Goal: Task Accomplishment & Management: Manage account settings

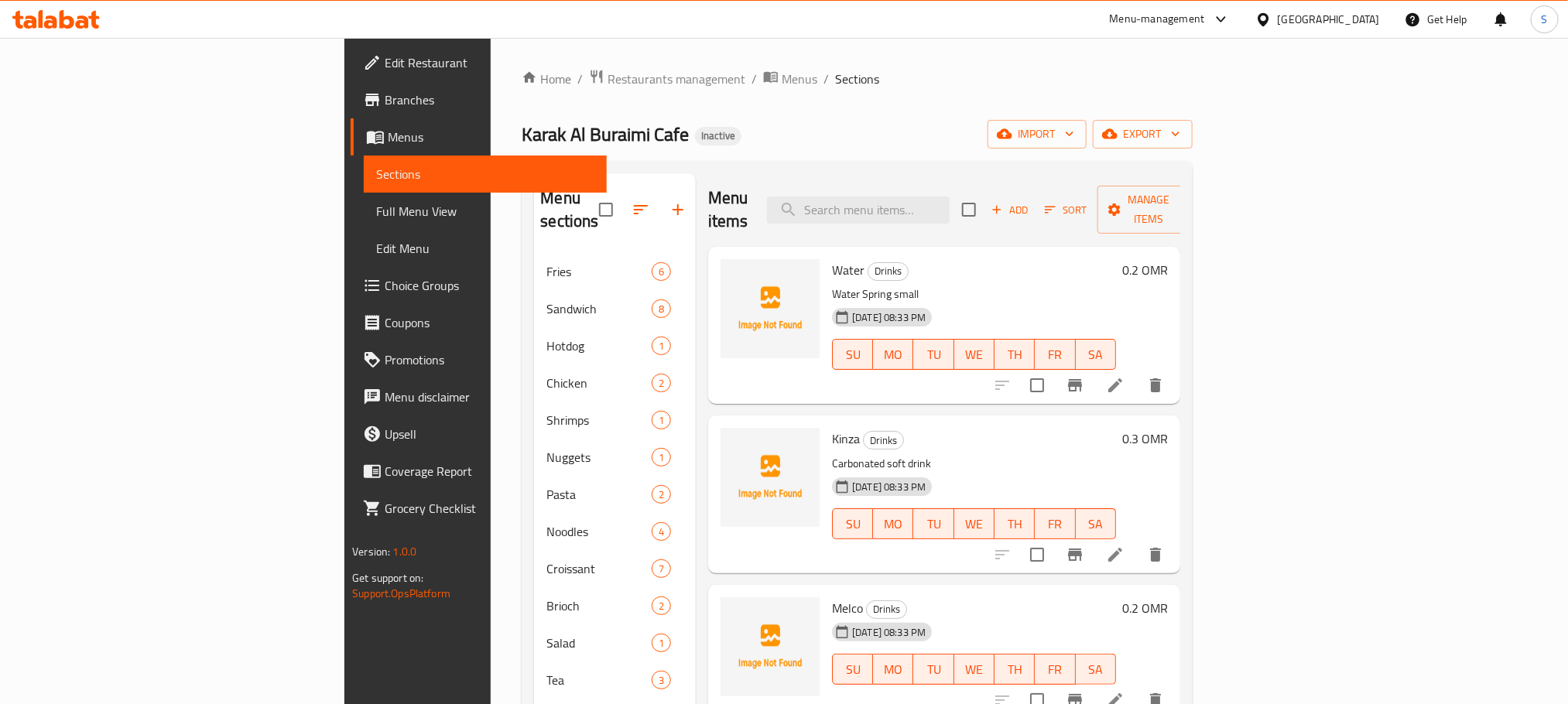
click at [1278, 14] on div at bounding box center [1267, 18] width 22 height 17
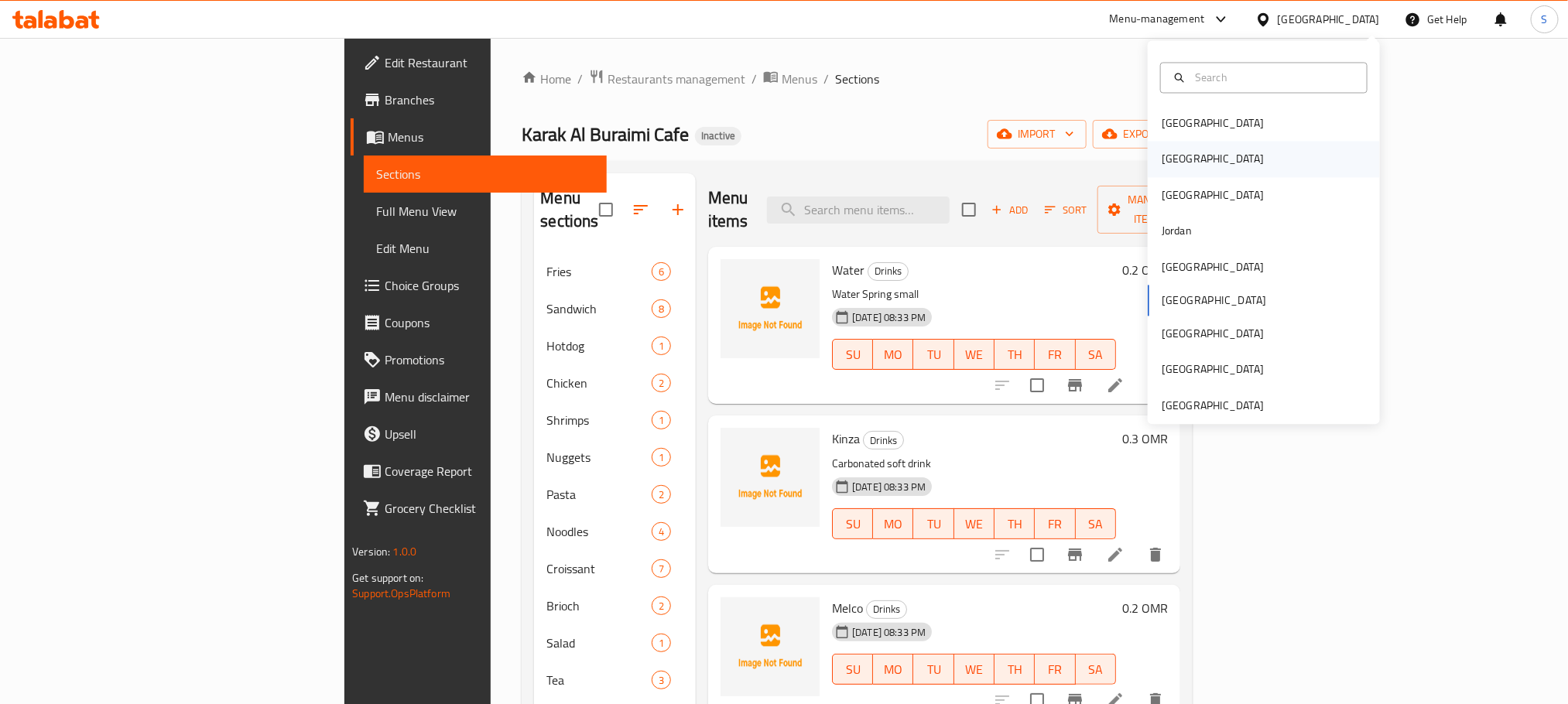
click at [1194, 161] on div "[GEOGRAPHIC_DATA]" at bounding box center [1264, 159] width 232 height 35
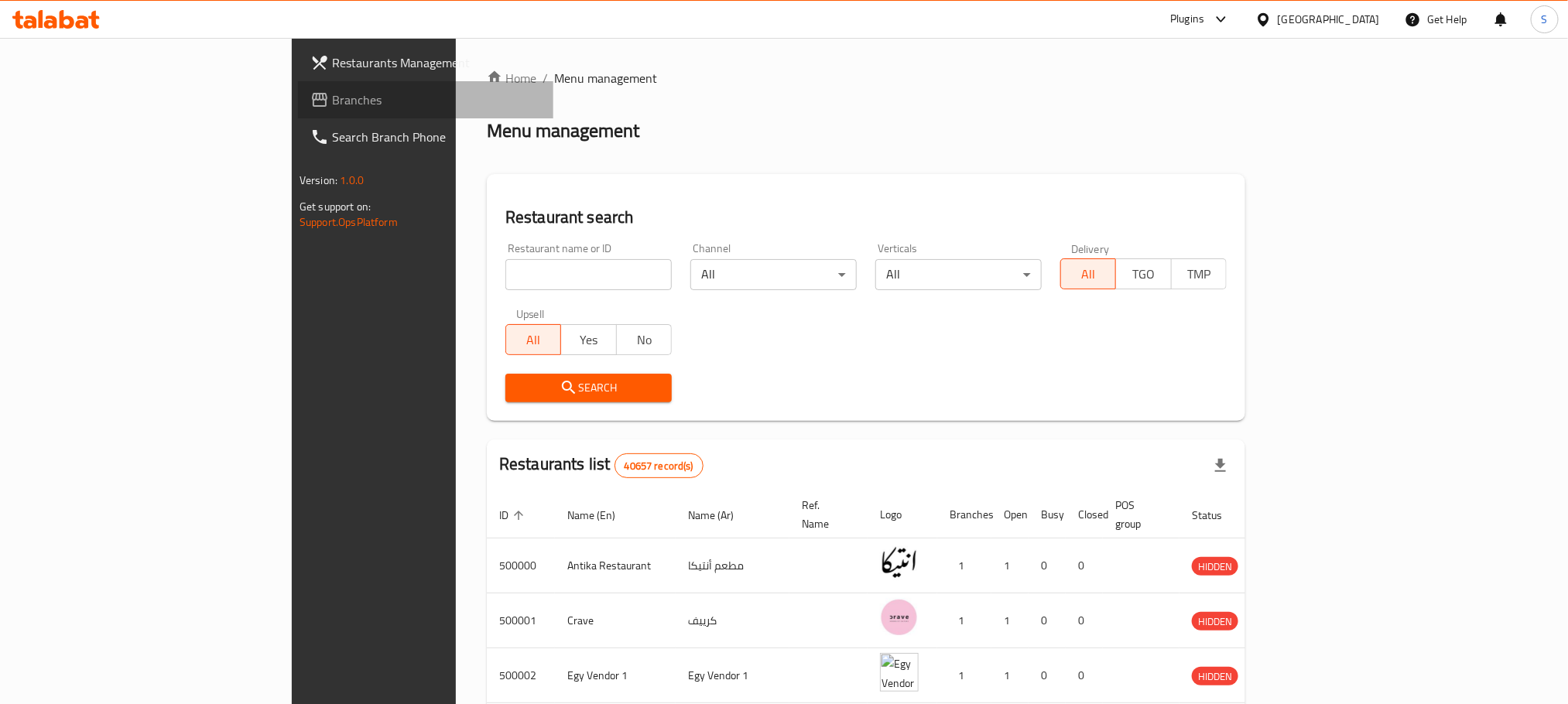
click at [332, 98] on span "Branches" at bounding box center [436, 100] width 209 height 18
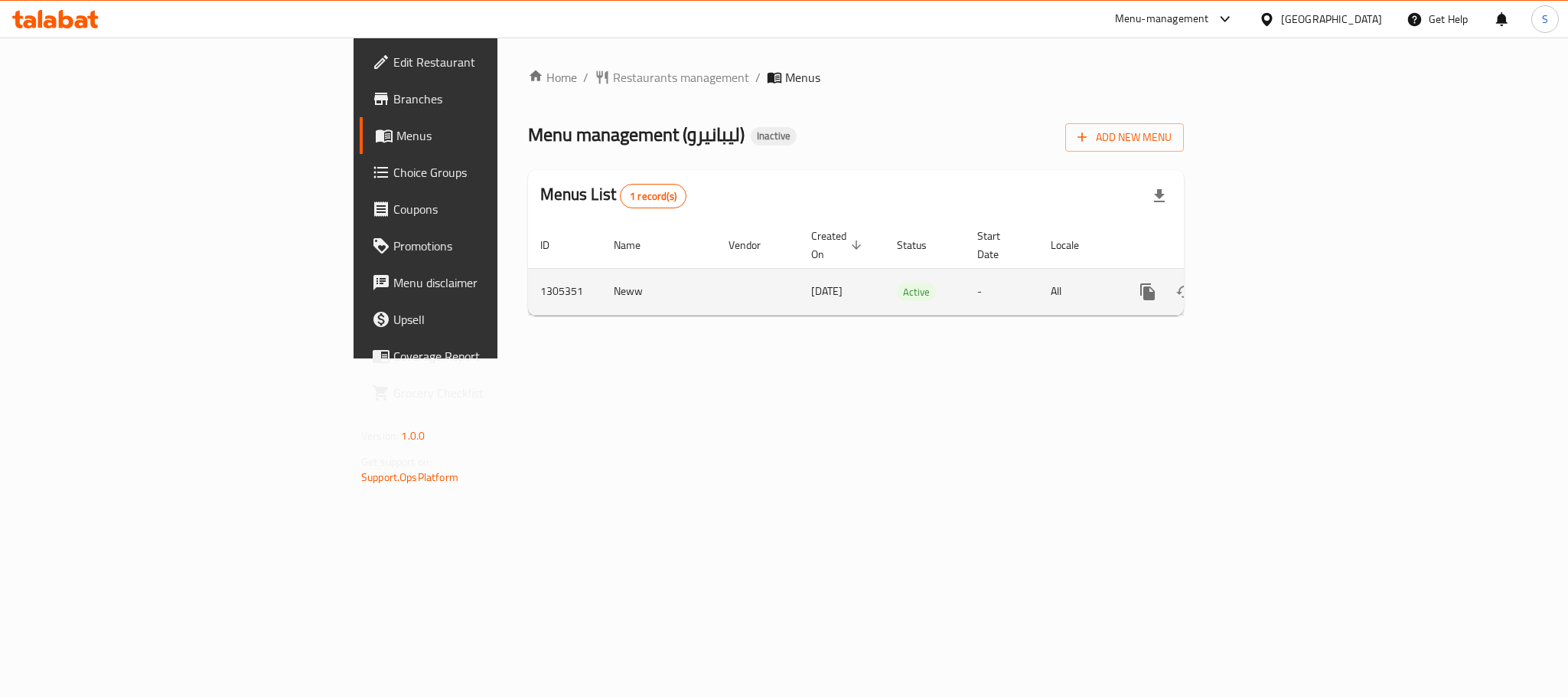
click at [1268, 283] on icon "enhanced table" at bounding box center [1257, 292] width 18 height 18
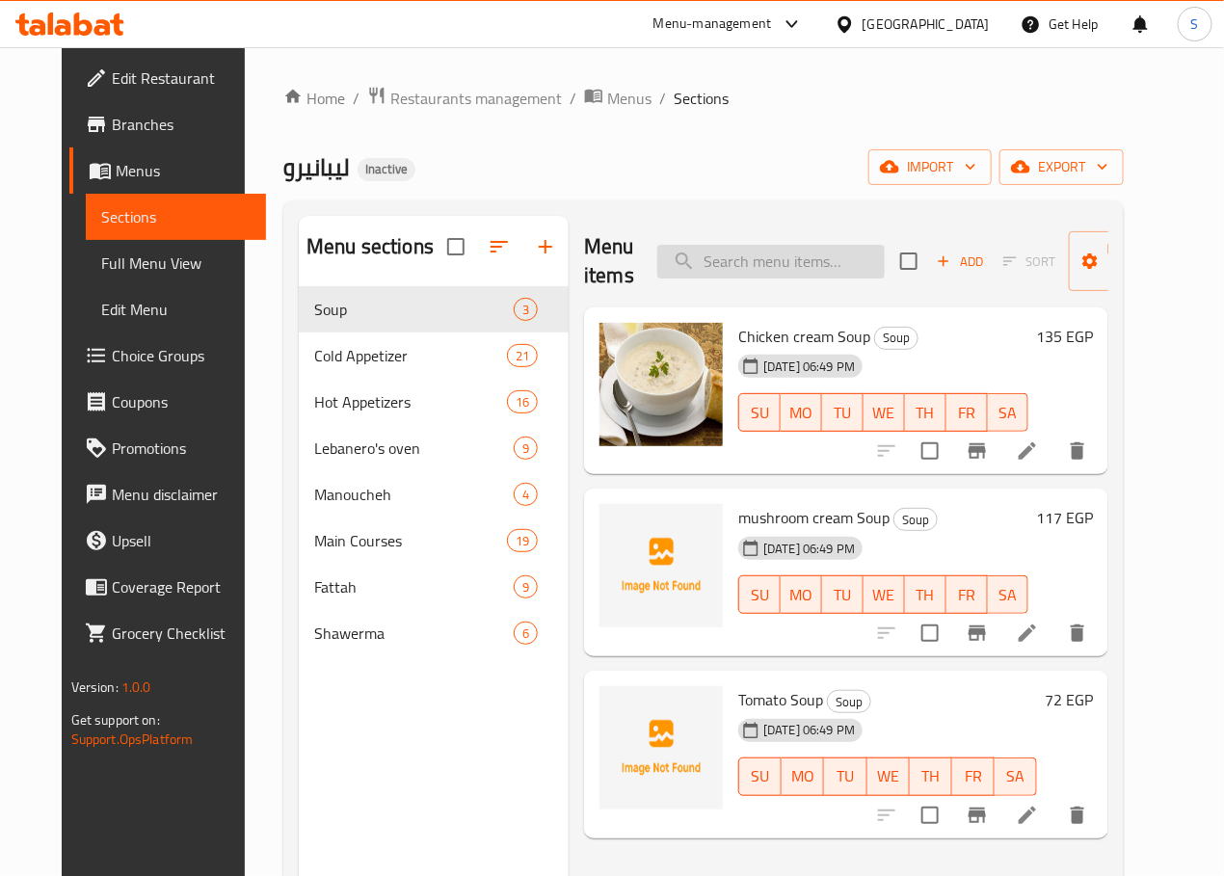
click at [706, 269] on input "search" at bounding box center [770, 262] width 227 height 34
paste input "[PERSON_NAME] alexandrian liver"
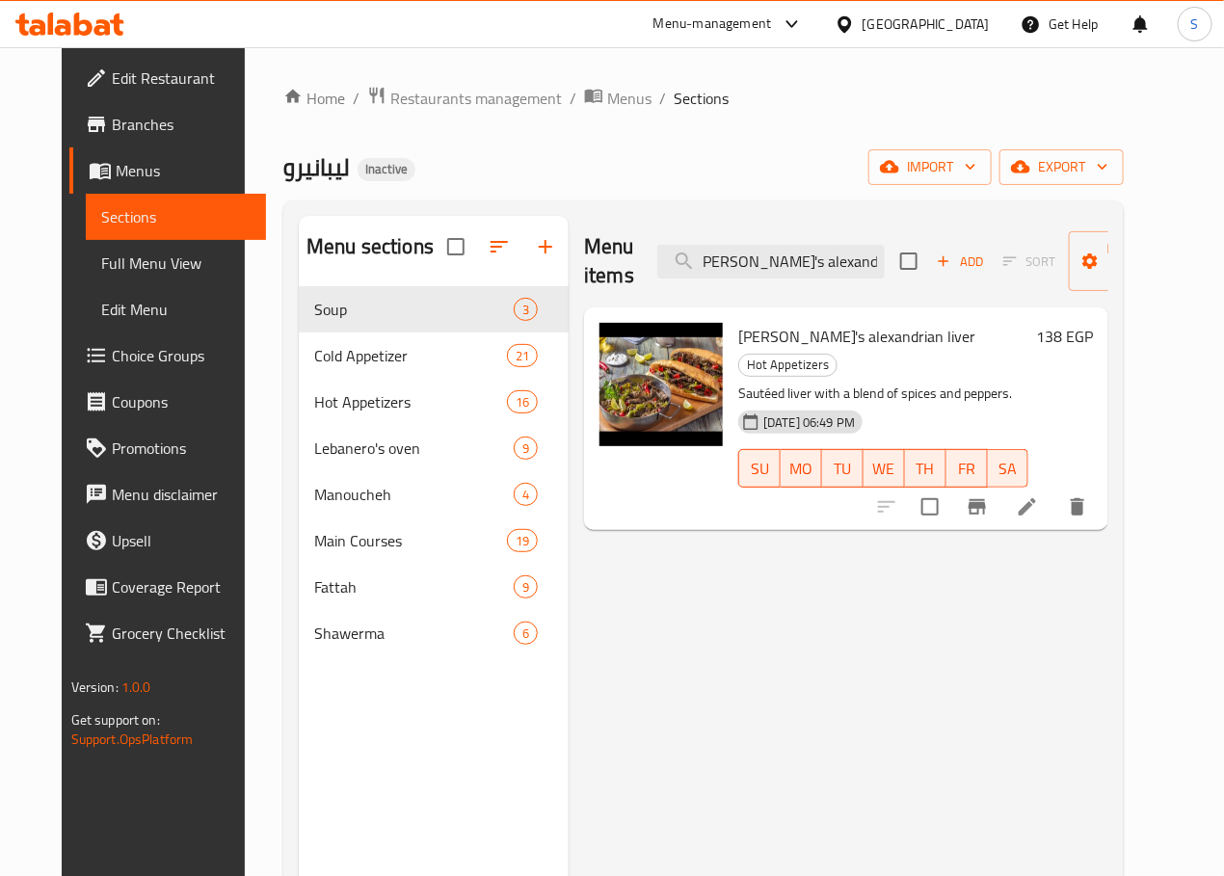
type input "[PERSON_NAME] alexandrian liver"
click at [1054, 492] on li at bounding box center [1027, 506] width 54 height 35
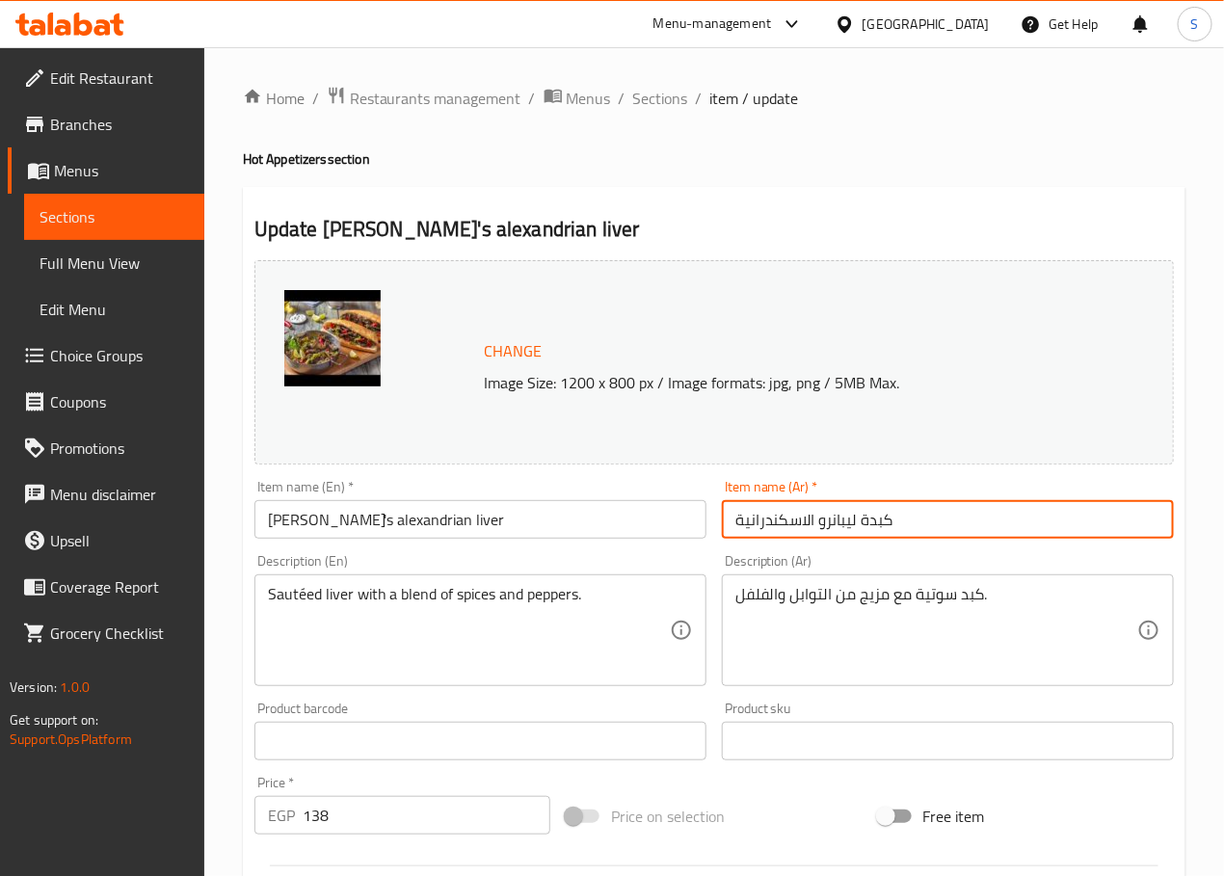
click at [827, 520] on input "كبدة ليبانرو الاسكندرانية" at bounding box center [948, 519] width 452 height 39
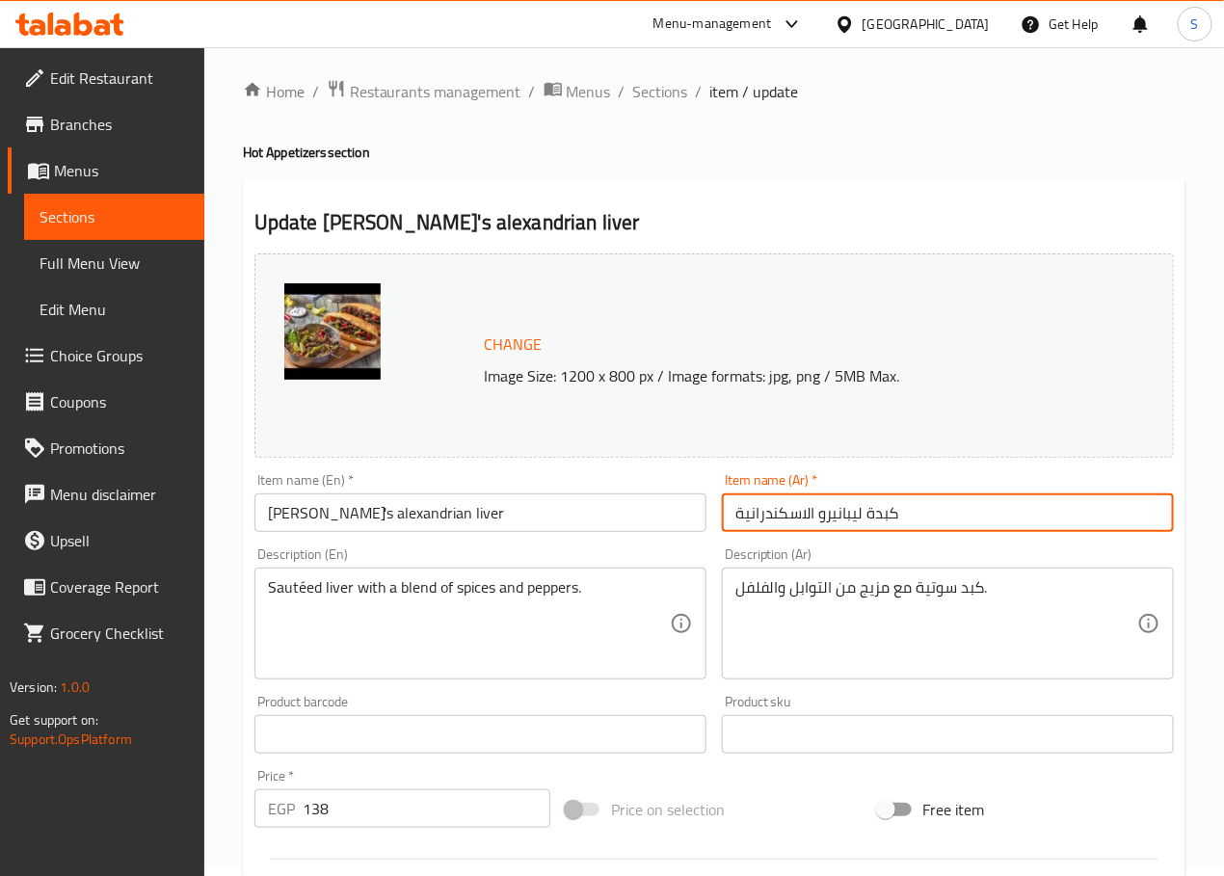
scroll to position [9, 0]
type input "كبدة ليبانيرو الاسكندرانية"
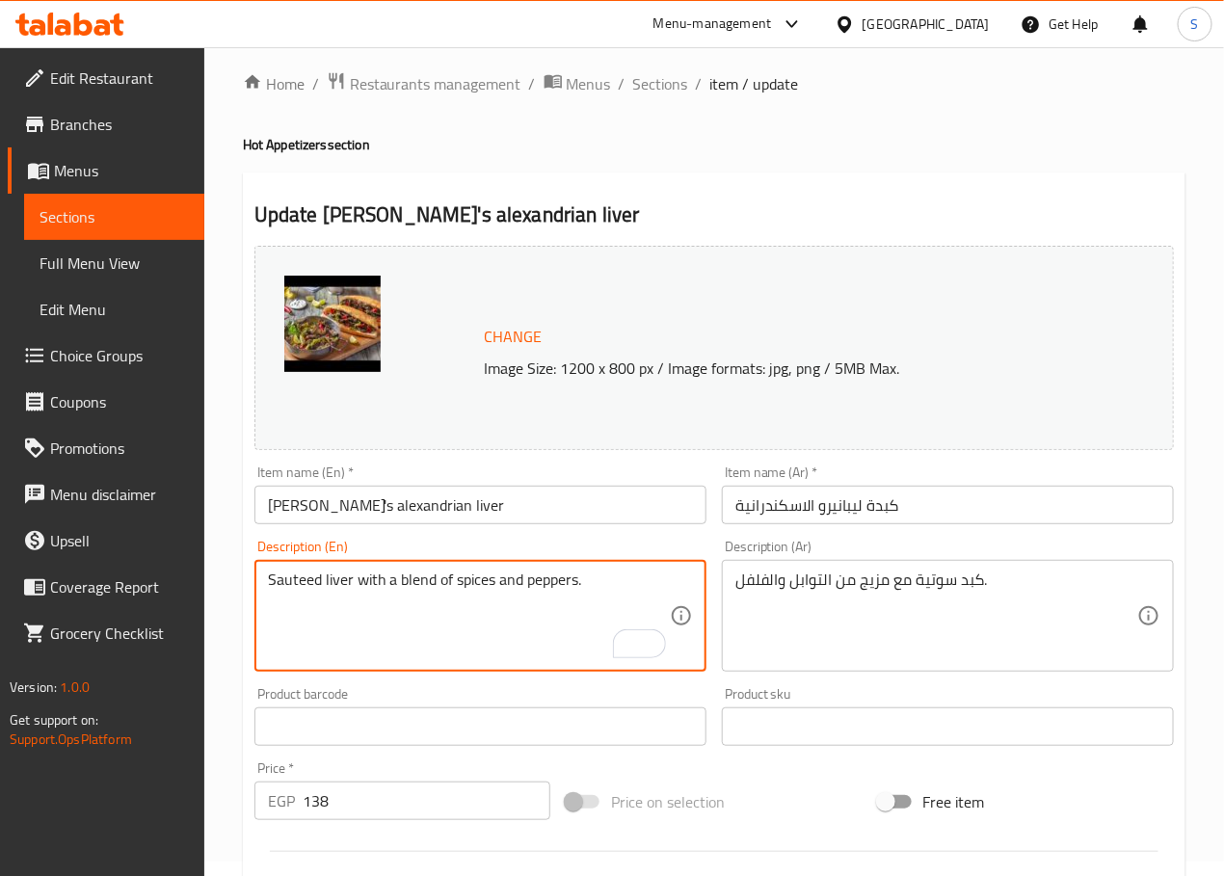
scroll to position [15, 0]
type textarea "Sauteed liver with a blend of spices and peppers."
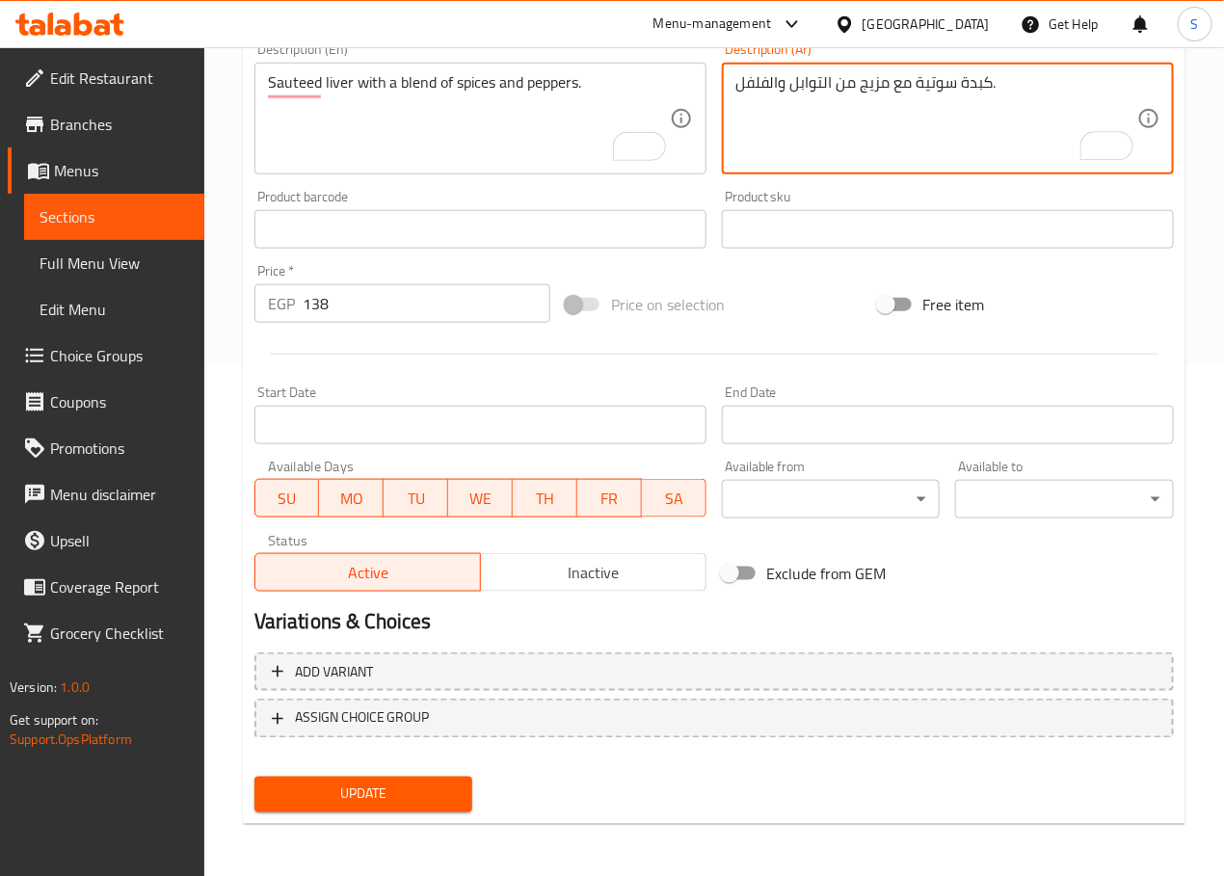
type textarea "كبدة سوتية مع مزيج من التوابل والفلفل."
click at [400, 786] on span "Update" at bounding box center [364, 794] width 188 height 24
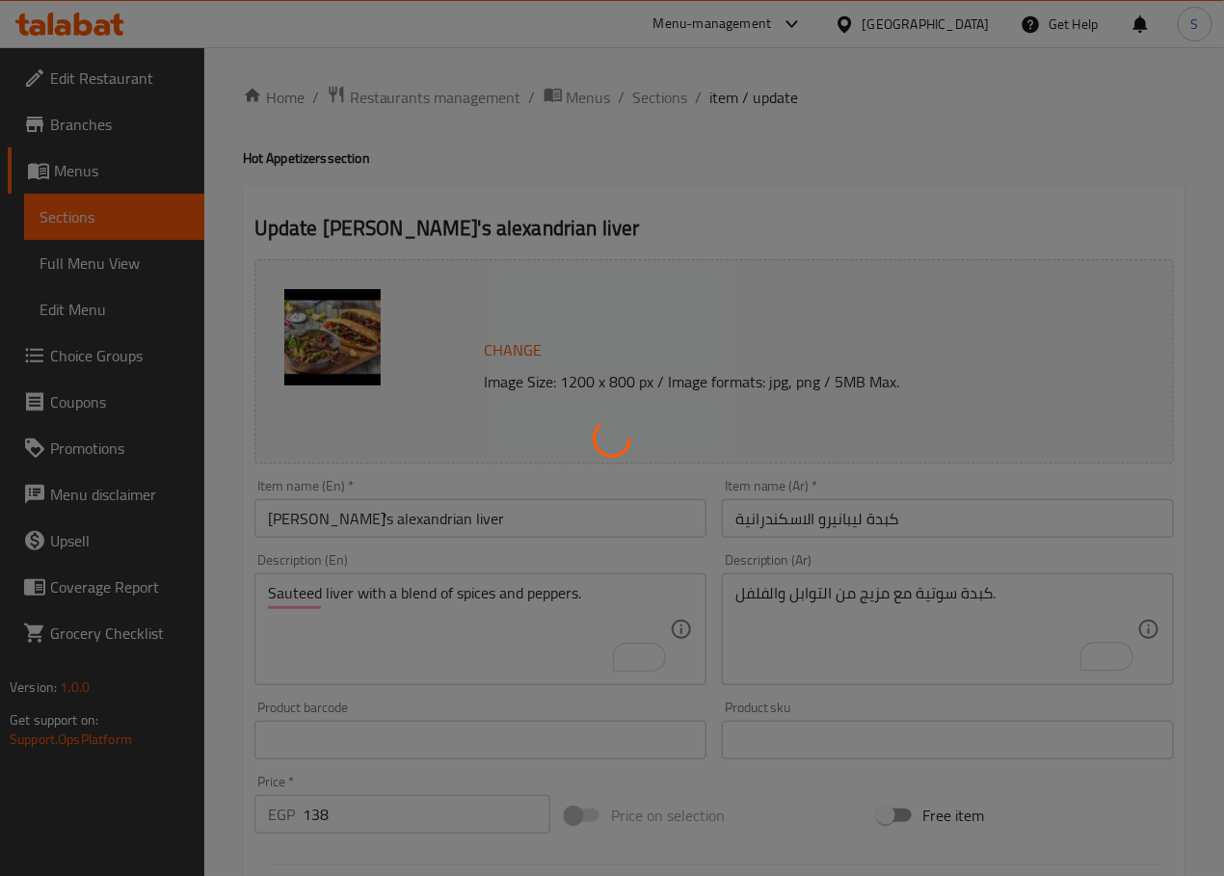
scroll to position [0, 0]
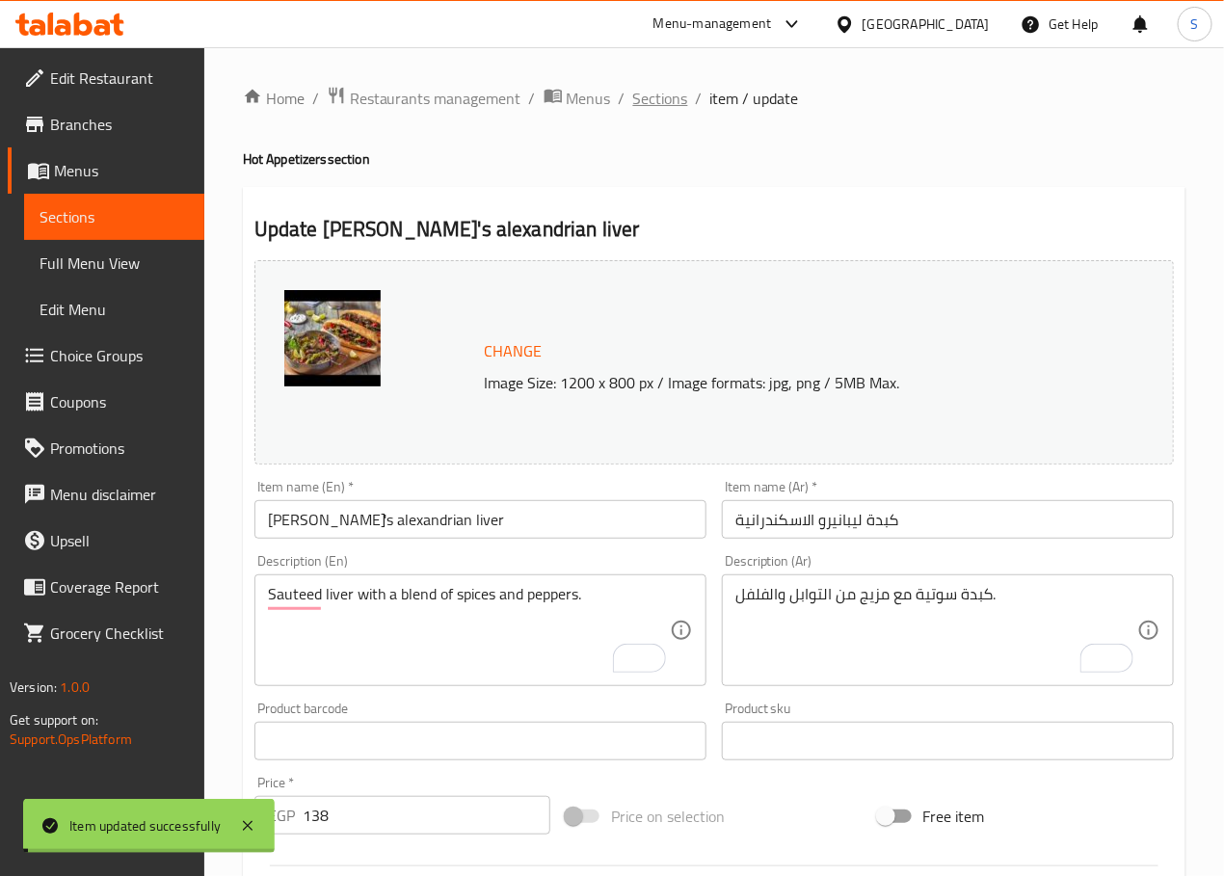
click at [653, 93] on span "Sections" at bounding box center [660, 98] width 55 height 23
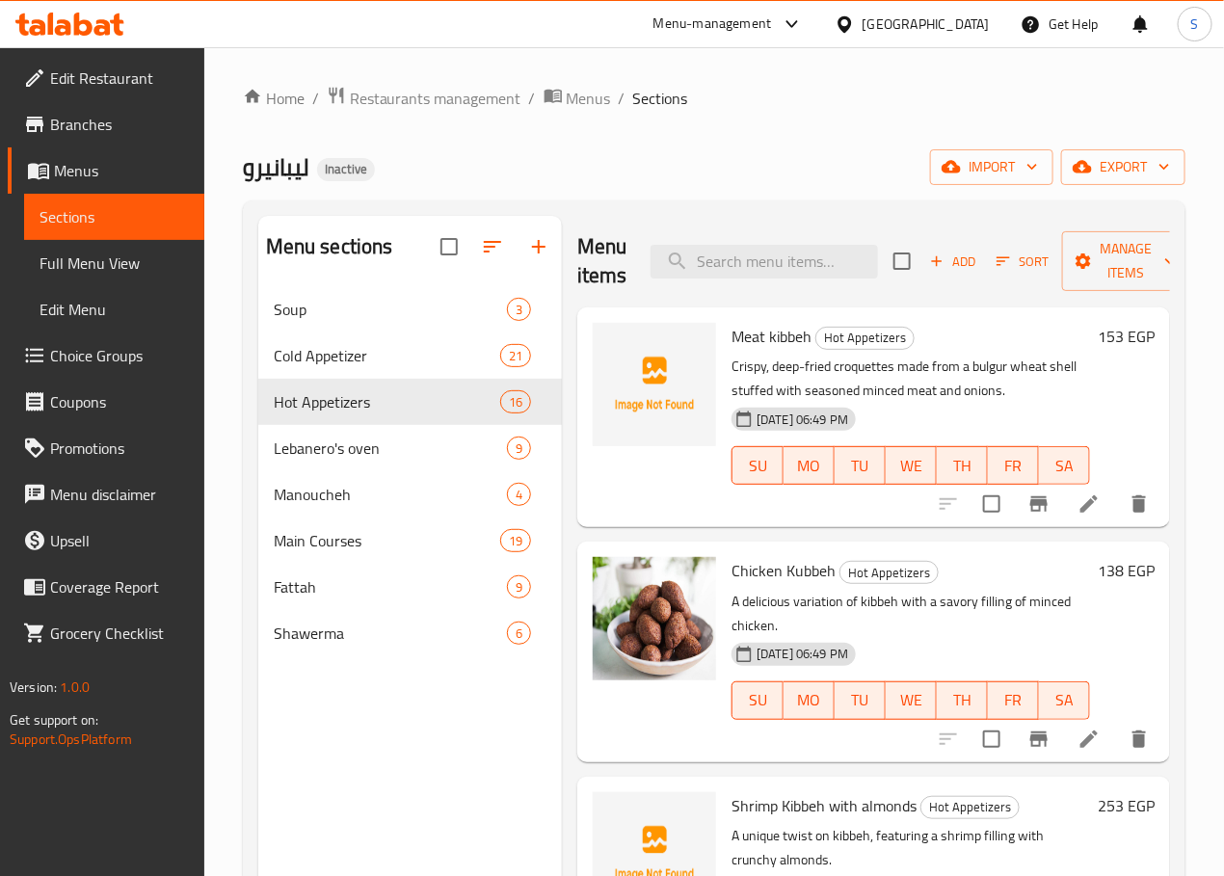
click at [69, 114] on span "Branches" at bounding box center [119, 124] width 139 height 23
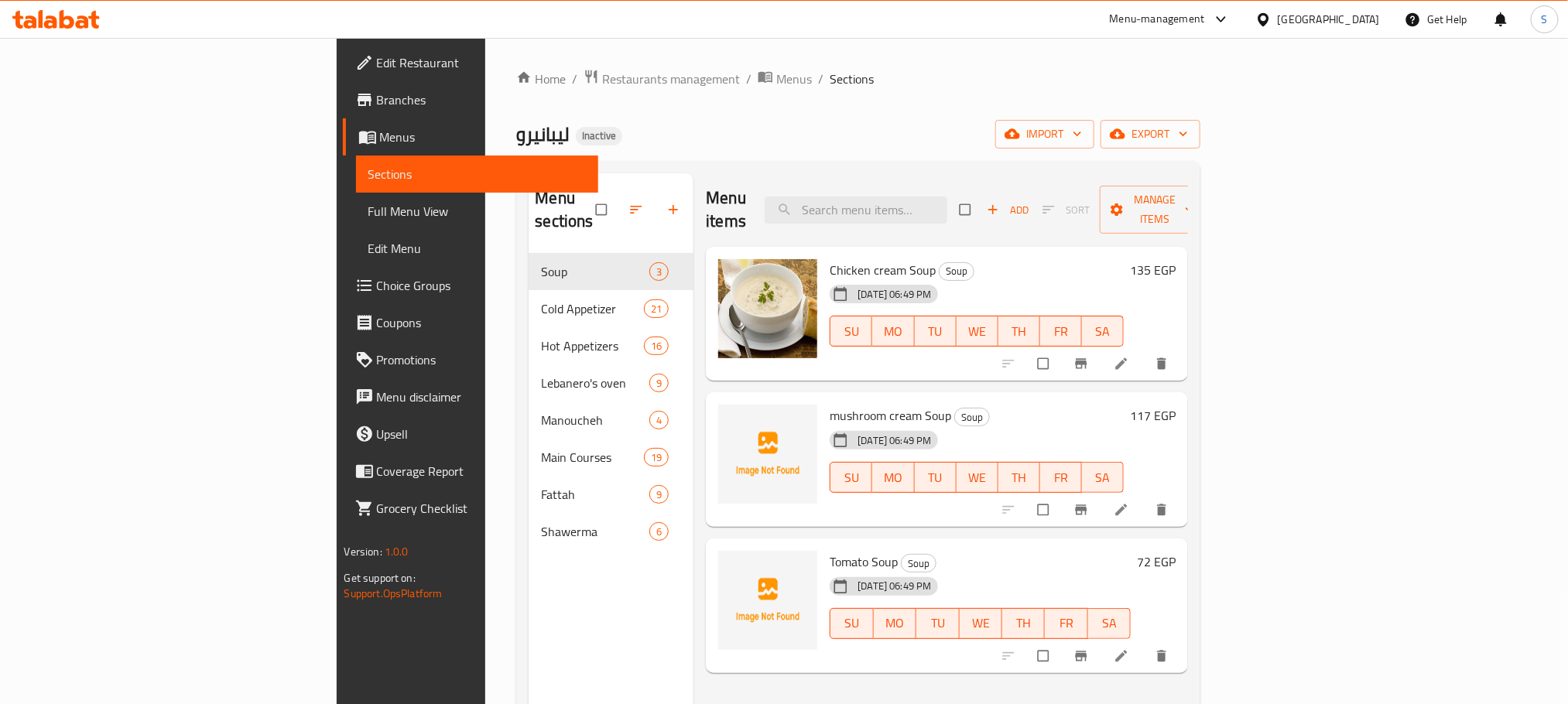
click at [369, 204] on span "Full Menu View" at bounding box center [477, 210] width 218 height 18
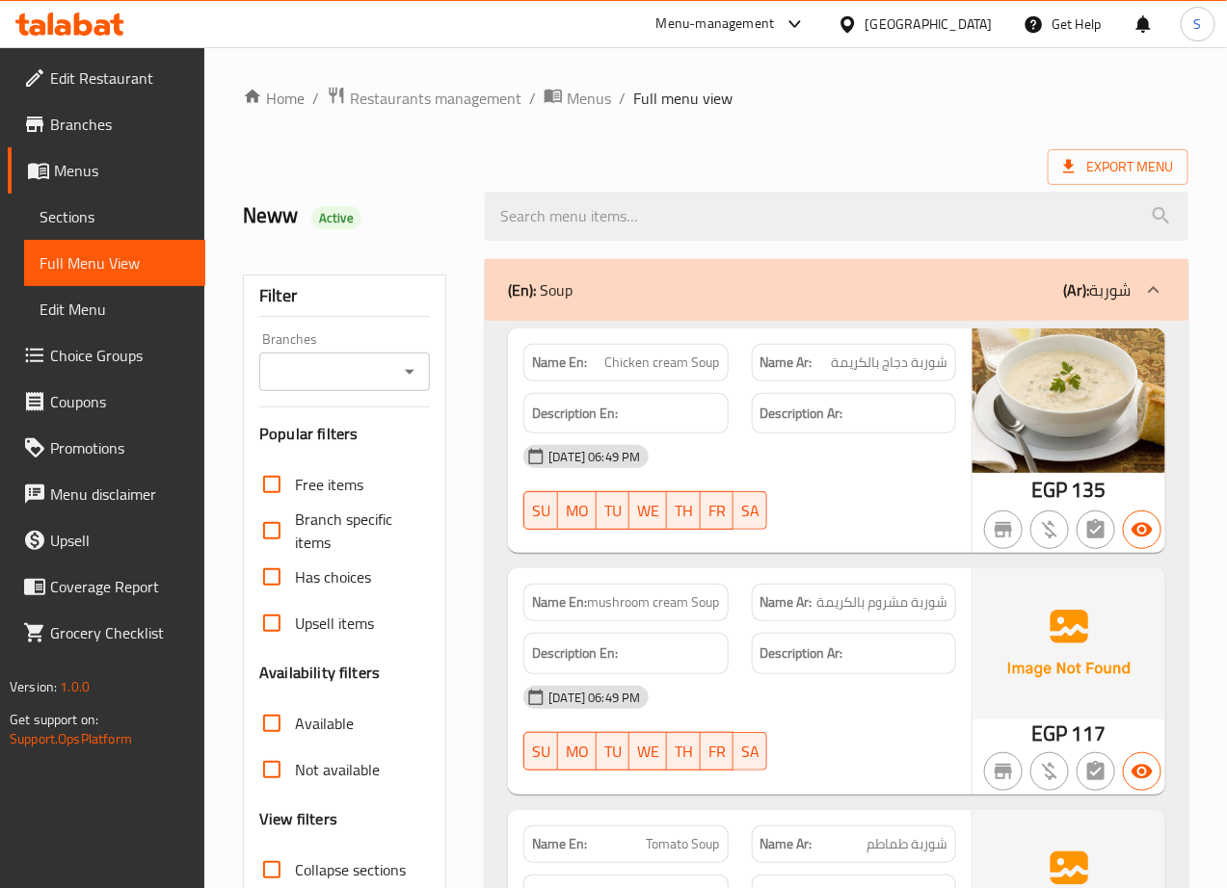
click at [280, 151] on div "Export Menu" at bounding box center [715, 167] width 945 height 36
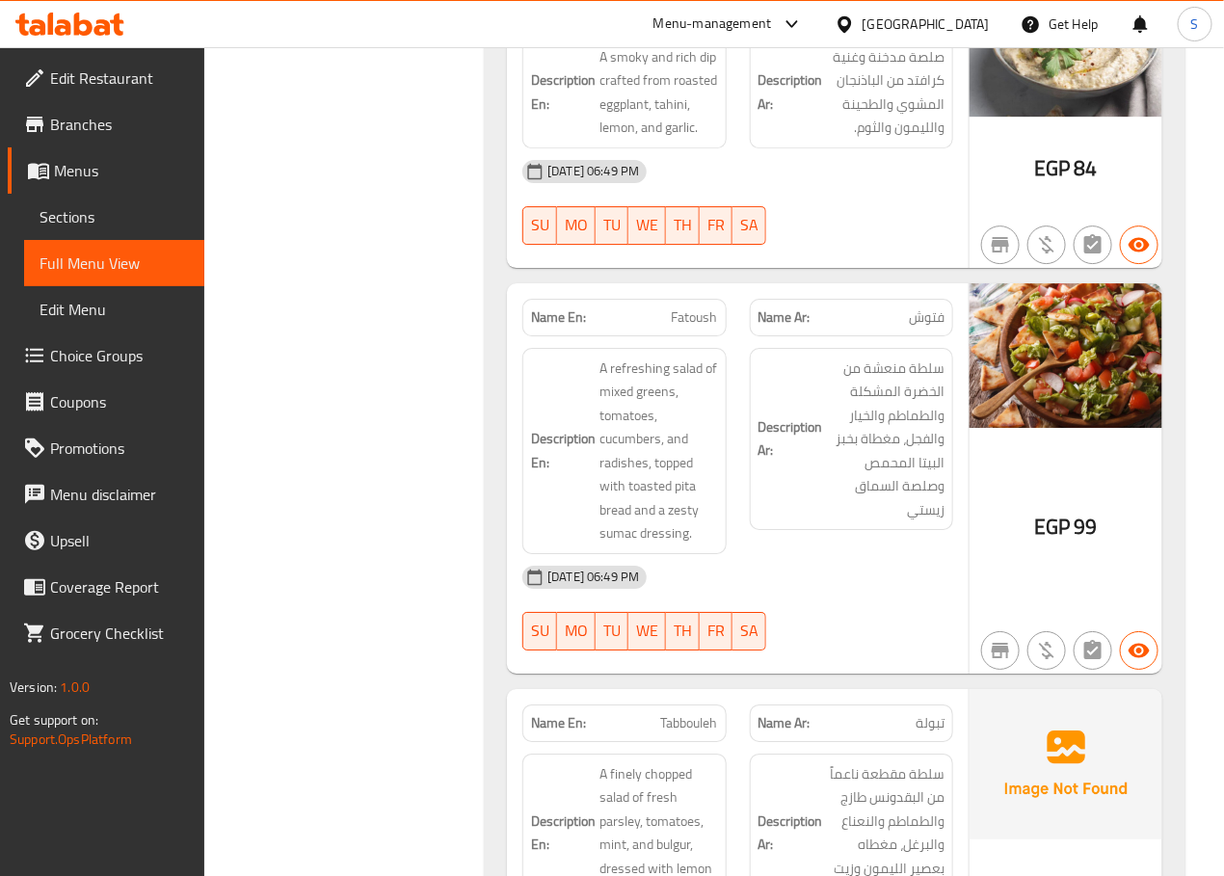
scroll to position [2004, 0]
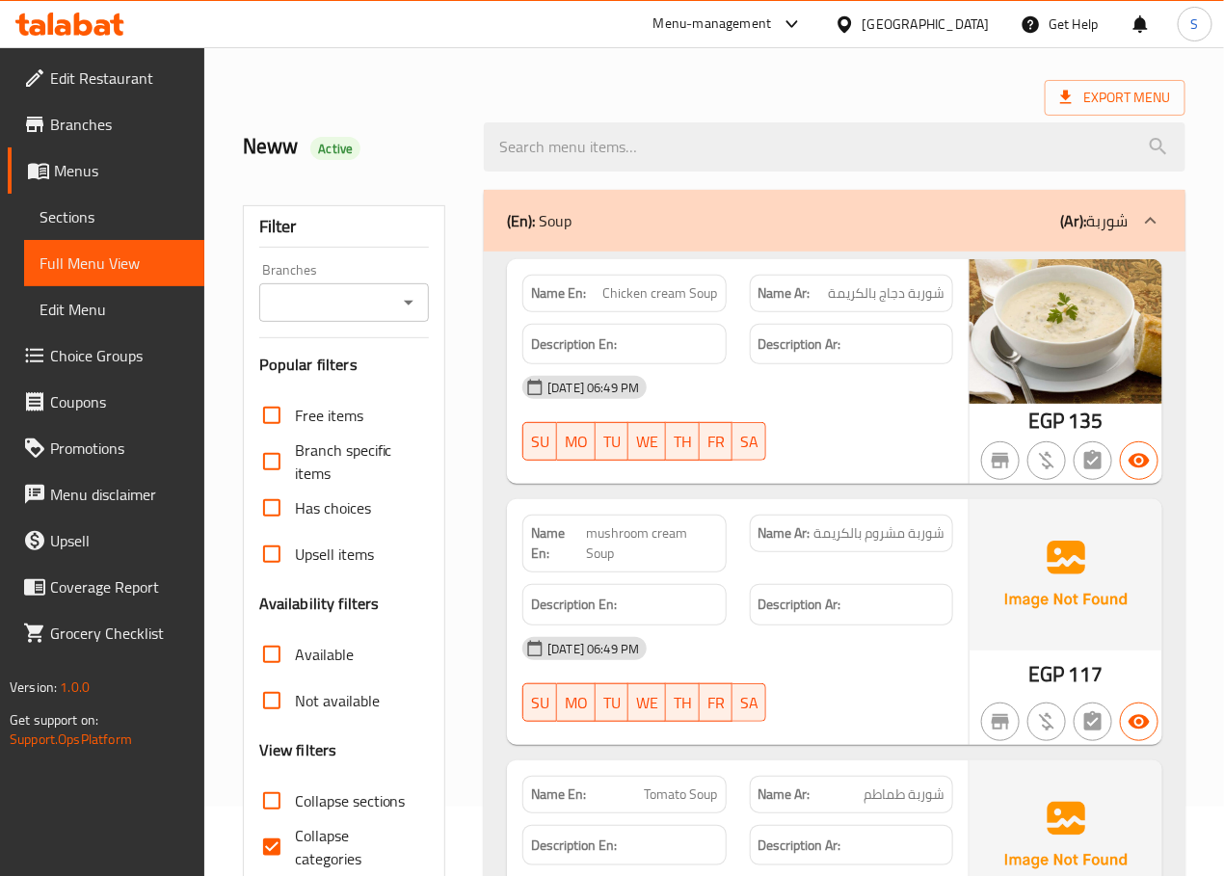
scroll to position [0, 0]
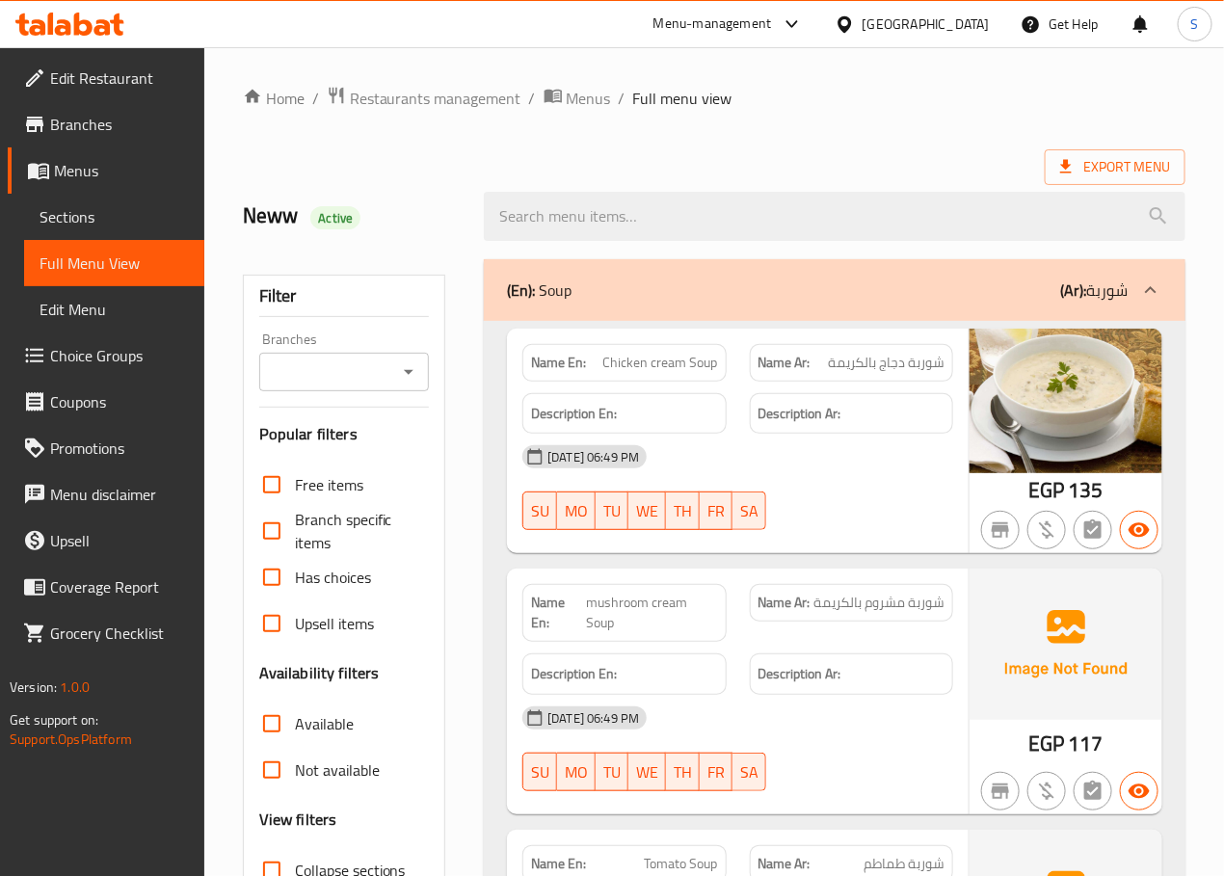
click at [622, 276] on div "(En): Soup (Ar): شوربة" at bounding box center [834, 290] width 701 height 62
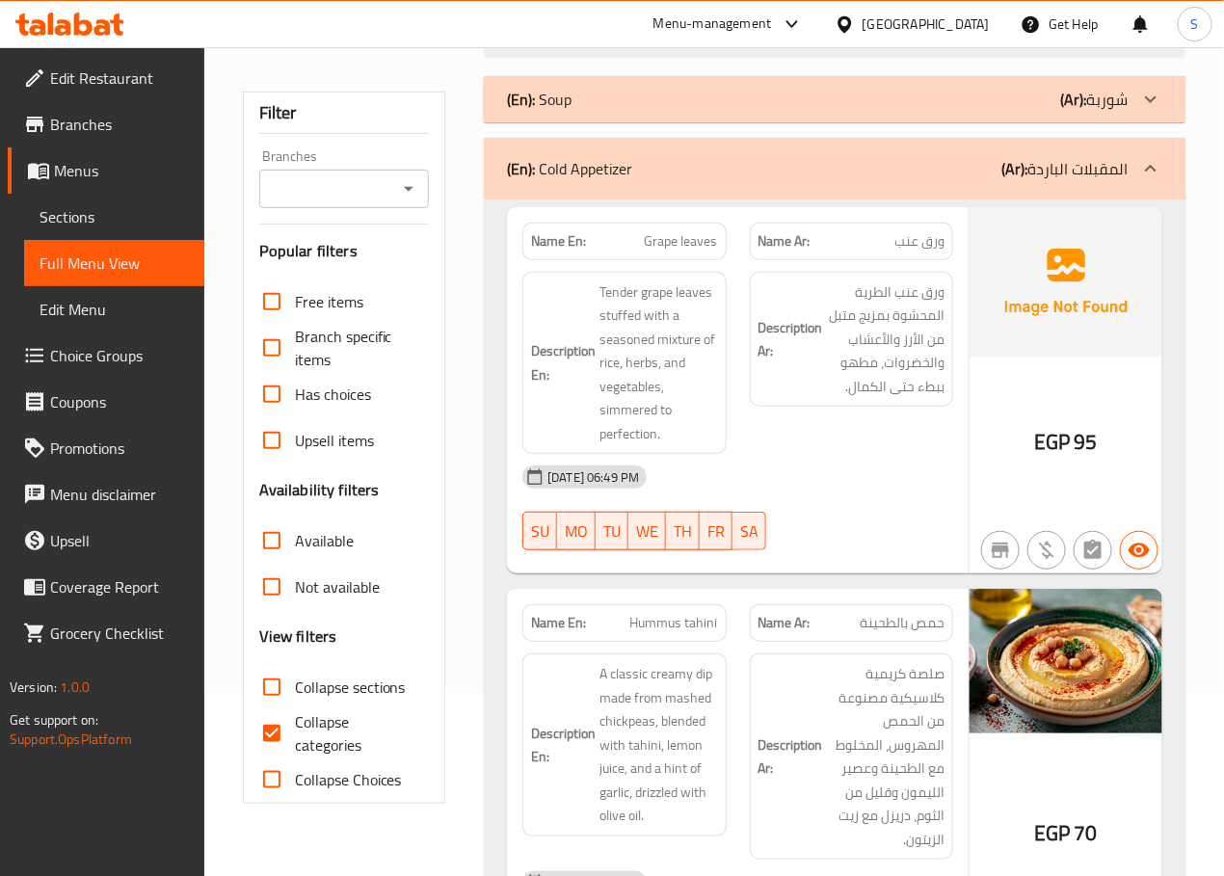
scroll to position [194, 0]
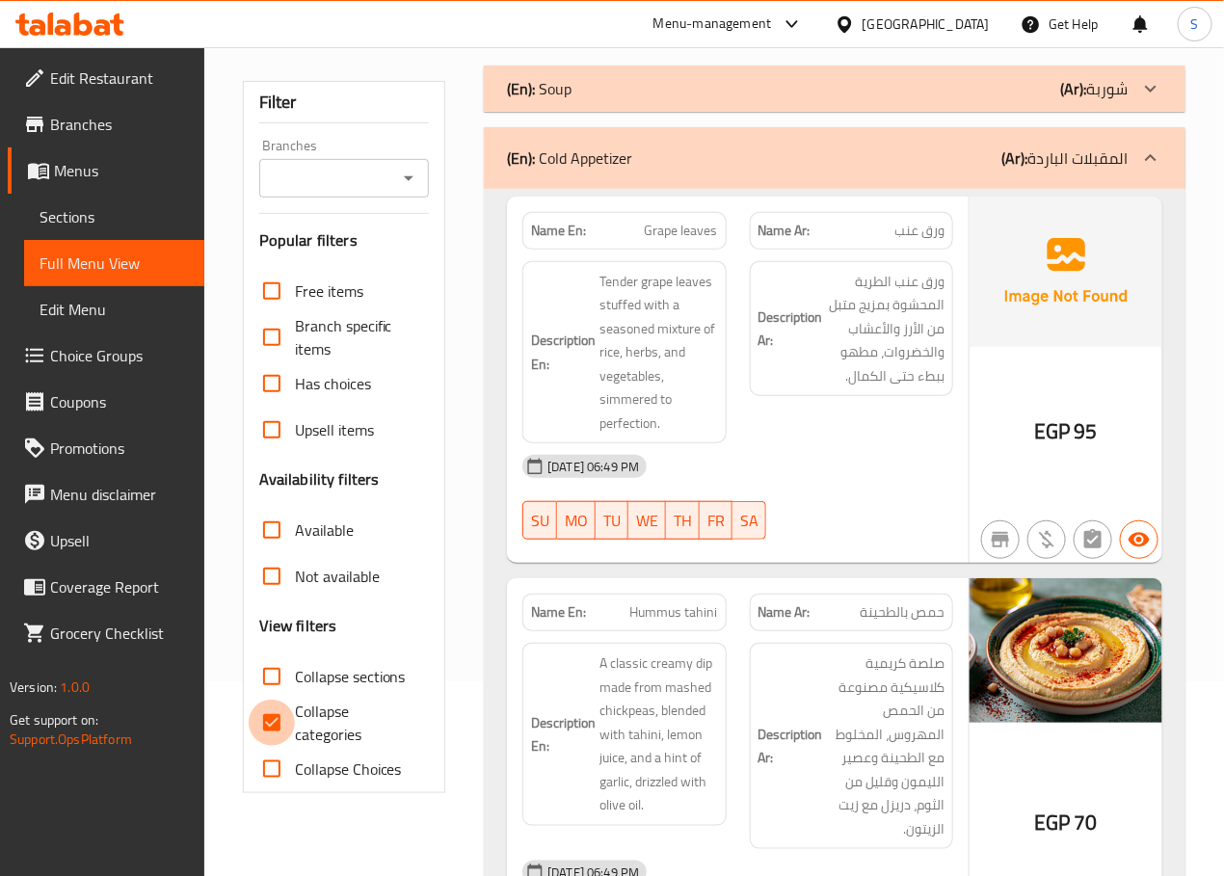
click at [258, 720] on input "Collapse categories" at bounding box center [272, 723] width 46 height 46
checkbox input "false"
click at [610, 163] on p "(En): Cold Appetizer" at bounding box center [569, 157] width 125 height 23
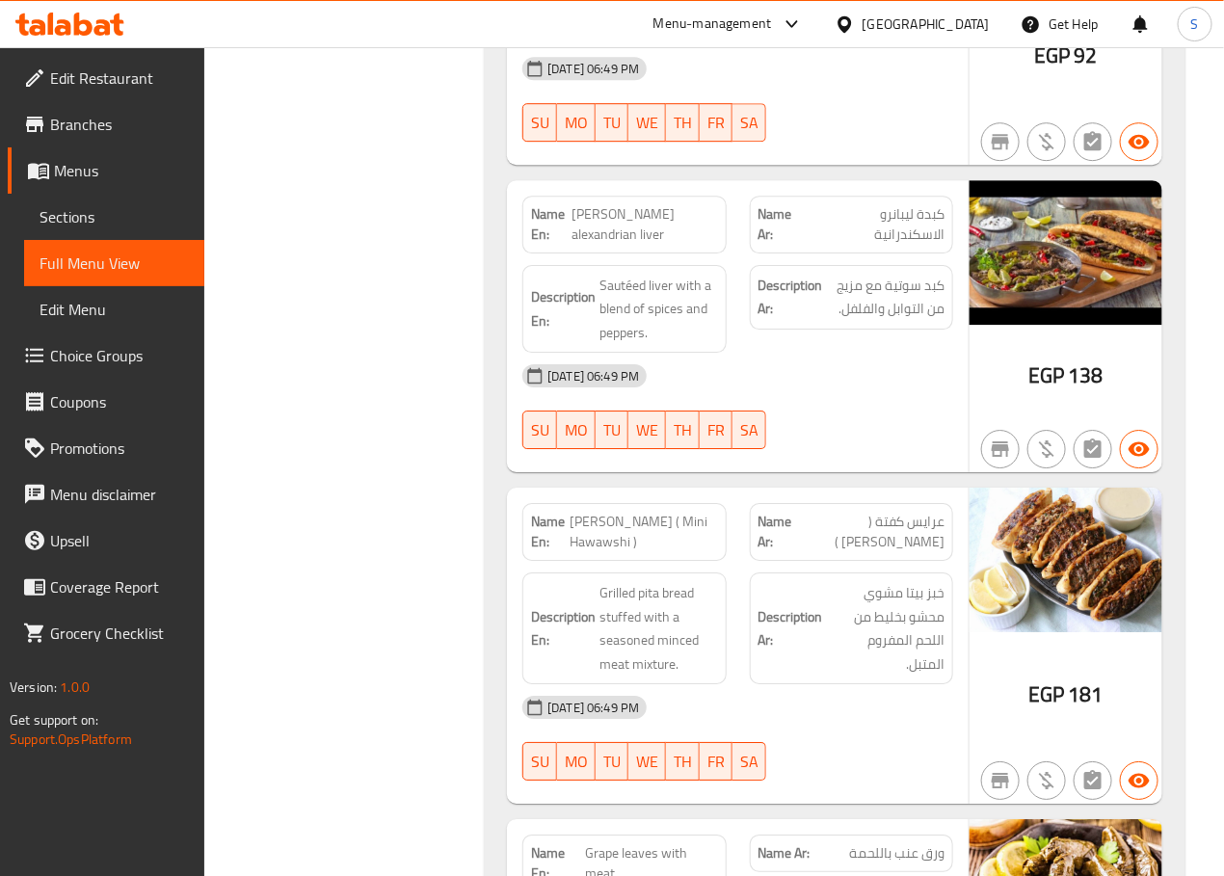
scroll to position [4374, 0]
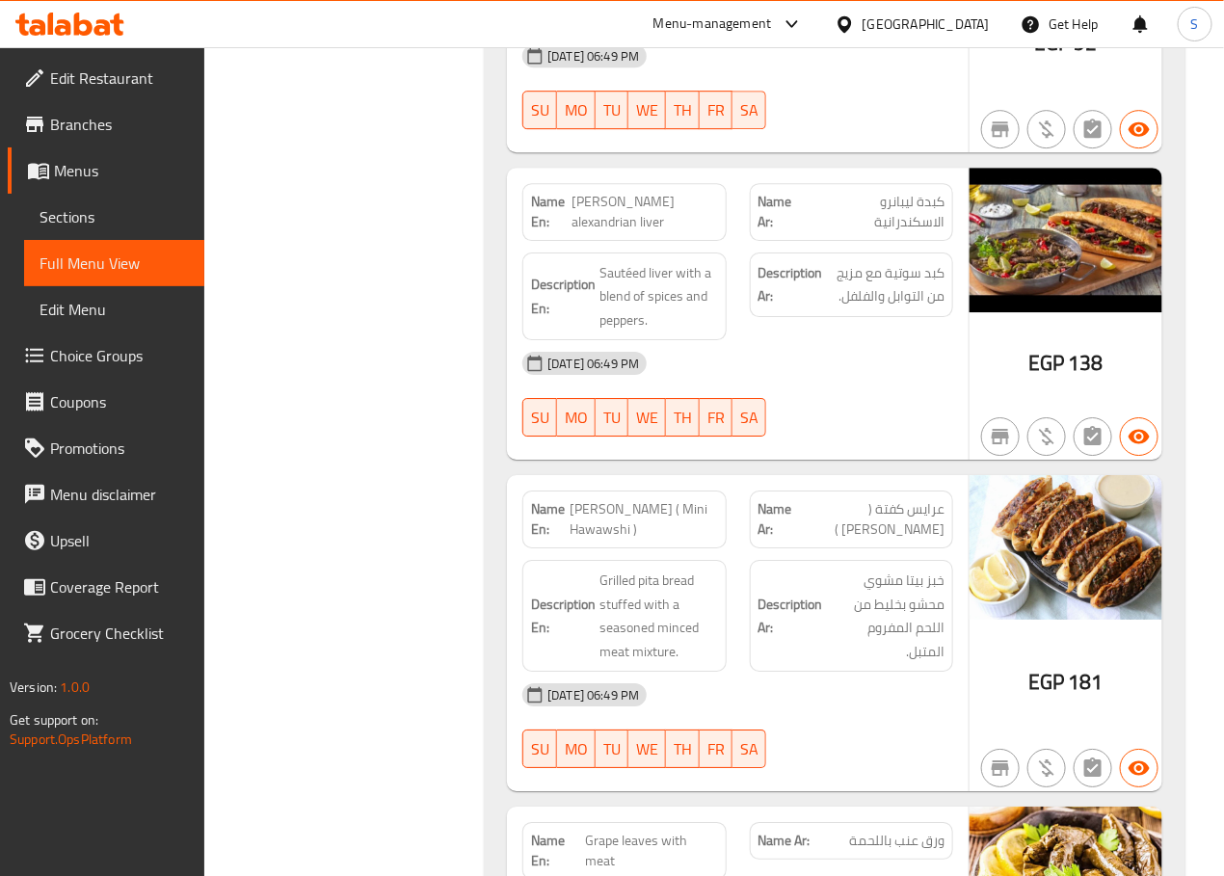
click at [602, 232] on span "[PERSON_NAME] alexandrian liver" at bounding box center [643, 212] width 145 height 40
copy span "Lebanero's alexandrian liver"
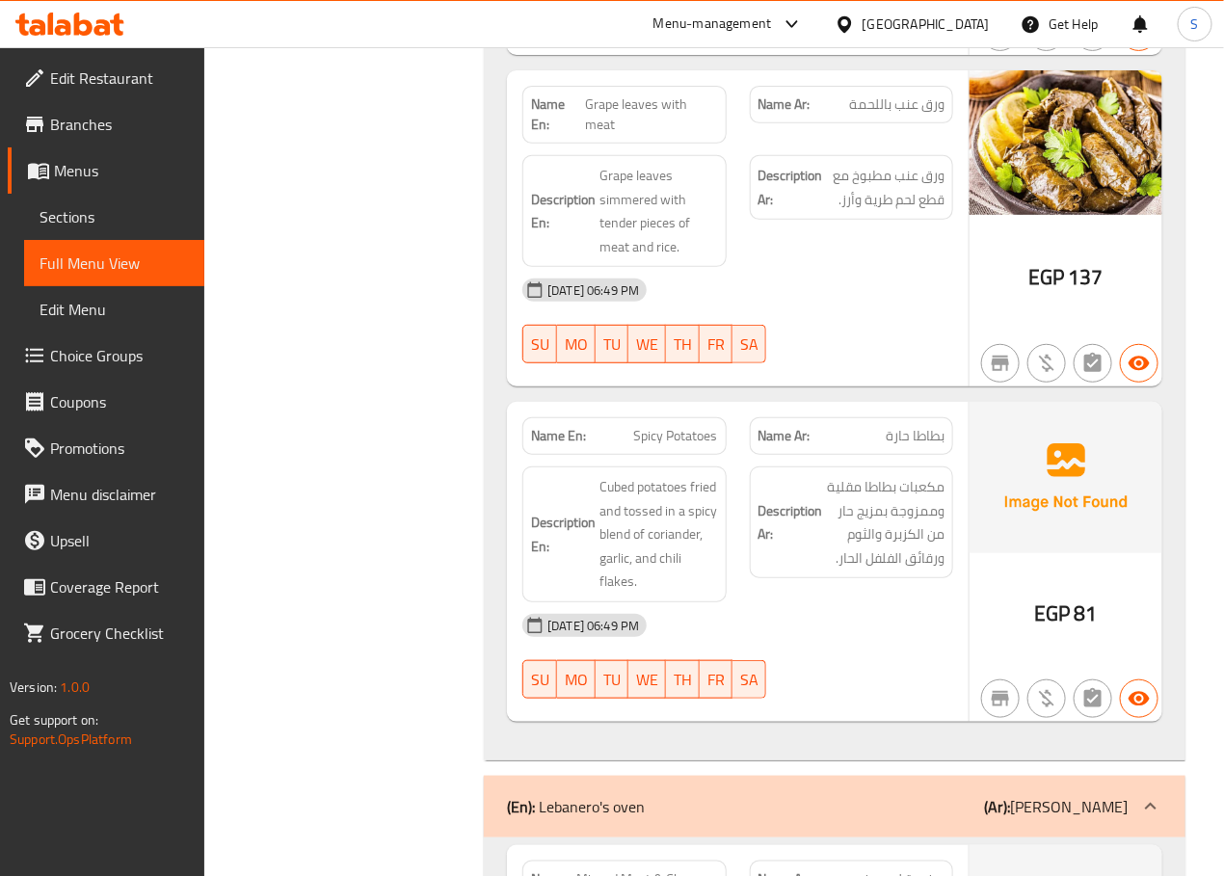
scroll to position [5126, 0]
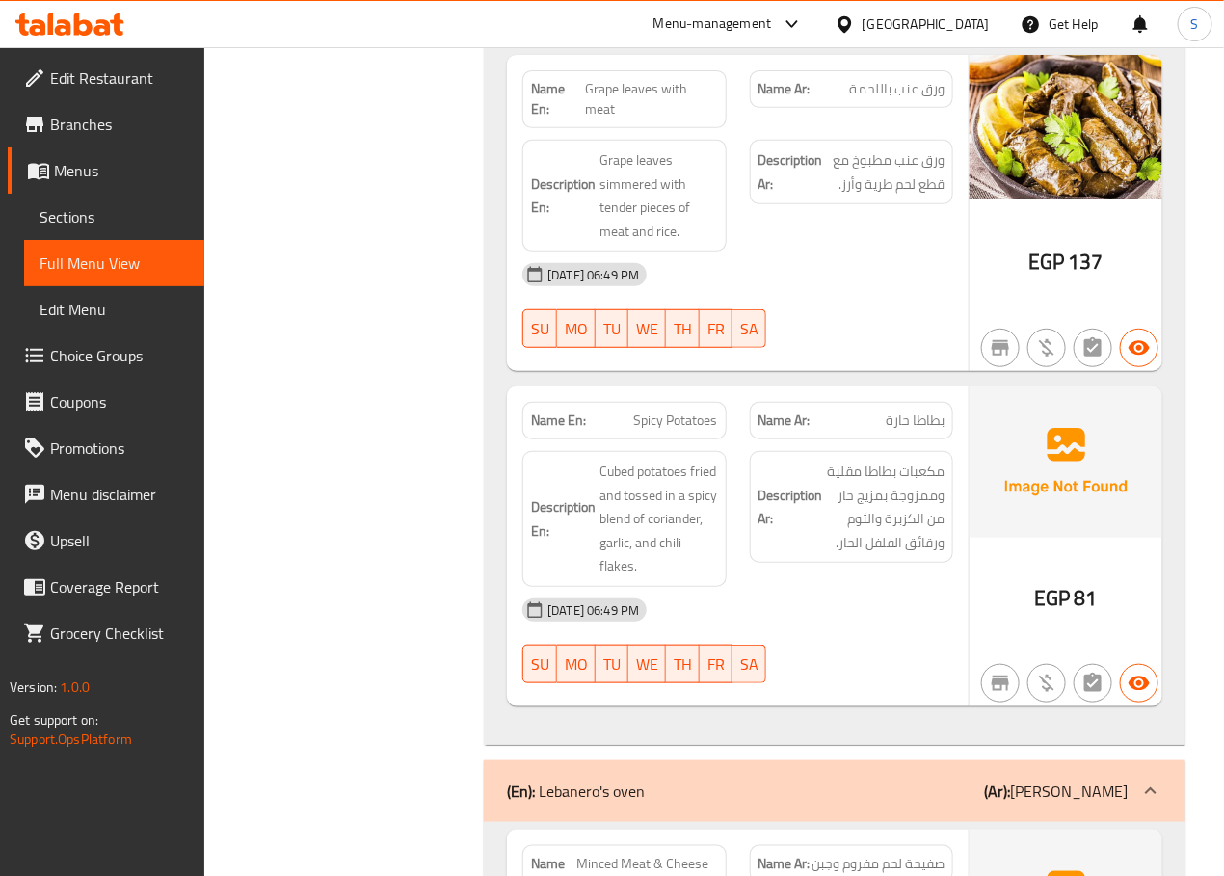
click at [639, 439] on div "Name En: Spicy Potatoes" at bounding box center [623, 421] width 203 height 38
click at [674, 431] on span "Spicy Potatoes" at bounding box center [676, 420] width 84 height 20
click at [695, 431] on span "Spicy Potatoes" at bounding box center [676, 420] width 84 height 20
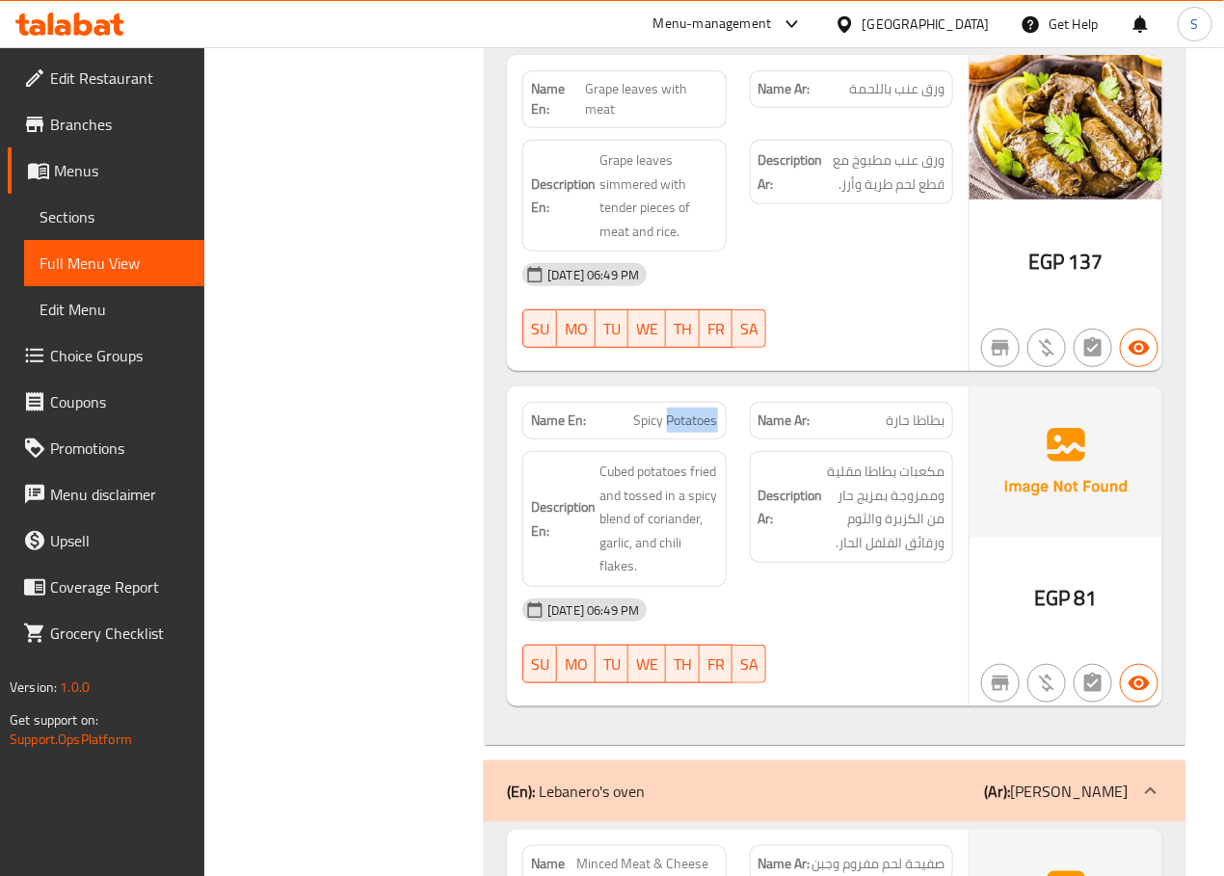
click at [695, 431] on span "Spicy Potatoes" at bounding box center [676, 420] width 84 height 20
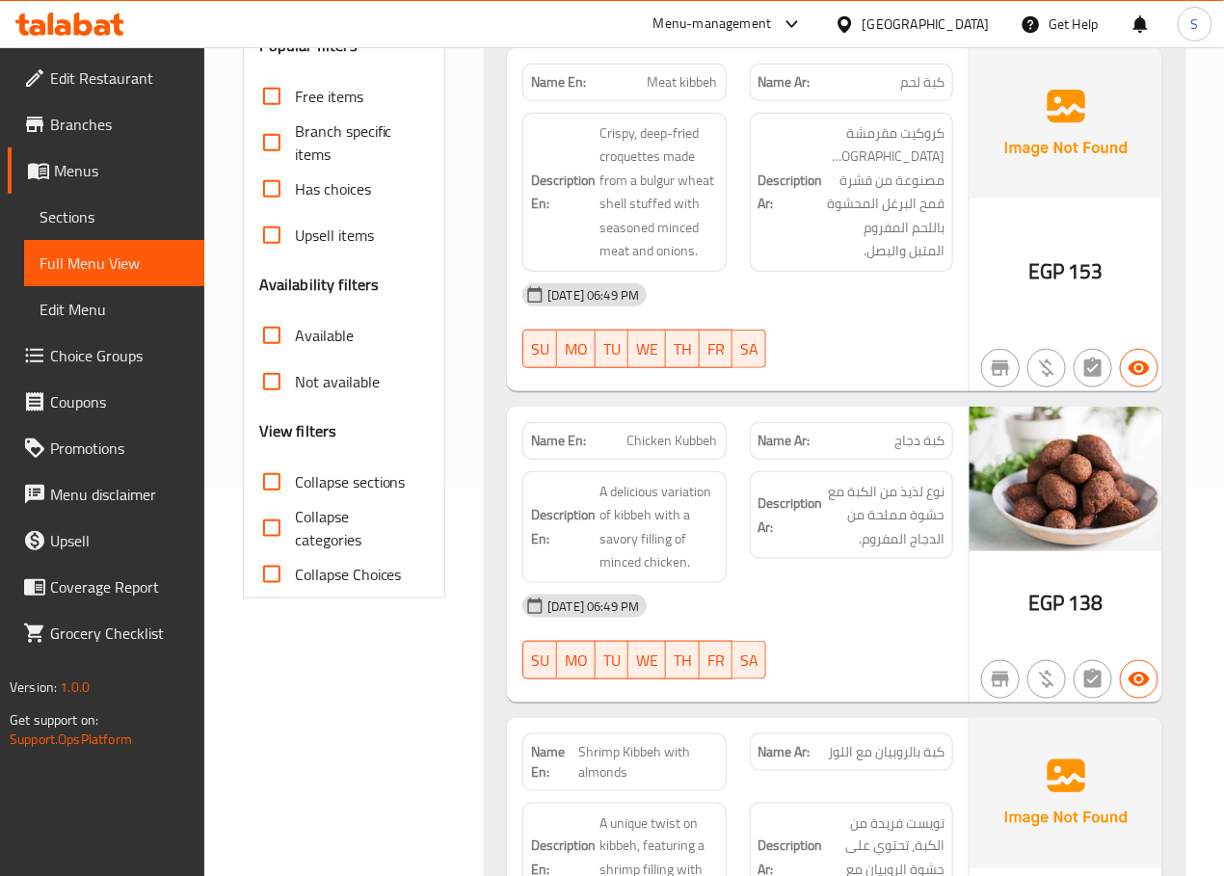
scroll to position [396, 0]
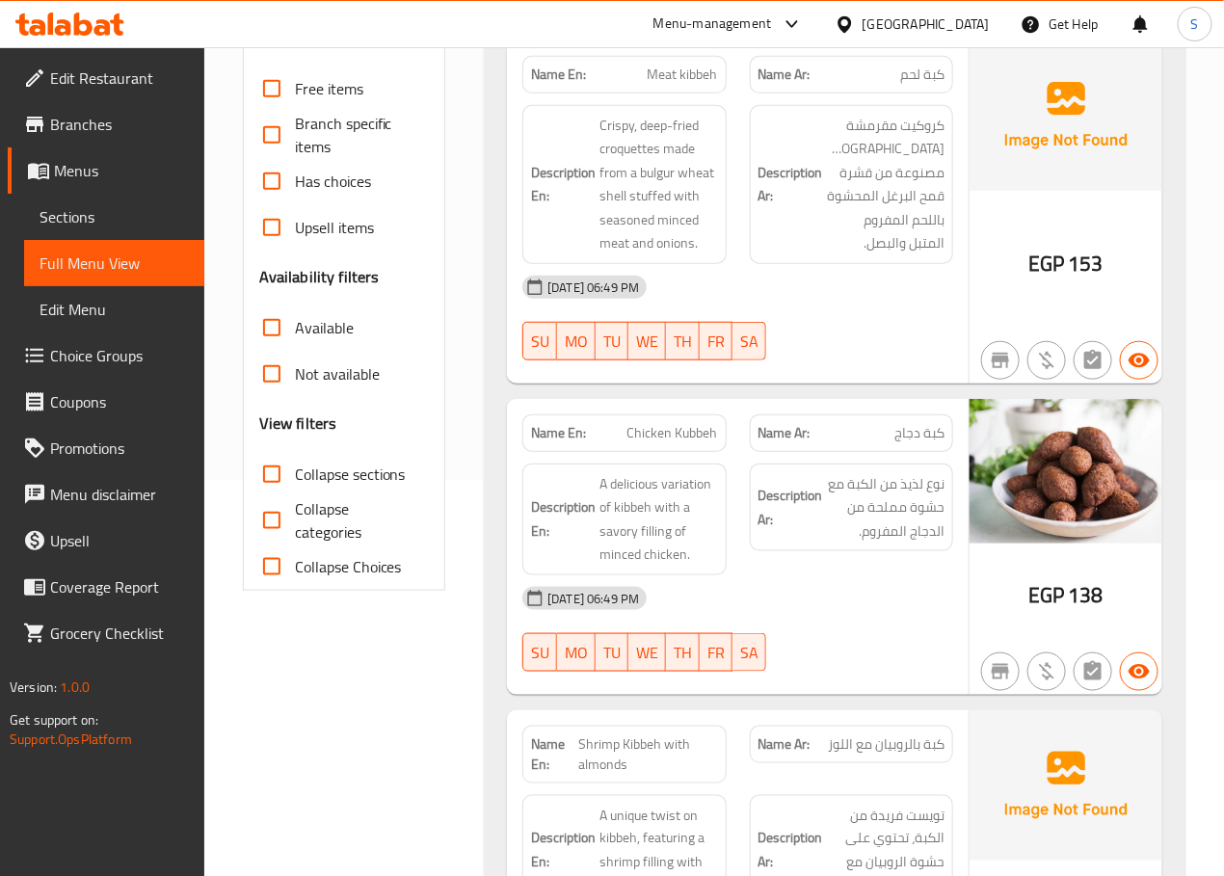
click at [434, 403] on div "Filter Branches Branches Popular filters Free items Branch specific items Has c…" at bounding box center [344, 235] width 203 height 712
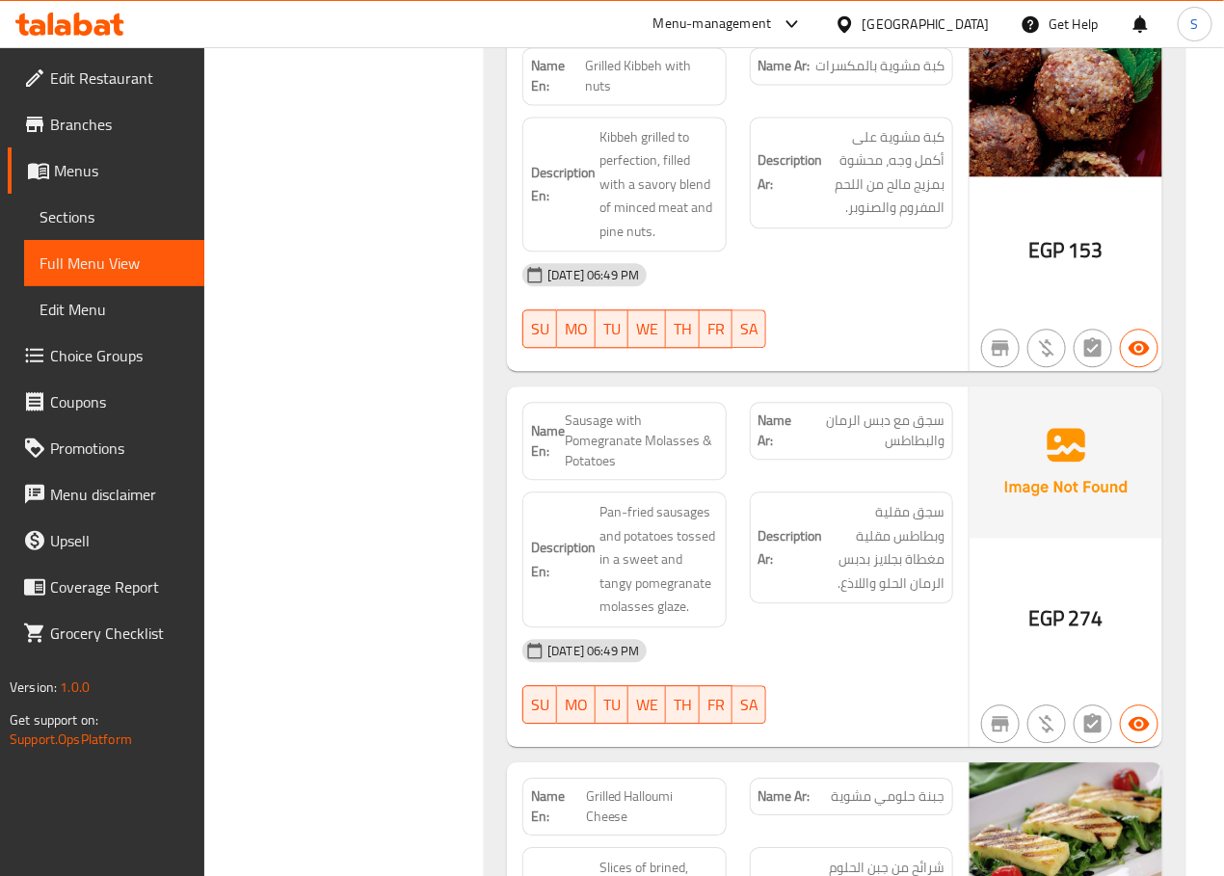
scroll to position [1400, 0]
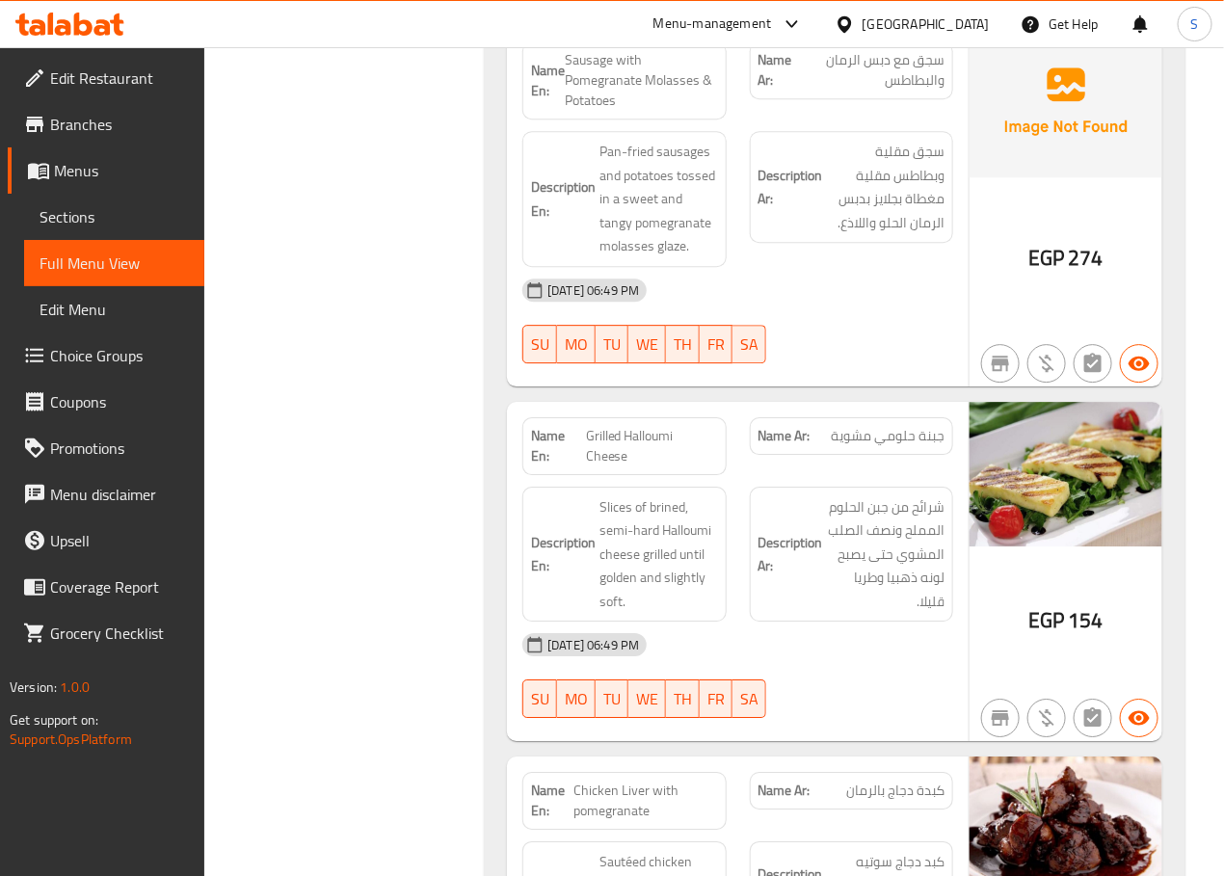
scroll to position [1761, 0]
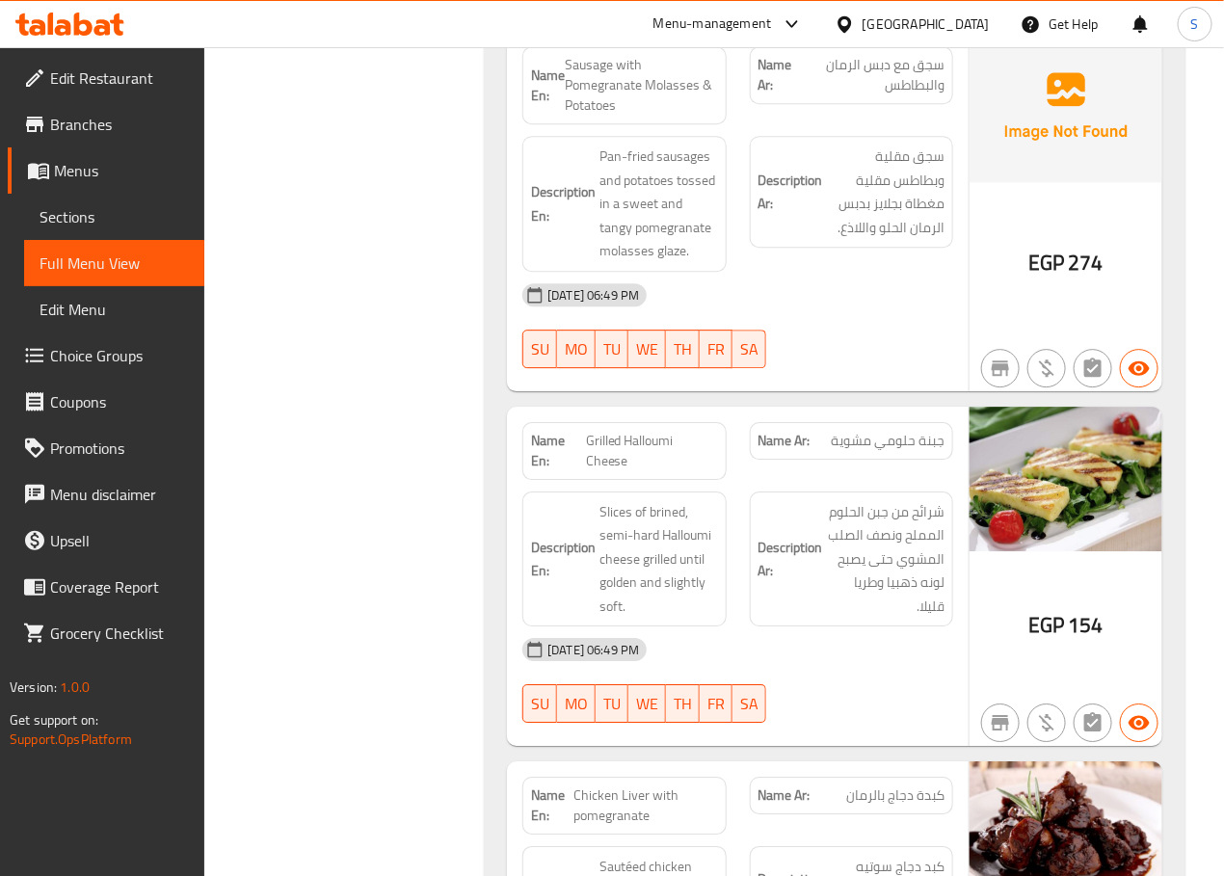
click at [608, 65] on span "Sausage with Pomegranate Molasses & Potatoes" at bounding box center [641, 85] width 152 height 61
copy span "Sausage with Pomegranate Molasses & Potatoes"
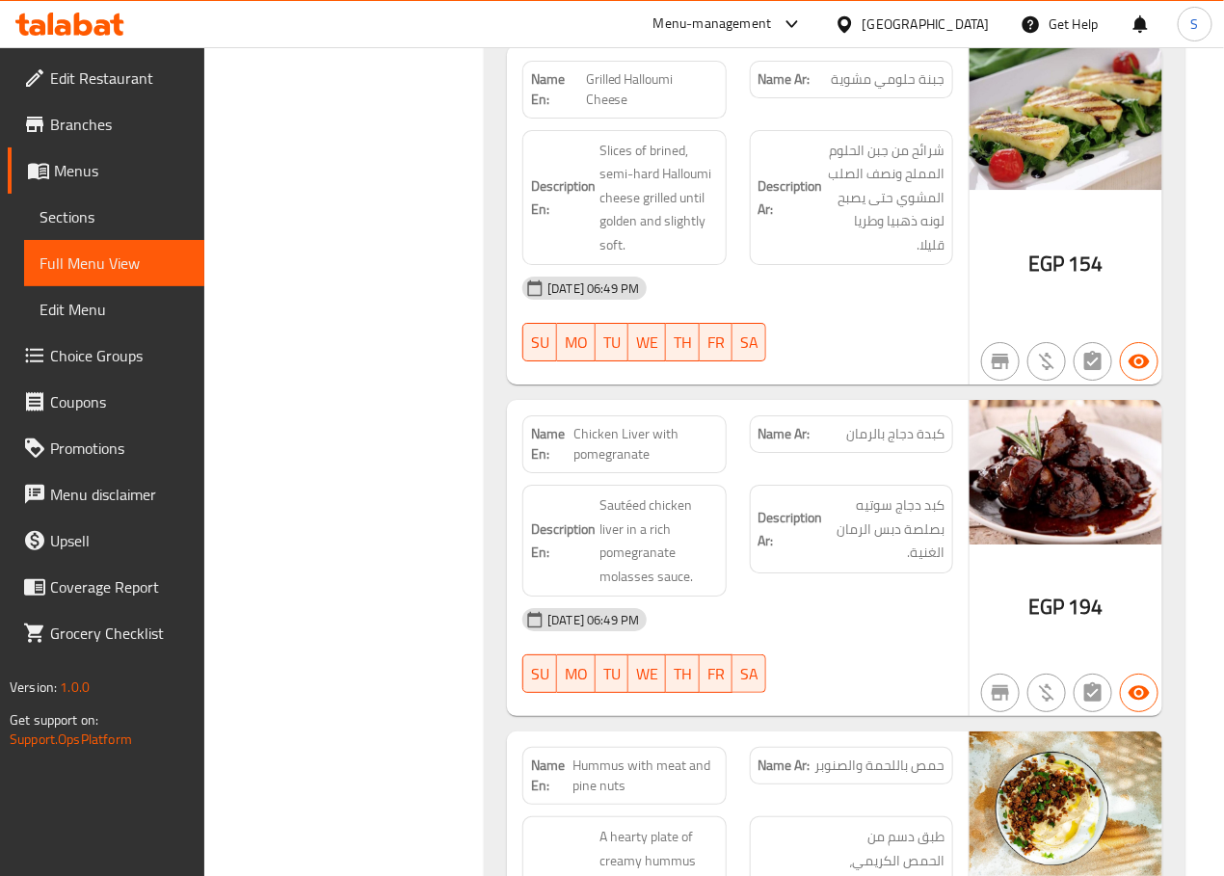
scroll to position [2122, 0]
click at [613, 101] on span "Grilled Halloumi Cheese" at bounding box center [652, 90] width 132 height 40
click at [600, 102] on div at bounding box center [600, 102] width 0 height 0
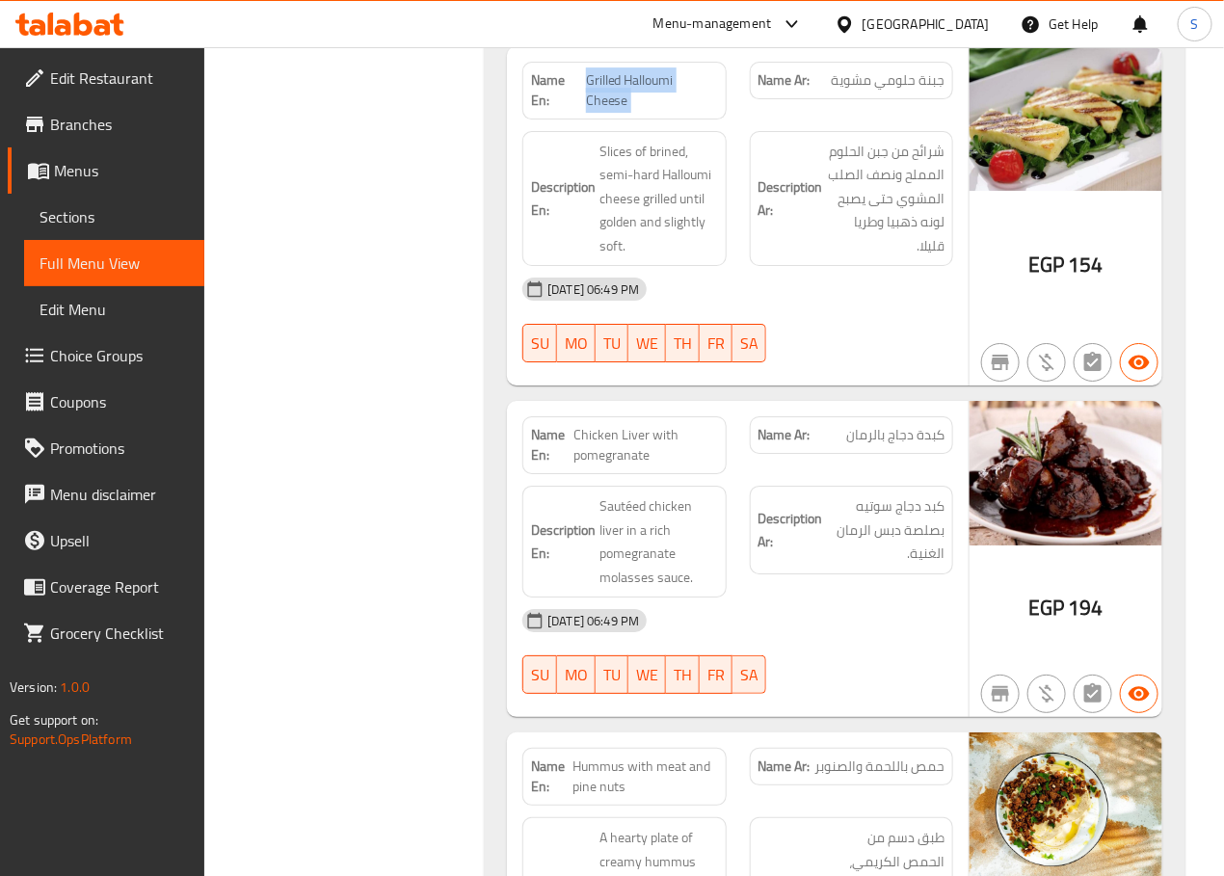
click at [613, 101] on span "Grilled Halloumi Cheese" at bounding box center [652, 90] width 132 height 40
copy span "Grilled Halloumi Cheese"
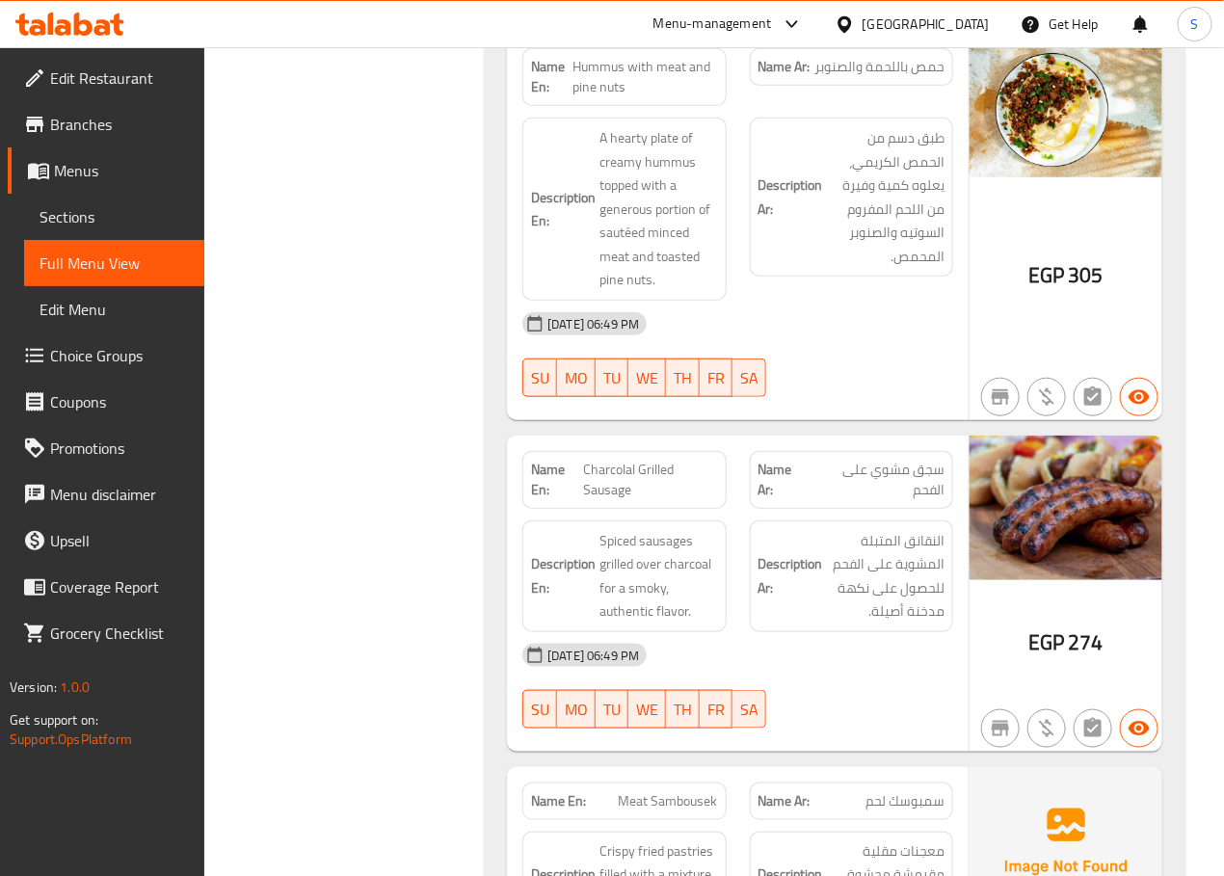
scroll to position [2834, 0]
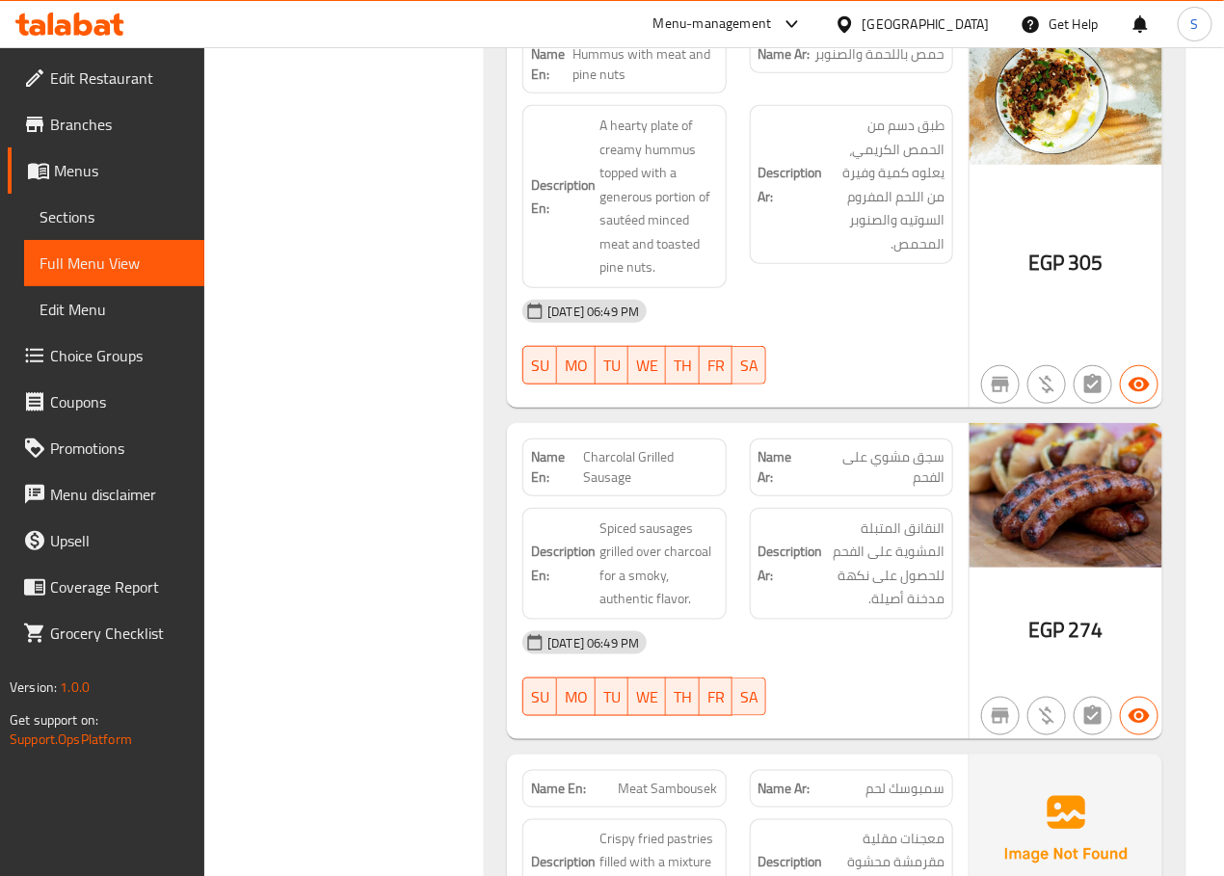
click at [624, 50] on div "Name En: Hummus with meat and pine nuts" at bounding box center [623, 65] width 203 height 58
click at [614, 70] on span "Hummus with meat and pine nuts" at bounding box center [644, 64] width 145 height 40
copy span "Hummus with meat and pine nuts"
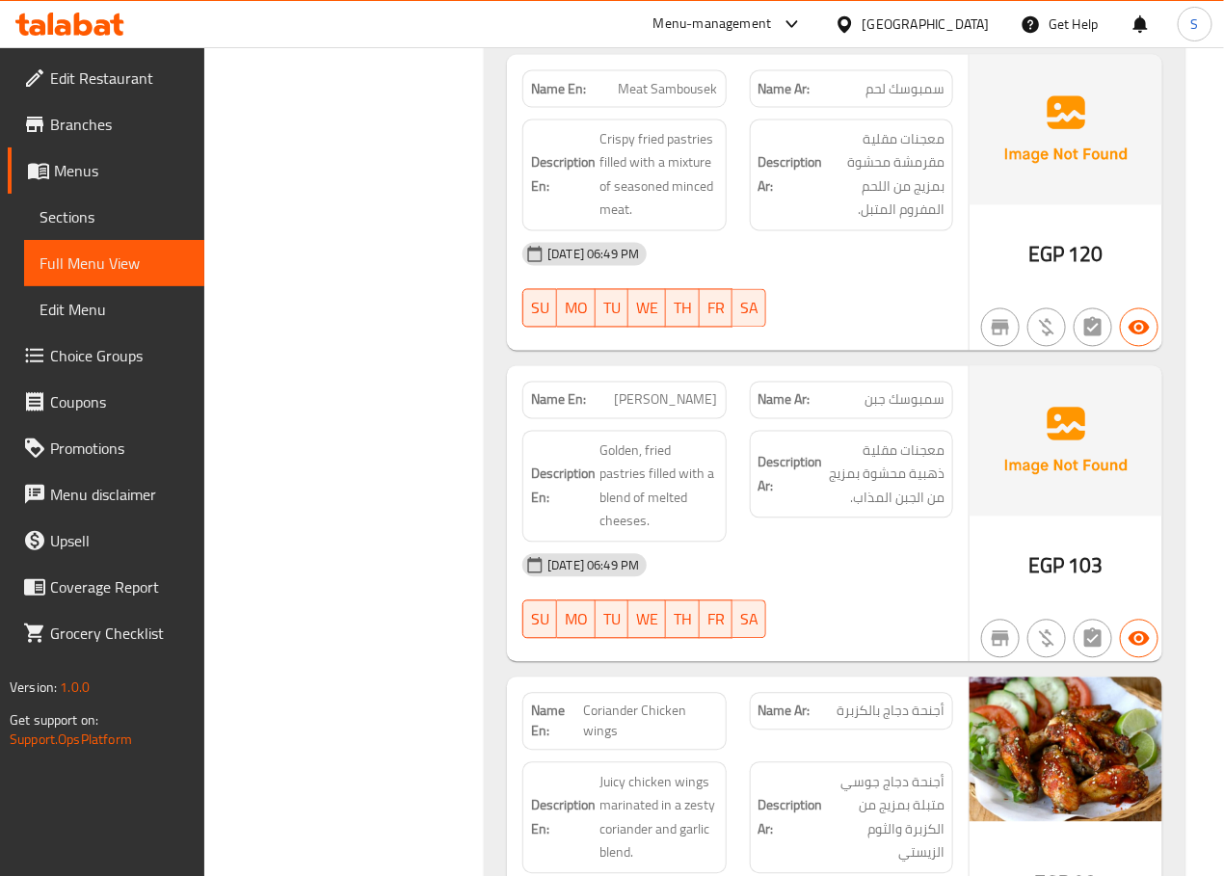
scroll to position [3542, 0]
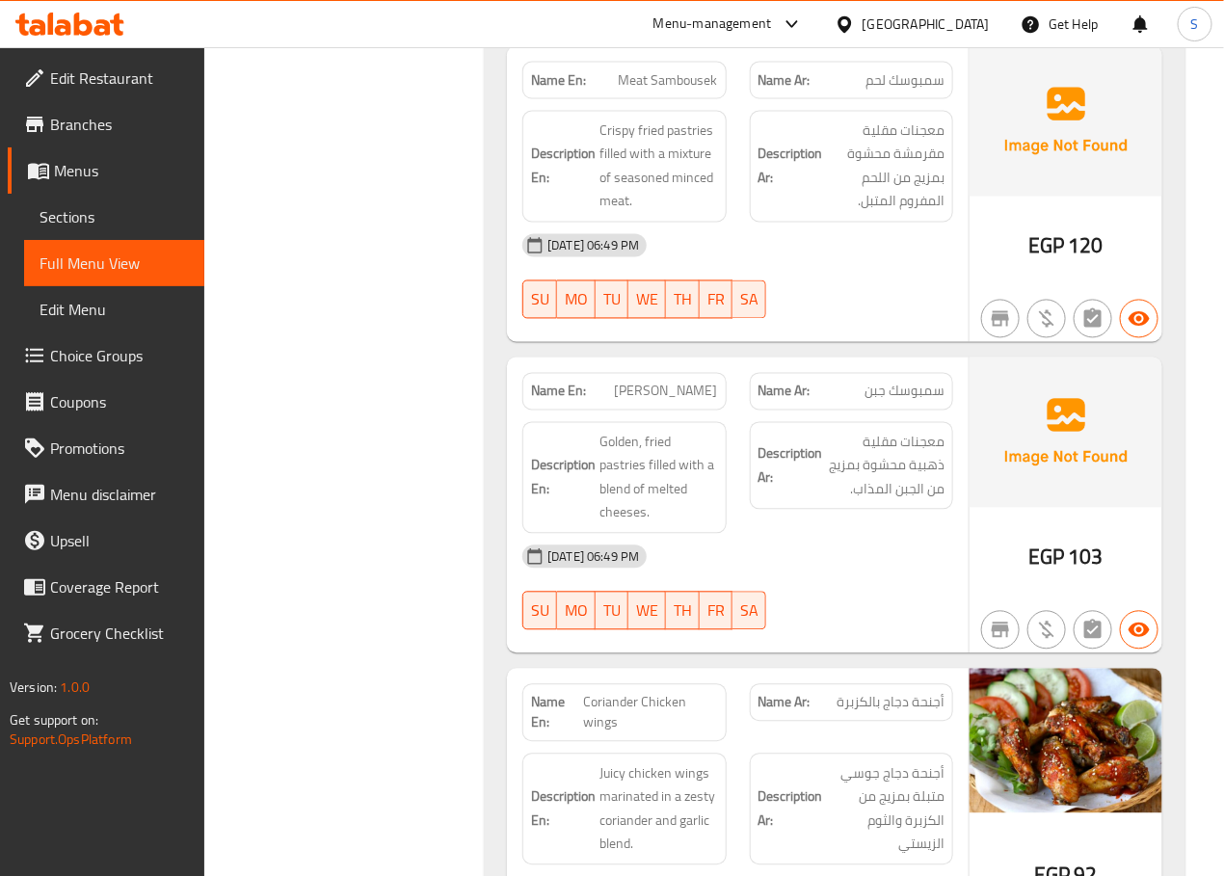
click at [659, 91] on span "Meat Sambousek" at bounding box center [668, 80] width 99 height 20
copy span "Meat Sambousek"
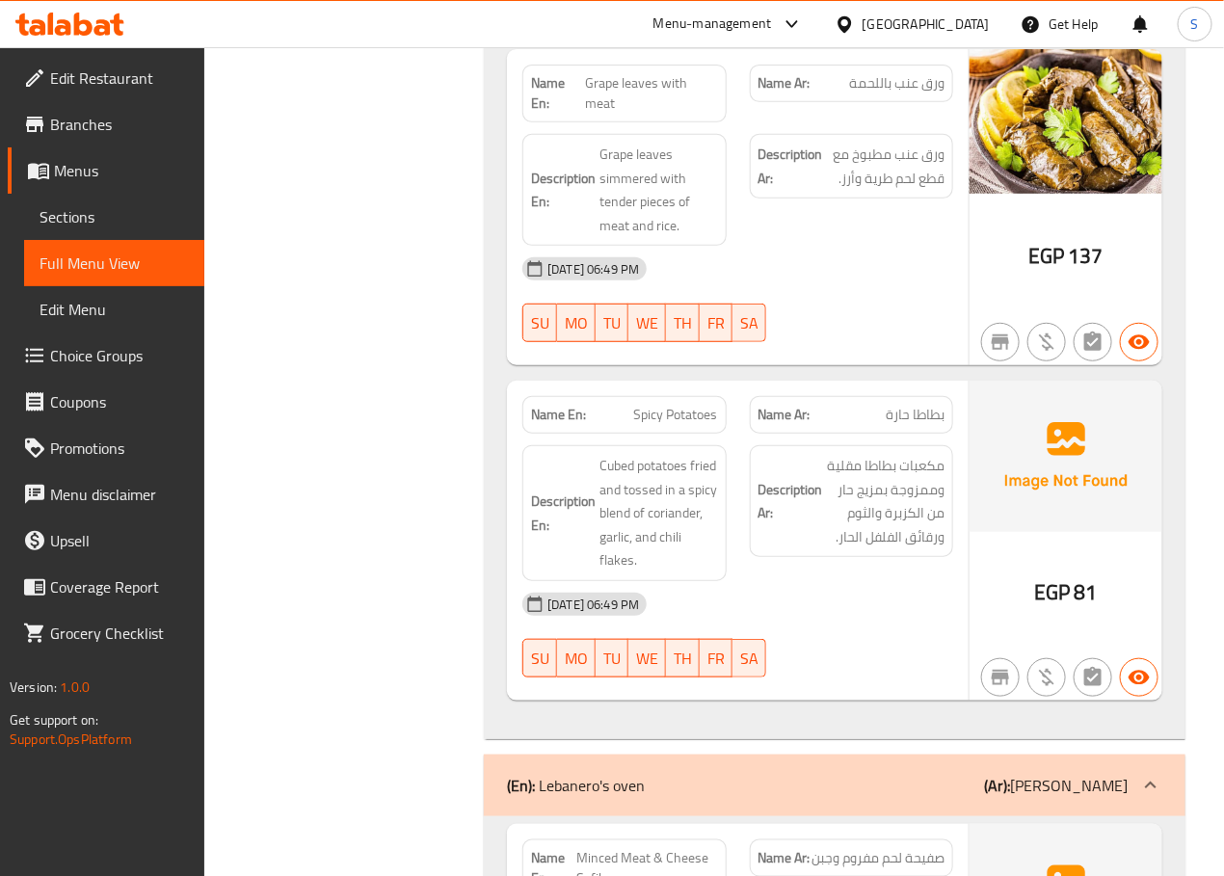
scroll to position [5140, 0]
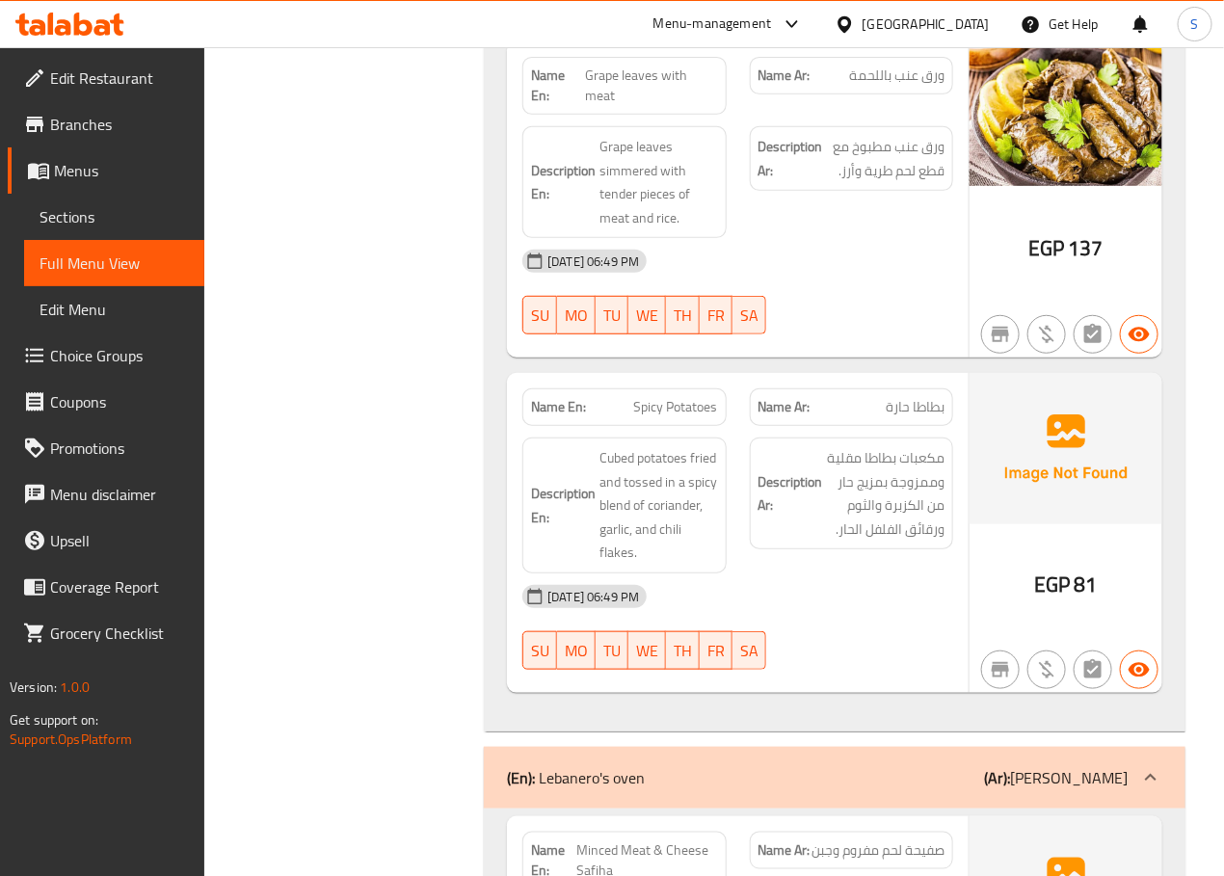
click at [639, 106] on span "Grape leaves with meat" at bounding box center [651, 86] width 132 height 40
copy span "Grape leaves with meat"
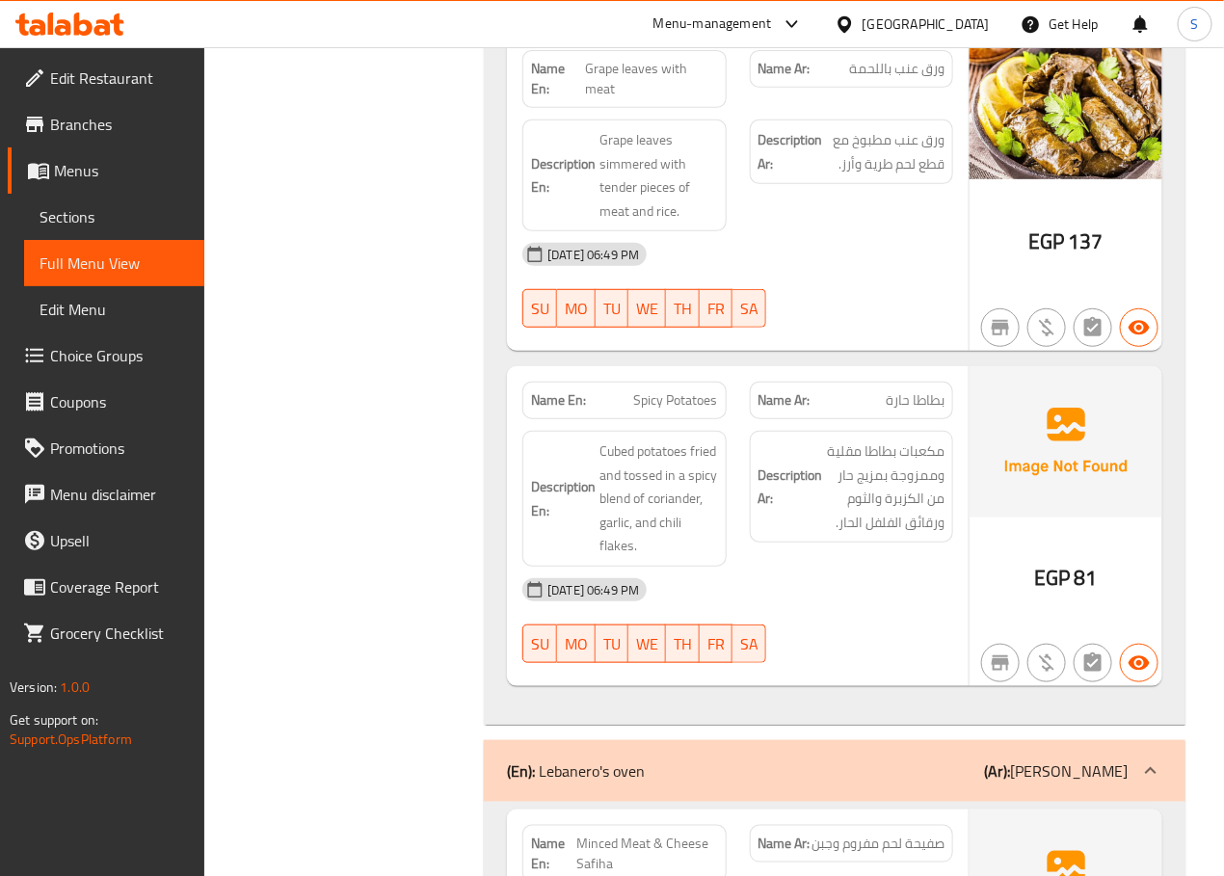
scroll to position [5181, 0]
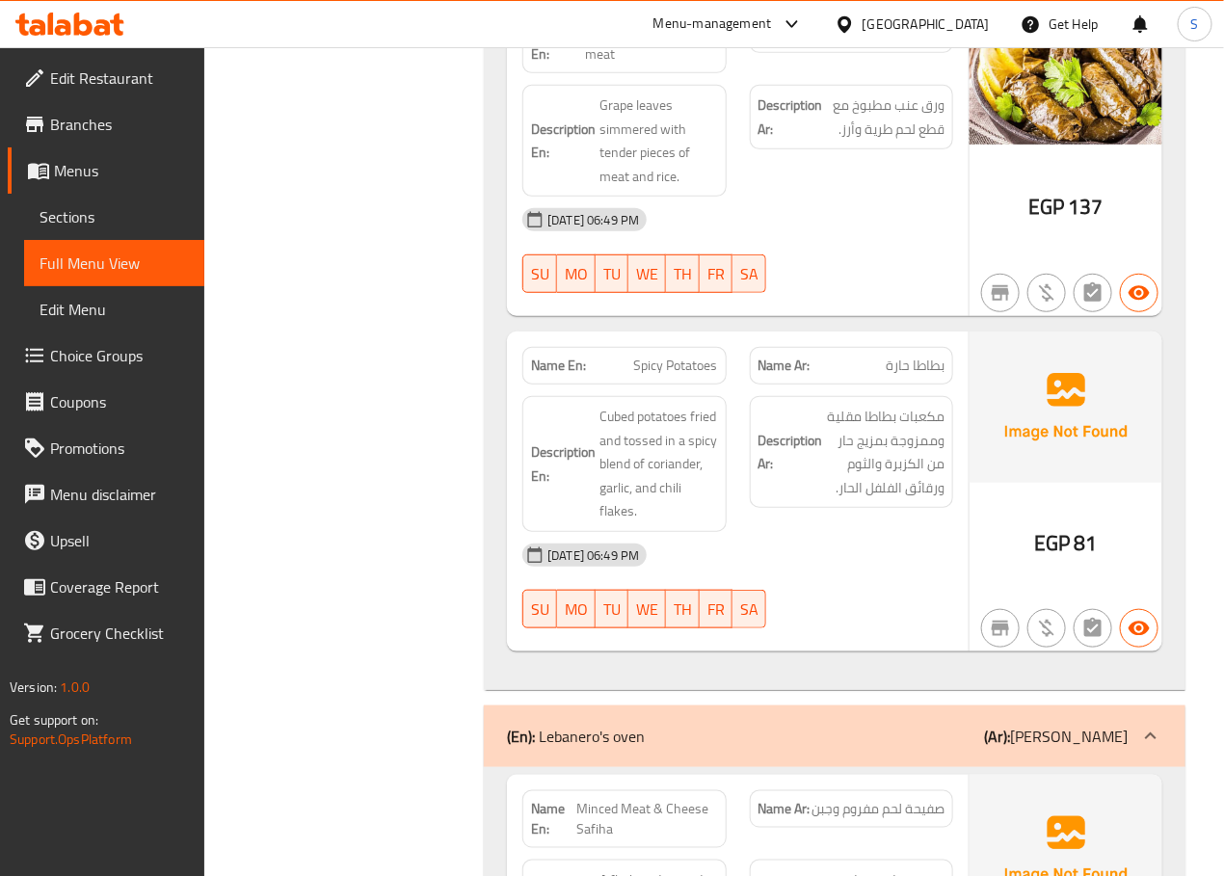
click at [692, 376] on span "Spicy Potatoes" at bounding box center [676, 366] width 84 height 20
copy span "Spicy Potatoes"
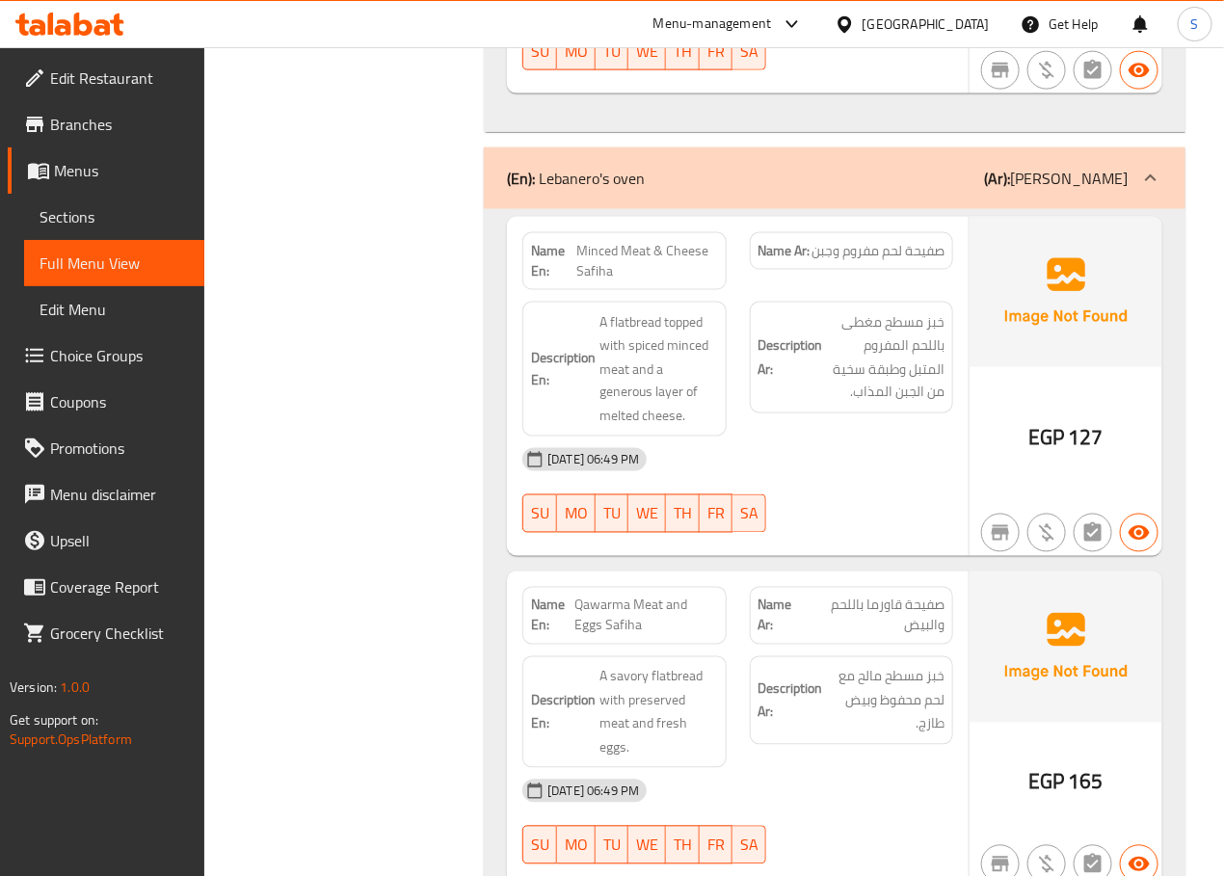
scroll to position [5759, 0]
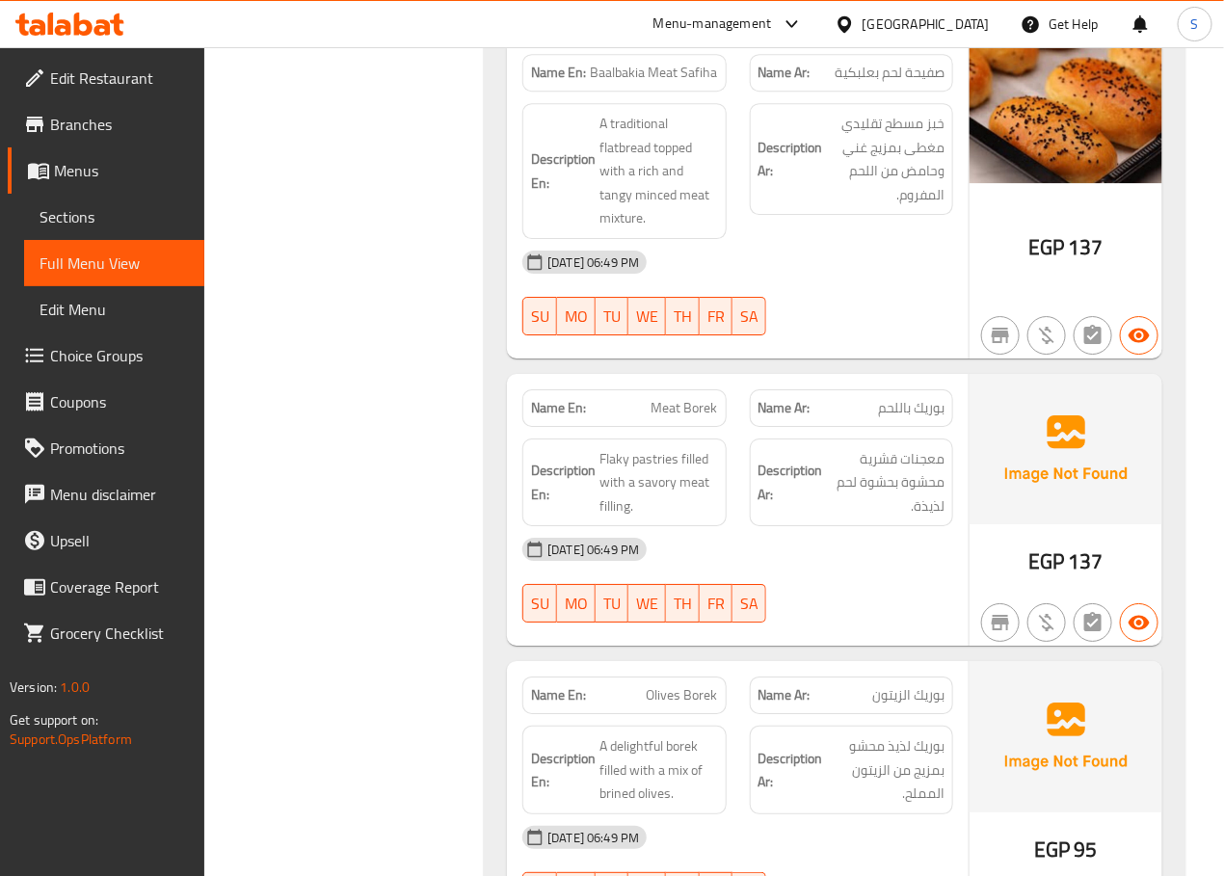
scroll to position [6943, 0]
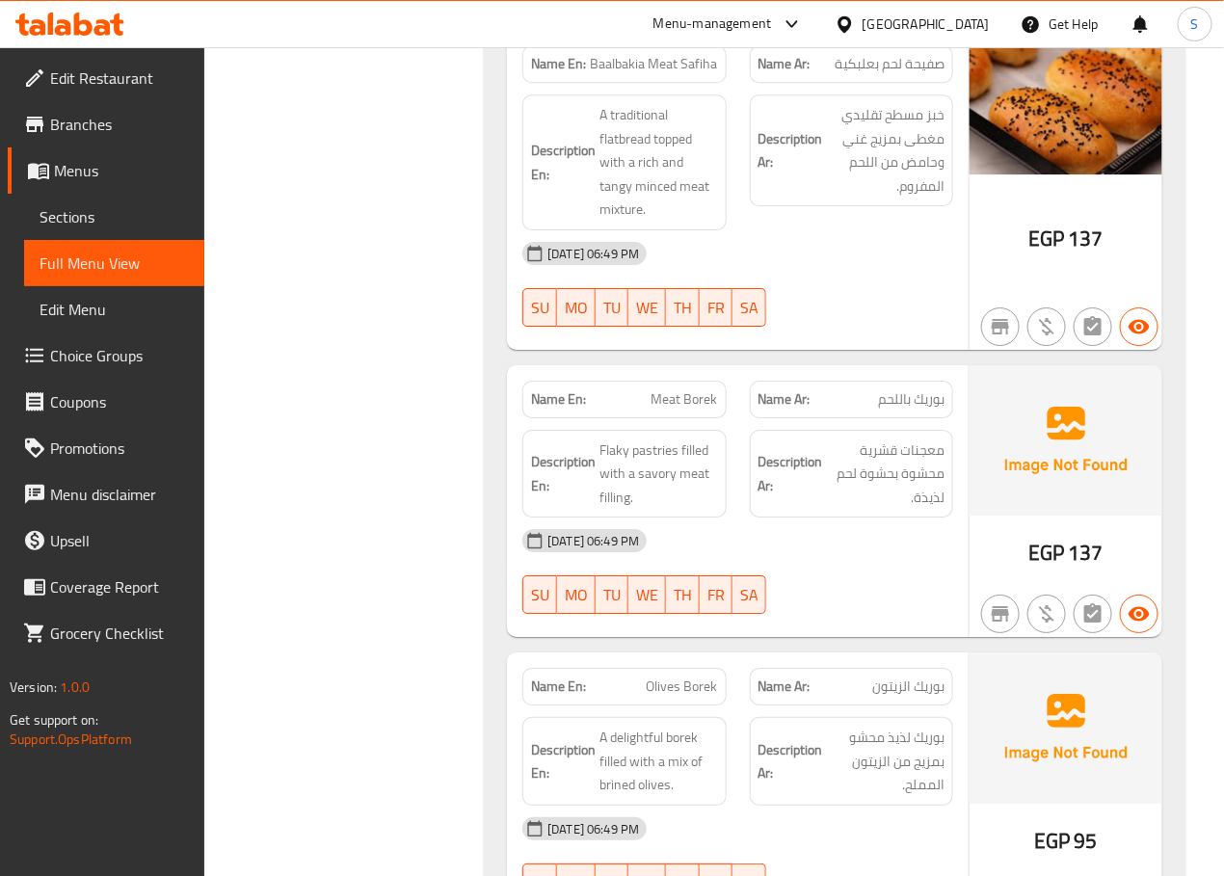
copy span "Baalbakia Meat Safiha"
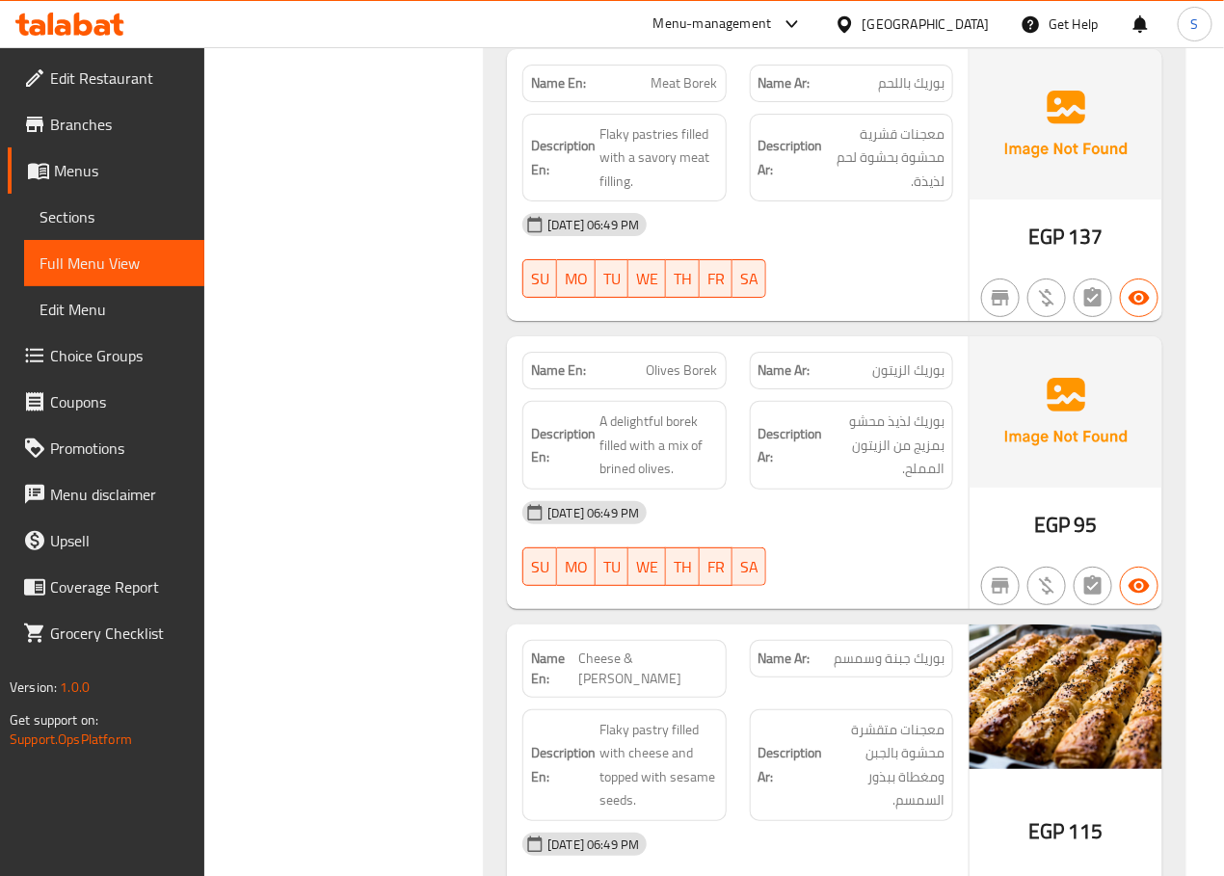
scroll to position [7261, 0]
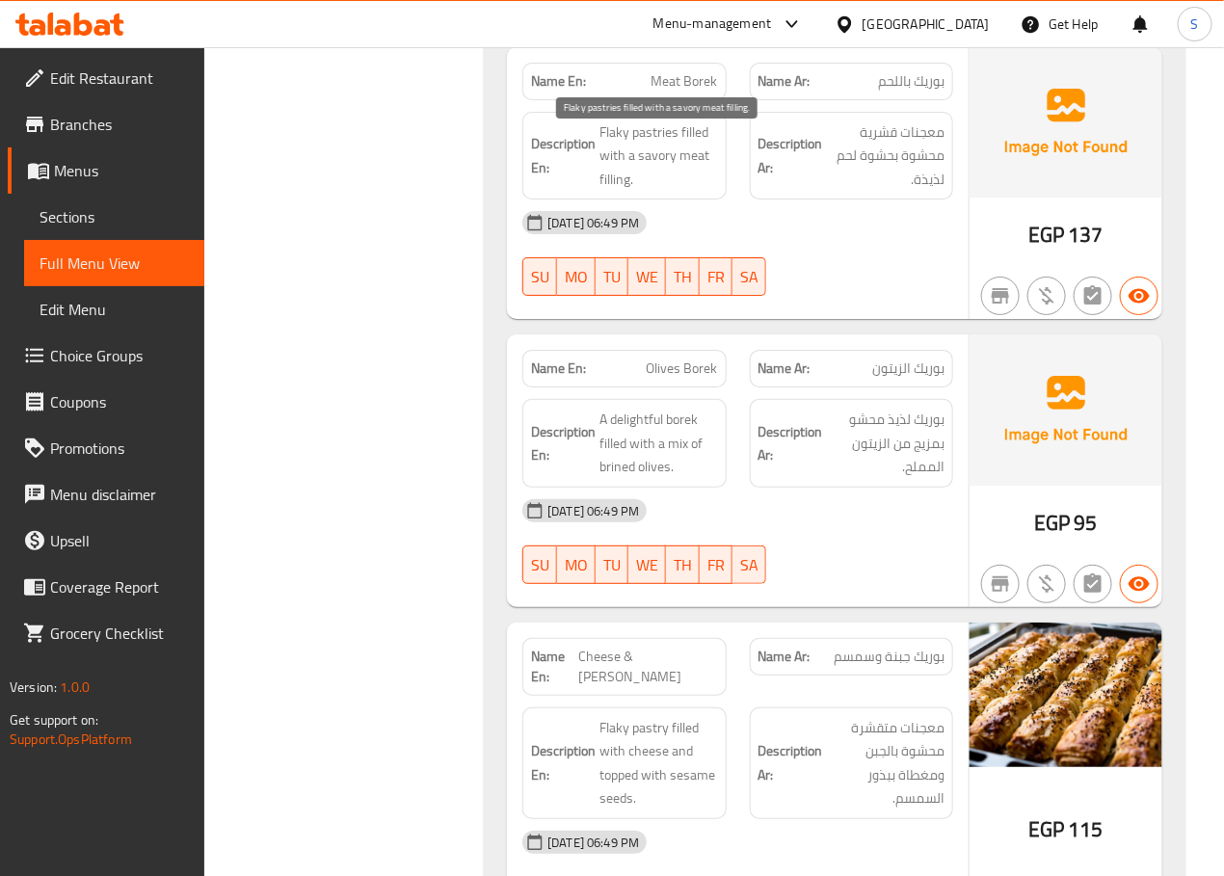
click at [616, 156] on span "Flaky pastries filled with a savory meat filling." at bounding box center [658, 155] width 118 height 71
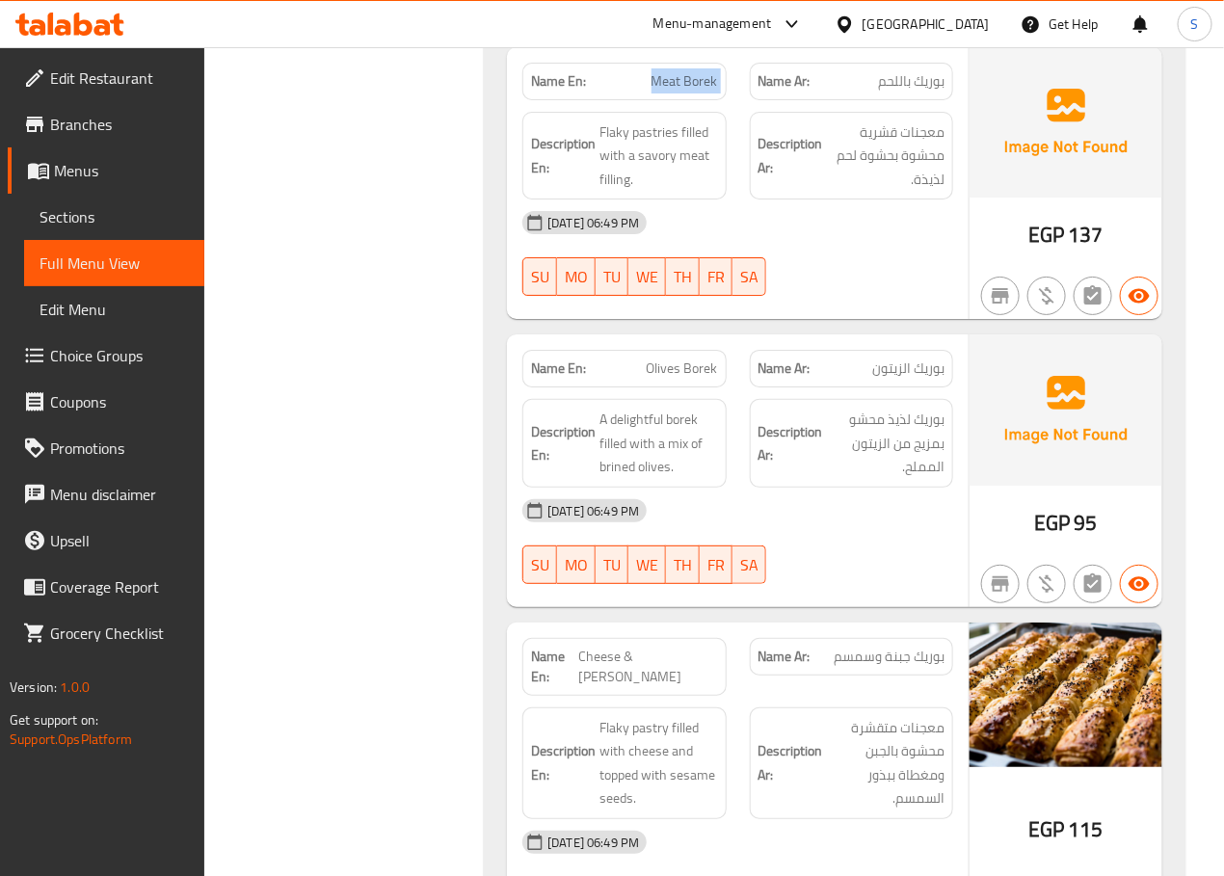
copy span "Meat Borek"
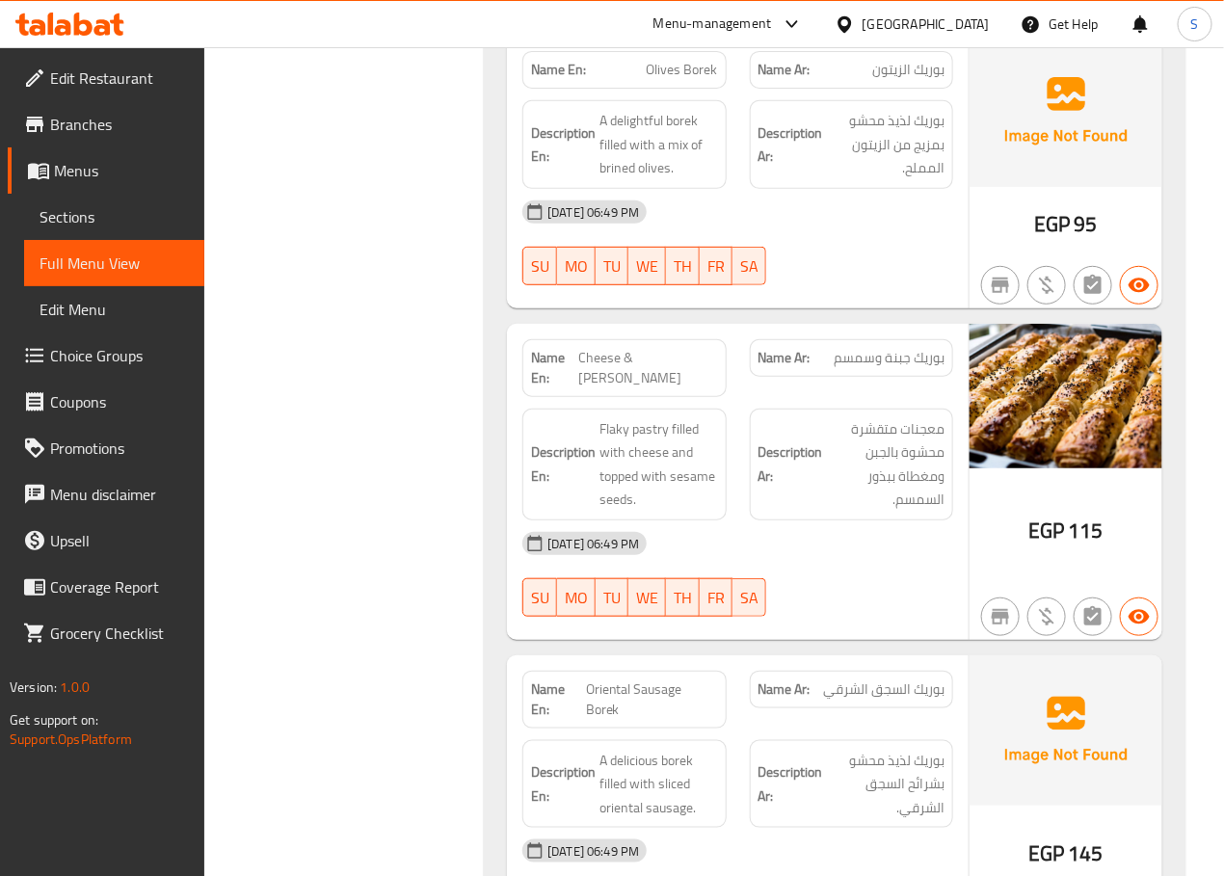
scroll to position [7571, 0]
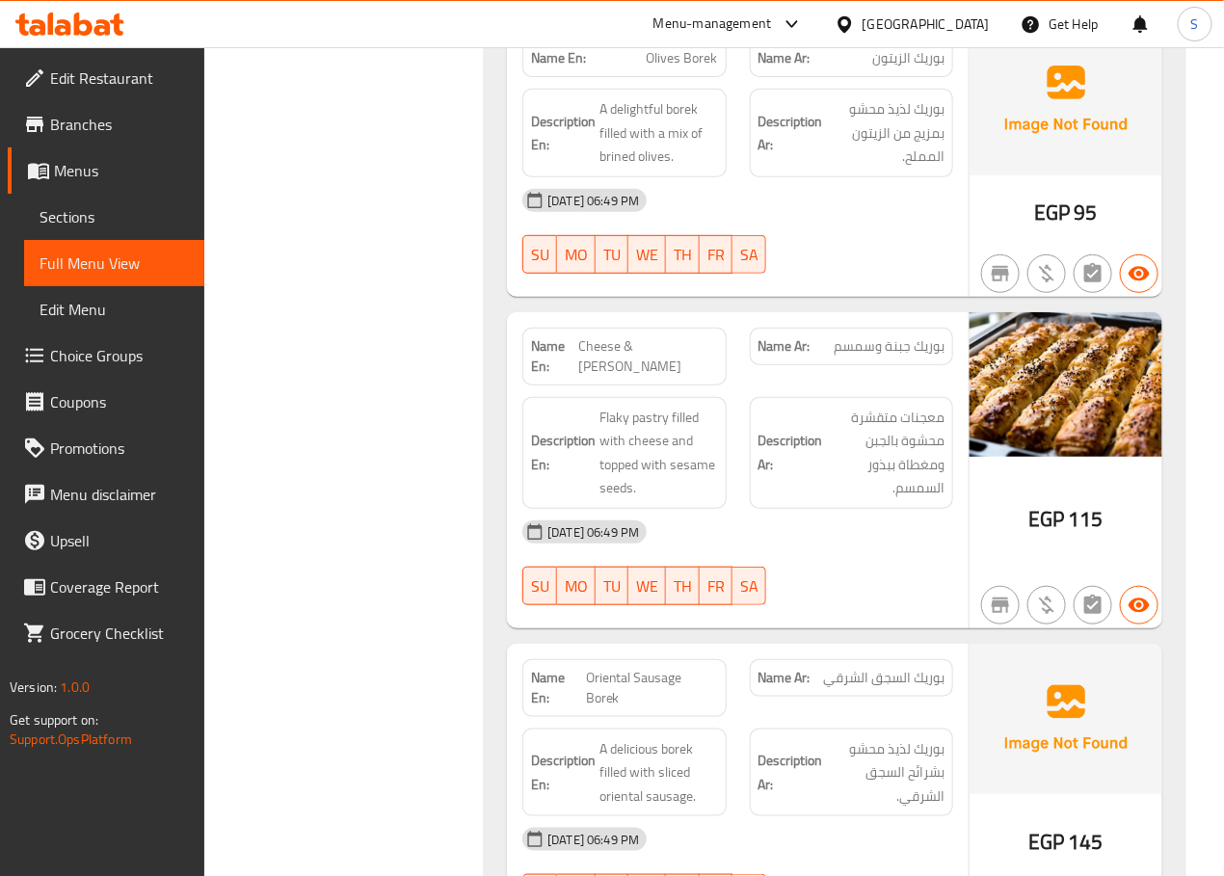
copy span "Olives Borek"
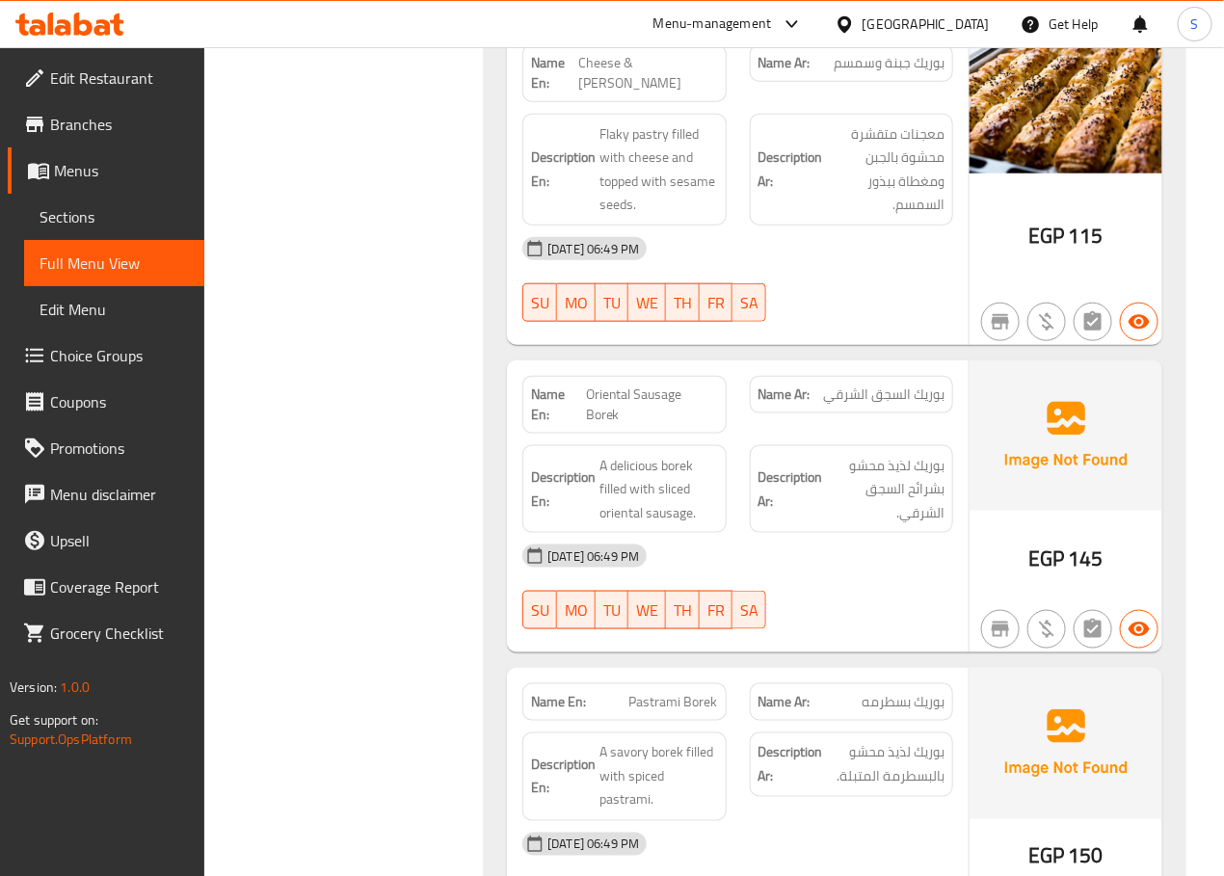
scroll to position [7854, 0]
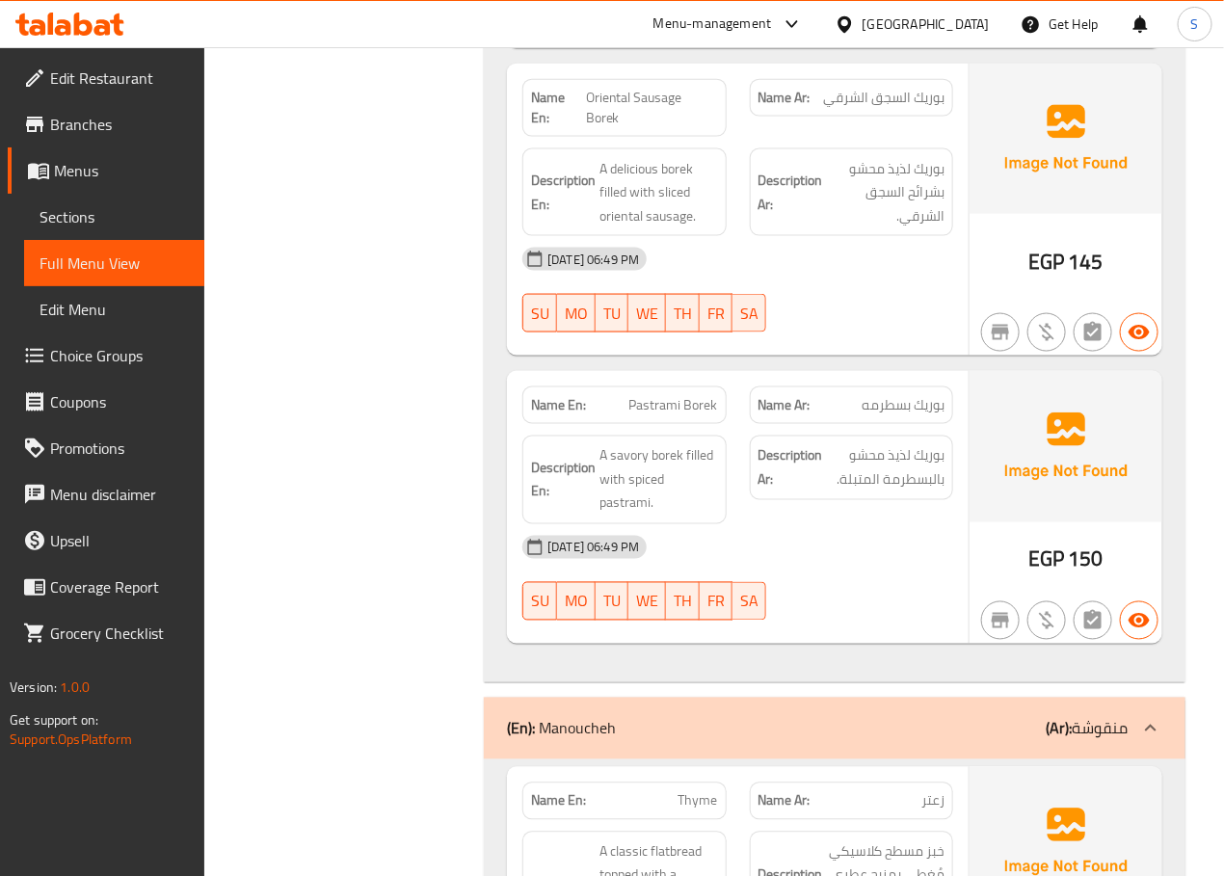
scroll to position [8155, 0]
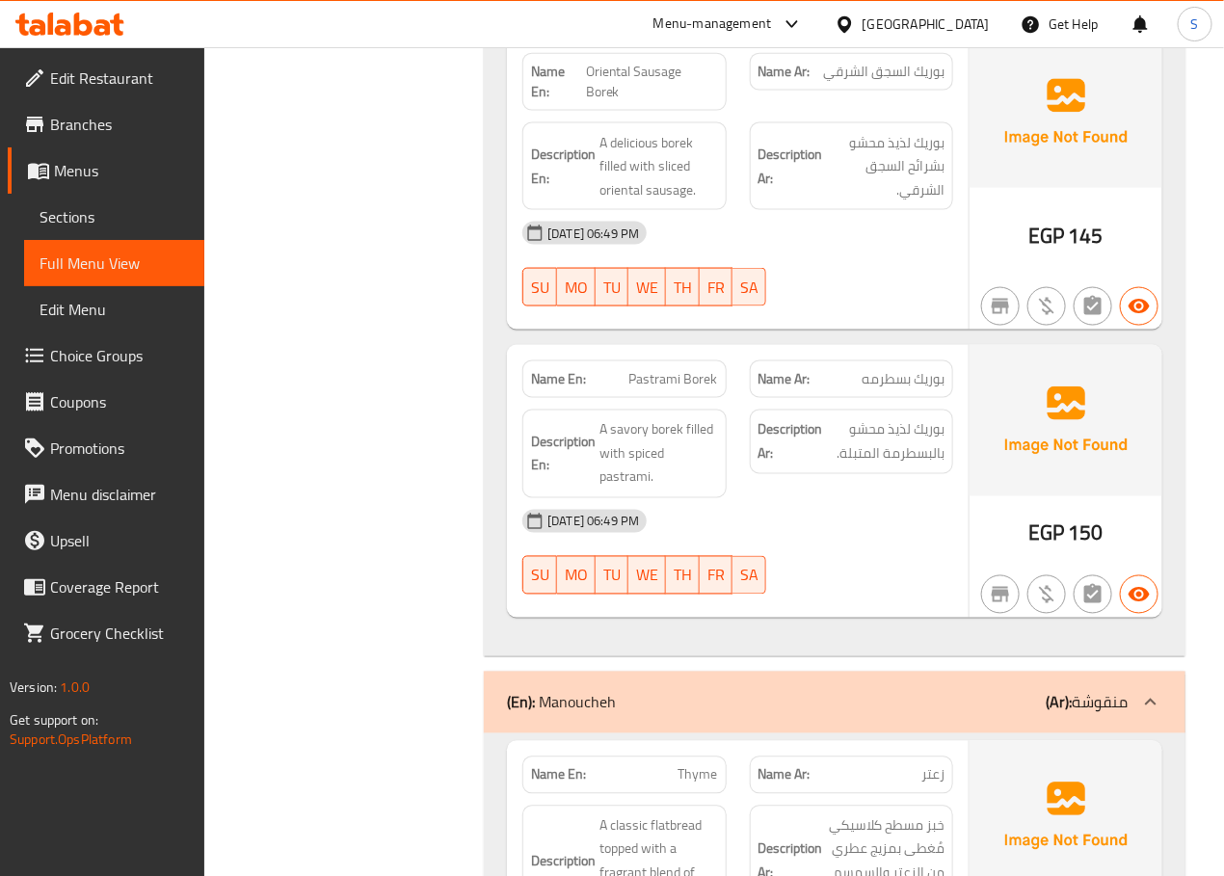
scroll to position [8179, 0]
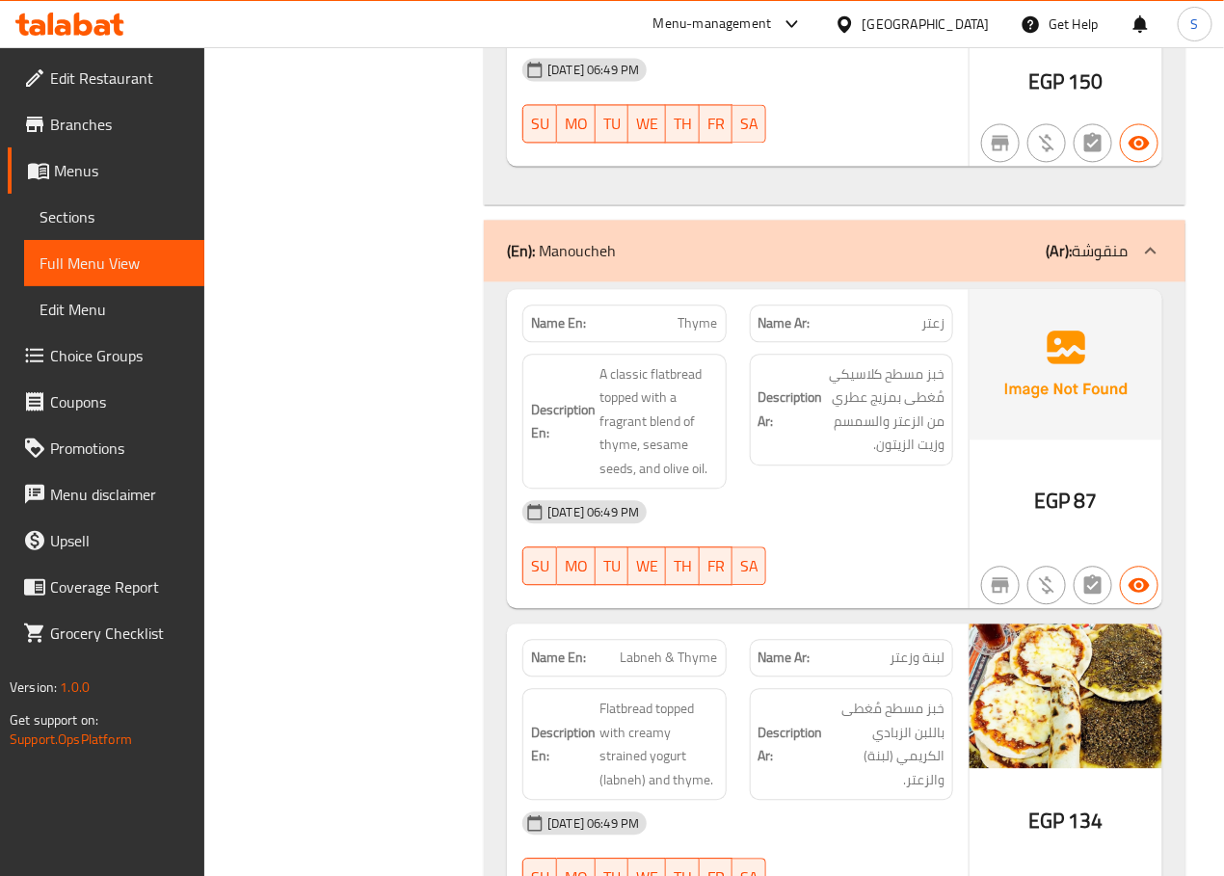
scroll to position [8667, 0]
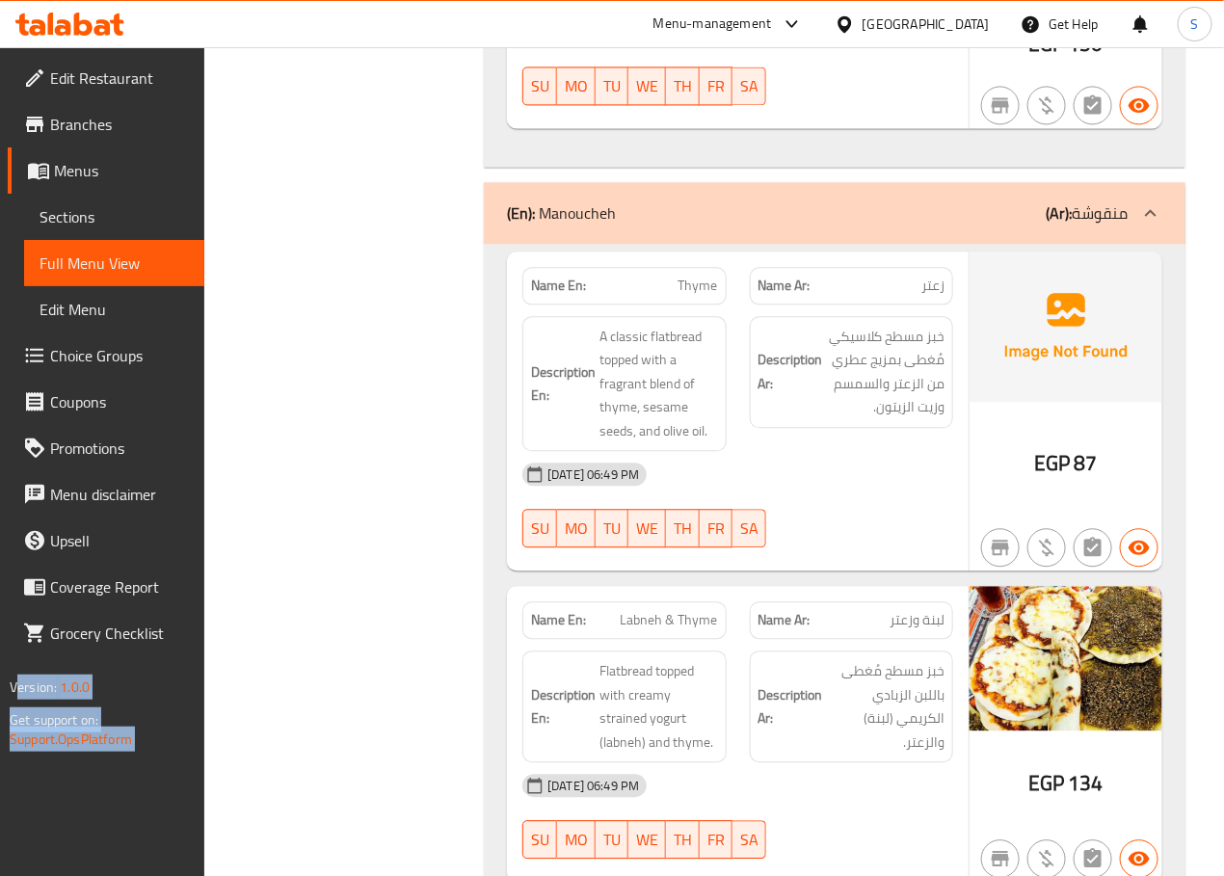
drag, startPoint x: 408, startPoint y: 513, endPoint x: -124, endPoint y: 590, distance: 537.4
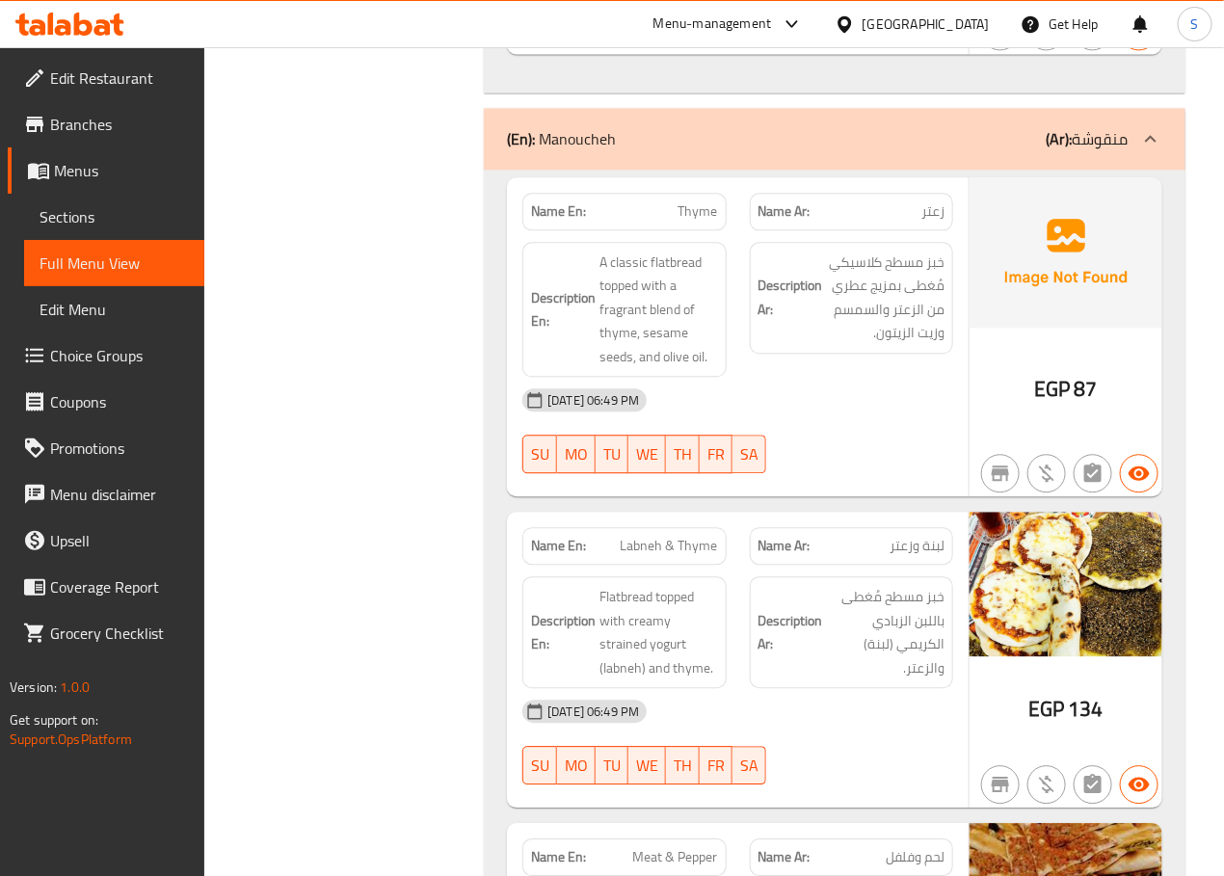
scroll to position [8759, 0]
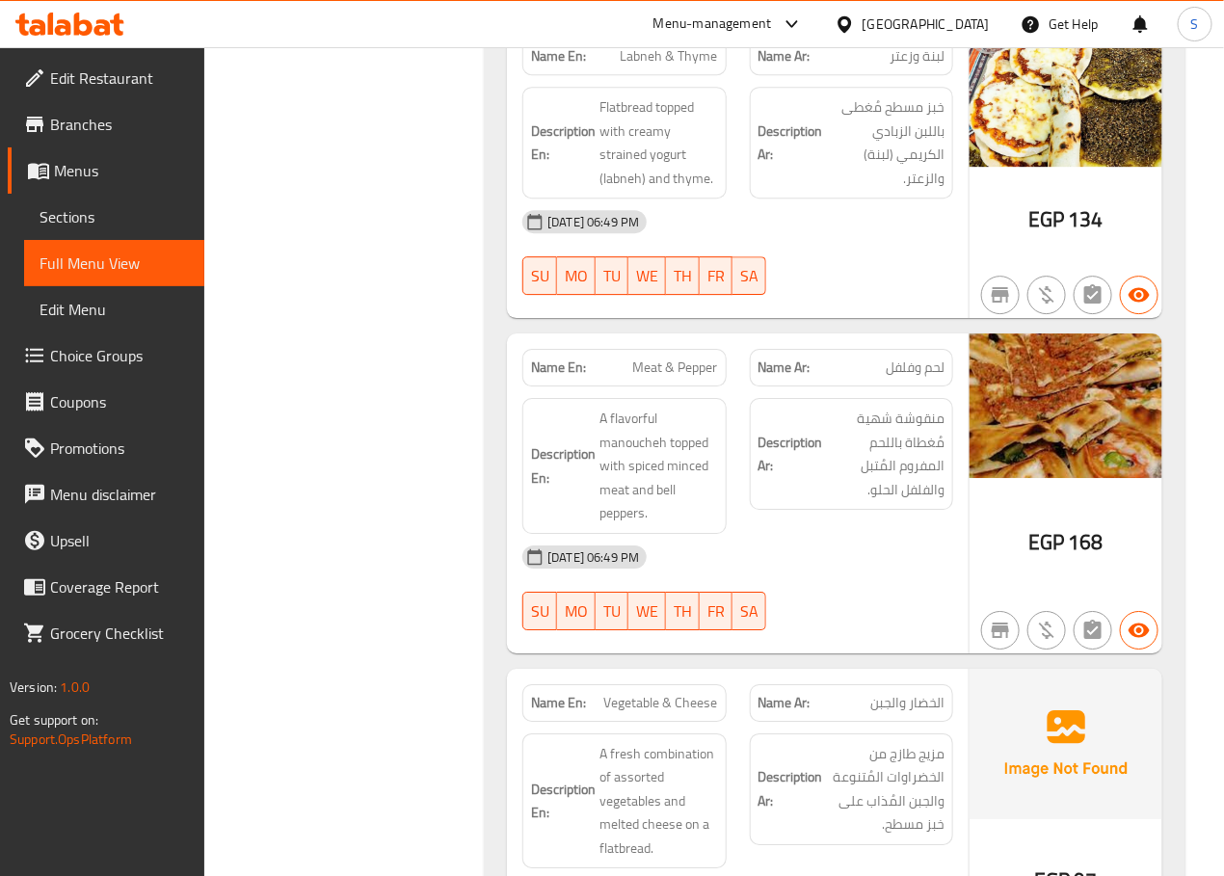
scroll to position [9236, 0]
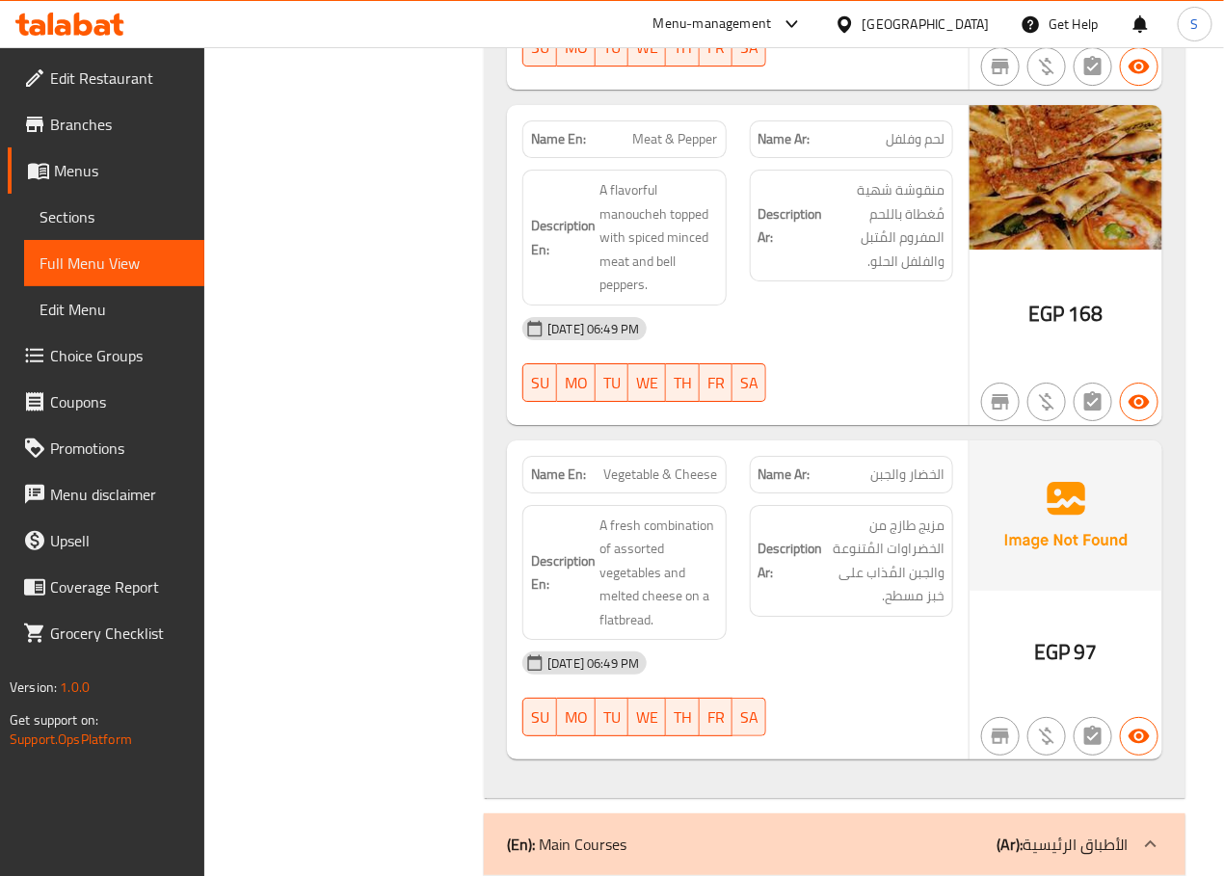
scroll to position [9461, 0]
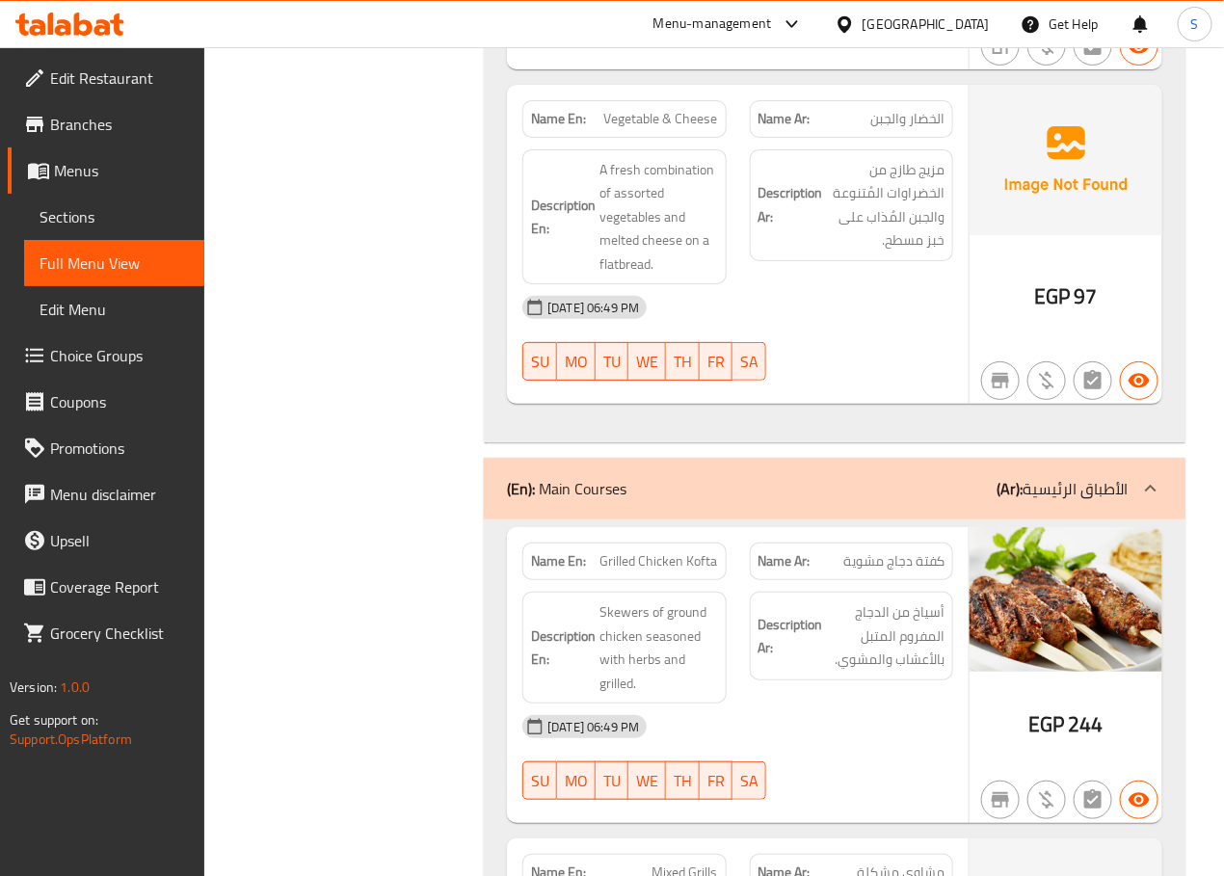
scroll to position [9819, 0]
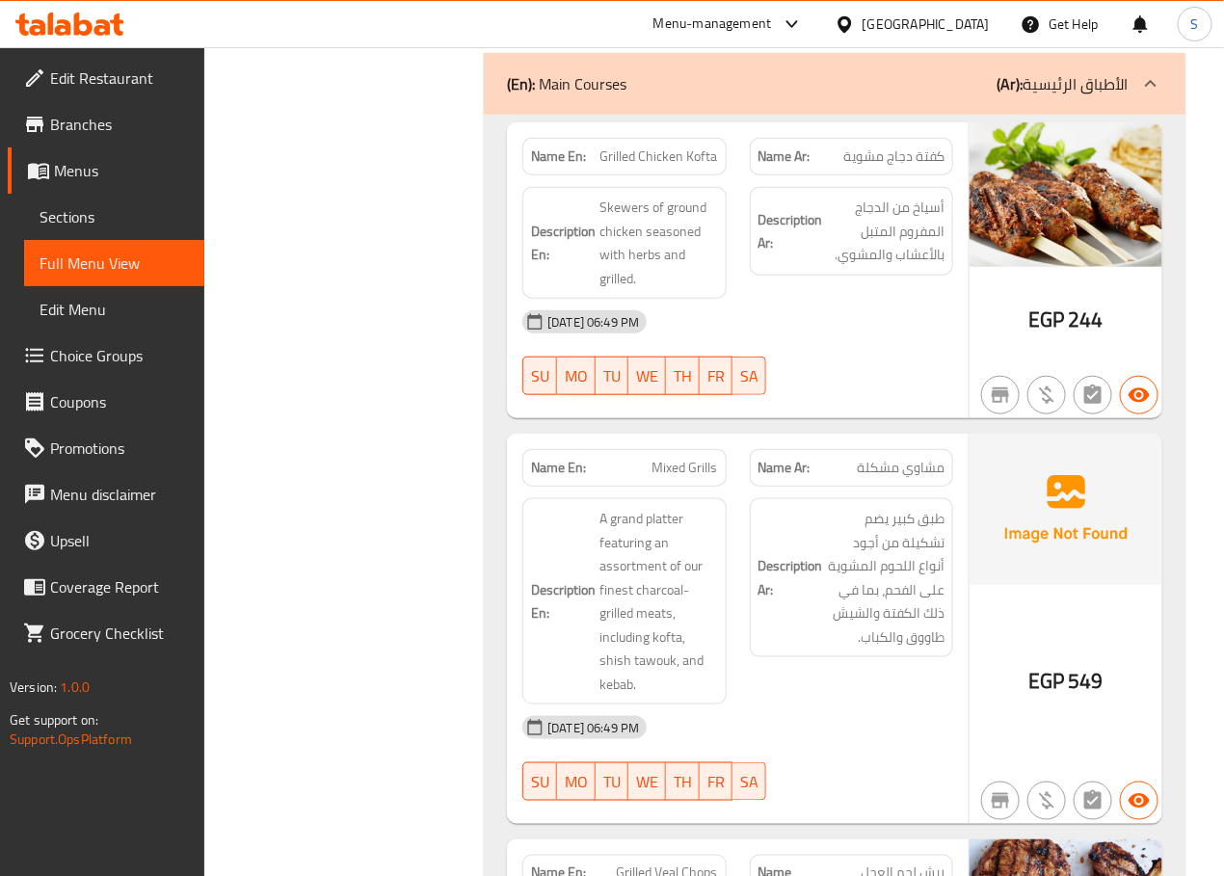
scroll to position [10231, 0]
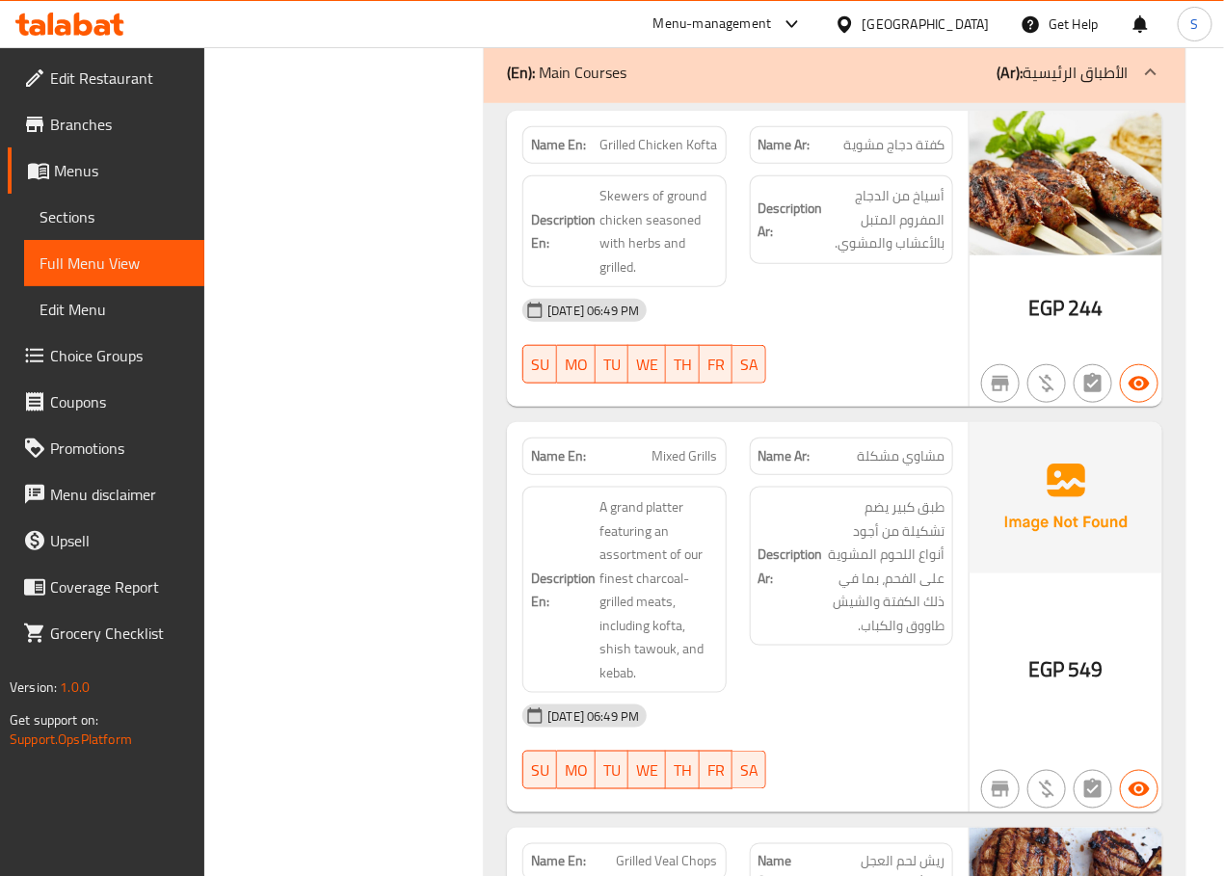
click at [342, 370] on div "Filter Branches Branches Popular filters Free items Branch specific items Has c…" at bounding box center [352, 630] width 242 height 21227
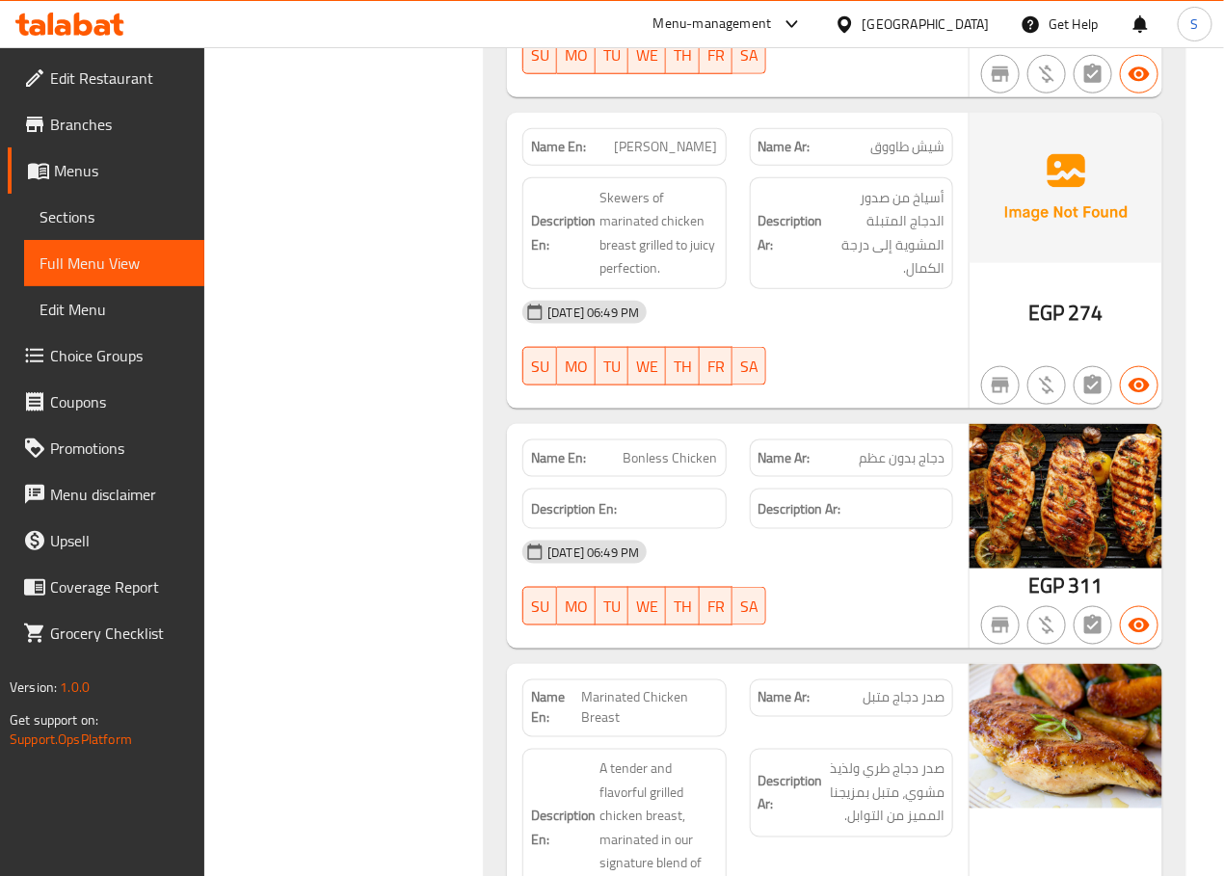
scroll to position [15335, 0]
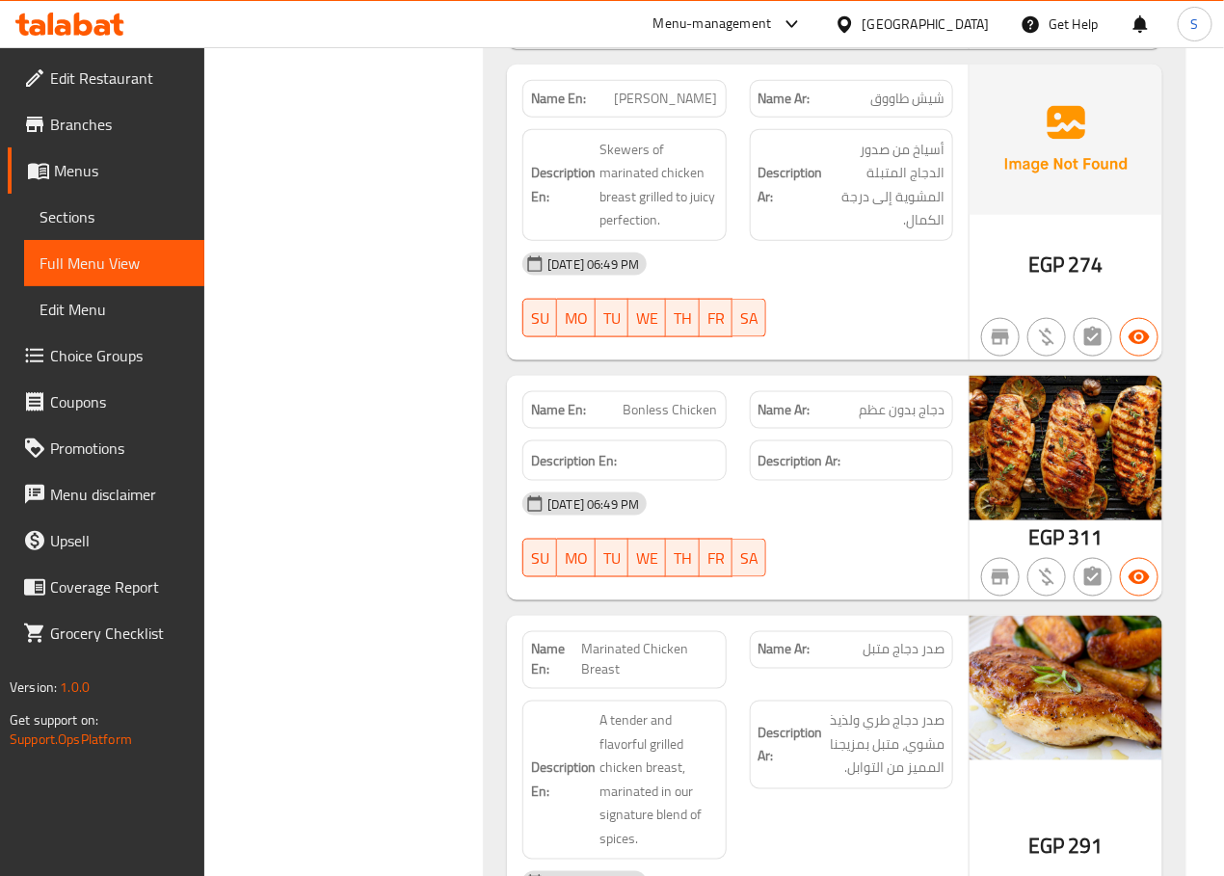
click at [654, 420] on span "Bonless Chicken" at bounding box center [670, 410] width 94 height 20
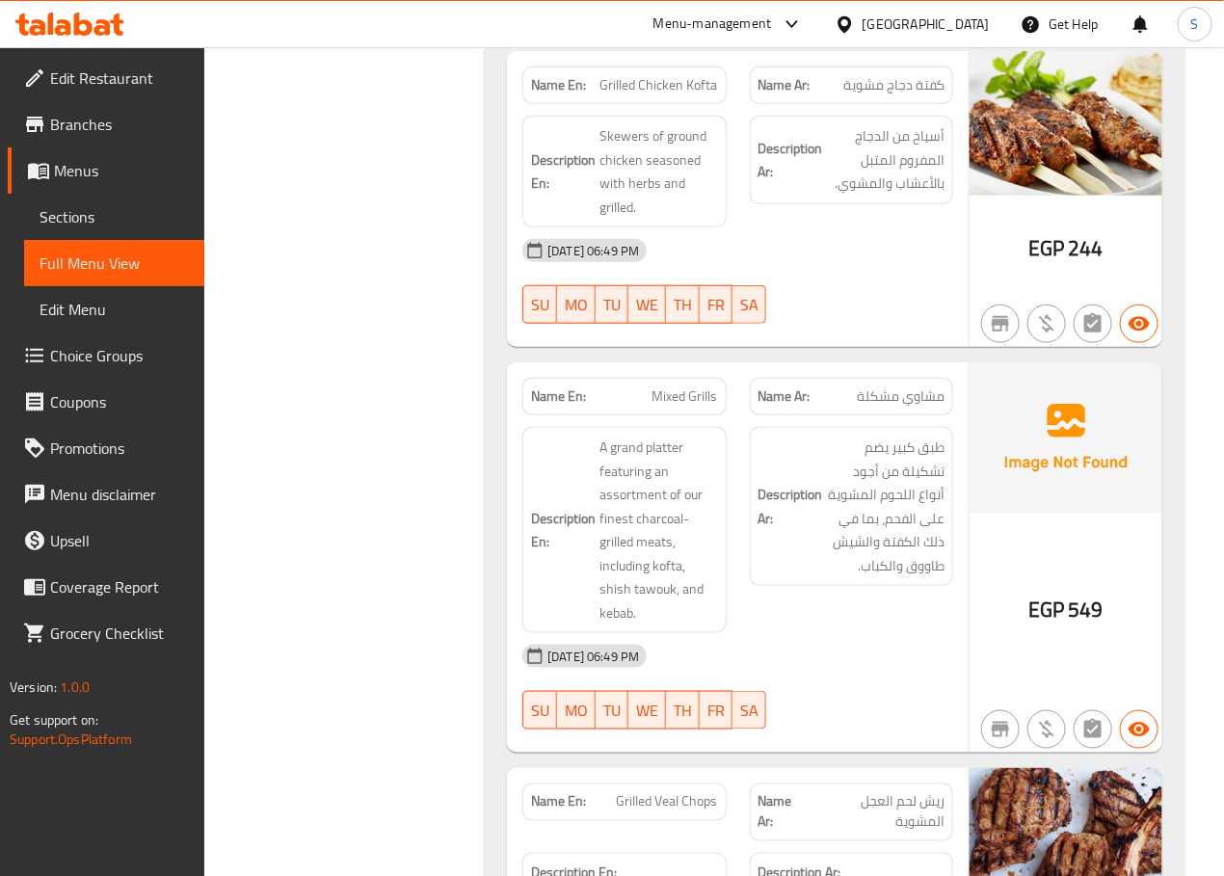
scroll to position [10268, 0]
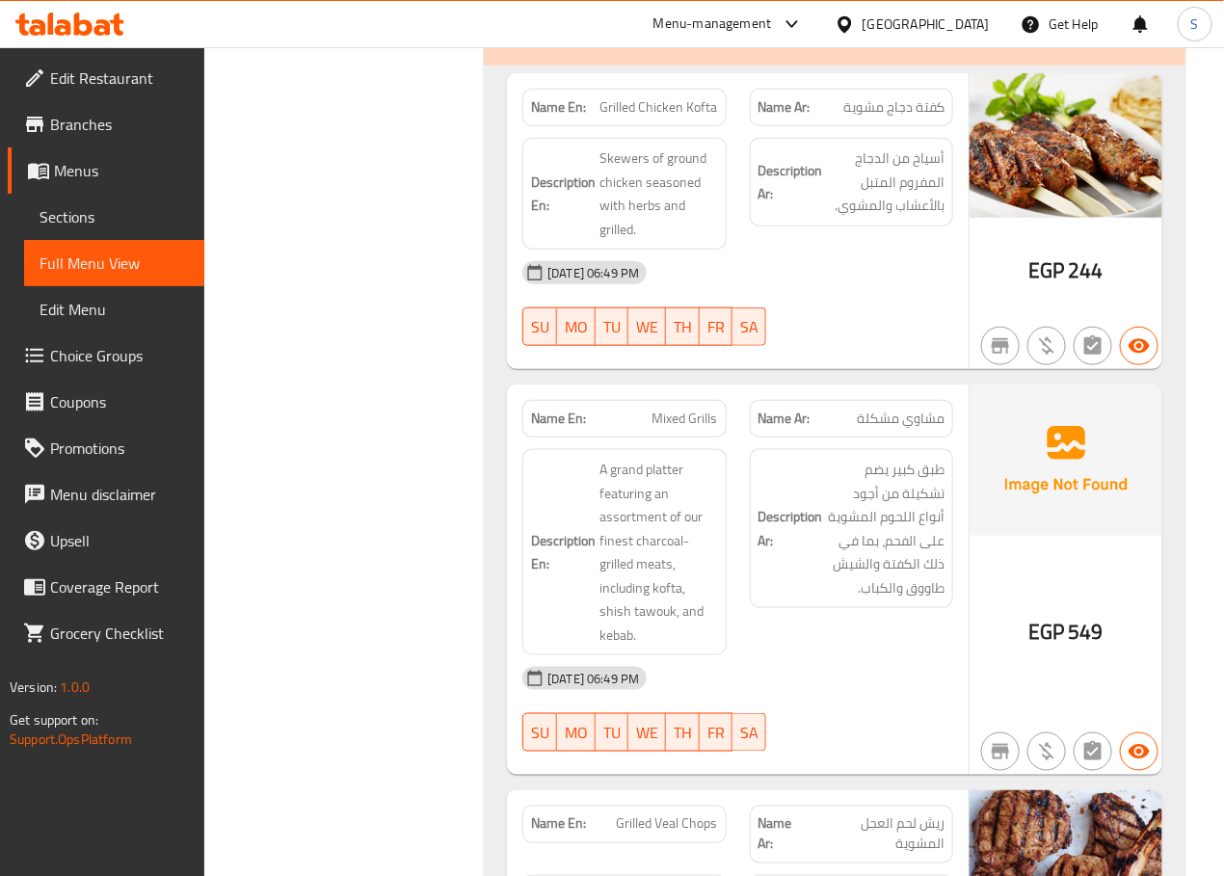
click at [377, 263] on div "Filter Branches Branches Popular filters Free items Branch specific items Has c…" at bounding box center [352, 592] width 242 height 21227
click at [371, 380] on div "Filter Branches Branches Popular filters Free items Branch specific items Has c…" at bounding box center [352, 592] width 242 height 21227
click at [458, 455] on div "Filter Branches Branches Popular filters Free items Branch specific items Has c…" at bounding box center [352, 592] width 242 height 21227
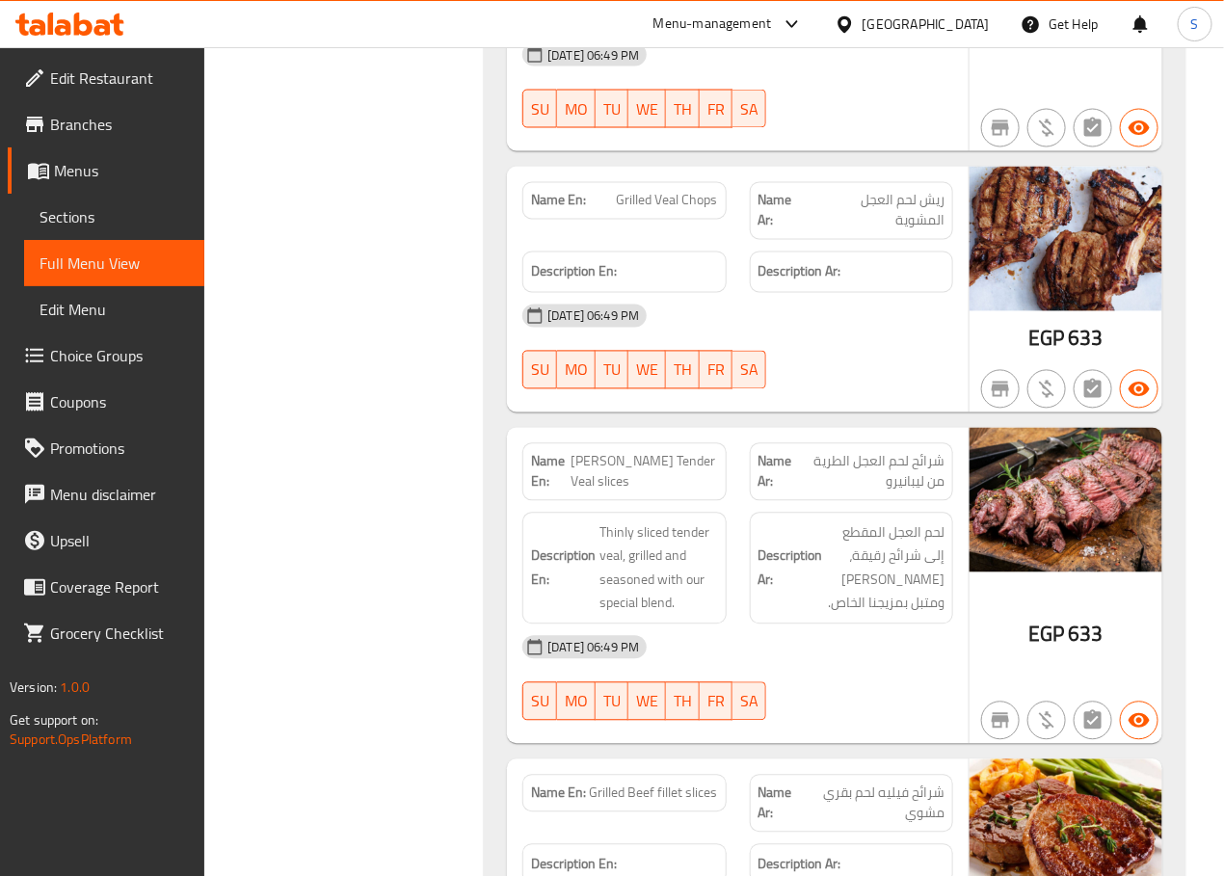
scroll to position [10893, 0]
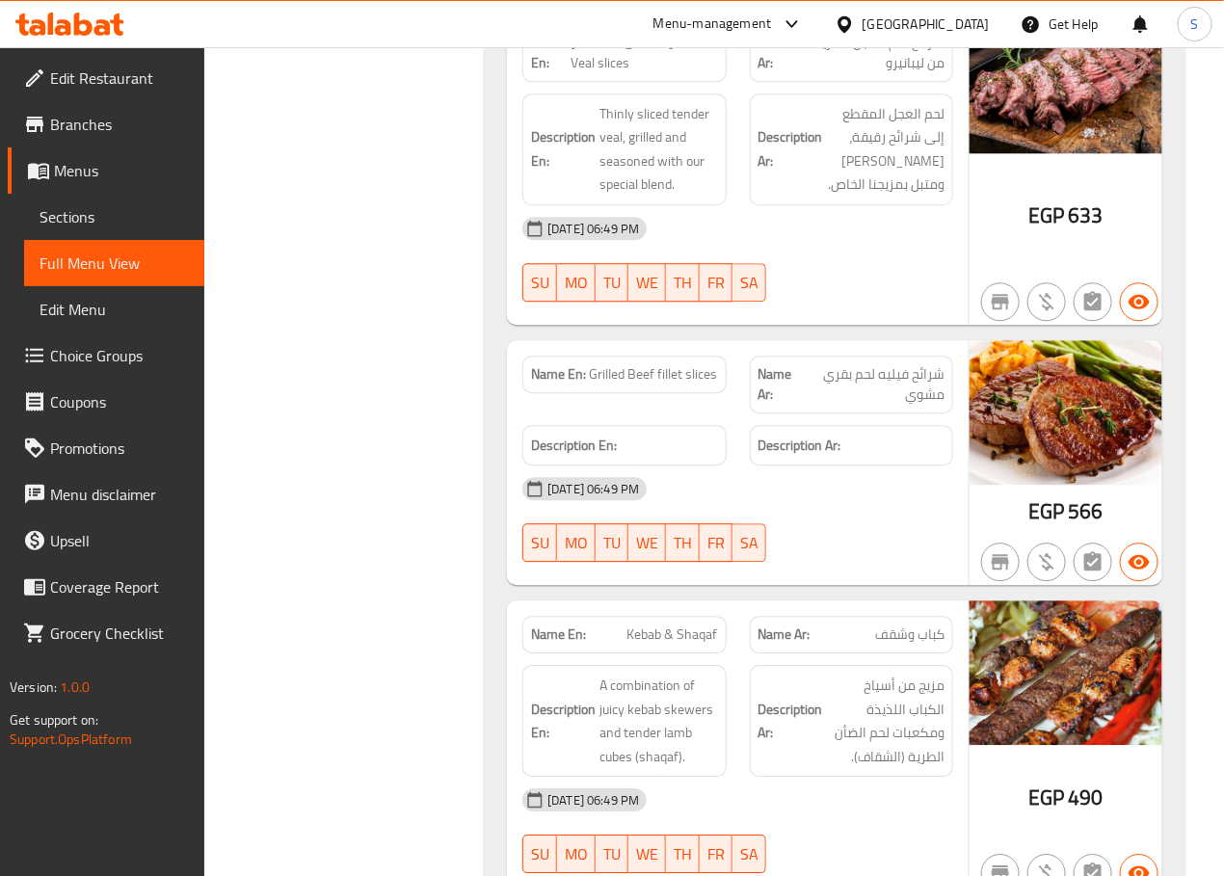
scroll to position [11286, 0]
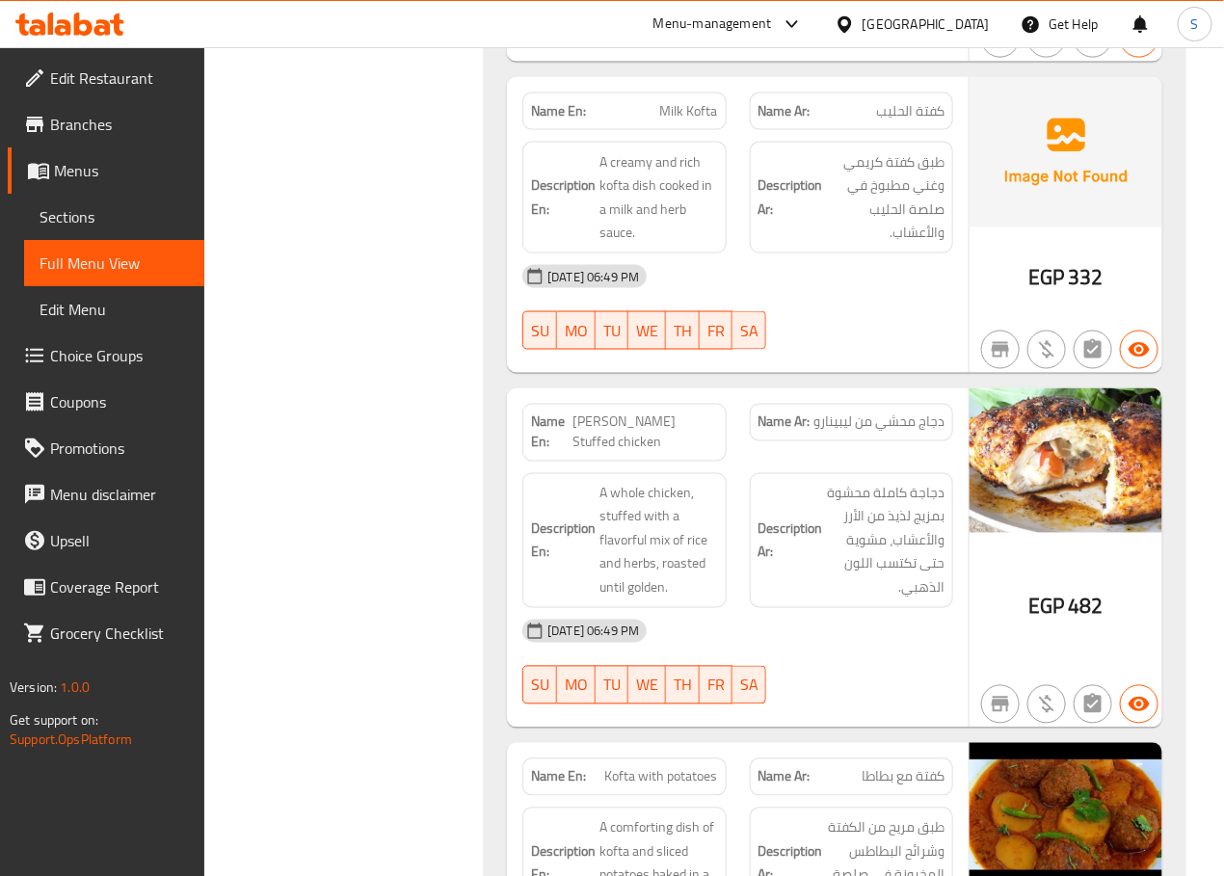
scroll to position [13155, 0]
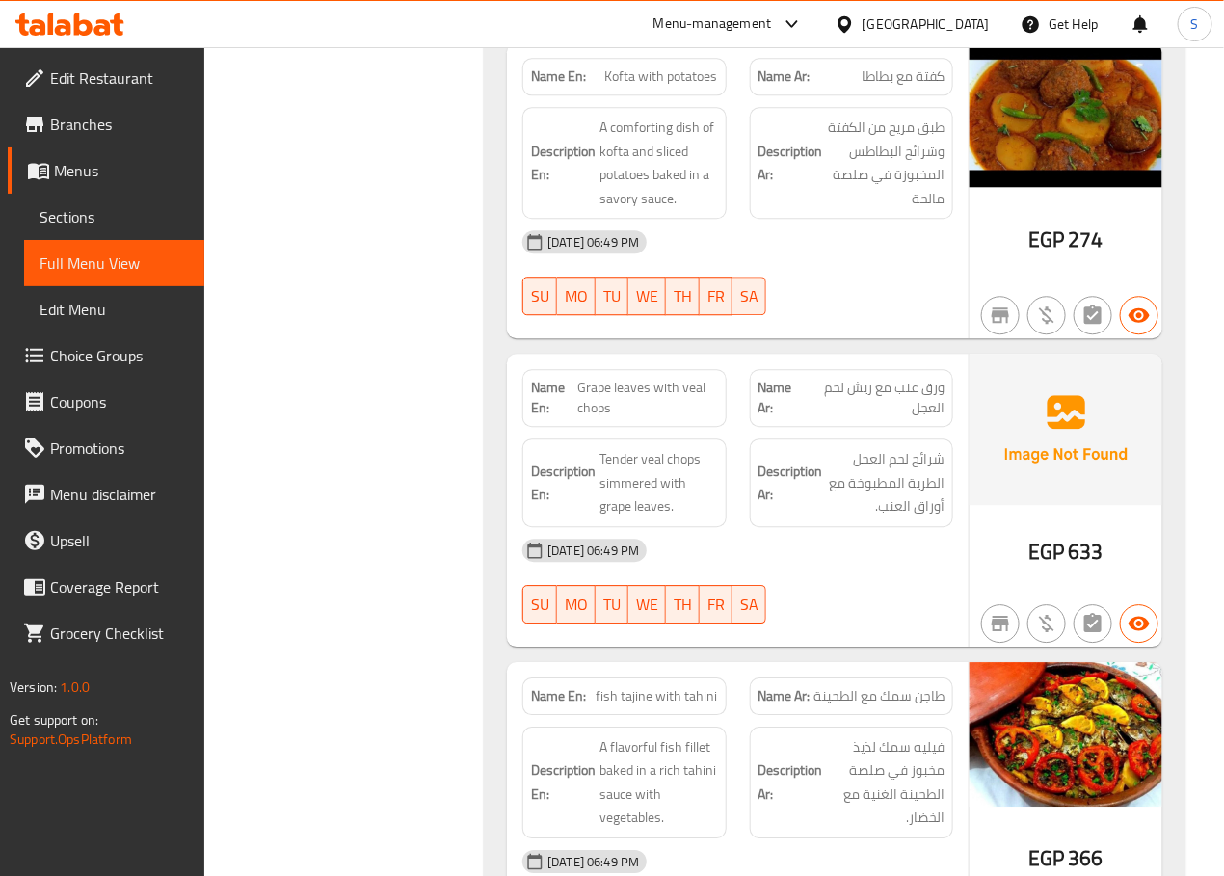
scroll to position [13811, 0]
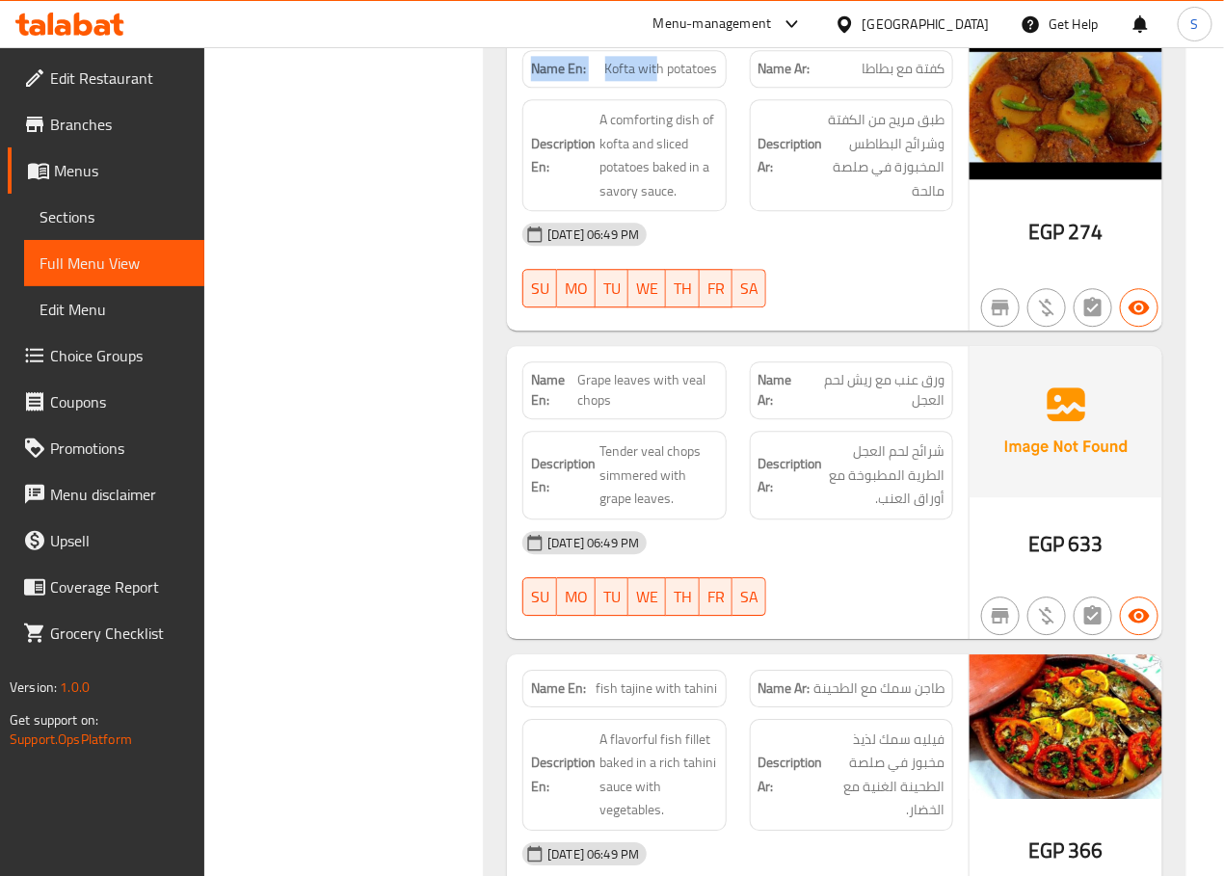
drag, startPoint x: 449, startPoint y: 405, endPoint x: 646, endPoint y: 92, distance: 368.9
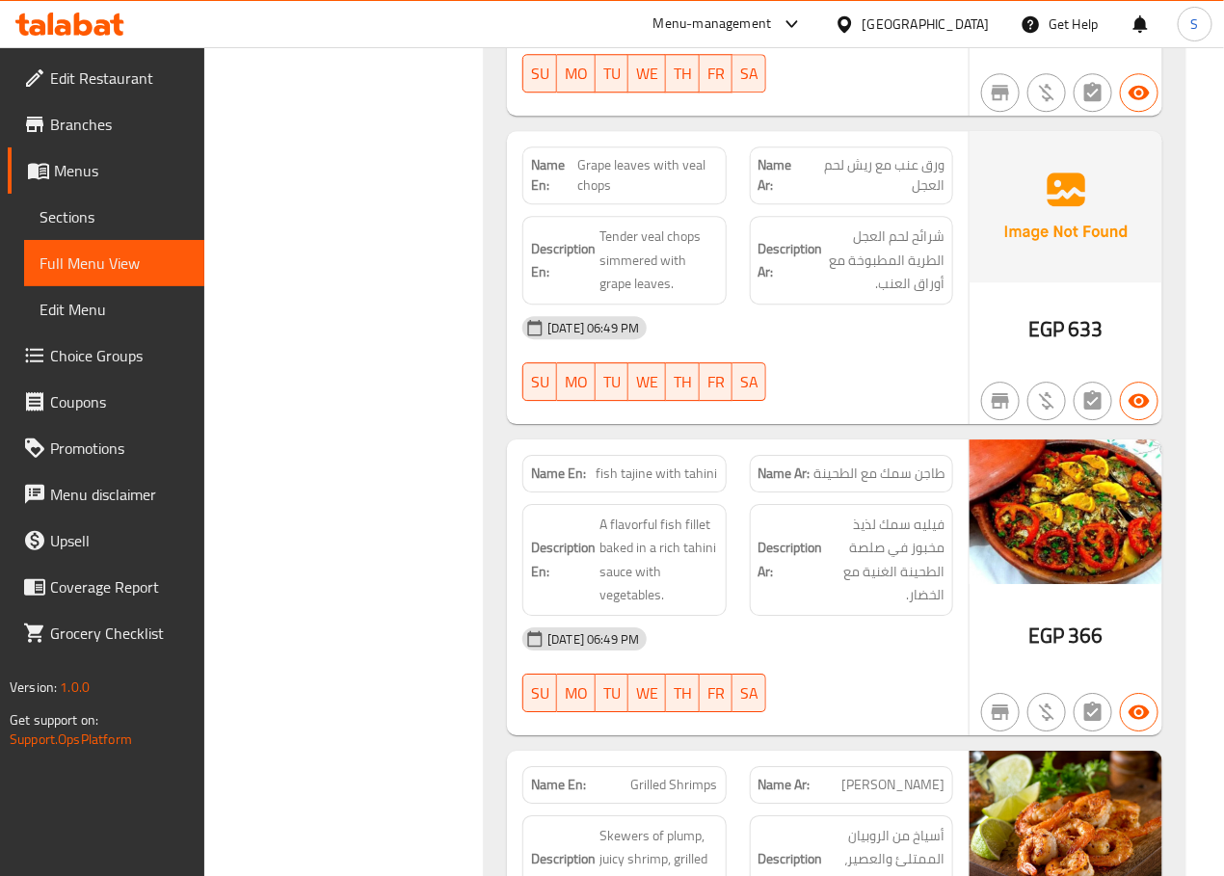
scroll to position [14043, 0]
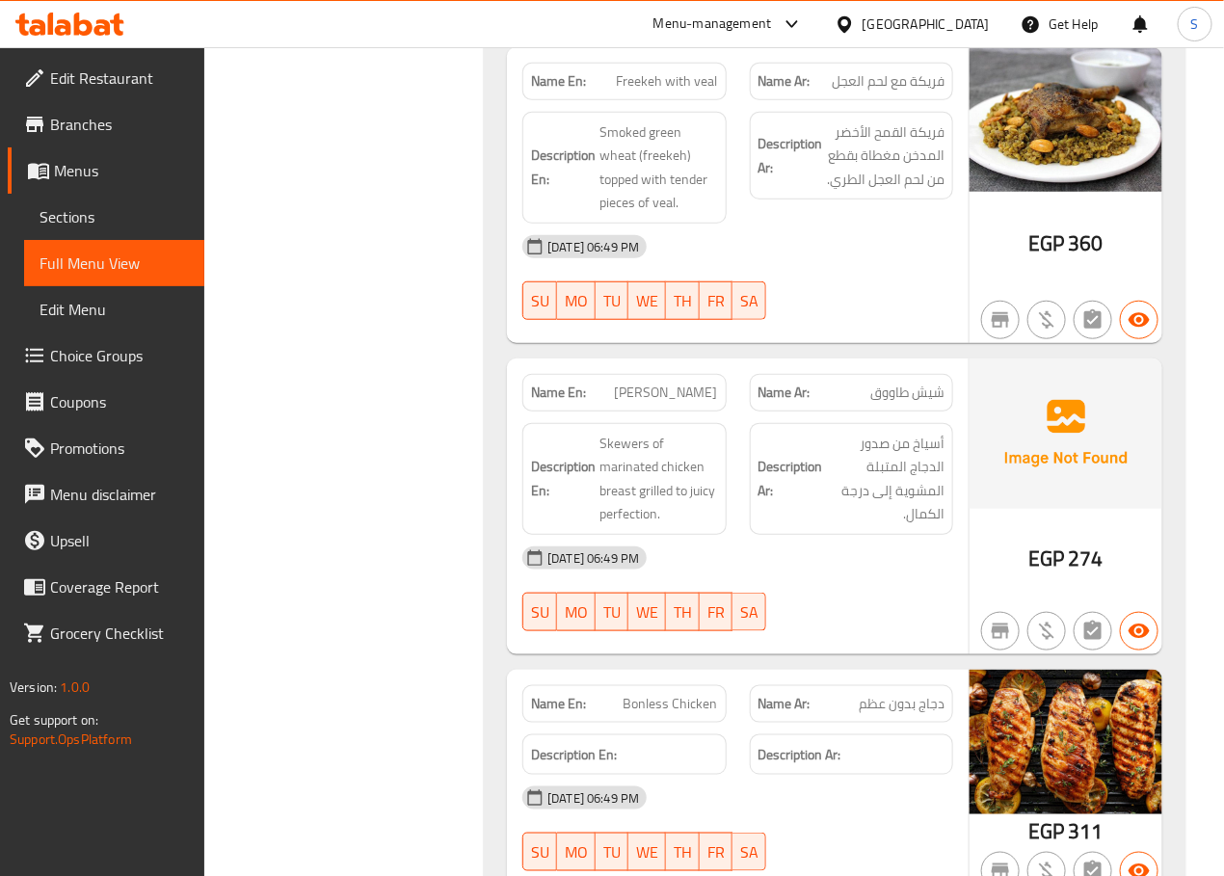
scroll to position [15043, 0]
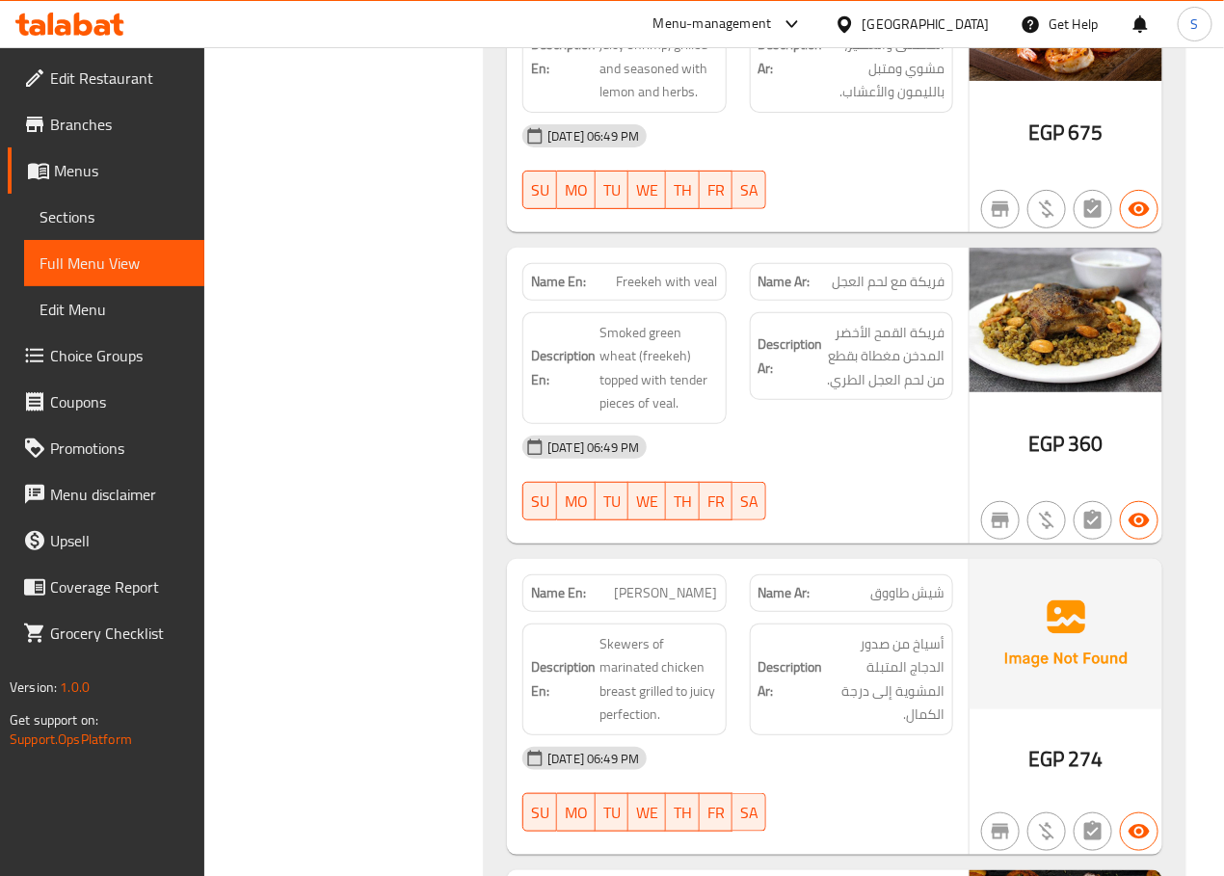
scroll to position [14829, 0]
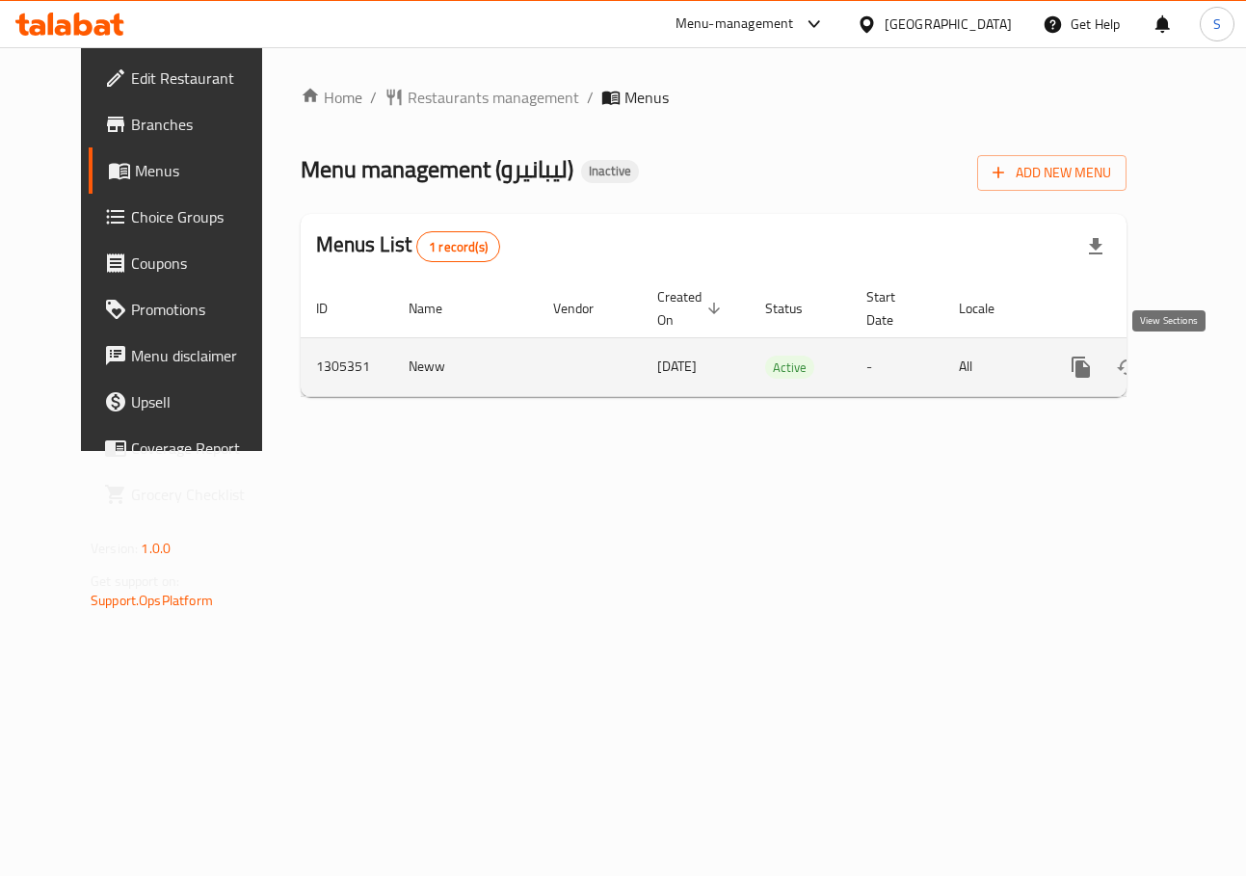
click at [1197, 353] on link "enhanced table" at bounding box center [1220, 367] width 46 height 46
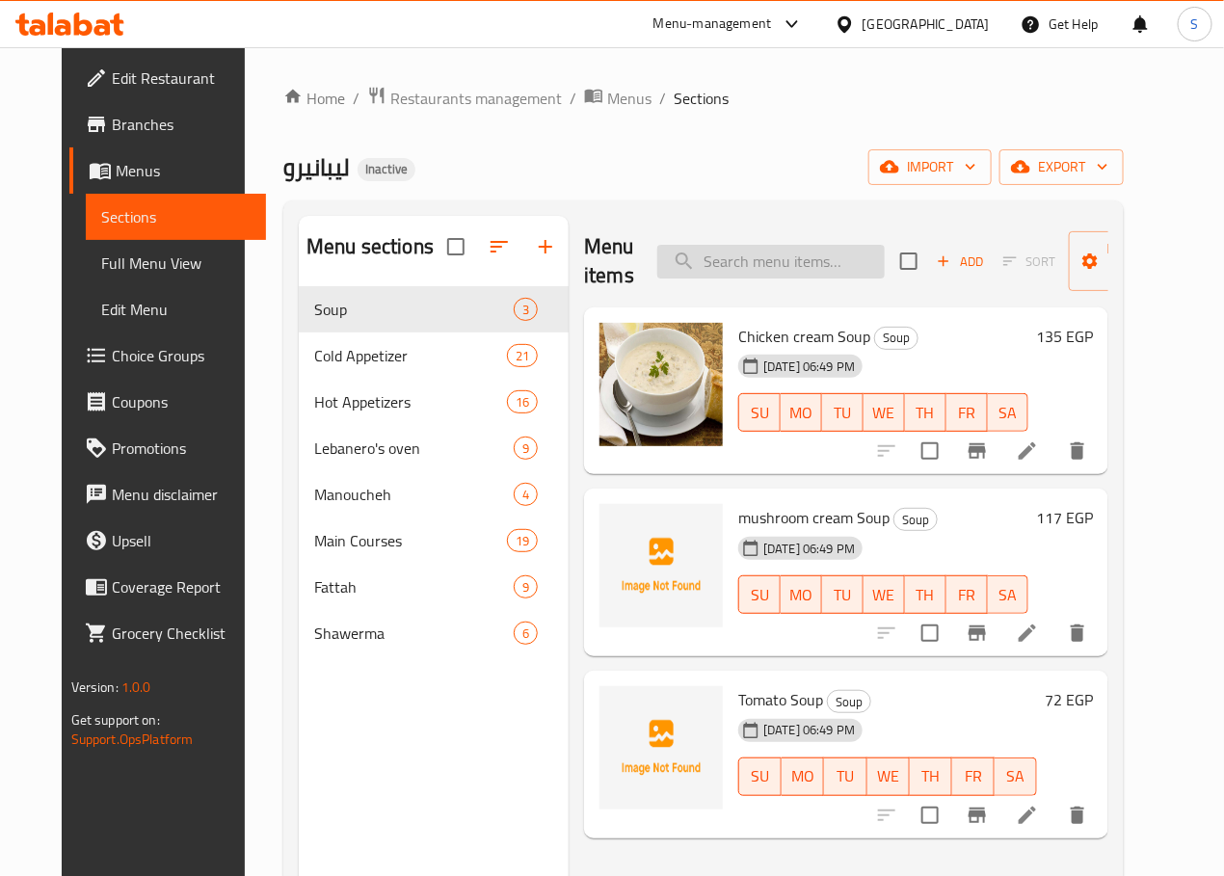
click at [784, 255] on input "search" at bounding box center [770, 262] width 227 height 34
paste input "Potatoes"
type input "Potatoes"
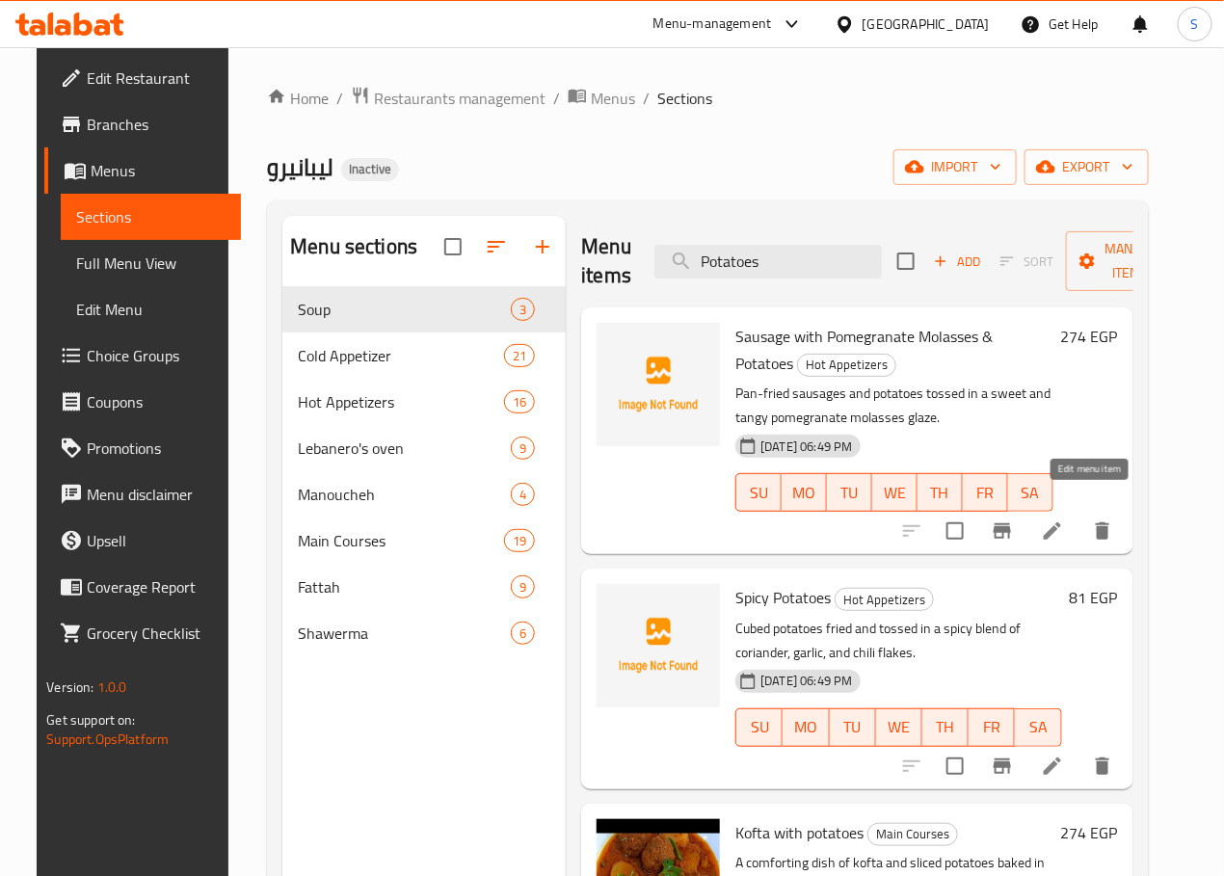
click at [1064, 519] on icon at bounding box center [1052, 530] width 23 height 23
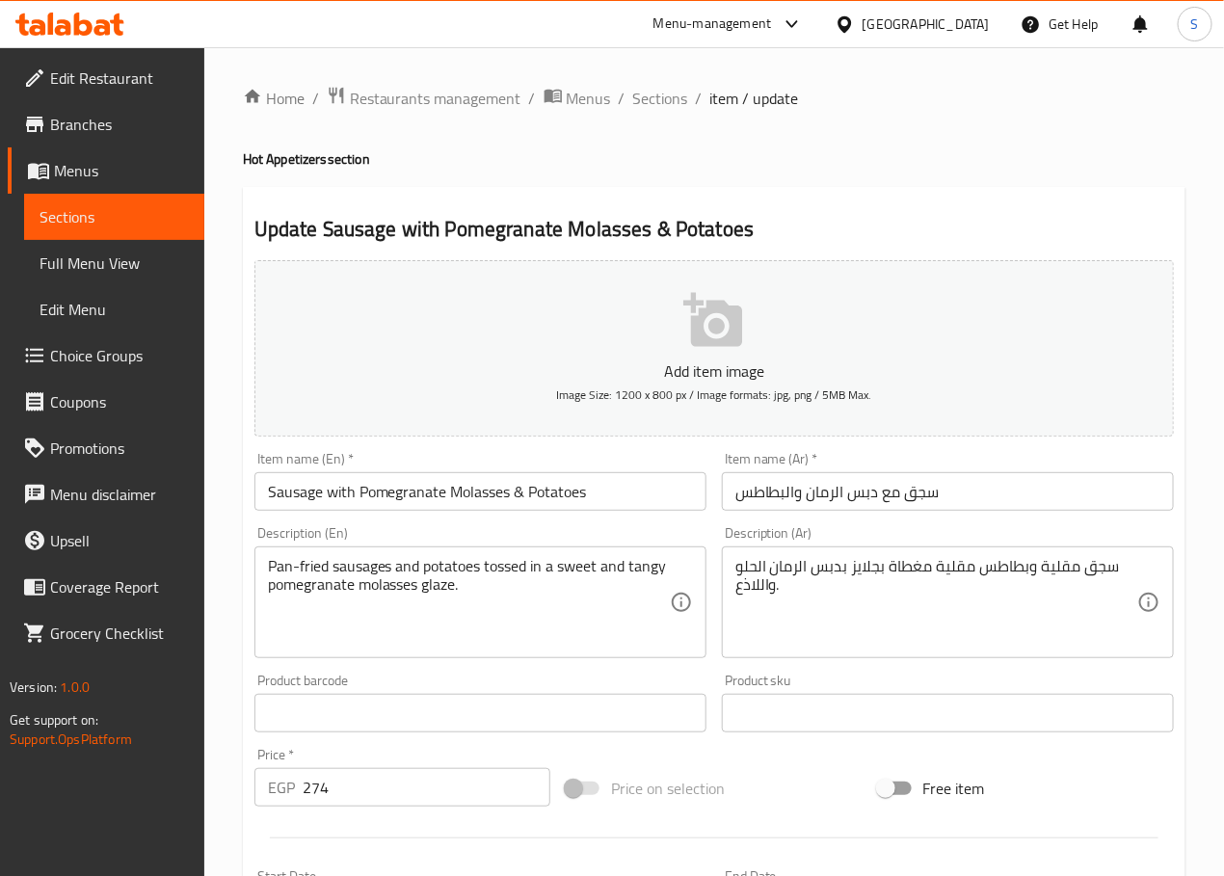
click at [659, 82] on div "Home / Restaurants management / Menus / Sections / item / update Hot Appetizers…" at bounding box center [713, 704] width 1019 height 1314
click at [657, 95] on span "Sections" at bounding box center [660, 98] width 55 height 23
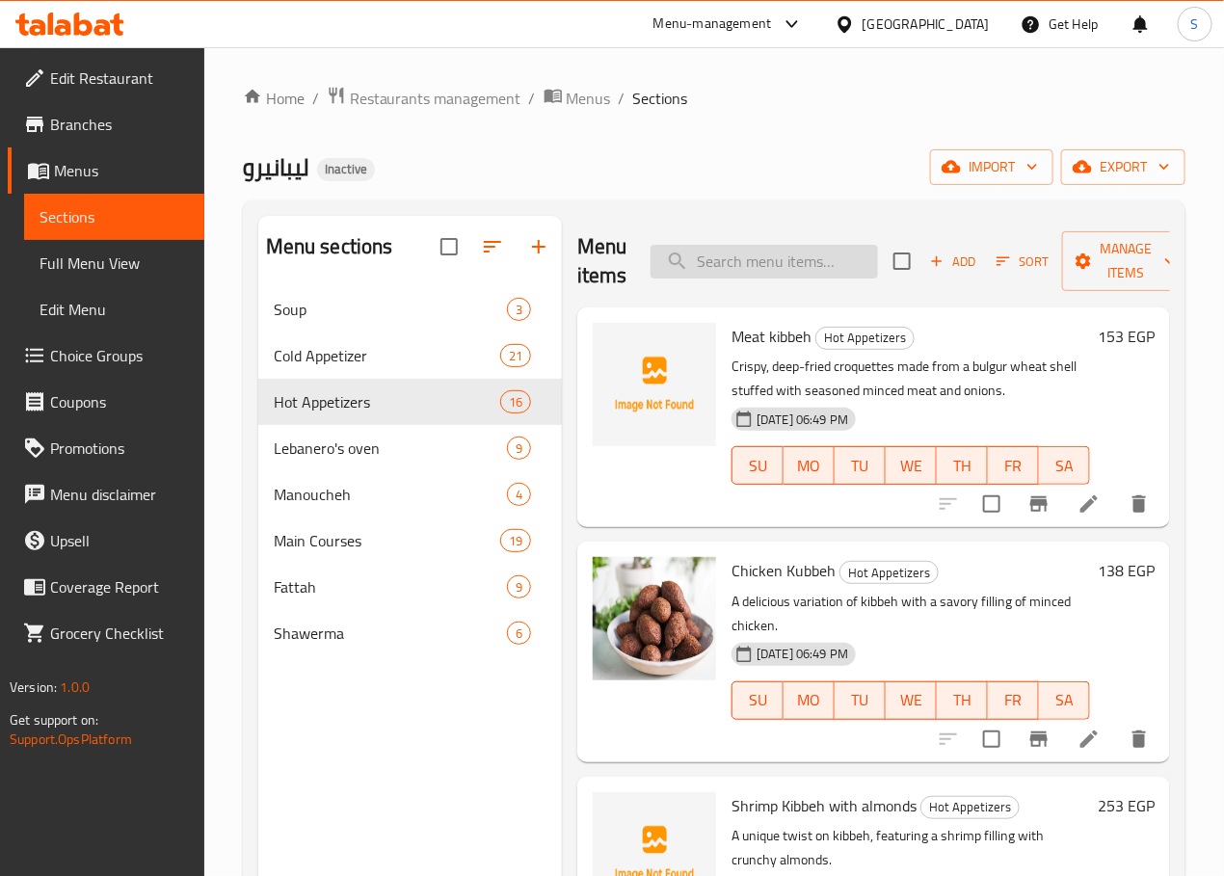
click at [700, 267] on input "search" at bounding box center [763, 262] width 227 height 34
paste input "Potatoes"
type input "Potatoes"
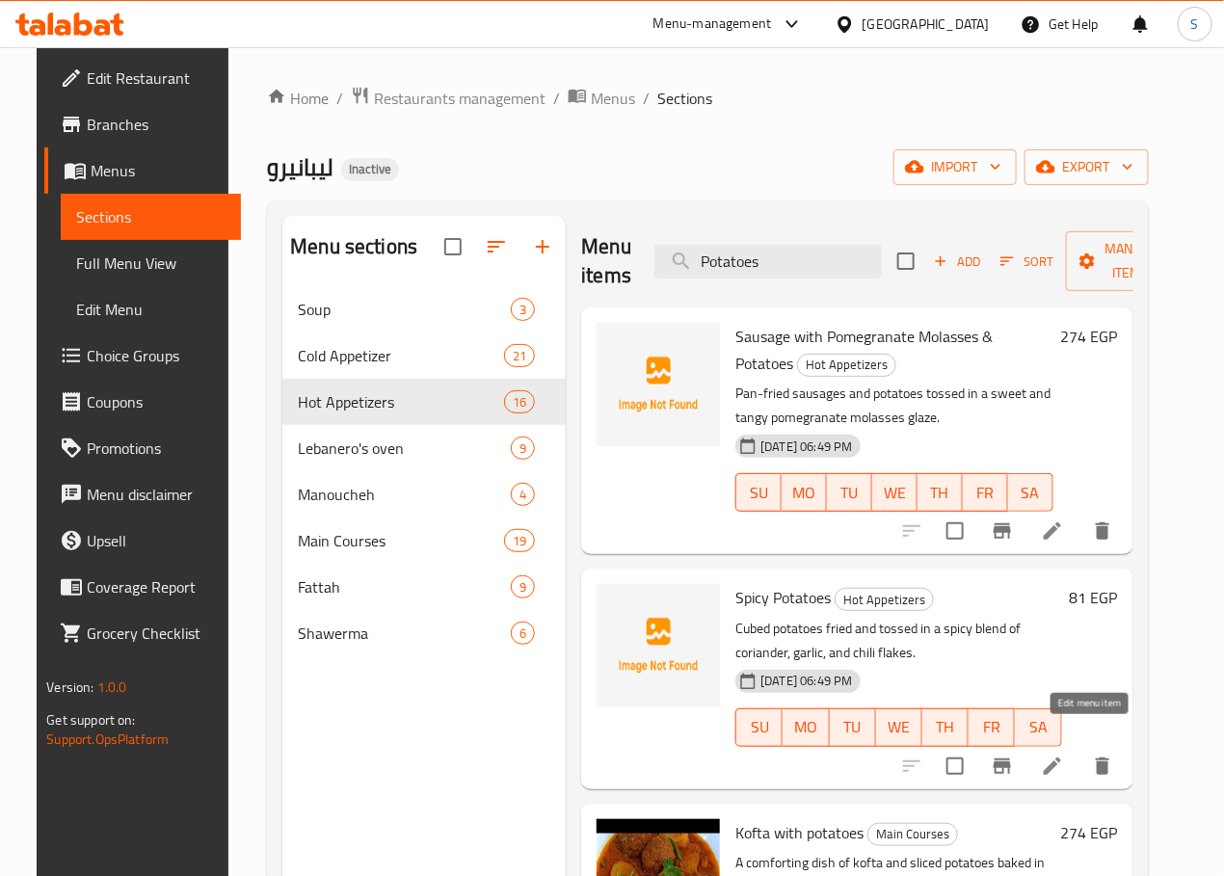
click at [1064, 754] on icon at bounding box center [1052, 765] width 23 height 23
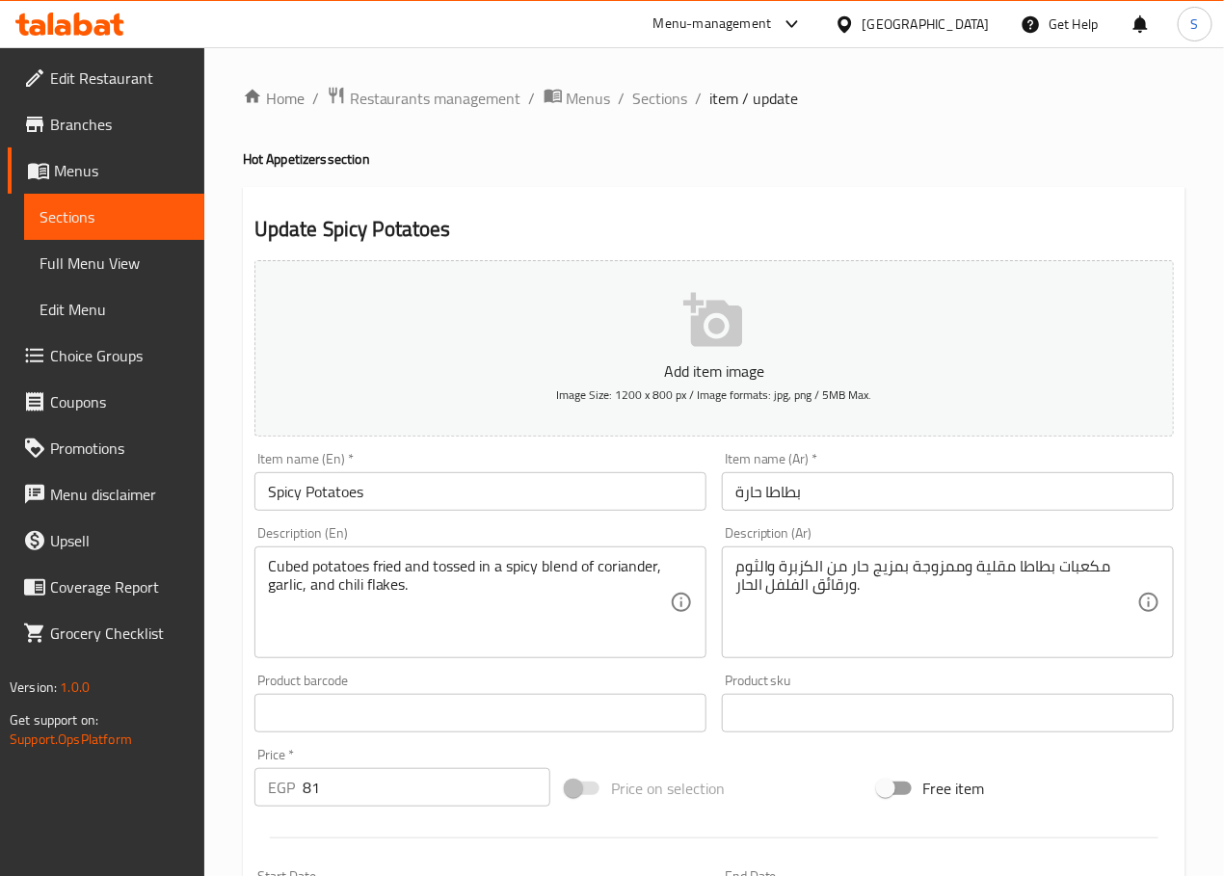
click at [760, 492] on input "بطاطا حارة" at bounding box center [948, 491] width 452 height 39
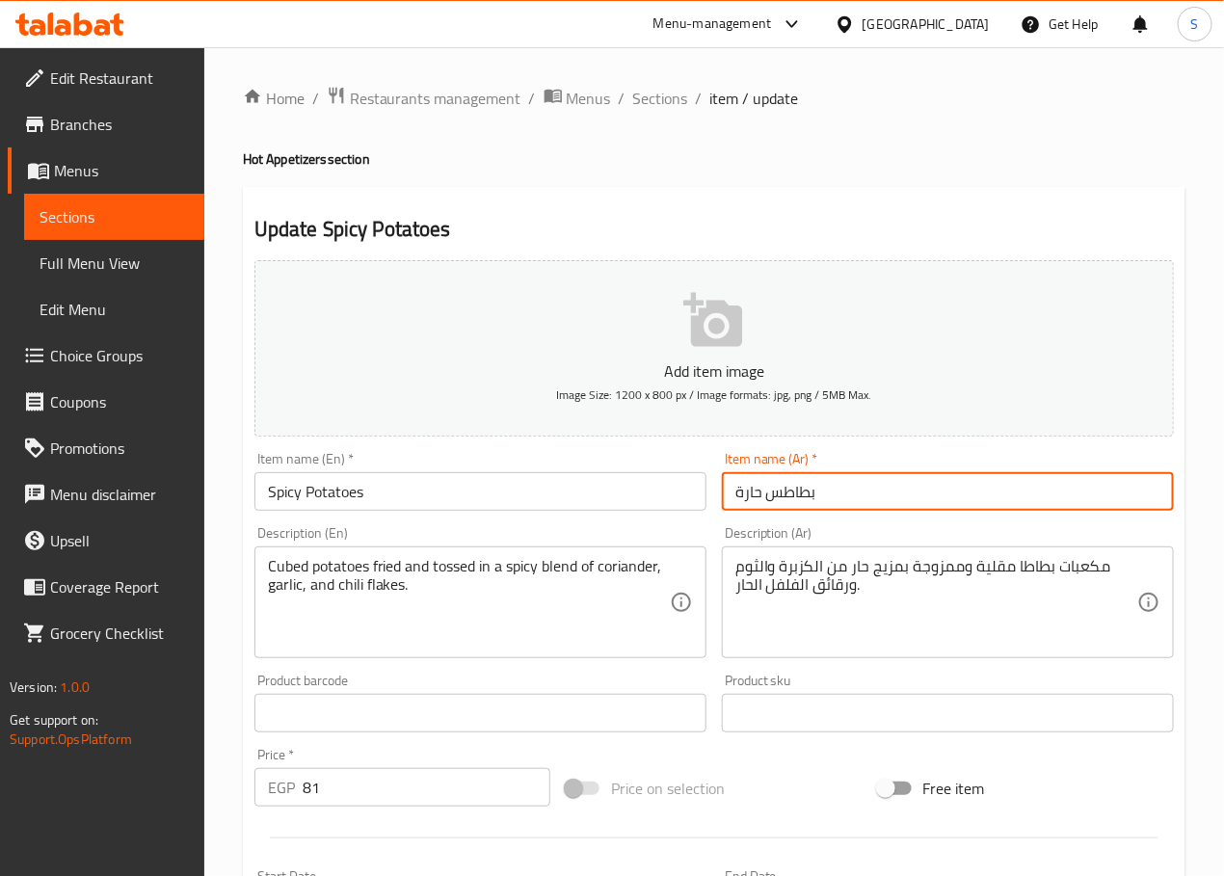
type input "بطاطس حارة"
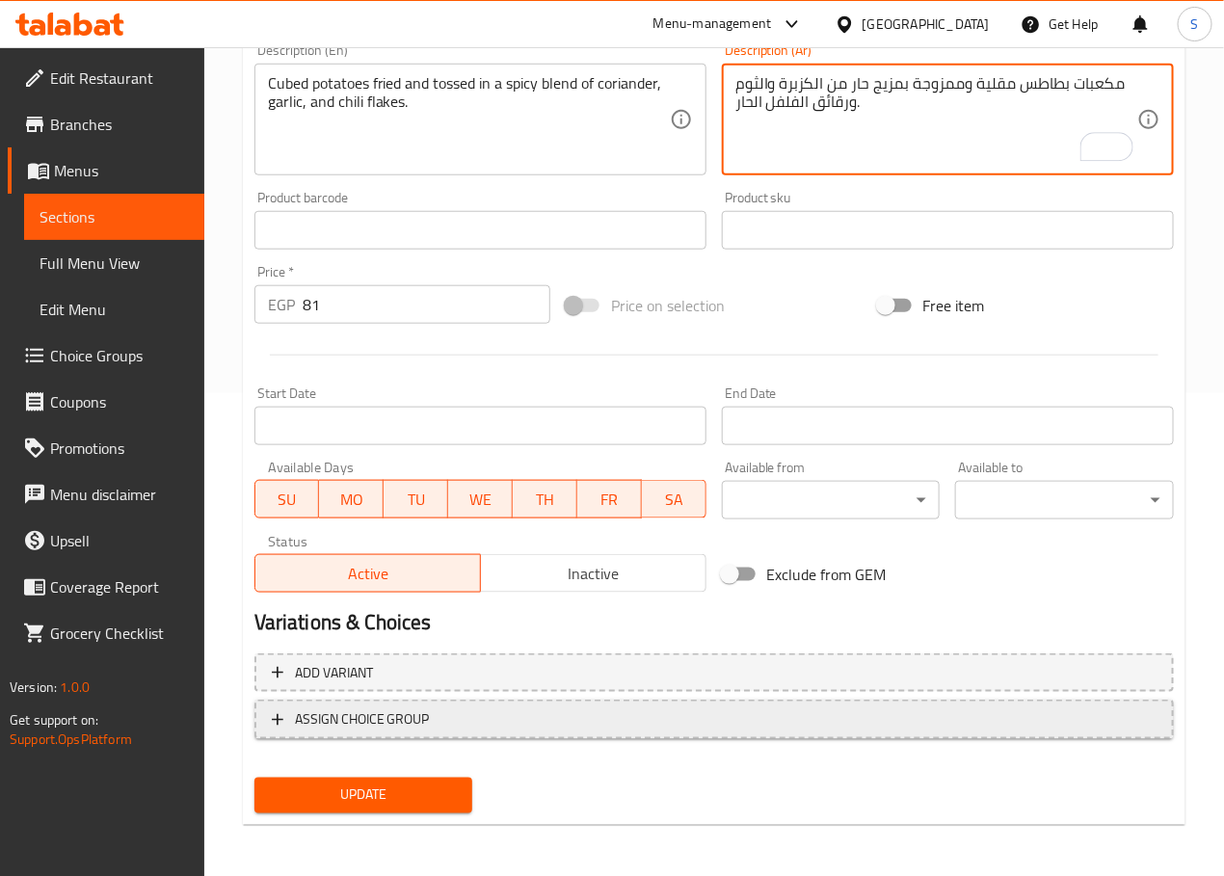
scroll to position [484, 0]
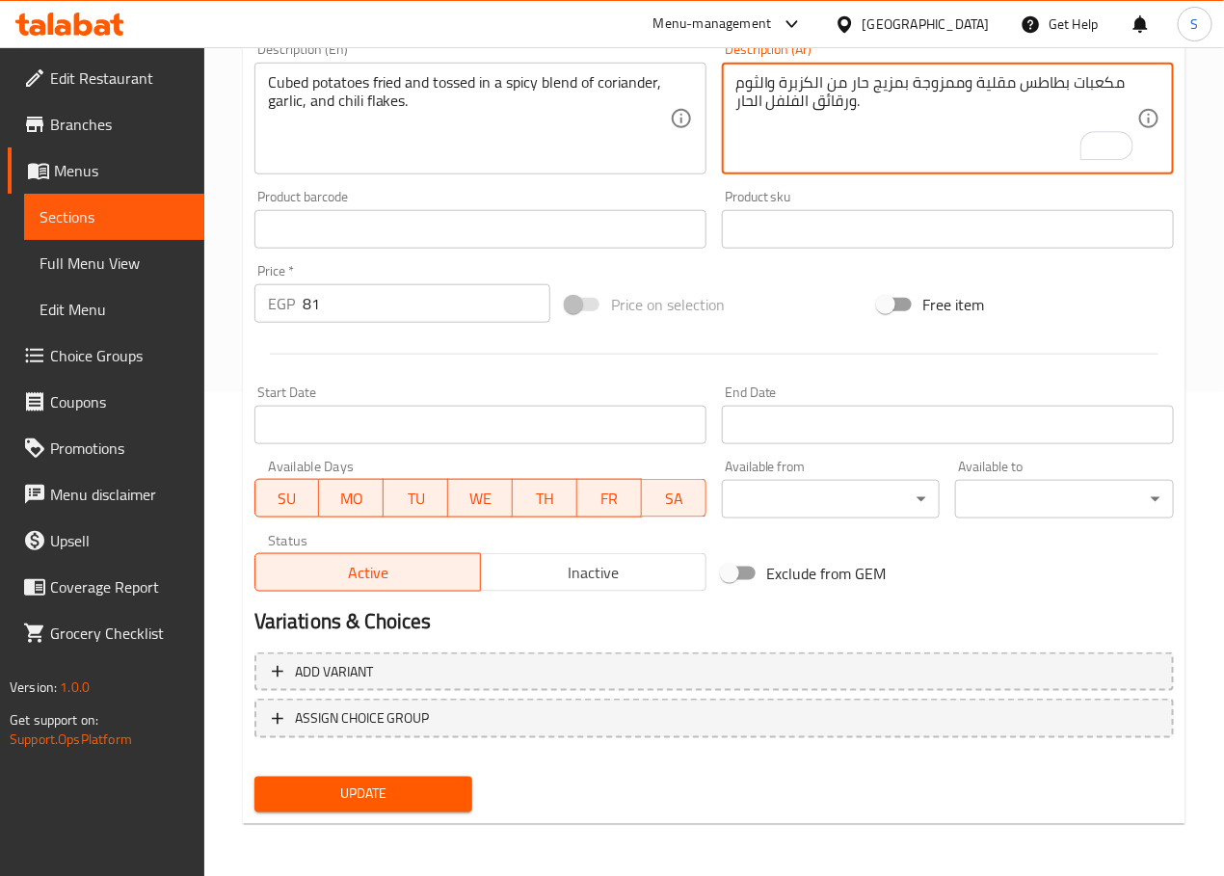
click at [406, 784] on span "Update" at bounding box center [364, 794] width 188 height 24
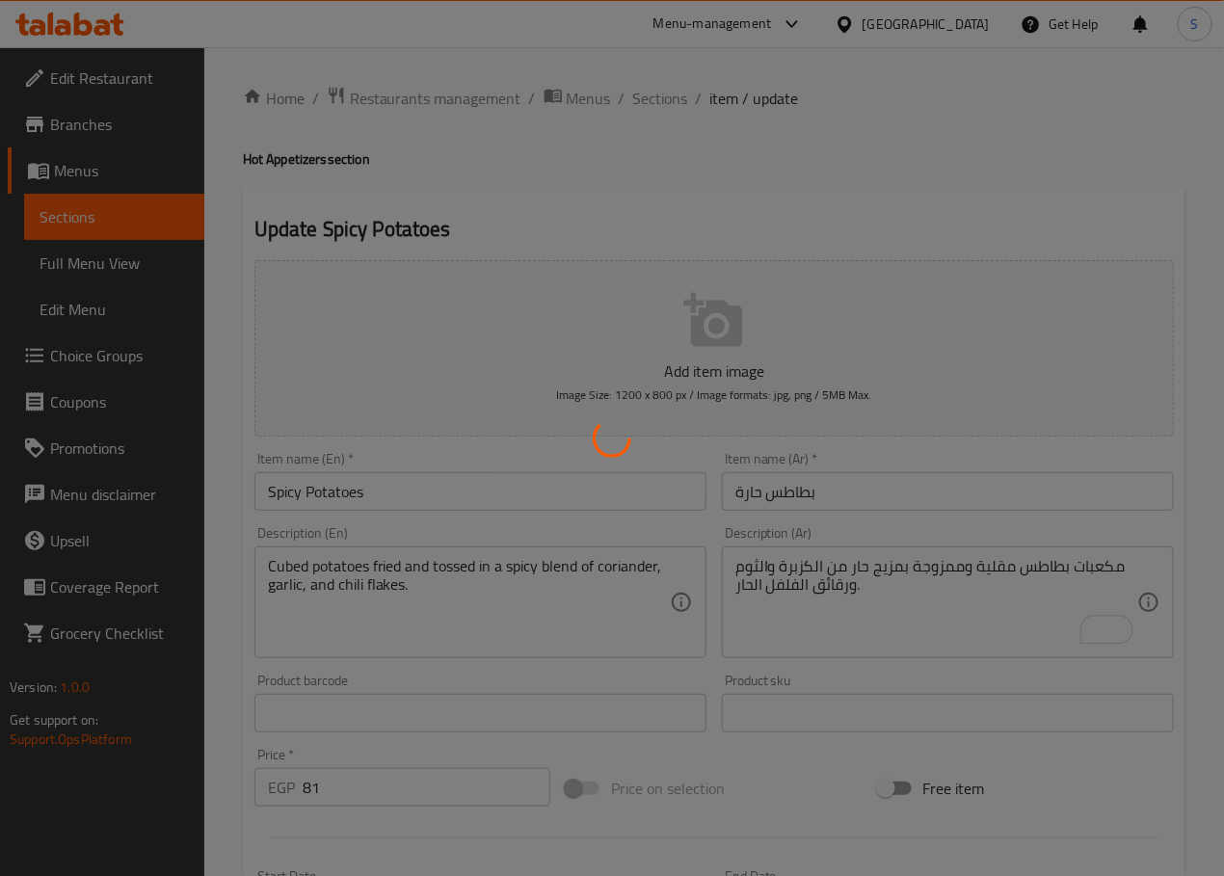
scroll to position [35, 0]
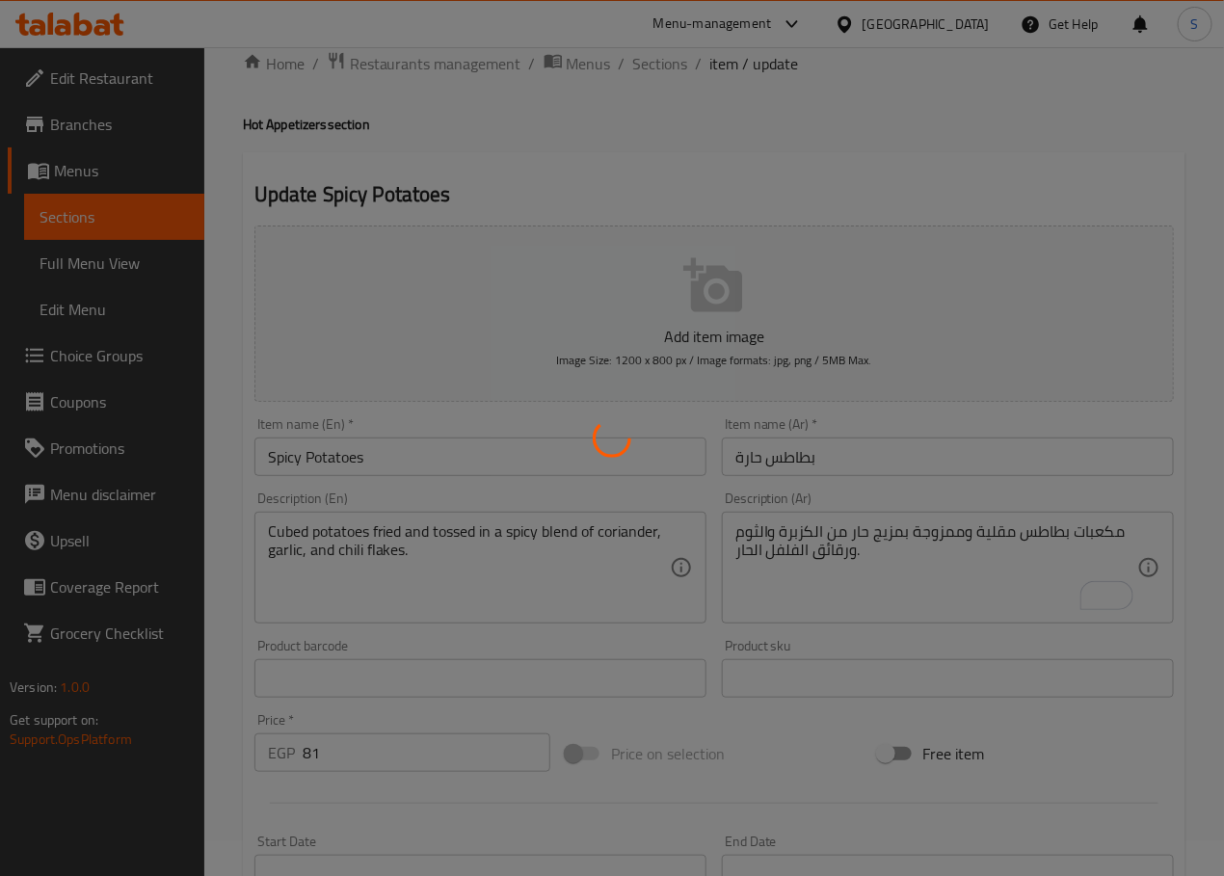
click at [812, 556] on div at bounding box center [612, 438] width 1224 height 876
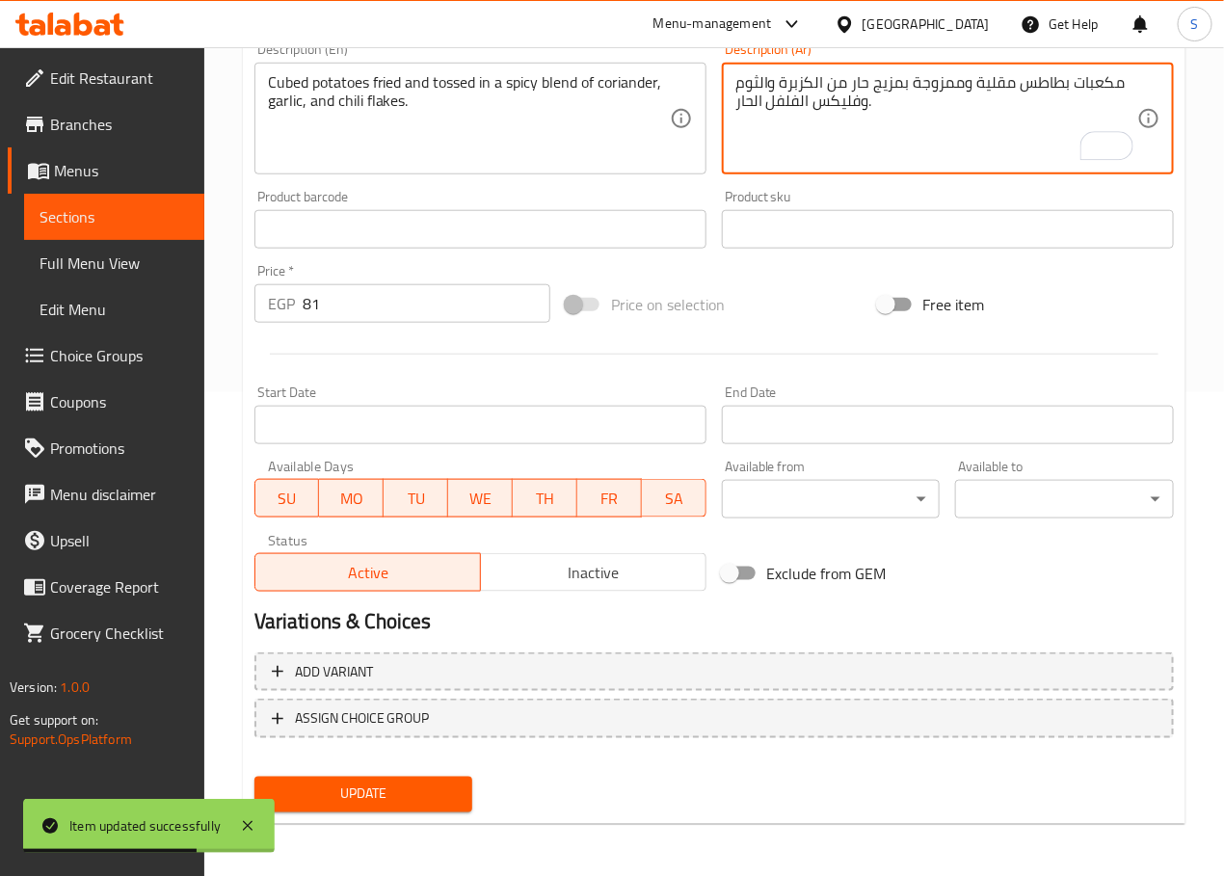
type textarea "مكعبات بطاطس مقلية وممزوجة بمزيج حار من الكزبرة والثوم وفليكس الفلفل الحار."
click at [399, 801] on span "Update" at bounding box center [364, 794] width 188 height 24
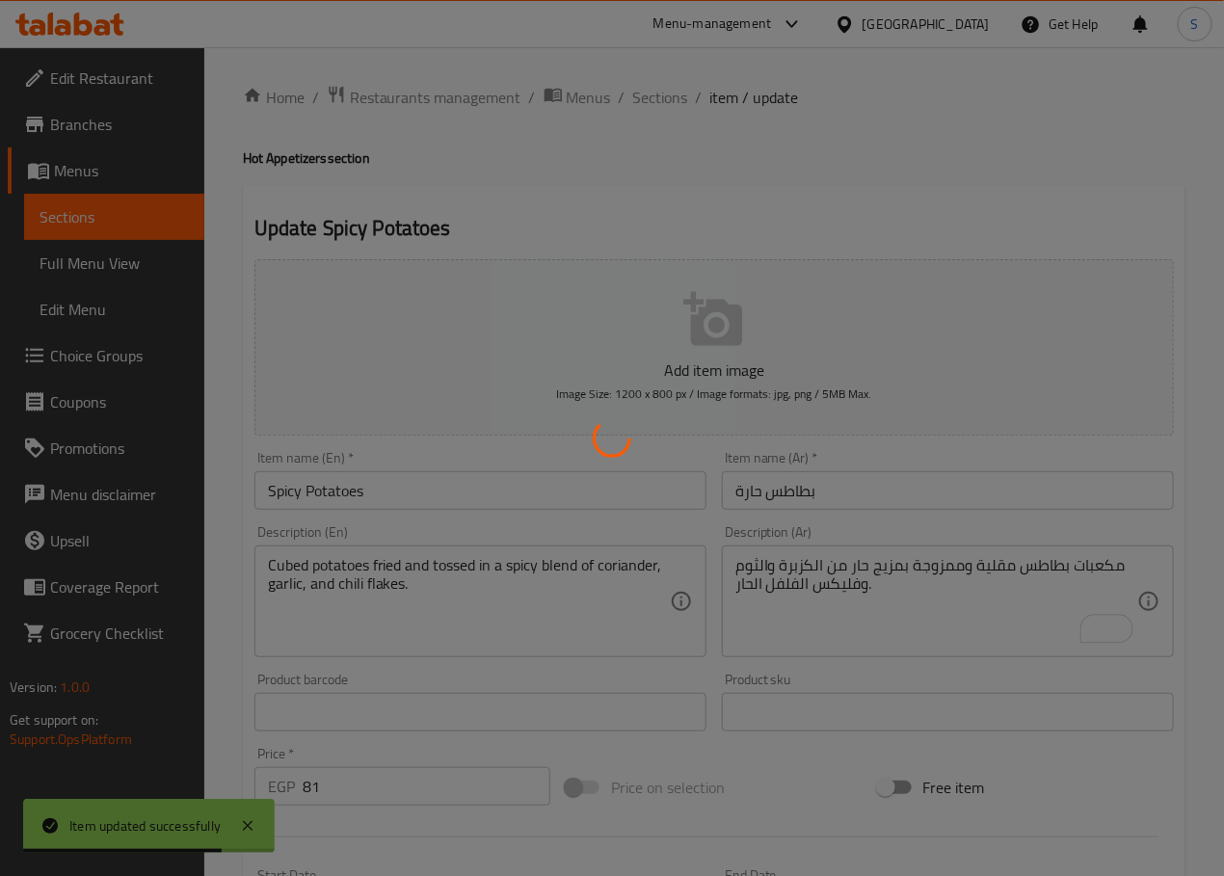
scroll to position [0, 0]
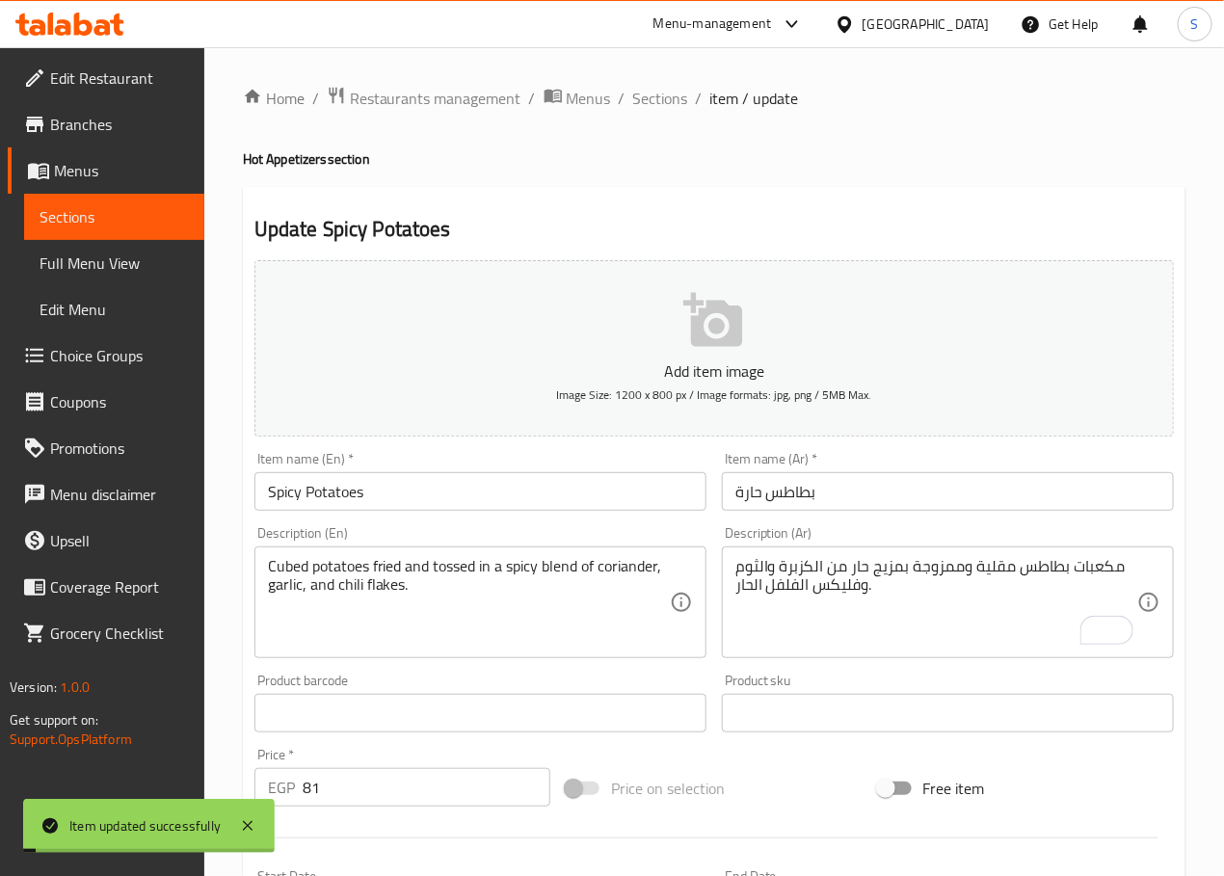
click at [665, 95] on span "Sections" at bounding box center [660, 98] width 55 height 23
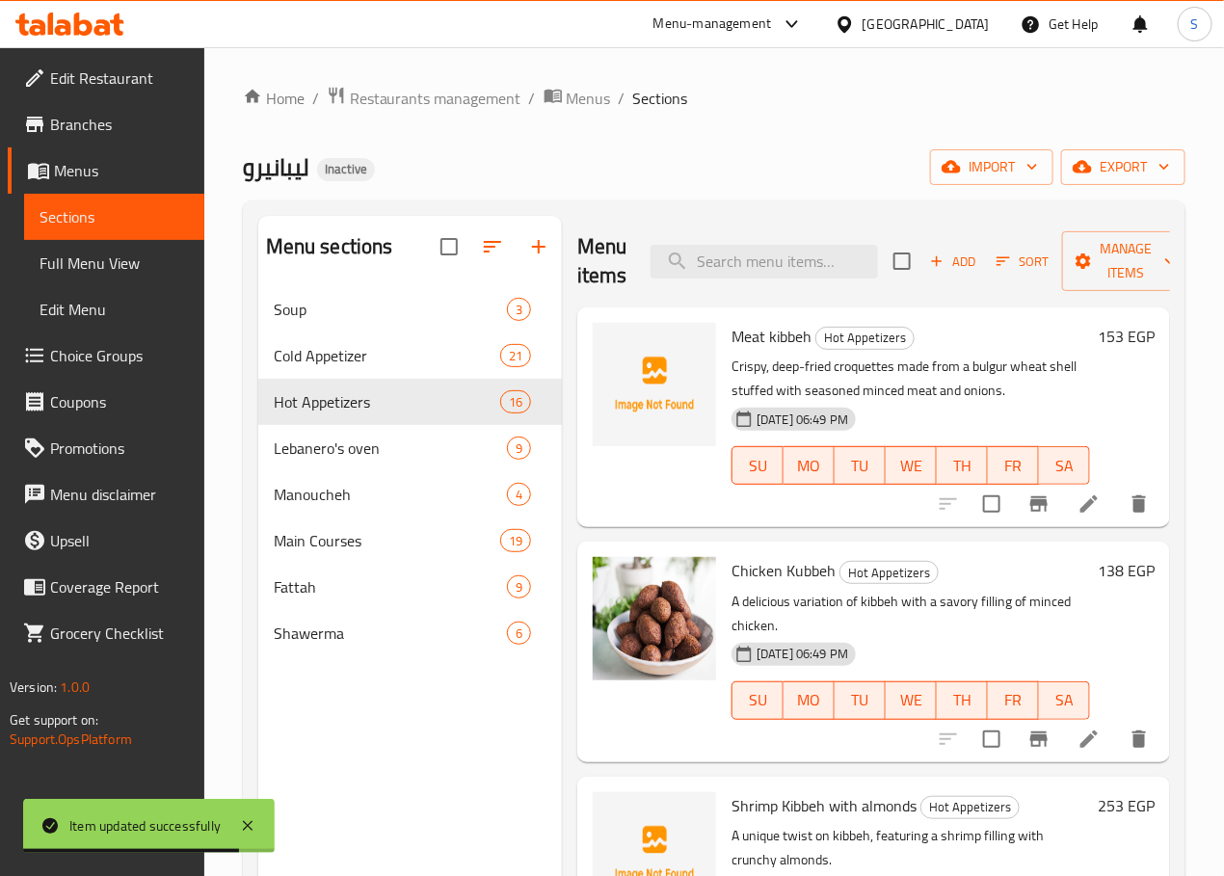
click at [1067, 520] on li at bounding box center [1089, 504] width 54 height 35
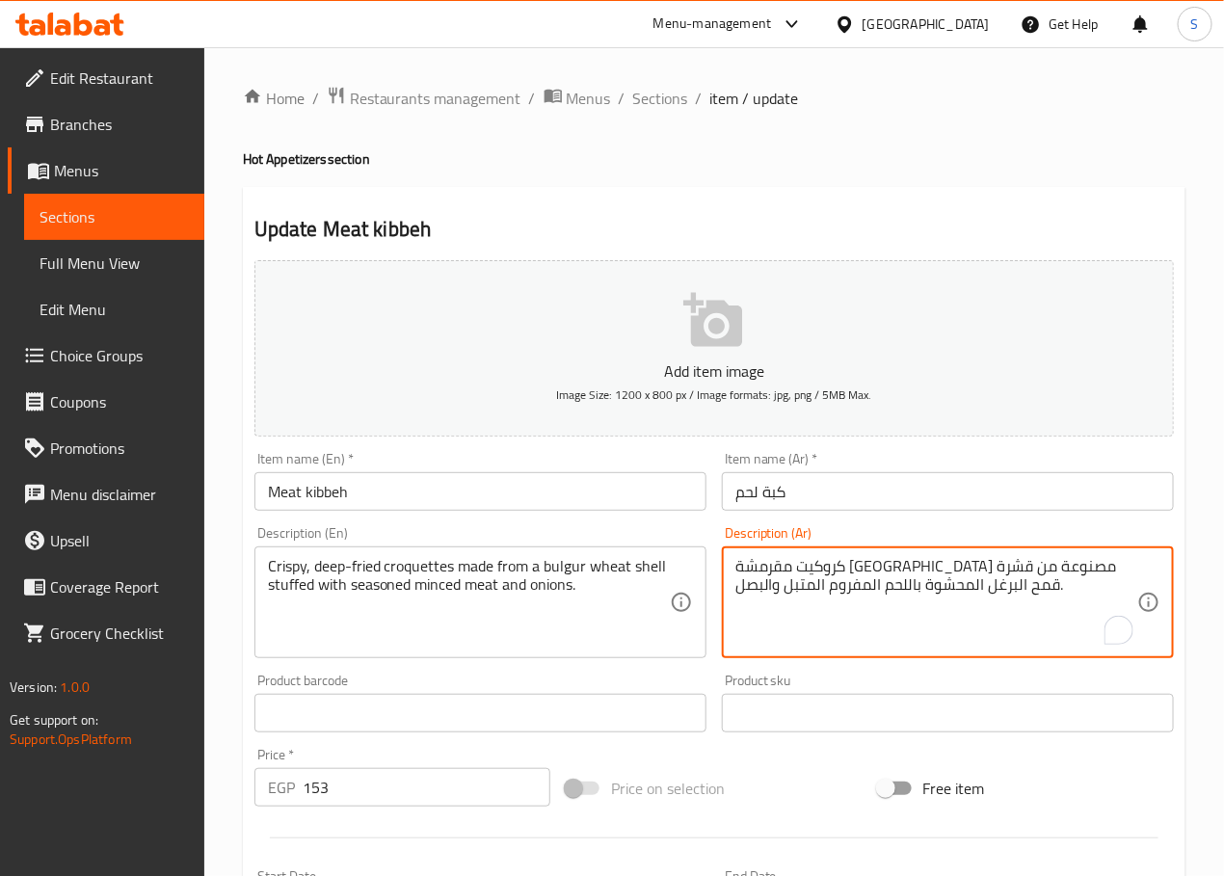
click at [836, 569] on textarea "كروكيت مقرمشة مقلية مصنوعة من قشرة قمح البرغل المحشوة باللحم المفروم المتبل وال…" at bounding box center [936, 603] width 402 height 92
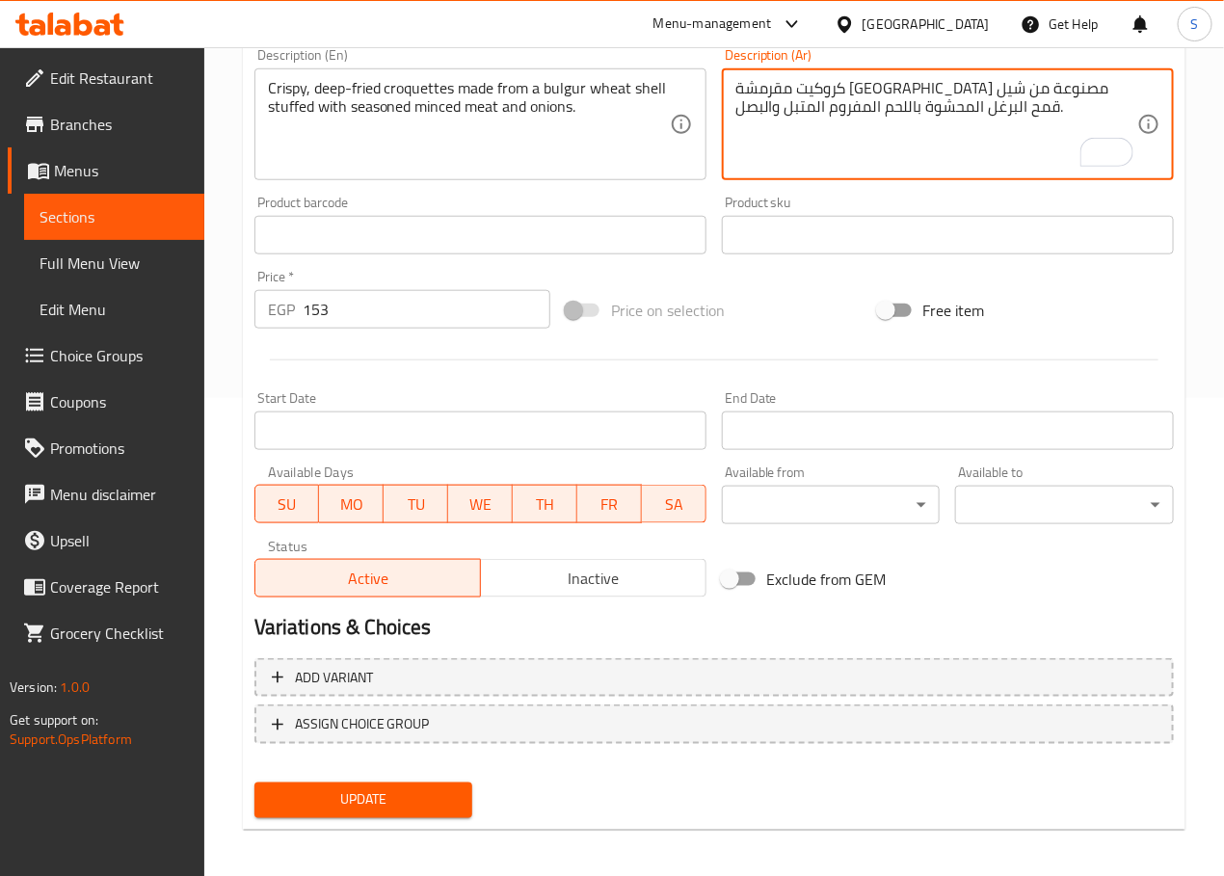
scroll to position [484, 0]
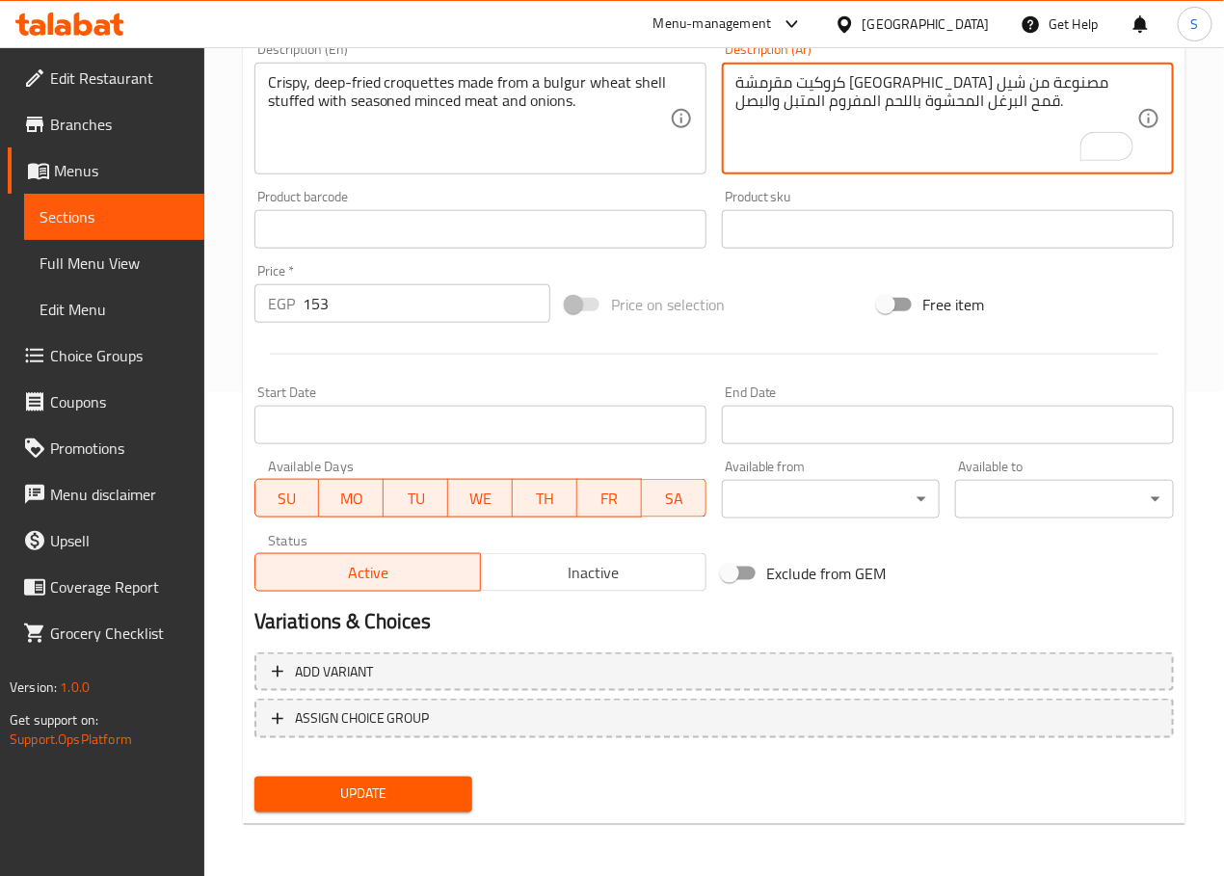
type textarea "كروكيت مقرمشة [GEOGRAPHIC_DATA] مصنوعة من شيل قمح البرغل المحشوة باللحم المفروم…"
click at [405, 789] on span "Update" at bounding box center [364, 794] width 188 height 24
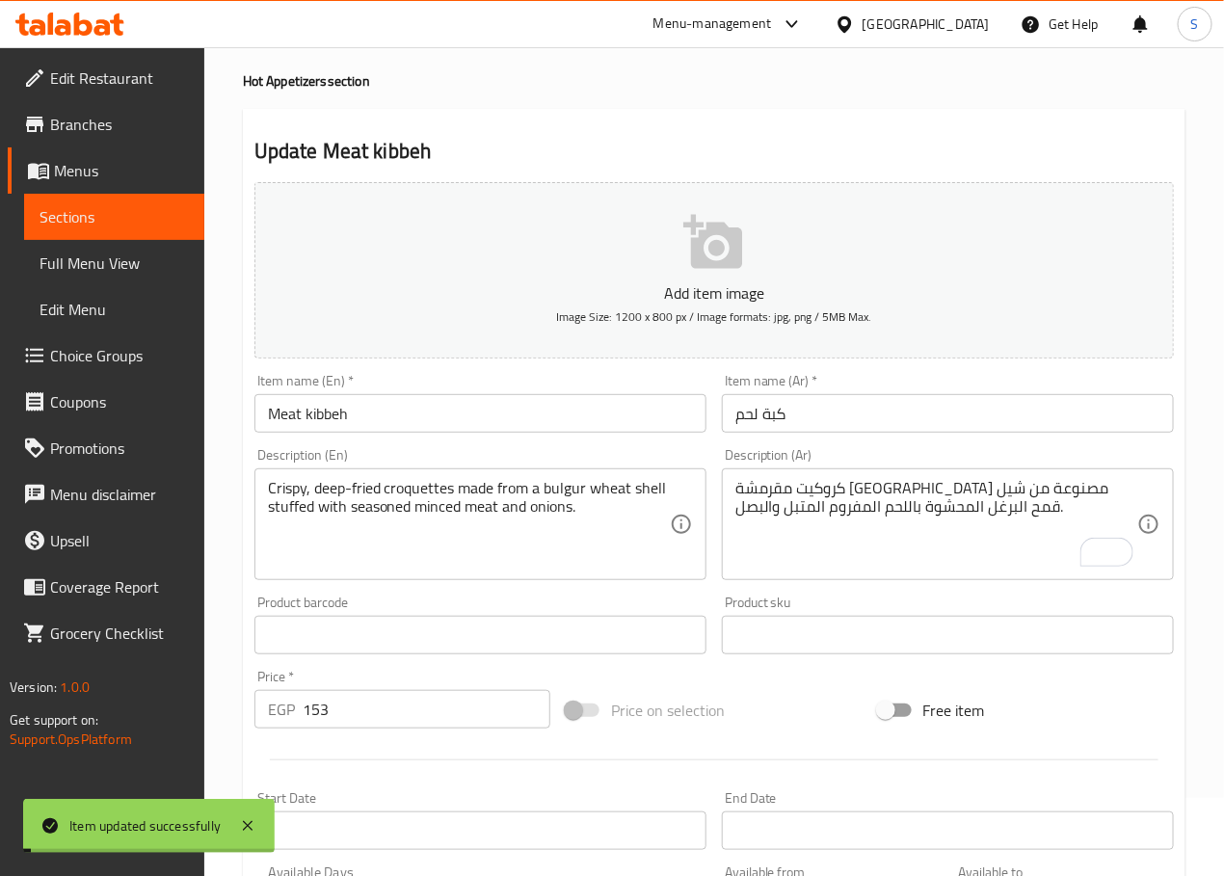
scroll to position [0, 0]
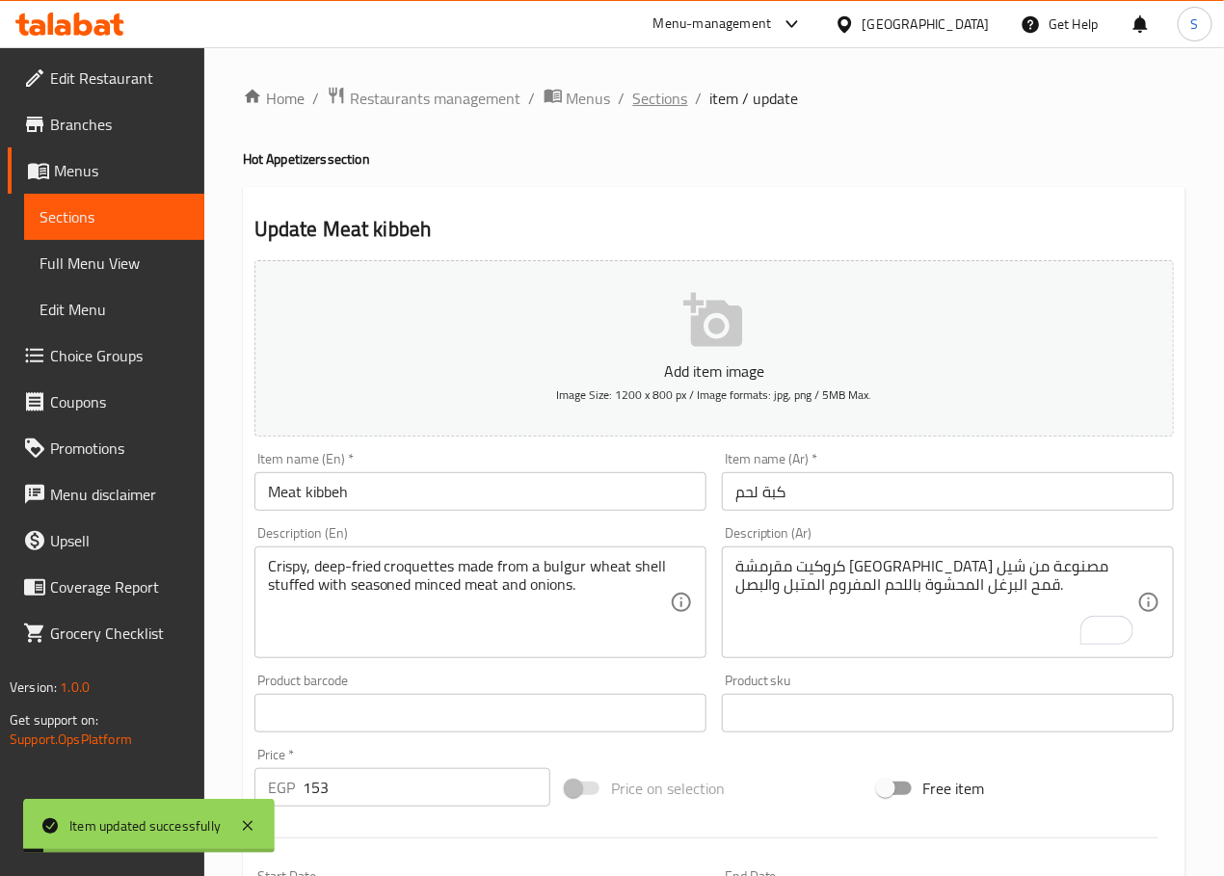
click at [656, 92] on span "Sections" at bounding box center [660, 98] width 55 height 23
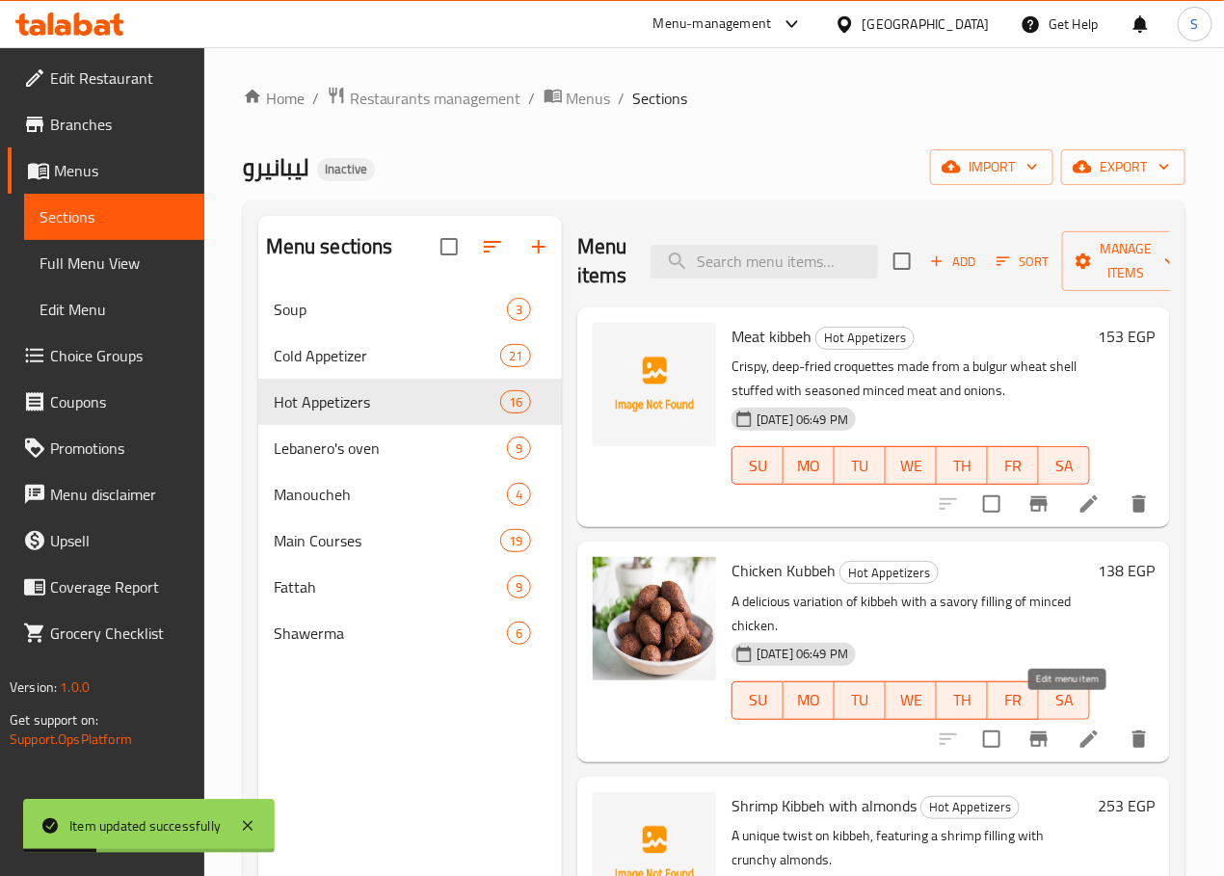
click at [1077, 727] on icon at bounding box center [1088, 738] width 23 height 23
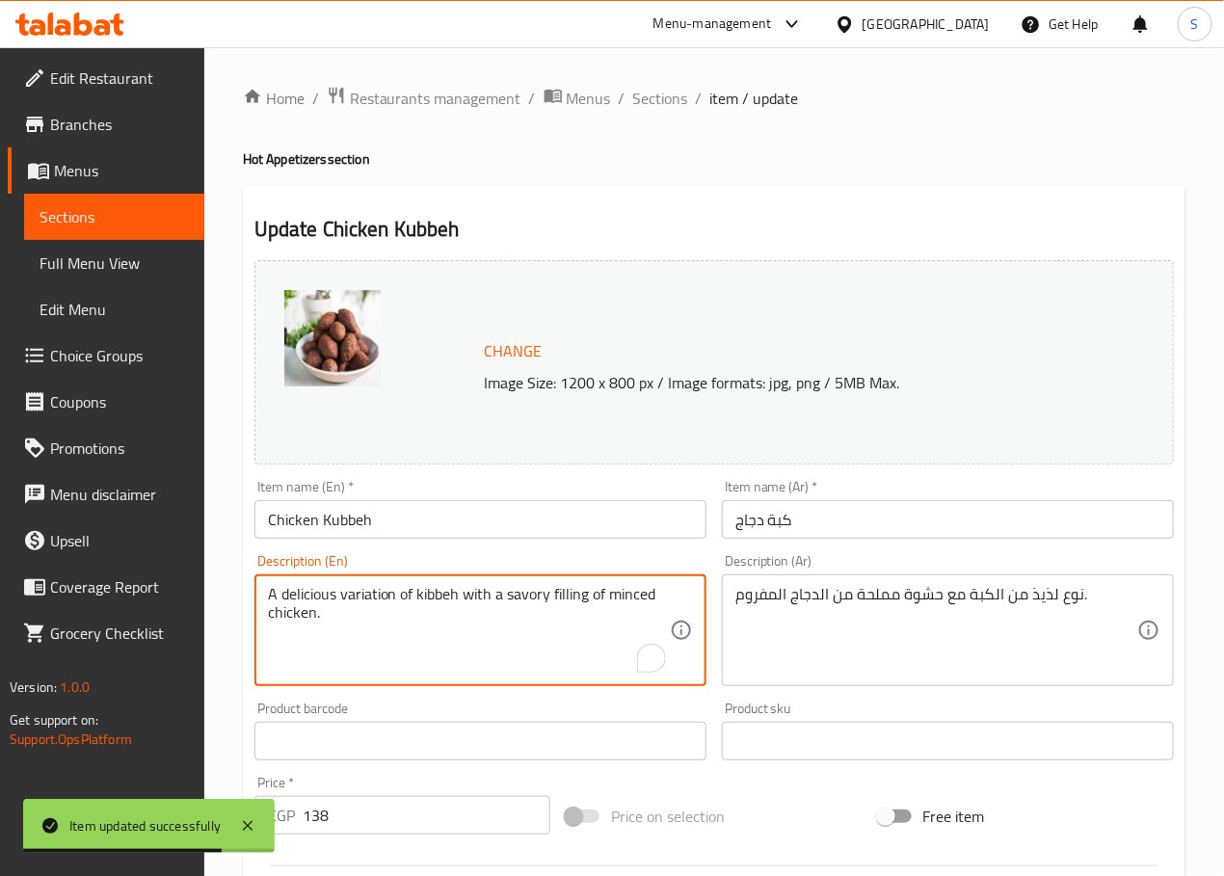
click at [312, 598] on textarea "A delicious variation of kibbeh with a savory filling of minced chicken." at bounding box center [469, 631] width 402 height 92
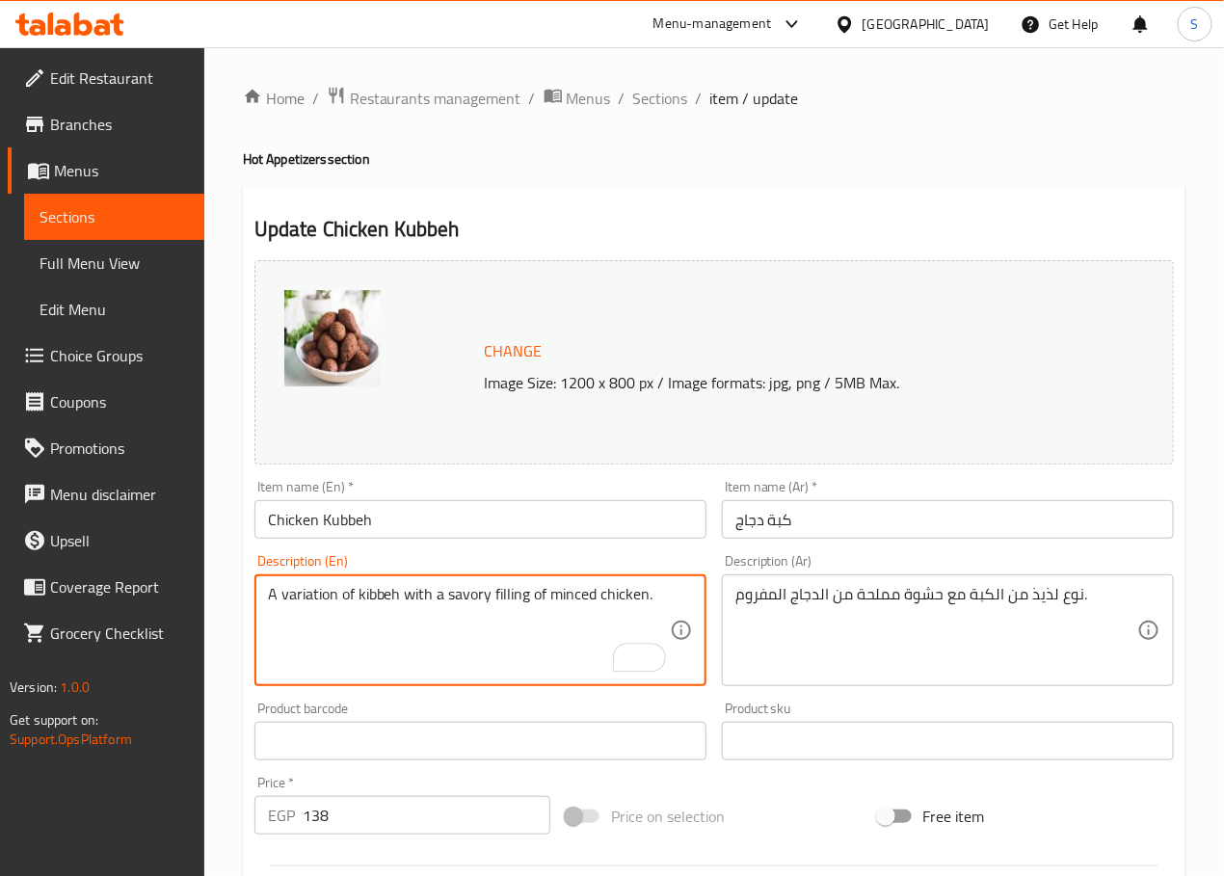
type textarea "A variation of kibbeh with a savory filling of minced chicken."
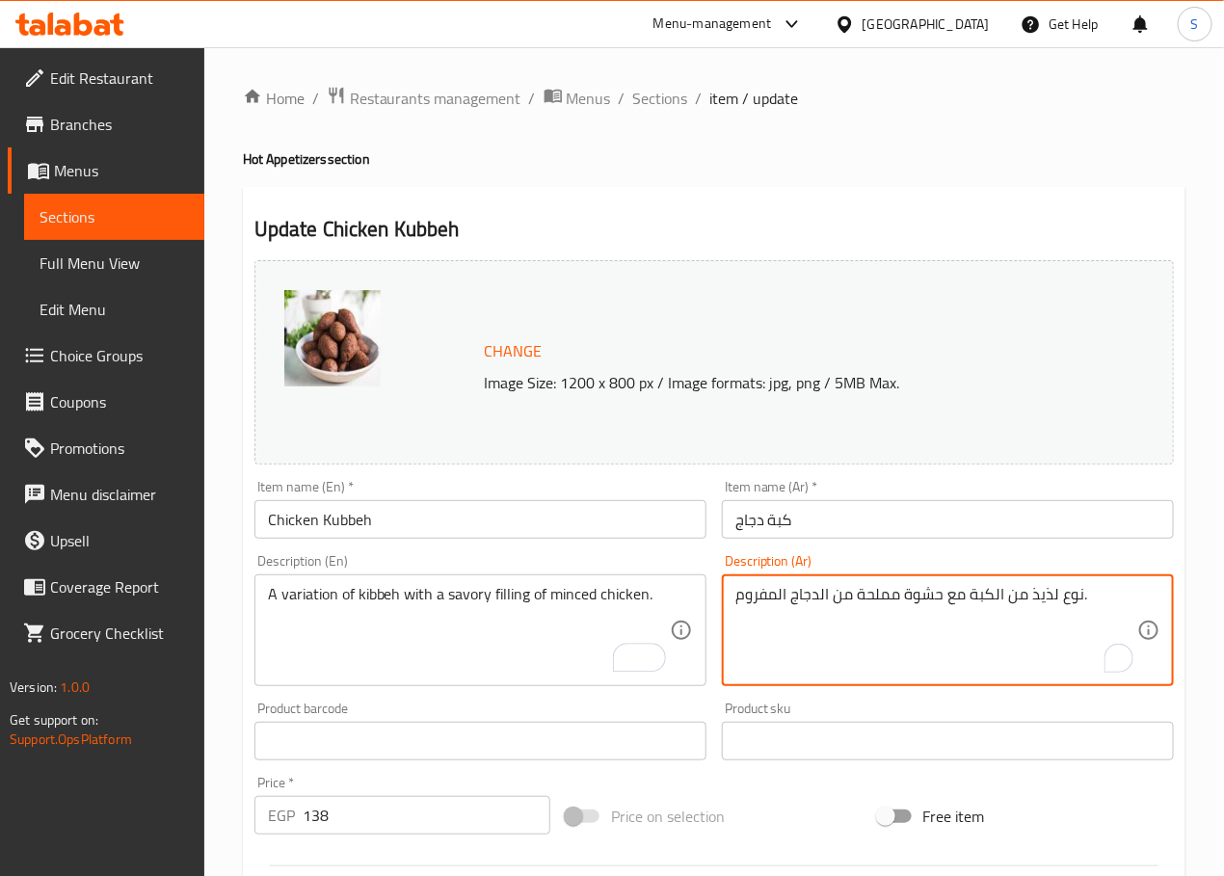
click at [1041, 601] on textarea "نوع لذيذ من الكبة مع حشوة مملحة من الدجاج المفروم." at bounding box center [936, 631] width 402 height 92
click at [879, 601] on textarea "نوع من الكبة مع حشوة مملحة من الدجاج المفروم." at bounding box center [936, 631] width 402 height 92
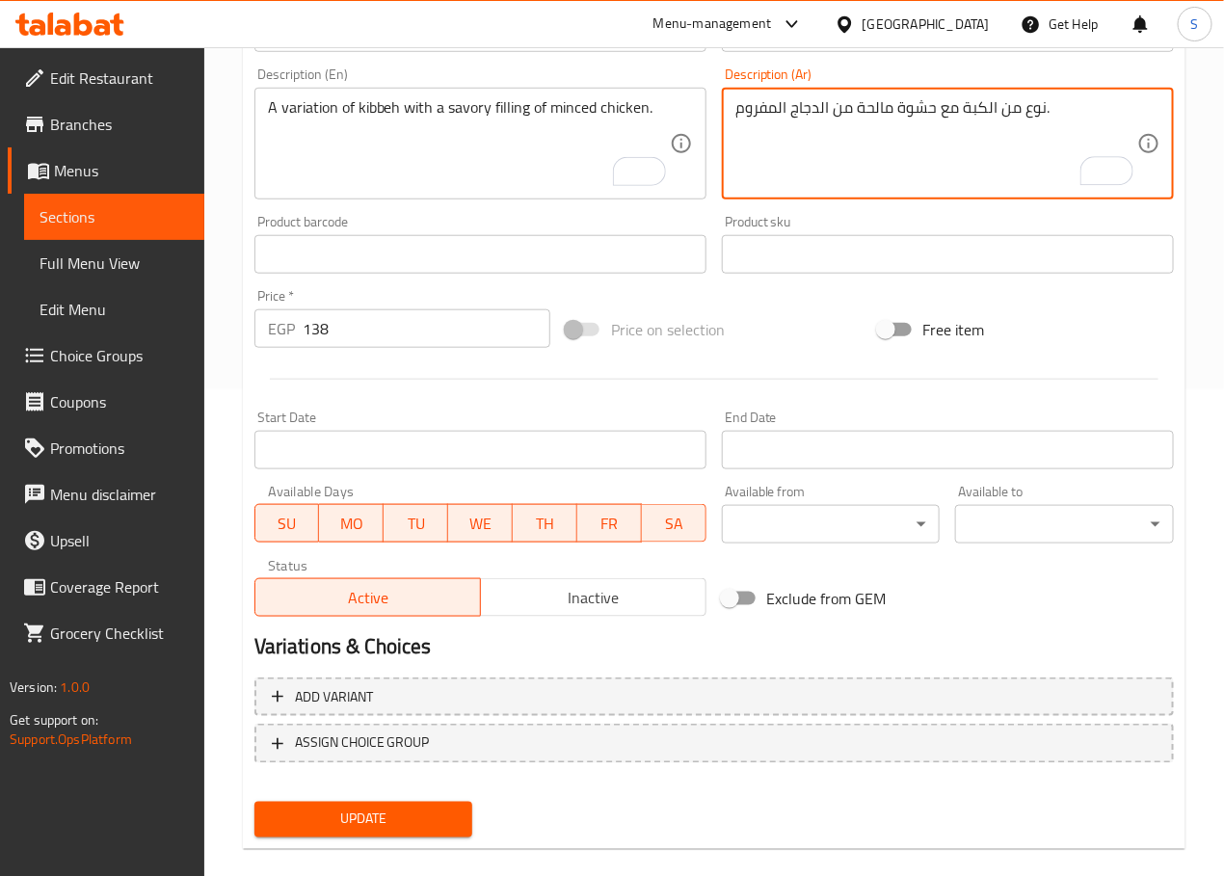
scroll to position [512, 0]
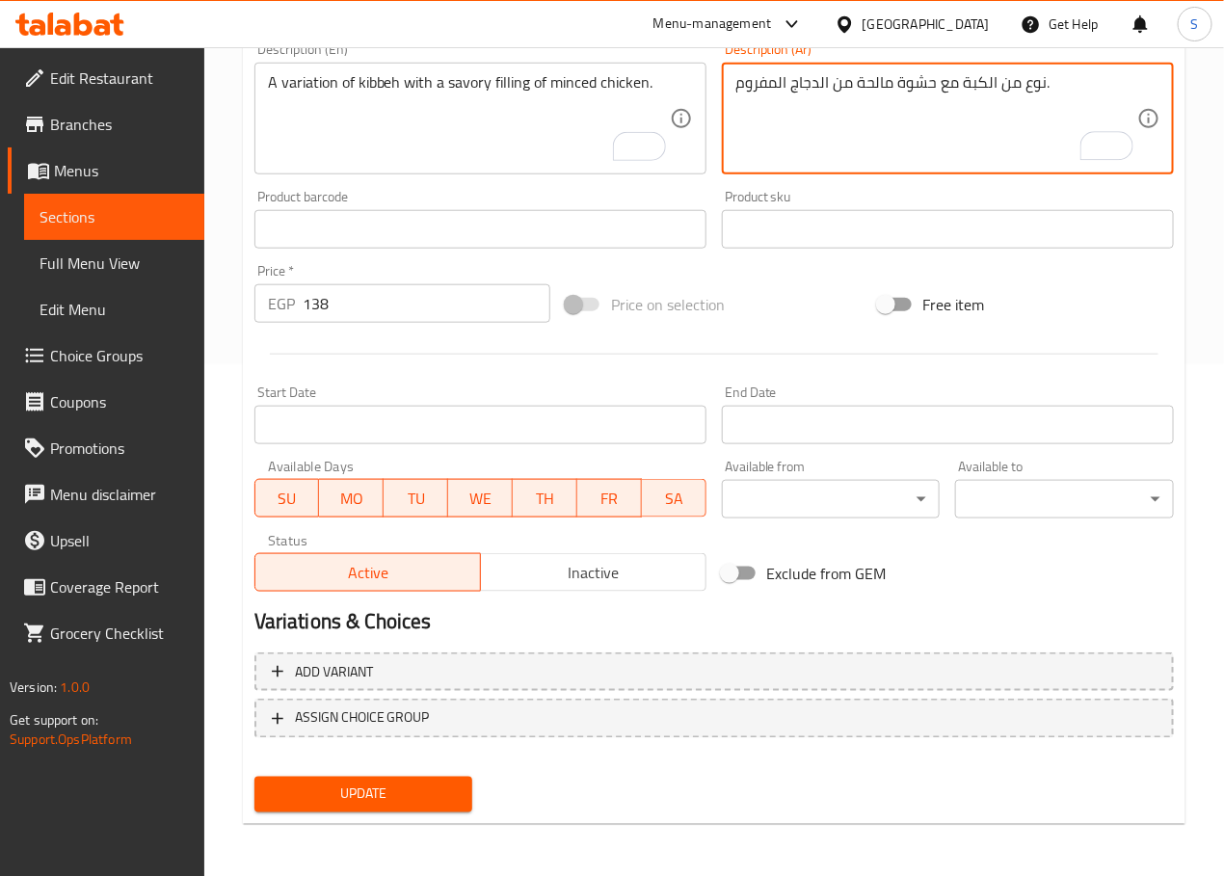
type textarea "نوع من الكبة مع حشوة مالحة من الدجاج المفروم."
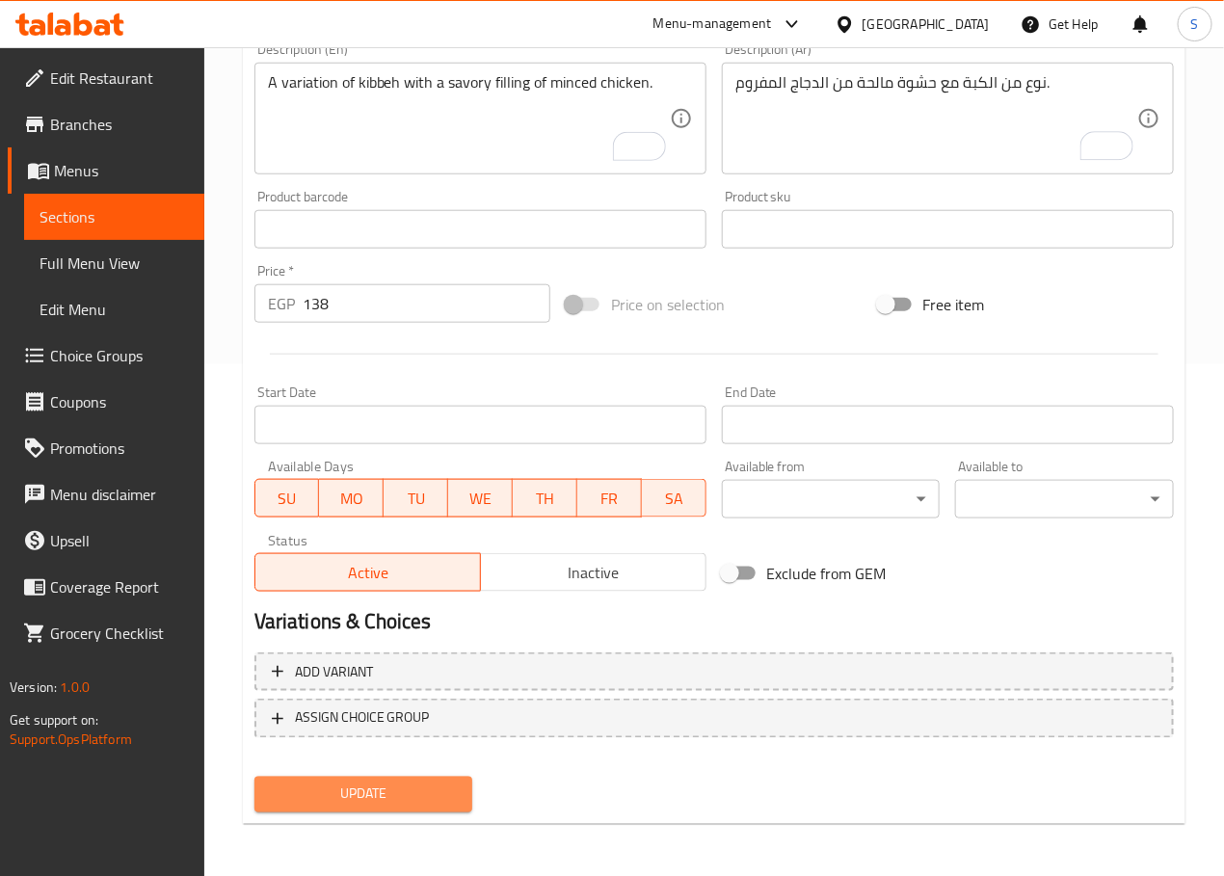
click at [374, 804] on span "Update" at bounding box center [364, 794] width 188 height 24
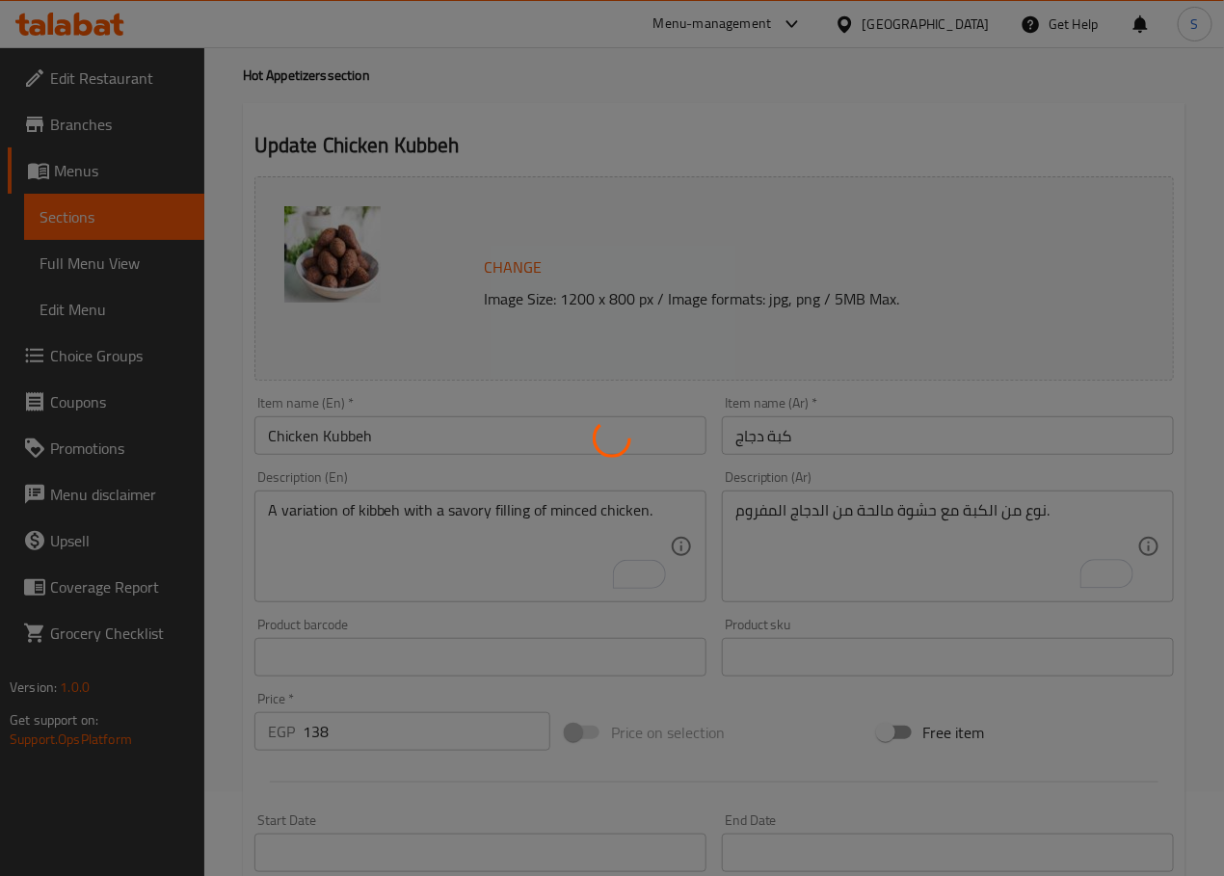
scroll to position [0, 0]
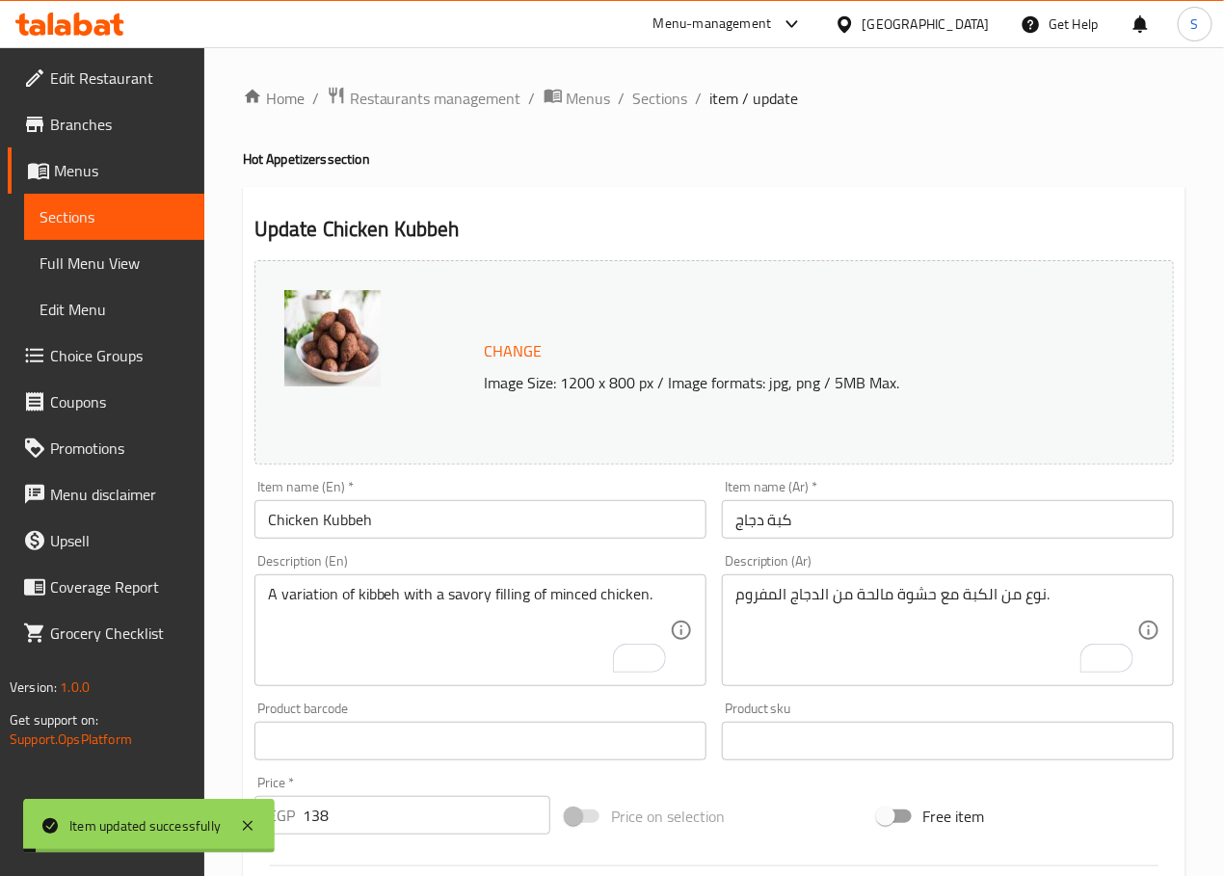
click at [643, 101] on span "Sections" at bounding box center [660, 98] width 55 height 23
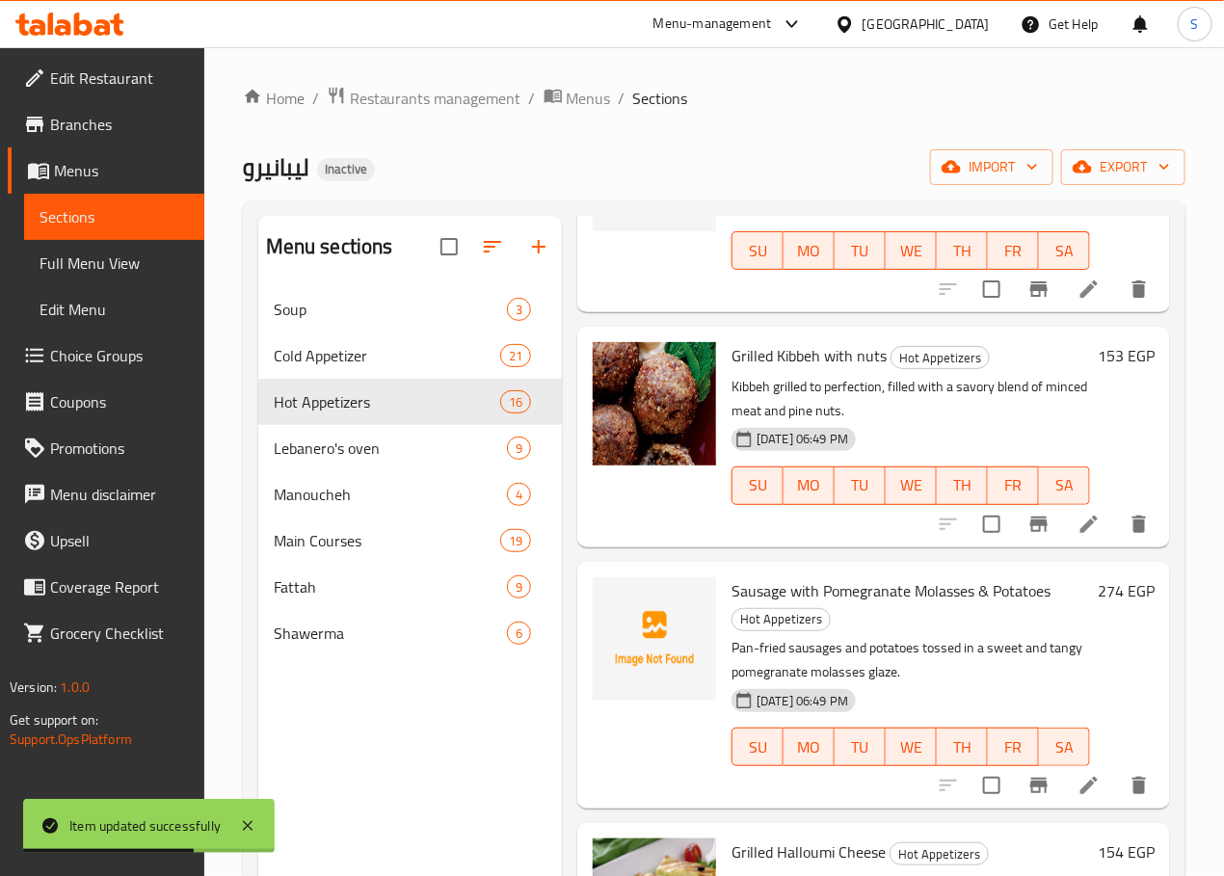
scroll to position [674, 0]
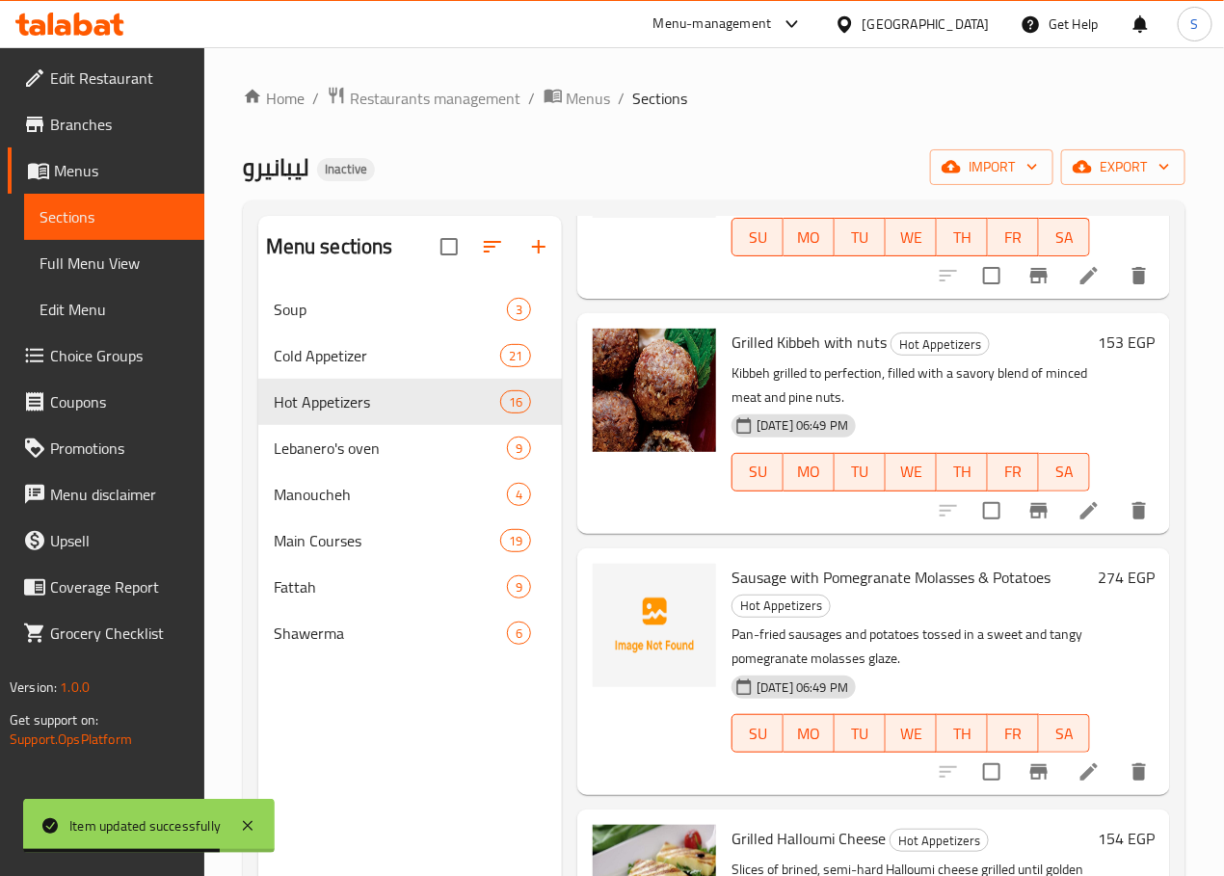
click at [1062, 510] on div "Menu items Add Sort Manage items Meat kibbeh Hot Appetizers Crispy, deep-fried …" at bounding box center [866, 654] width 608 height 876
click at [1077, 499] on icon at bounding box center [1088, 510] width 23 height 23
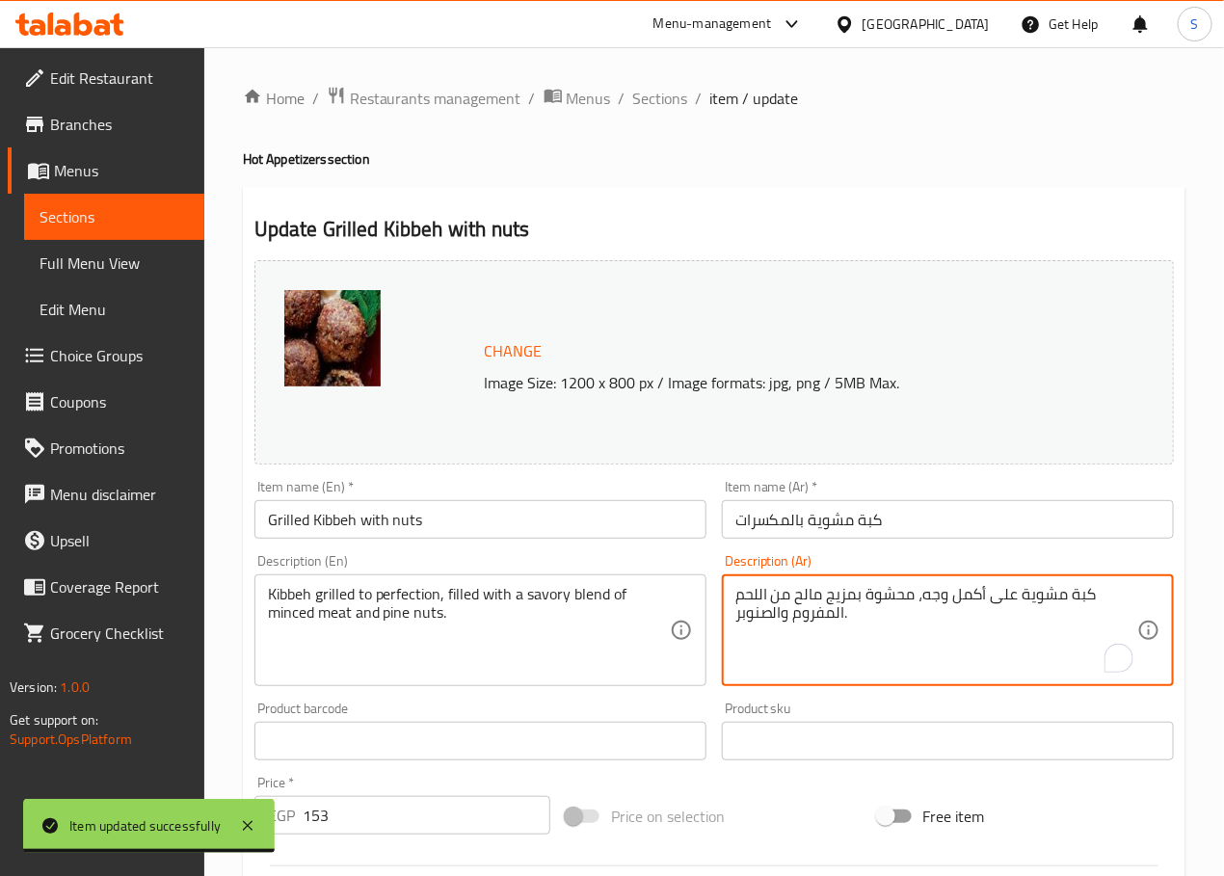
click at [964, 591] on textarea "كبة مشوية على أكمل وجه، محشوة بمزيج مالح من اللحم المفروم والصنوبر." at bounding box center [936, 631] width 402 height 92
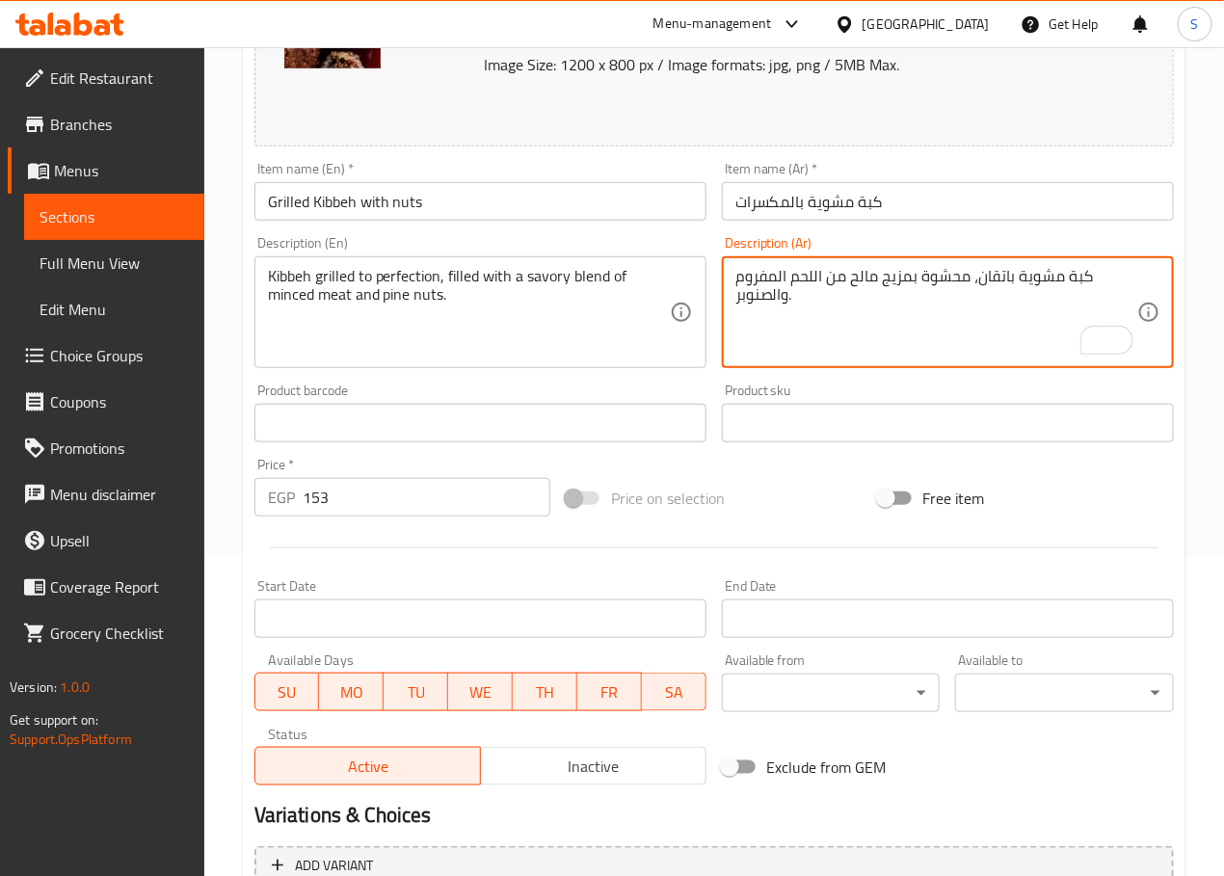
scroll to position [512, 0]
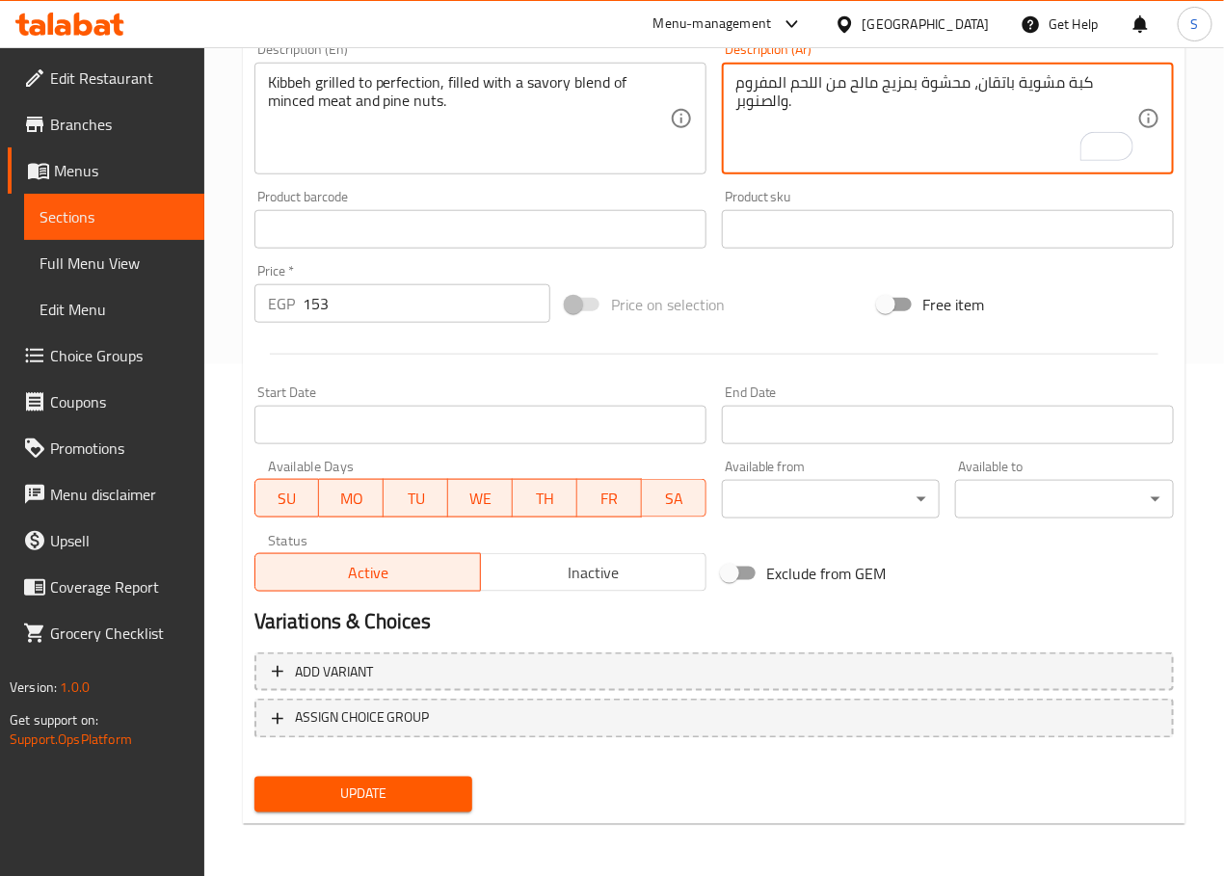
type textarea "كبة مشوية باتقان، محشوة بمزيج مالح من اللحم المفروم والصنوبر."
click at [338, 787] on span "Update" at bounding box center [364, 794] width 188 height 24
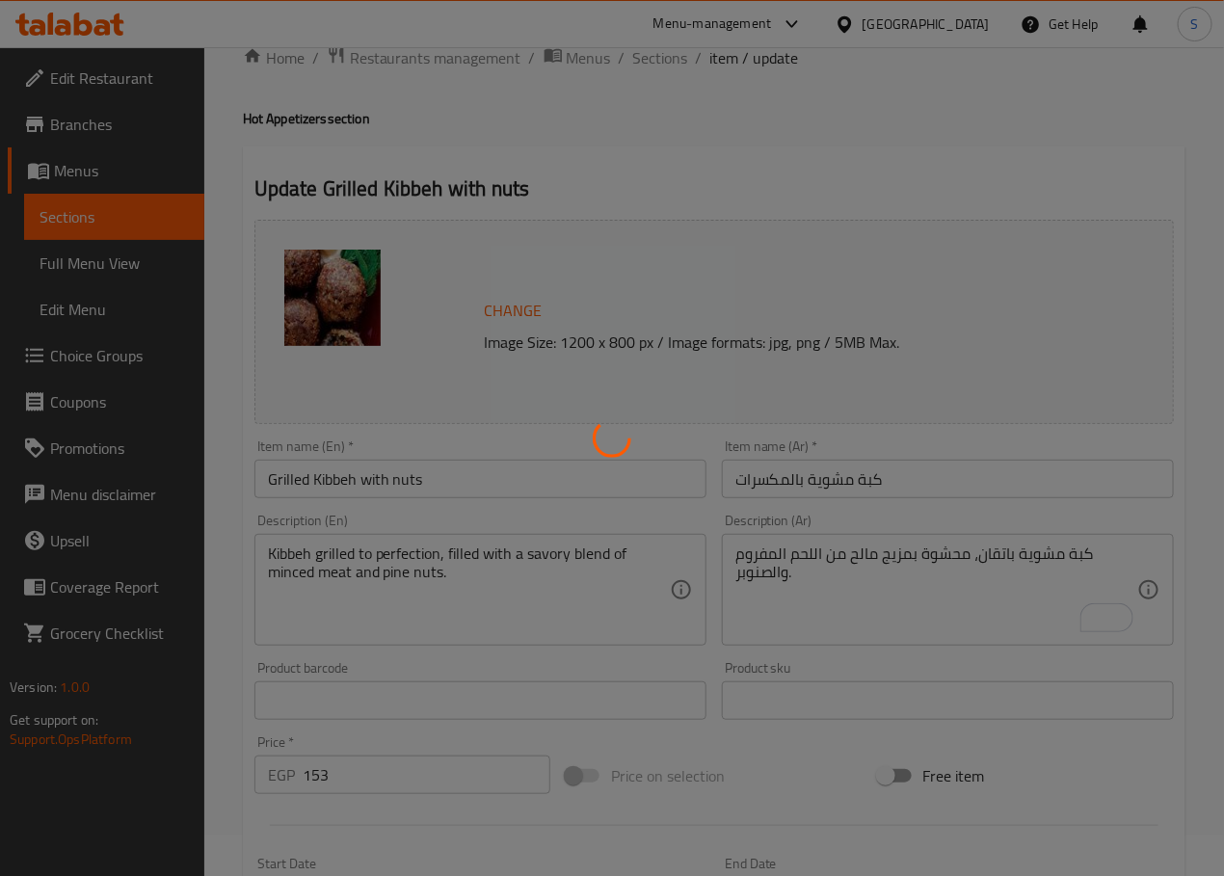
scroll to position [0, 0]
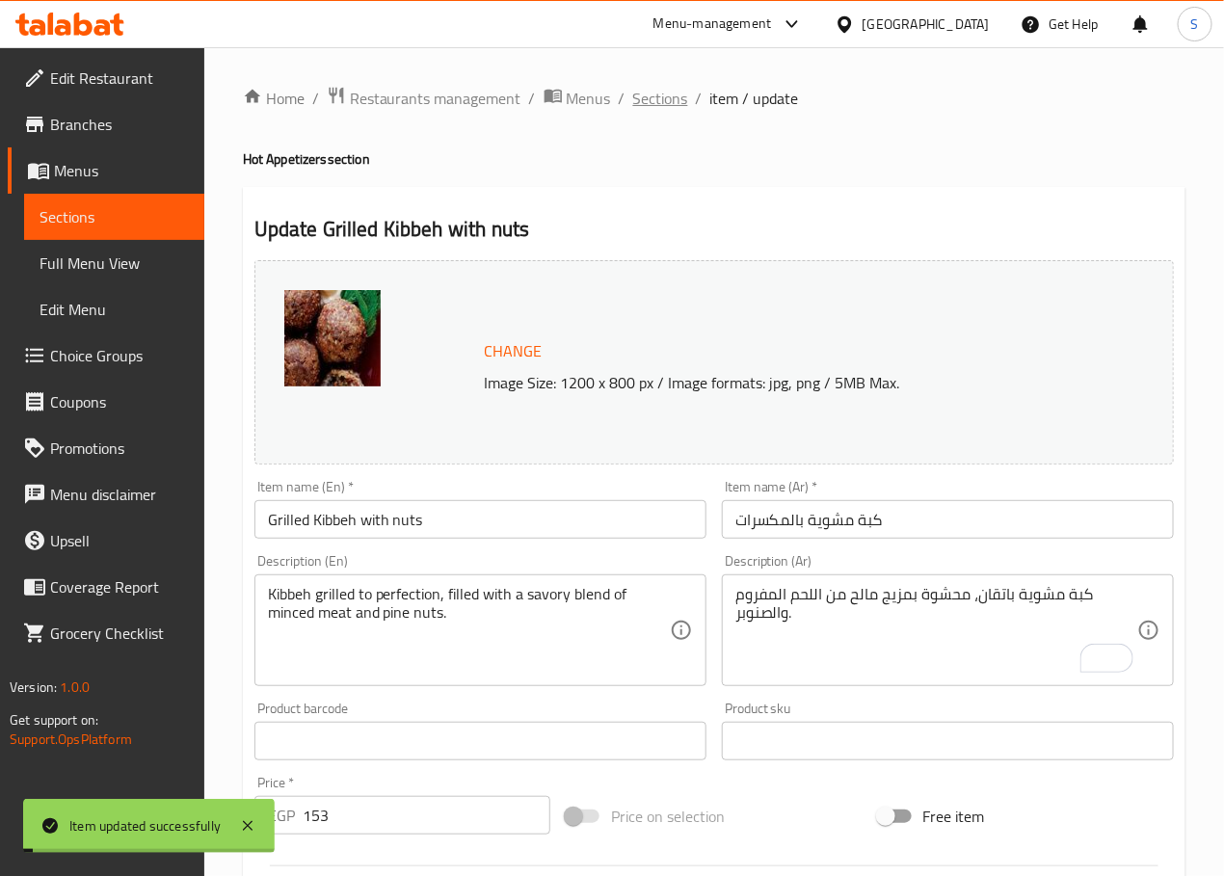
click at [651, 98] on span "Sections" at bounding box center [660, 98] width 55 height 23
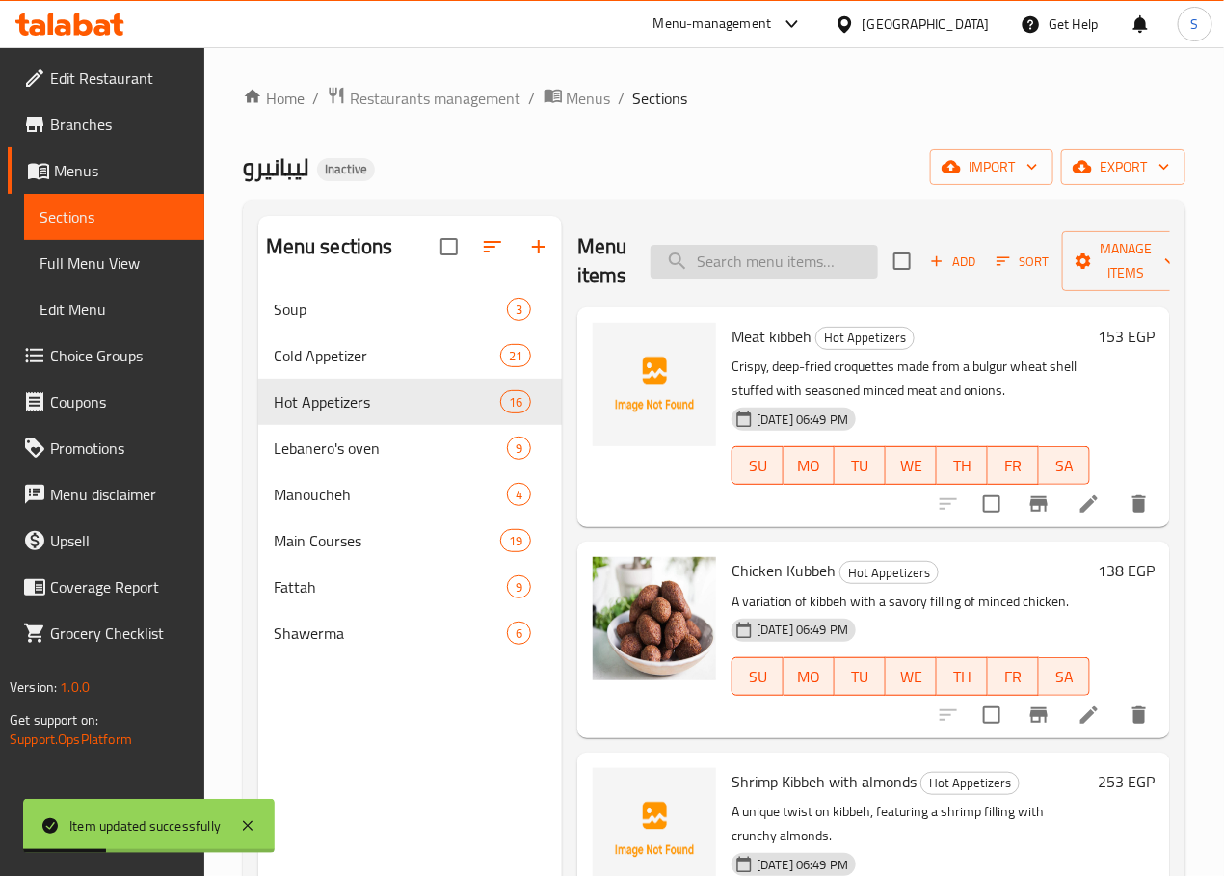
click at [715, 273] on input "search" at bounding box center [763, 262] width 227 height 34
paste input "Sausage with Pomegranate Molasses & Potatoes"
type input "Sausage with Pomegranate Molasses & Potatoes"
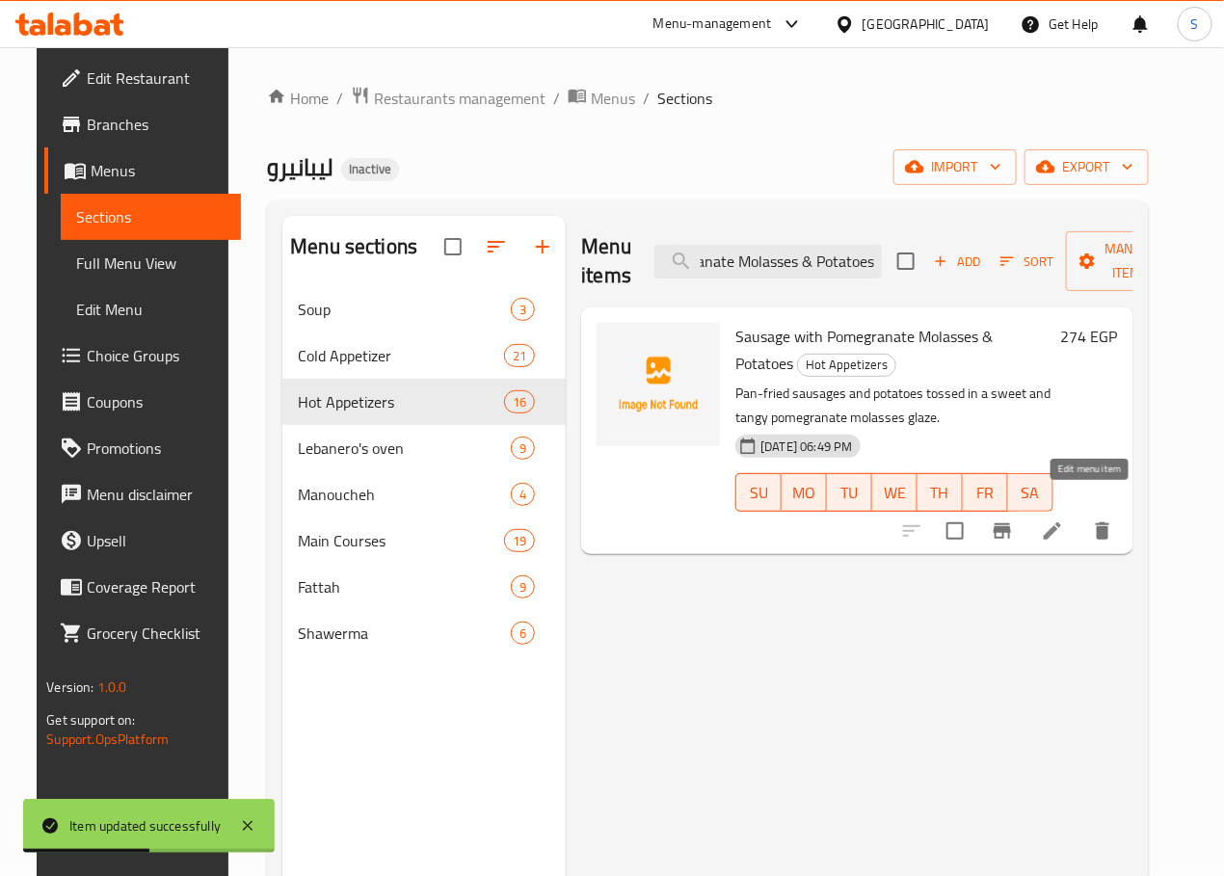
click at [1061, 522] on icon at bounding box center [1052, 530] width 17 height 17
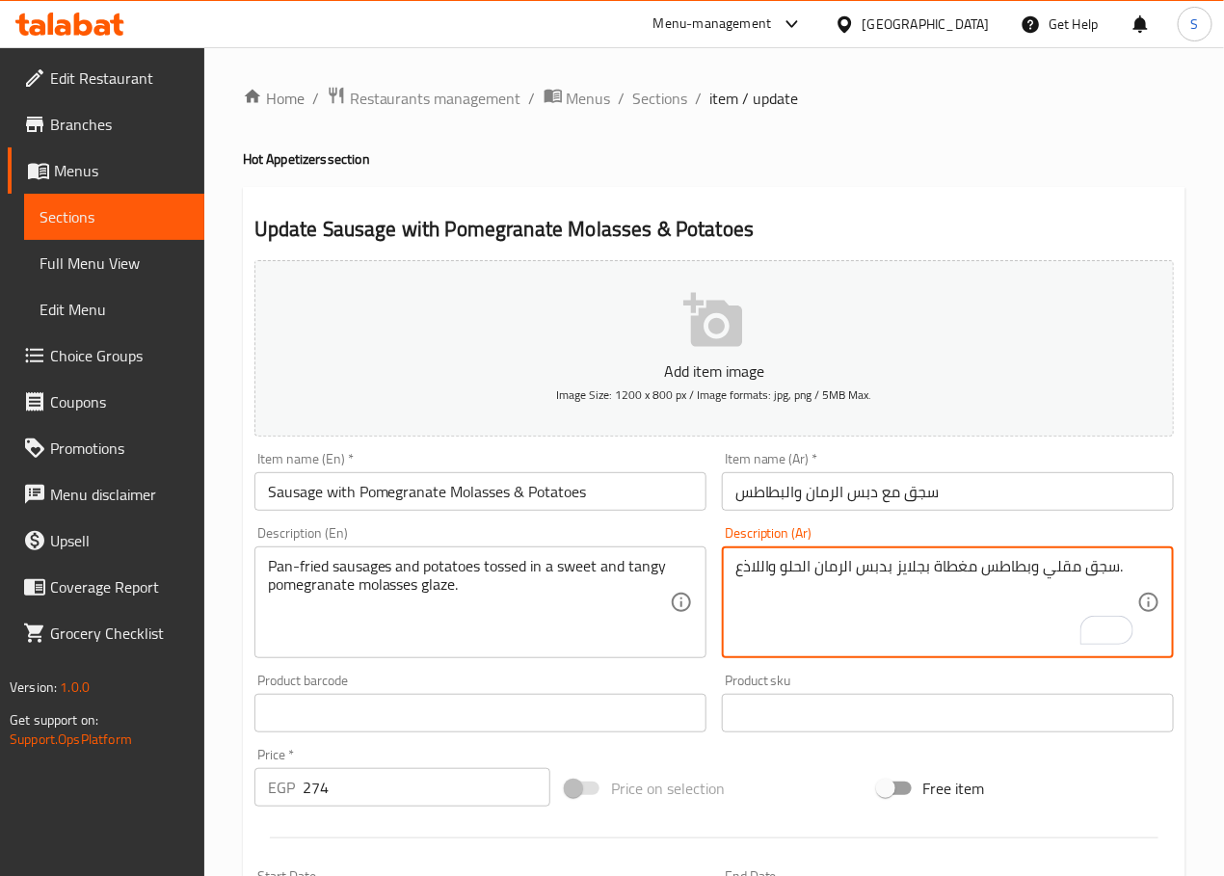
click at [958, 570] on textarea "سجق مقلي وبطاطس مغطاة بجلايز بدبس الرمان الحلو واللاذع." at bounding box center [936, 603] width 402 height 92
click at [882, 570] on textarea "سجق مقلي وبطاطس مغموس بجليز بدبس الرمان الحلو واللاذع." at bounding box center [936, 603] width 402 height 92
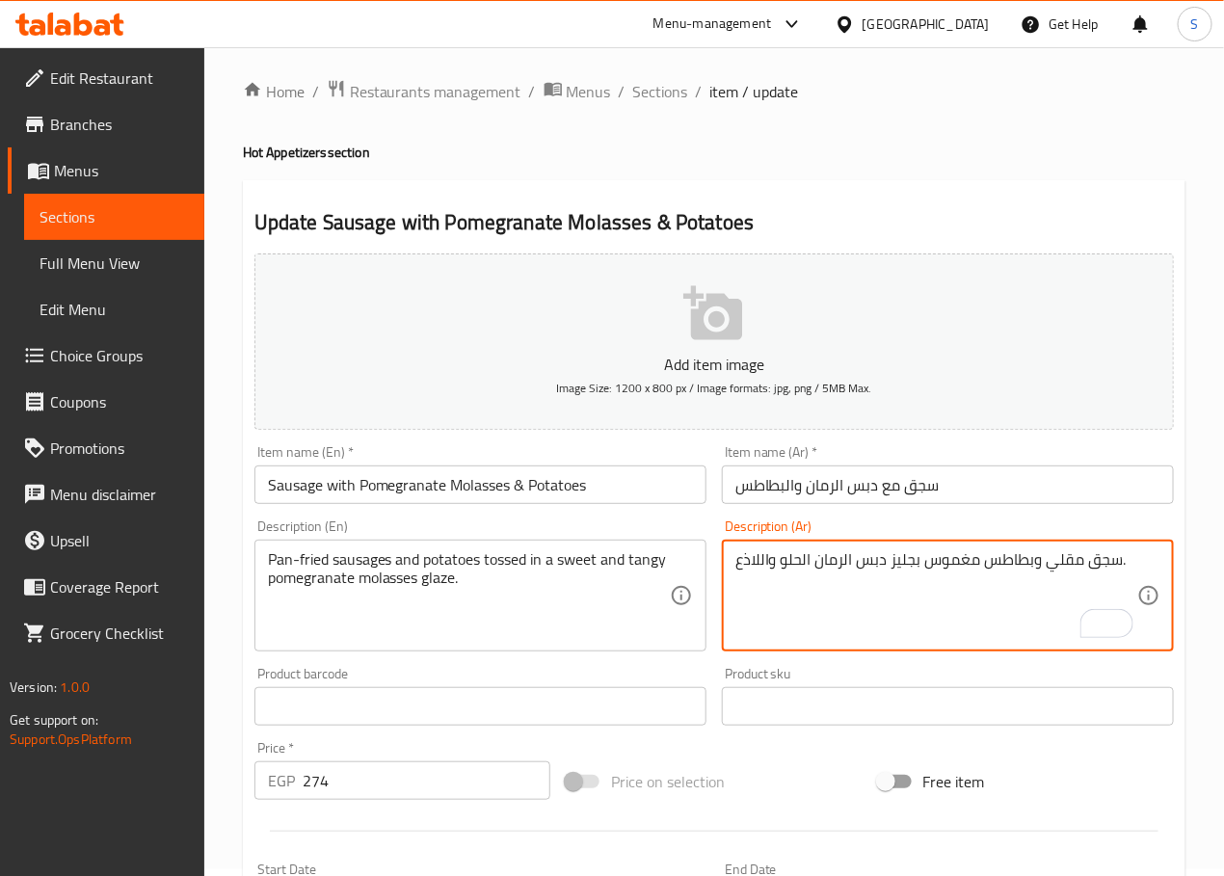
scroll to position [13, 0]
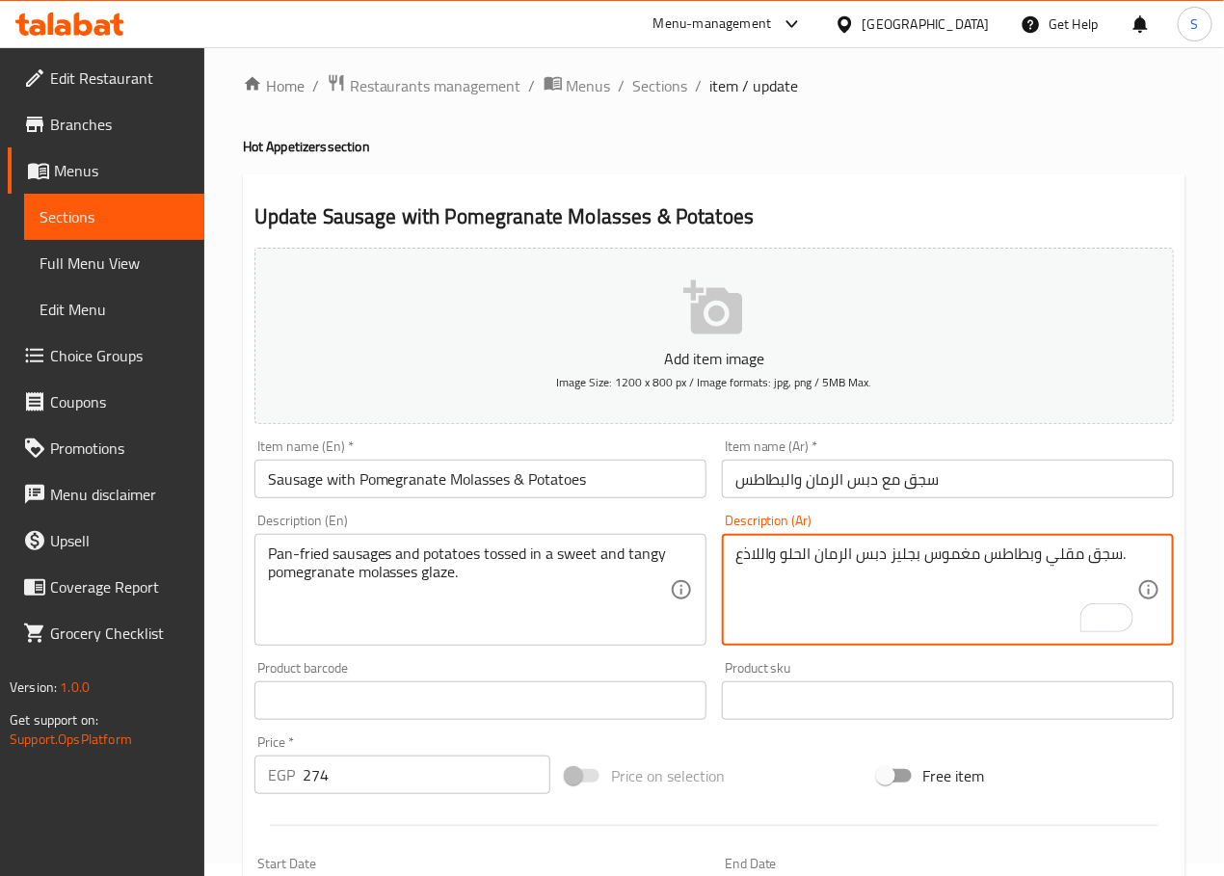
click at [755, 555] on textarea "سجق مقلي وبطاطس مغموس بجليز دبس الرمان الحلو واللاذع." at bounding box center [936, 590] width 402 height 92
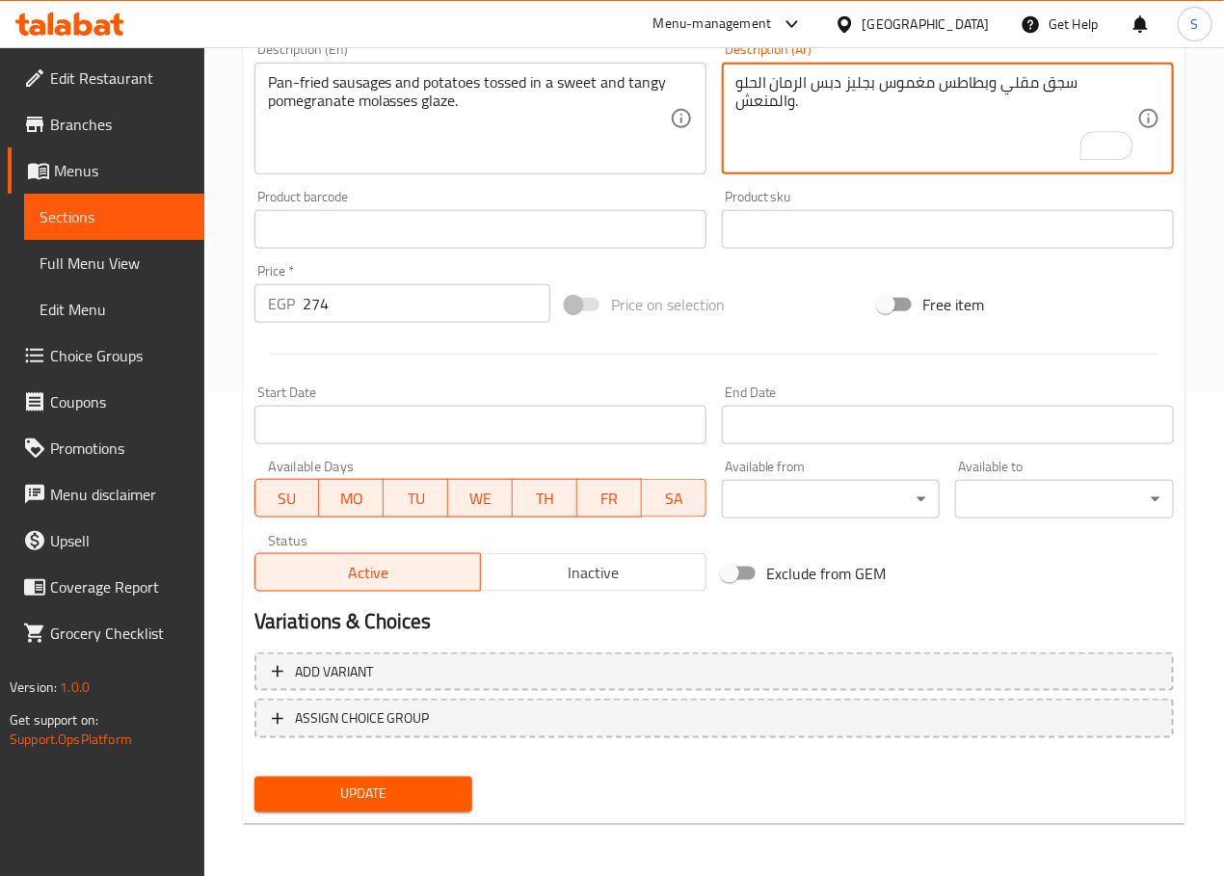
type textarea "سجق مقلي وبطاطس مغموس بجليز دبس الرمان الحلو والمنعش."
click at [358, 809] on button "Update" at bounding box center [363, 795] width 219 height 36
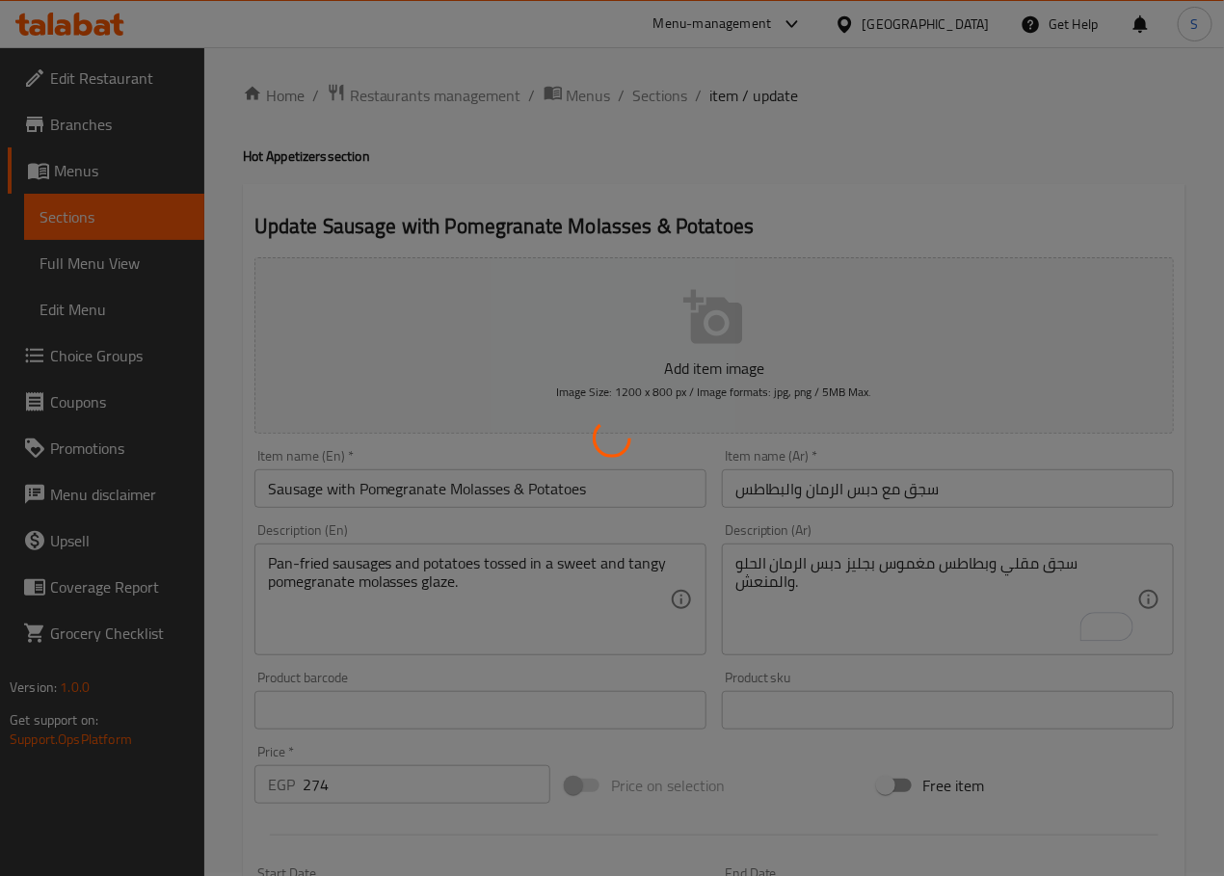
scroll to position [0, 0]
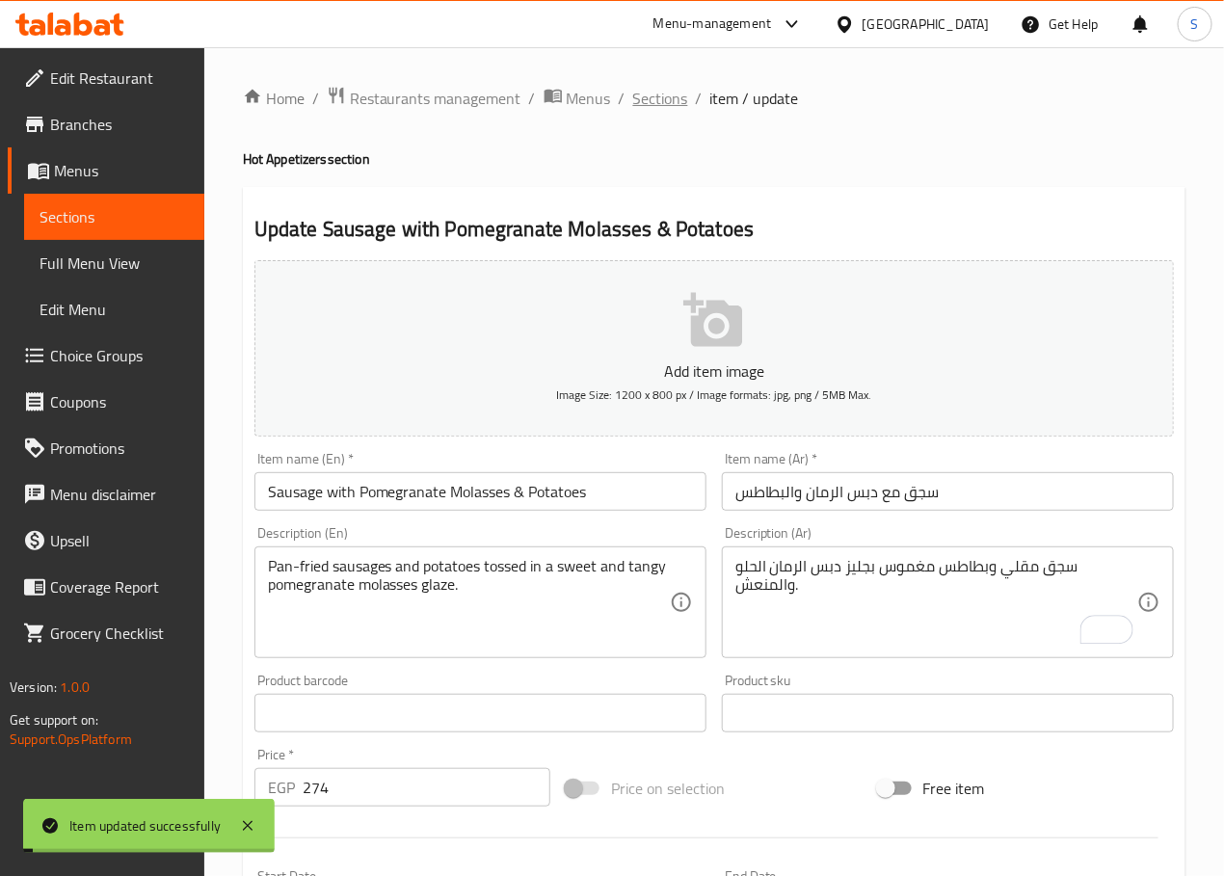
click at [662, 101] on span "Sections" at bounding box center [660, 98] width 55 height 23
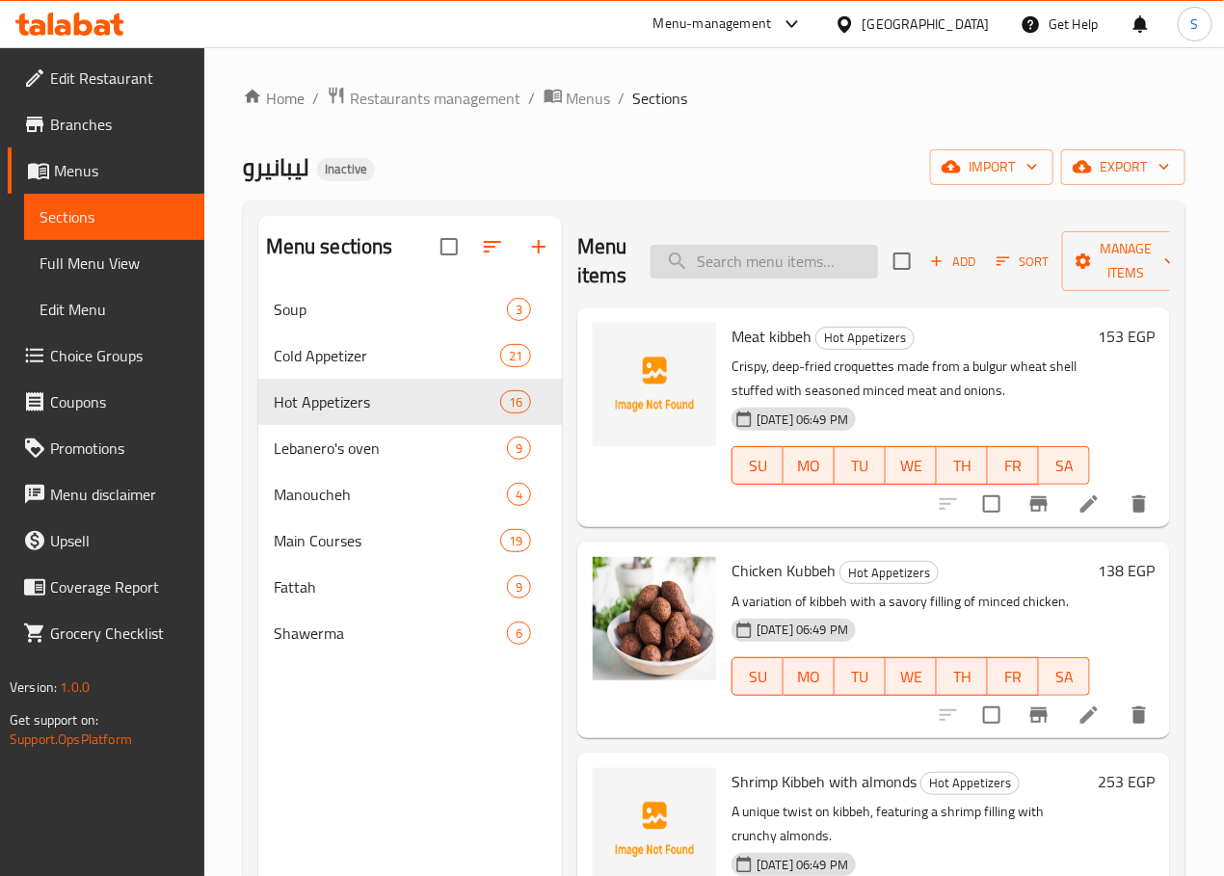
click at [727, 261] on input "search" at bounding box center [763, 262] width 227 height 34
paste input "Grilled Halloumi Cheese"
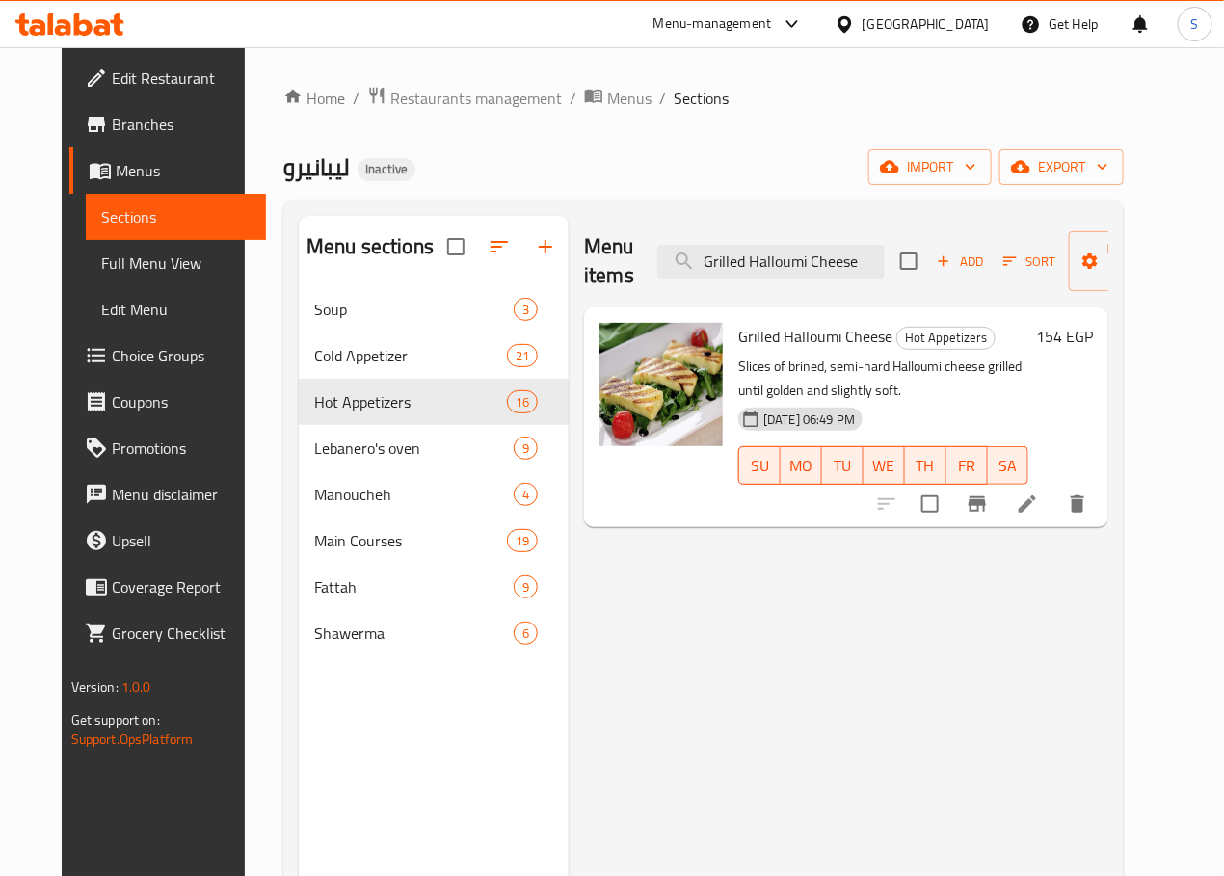
type input "Grilled Halloumi Cheese"
click at [1084, 530] on div "Menu items Grilled Halloumi Cheese Add Sort Manage items Grilled Halloumi Chees…" at bounding box center [838, 654] width 540 height 876
click at [1054, 517] on li at bounding box center [1027, 504] width 54 height 35
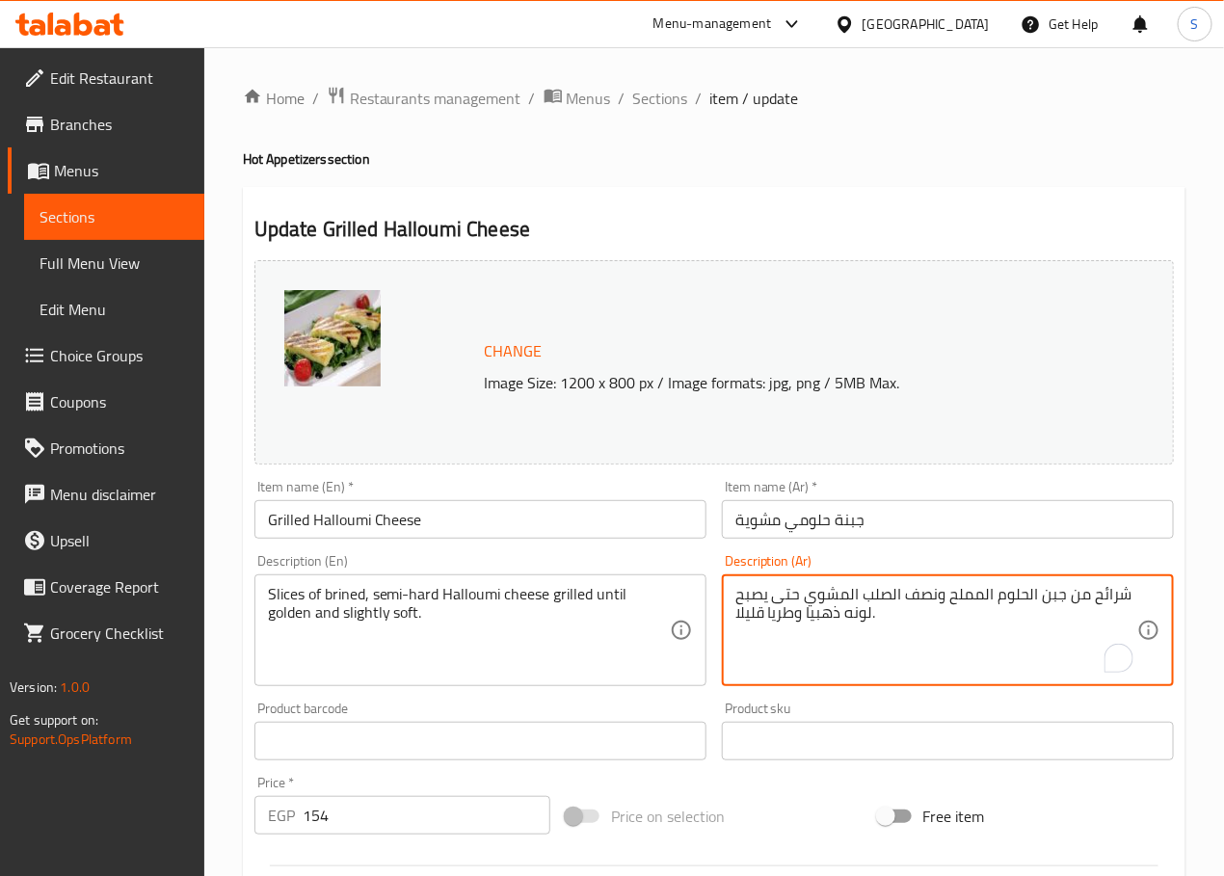
click at [859, 621] on textarea "شرائح من جبن الحلوم المملح ونصف الصلب المشوي حتى يصبح لونه ذهبيا وطريا قليلا." at bounding box center [936, 631] width 402 height 92
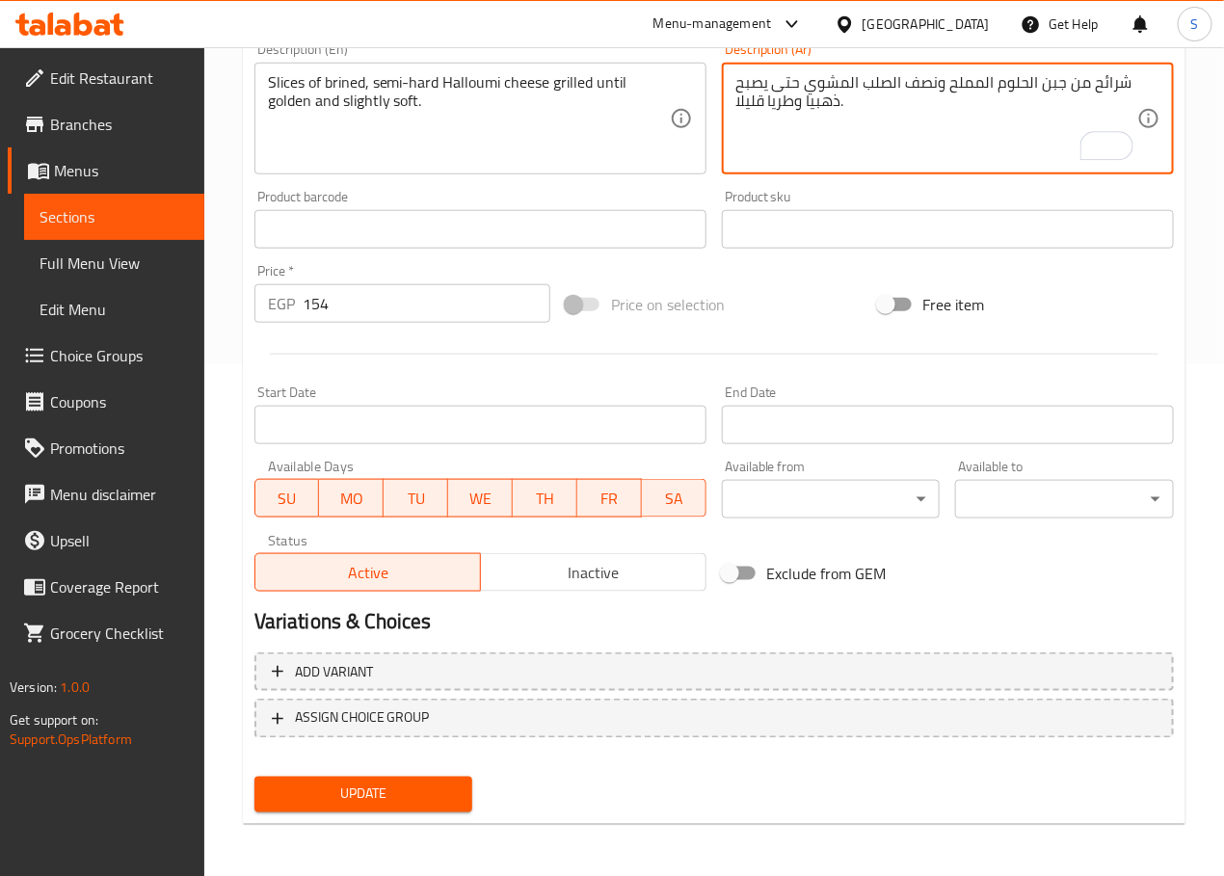
type textarea "شرائح من جبن الحلوم المملح ونصف الصلب المشوي حتى يصبح ذهبيا وطريا قليلا."
click at [380, 796] on span "Update" at bounding box center [364, 794] width 188 height 24
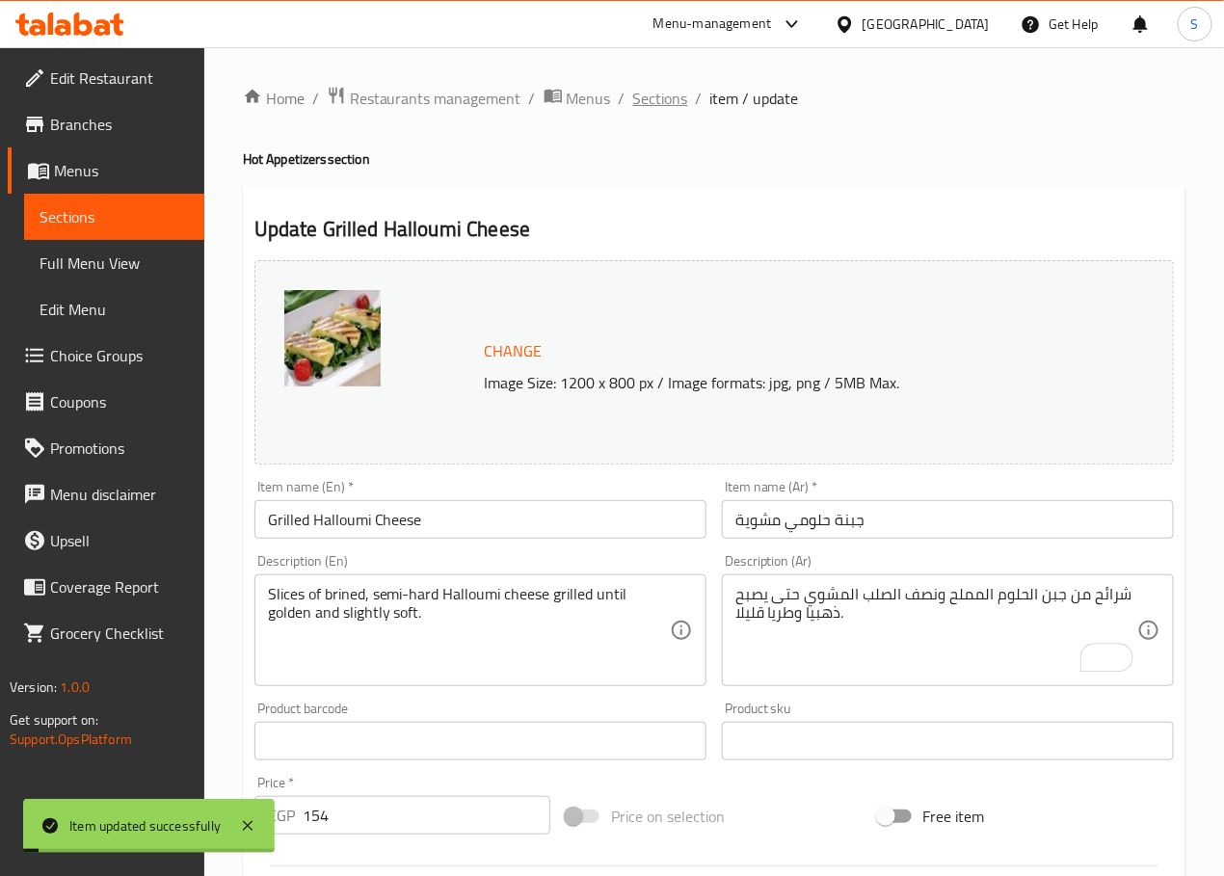
click at [645, 108] on span "Sections" at bounding box center [660, 98] width 55 height 23
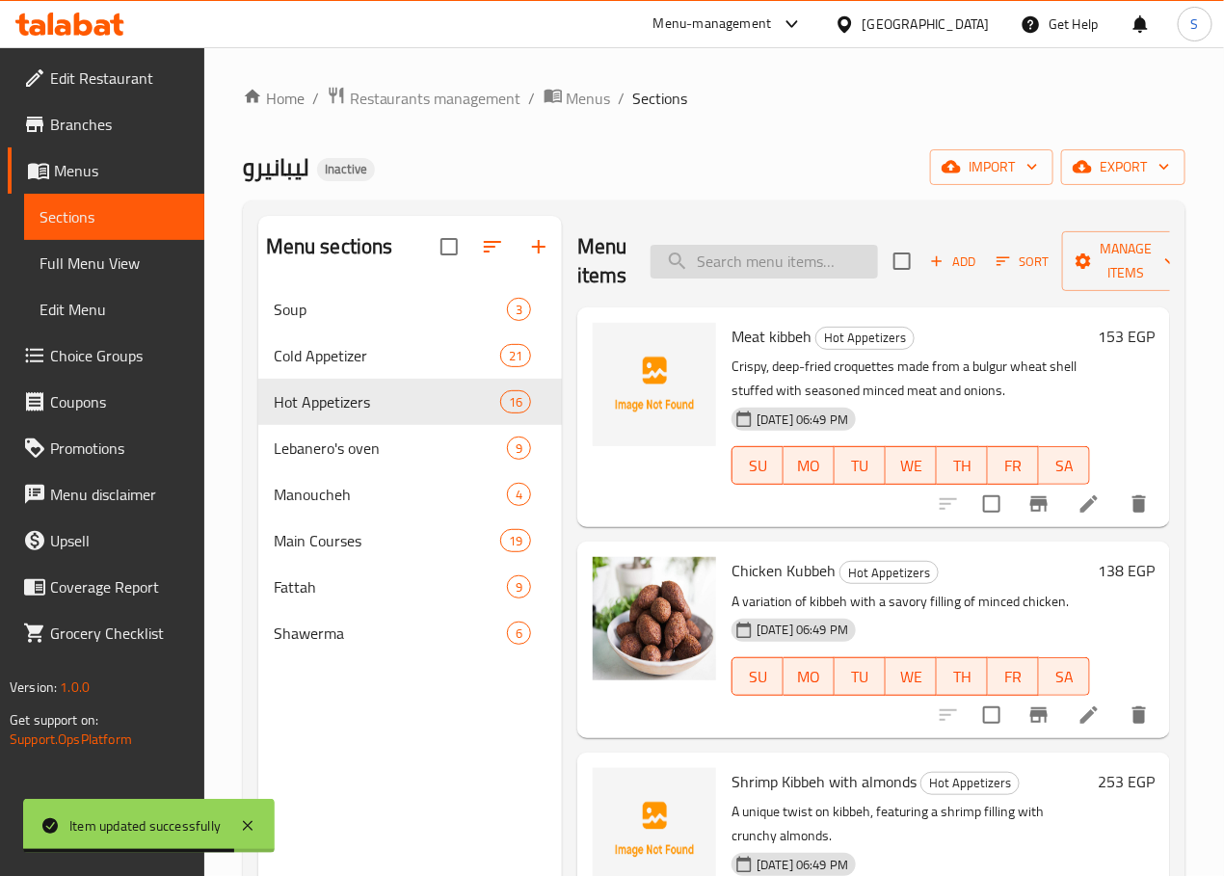
click at [685, 258] on input "search" at bounding box center [763, 262] width 227 height 34
paste input "Hummus with meat and pine nuts"
type input "Hummus with meat and pine nuts"
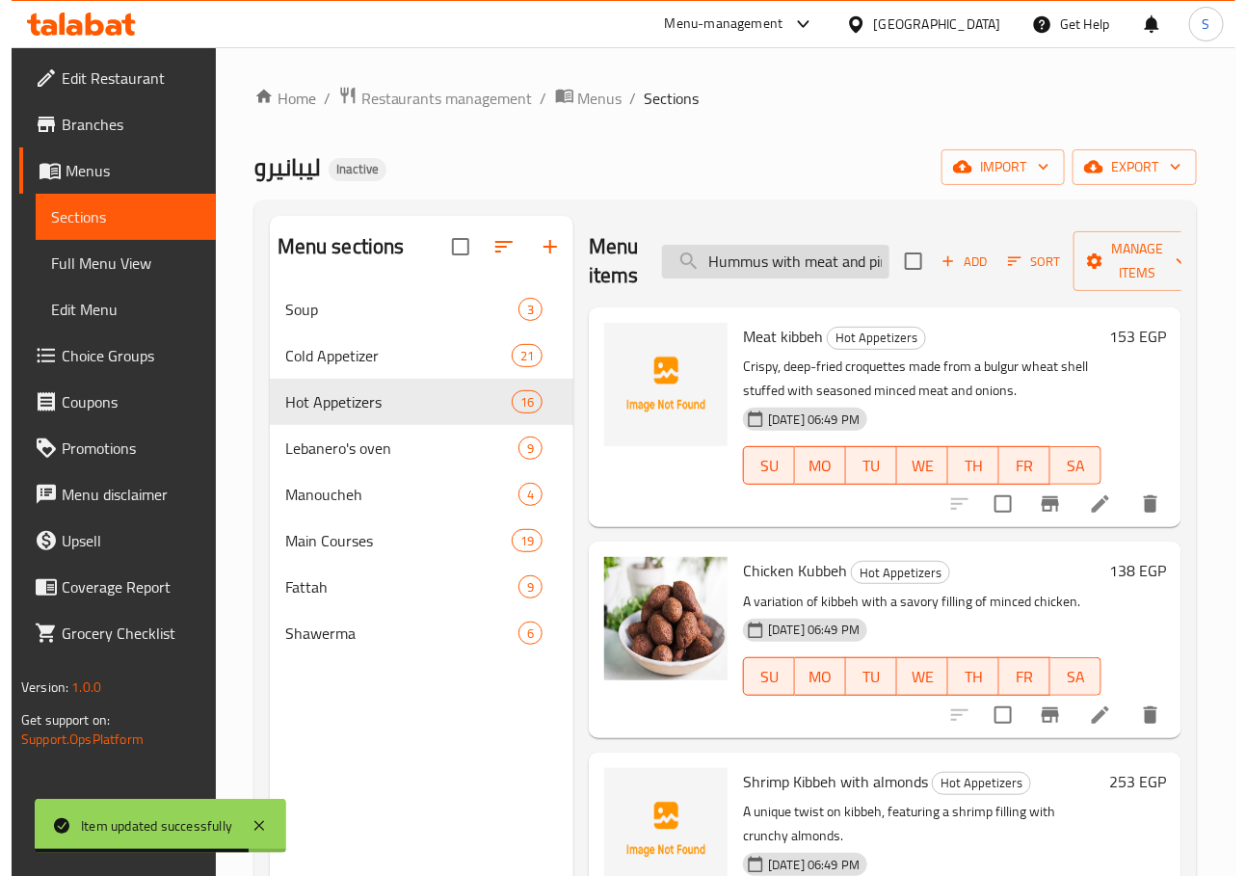
scroll to position [0, 47]
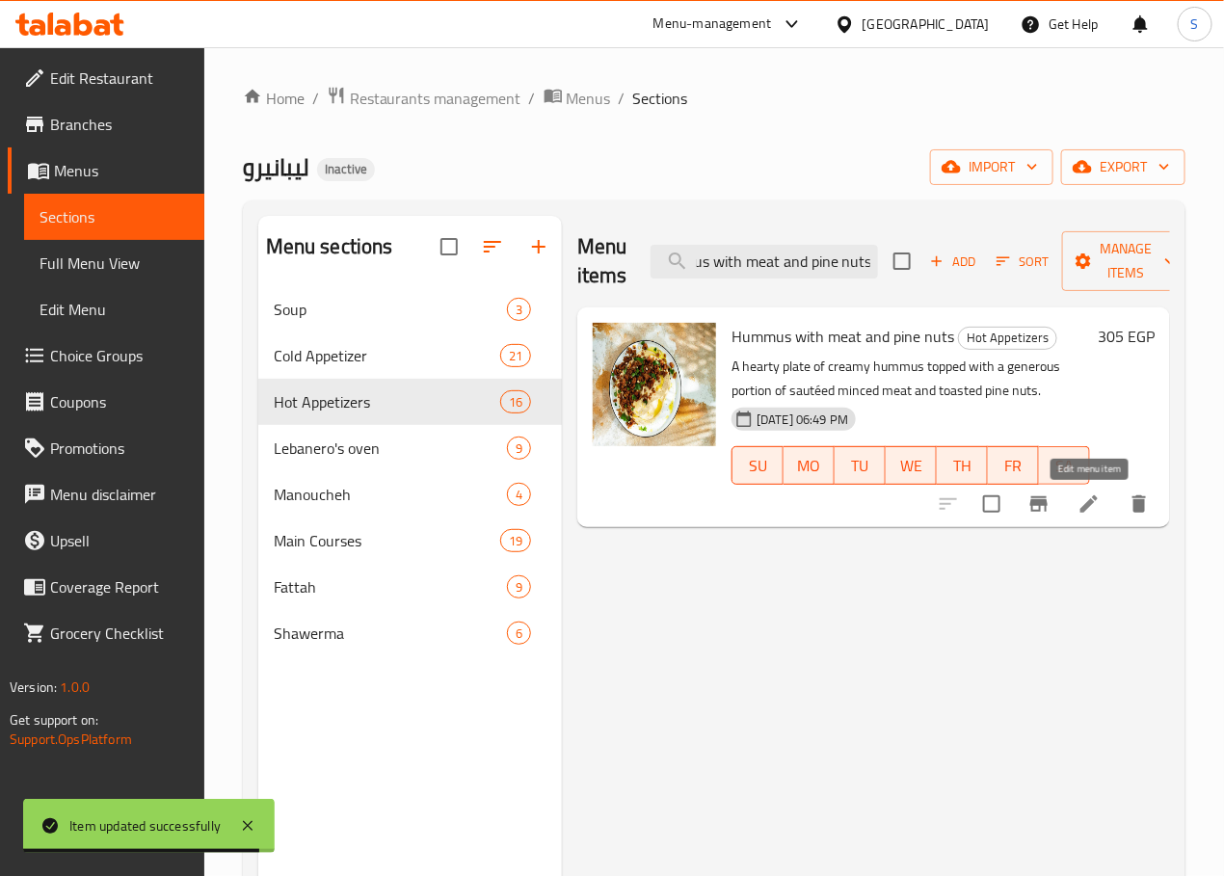
click at [1078, 500] on icon at bounding box center [1088, 503] width 23 height 23
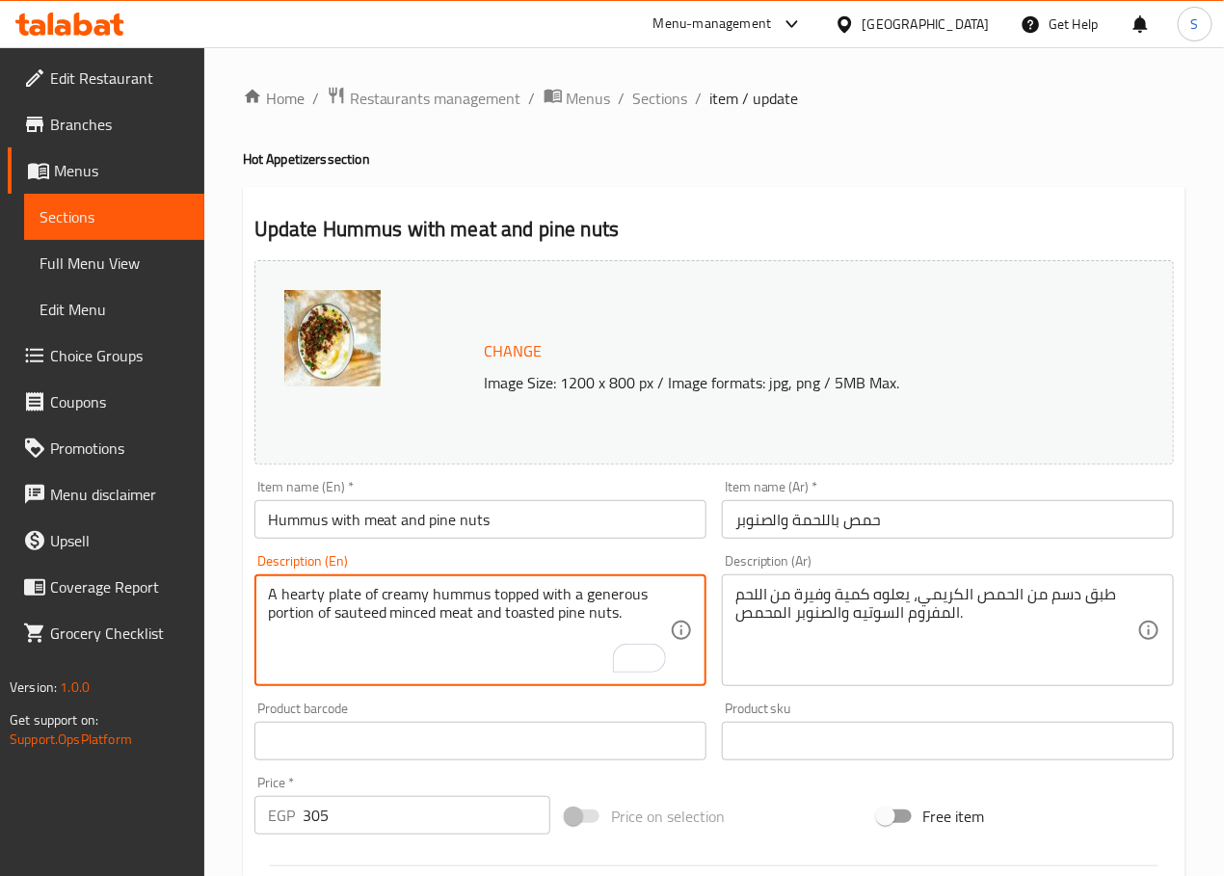
type textarea "A hearty plate of creamy hummus topped with a generous portion of sauteed mince…"
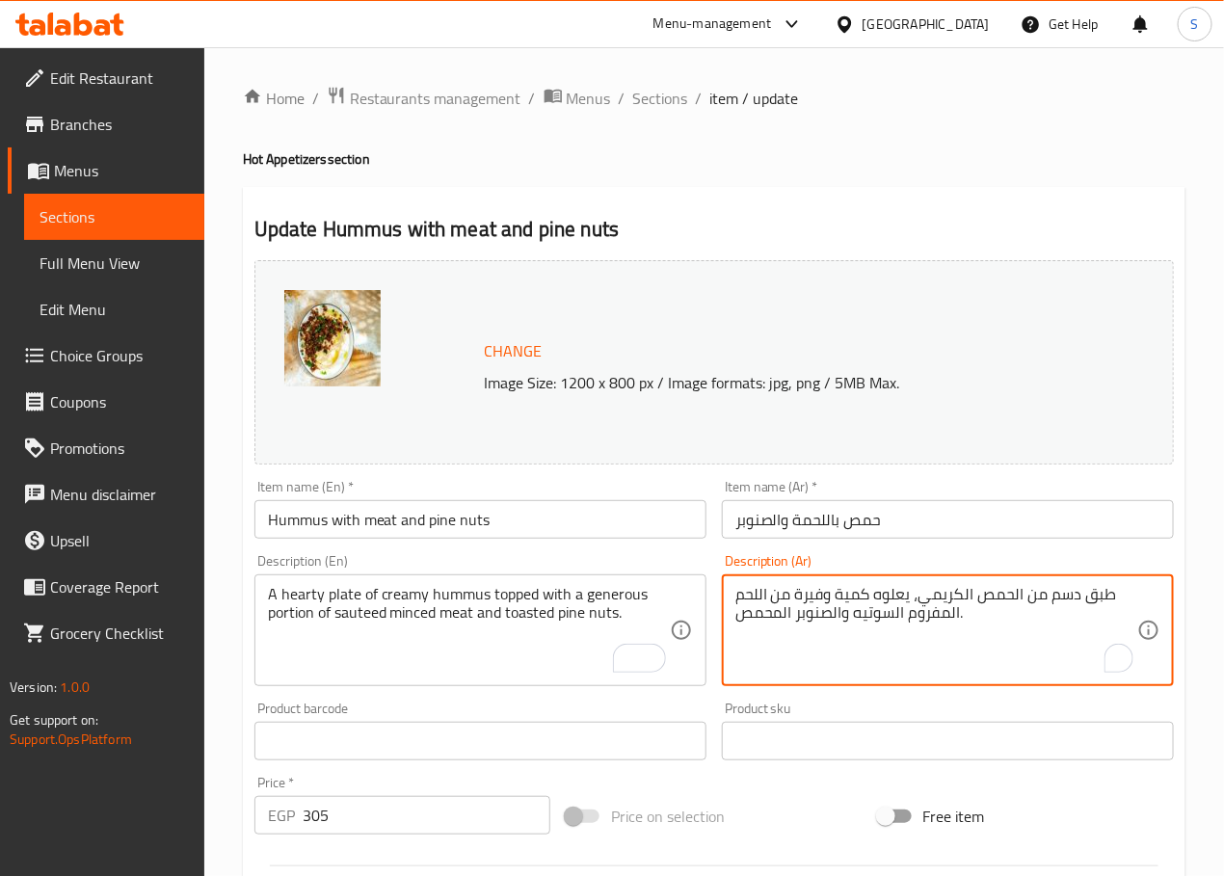
click at [1064, 604] on textarea "طبق دسم من الحمص الكريمي، يعلوه كمية وفيرة من اللحم المفروم السوتيه والصنوبر ال…" at bounding box center [936, 631] width 402 height 92
click at [896, 604] on textarea "طبق شهي من الحمص الكريمي، يعلوه كمية وفيرة من اللحم المفروم السوتيه والصنوبر ال…" at bounding box center [936, 631] width 402 height 92
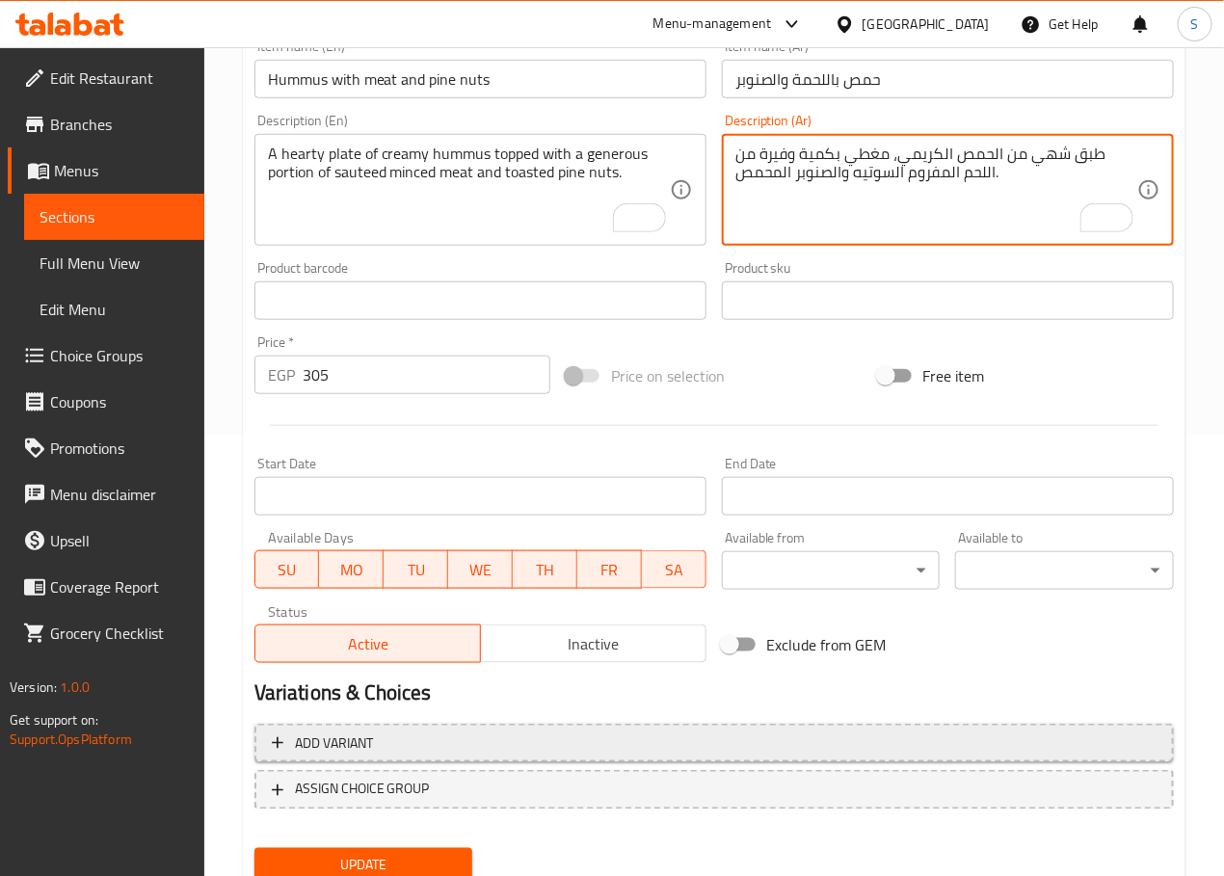
scroll to position [442, 0]
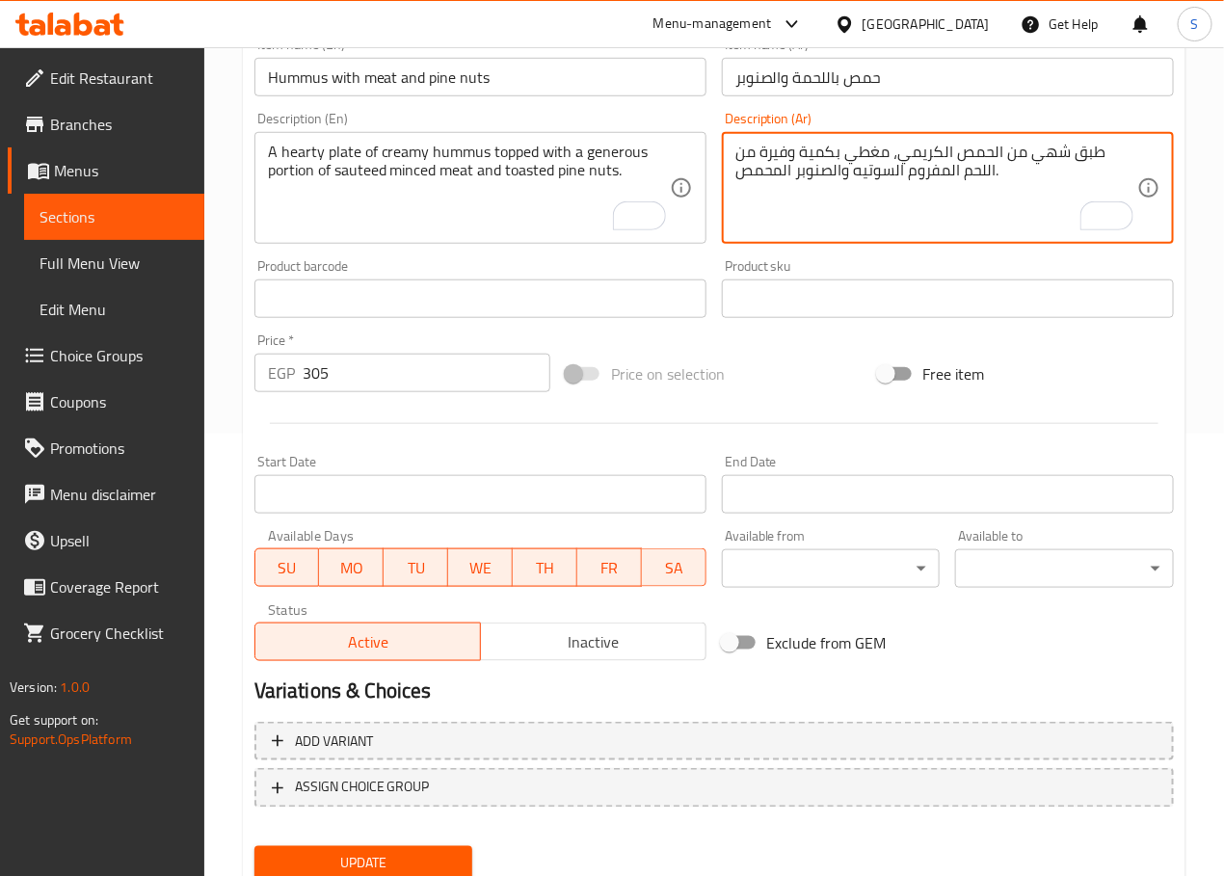
type textarea "طبق شهي من الحمص الكريمي، مغطي بكمية وفيرة من اللحم المفروم السوتيه والصنوبر ال…"
click at [399, 859] on span "Update" at bounding box center [364, 864] width 188 height 24
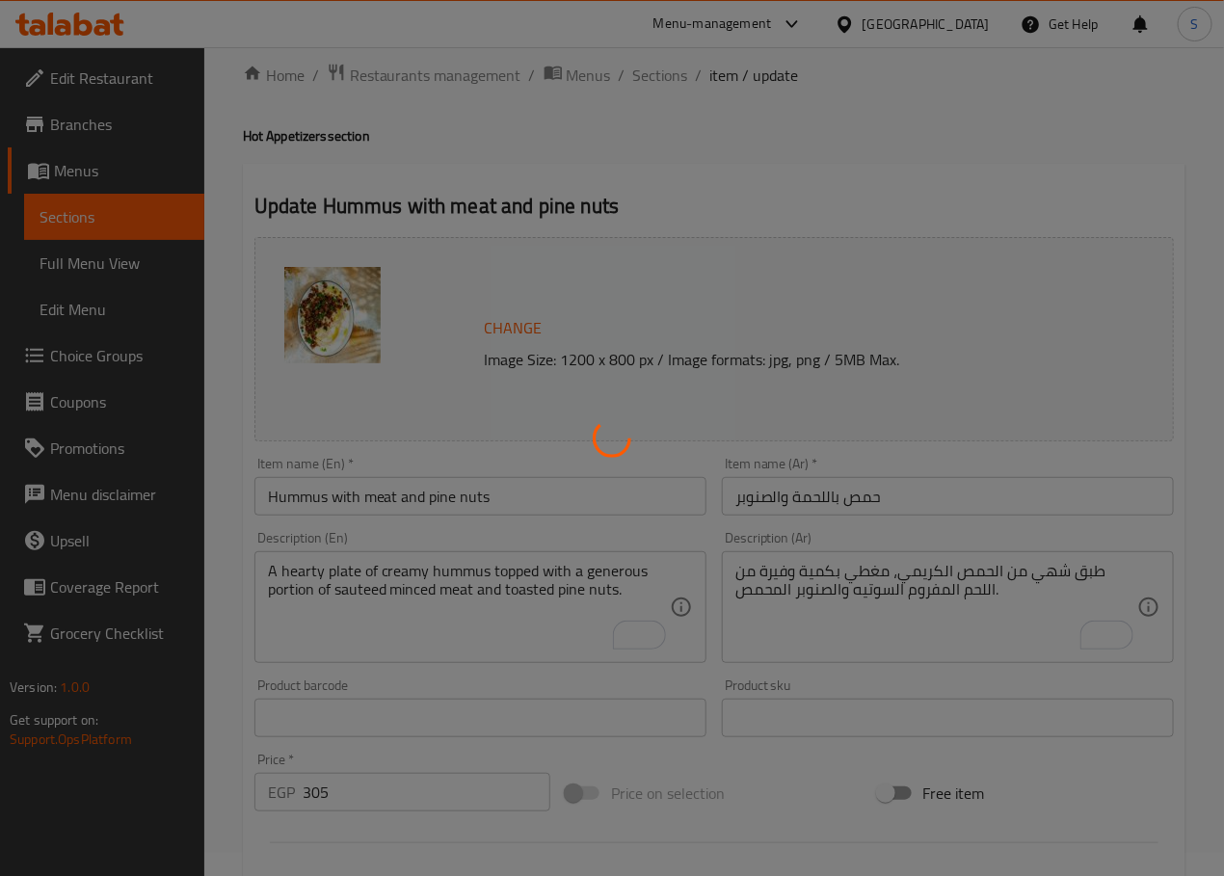
scroll to position [0, 0]
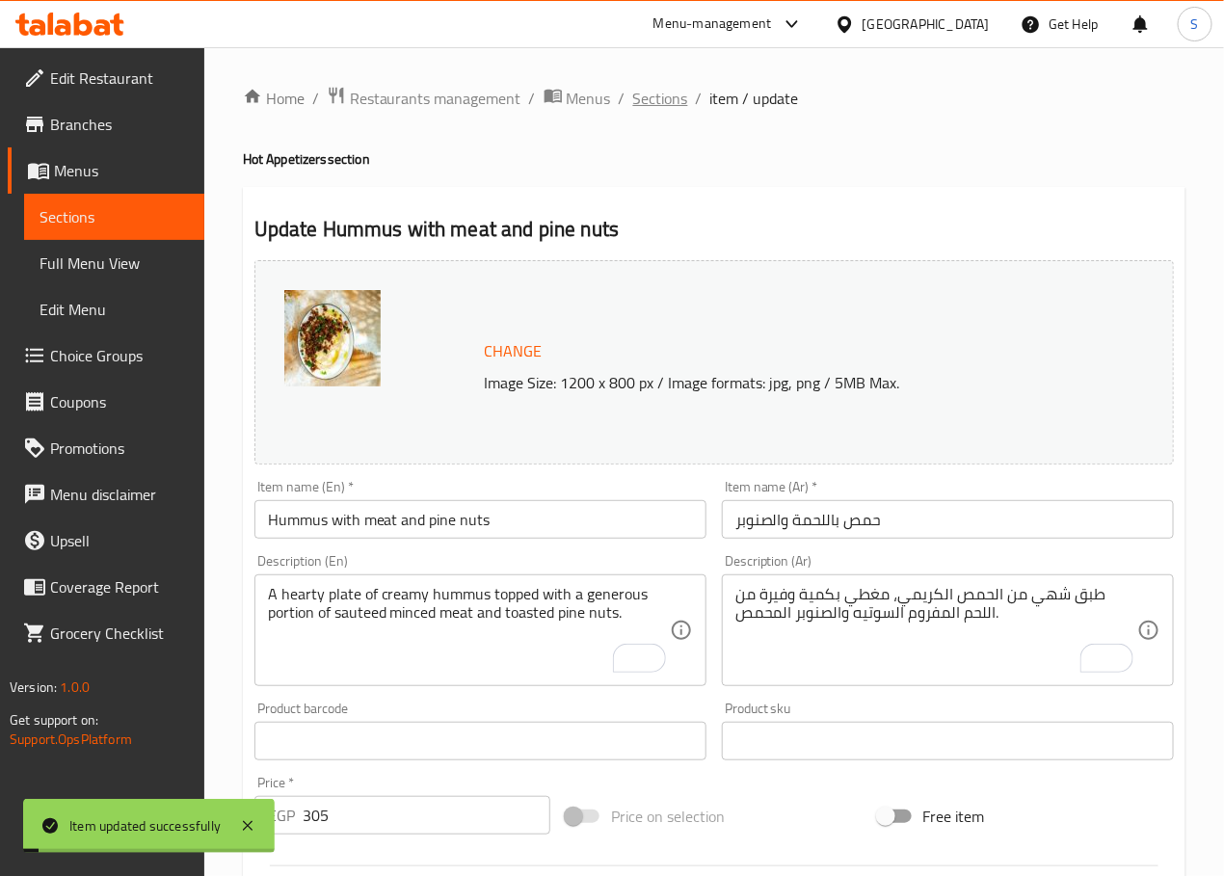
click at [650, 95] on span "Sections" at bounding box center [660, 98] width 55 height 23
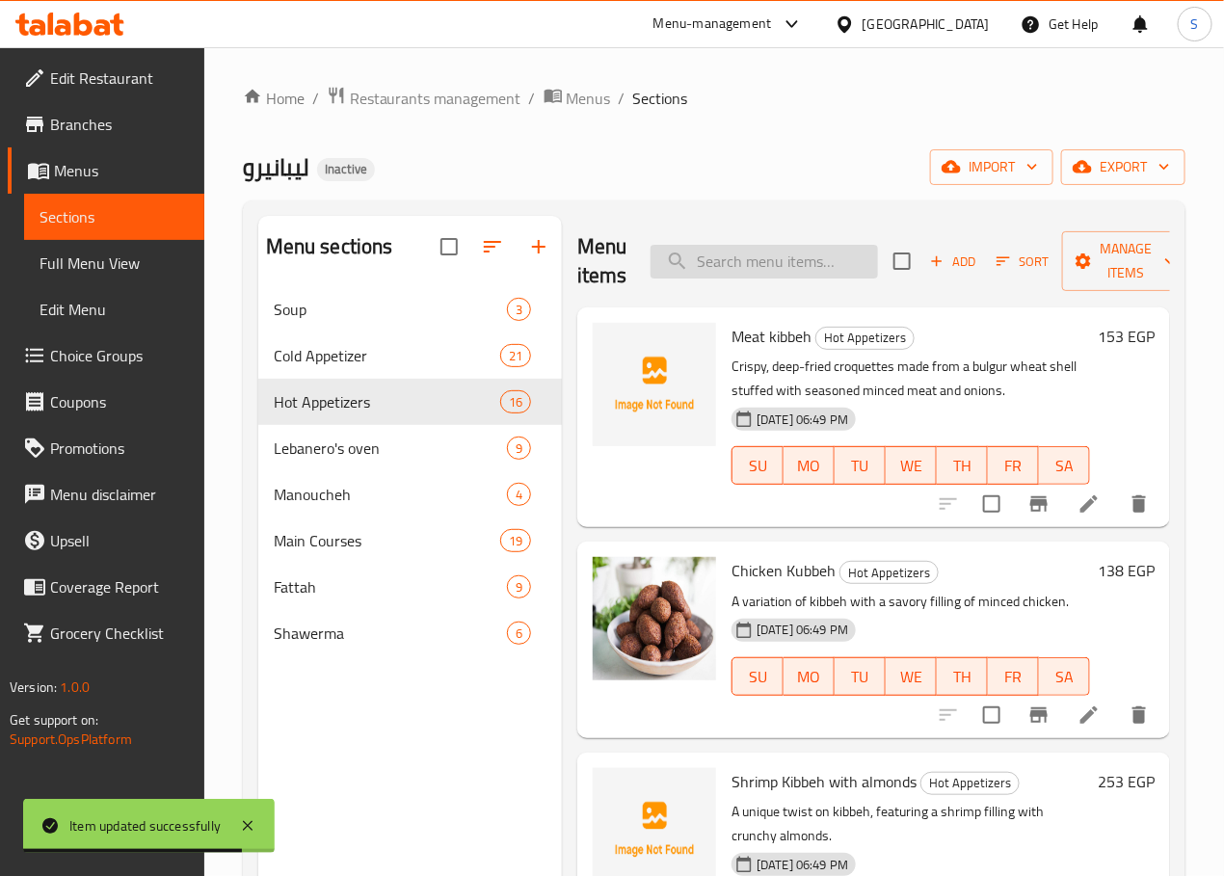
click at [726, 269] on input "search" at bounding box center [763, 262] width 227 height 34
paste input "Meat Sambousek"
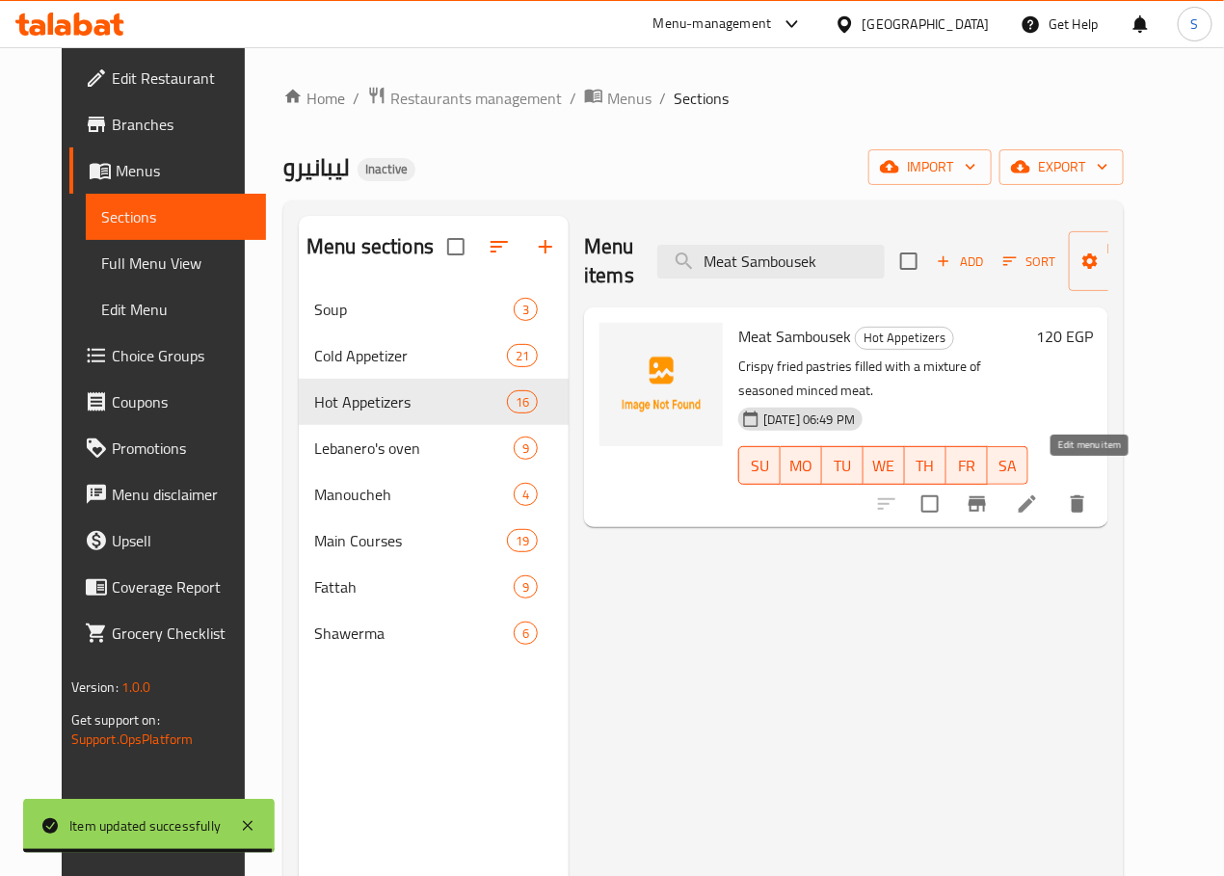
type input "Meat Sambousek"
click at [1036, 495] on icon at bounding box center [1026, 503] width 17 height 17
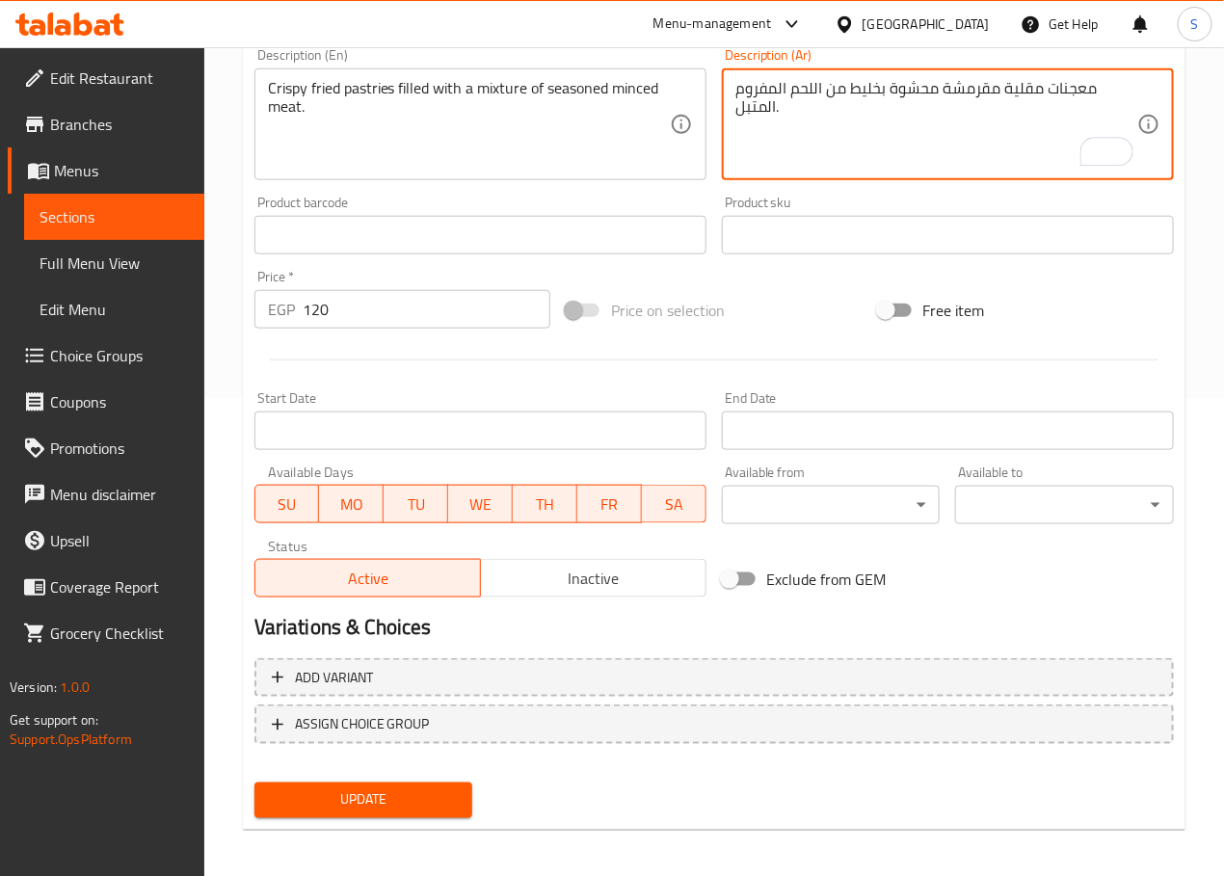
scroll to position [484, 0]
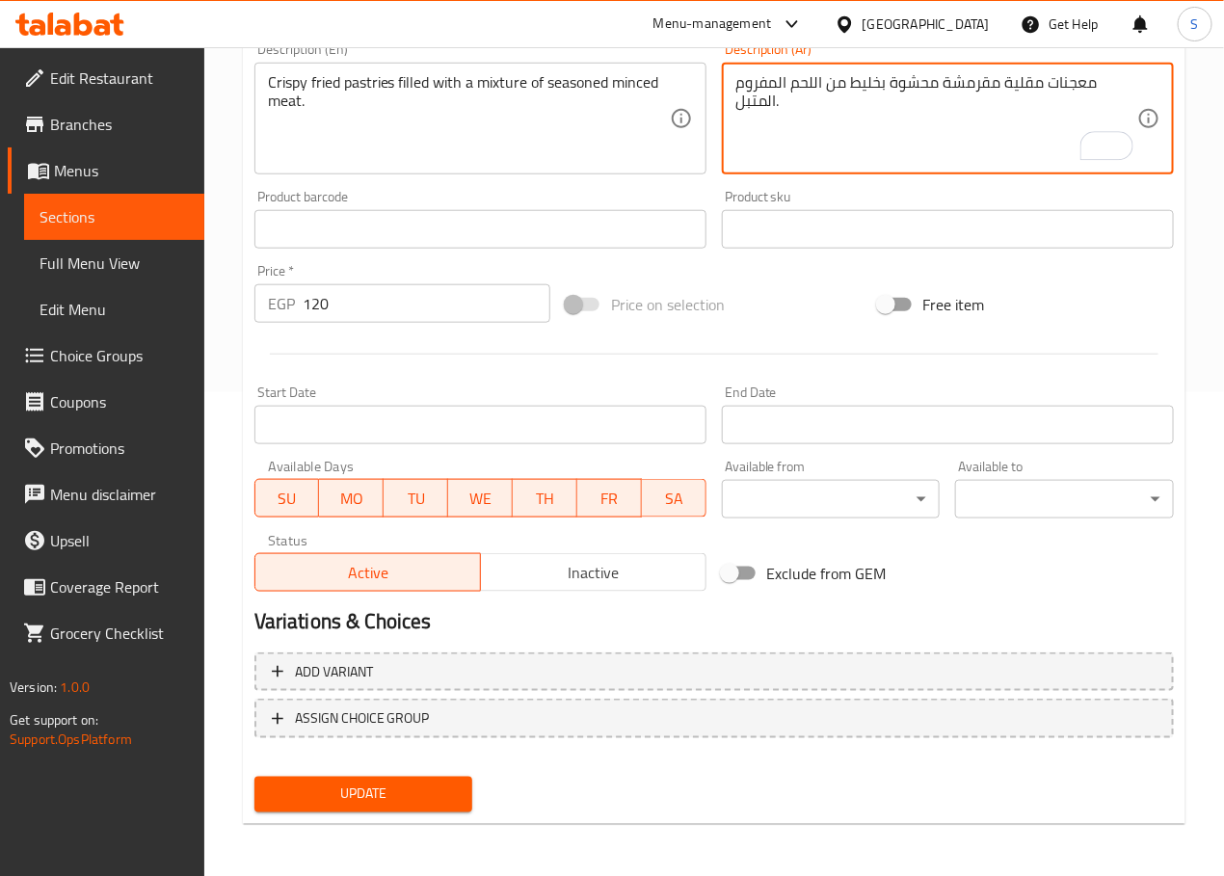
type textarea "معجنات مقلية مقرمشة محشوة بخليط من اللحم المفروم المتبل."
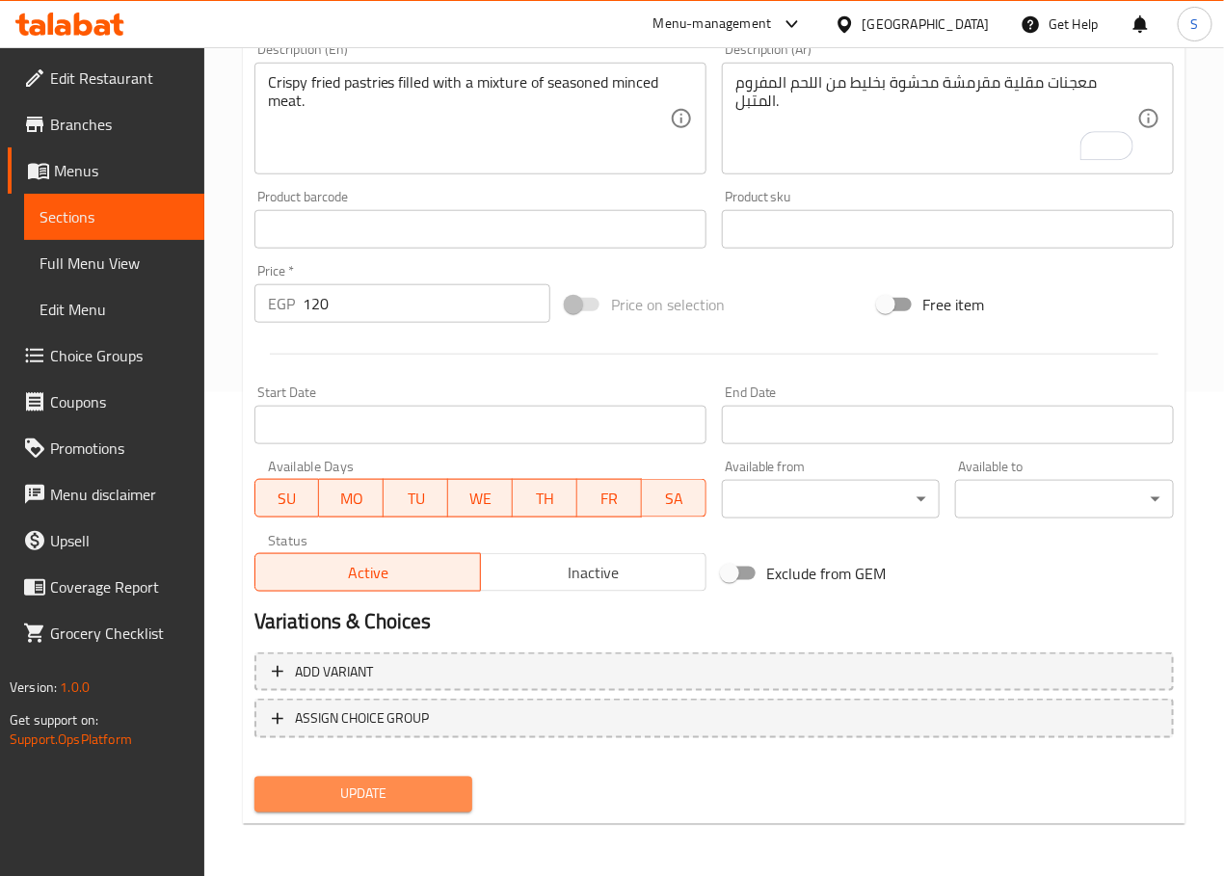
click at [446, 804] on span "Update" at bounding box center [364, 794] width 188 height 24
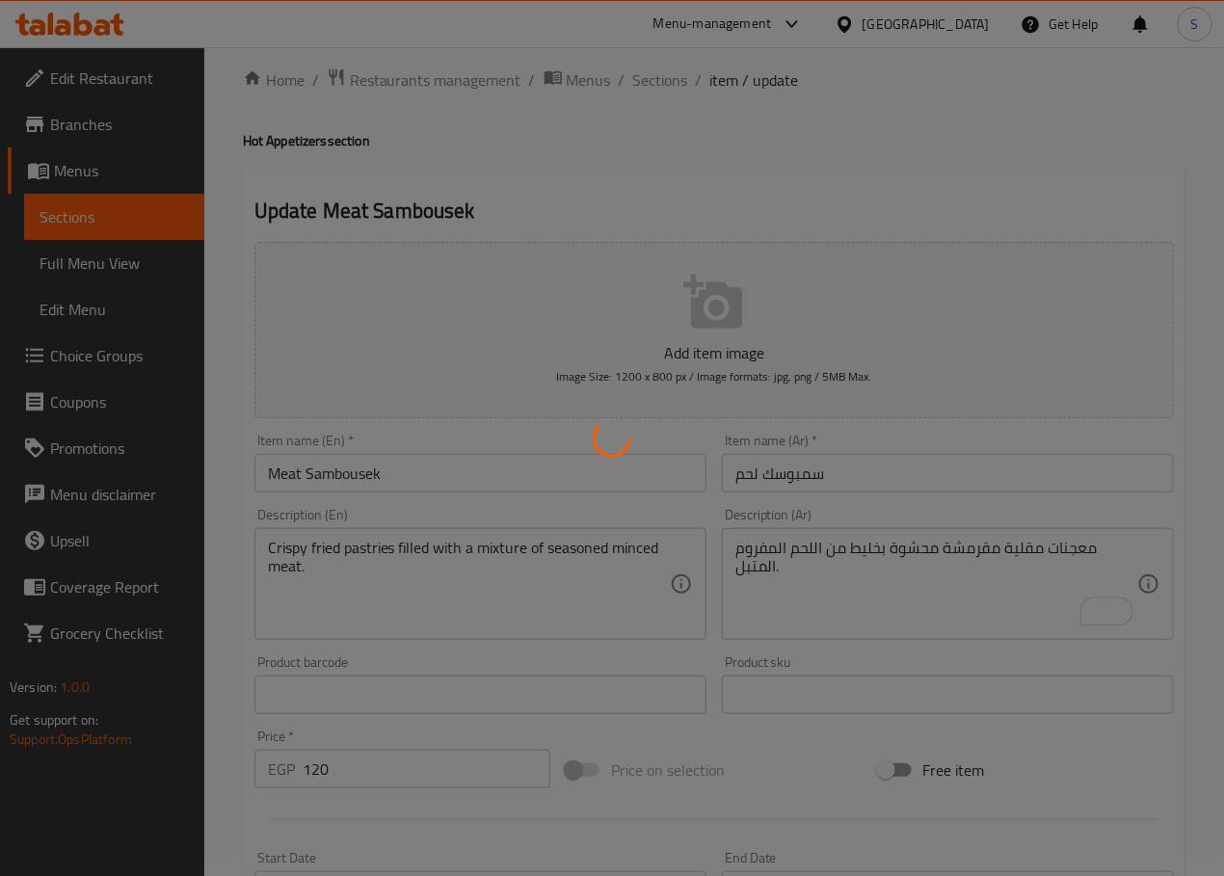
scroll to position [0, 0]
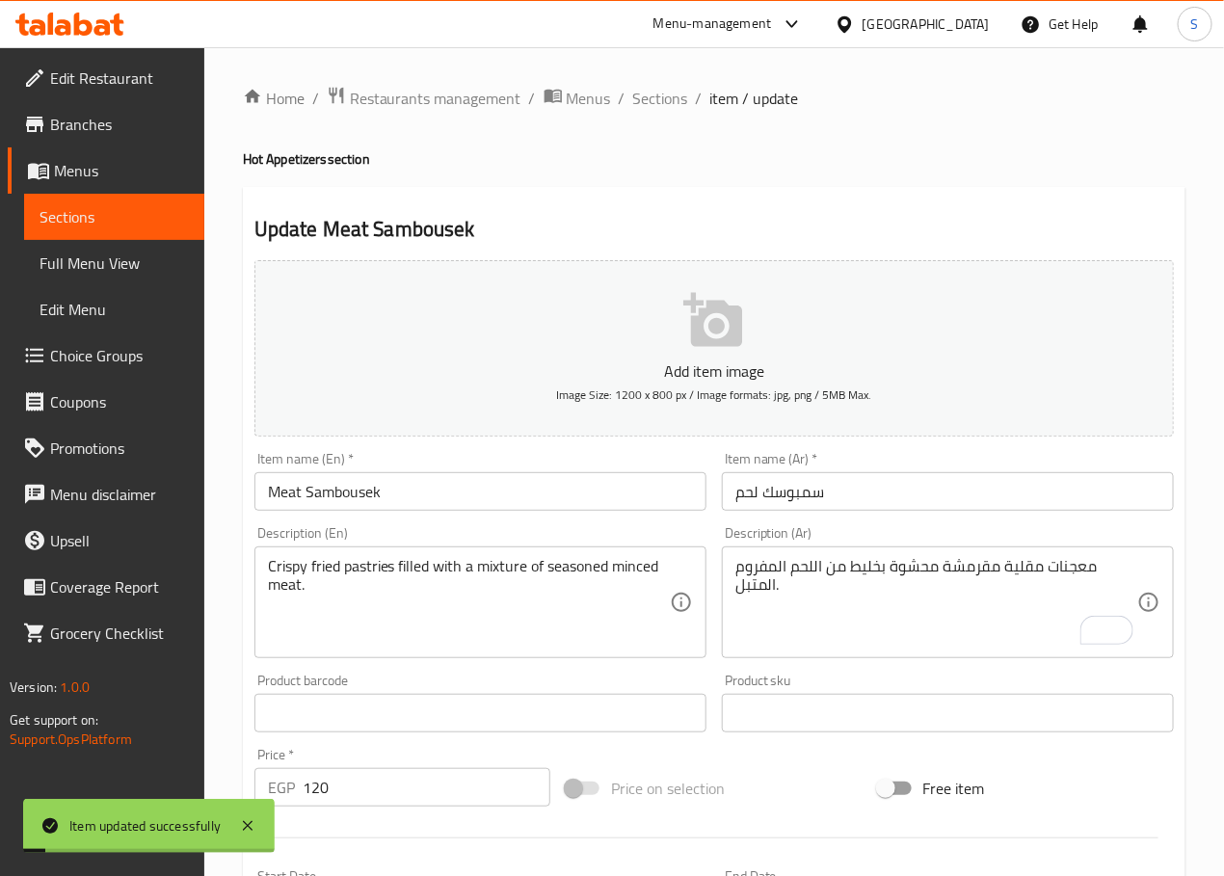
click at [659, 95] on span "Sections" at bounding box center [660, 98] width 55 height 23
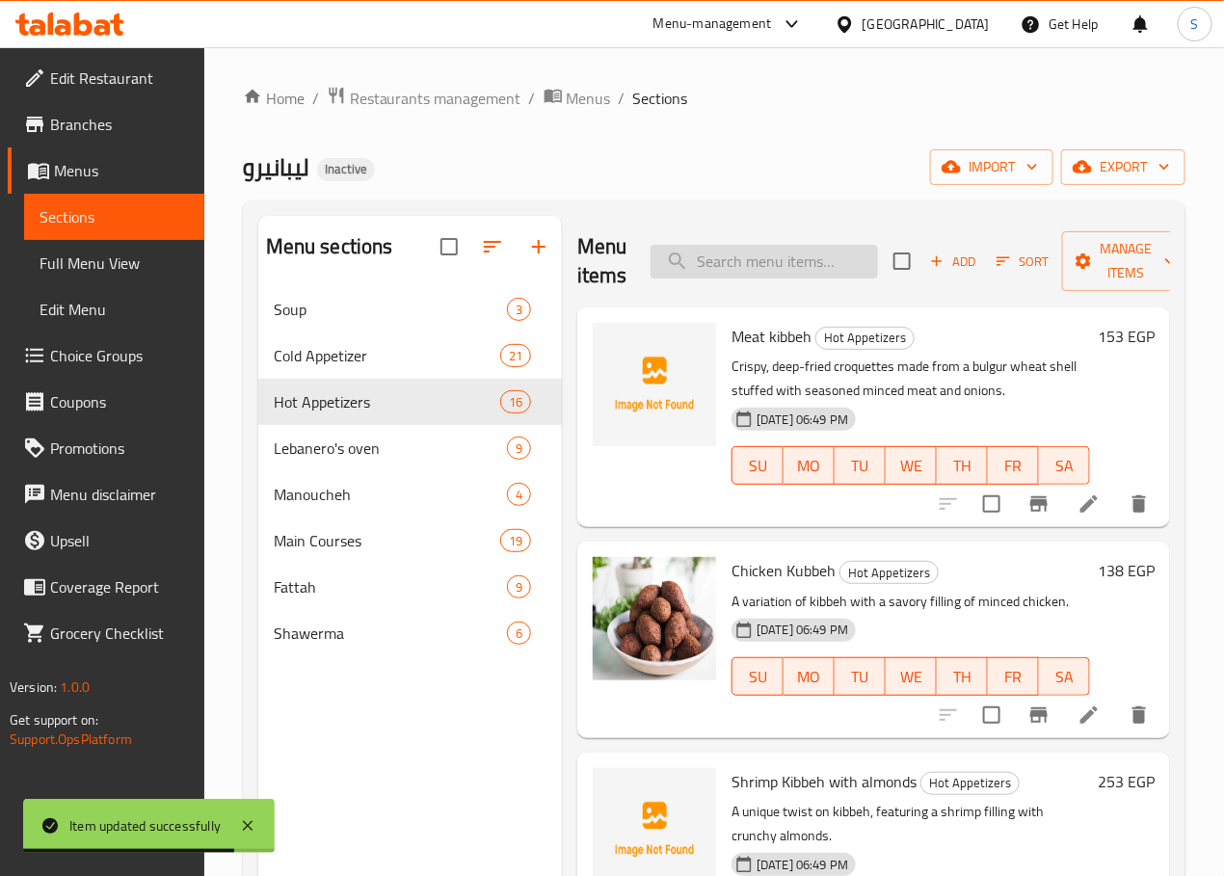
click at [702, 252] on input "search" at bounding box center [763, 262] width 227 height 34
paste input "Grape leaves with meat"
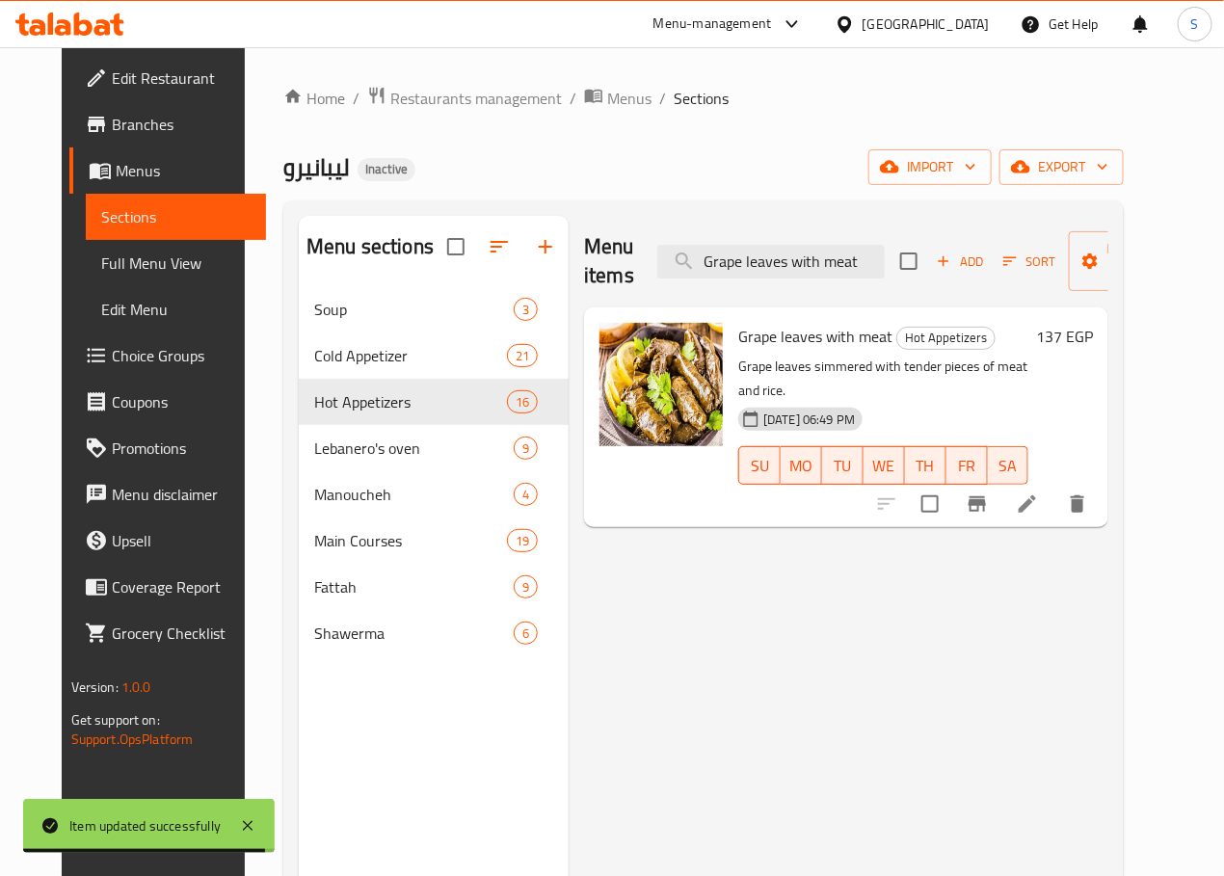
type input "Grape leaves with meat"
click at [1054, 492] on li at bounding box center [1027, 504] width 54 height 35
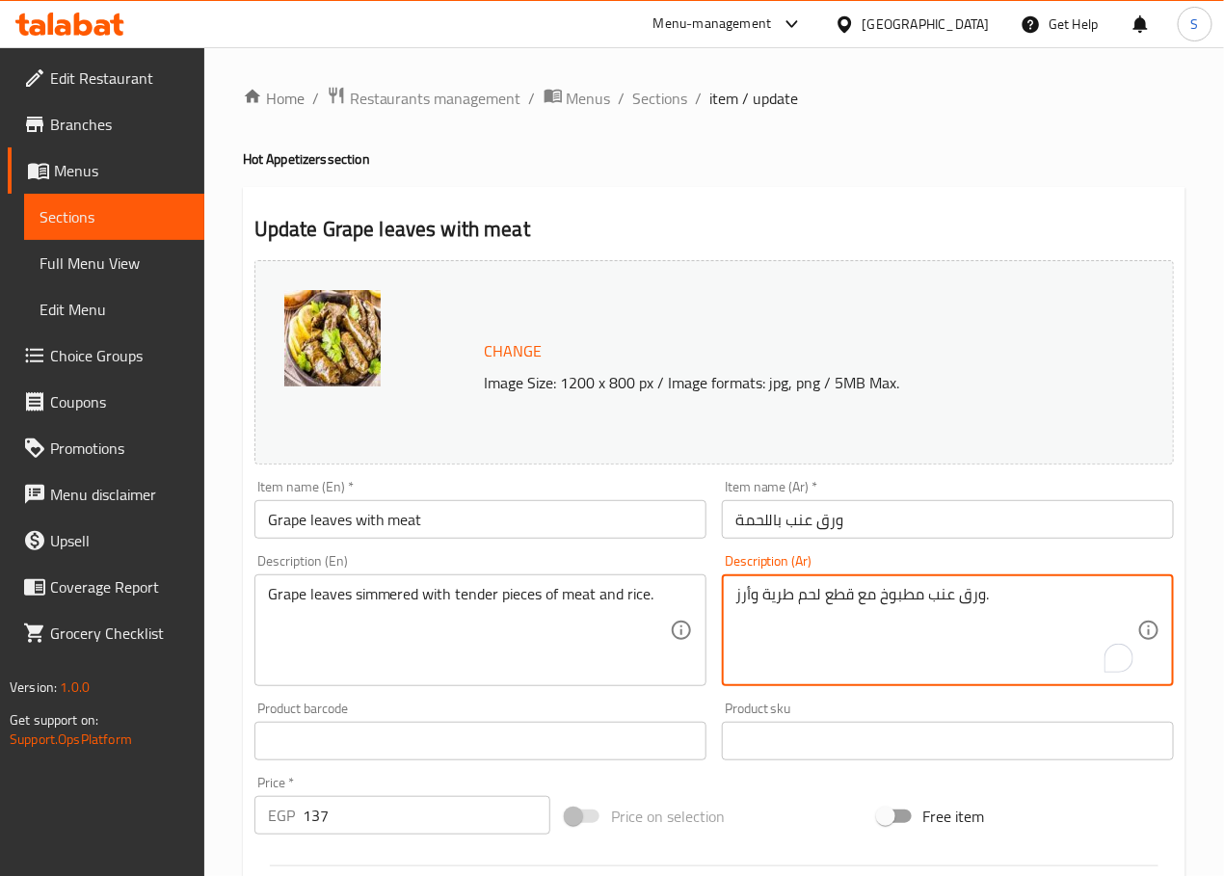
click at [887, 596] on textarea "ورق عنب مطبوخ مع قطع لحم طرية وأرز." at bounding box center [936, 631] width 402 height 92
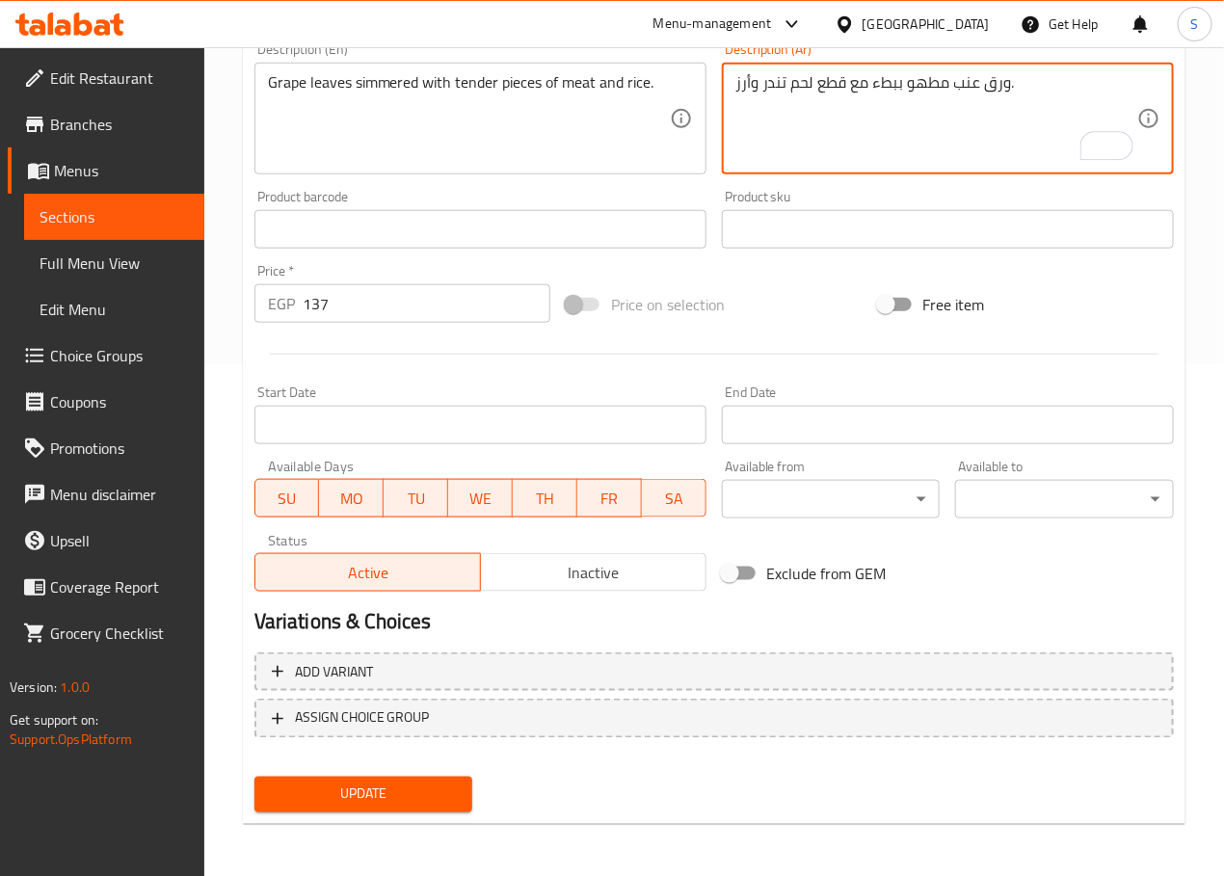
type textarea "ورق عنب مطهو ببطء مع قطع لحم تندر وأرز."
click at [324, 795] on span "Update" at bounding box center [364, 794] width 188 height 24
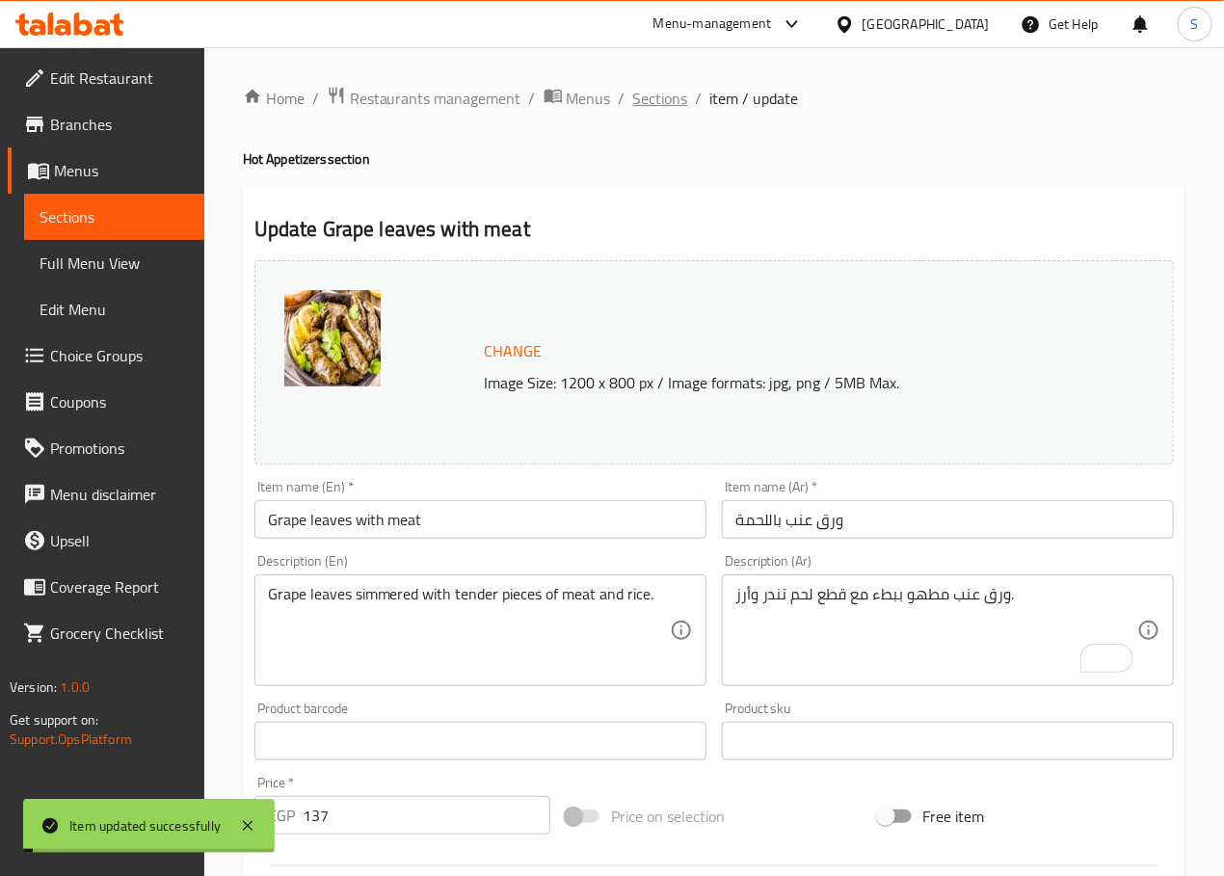
click at [647, 96] on span "Sections" at bounding box center [660, 98] width 55 height 23
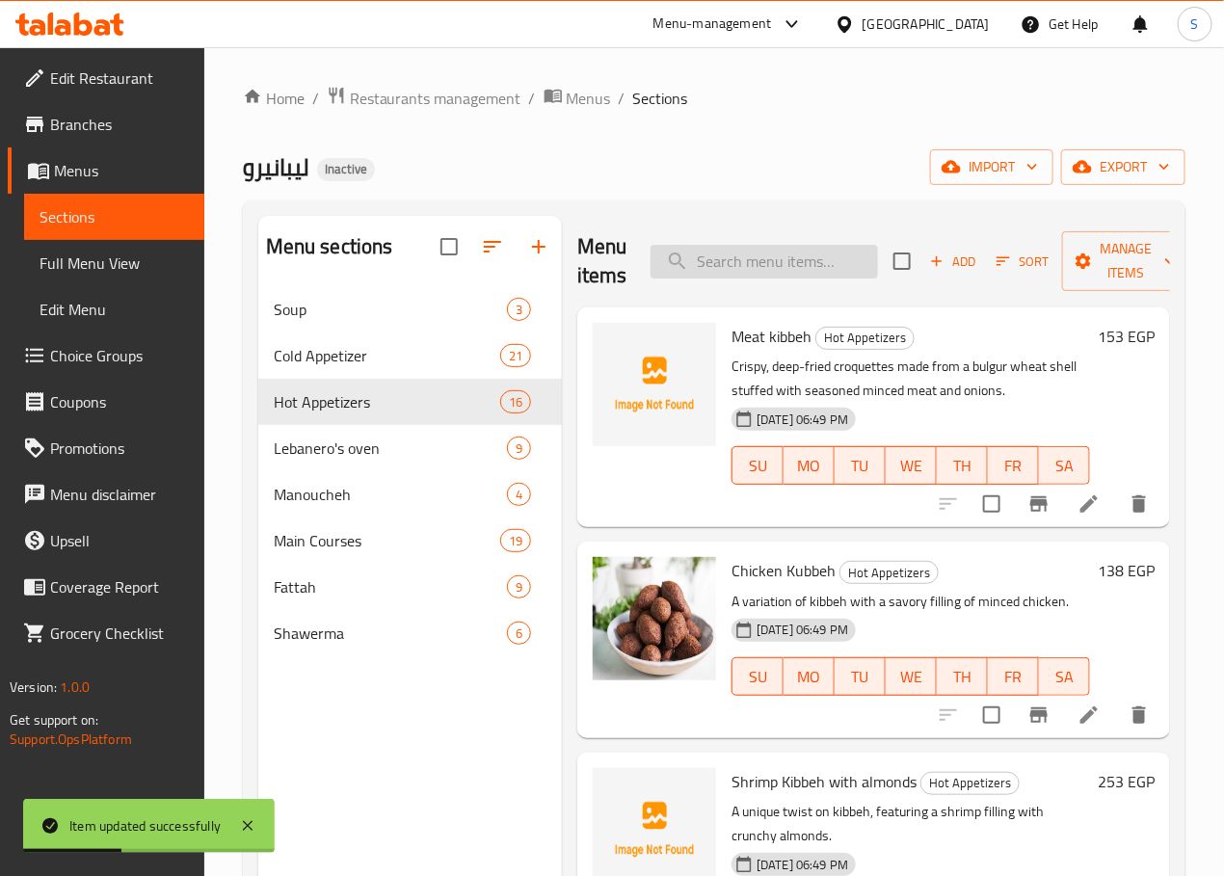
click at [697, 254] on input "search" at bounding box center [763, 262] width 227 height 34
paste input "Spicy Potatoes"
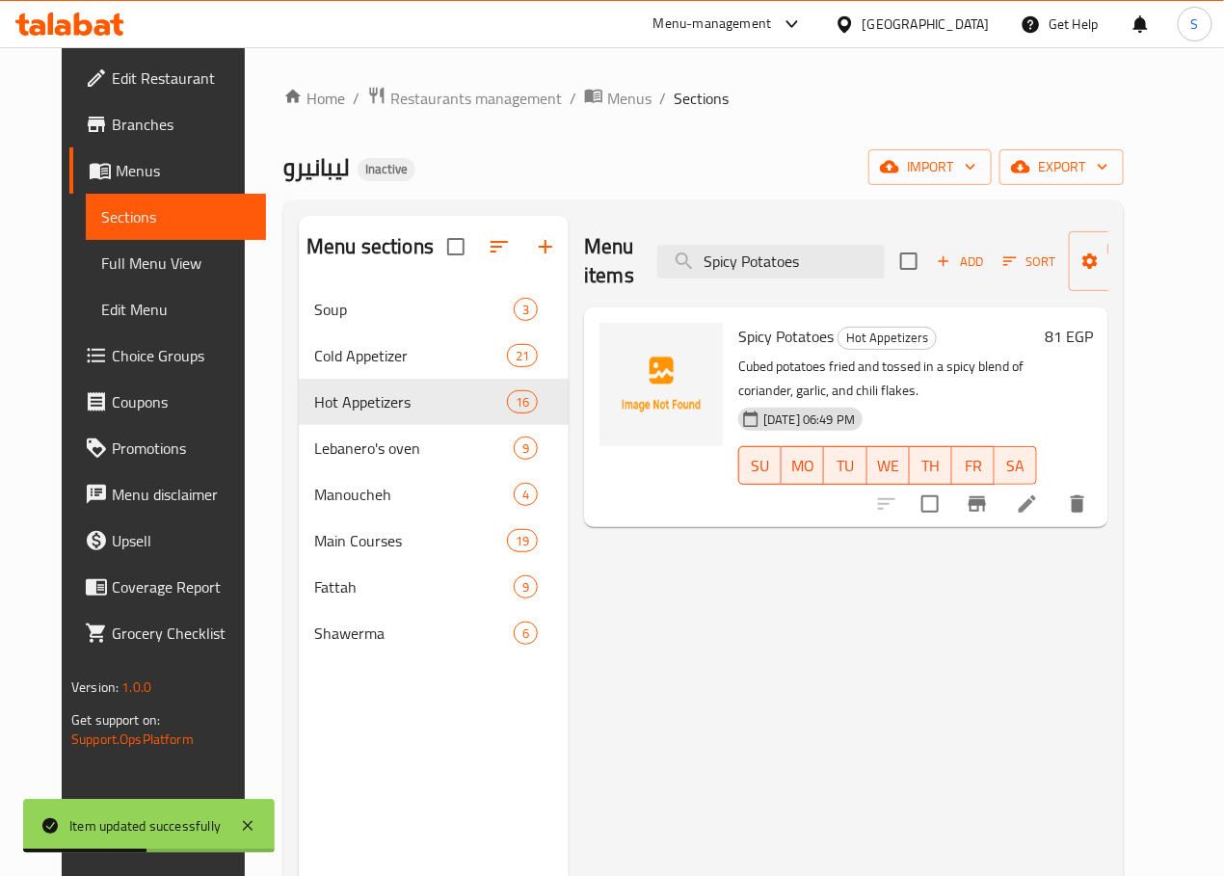
type input "Spicy Potatoes"
click at [1091, 523] on div at bounding box center [981, 504] width 237 height 46
click at [1039, 503] on icon at bounding box center [1027, 503] width 23 height 23
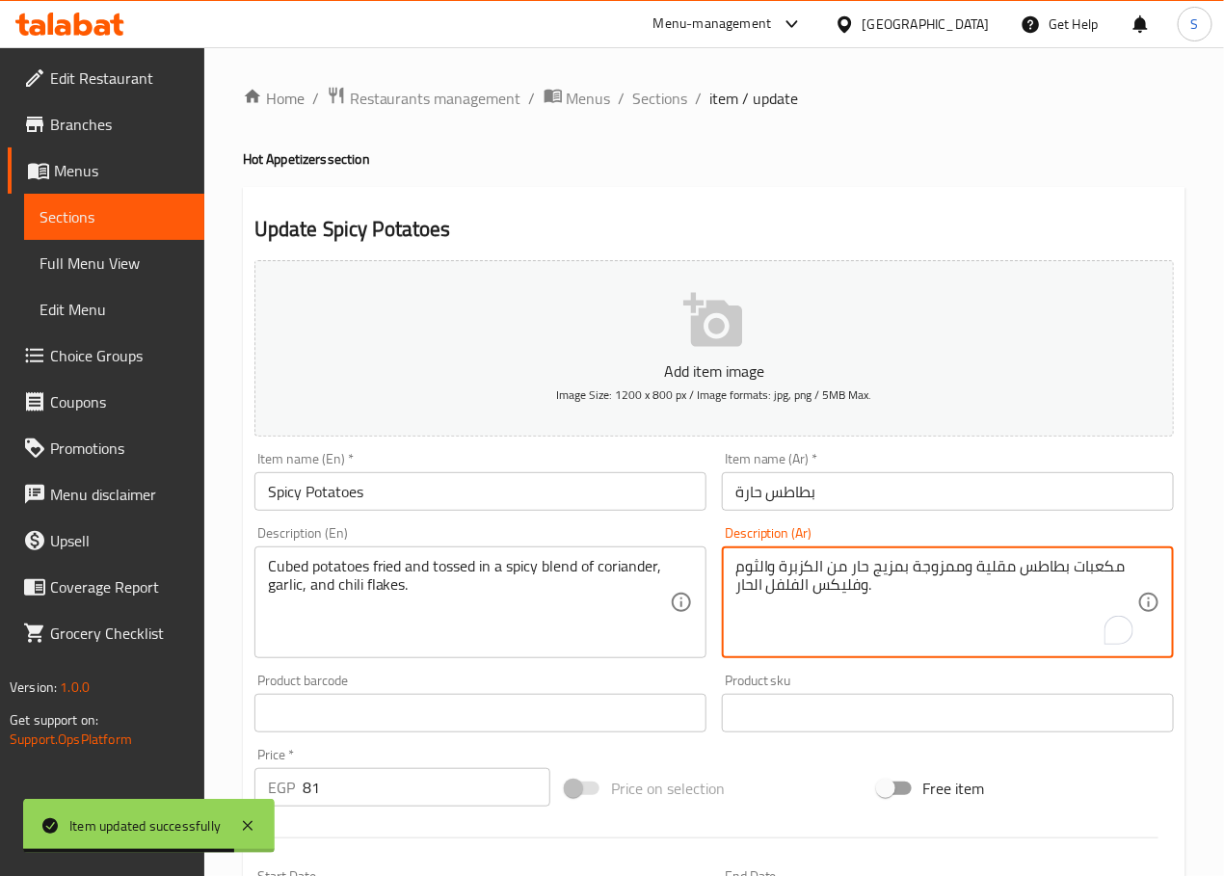
click at [940, 576] on textarea "مكعبات بطاطس مقلية وممزوجة بمزيج حار من الكزبرة والثوم وفليكس الفلفل الحار." at bounding box center [936, 603] width 402 height 92
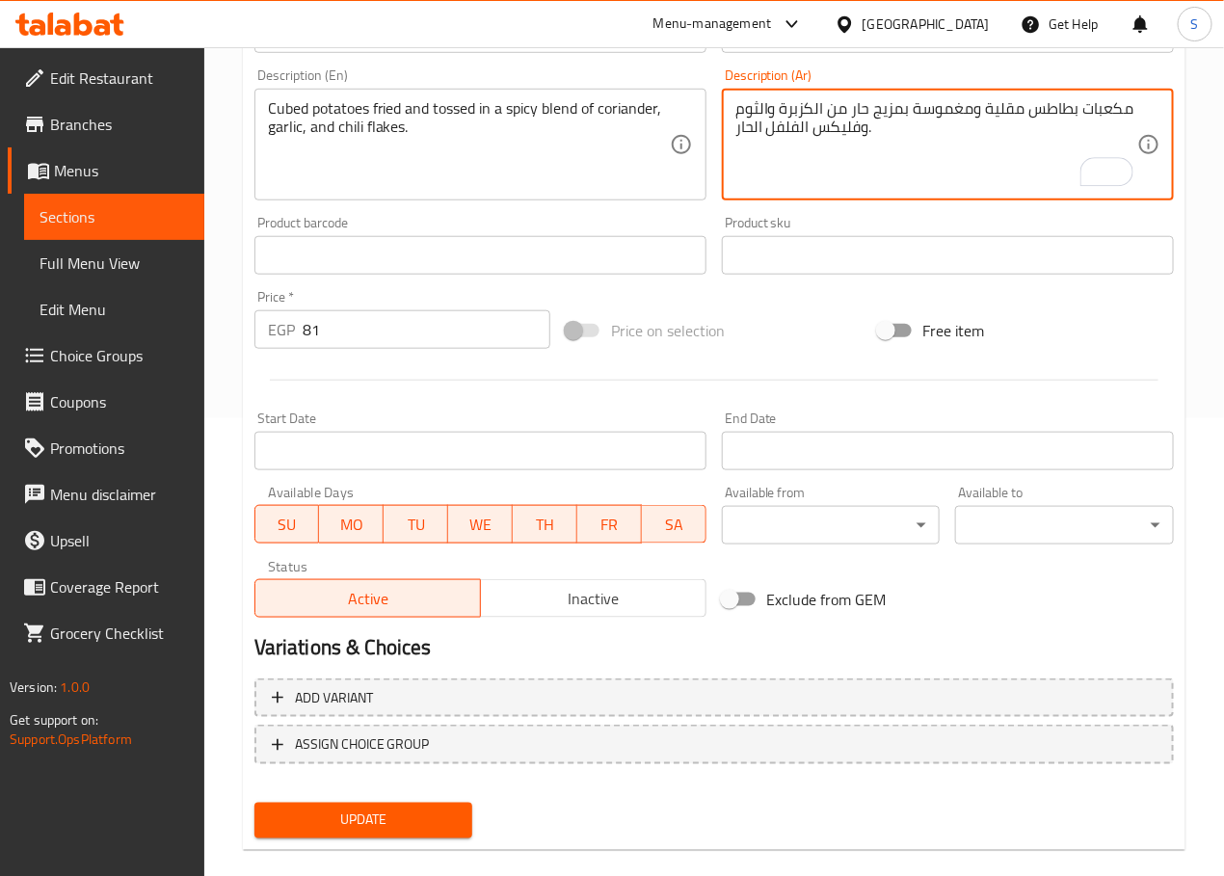
scroll to position [484, 0]
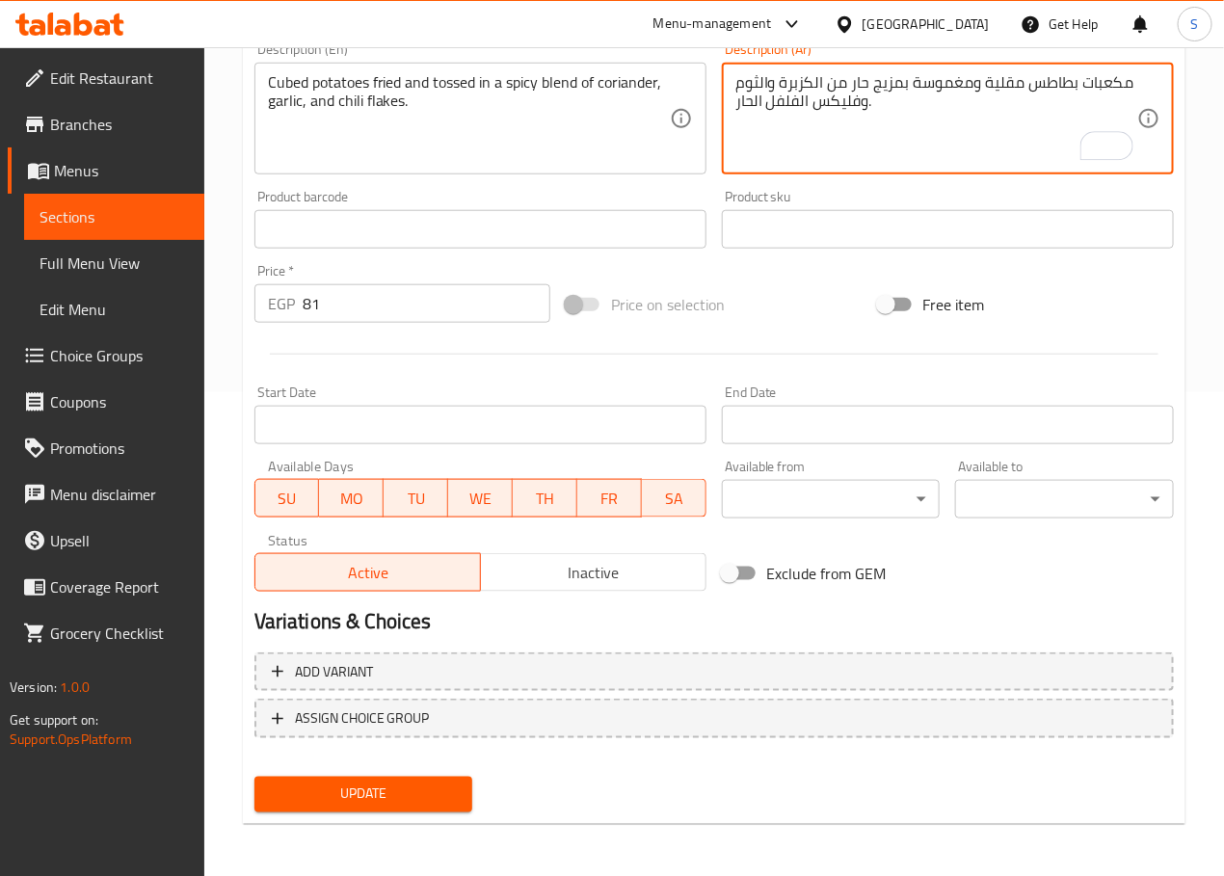
type textarea "مكعبات بطاطس مقلية ومغموسة بمزيج حار من الكزبرة والثوم وفليكس الفلفل الحار."
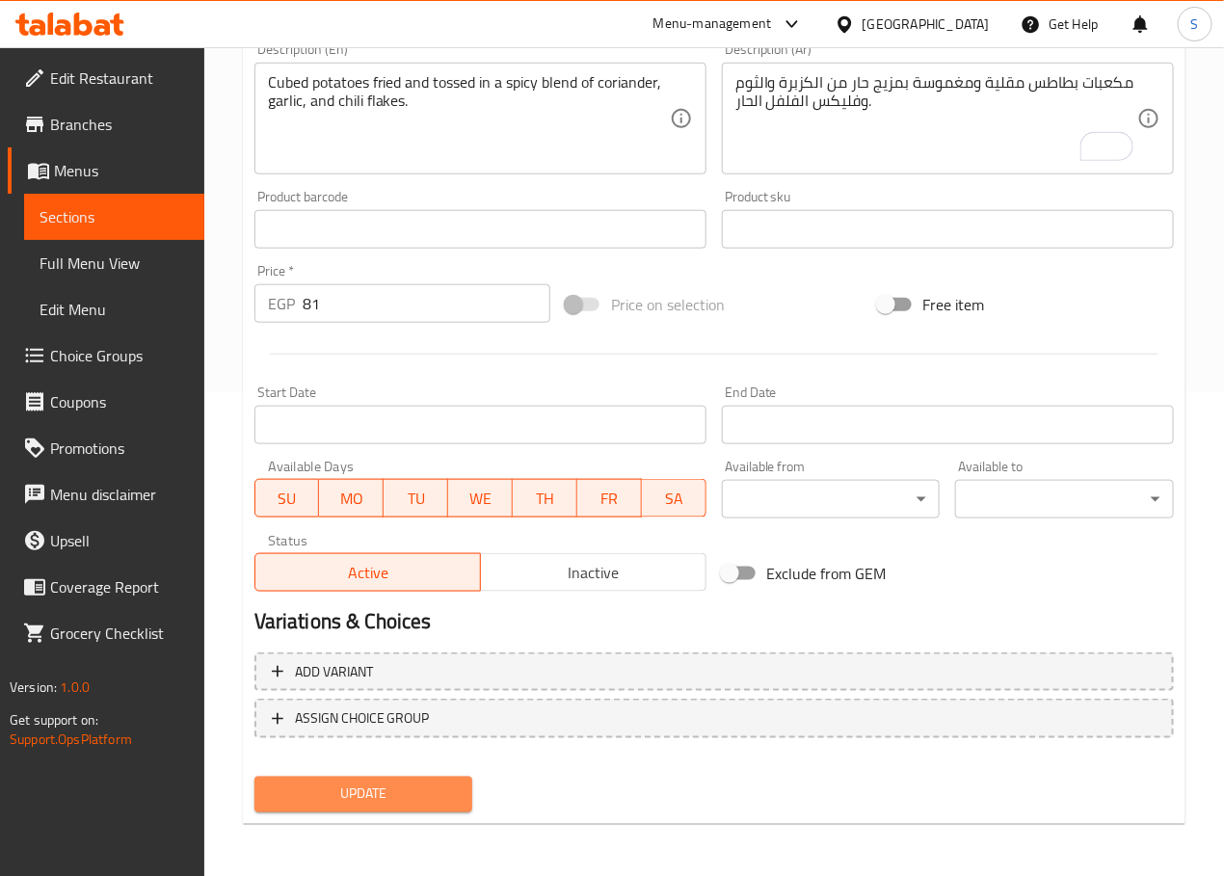
click at [385, 778] on button "Update" at bounding box center [363, 795] width 219 height 36
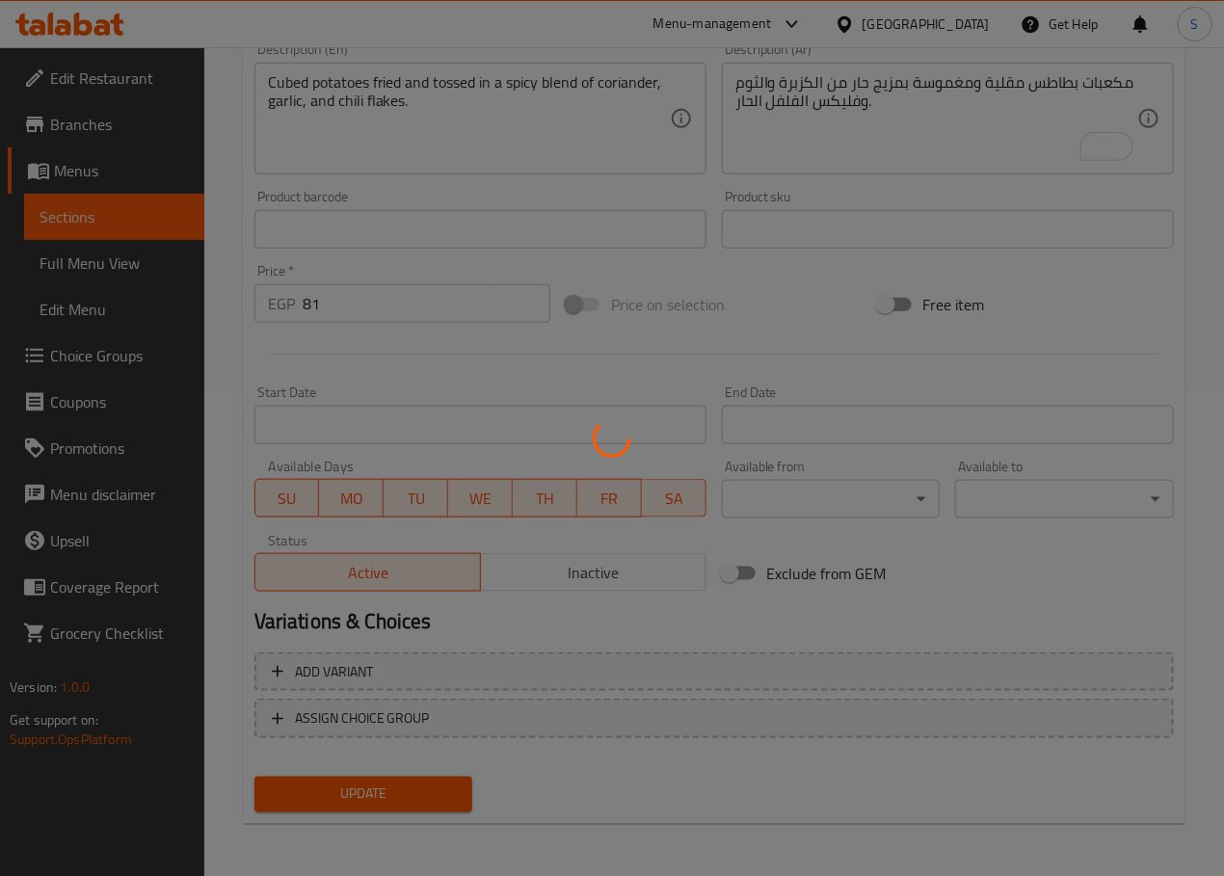
scroll to position [0, 0]
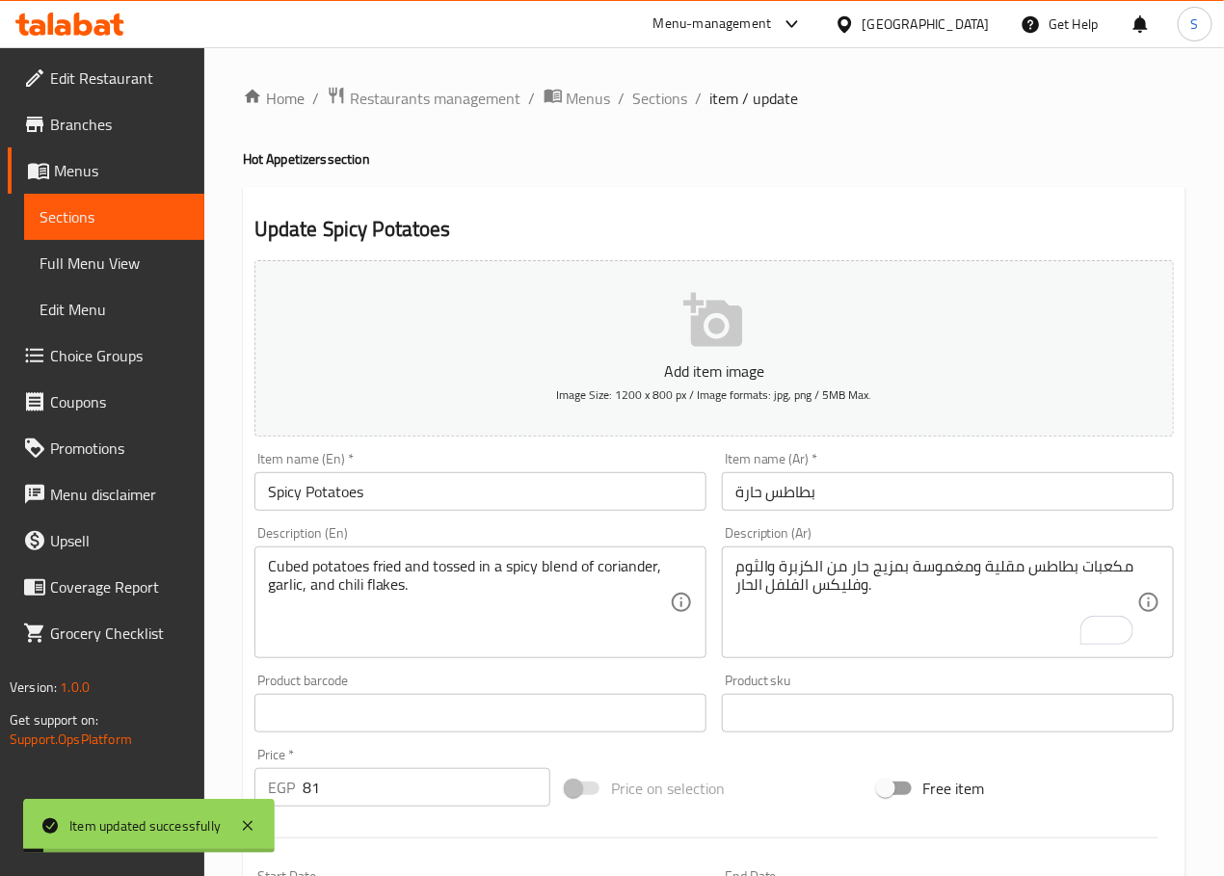
click at [648, 96] on span "Sections" at bounding box center [660, 98] width 55 height 23
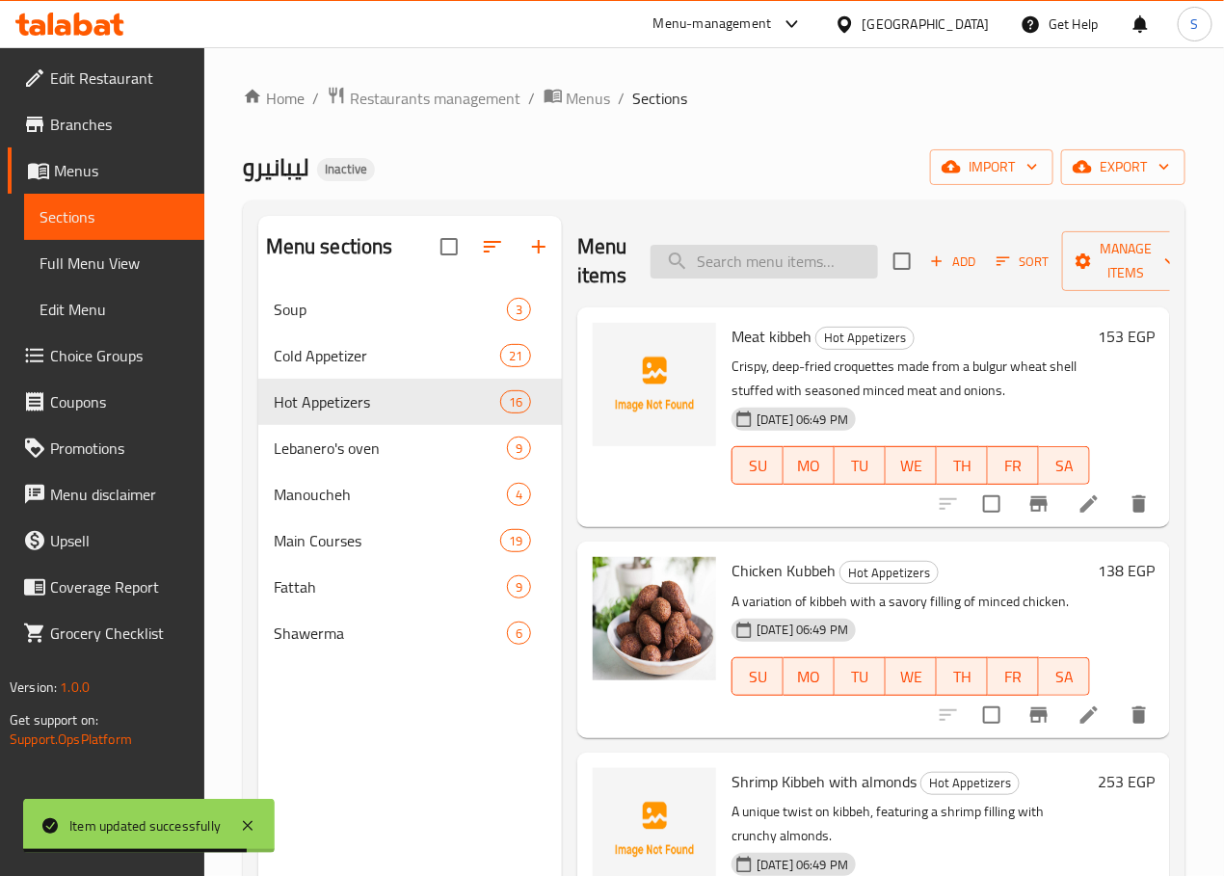
click at [735, 273] on input "search" at bounding box center [763, 262] width 227 height 34
paste input "Baalbakia Meat Safiha"
type input "Baalbakia Meat Safiha"
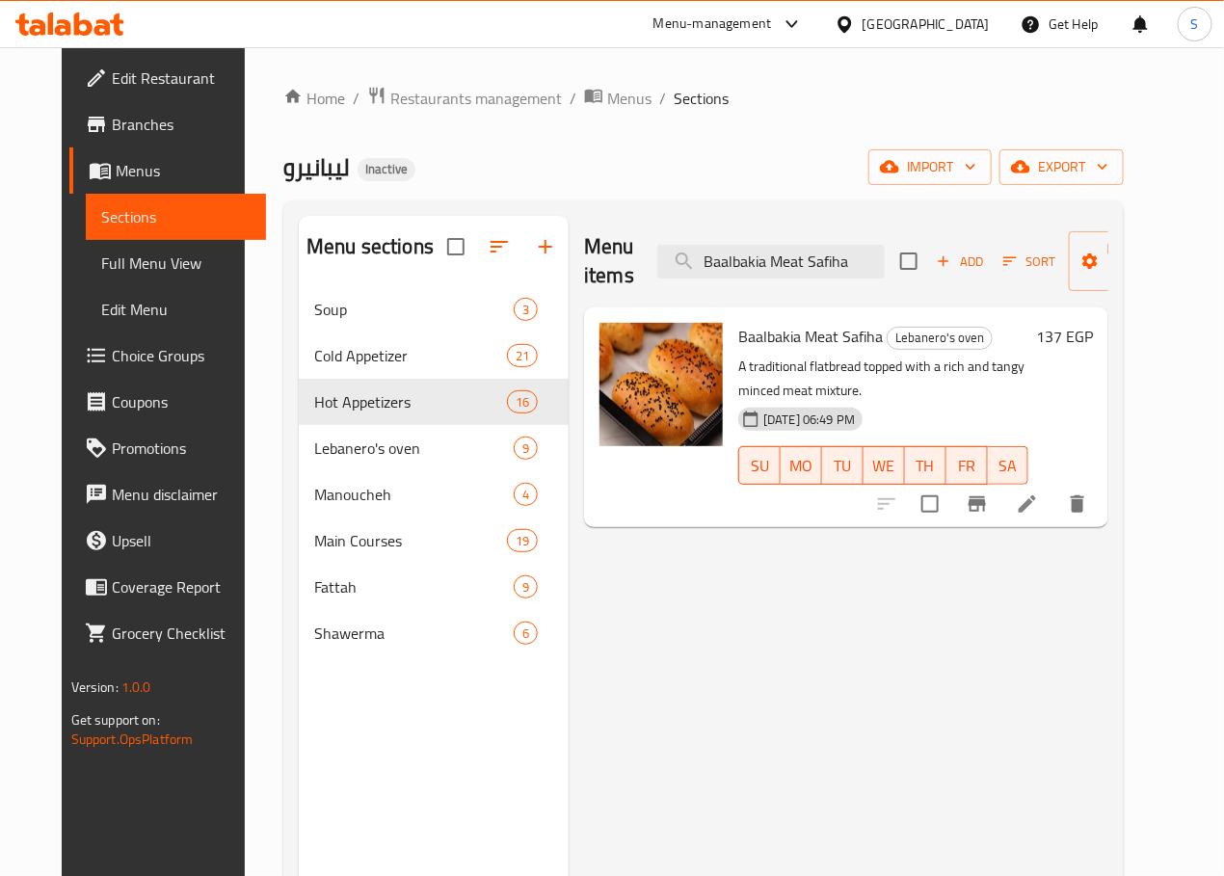
click at [1039, 492] on icon at bounding box center [1027, 503] width 23 height 23
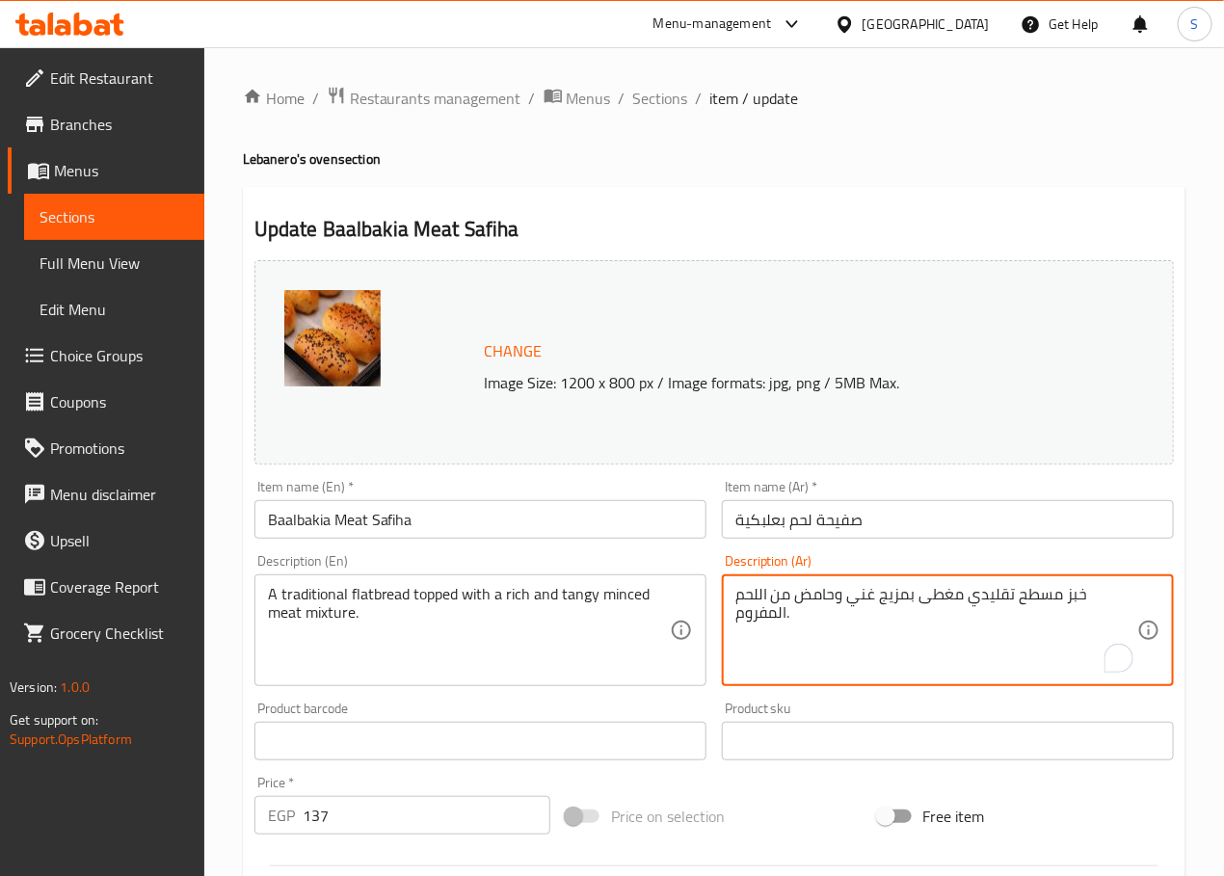
click at [896, 604] on textarea "خبز مسطح تقليدي مغطى بمزيج غني وحامض من اللحم المفروم." at bounding box center [936, 631] width 402 height 92
type textarea "خبز مسطح تقليدي مغطى بخليط غني ومنعش من اللحم المفروم."
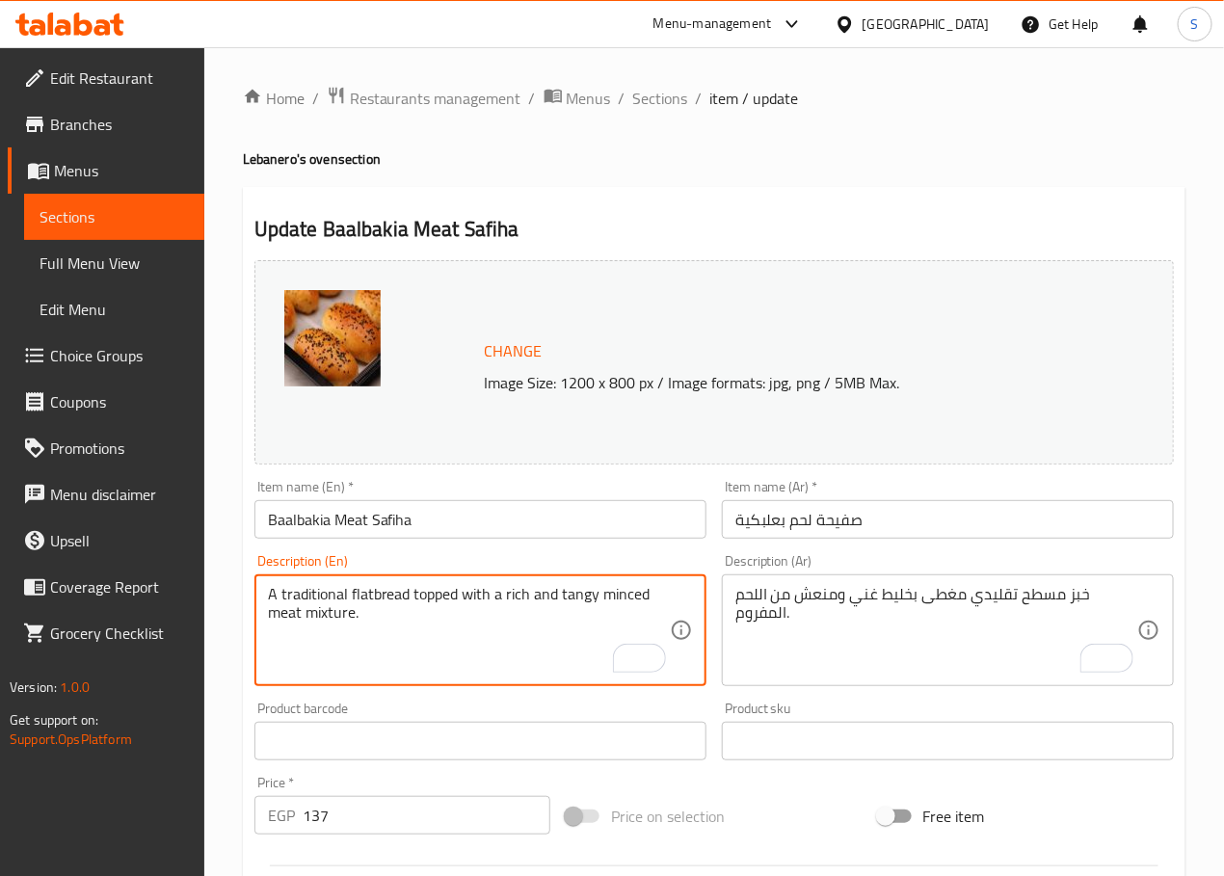
click at [602, 783] on div "Change Image Size: 1200 x 800 px / Image formats: jpg, png / 5MB Max. Item name…" at bounding box center [714, 681] width 935 height 859
click at [489, 648] on textarea "A traditional flatbread topped with a rich and tangy minced meat mixture." at bounding box center [469, 631] width 402 height 92
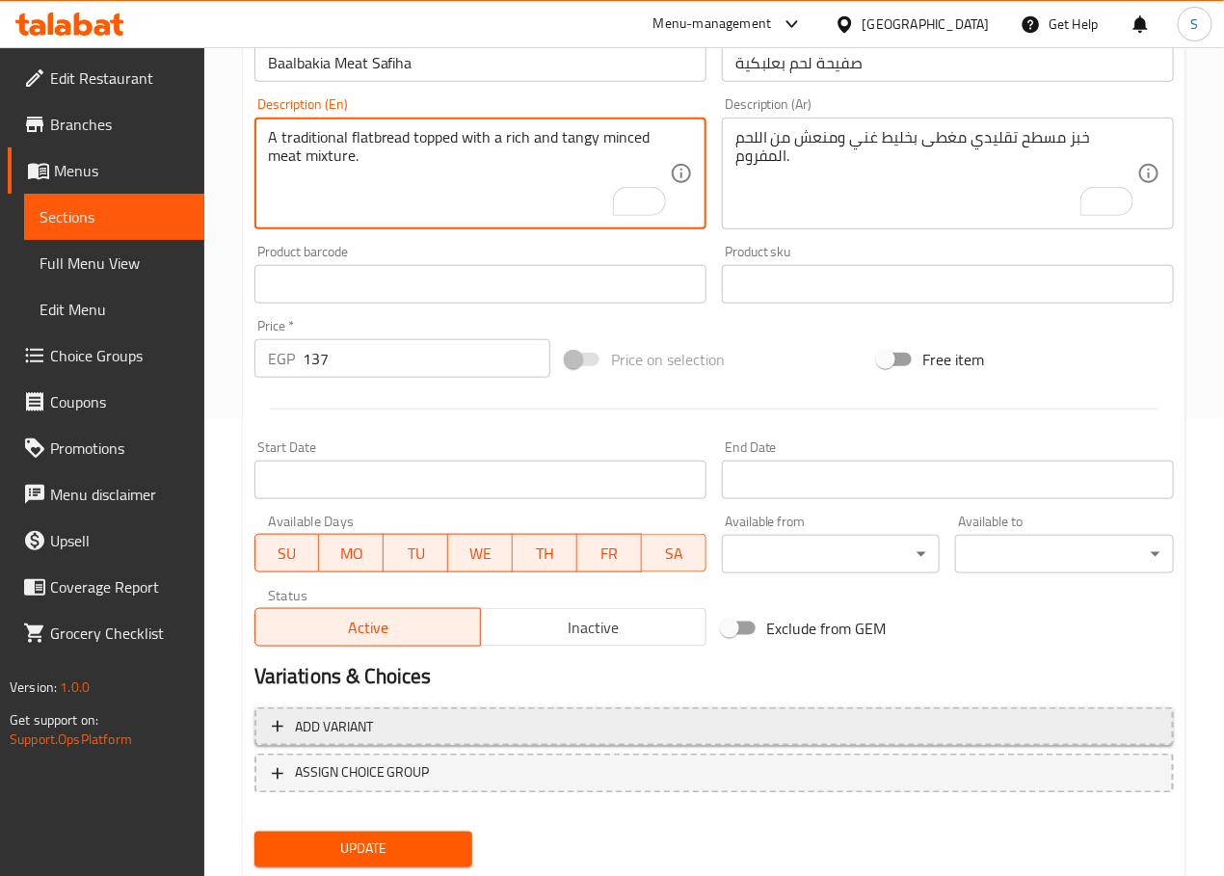
scroll to position [512, 0]
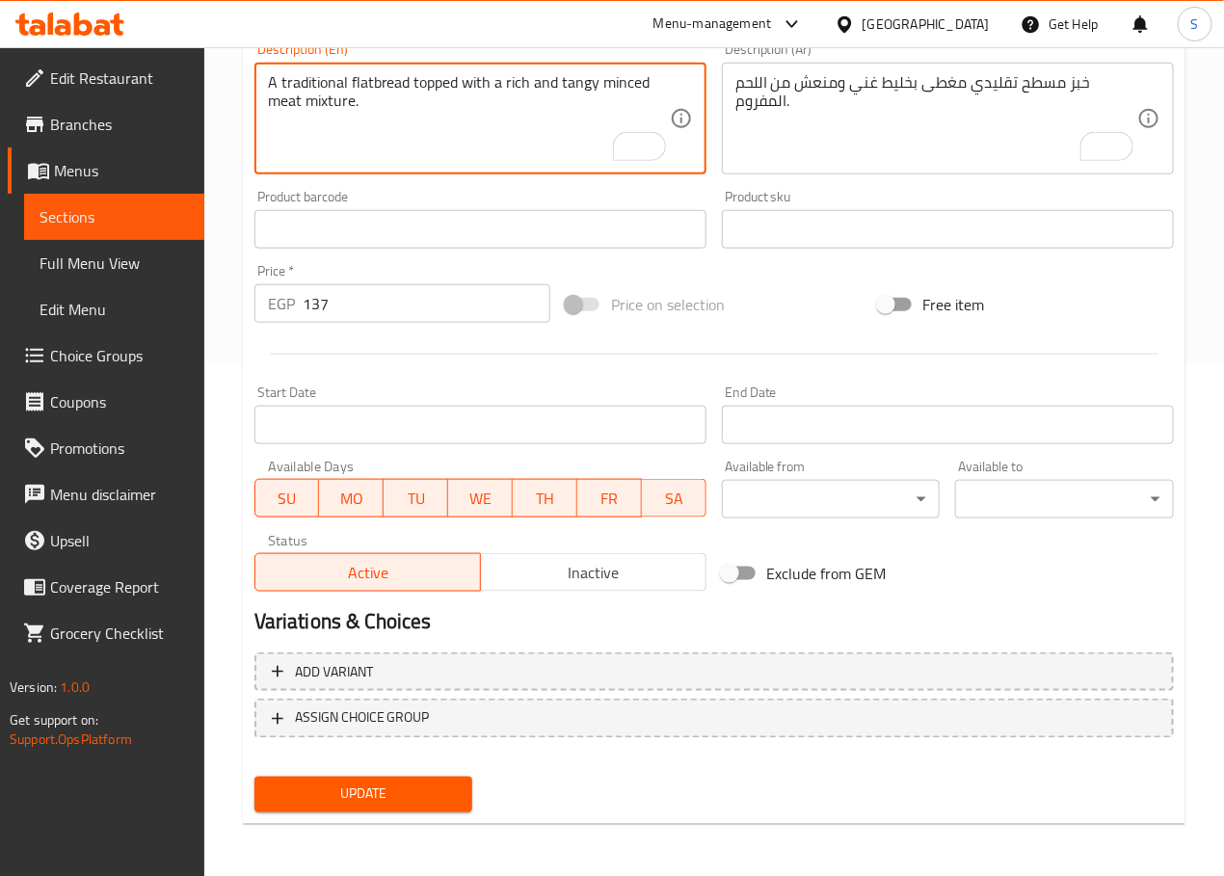
click at [380, 789] on span "Update" at bounding box center [364, 794] width 188 height 24
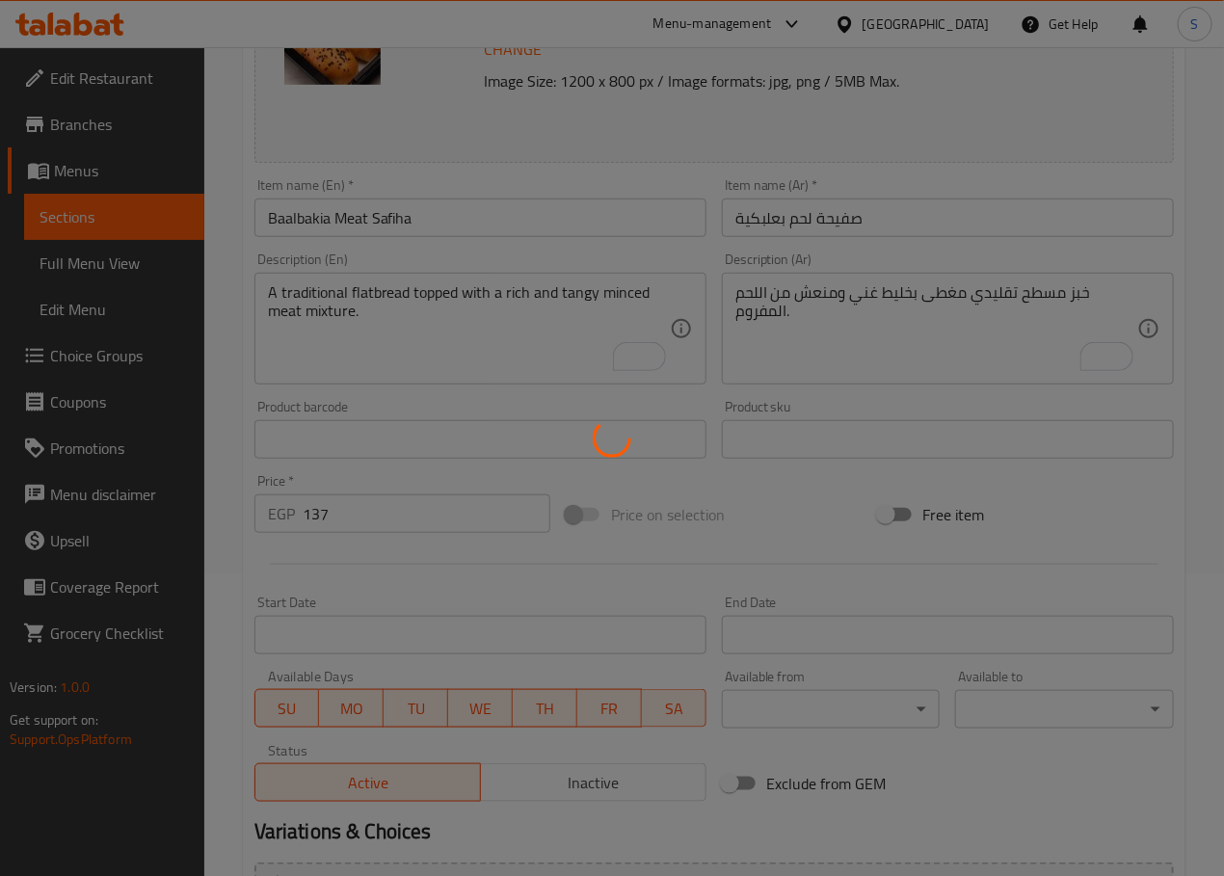
scroll to position [0, 0]
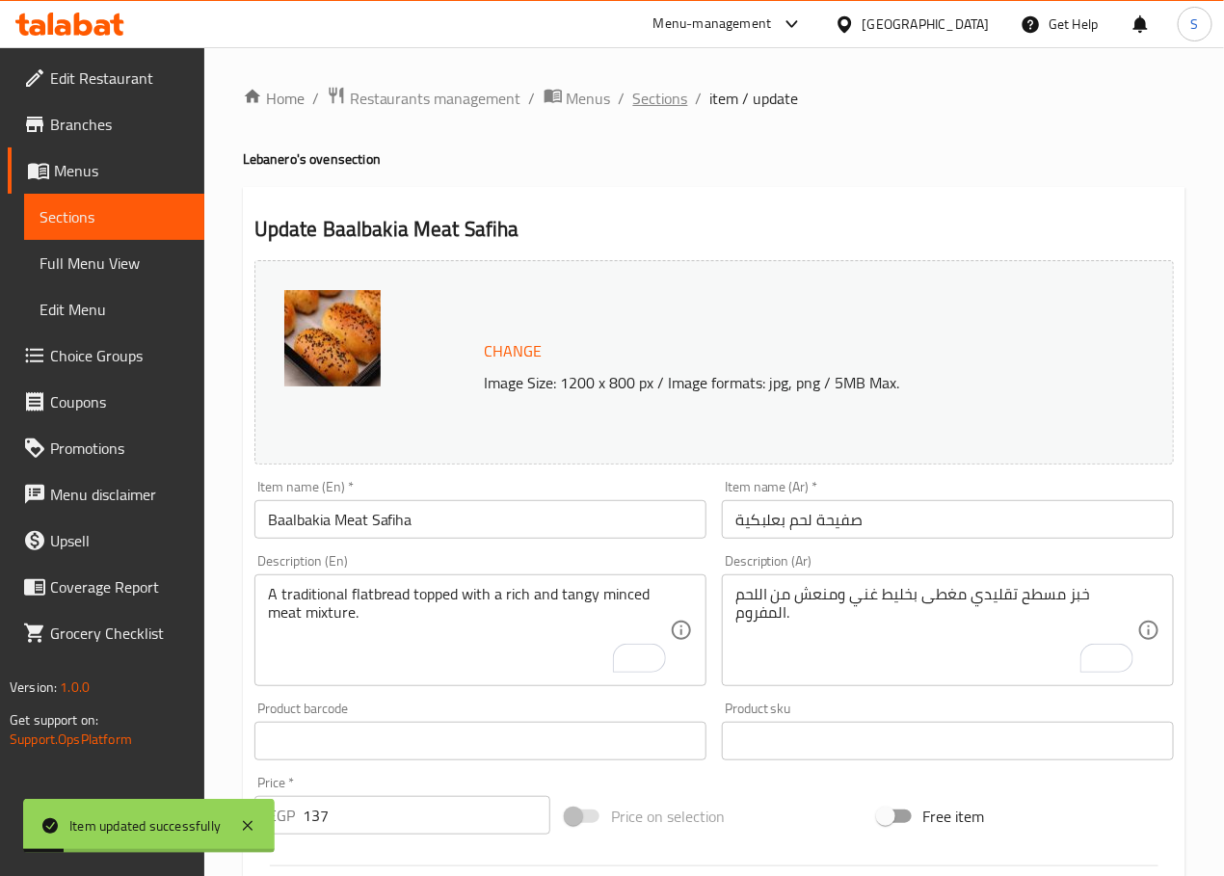
click at [668, 95] on span "Sections" at bounding box center [660, 98] width 55 height 23
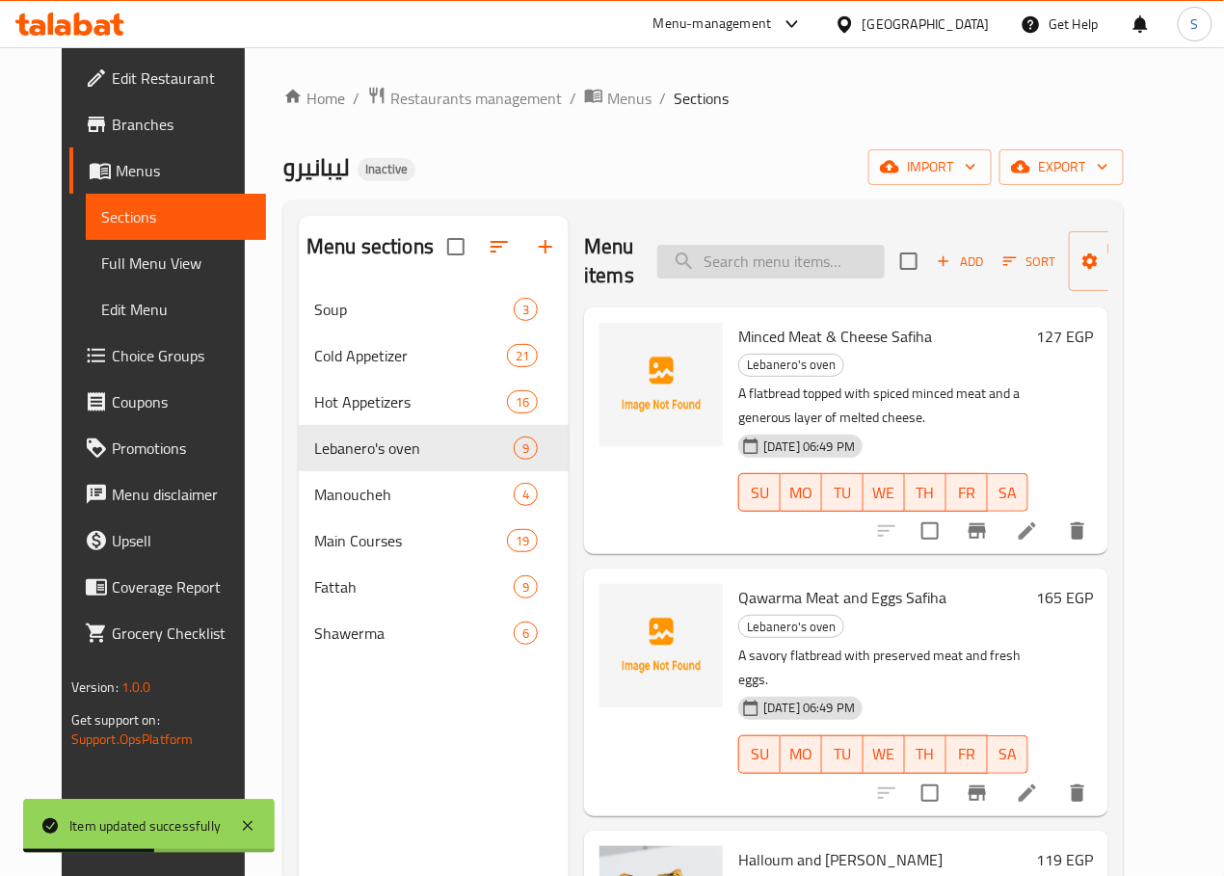
click at [763, 266] on input "search" at bounding box center [770, 262] width 227 height 34
paste input "Meat Borek"
type input "Meat Borek"
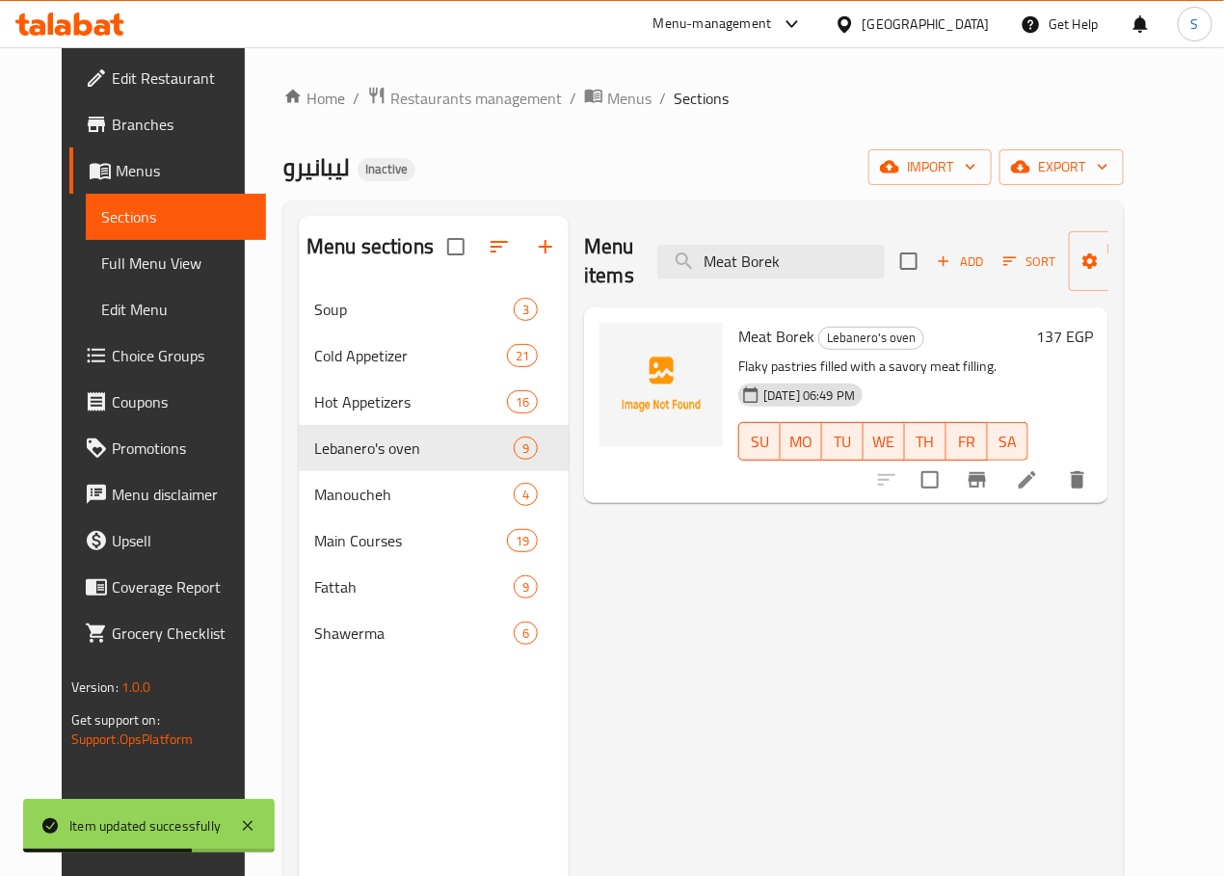
click at [1039, 487] on icon at bounding box center [1027, 479] width 23 height 23
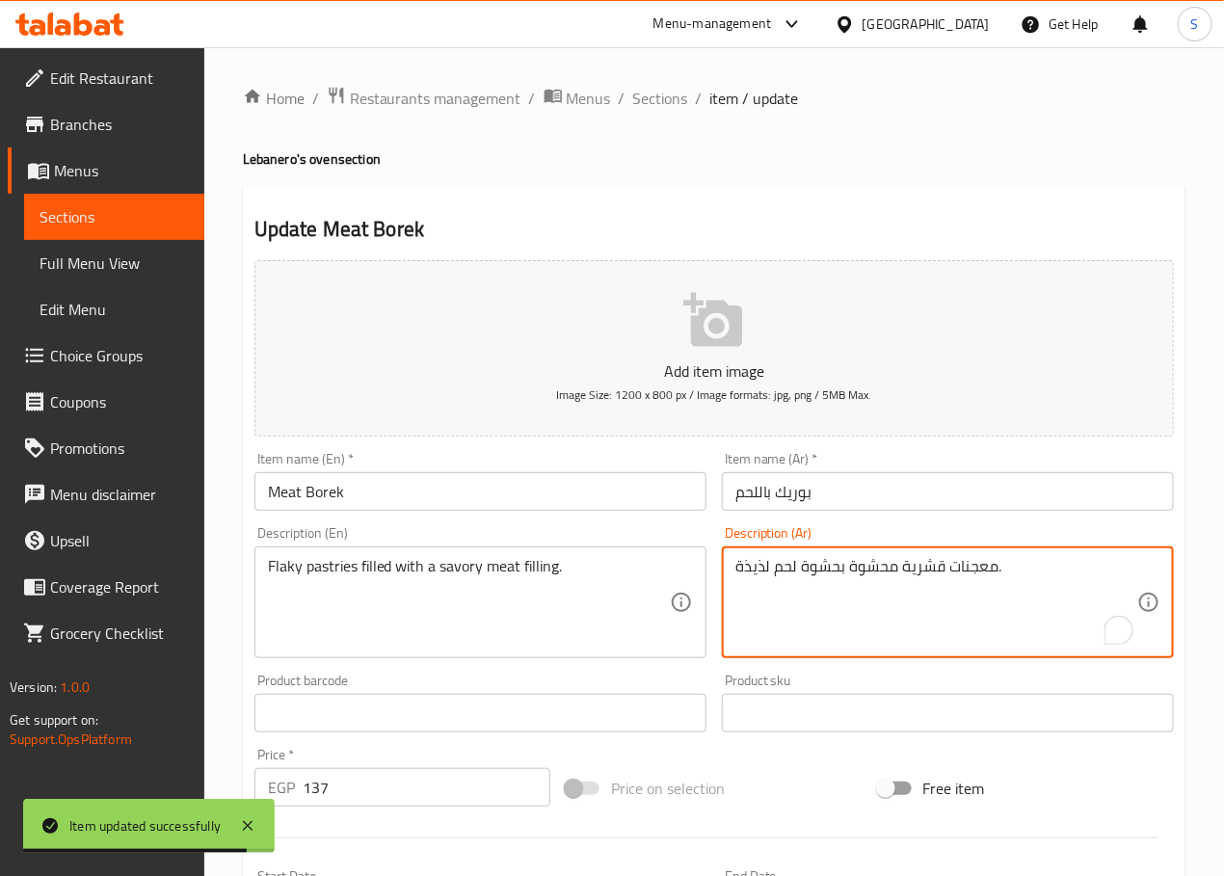
click at [932, 575] on textarea "معجنات قشرية محشوة بحشوة لحم لذيذة." at bounding box center [936, 603] width 402 height 92
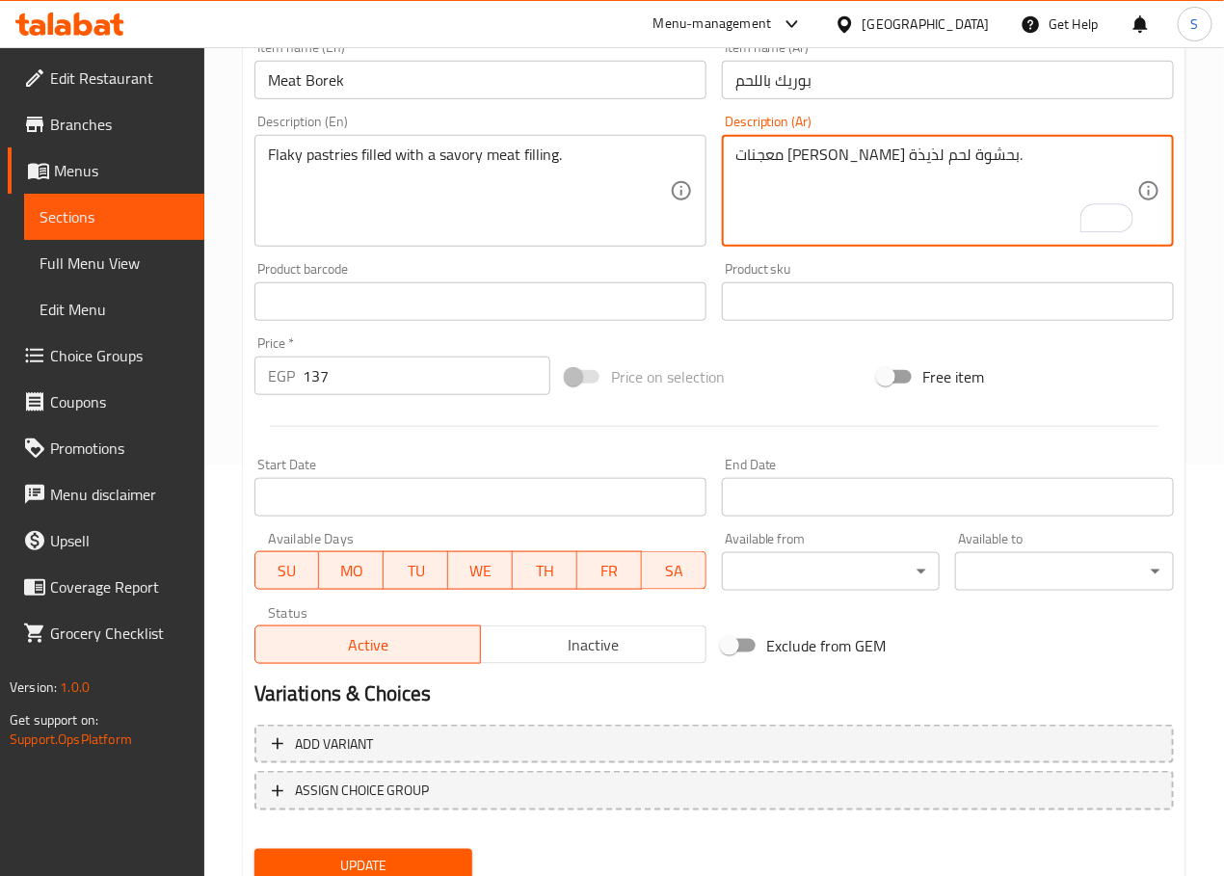
scroll to position [223, 0]
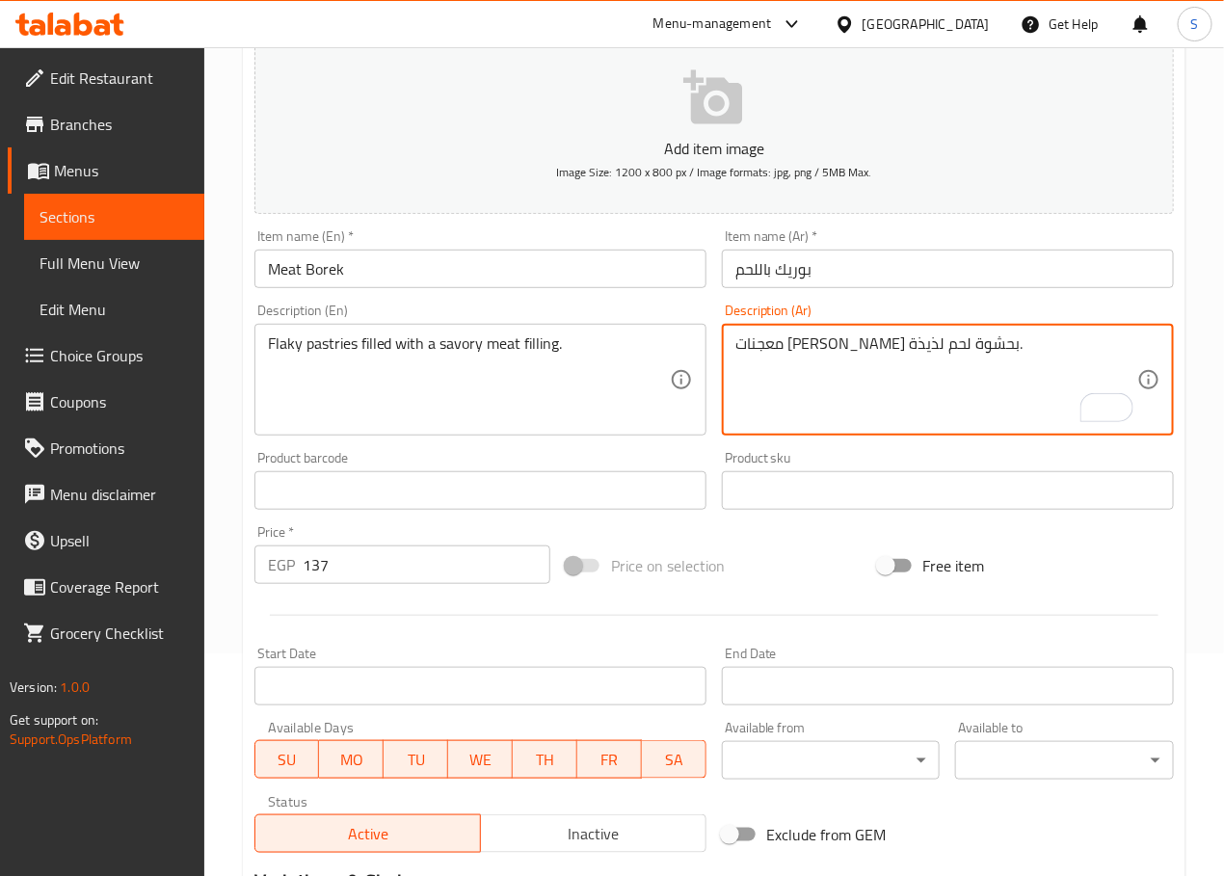
click at [746, 342] on textarea "معجنات [PERSON_NAME] بحشوة لحم لذيذة." at bounding box center [936, 380] width 402 height 92
type textarea "معجنات فليكي محشوة بحشوة لحم مالحة."
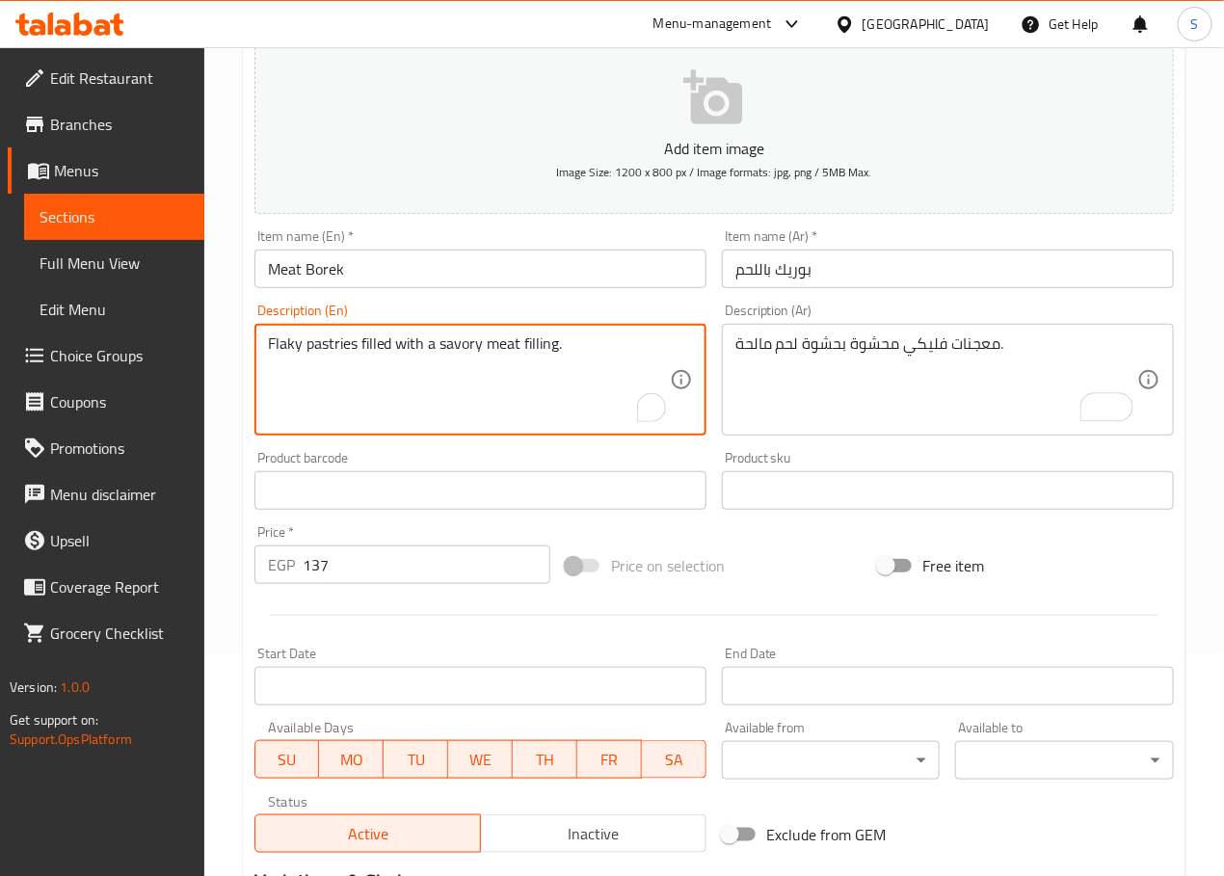
click at [463, 347] on textarea "Flaky pastries filled with a savory meat filling." at bounding box center [469, 380] width 402 height 92
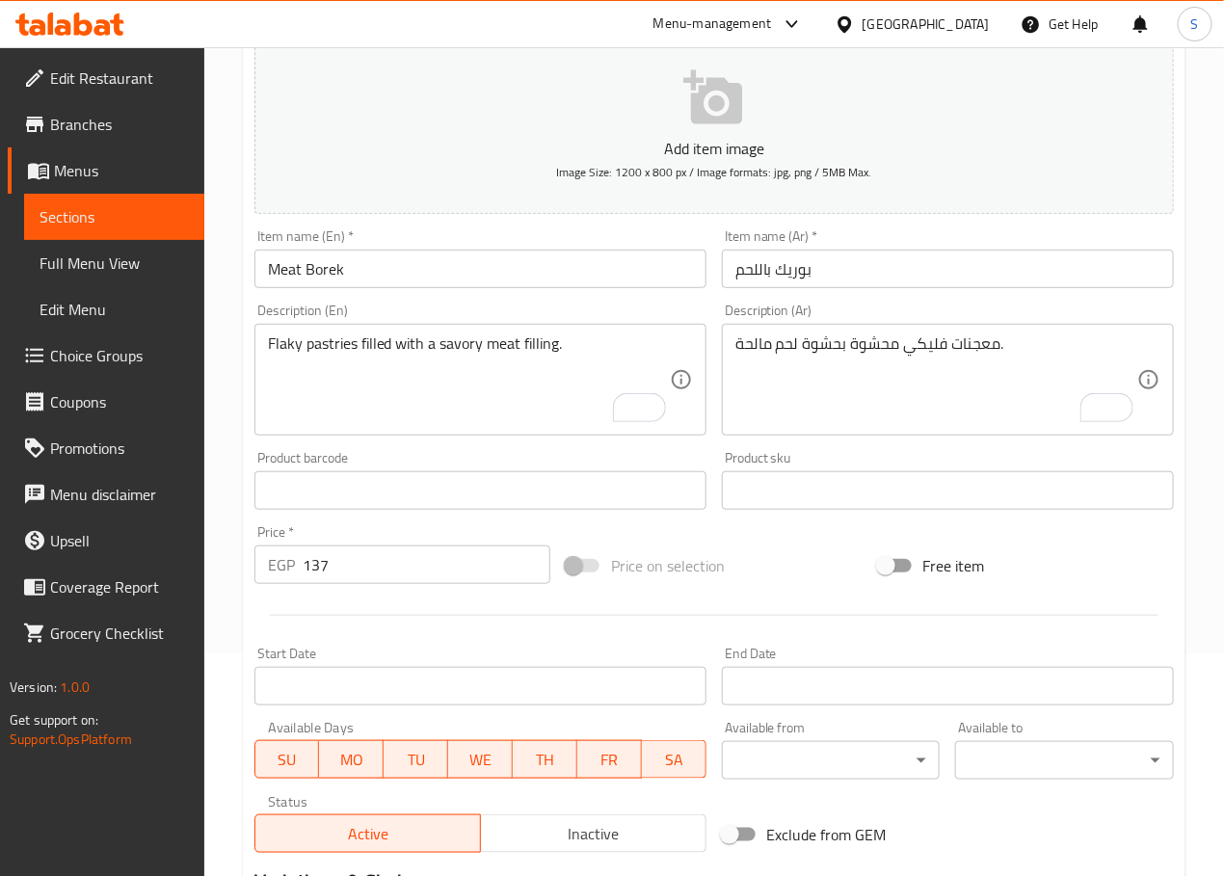
click at [232, 668] on div "Home / Restaurants management / Menus / Sections / item / update Lebanero's ove…" at bounding box center [713, 482] width 1019 height 1314
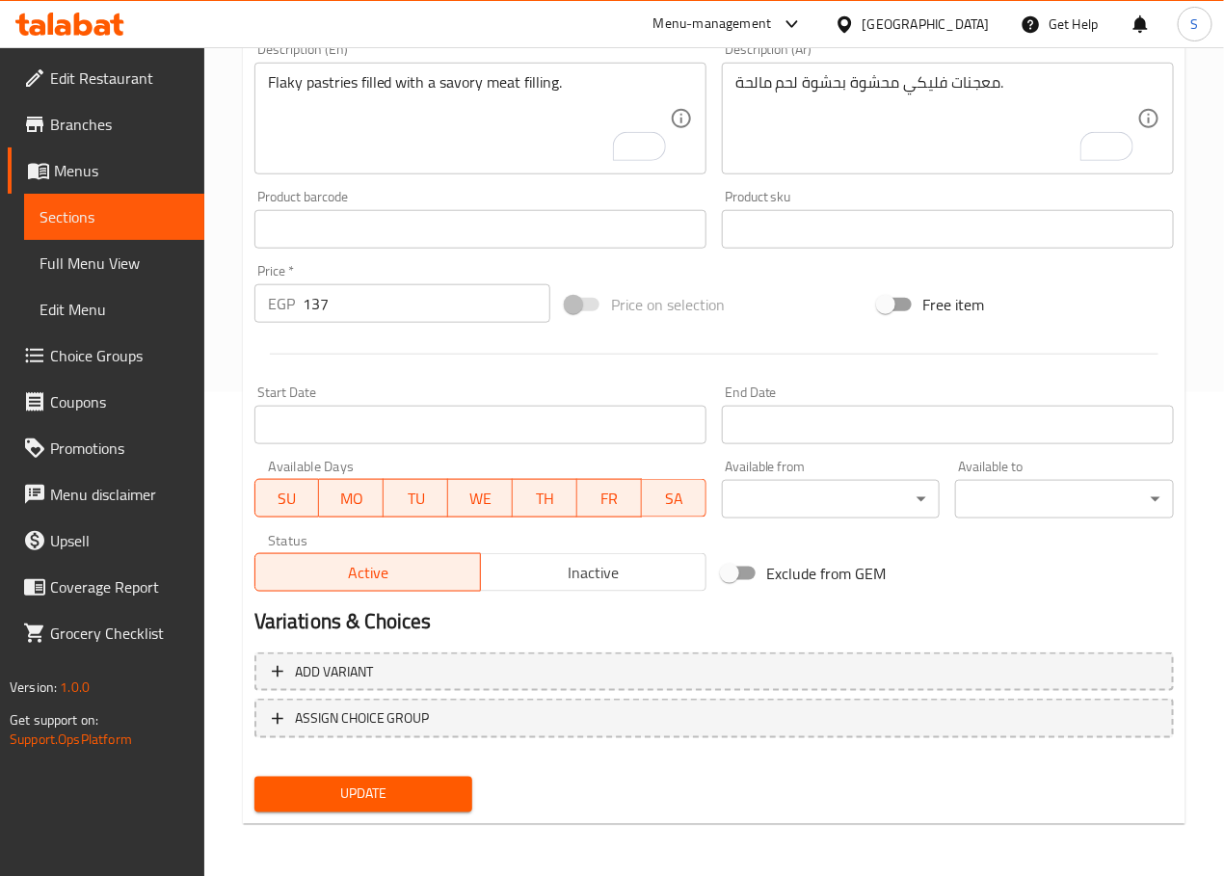
click at [325, 805] on button "Update" at bounding box center [363, 795] width 219 height 36
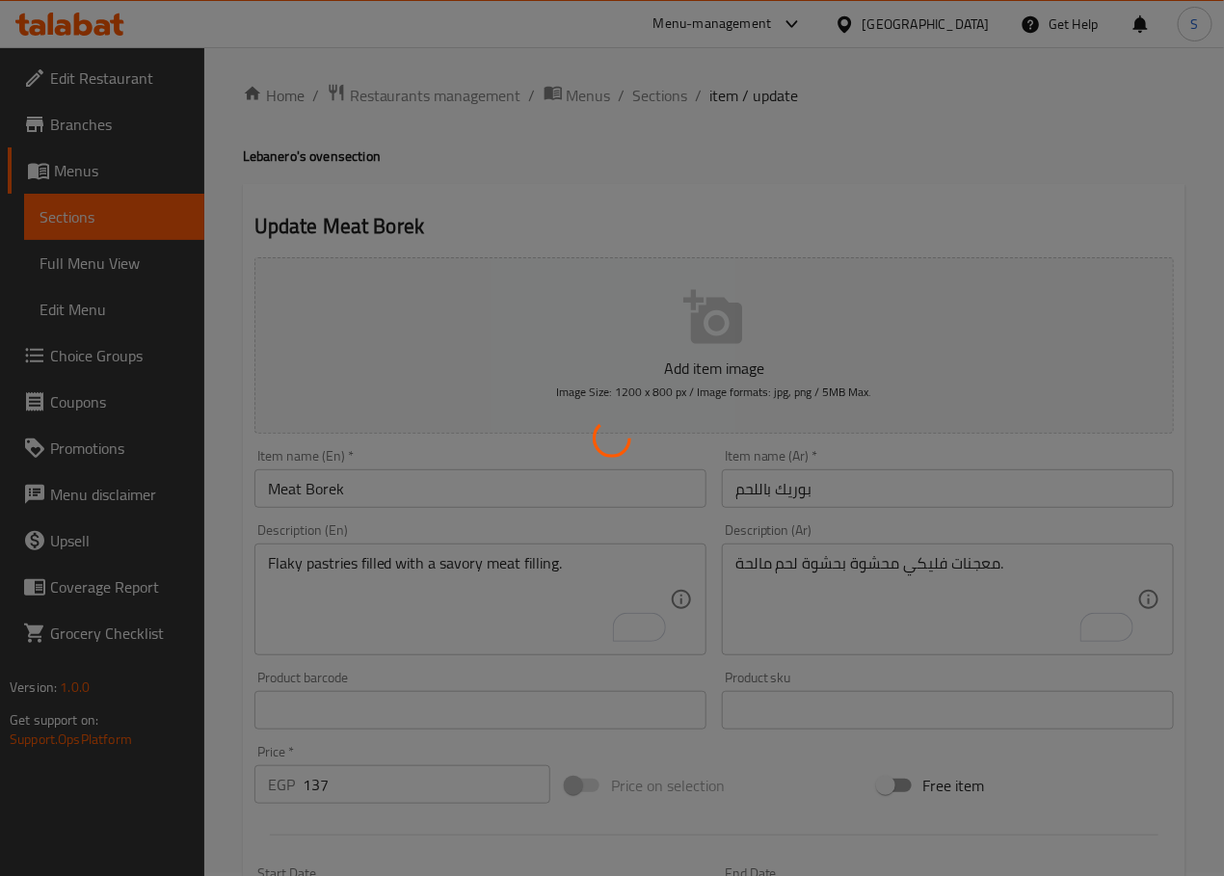
scroll to position [0, 0]
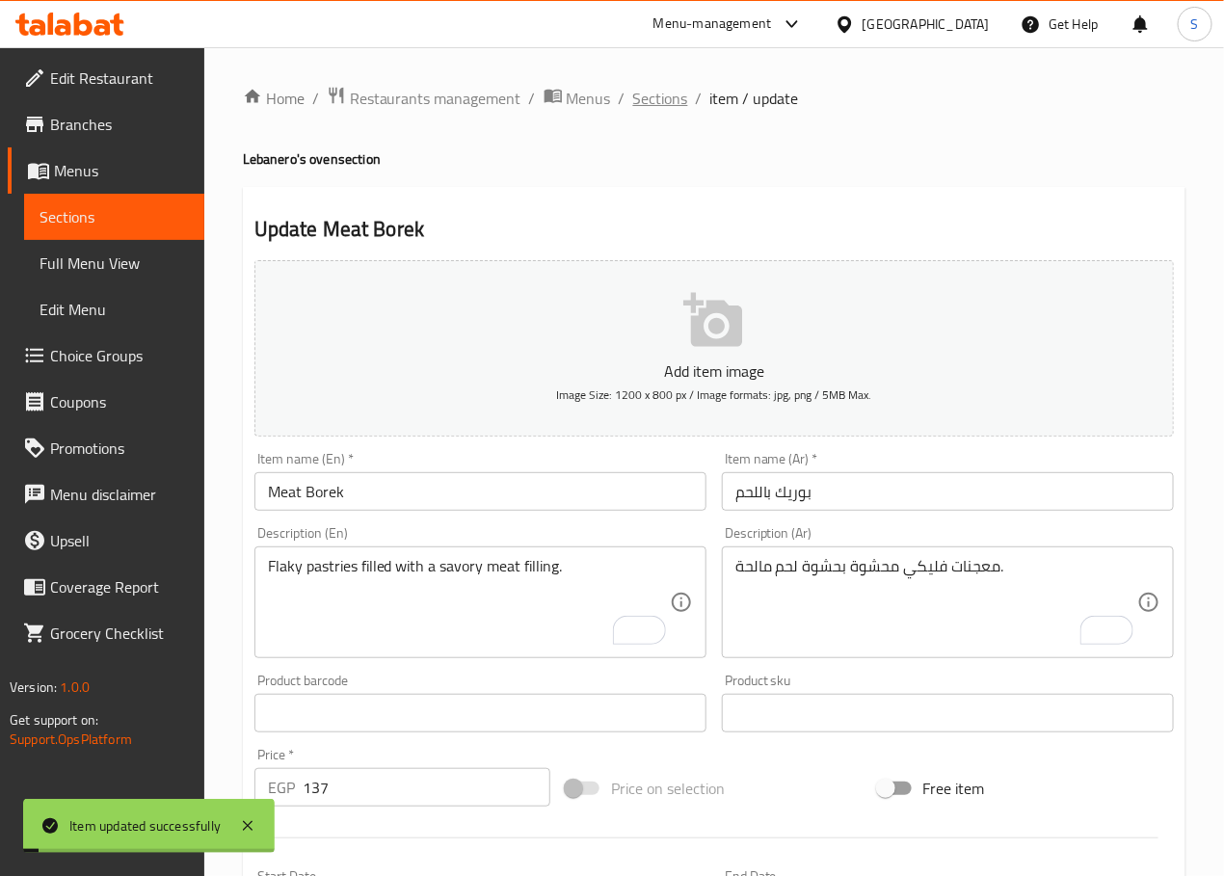
click at [646, 102] on span "Sections" at bounding box center [660, 98] width 55 height 23
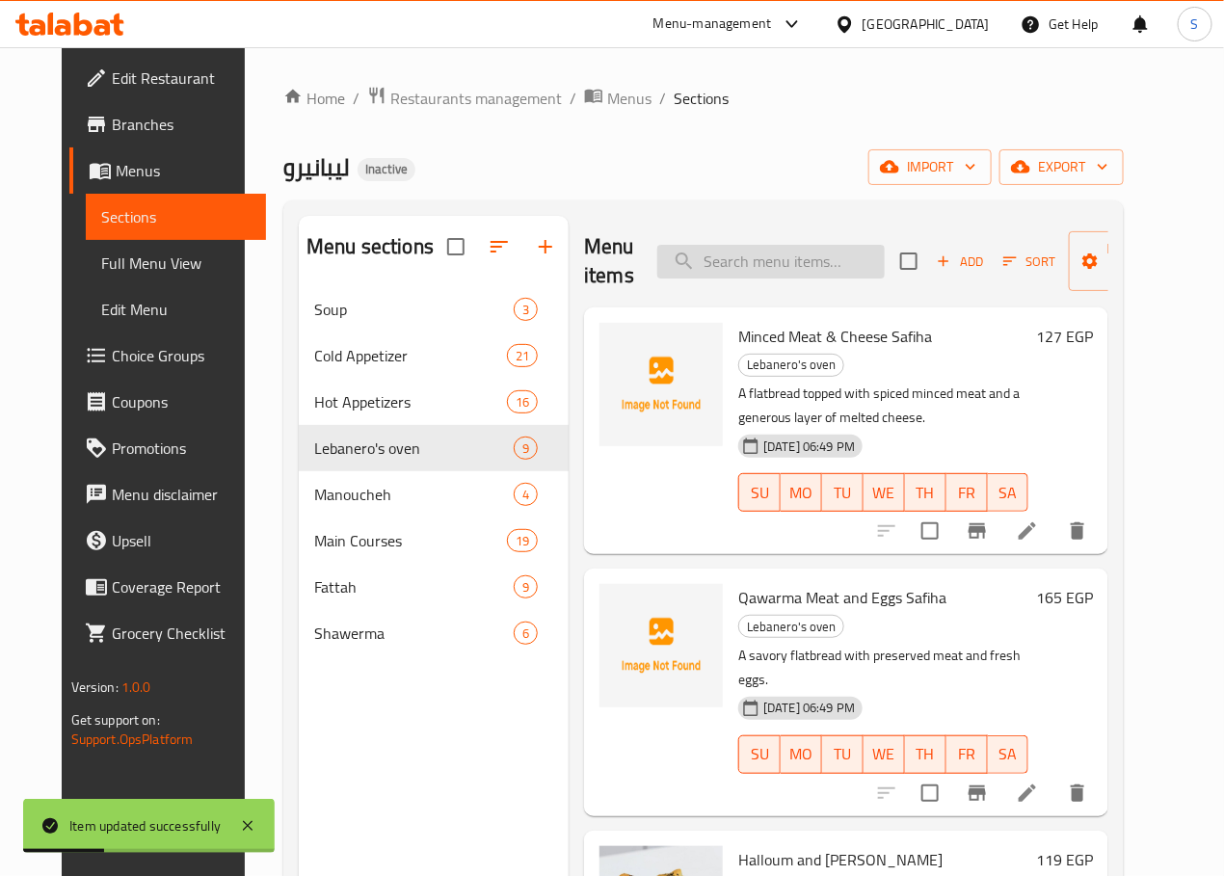
click at [711, 272] on input "search" at bounding box center [770, 262] width 227 height 34
paste input "Olives Borek"
type input "Olives Borek"
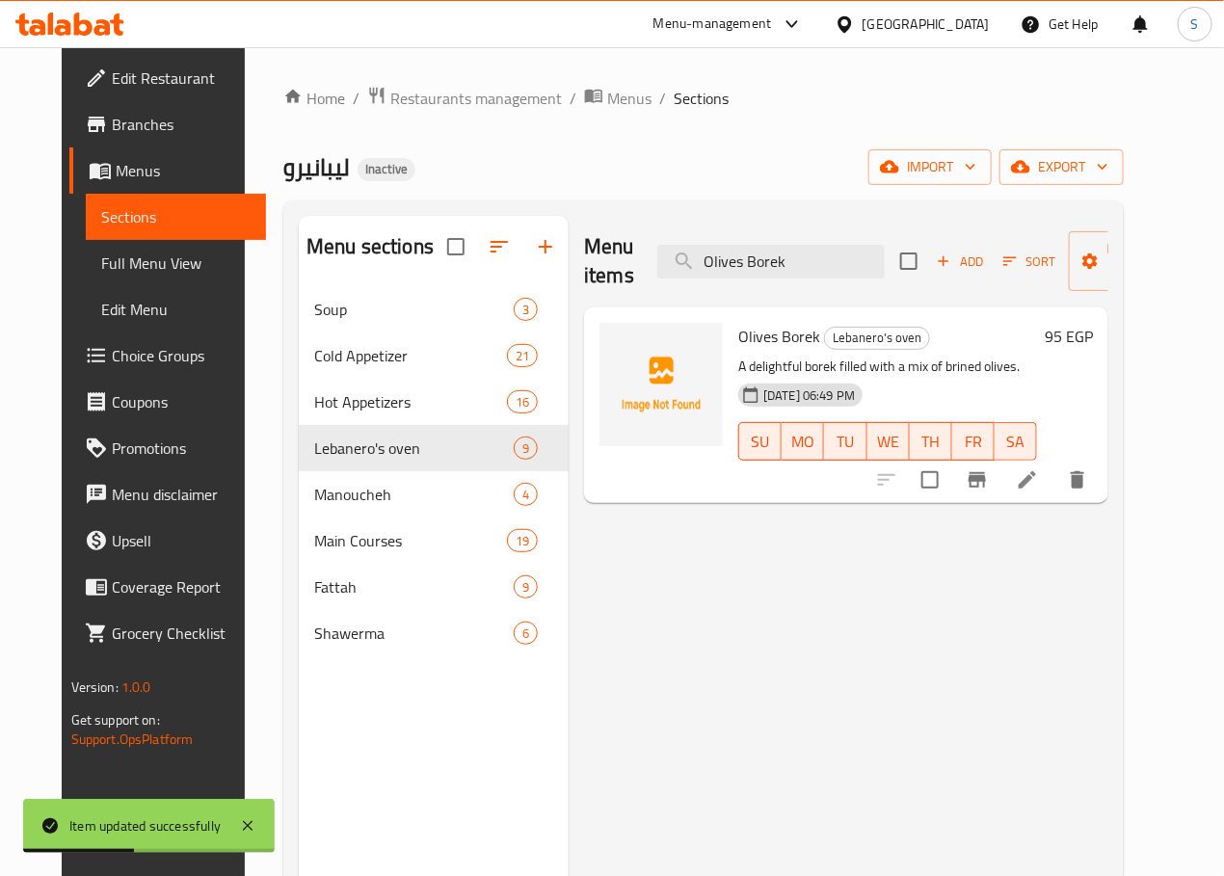
click at [1039, 472] on icon at bounding box center [1027, 479] width 23 height 23
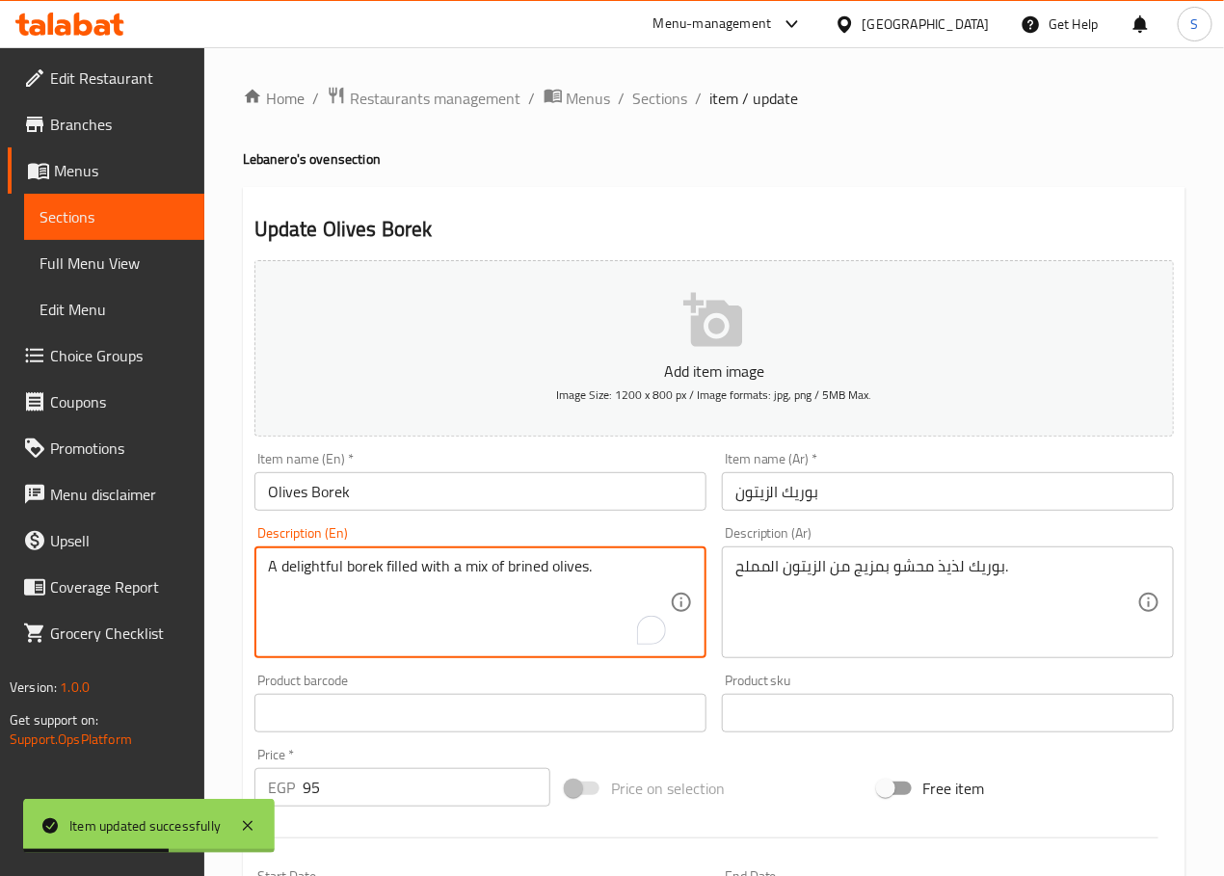
click at [316, 565] on textarea "A delightful borek filled with a mix of brined olives." at bounding box center [469, 603] width 402 height 92
type textarea "A borek filled with a mix of brined olives."
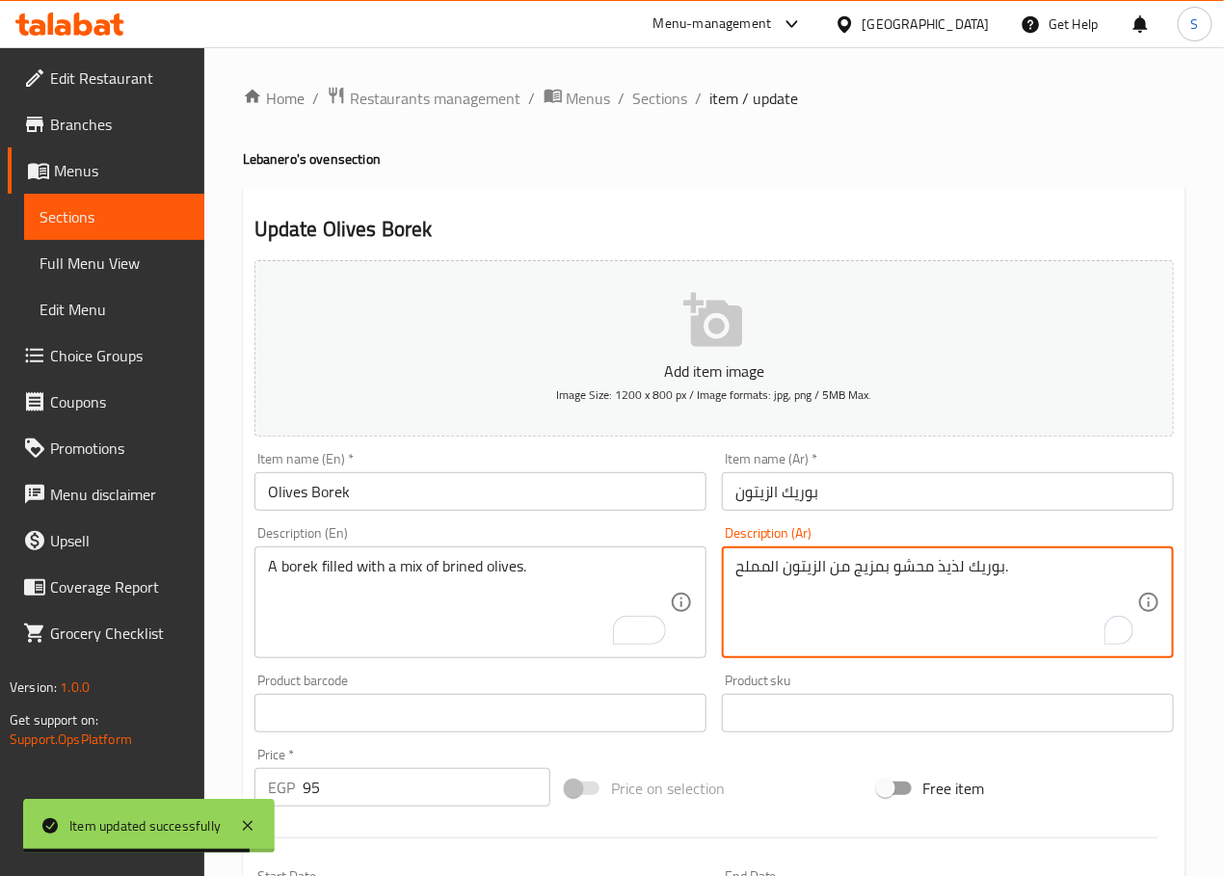
click at [949, 572] on textarea "بوريك لذيذ محشو بمزيج من الزيتون المملح." at bounding box center [936, 603] width 402 height 92
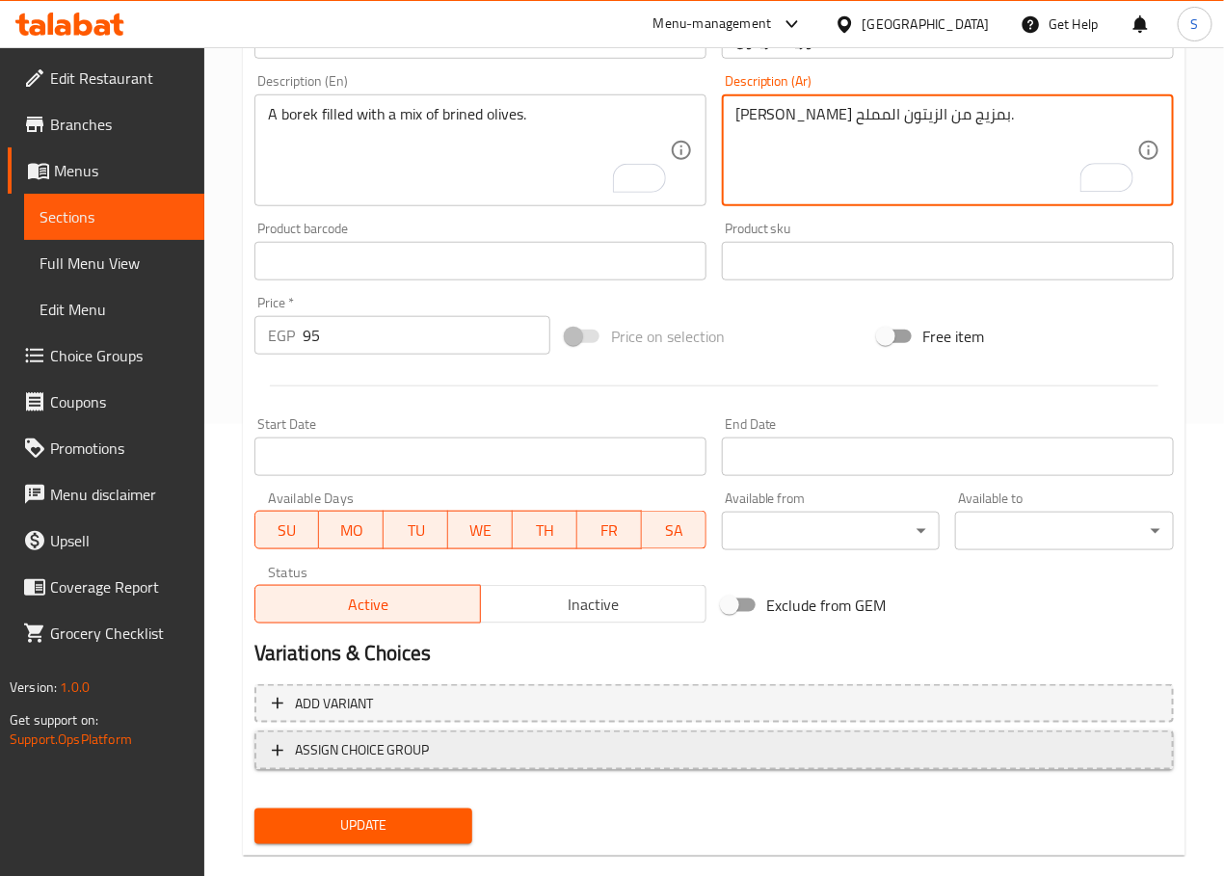
scroll to position [484, 0]
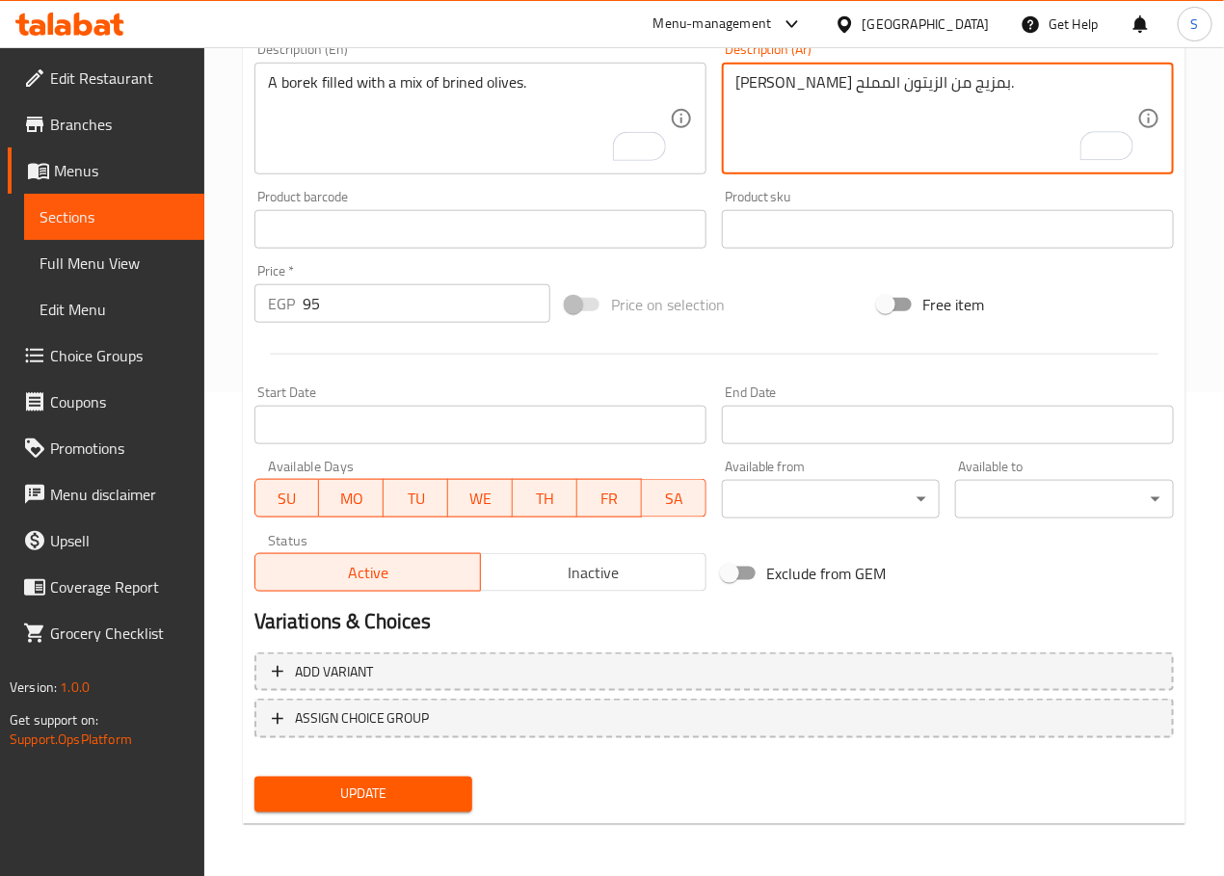
type textarea "[PERSON_NAME] بمزيج من الزيتون المملح."
click at [359, 798] on span "Update" at bounding box center [364, 794] width 188 height 24
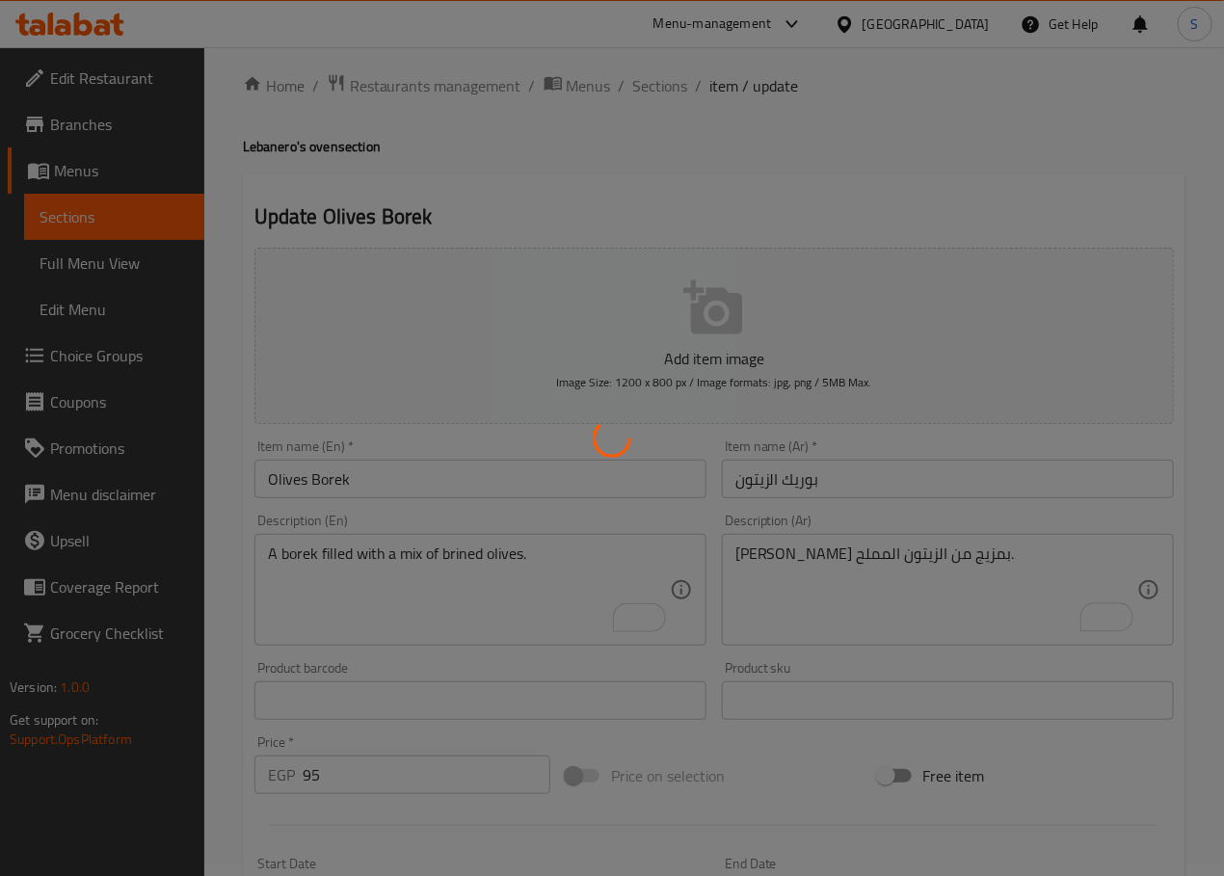
scroll to position [0, 0]
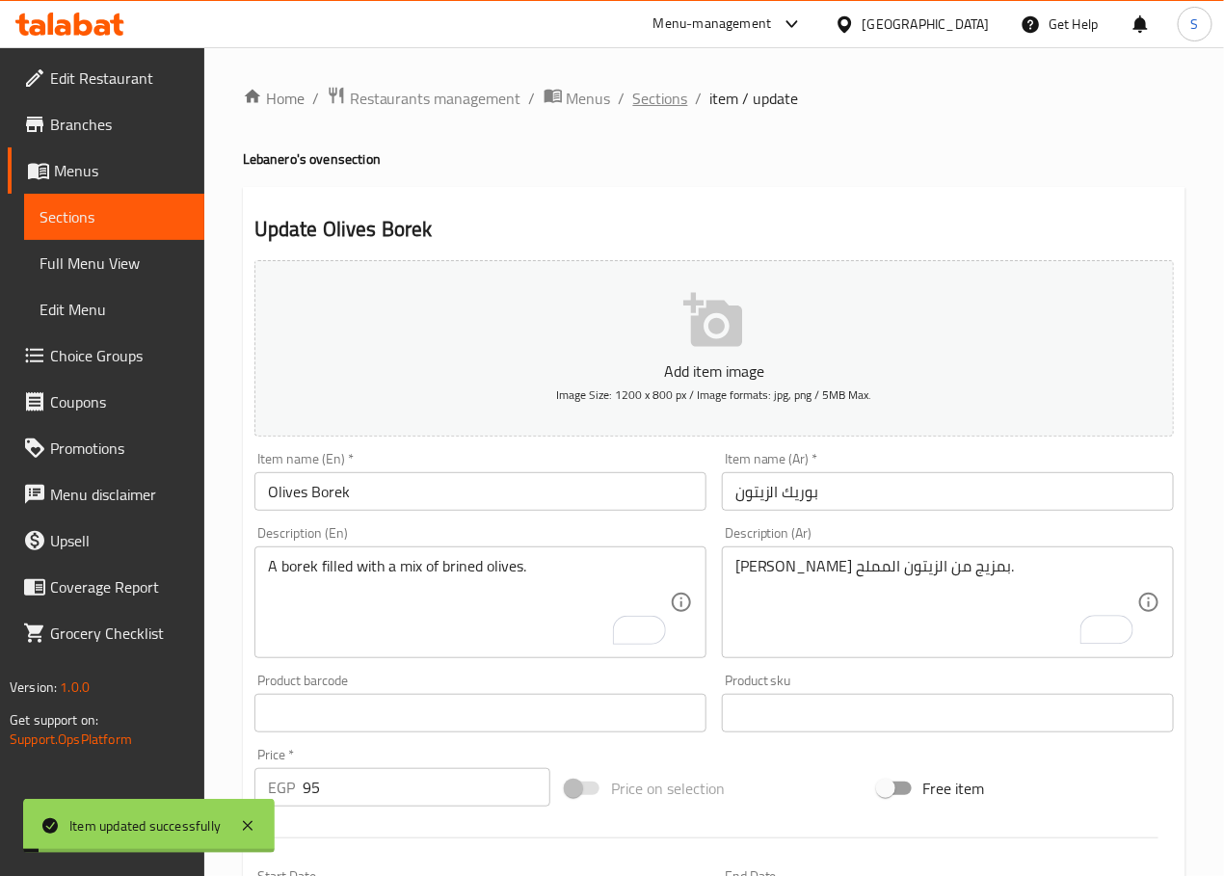
click at [666, 88] on span "Sections" at bounding box center [660, 98] width 55 height 23
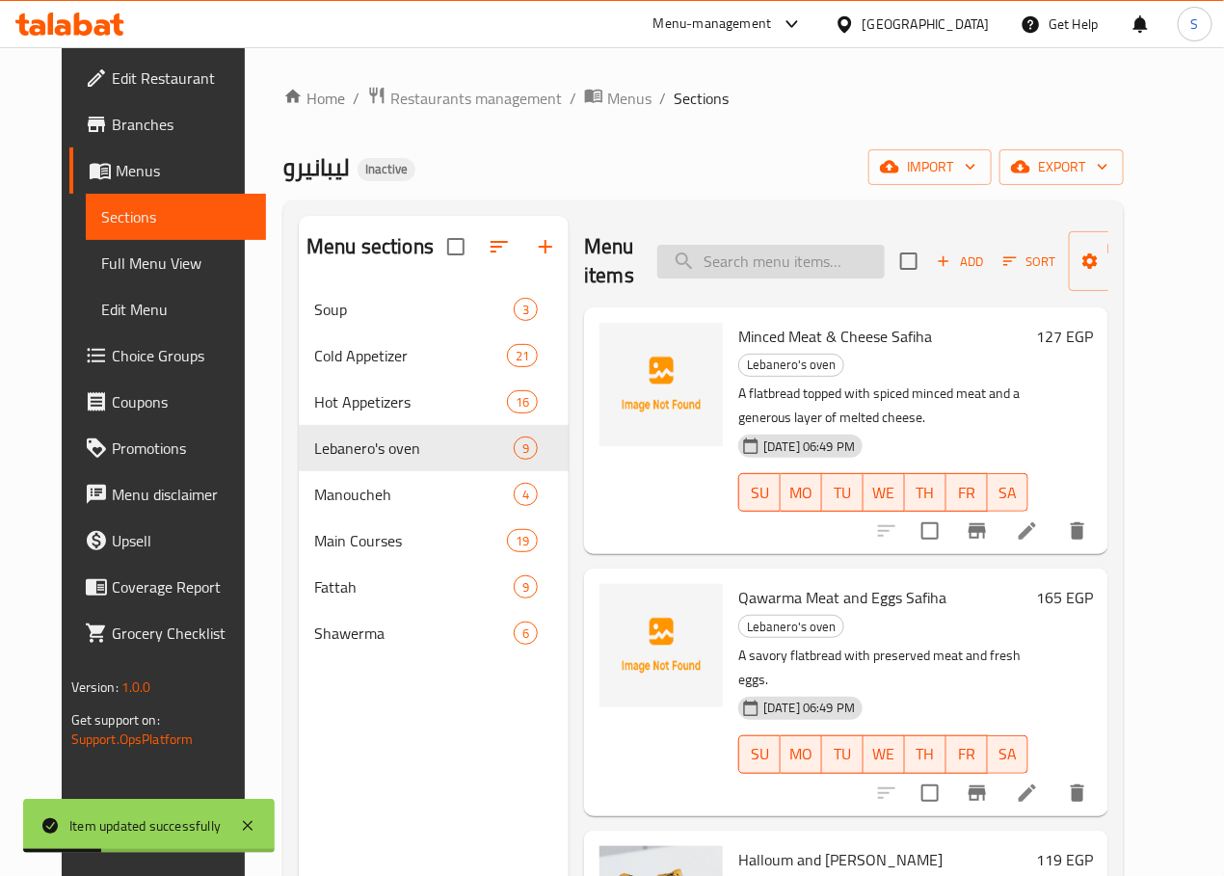
click at [688, 272] on input "search" at bounding box center [770, 262] width 227 height 34
paste input "Cheese & [PERSON_NAME]"
type input "Cheese & [PERSON_NAME]"
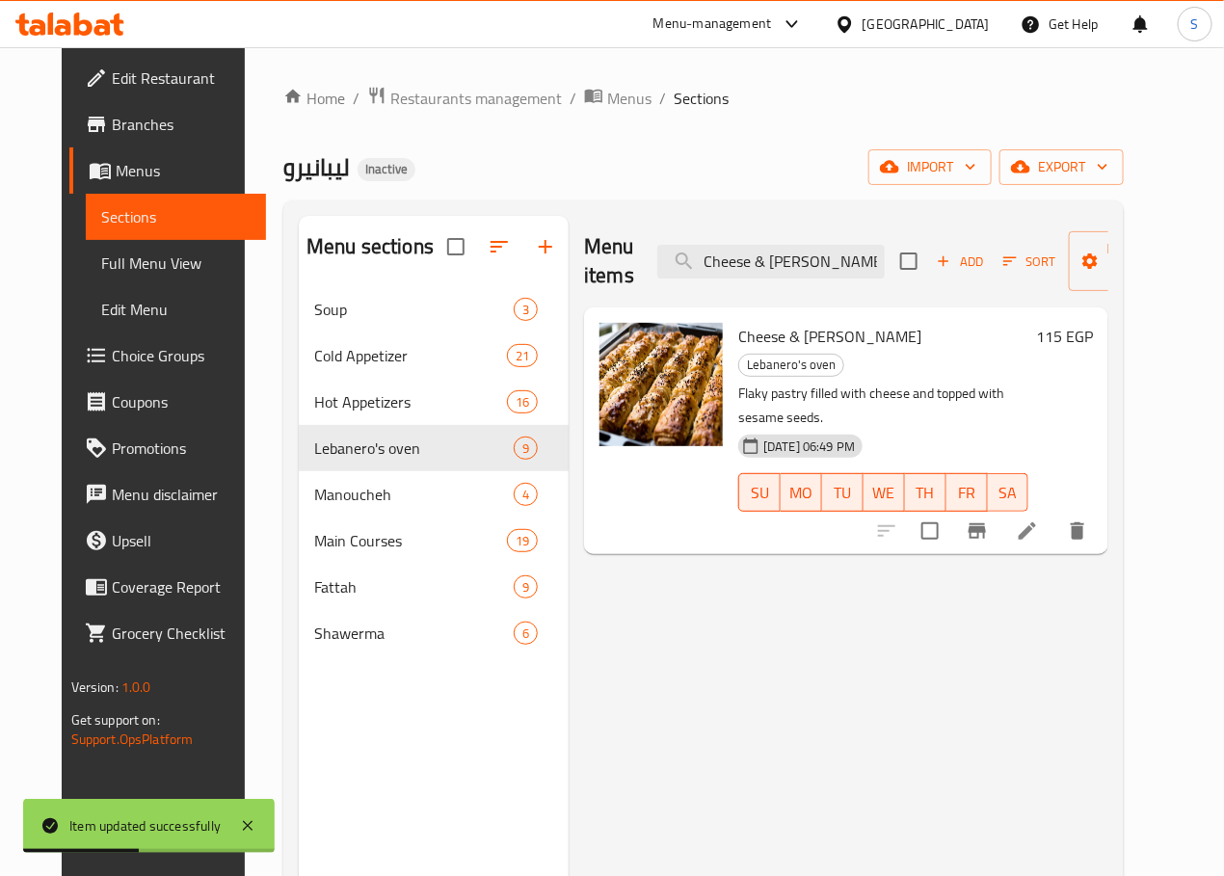
click at [1039, 519] on icon at bounding box center [1027, 530] width 23 height 23
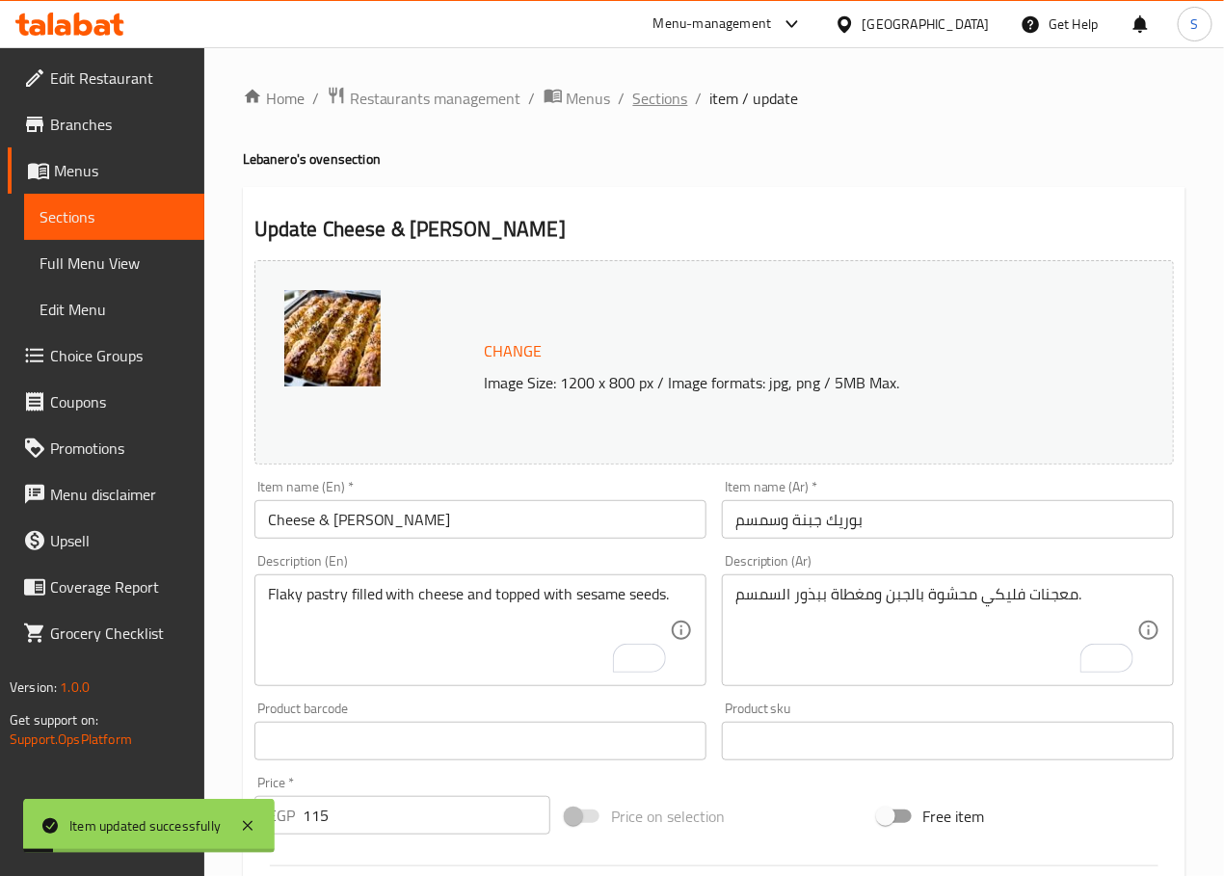
click at [677, 99] on span "Sections" at bounding box center [660, 98] width 55 height 23
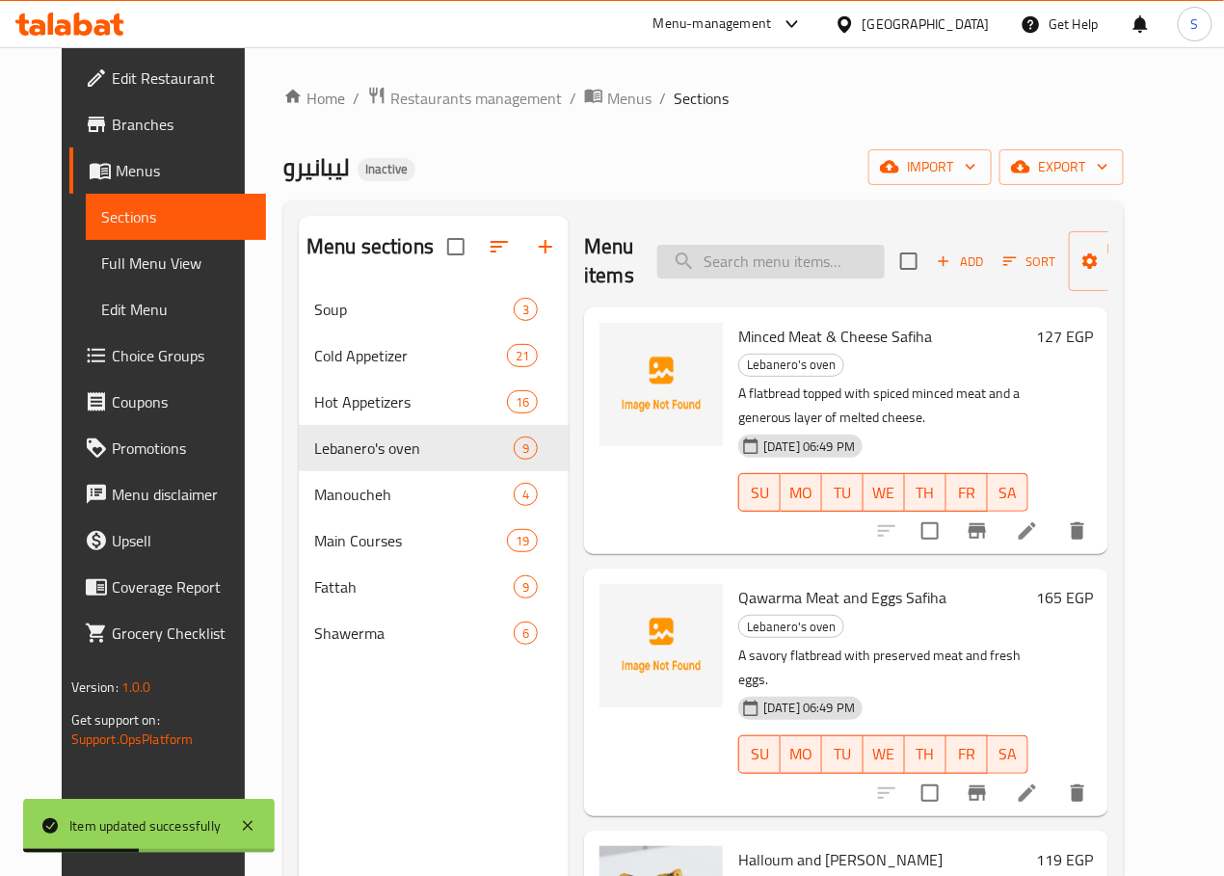
click at [728, 263] on input "search" at bounding box center [770, 262] width 227 height 34
paste input "Oriental Sausage Borek"
type input "Oriental Sausage Borek"
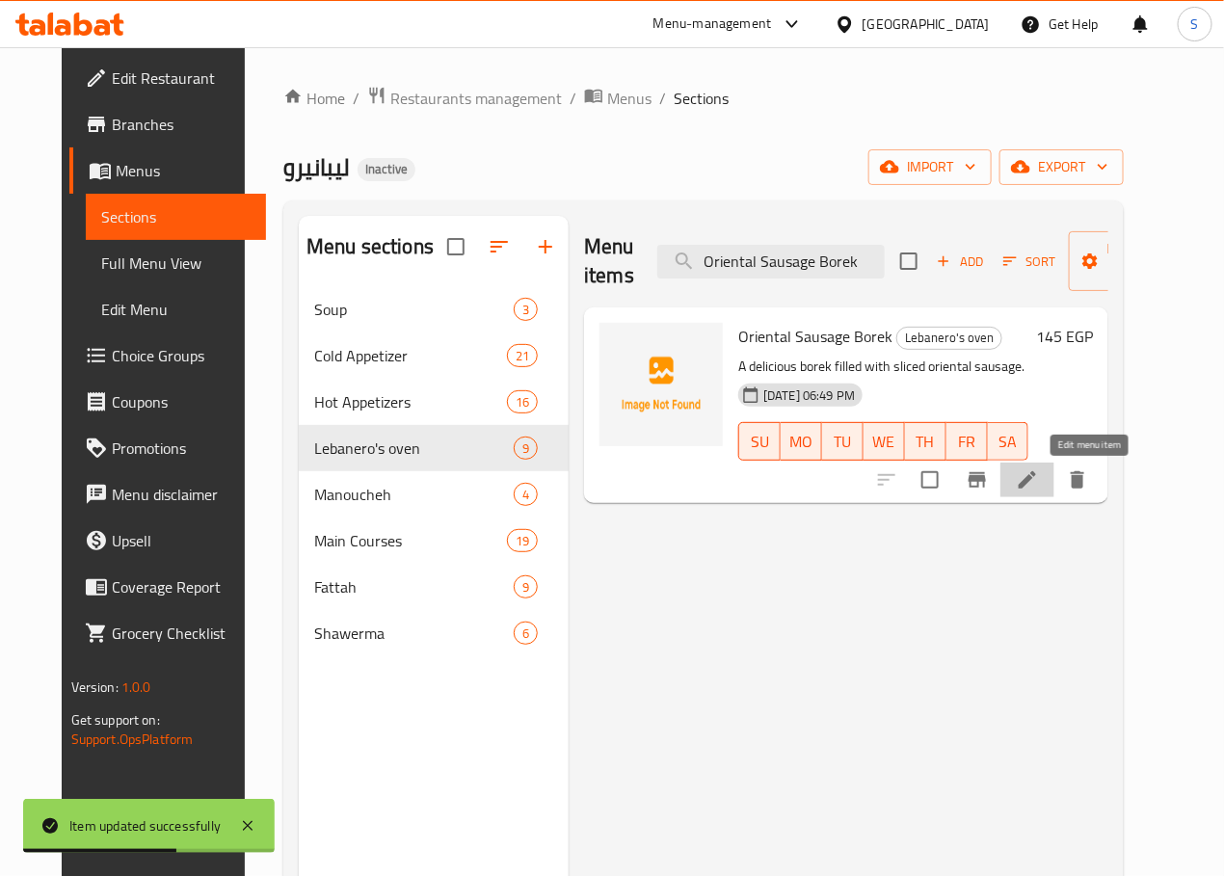
click at [1039, 481] on icon at bounding box center [1027, 479] width 23 height 23
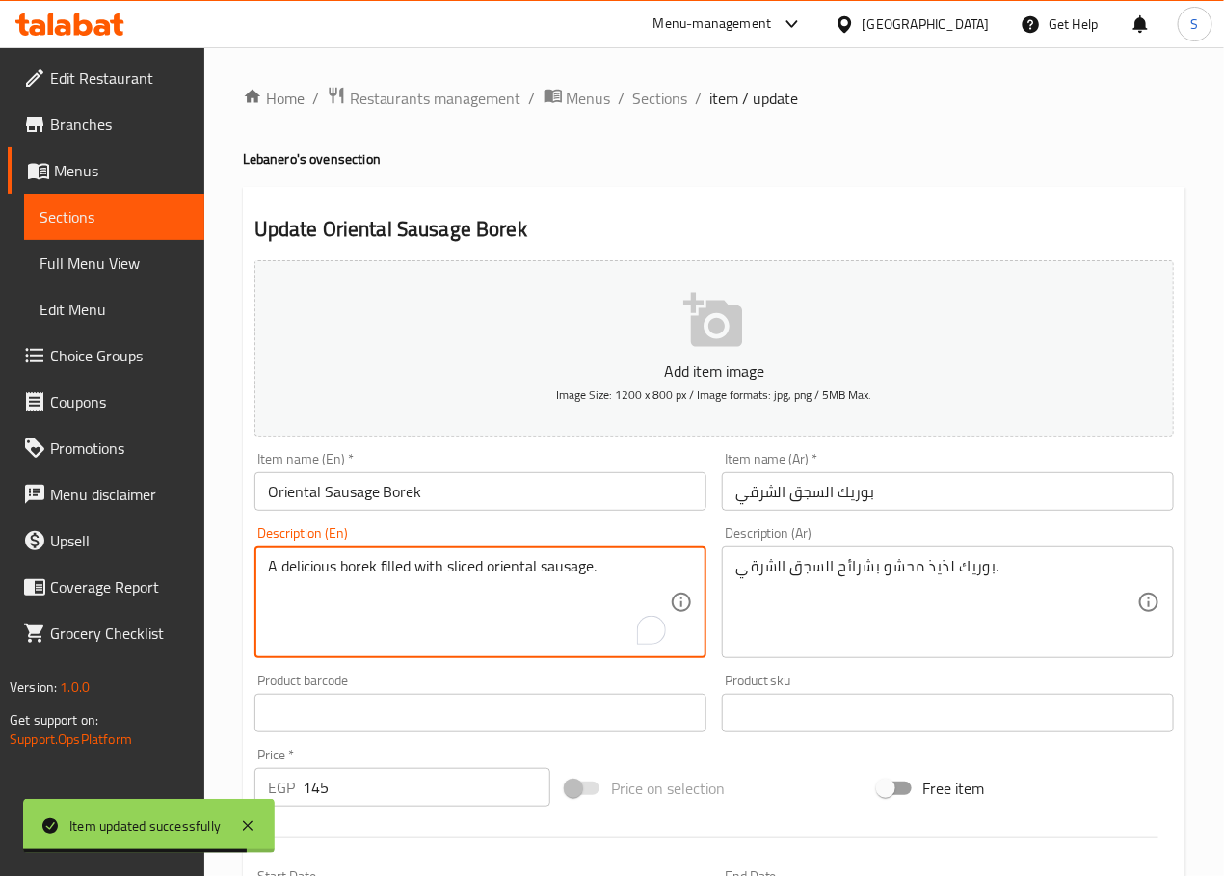
click at [318, 562] on textarea "A delicious borek filled with sliced oriental sausage." at bounding box center [469, 603] width 402 height 92
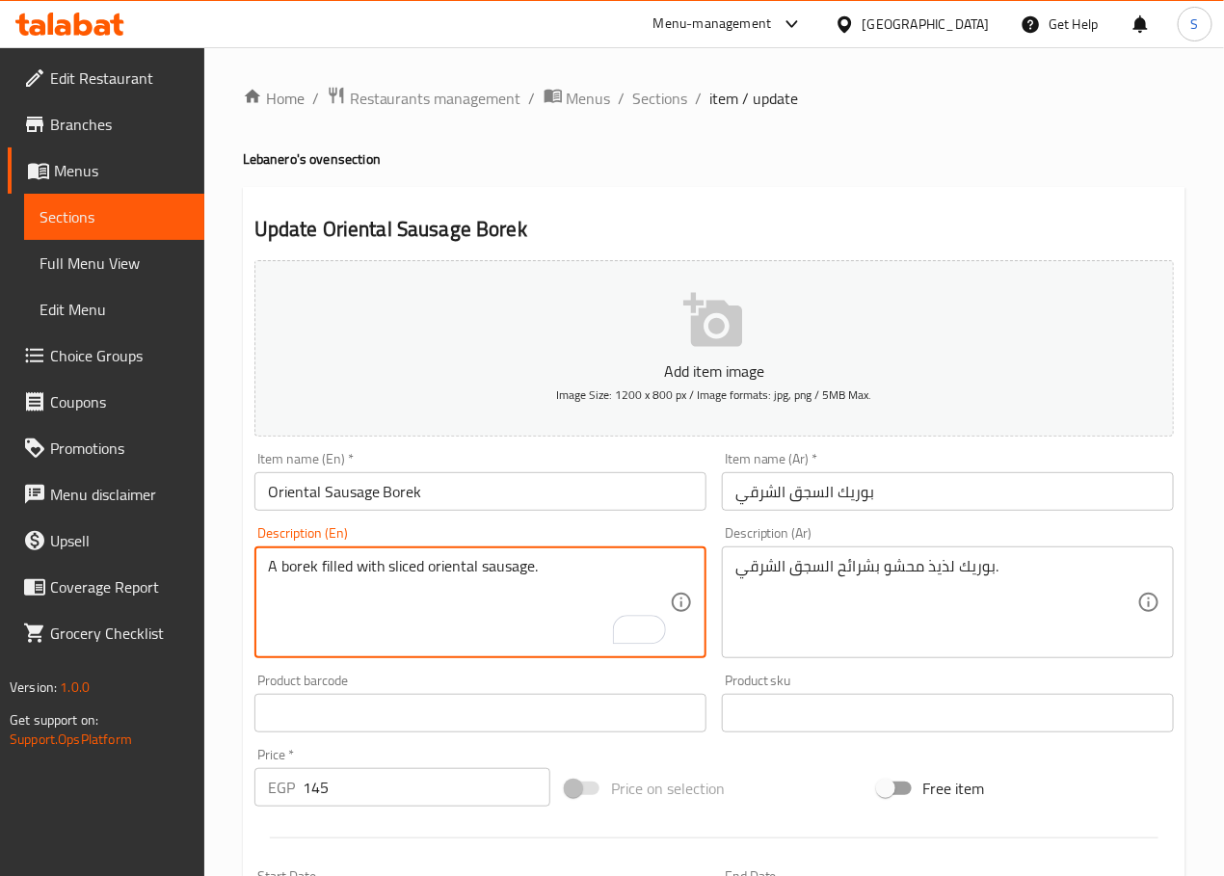
type textarea "A borek filled with sliced oriental sausage."
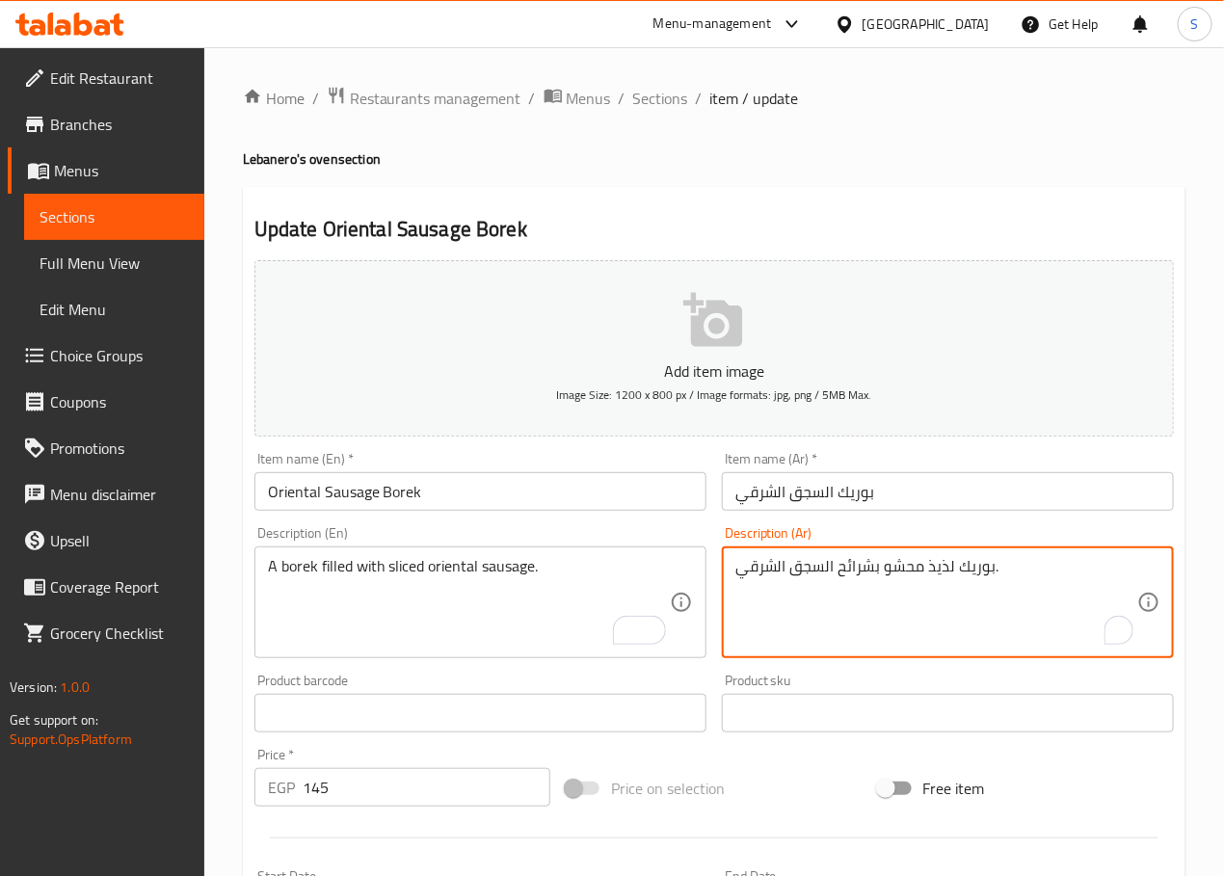
click at [938, 575] on textarea "بوريك لذيذ محشو بشرائح السجق الشرقي." at bounding box center [936, 603] width 402 height 92
click at [848, 572] on textarea "بوريك محشو بشرائح السجق الشرقي." at bounding box center [936, 603] width 402 height 92
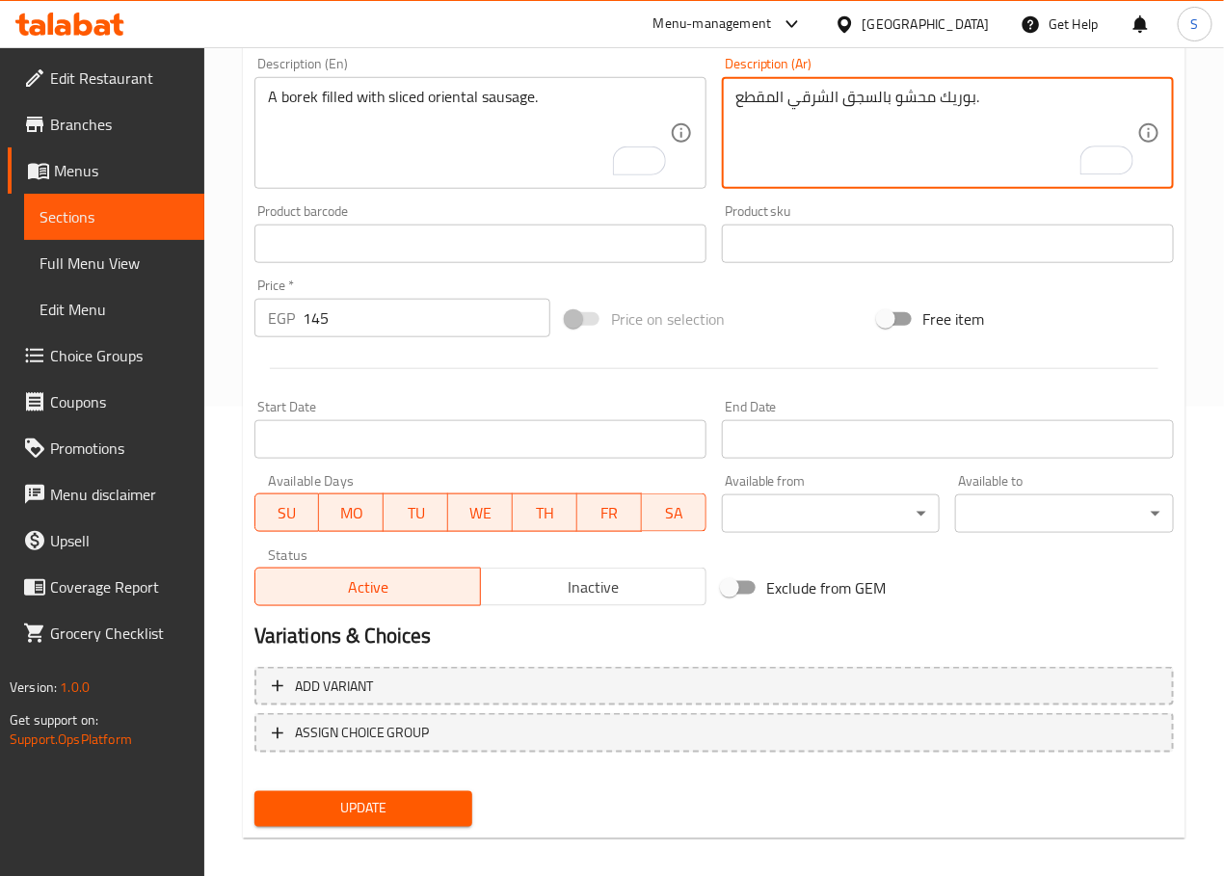
scroll to position [484, 0]
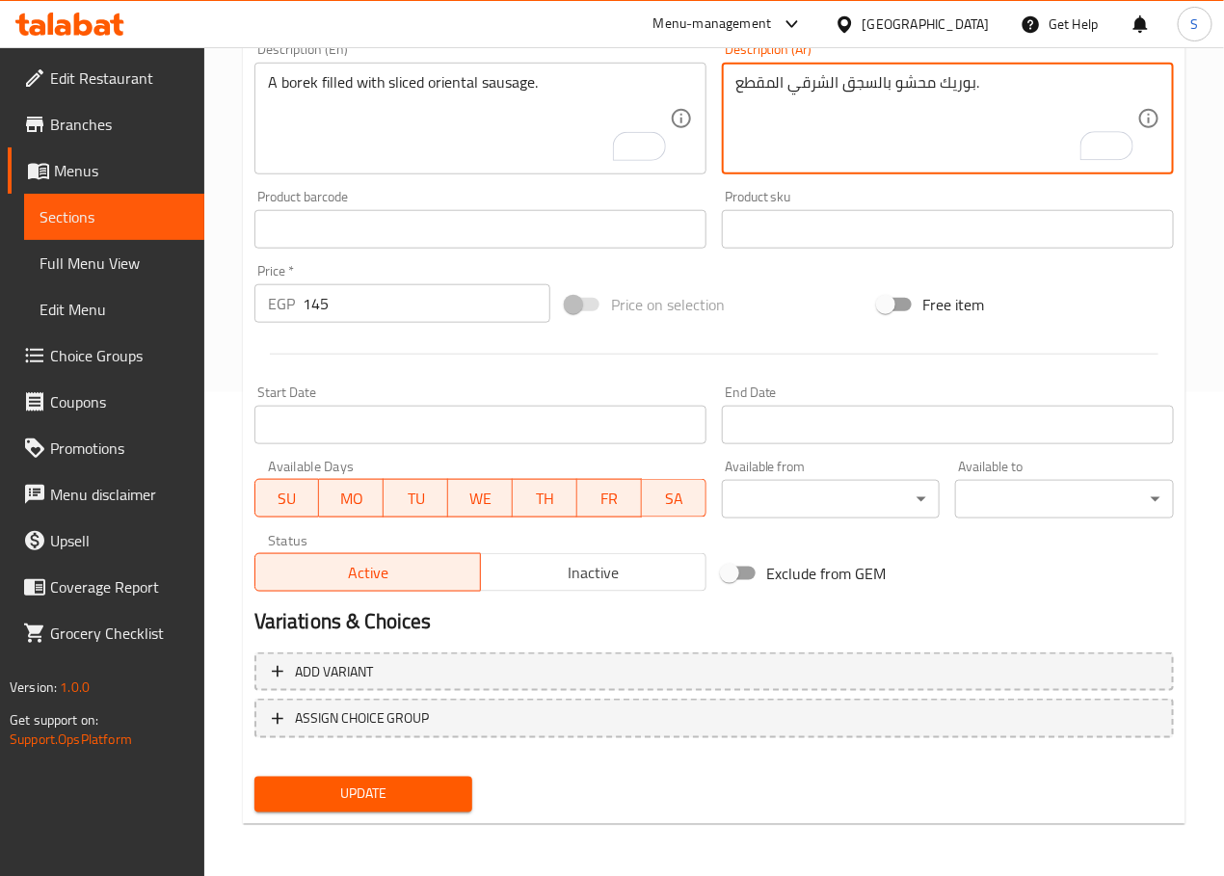
type textarea "بوريك محشو بالسجق الشرقي المقطع."
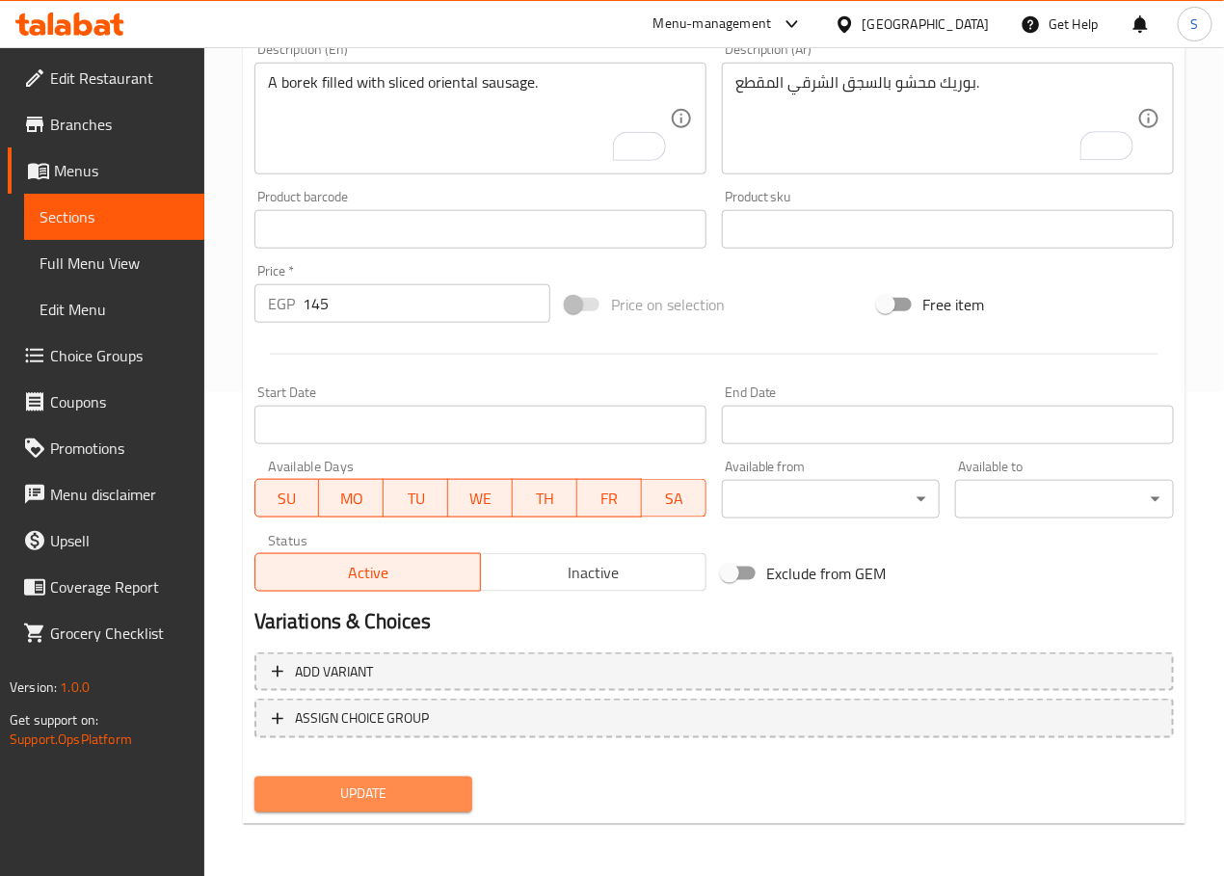
click at [344, 795] on span "Update" at bounding box center [364, 794] width 188 height 24
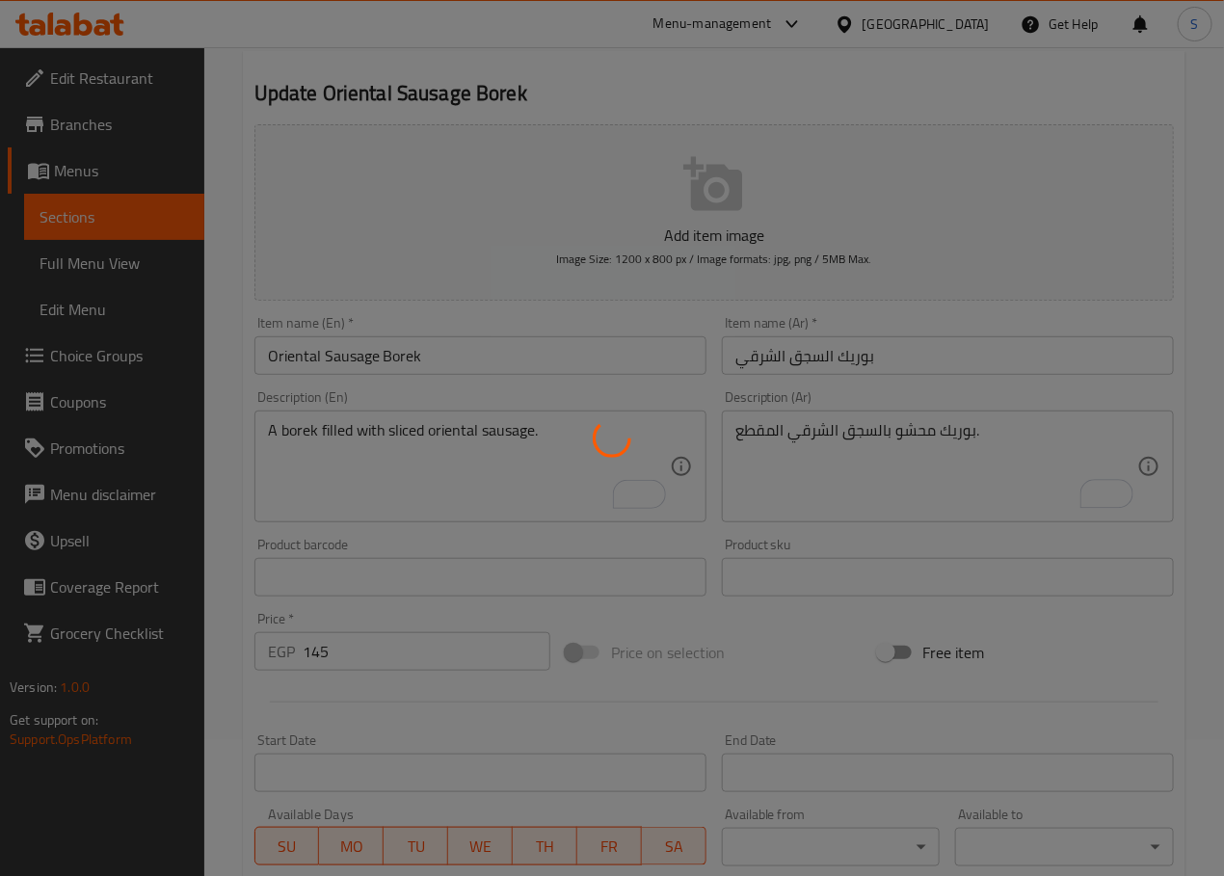
scroll to position [0, 0]
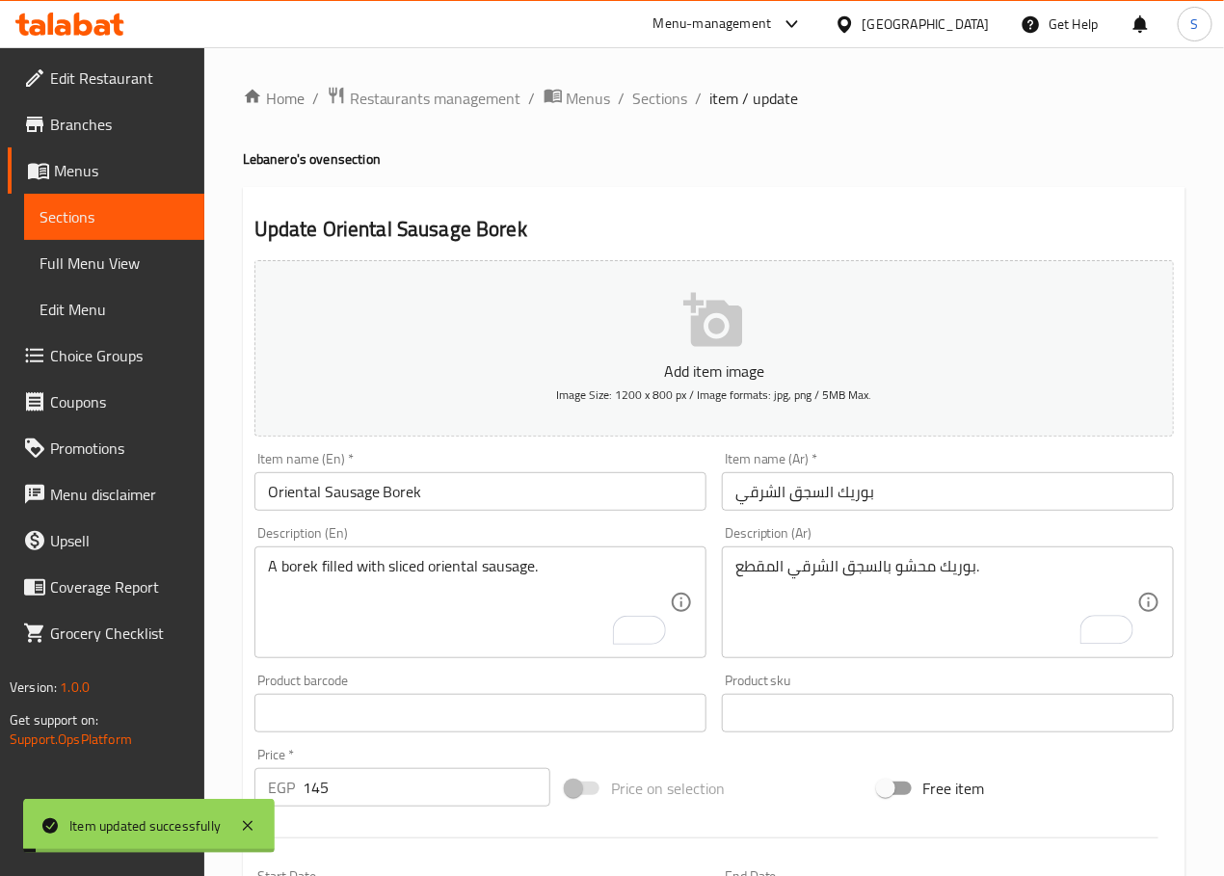
click at [656, 95] on span "Sections" at bounding box center [660, 98] width 55 height 23
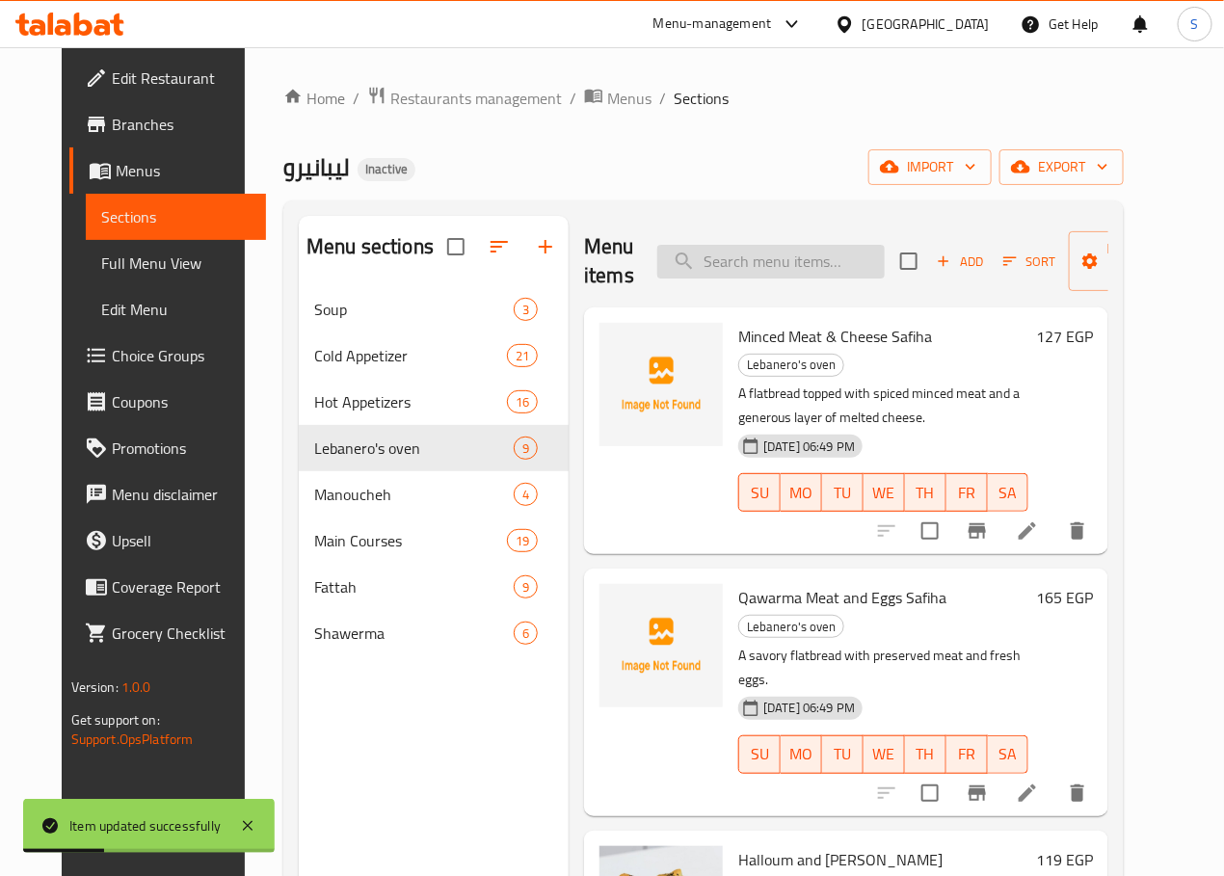
click at [708, 276] on input "search" at bounding box center [770, 262] width 227 height 34
paste input "Pastrami Borek"
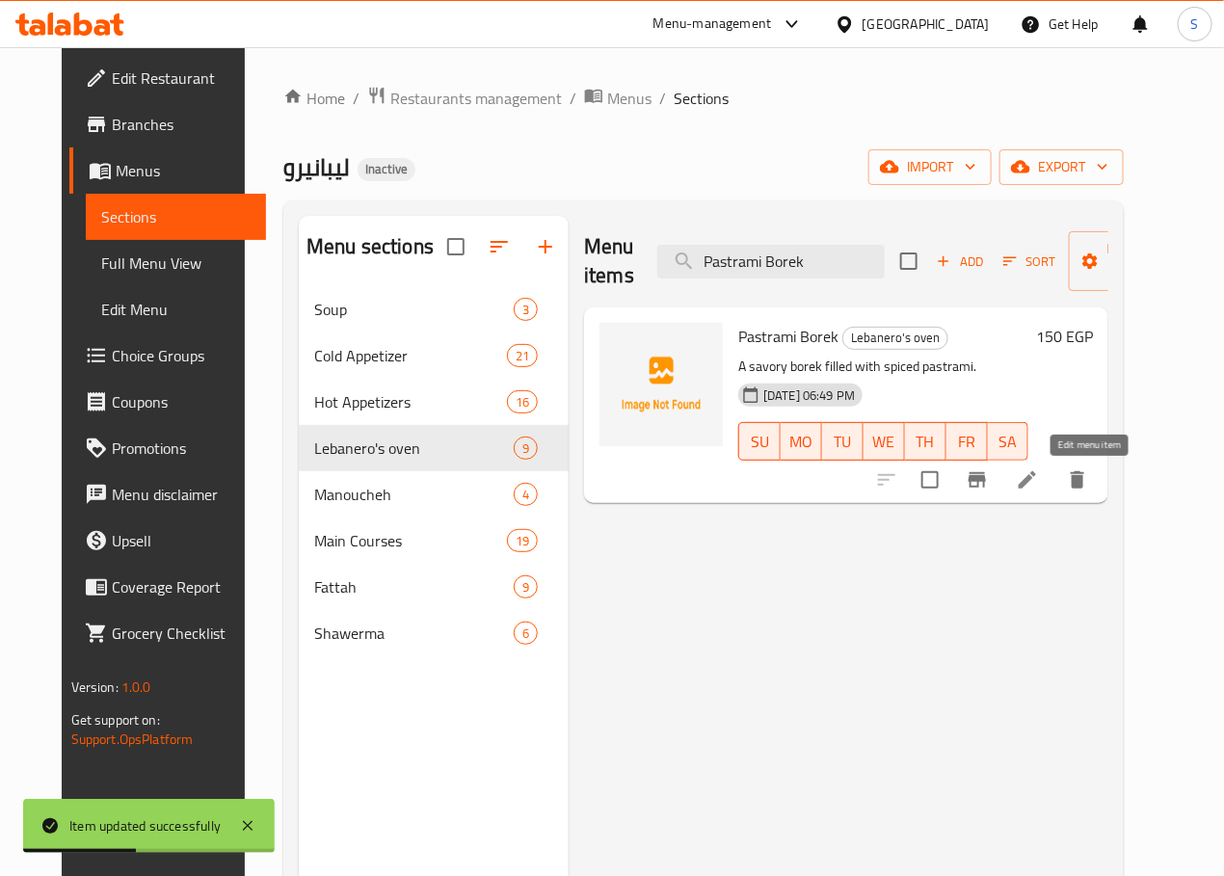
type input "Pastrami Borek"
click at [1039, 487] on icon at bounding box center [1027, 479] width 23 height 23
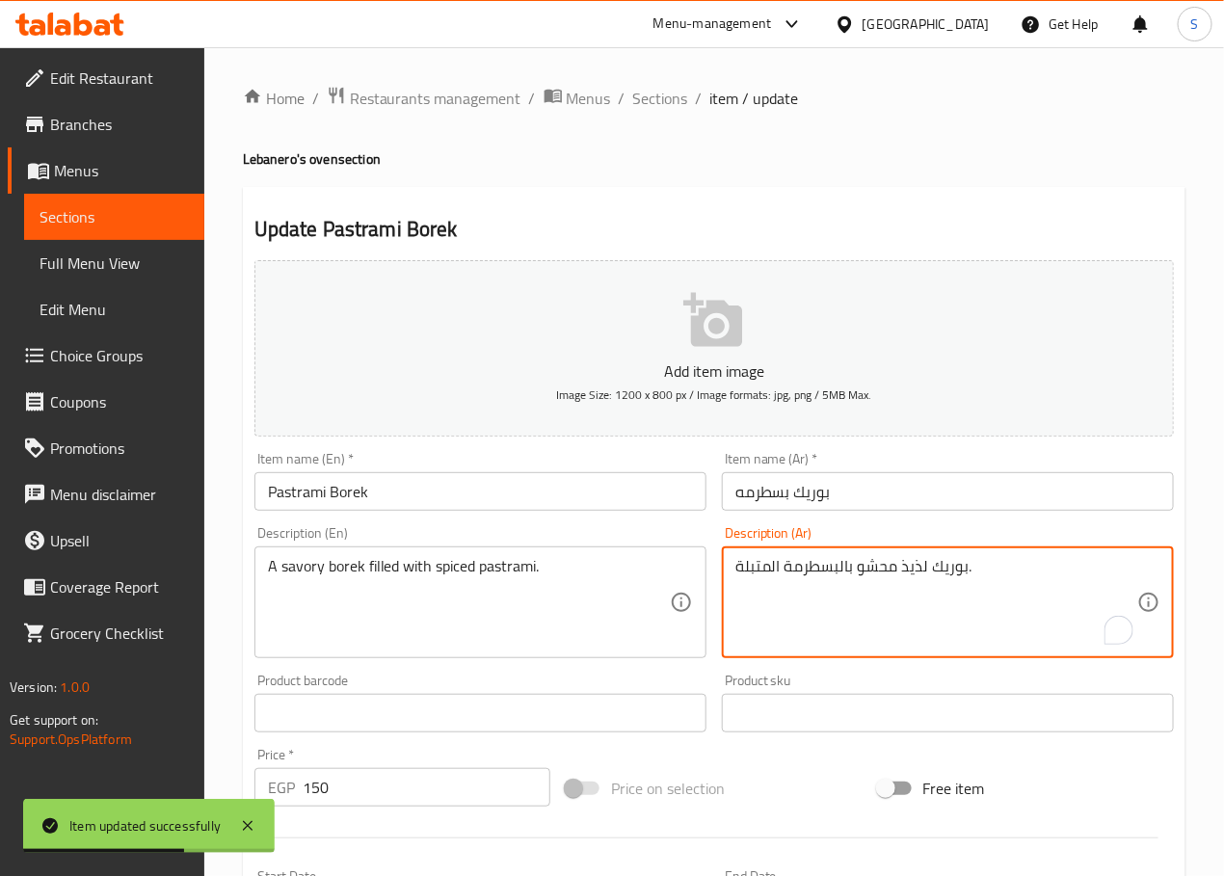
click at [911, 565] on textarea "بوريك لذيذ محشو بالبسطرمة المتبلة." at bounding box center [936, 603] width 402 height 92
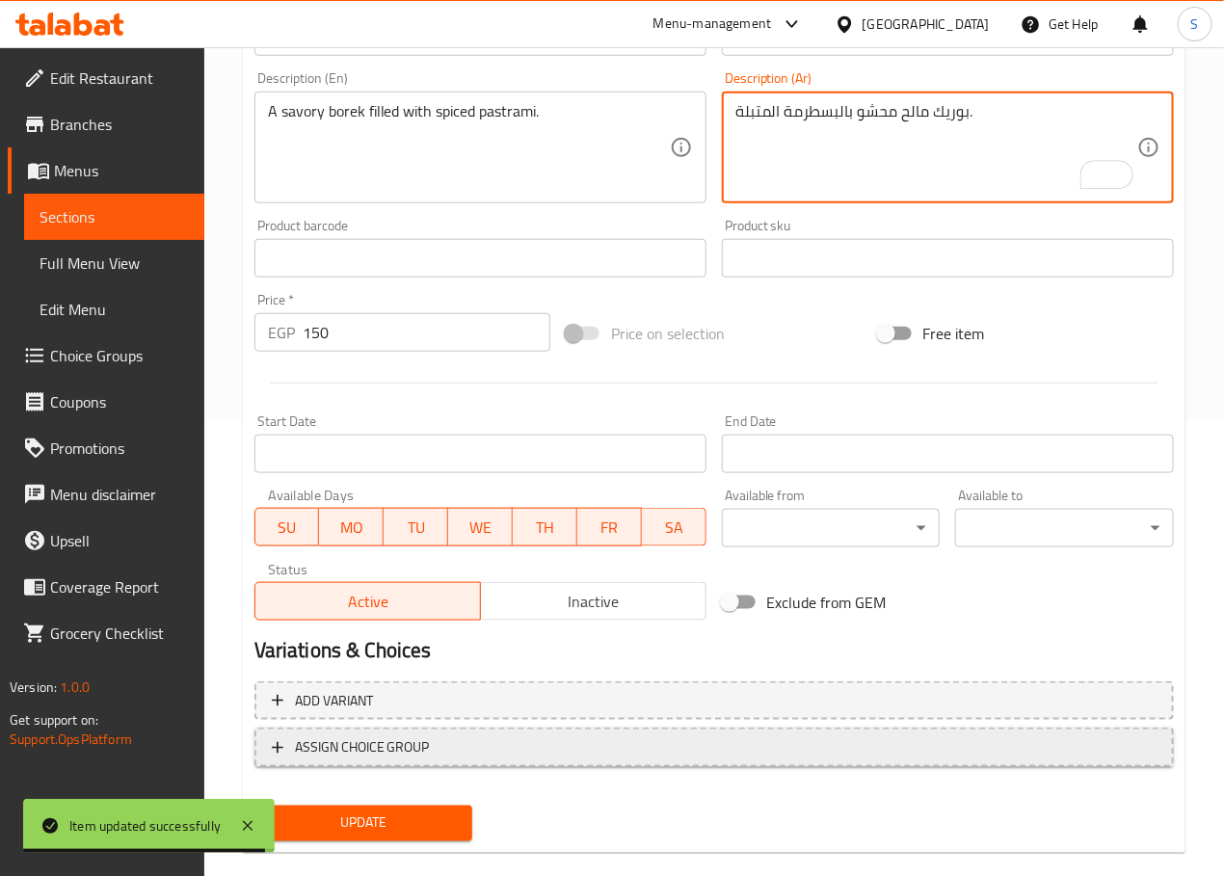
scroll to position [478, 0]
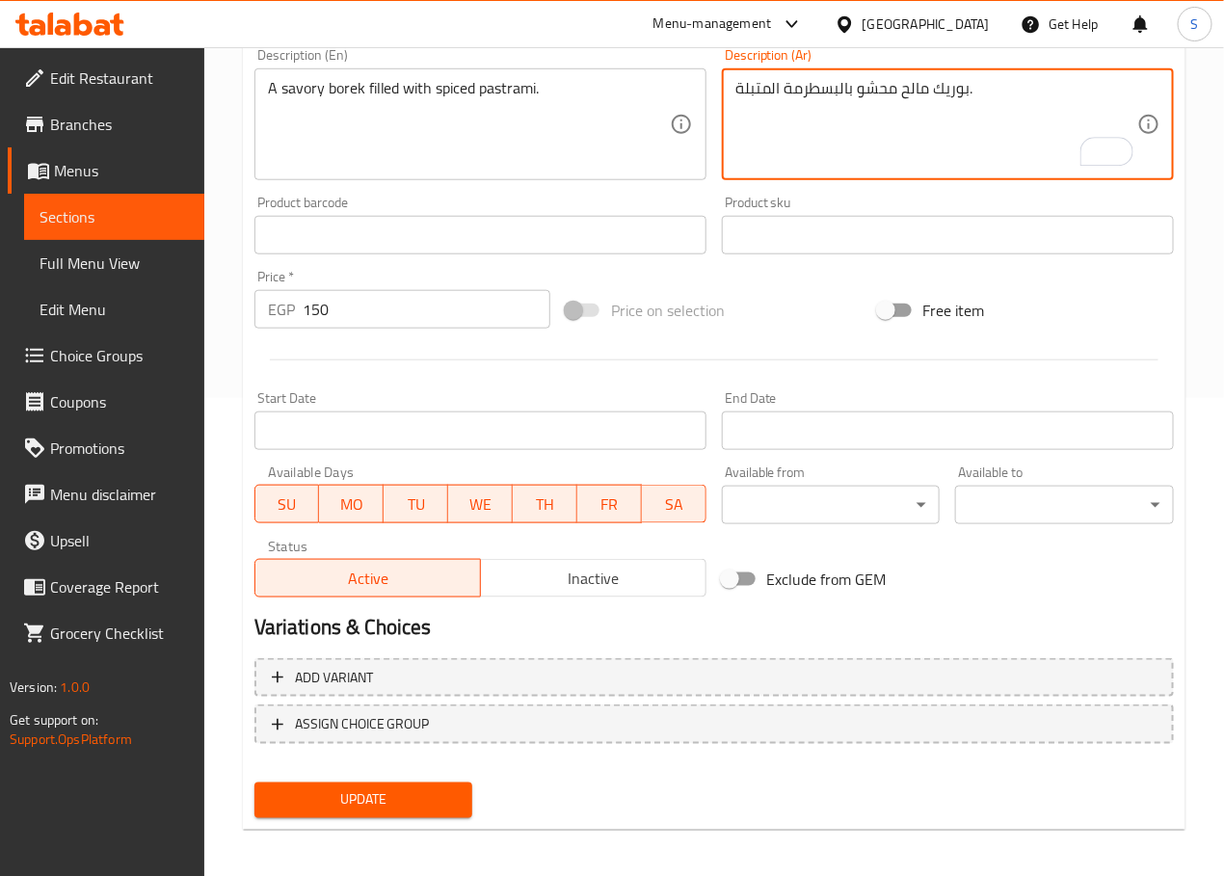
type textarea "بوريك مالح محشو بالبسطرمة المتبلة."
click at [358, 795] on span "Update" at bounding box center [364, 800] width 188 height 24
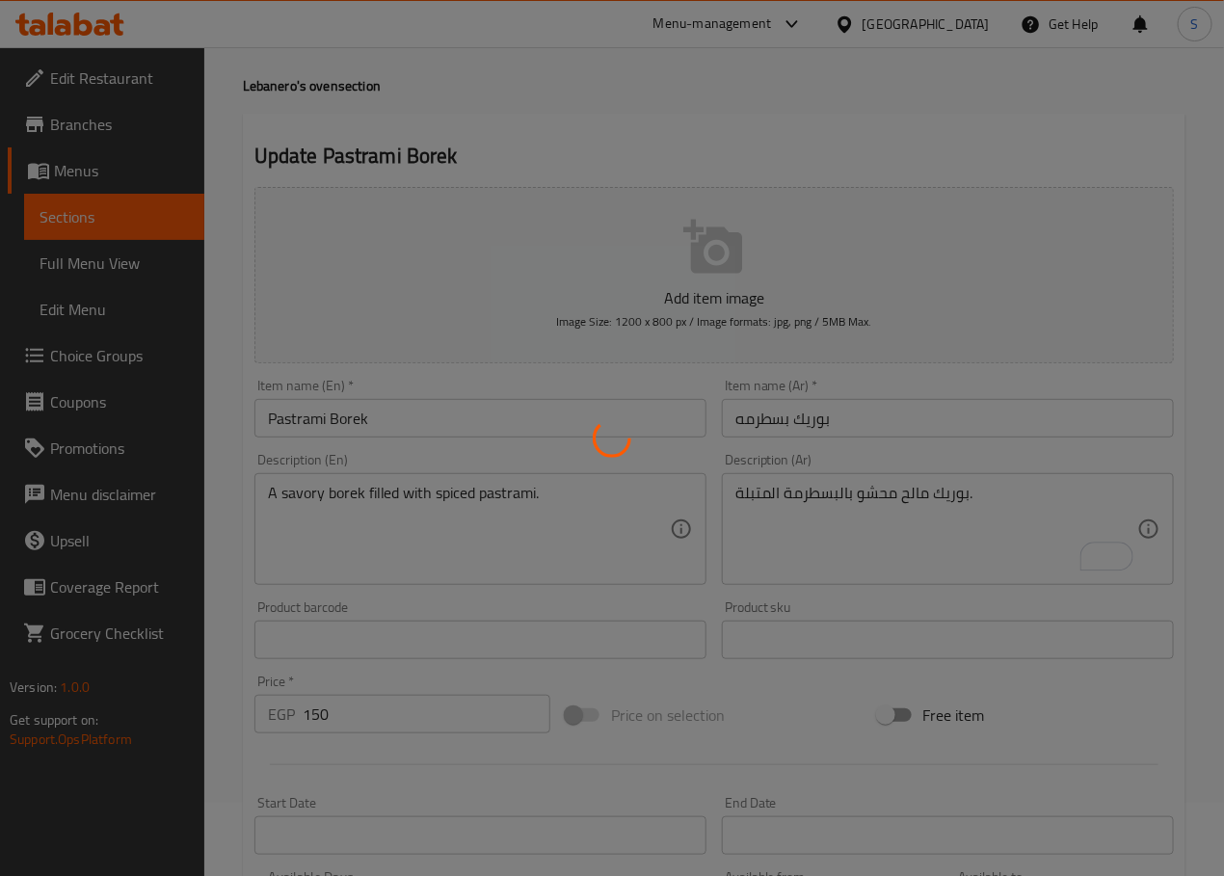
scroll to position [0, 0]
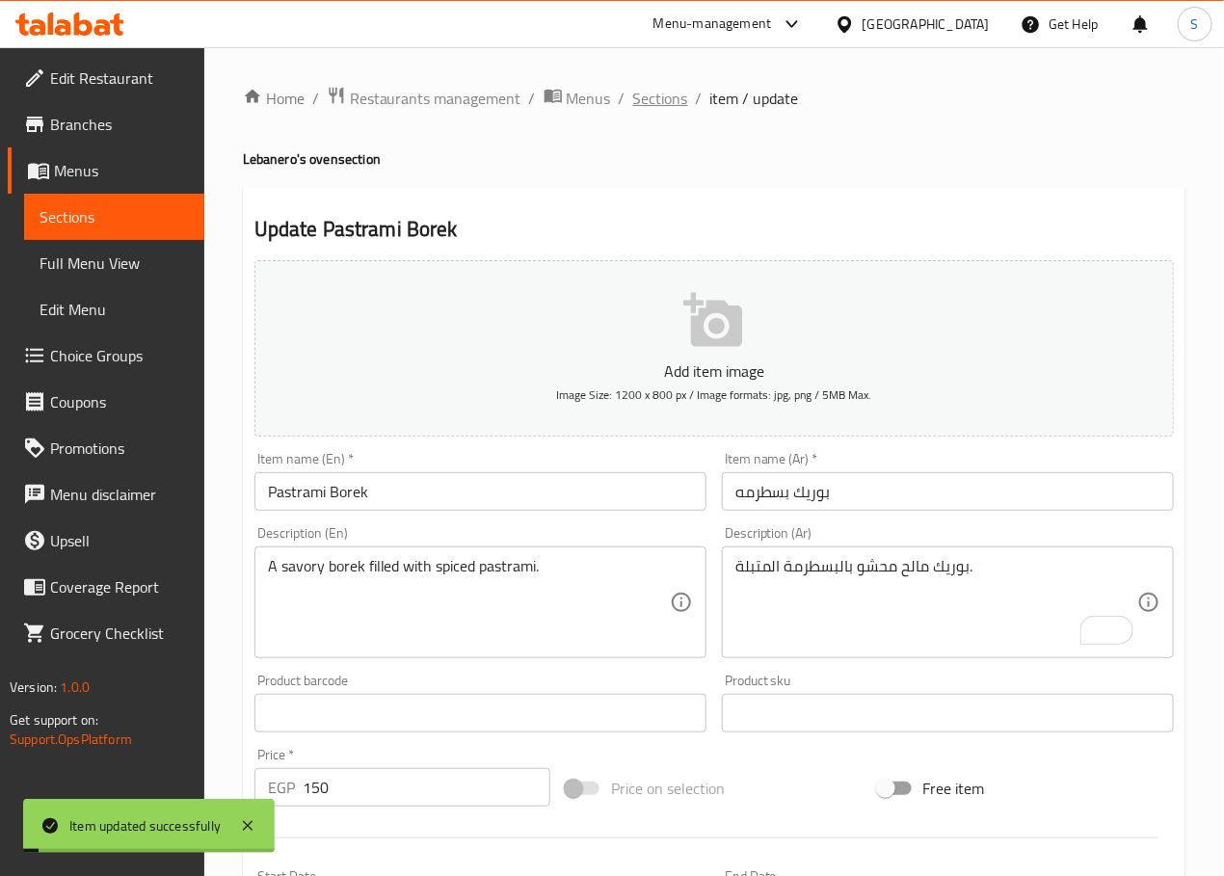
click at [647, 98] on span "Sections" at bounding box center [660, 98] width 55 height 23
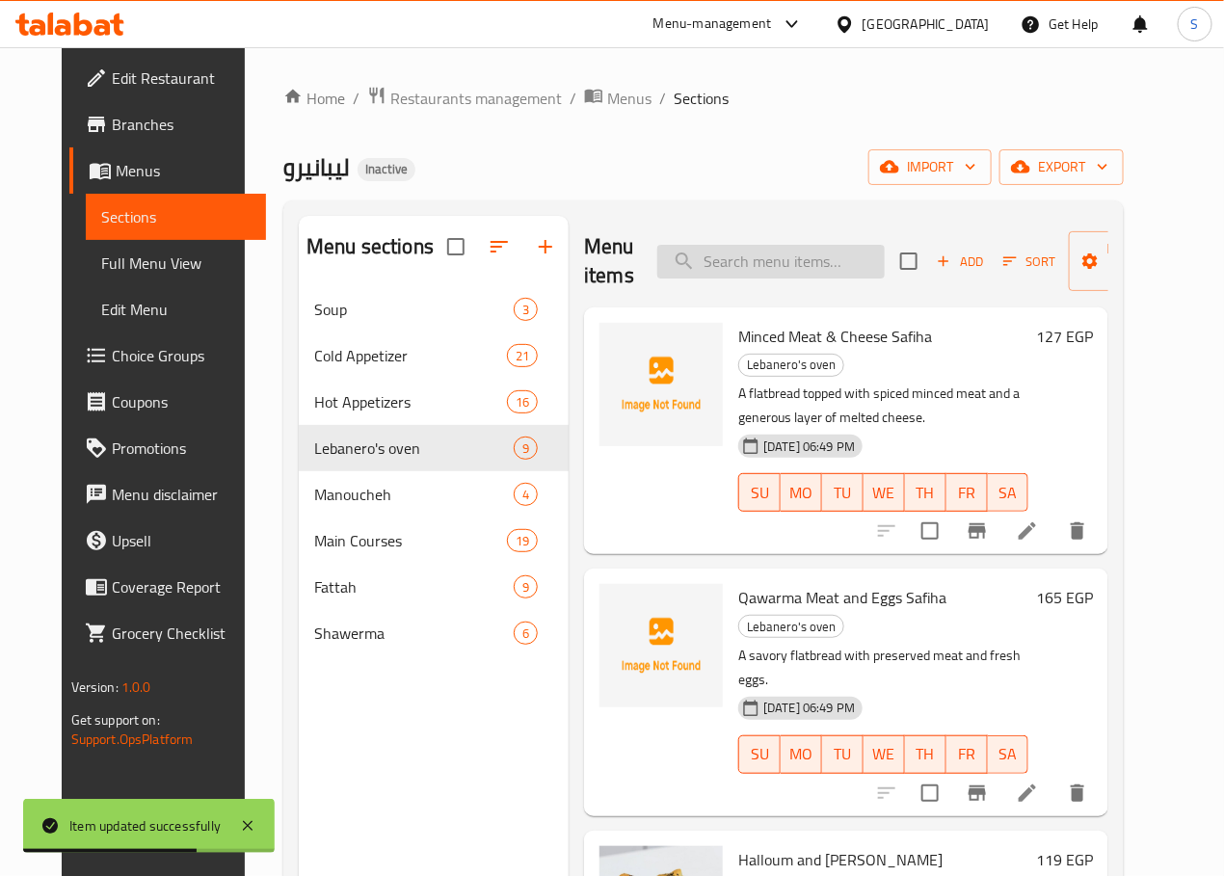
click at [792, 255] on input "search" at bounding box center [770, 262] width 227 height 34
type input "ر"
paste input "Thyme"
type input "Thyme"
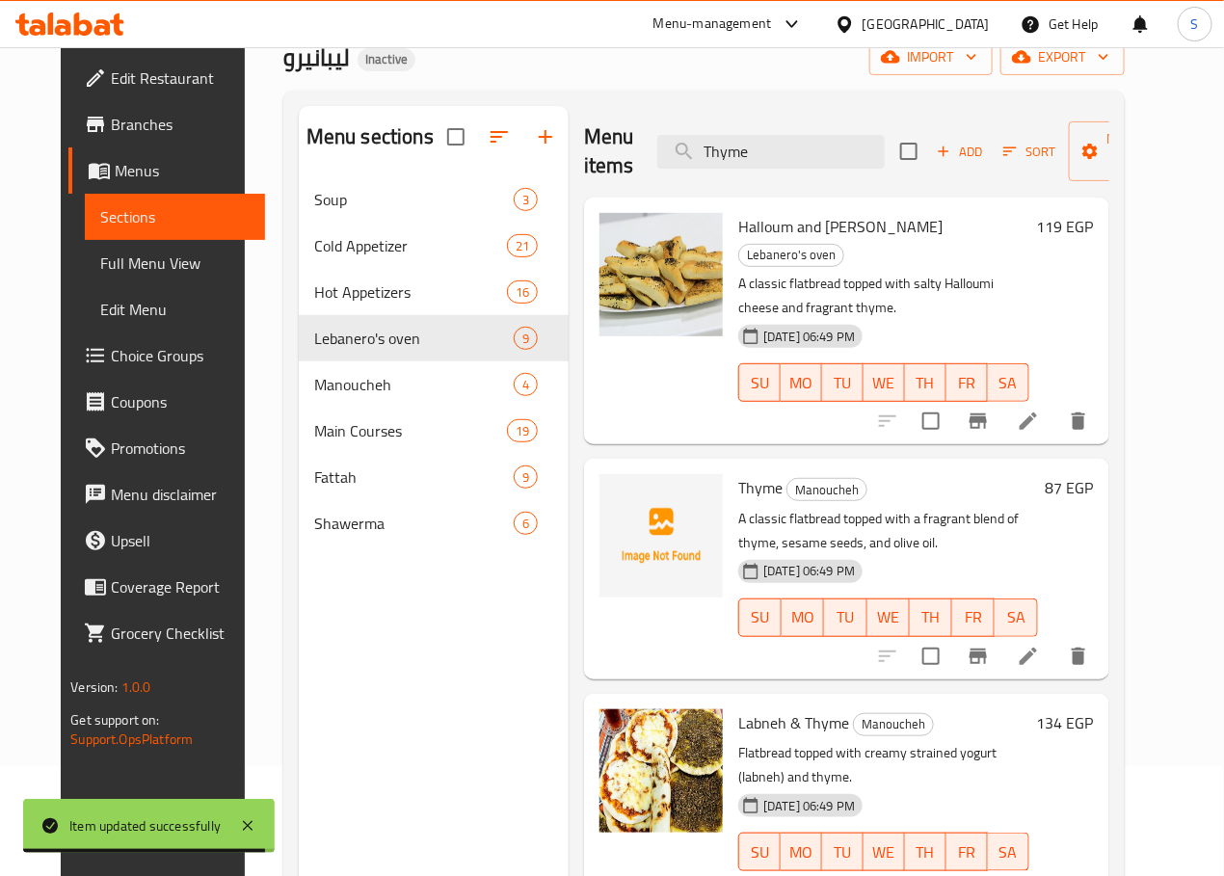
scroll to position [131, 0]
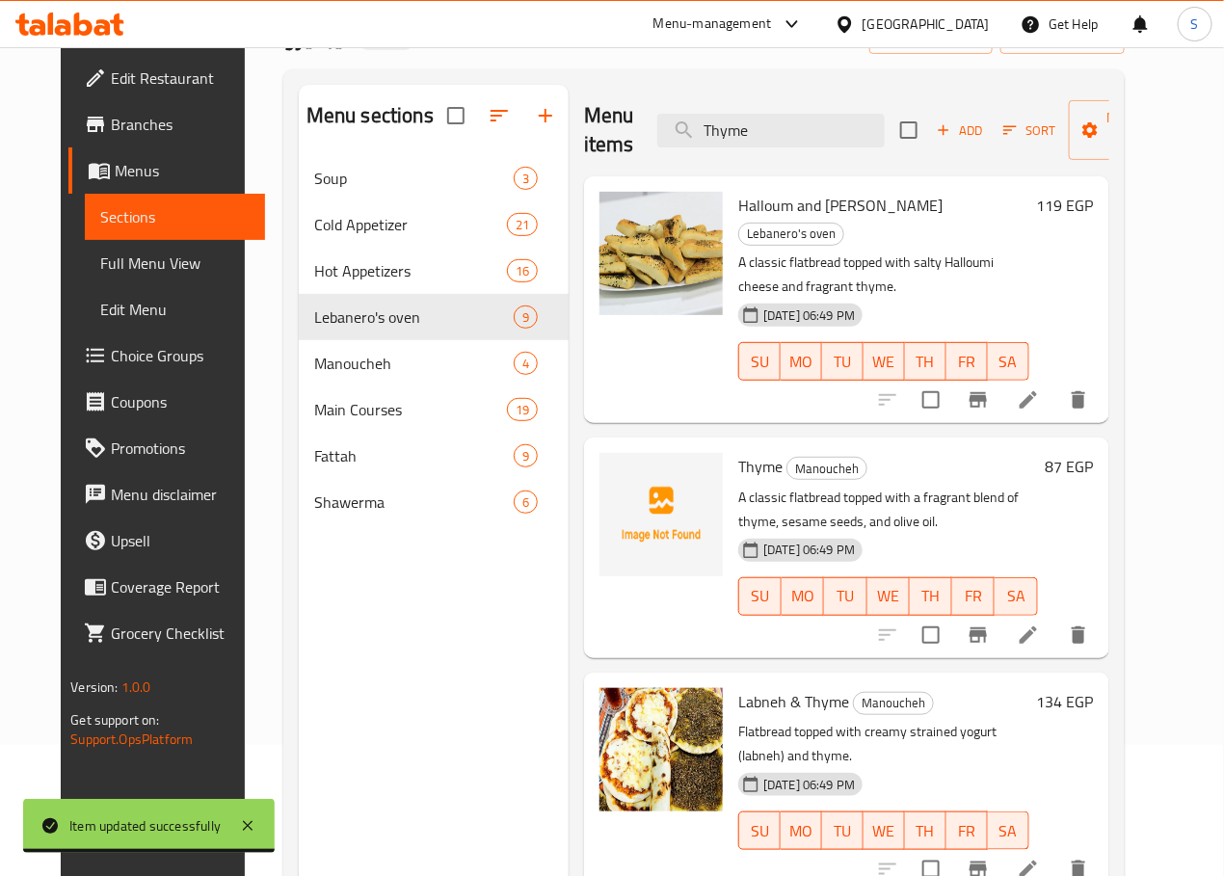
click at [1040, 623] on icon at bounding box center [1028, 634] width 23 height 23
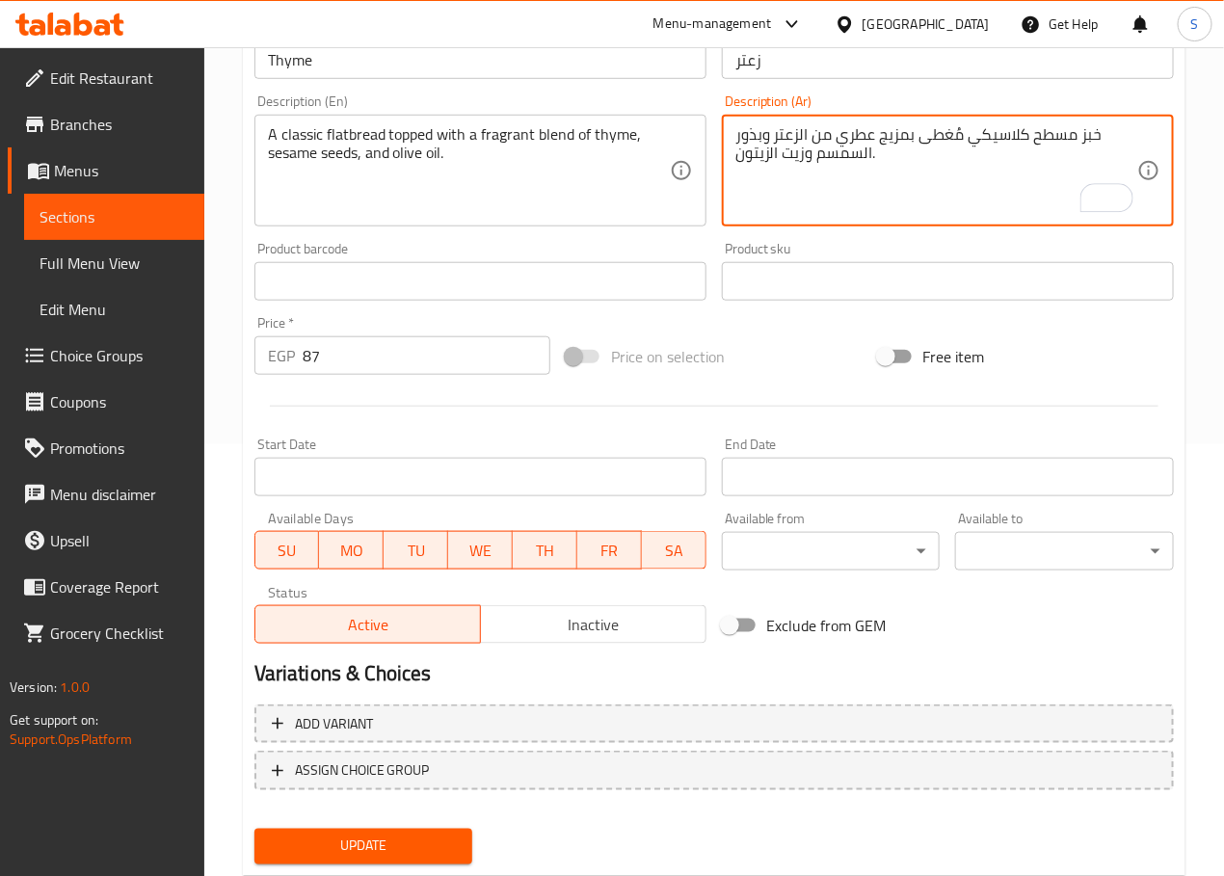
scroll to position [484, 0]
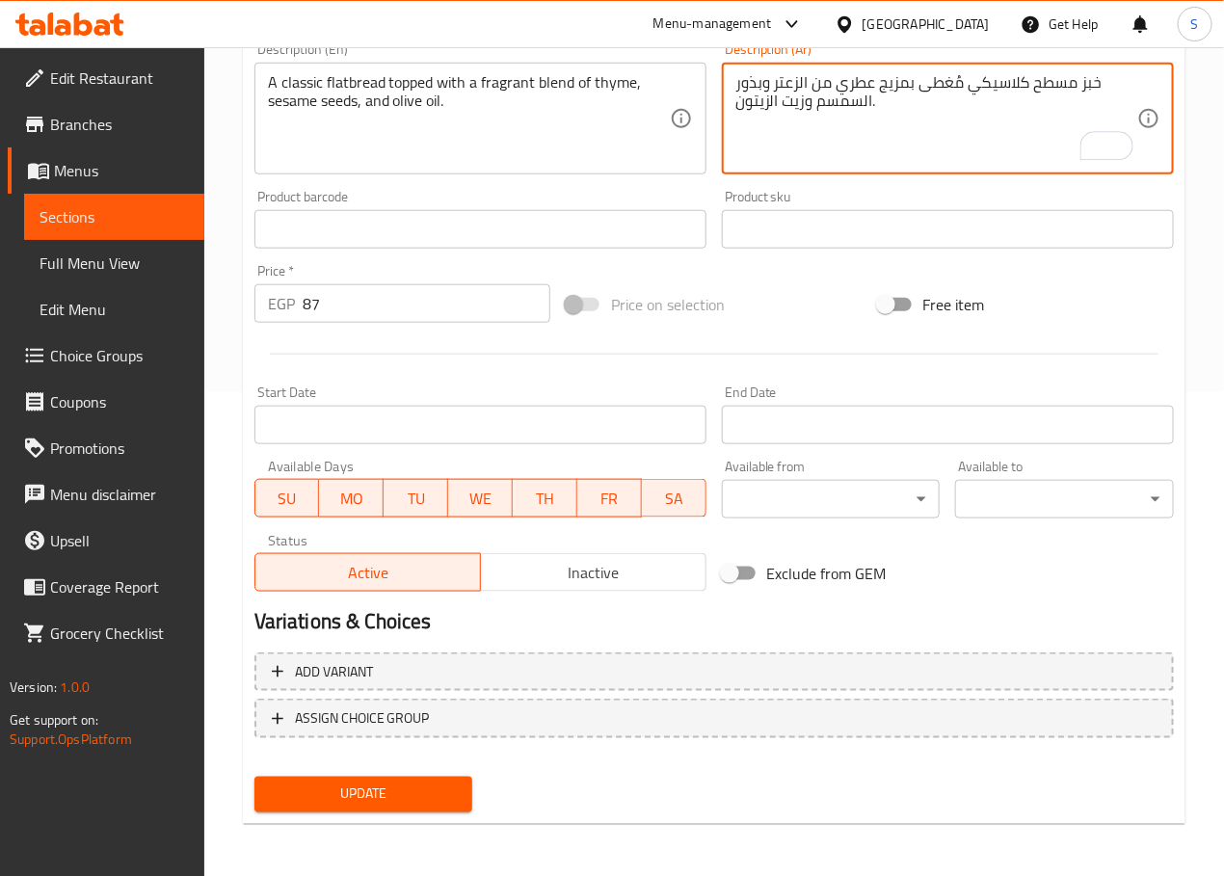
type textarea "خبز مسطح كلاسيكي مُغطى بمزيج عطري من الزعتر وبذور السمسم وزيت الزيتون."
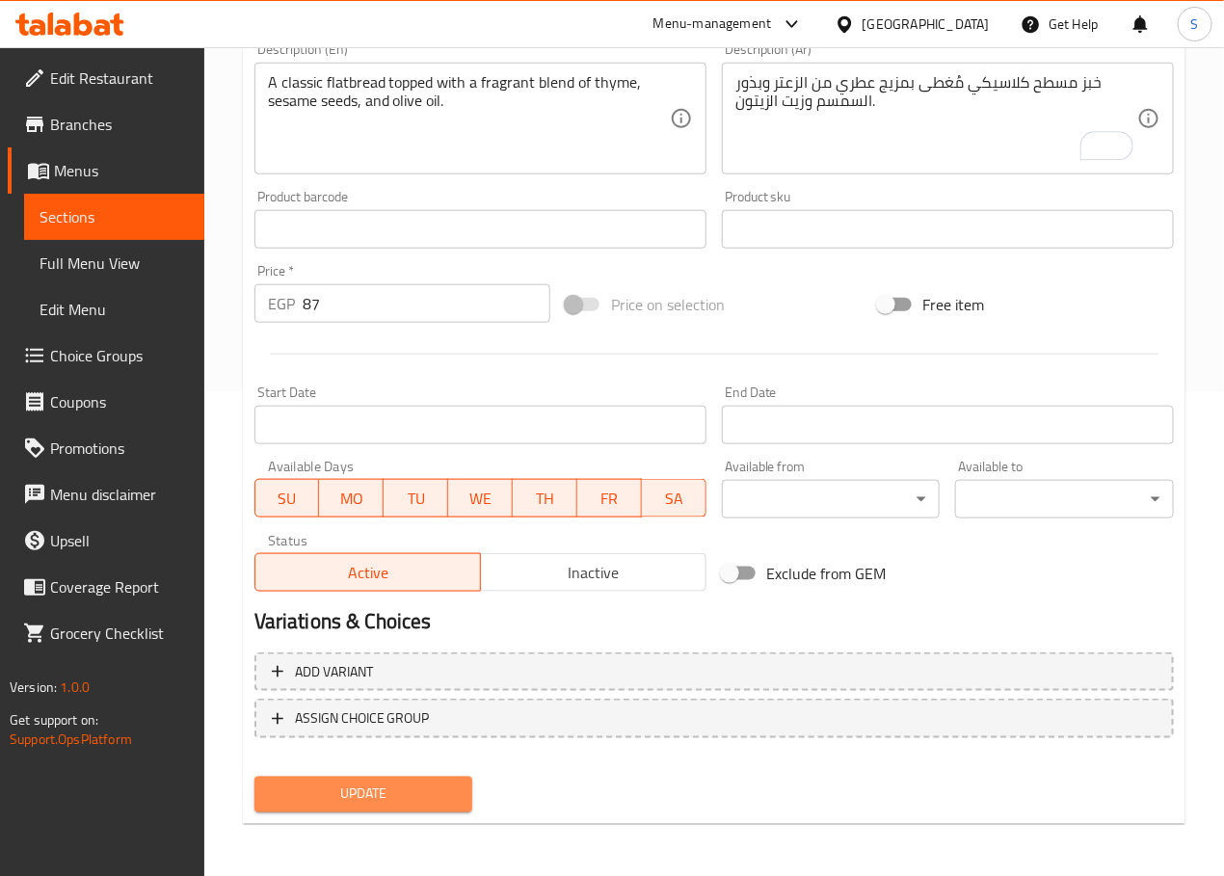
click at [356, 799] on span "Update" at bounding box center [364, 794] width 188 height 24
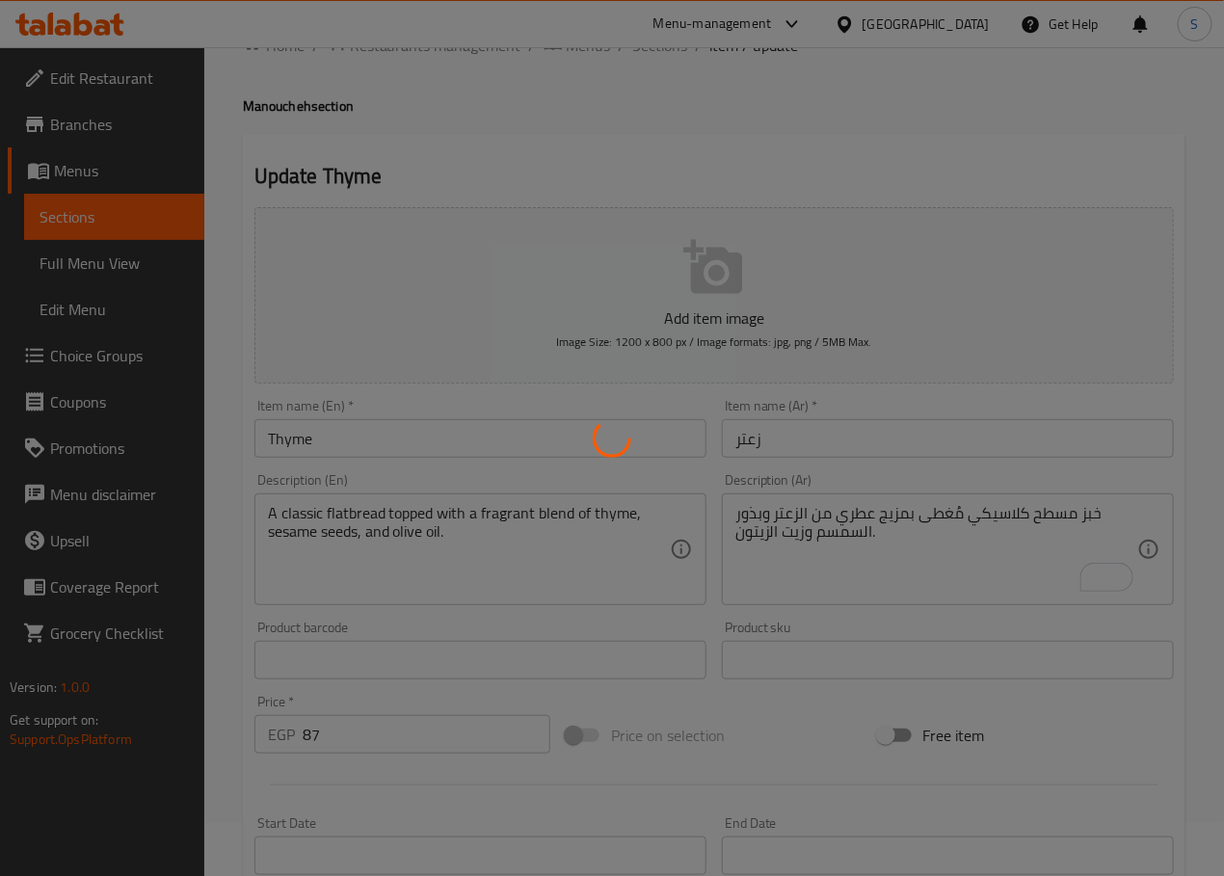
scroll to position [0, 0]
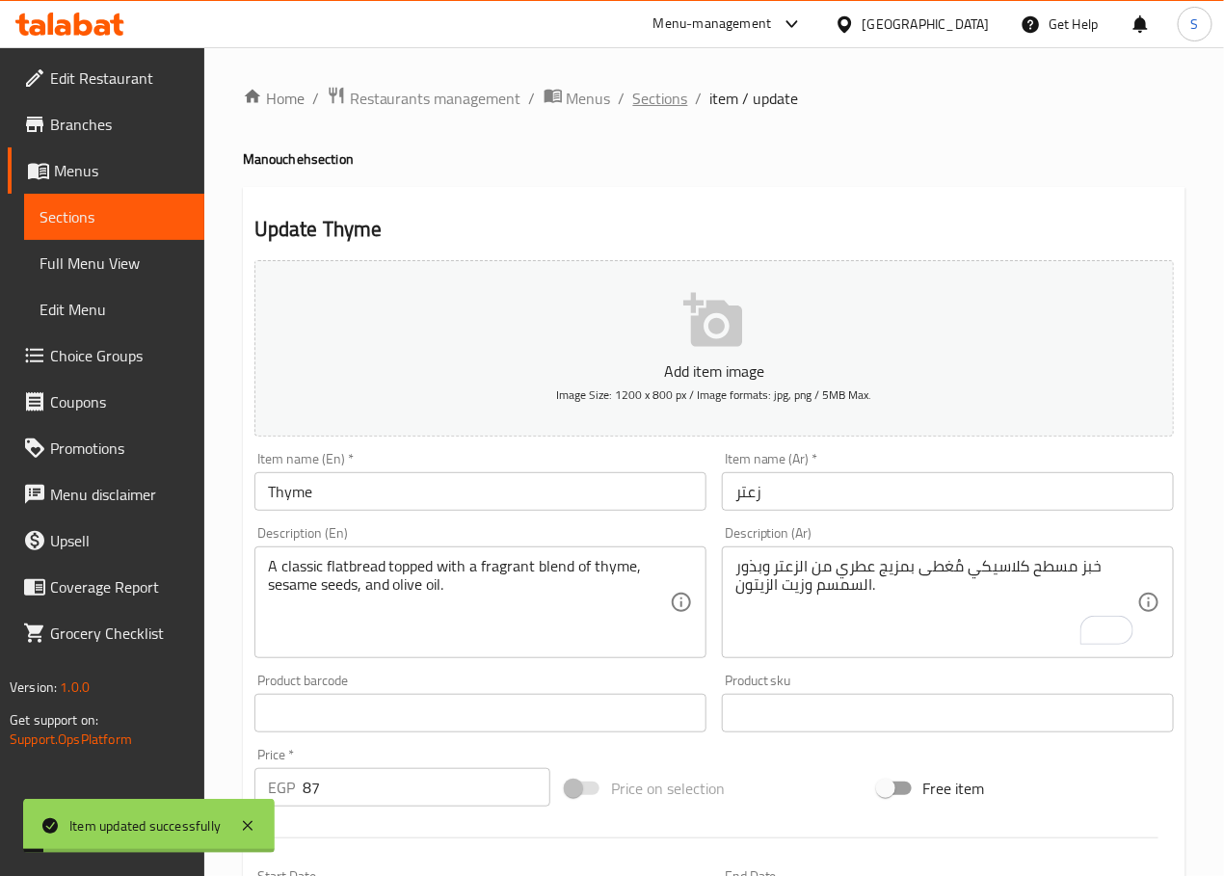
click at [668, 98] on span "Sections" at bounding box center [660, 98] width 55 height 23
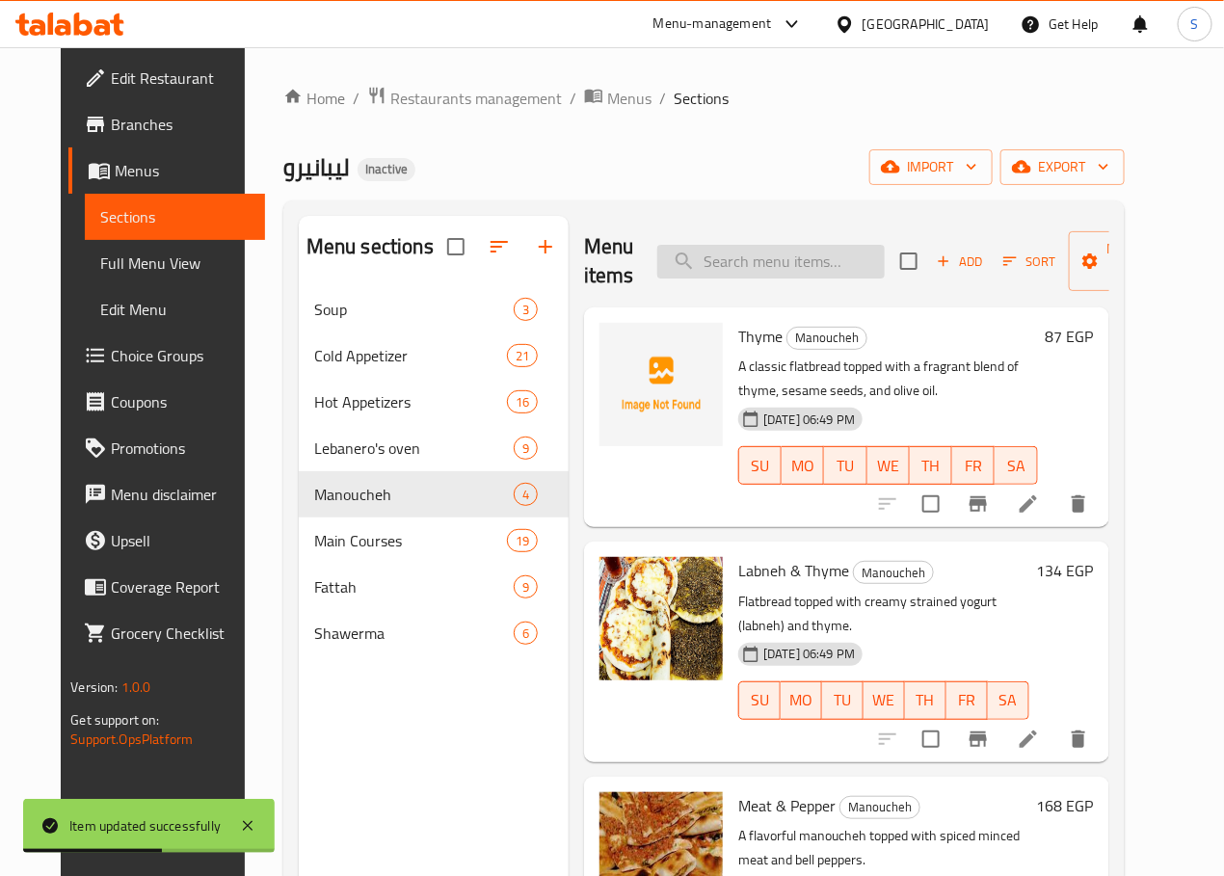
click at [812, 275] on input "search" at bounding box center [770, 262] width 227 height 34
paste input "Labneh & Thyme"
type input "Labneh & Thyme"
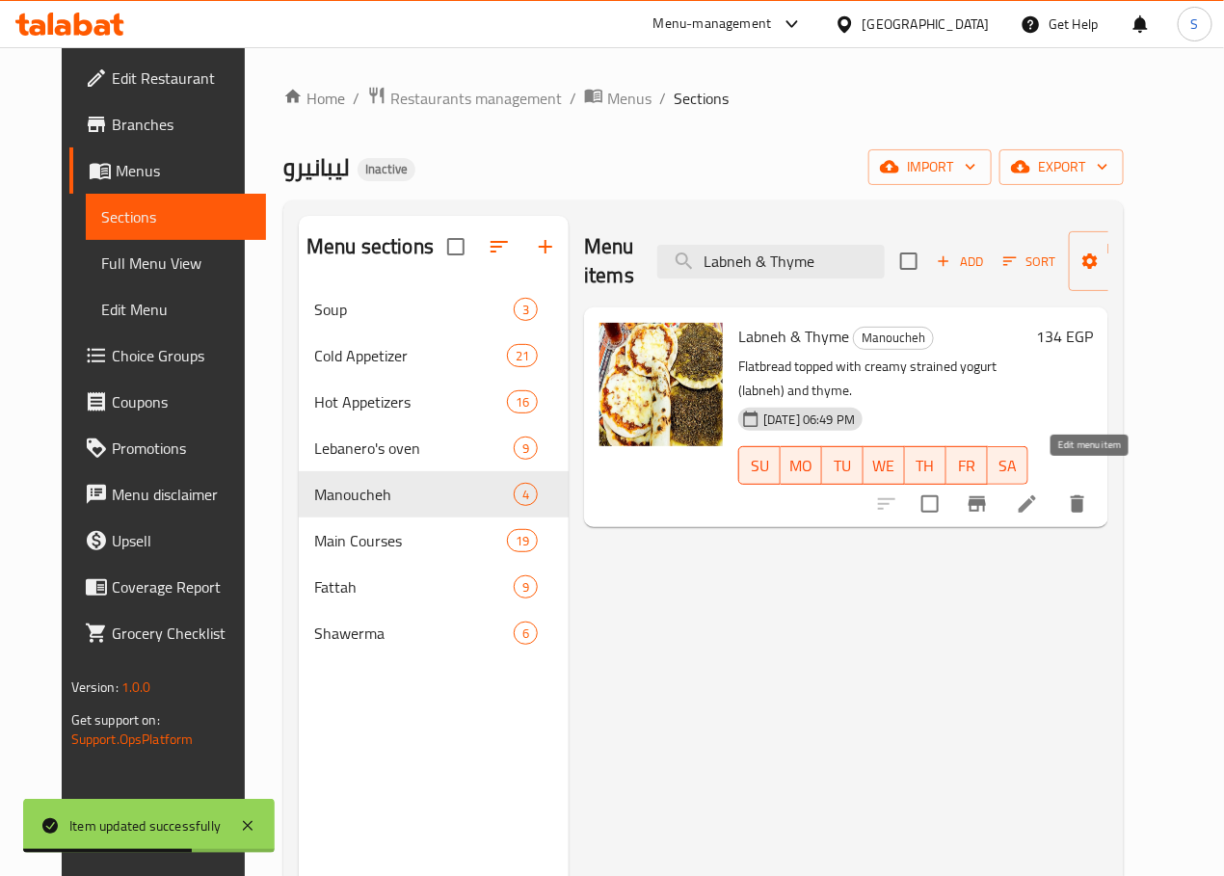
click at [1039, 492] on icon at bounding box center [1027, 503] width 23 height 23
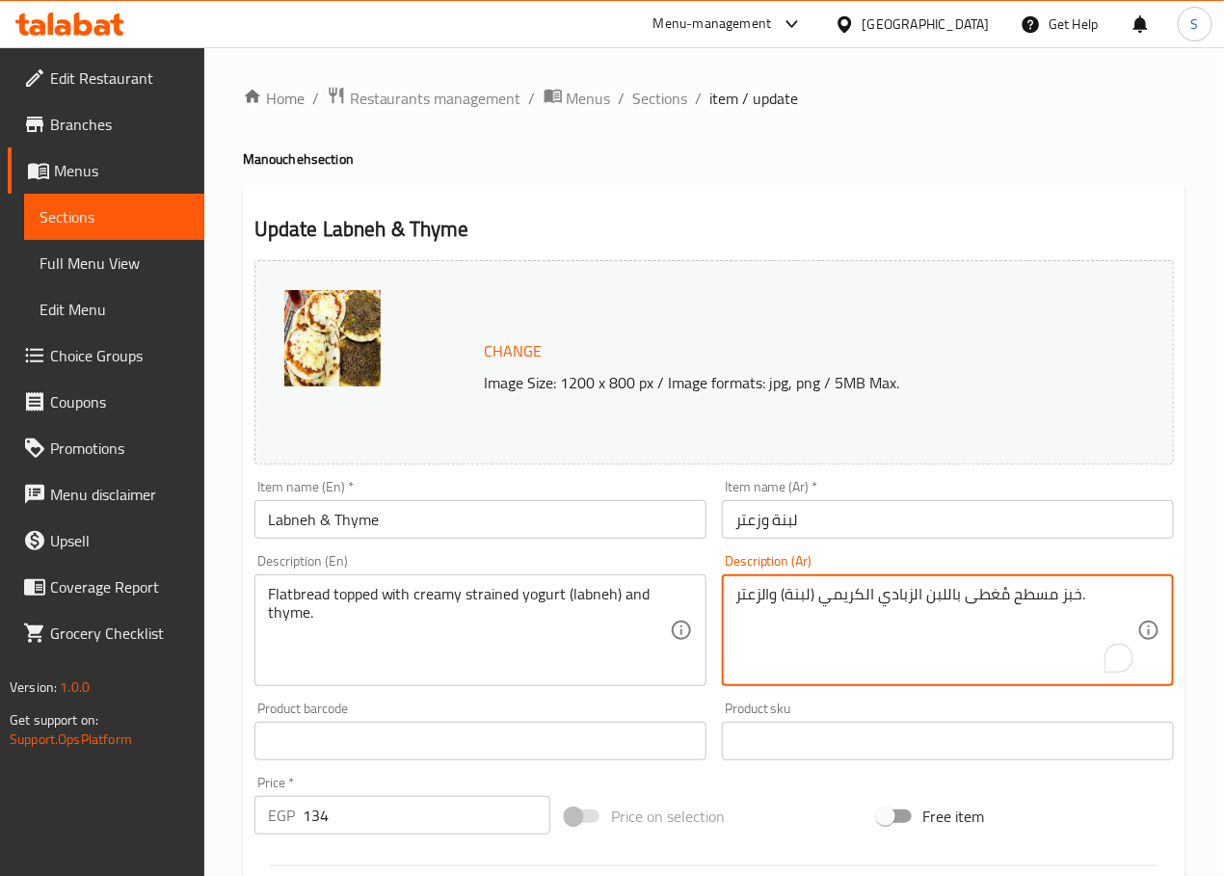
click at [943, 598] on textarea "خبز مسطح مُغطى باللبن الزبادي الكريمي (لبنة) والزعتر." at bounding box center [936, 631] width 402 height 92
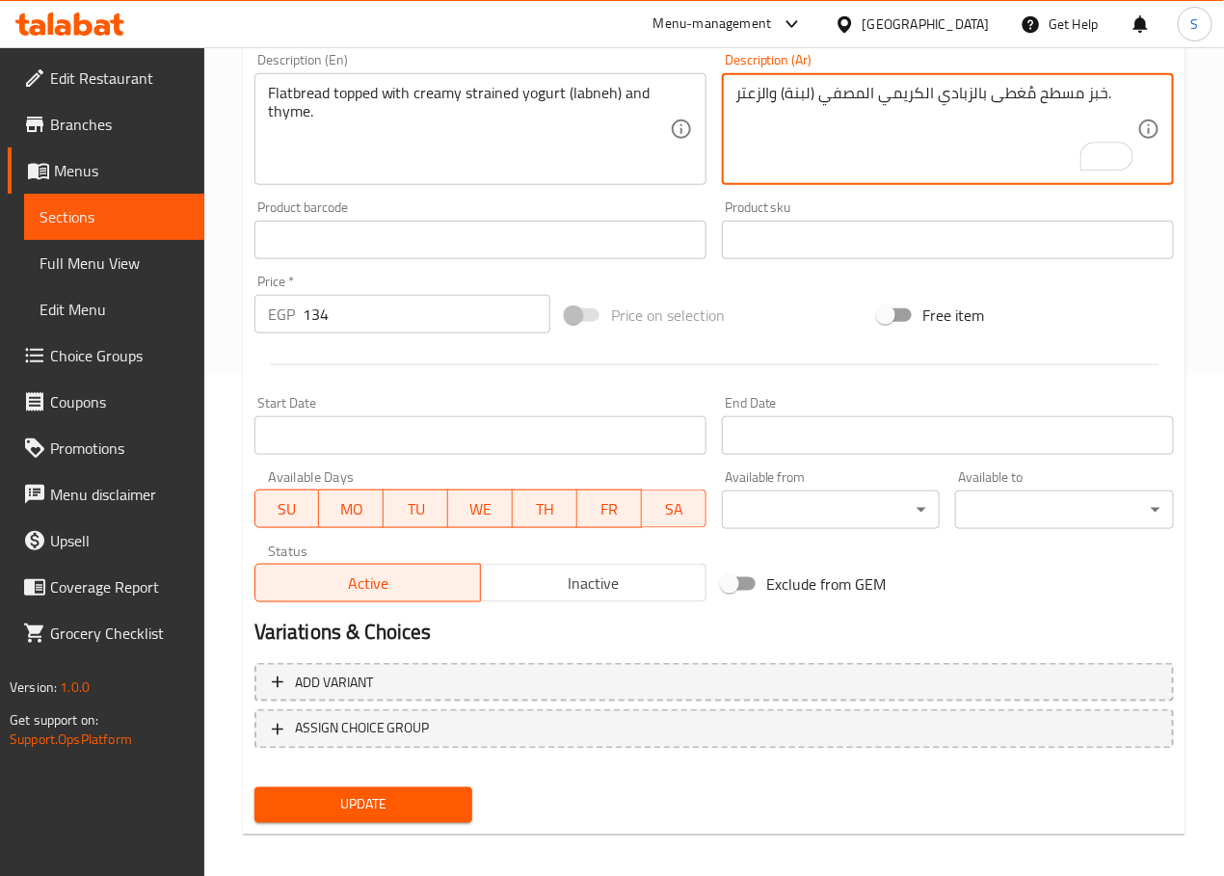
scroll to position [512, 0]
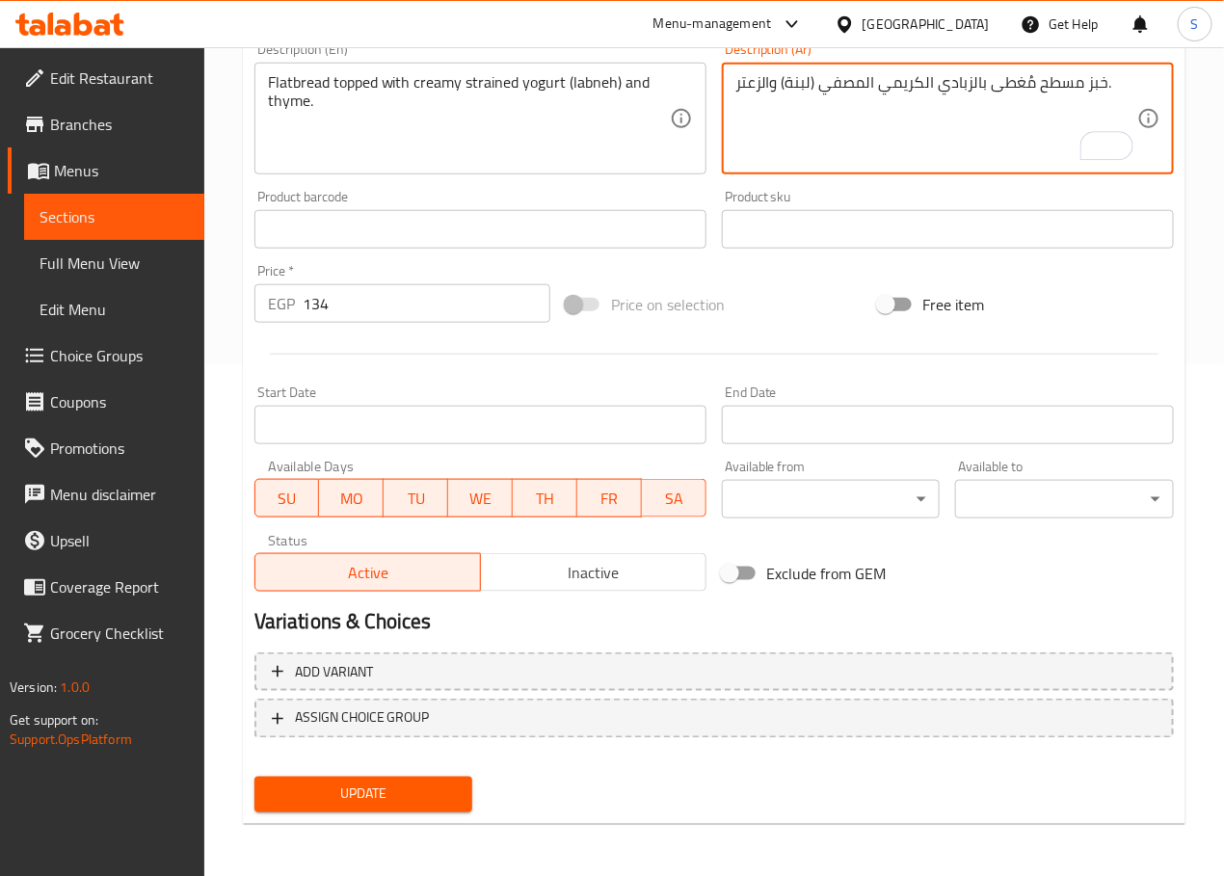
type textarea "خبز مسطح مُغطى بالزبادي الكريمي المصفي (لبنة) والزعتر."
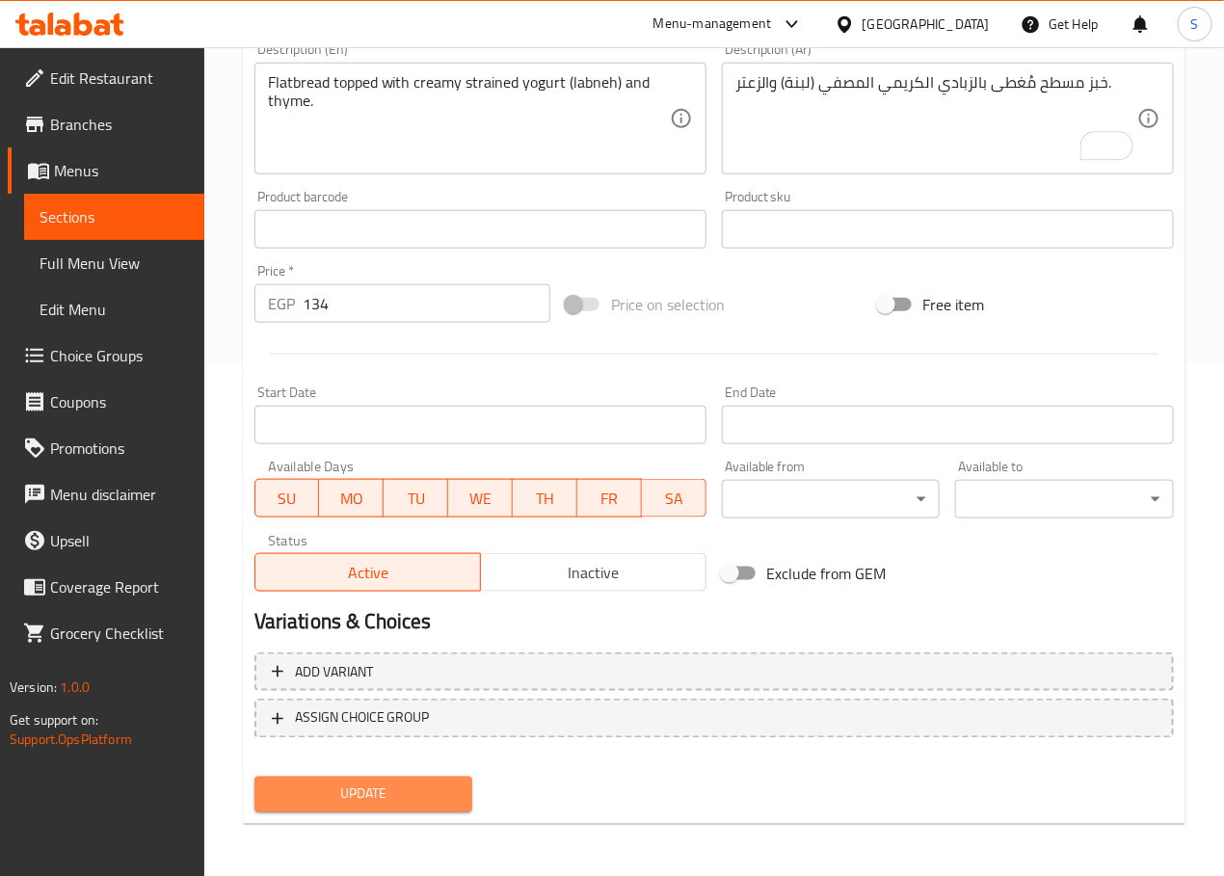
click at [423, 790] on span "Update" at bounding box center [364, 794] width 188 height 24
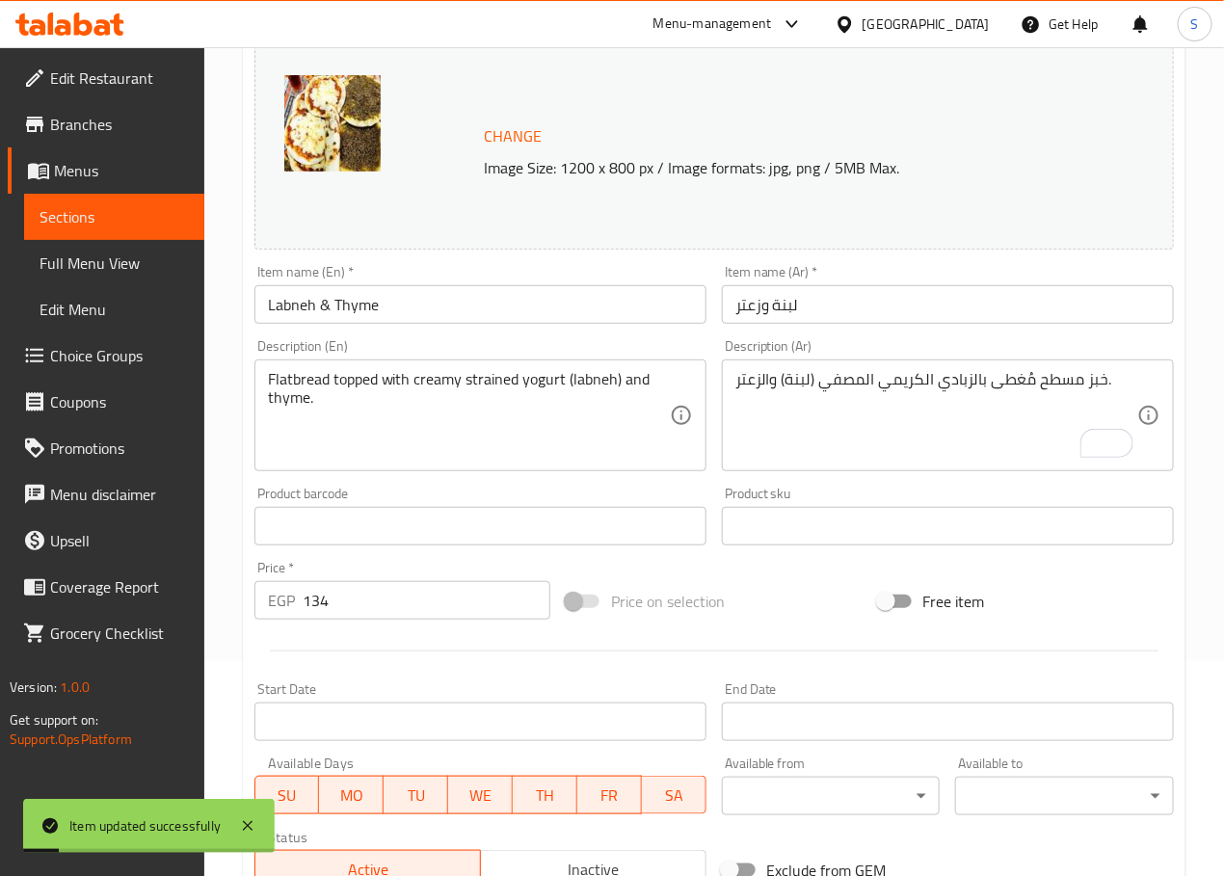
scroll to position [0, 0]
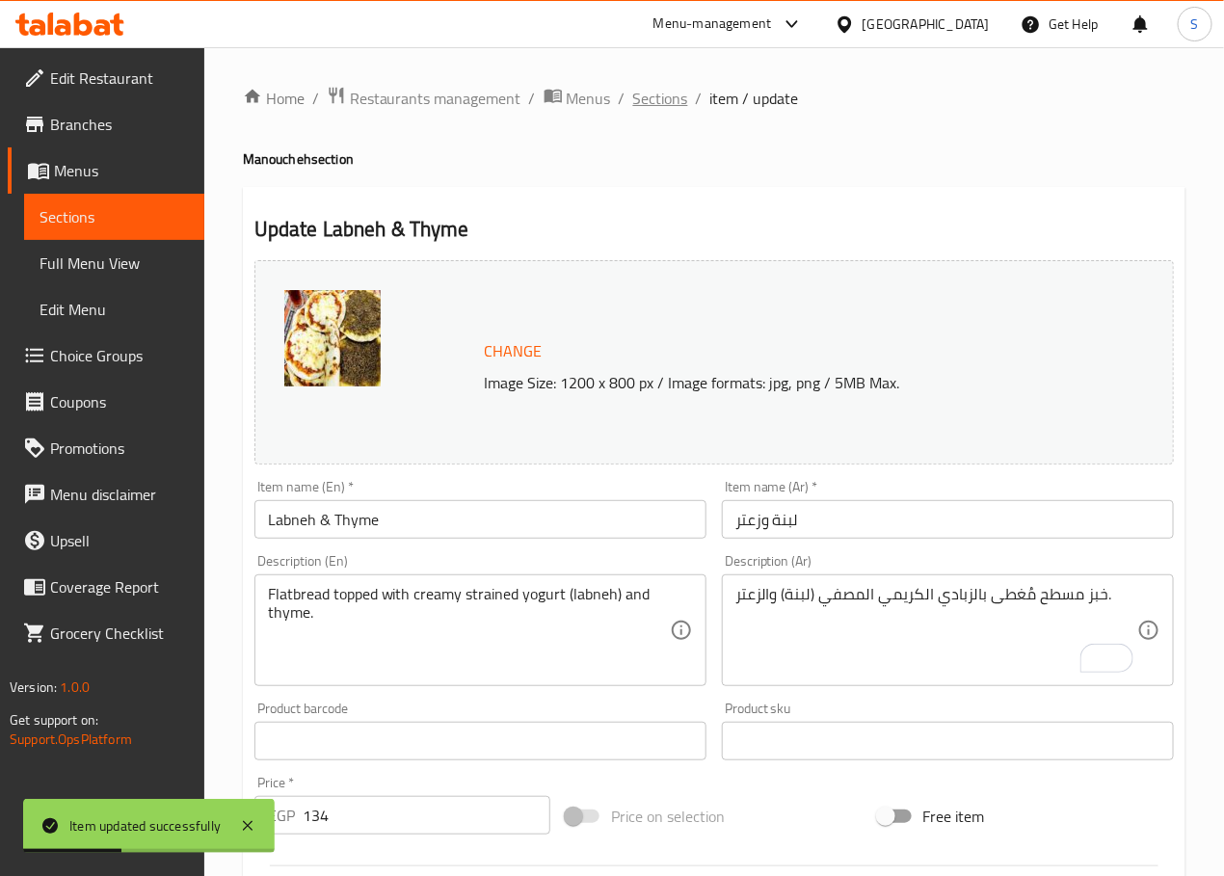
click at [650, 104] on span "Sections" at bounding box center [660, 98] width 55 height 23
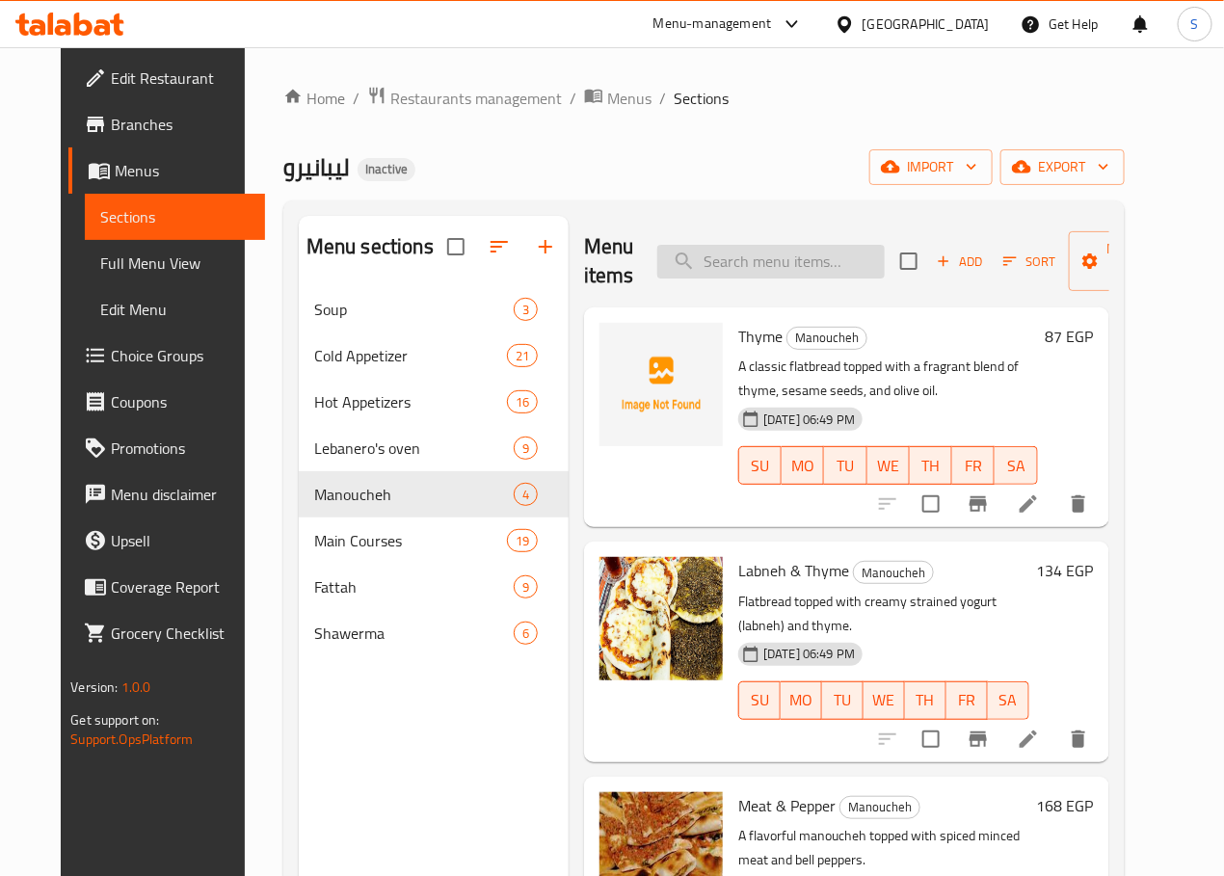
click at [764, 275] on input "search" at bounding box center [770, 262] width 227 height 34
paste input "Meat & Pepper"
type input "Meat & Pepper"
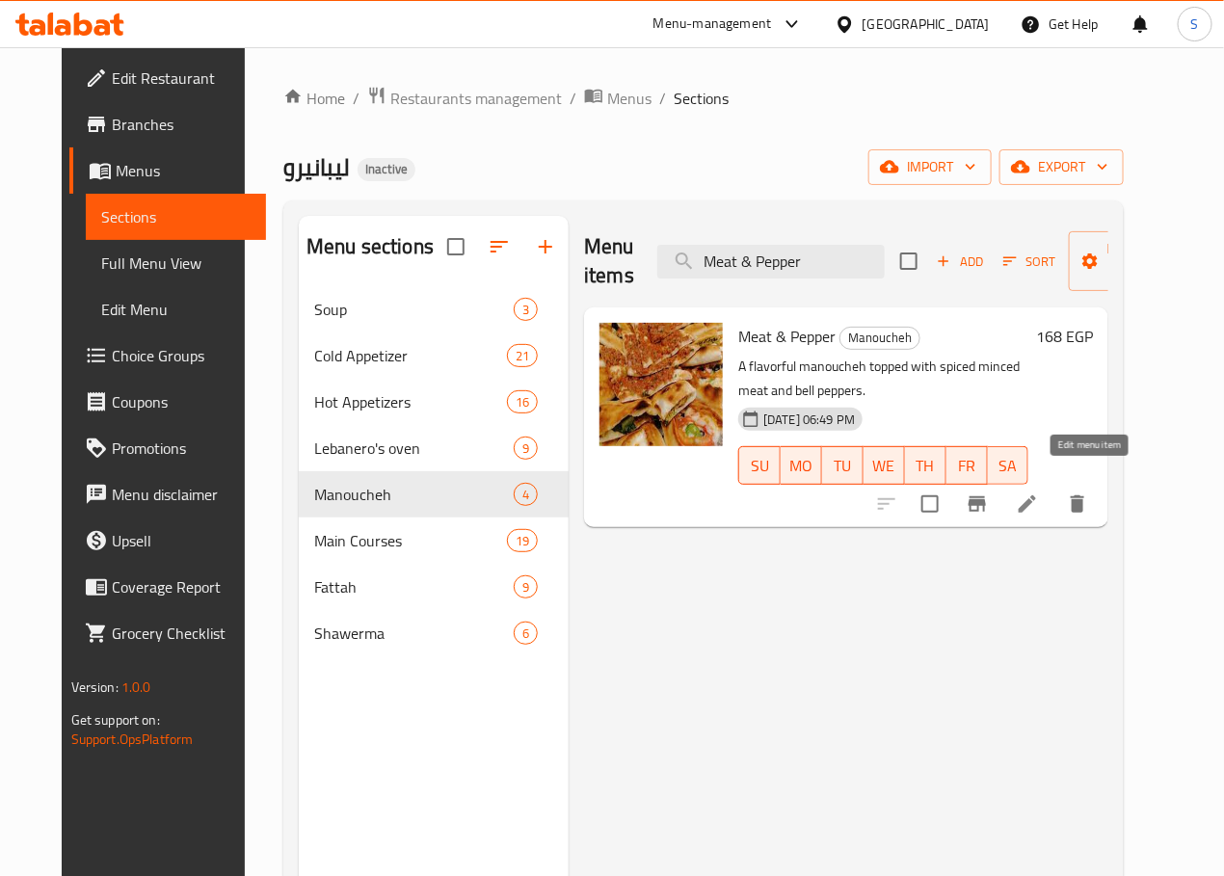
click at [1036, 495] on icon at bounding box center [1026, 503] width 17 height 17
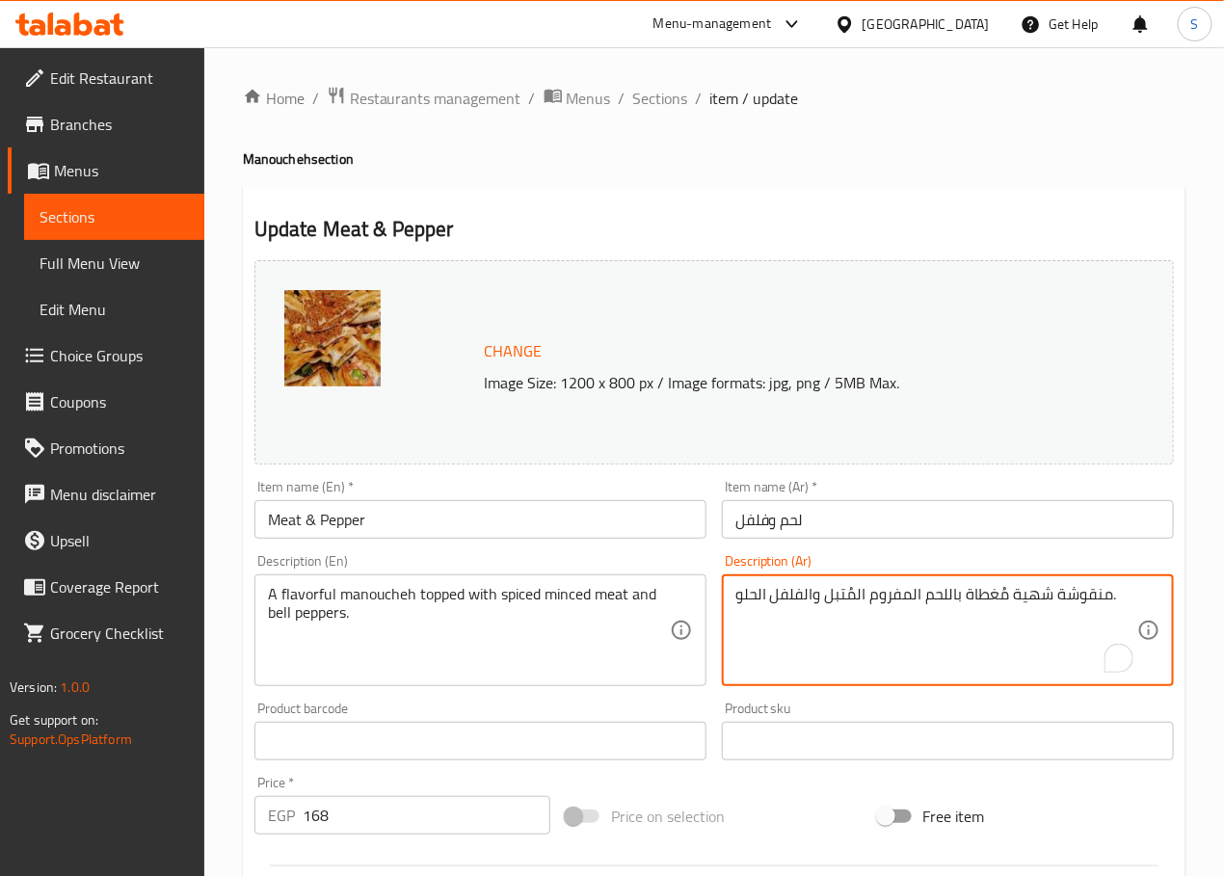
click at [1033, 598] on textarea "منقوشة شهية مُغطاة باللحم المفروم المُتبل والفلفل الحلو." at bounding box center [936, 631] width 402 height 92
type textarea "منقوشة مُغطاة باللحم المفروم المُتبل والفلفل الحلو."
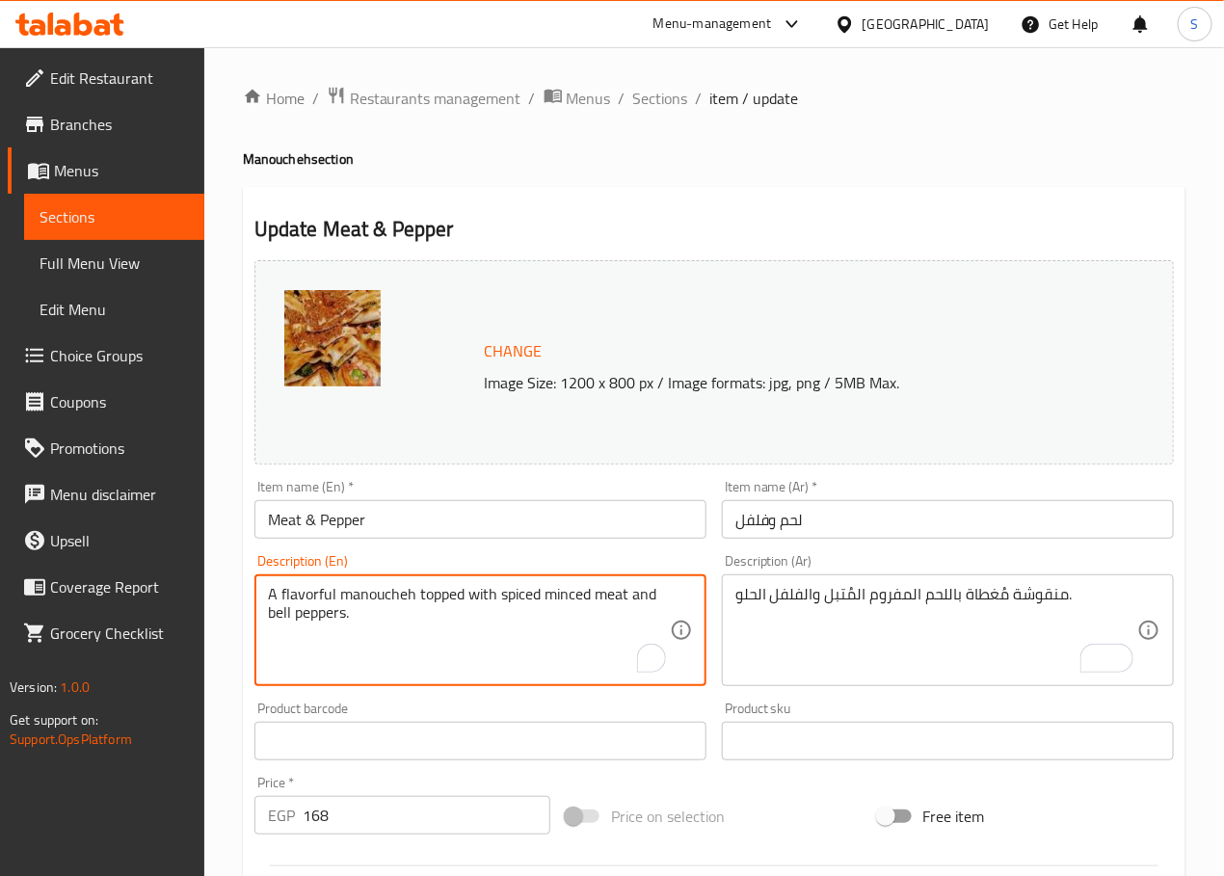
click at [310, 599] on textarea "A flavorful manoucheh topped with spiced minced meat and bell peppers." at bounding box center [469, 631] width 402 height 92
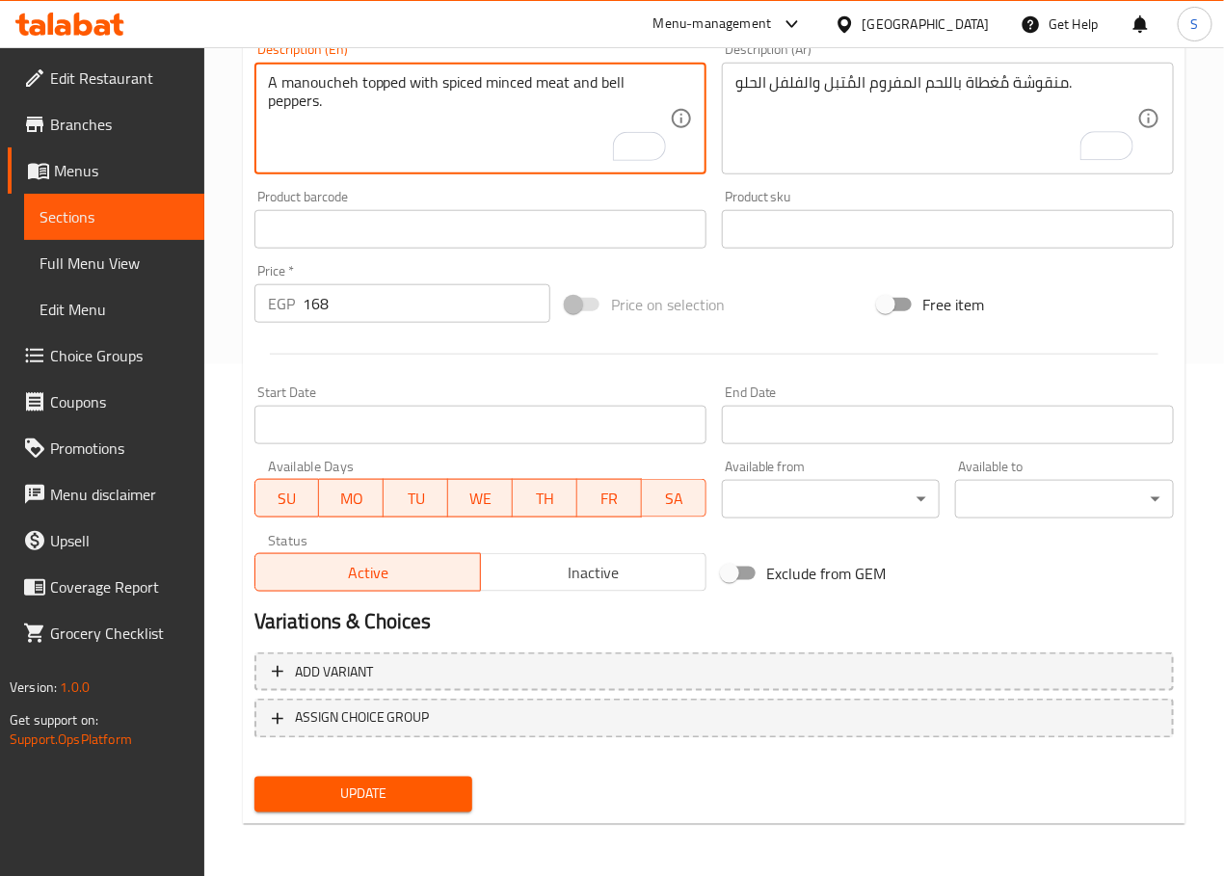
type textarea "A manoucheh topped with spiced minced meat and bell peppers."
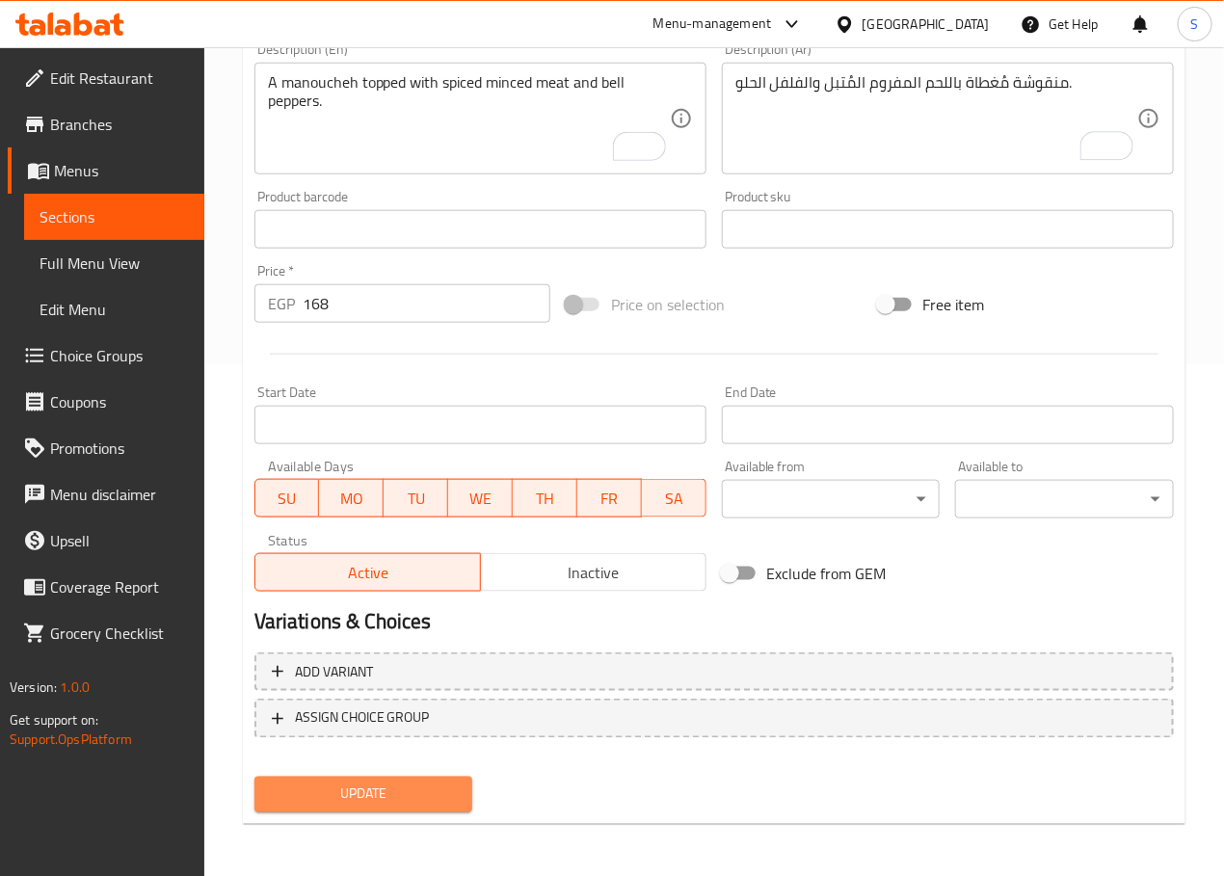
click at [376, 789] on span "Update" at bounding box center [364, 794] width 188 height 24
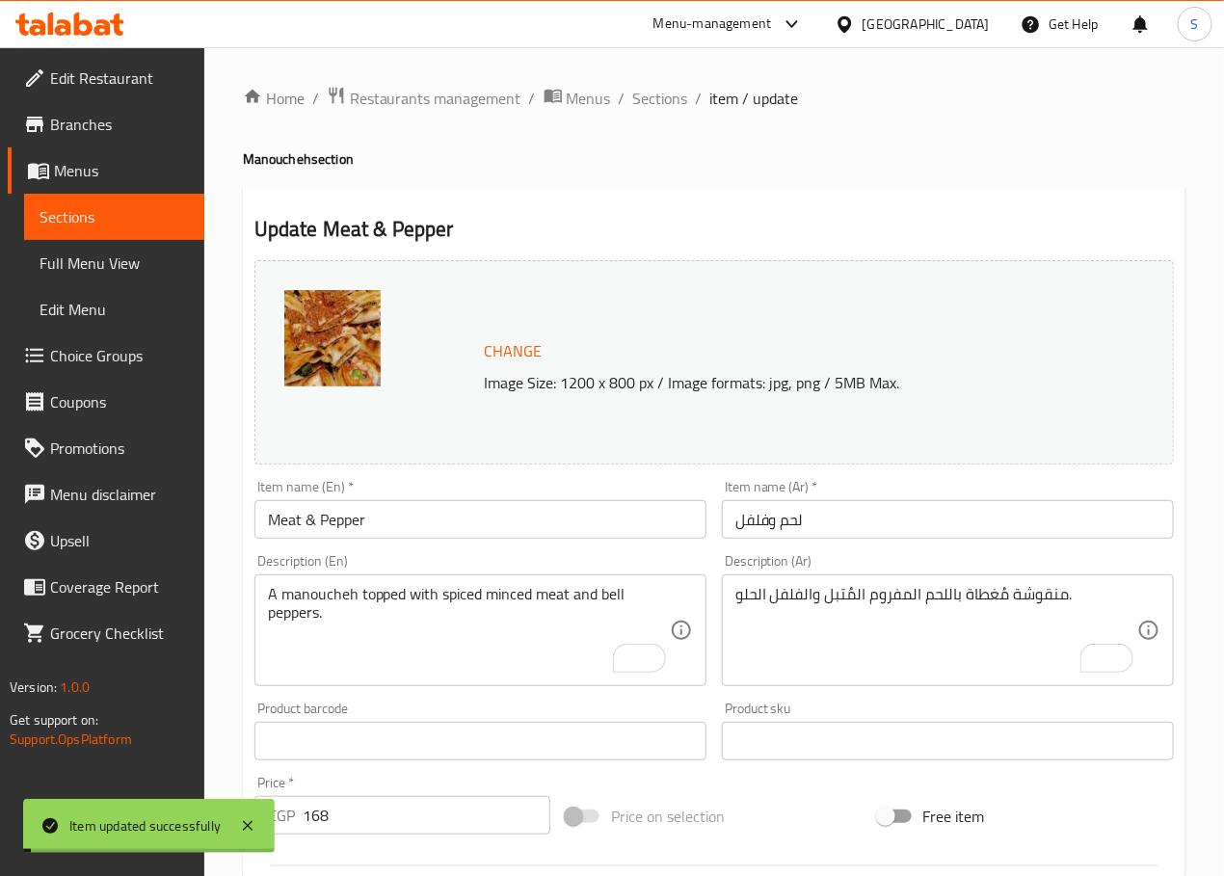
click at [648, 99] on span "Sections" at bounding box center [660, 98] width 55 height 23
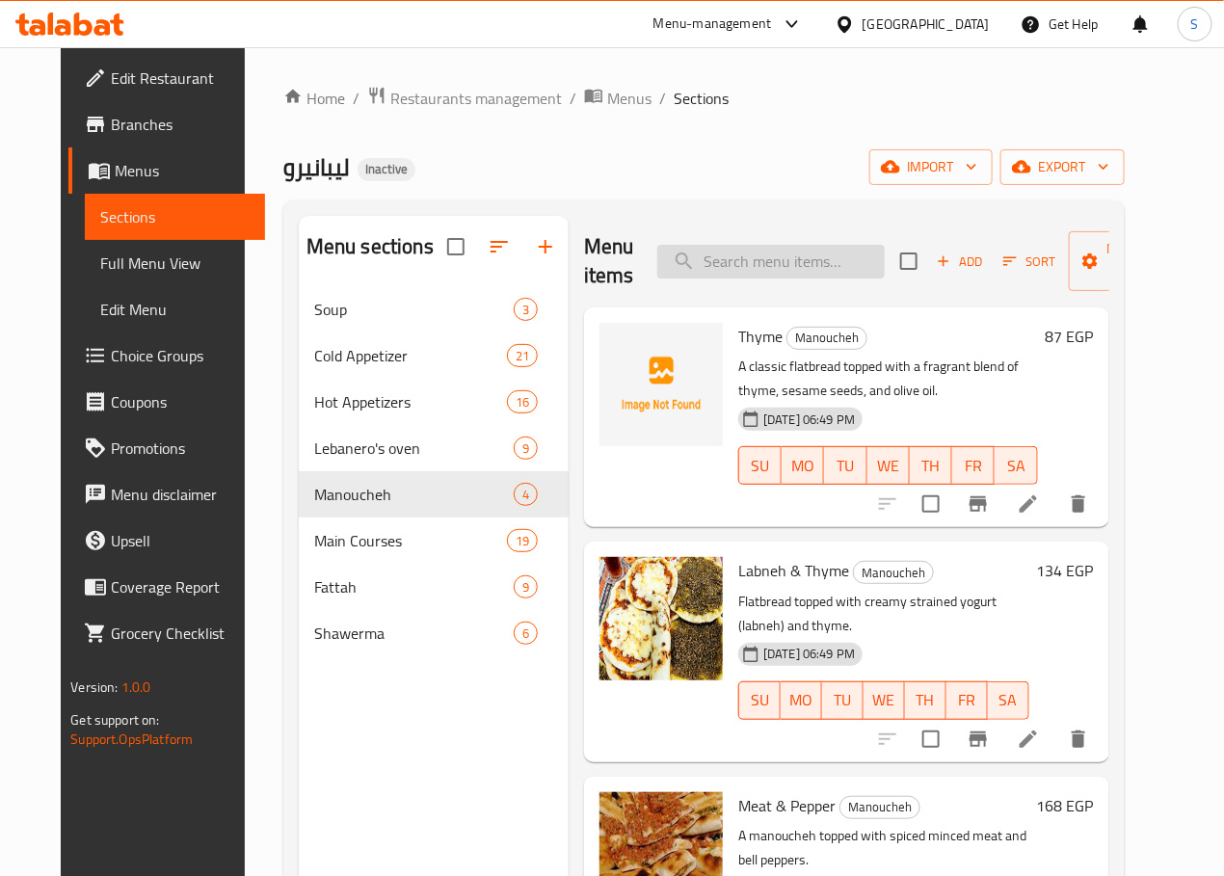
click at [731, 267] on input "search" at bounding box center [770, 262] width 227 height 34
paste input "Bonless Chicken"
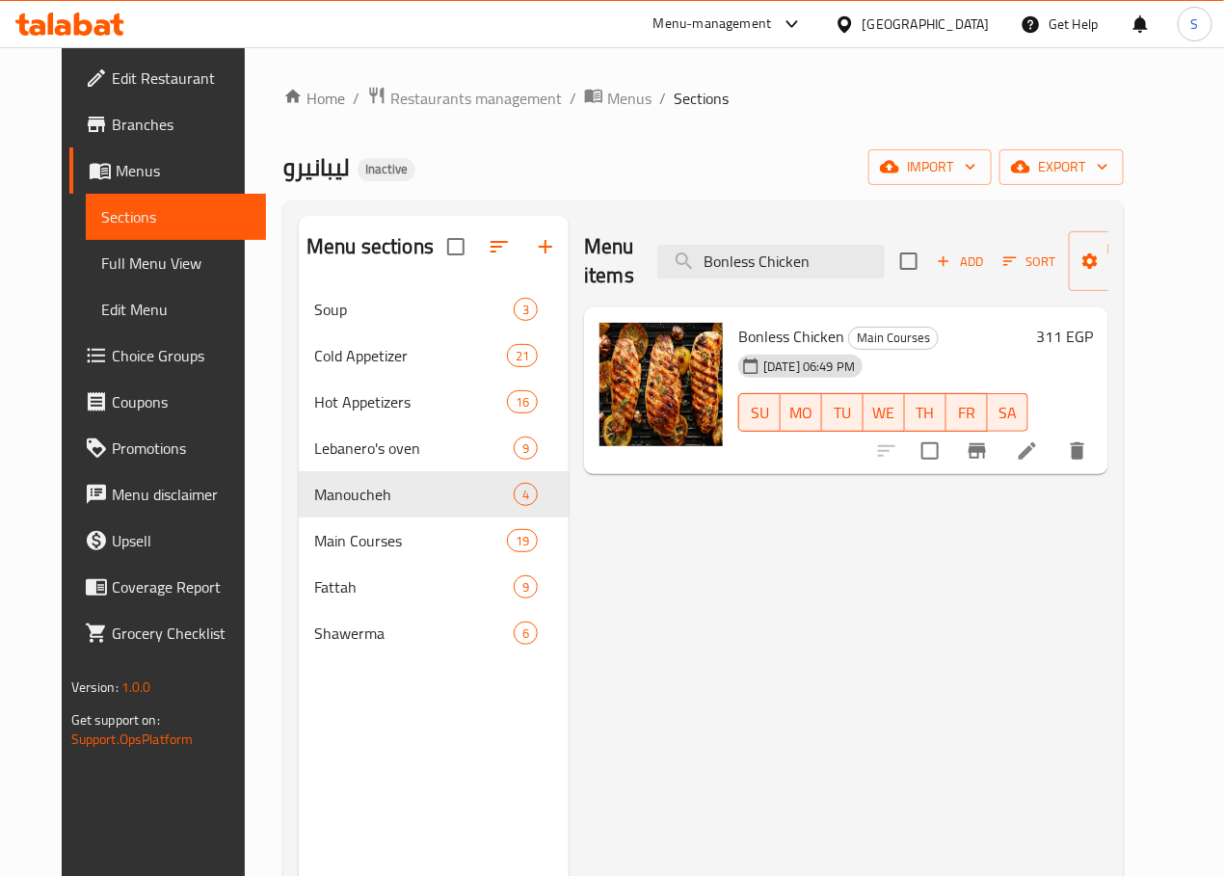
type input "Bonless Chicken"
click at [1036, 458] on icon at bounding box center [1026, 450] width 17 height 17
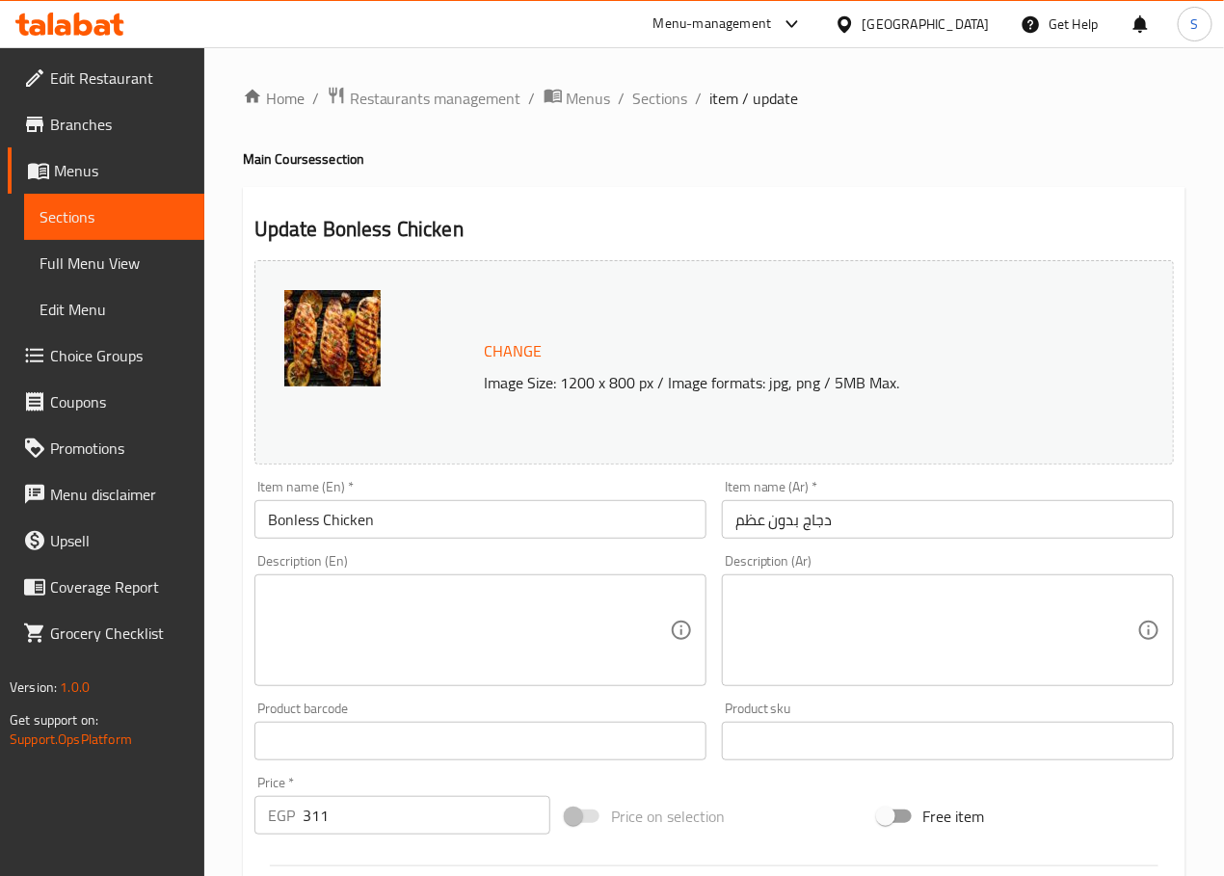
click at [786, 524] on input "دجاج بدون عظم" at bounding box center [948, 519] width 452 height 39
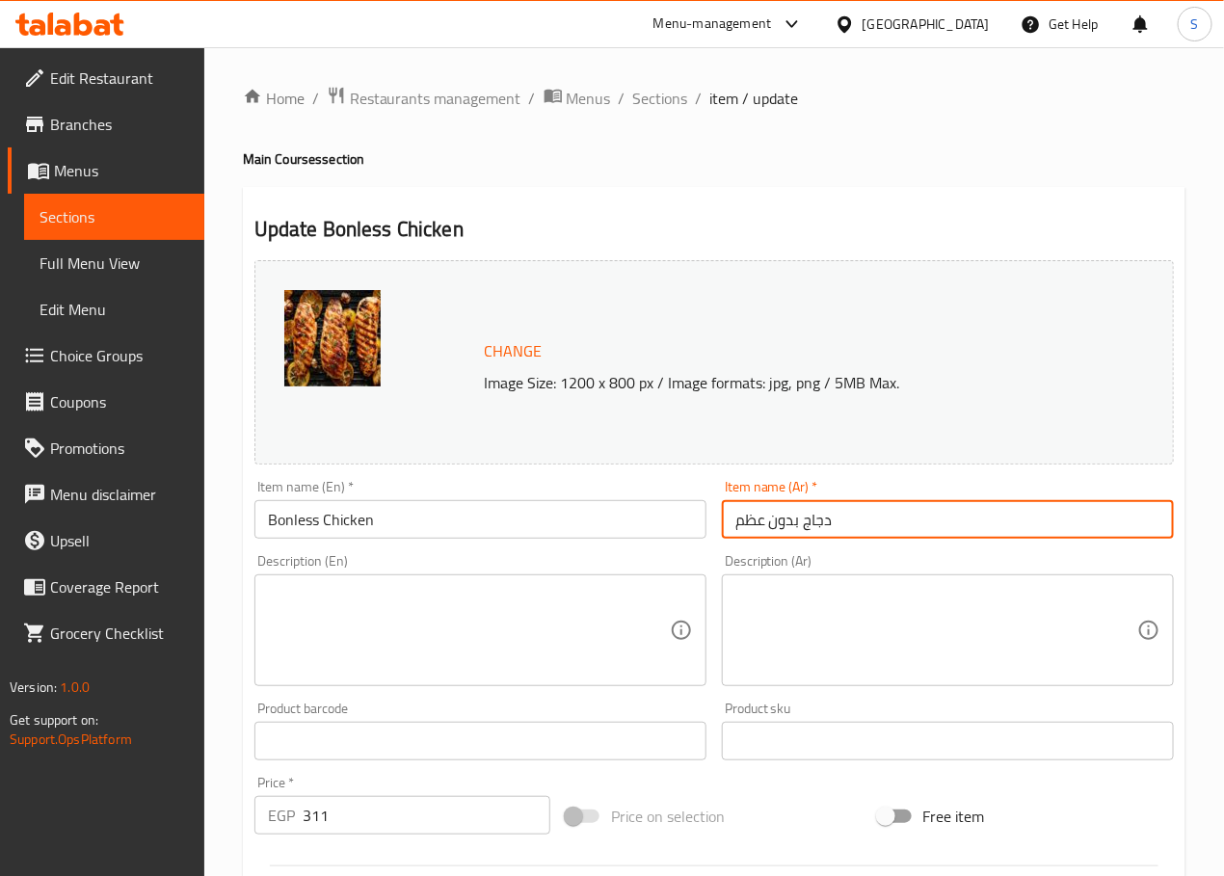
click at [786, 524] on input "دجاج بدون عظم" at bounding box center [948, 519] width 452 height 39
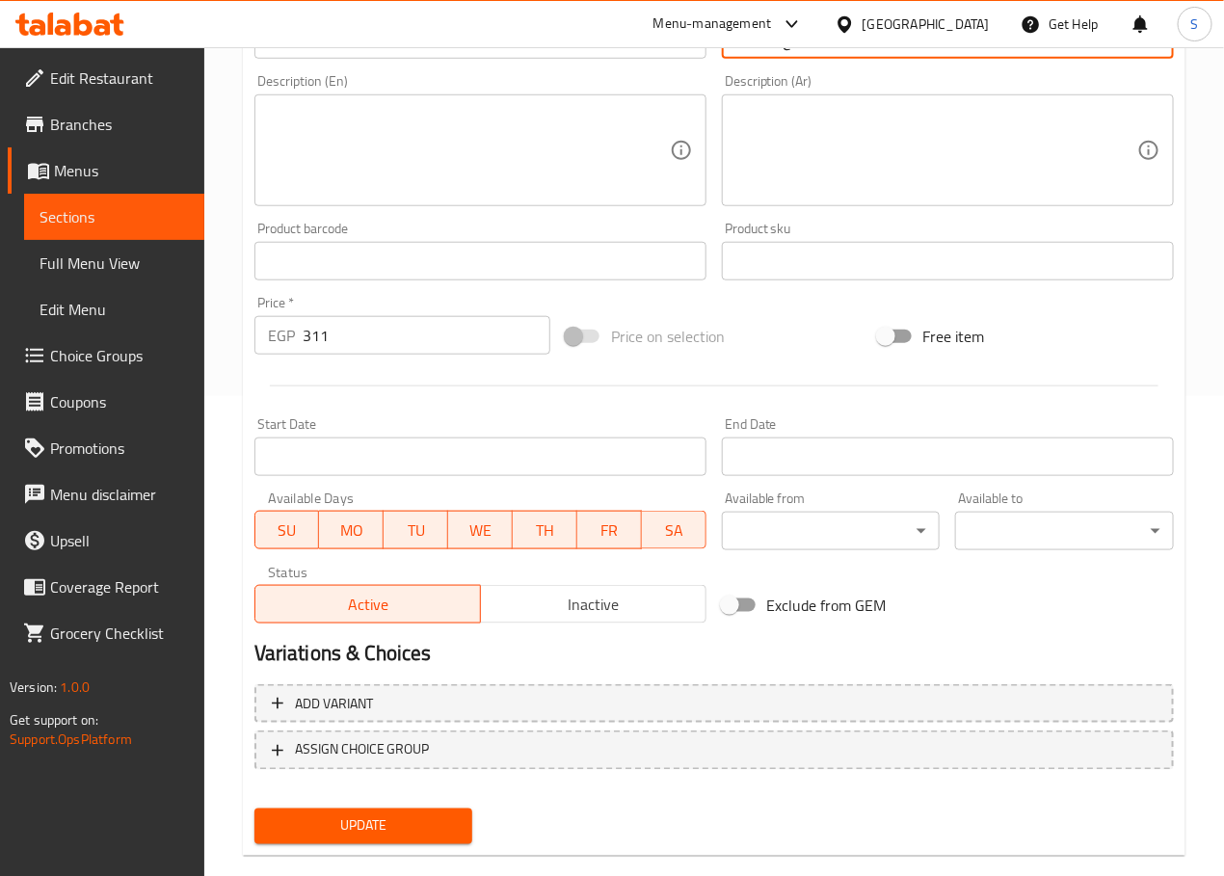
scroll to position [512, 0]
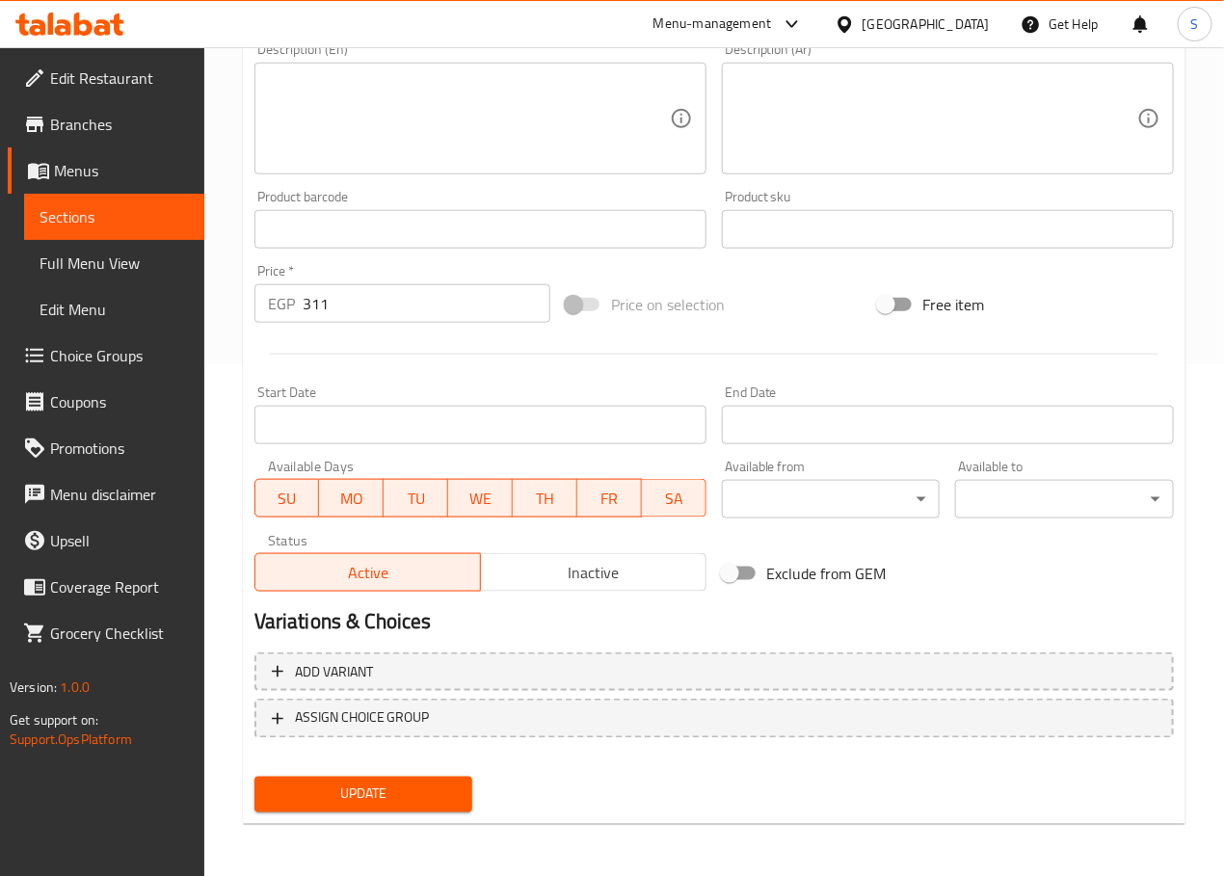
type input "دجاج مسحب"
click at [362, 792] on span "Update" at bounding box center [364, 794] width 188 height 24
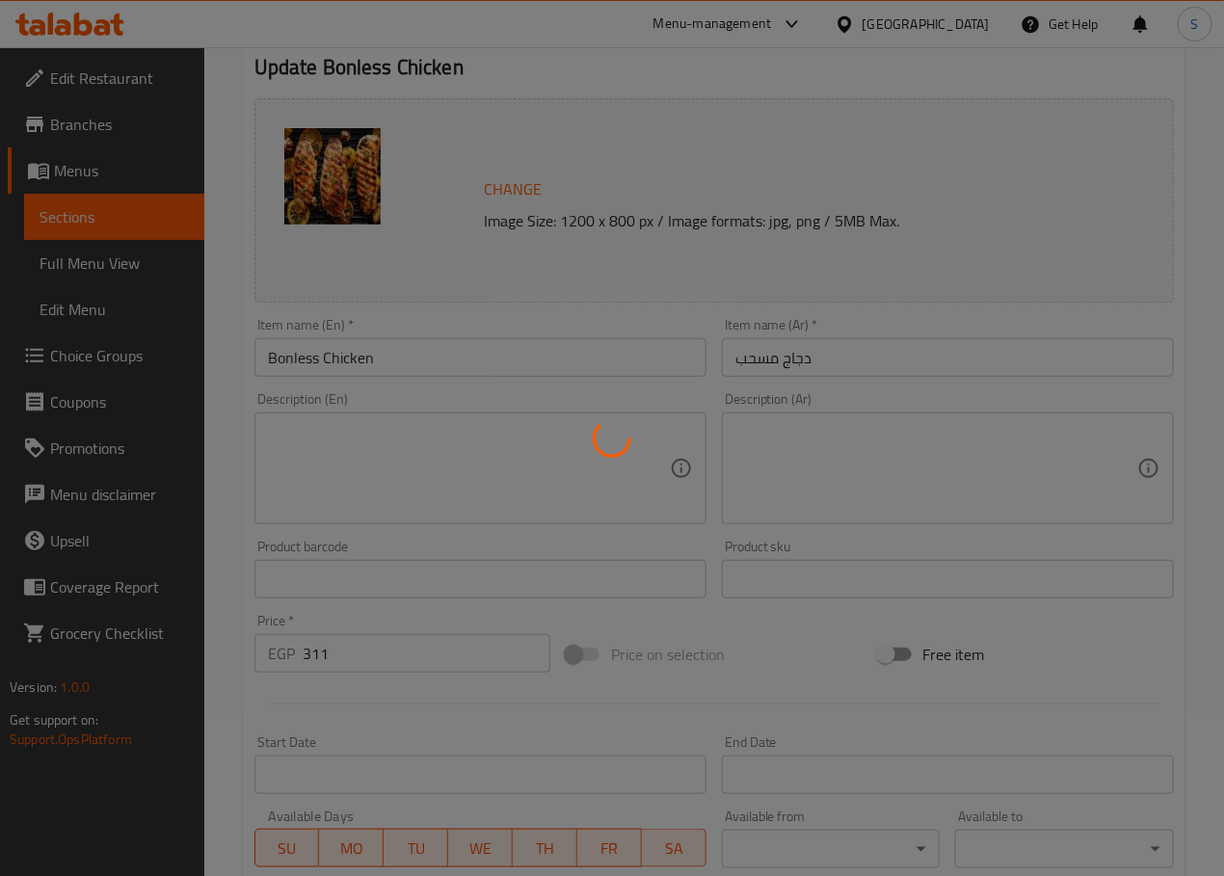
scroll to position [0, 0]
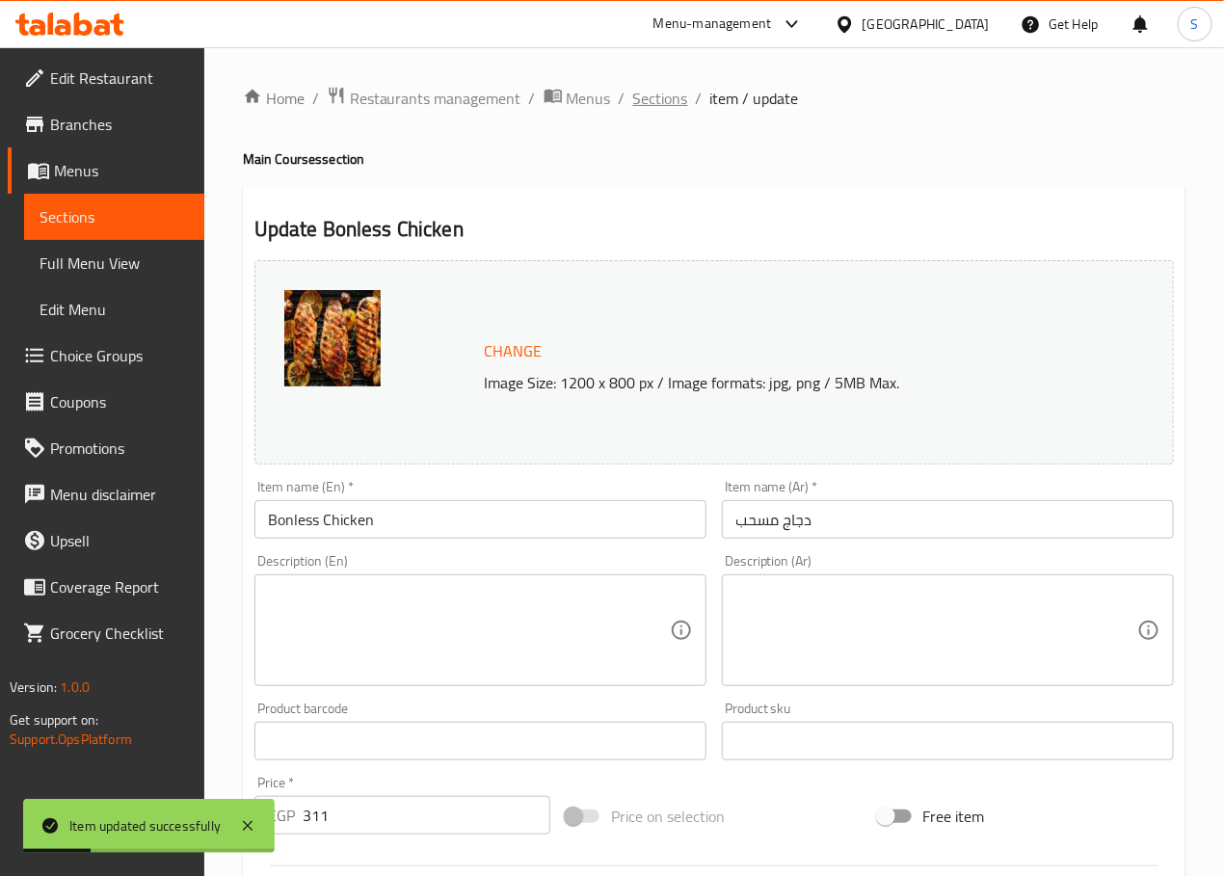
click at [657, 99] on span "Sections" at bounding box center [660, 98] width 55 height 23
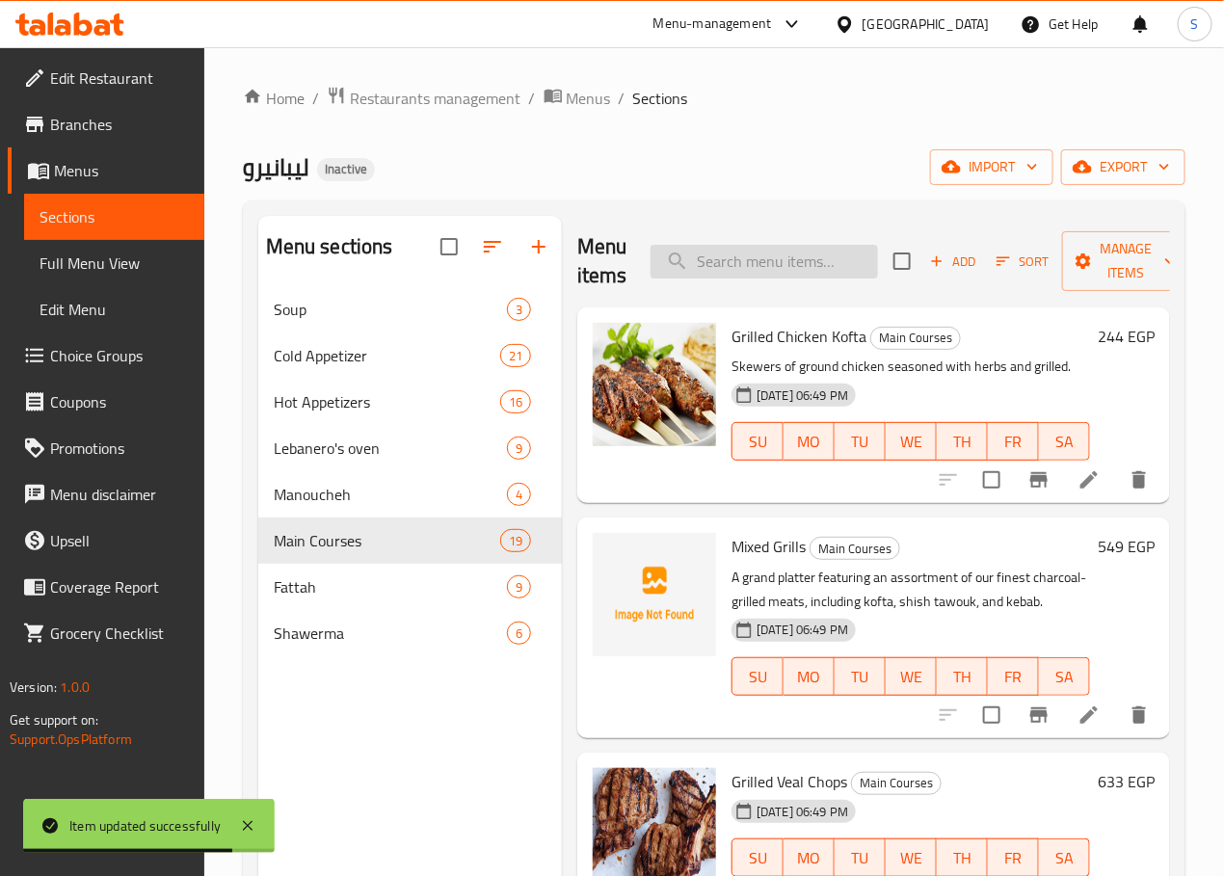
click at [666, 264] on input "search" at bounding box center [763, 262] width 227 height 34
type input "ر"
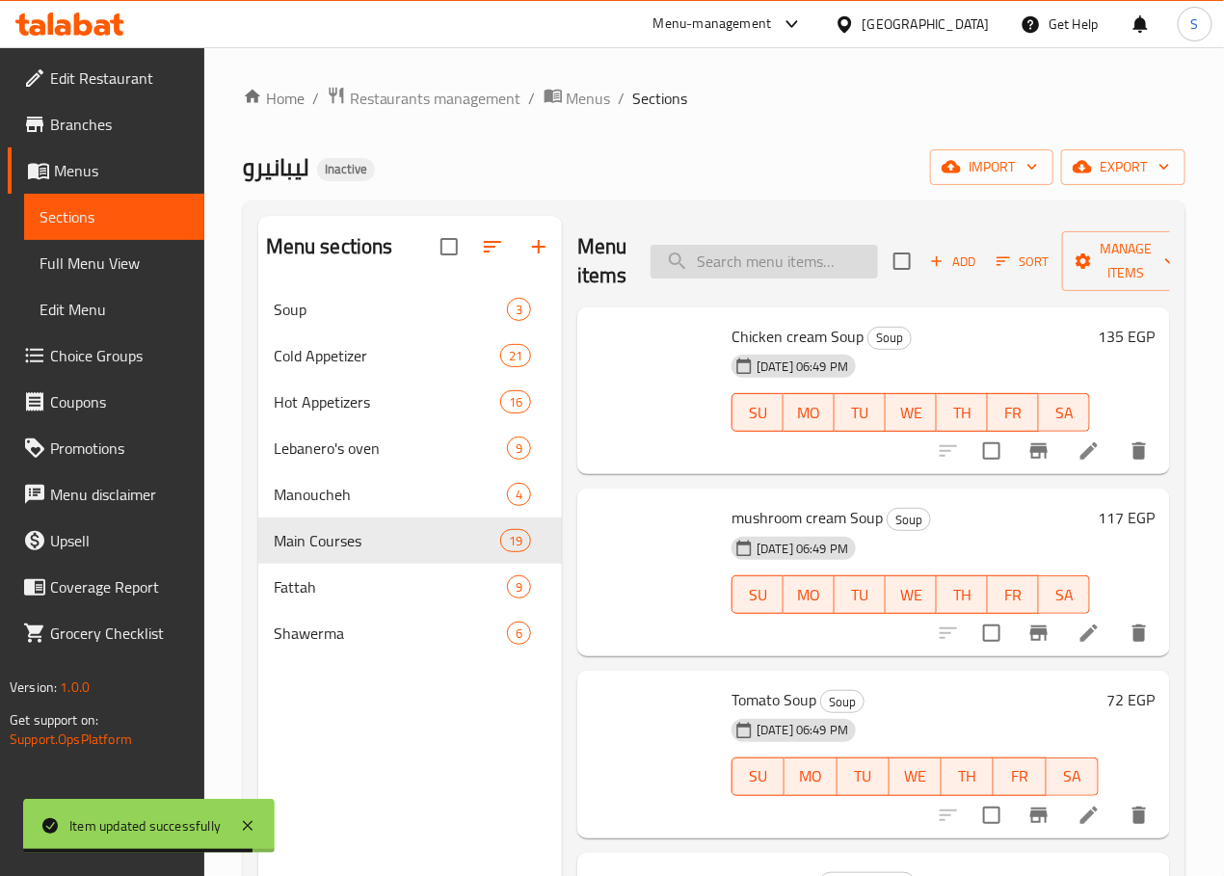
paste input "Veal"
type input "Veal"
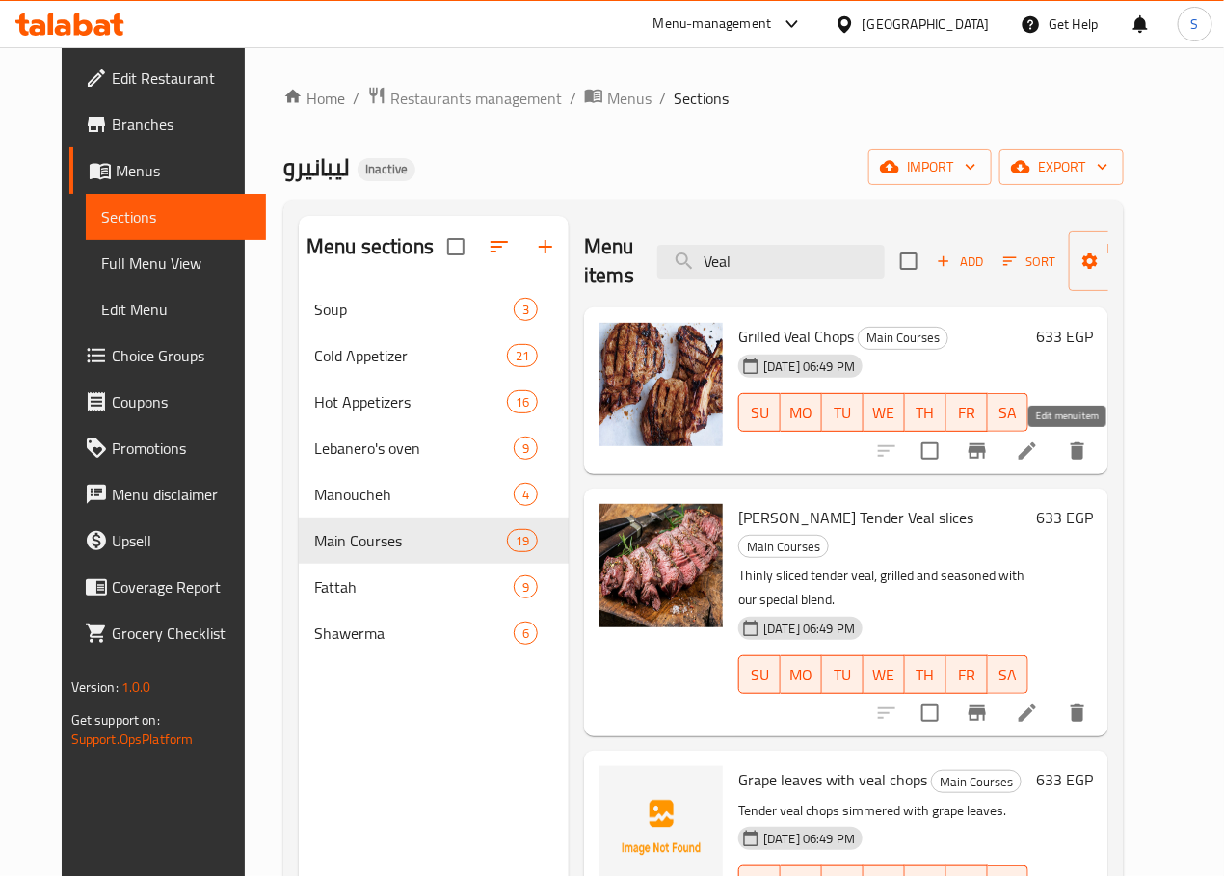
click at [1039, 452] on icon at bounding box center [1027, 450] width 23 height 23
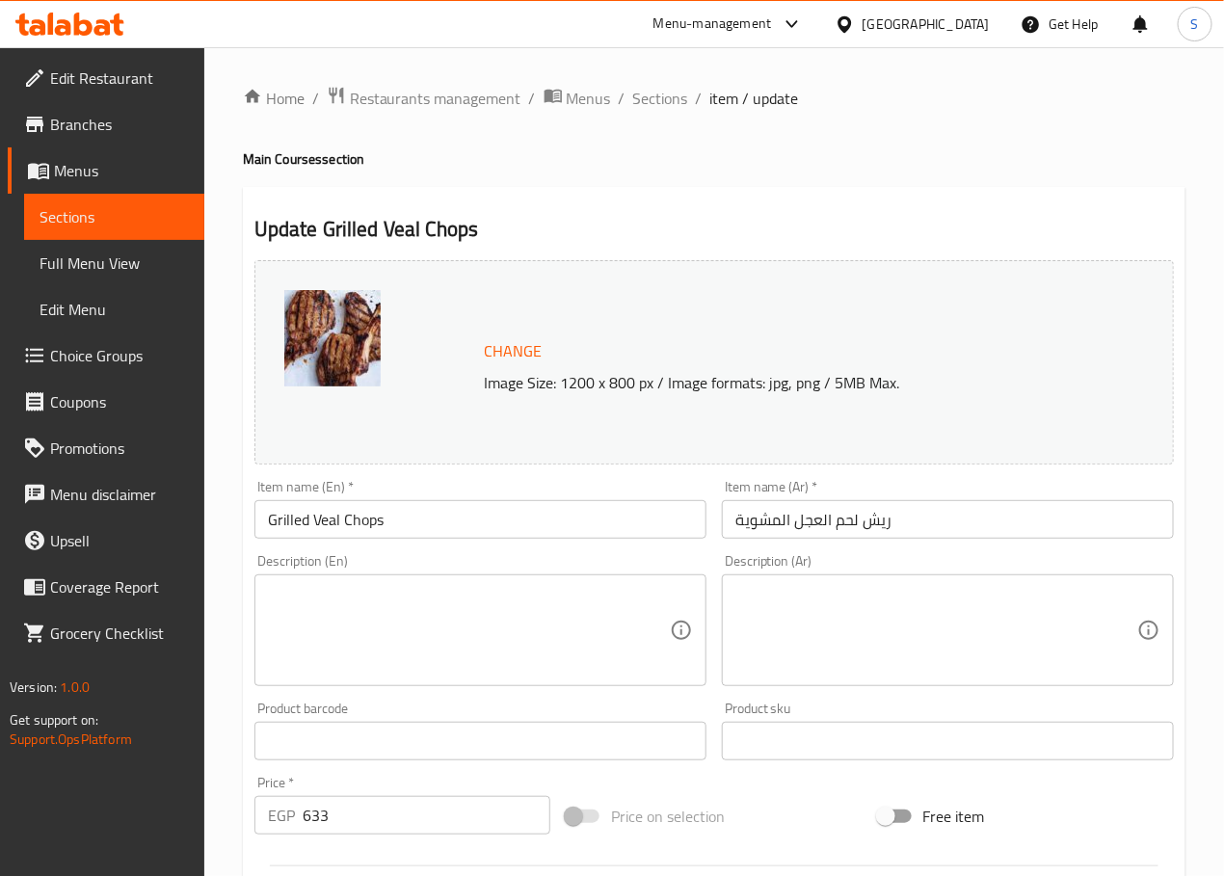
click at [810, 530] on input "ريش لحم العجل المشوية" at bounding box center [948, 519] width 452 height 39
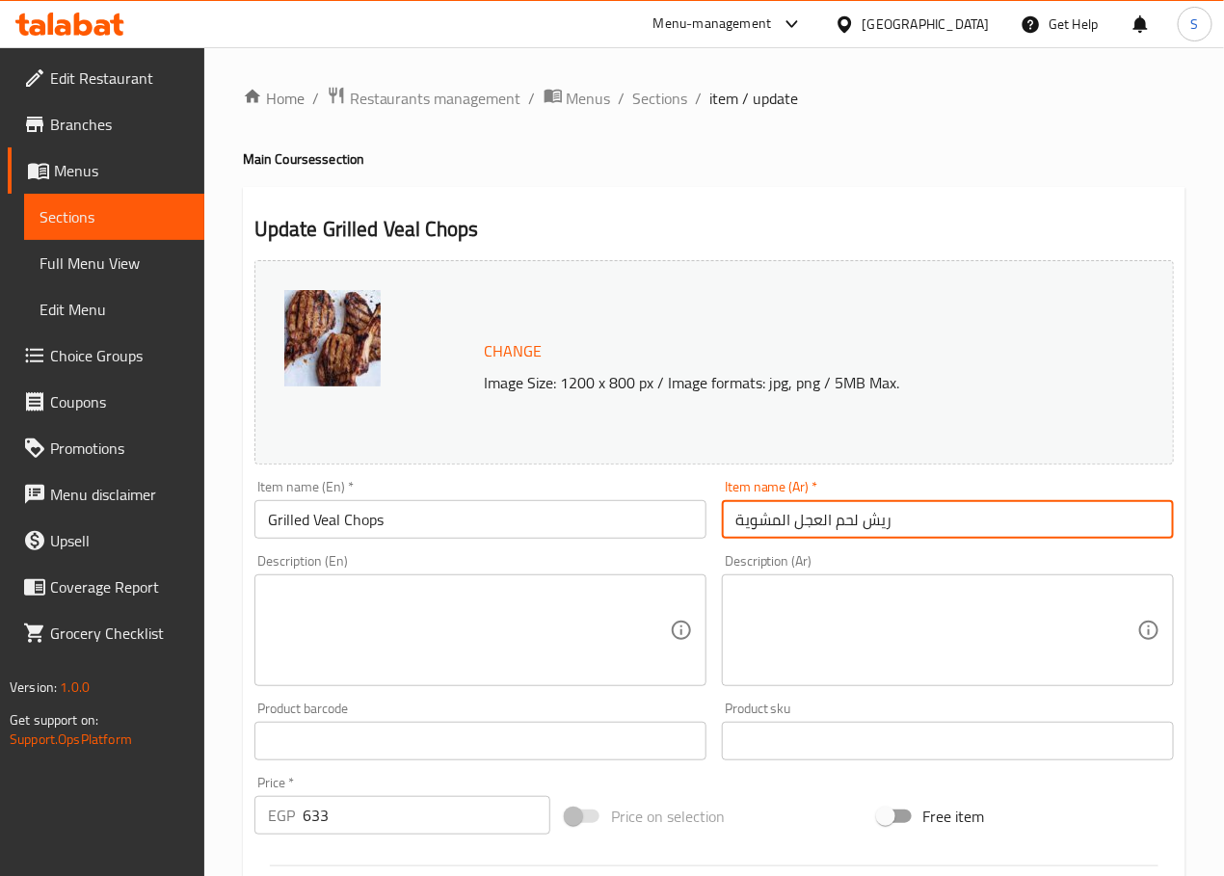
click at [810, 530] on input "ريش لحم العجل المشوية" at bounding box center [948, 519] width 452 height 39
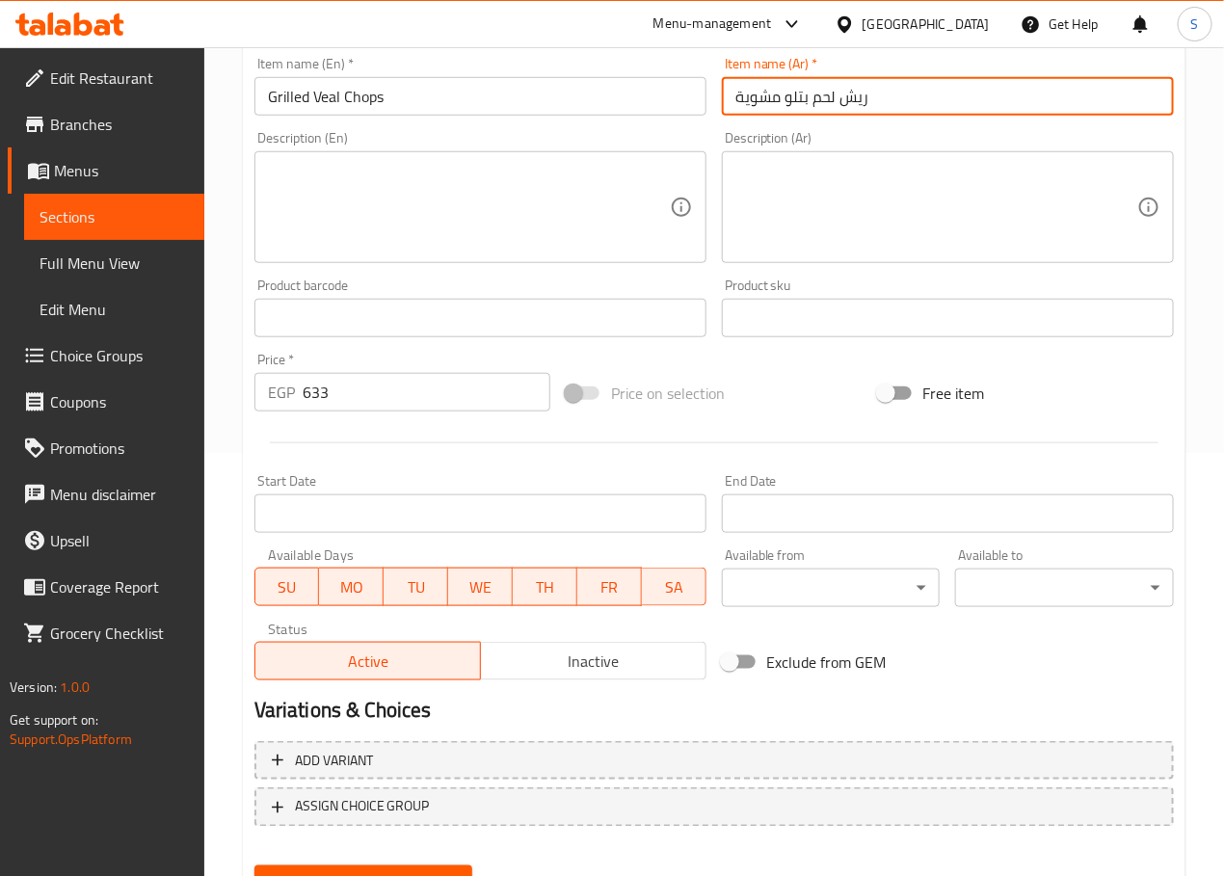
scroll to position [512, 0]
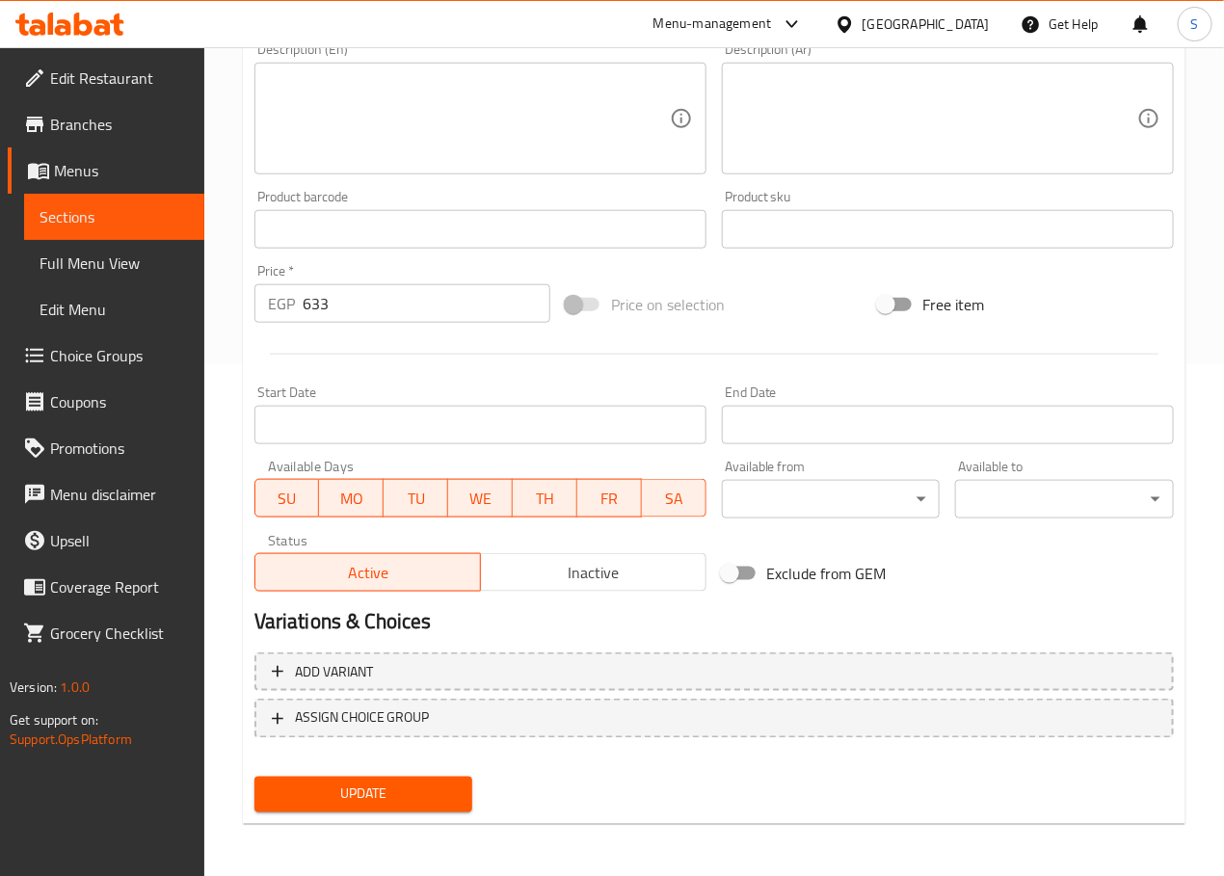
type input "ريش لحم بتلو مشوية"
click at [394, 795] on span "Update" at bounding box center [364, 794] width 188 height 24
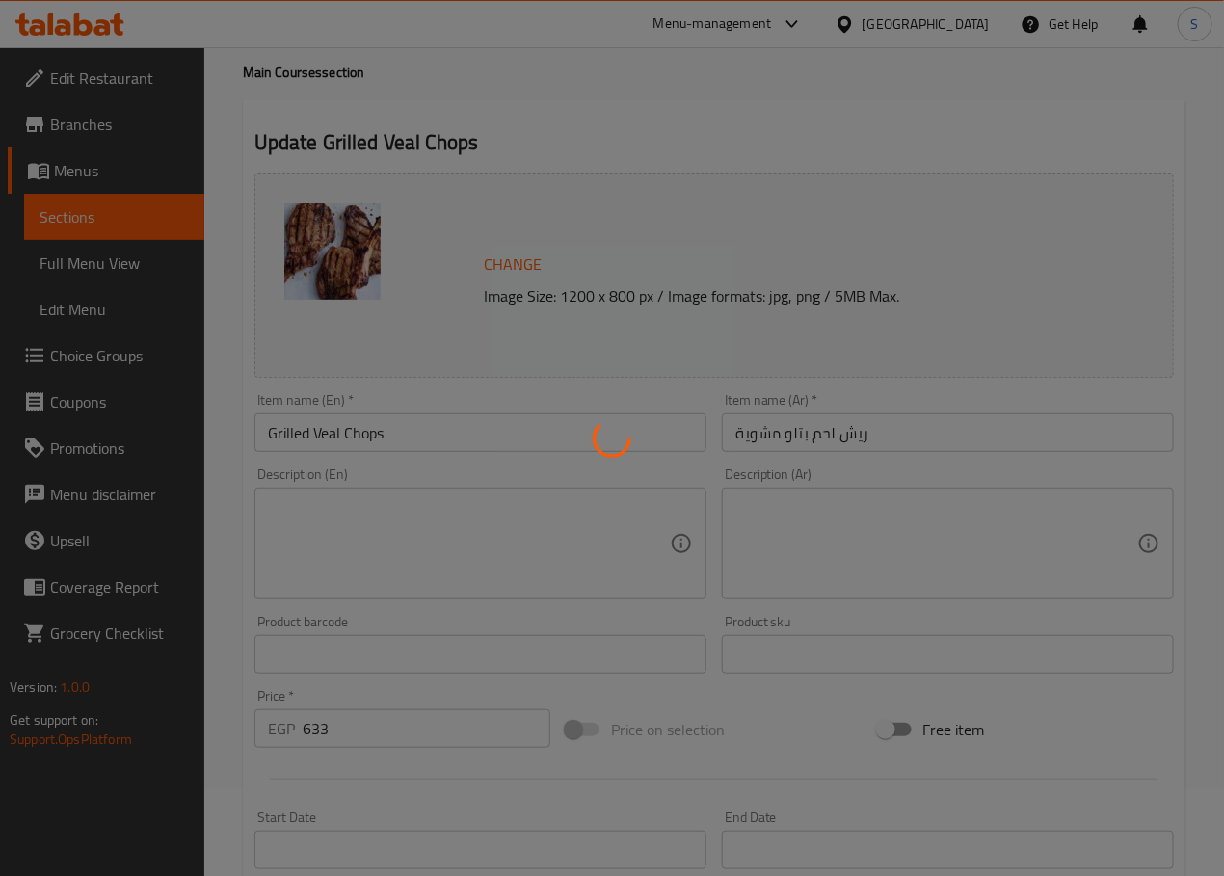
scroll to position [0, 0]
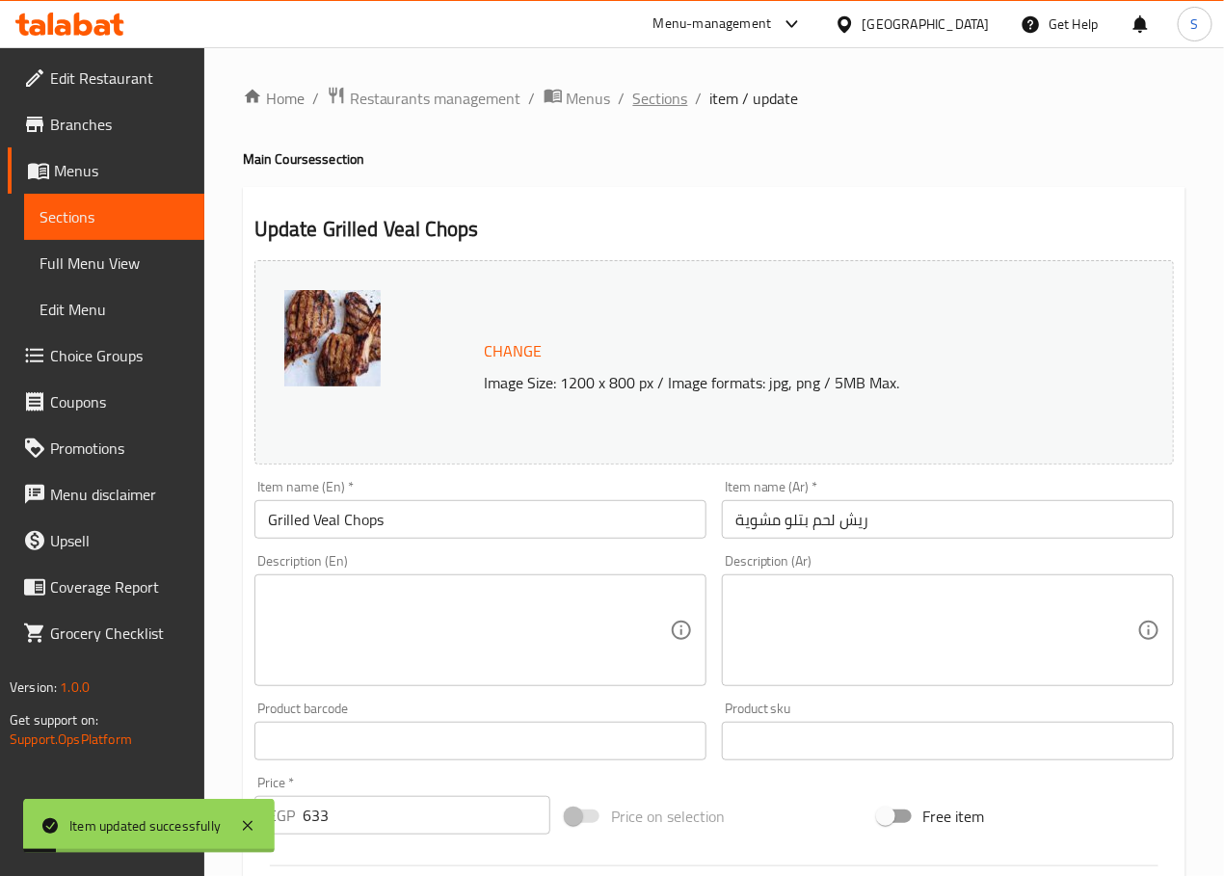
click at [647, 104] on span "Sections" at bounding box center [660, 98] width 55 height 23
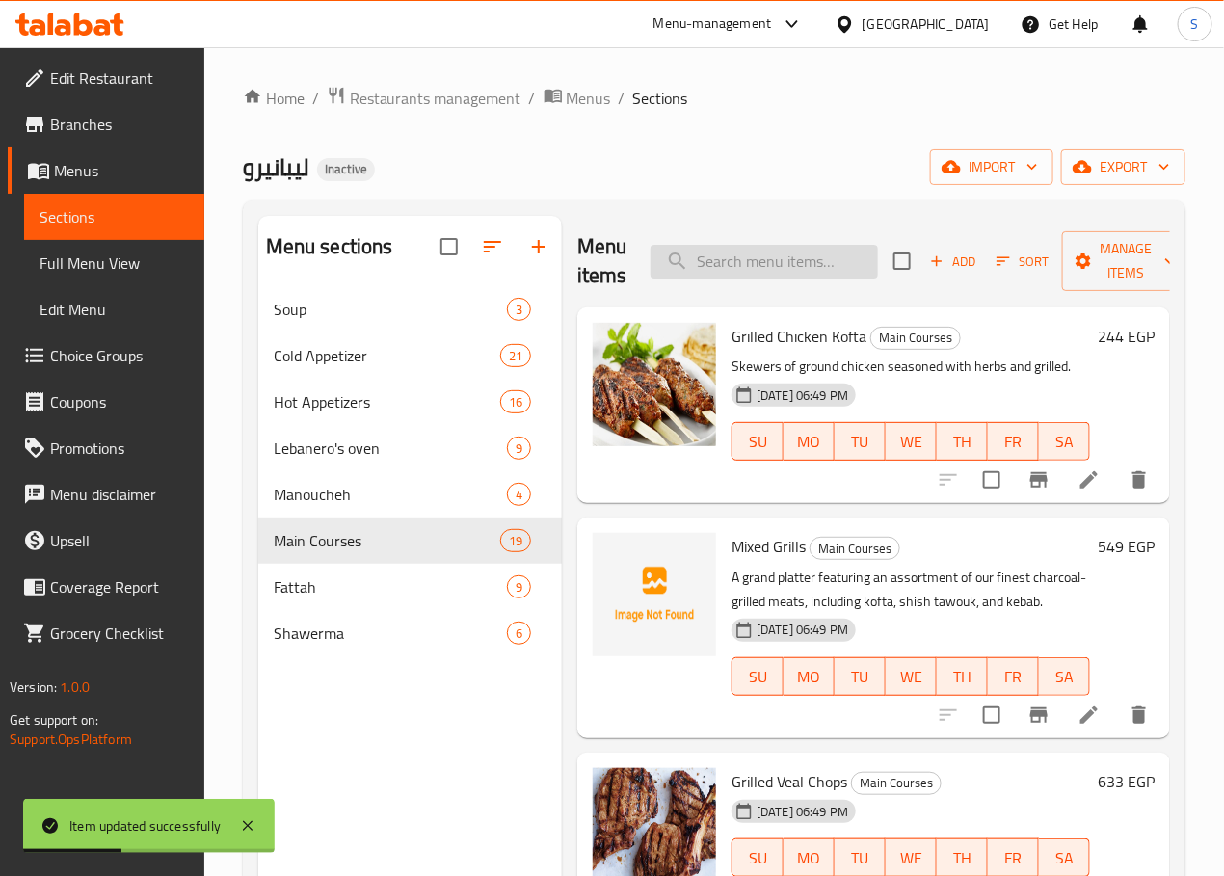
click at [728, 252] on input "search" at bounding box center [763, 262] width 227 height 34
paste input "[PERSON_NAME] Tender Veal slices"
type input "[PERSON_NAME] Tender Veal slices"
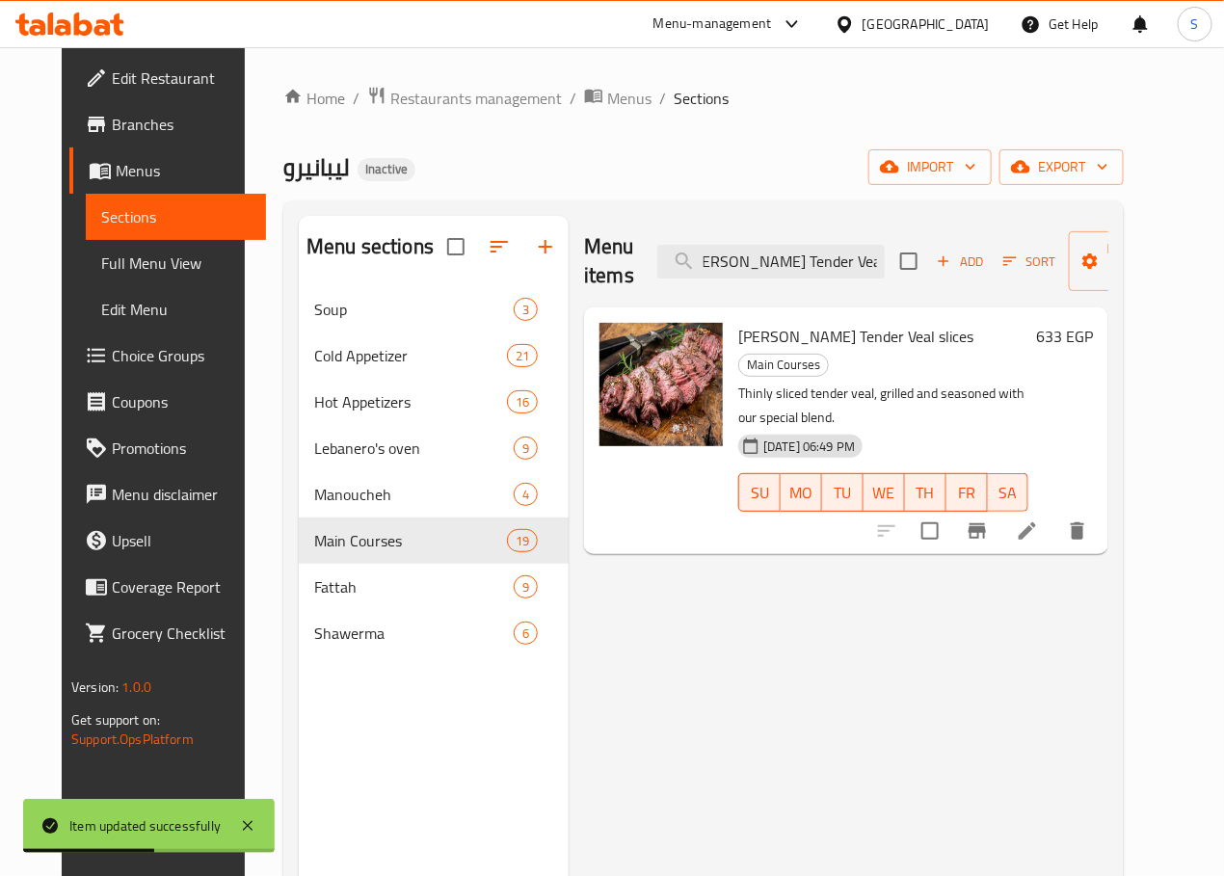
click at [1039, 519] on icon at bounding box center [1027, 530] width 23 height 23
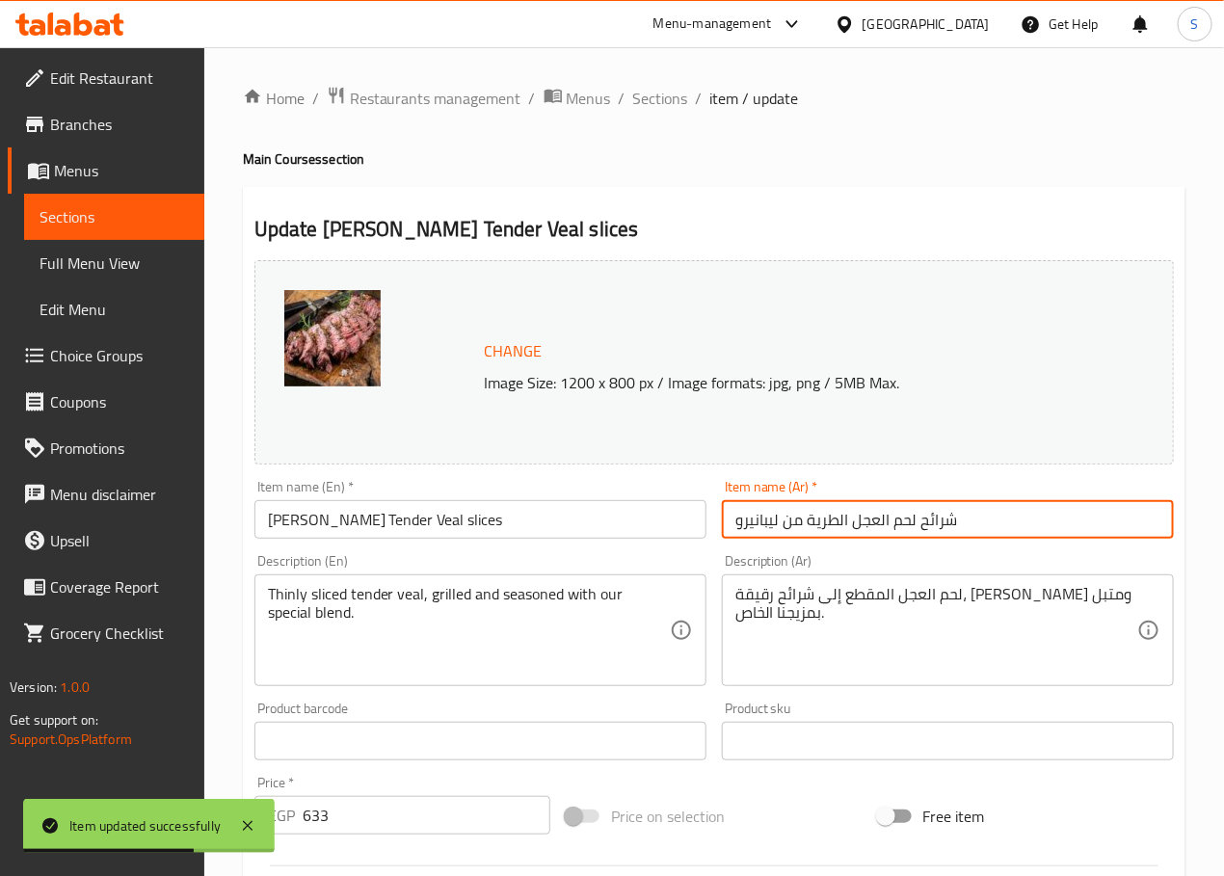
click at [867, 526] on input "شرائح لحم العجل الطرية من ليبانيرو" at bounding box center [948, 519] width 452 height 39
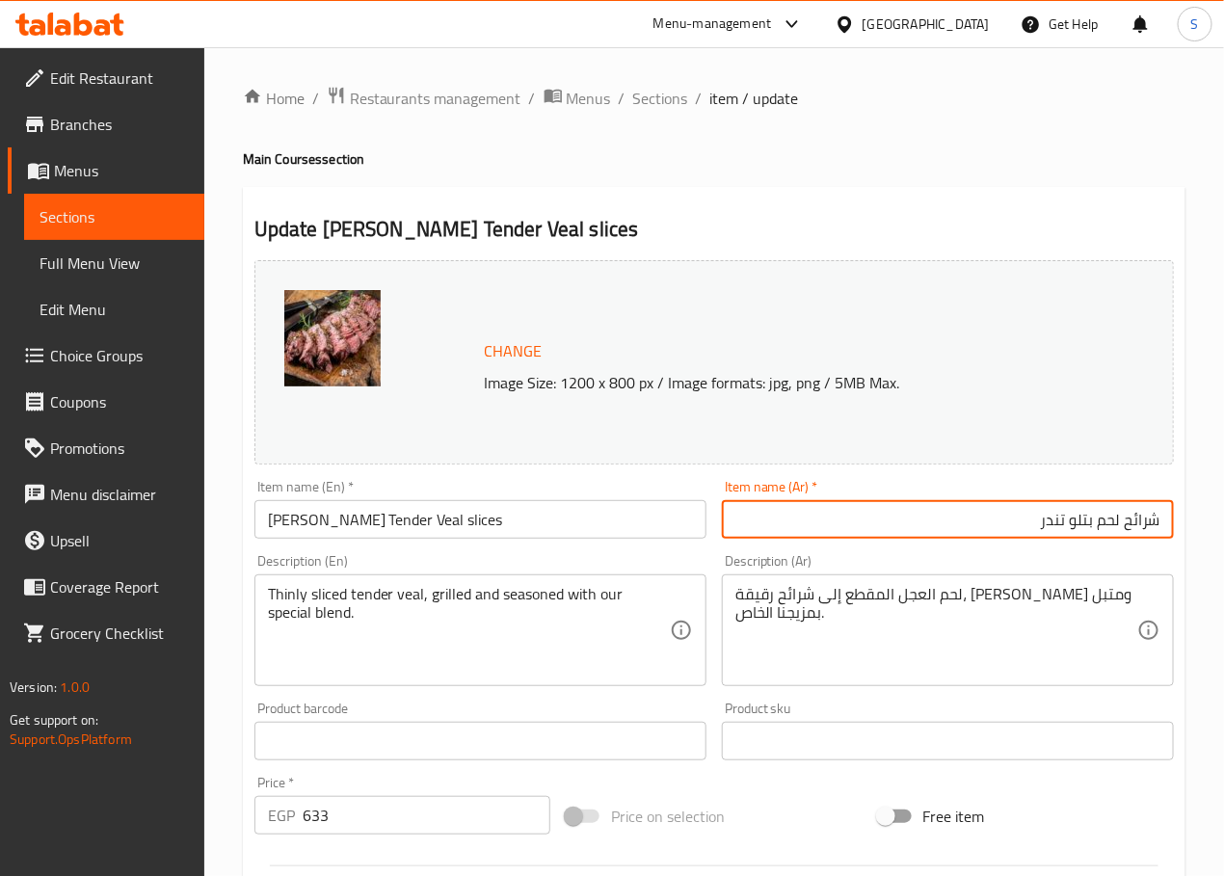
paste input "ليبانيرو"
type input "شرائح لحم بتلو تندر ليبانيرو"
click at [1056, 605] on textarea "لحم العجل المقطع إلى شرائح رقيقة، مشوي ومتبل بمزيجنا الخاص." at bounding box center [936, 631] width 402 height 92
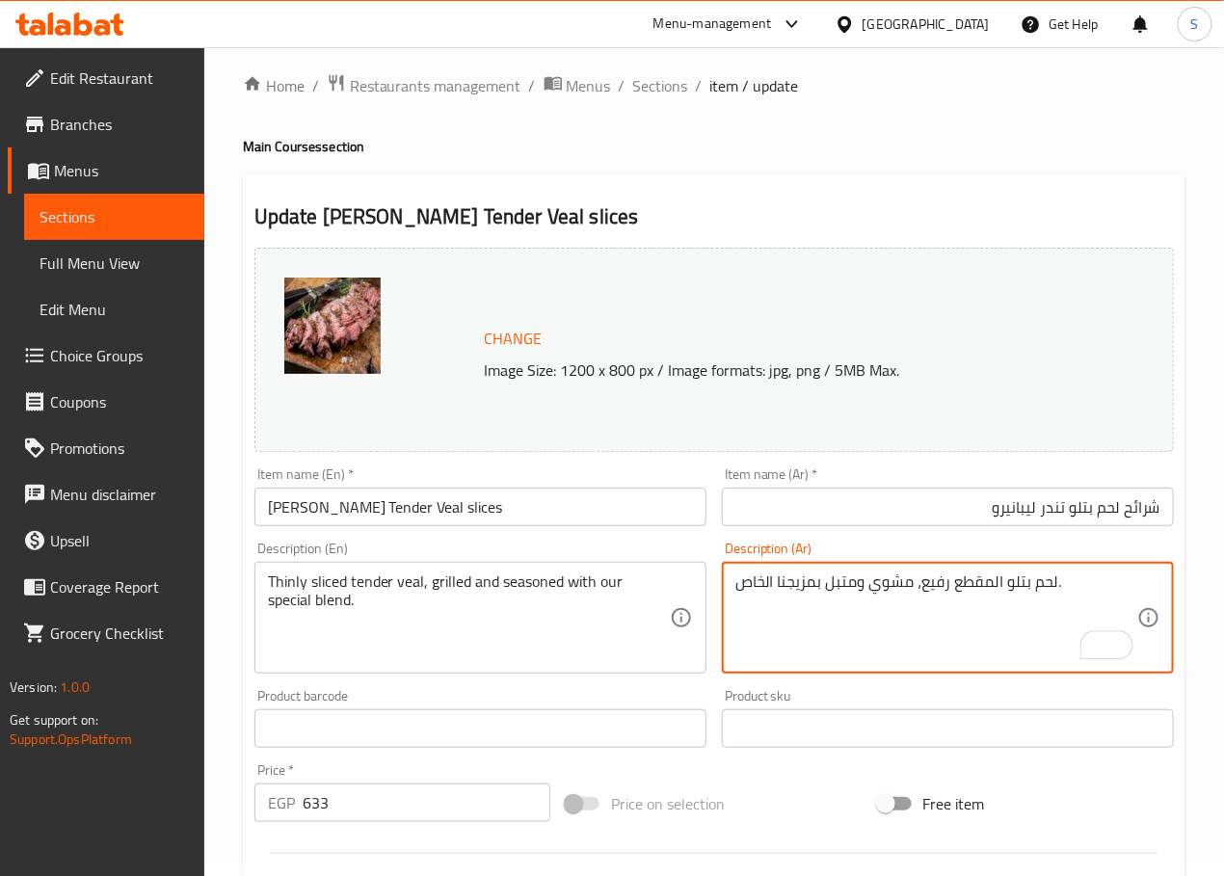
scroll to position [12, 0]
click at [760, 588] on textarea "لحم بتلو المقطع رفيع، مشوي ومتبل بمزيجنا الخاص." at bounding box center [936, 619] width 402 height 92
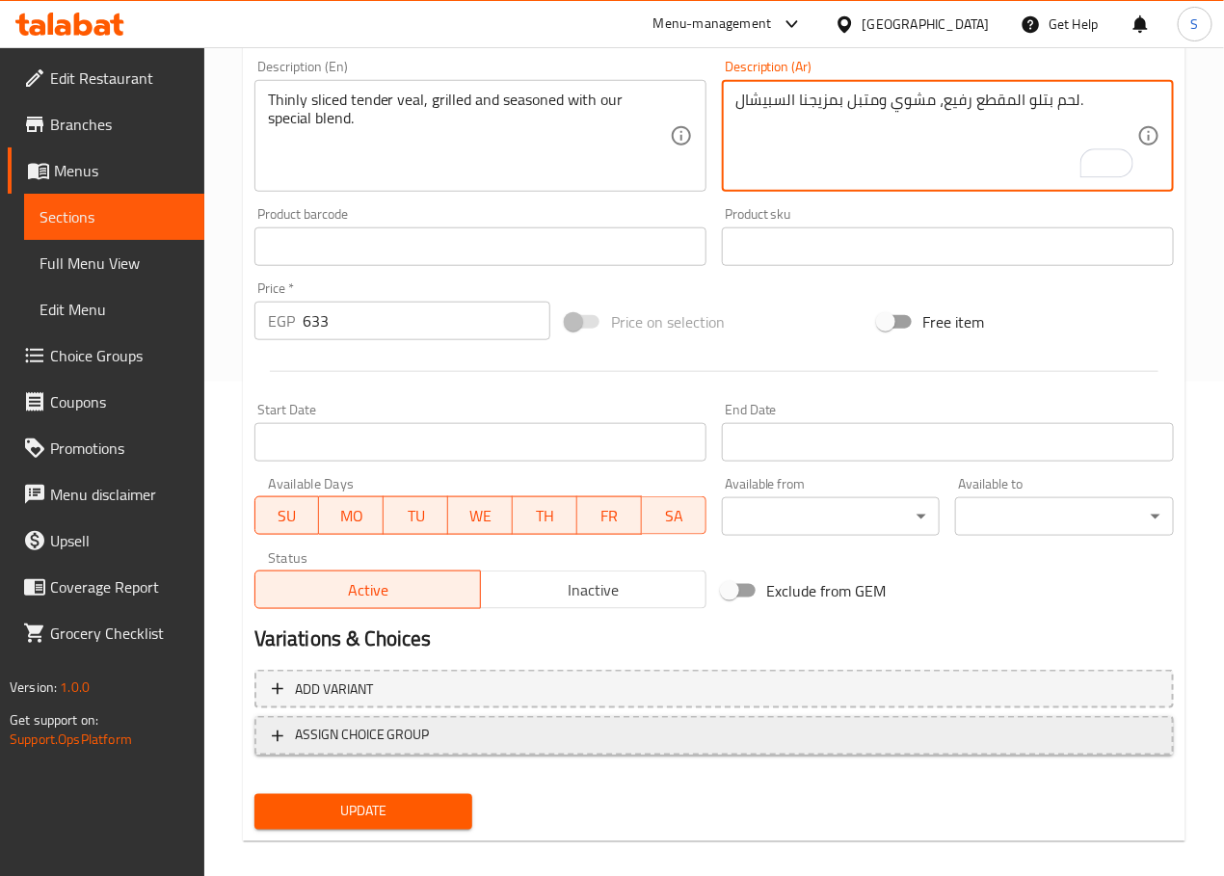
scroll to position [512, 0]
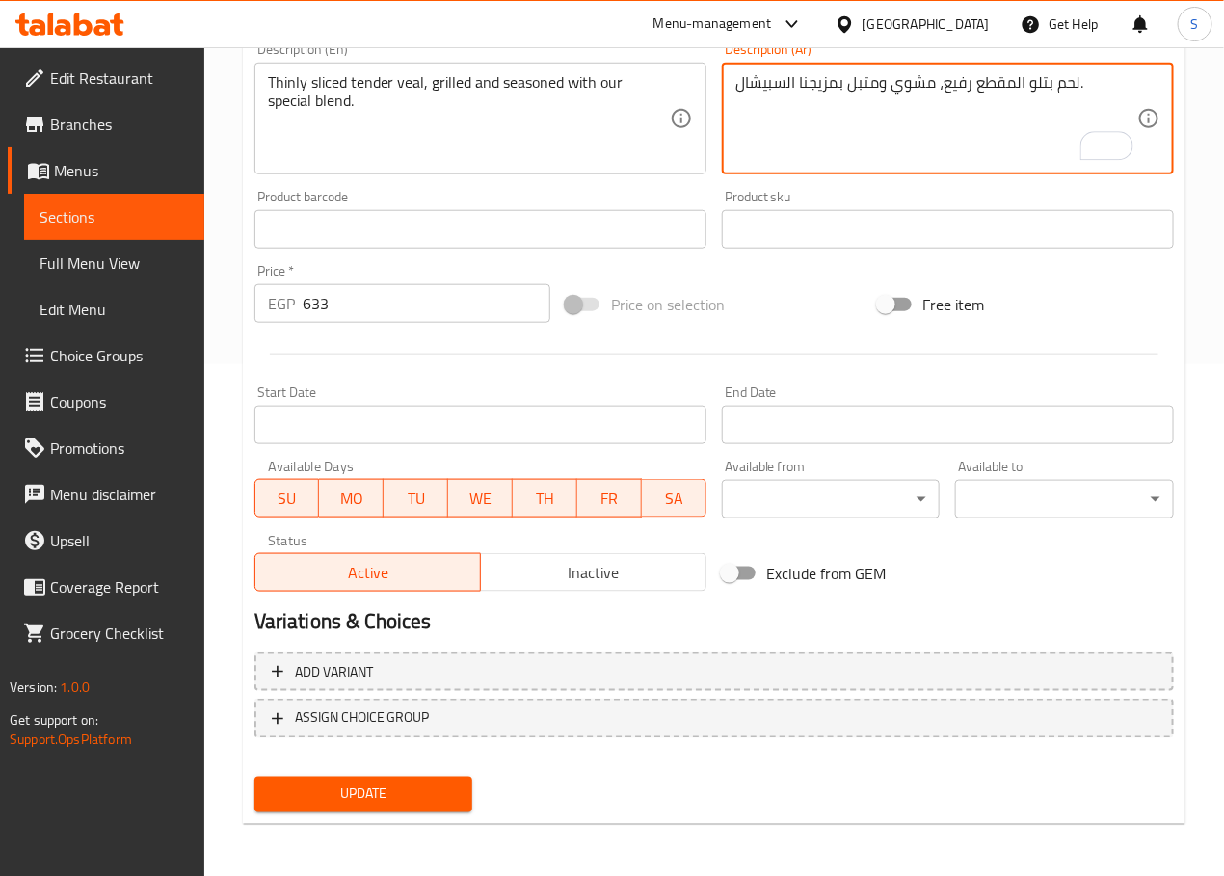
type textarea "لحم بتلو المقطع رفيع، مشوي ومتبل بمزيجنا السبيشال."
click at [350, 807] on button "Update" at bounding box center [363, 795] width 219 height 36
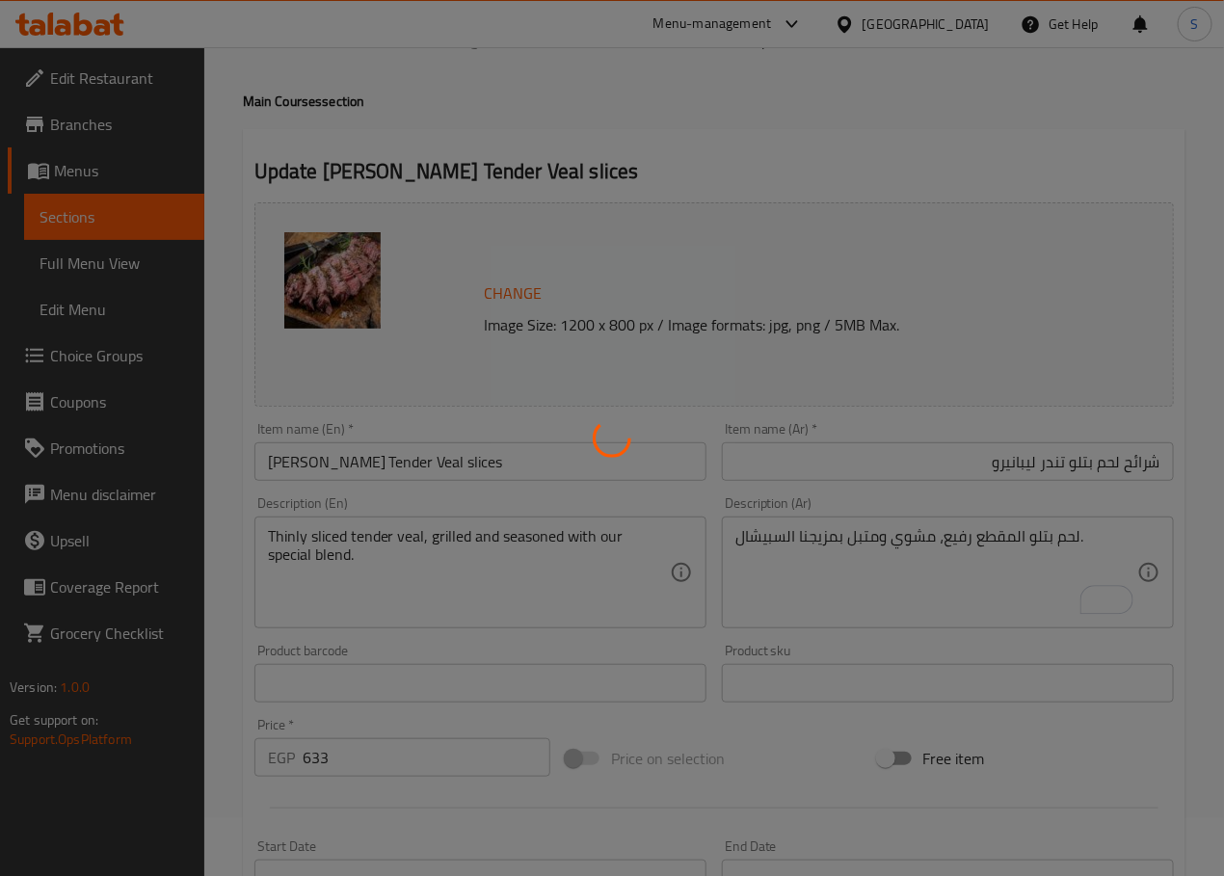
scroll to position [0, 0]
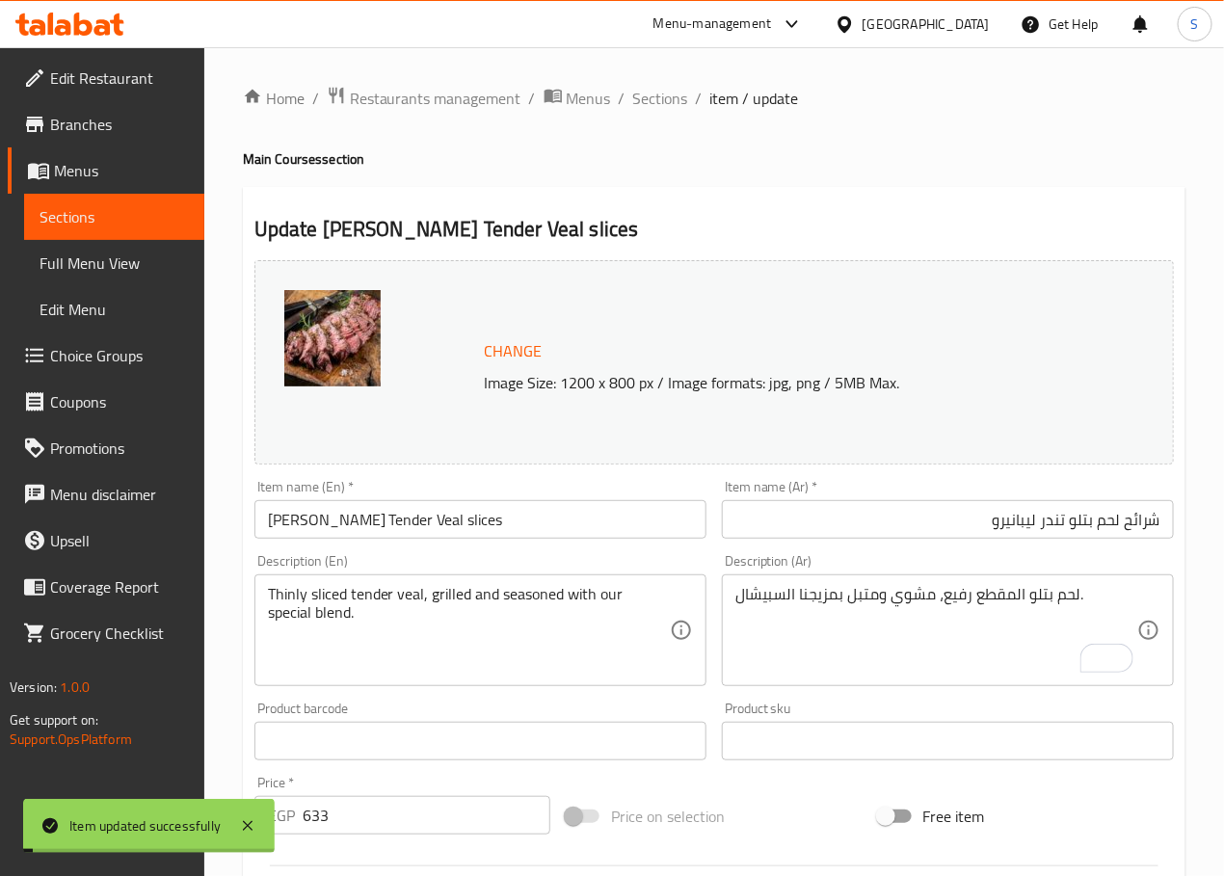
click at [647, 92] on span "Sections" at bounding box center [660, 98] width 55 height 23
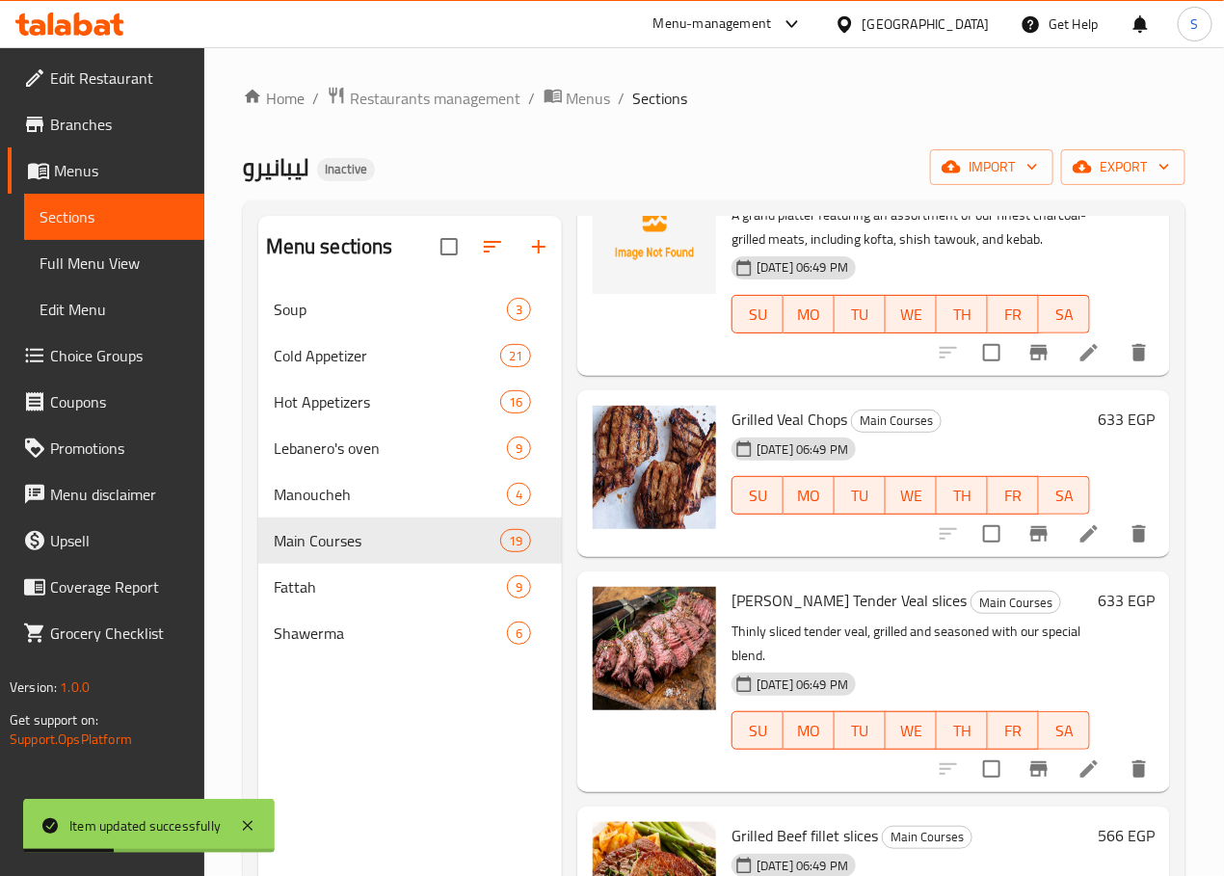
scroll to position [425, 0]
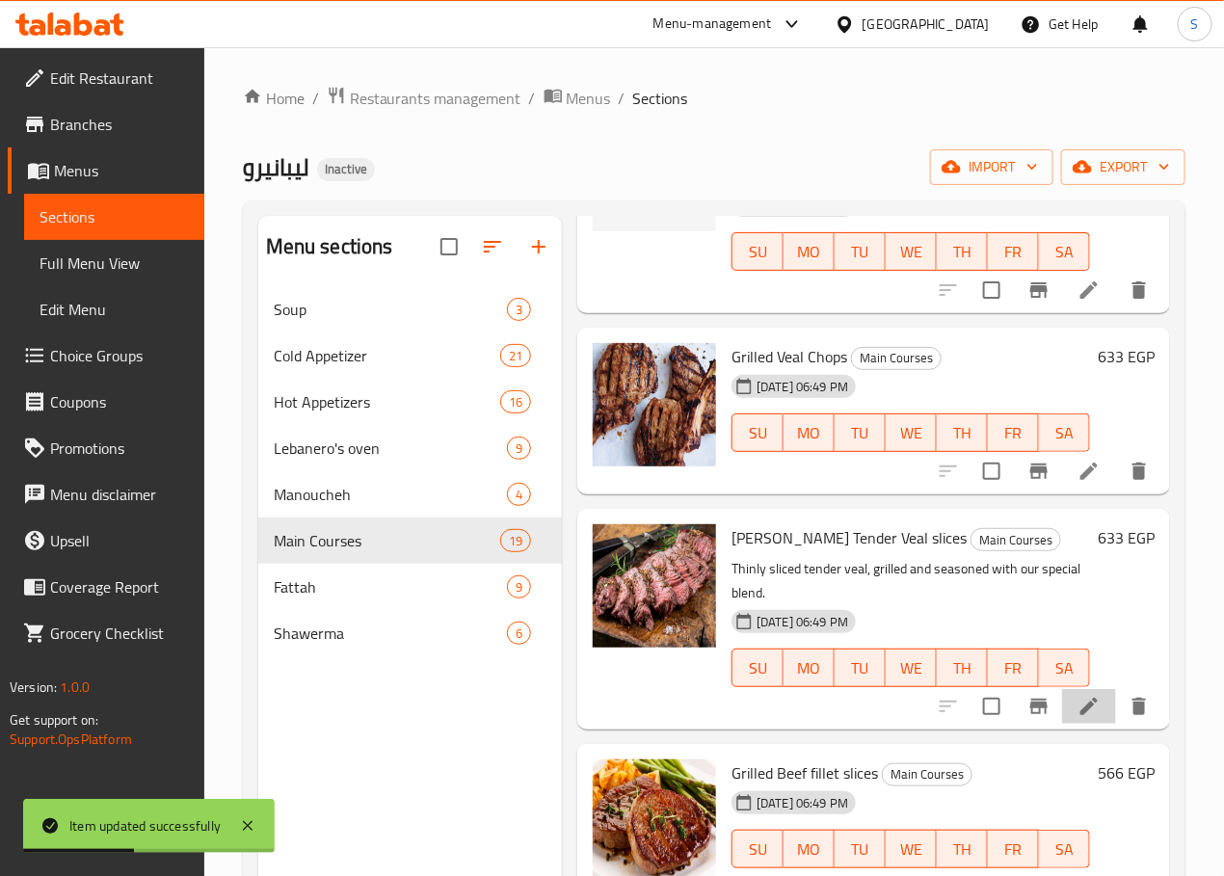
click at [1078, 695] on li at bounding box center [1089, 706] width 54 height 35
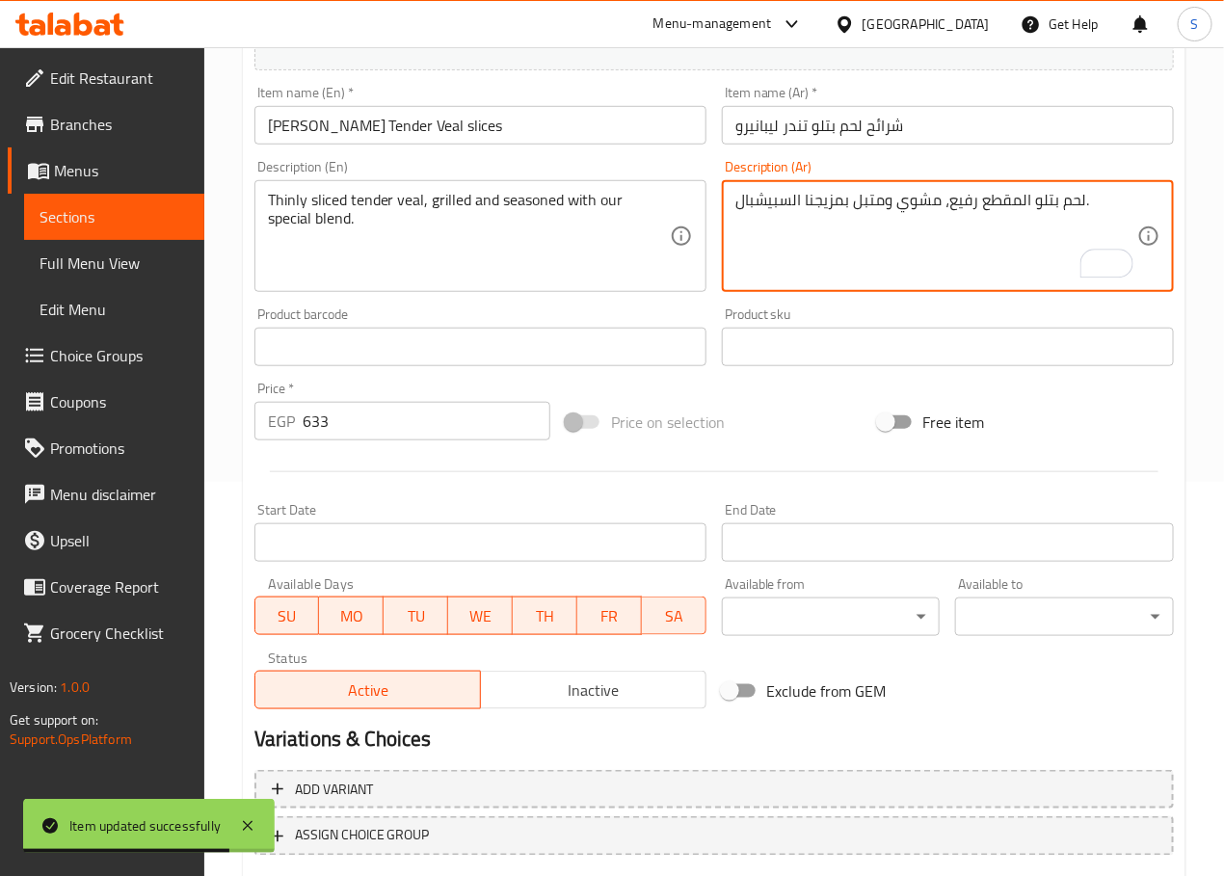
scroll to position [512, 0]
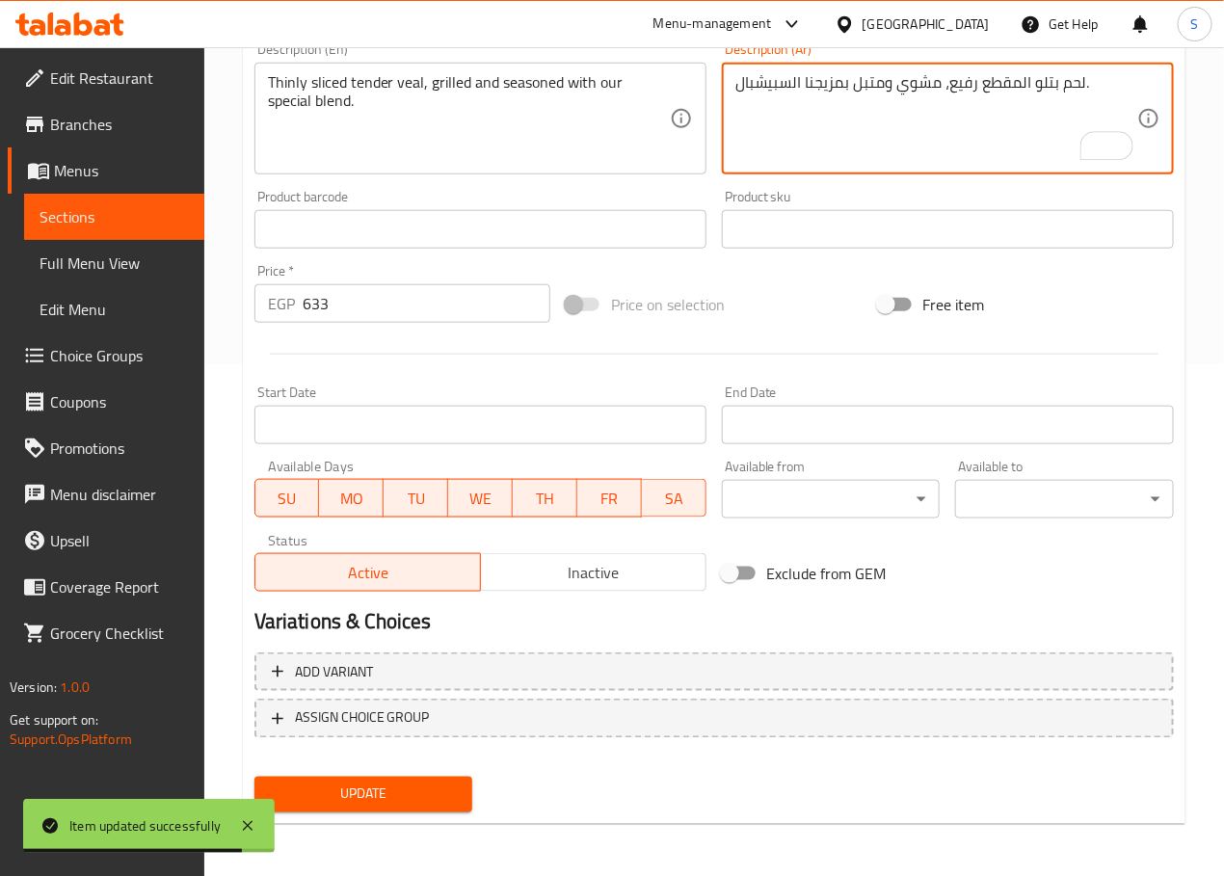
type textarea "لحم بتلو المقطع رفيع، مشوي ومتبل بمزيجنا السبيشبال."
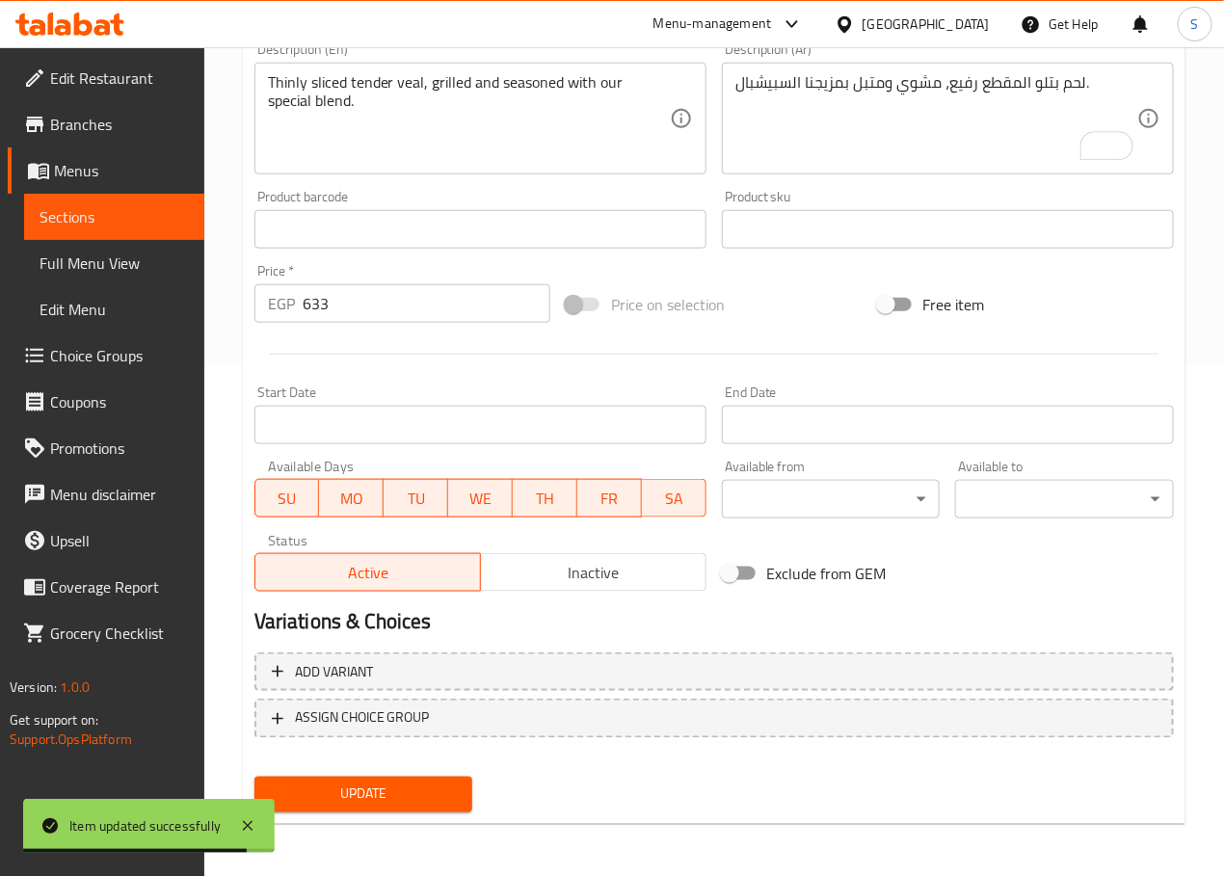
click at [448, 773] on div "Update" at bounding box center [364, 794] width 234 height 51
click at [439, 782] on span "Update" at bounding box center [364, 794] width 188 height 24
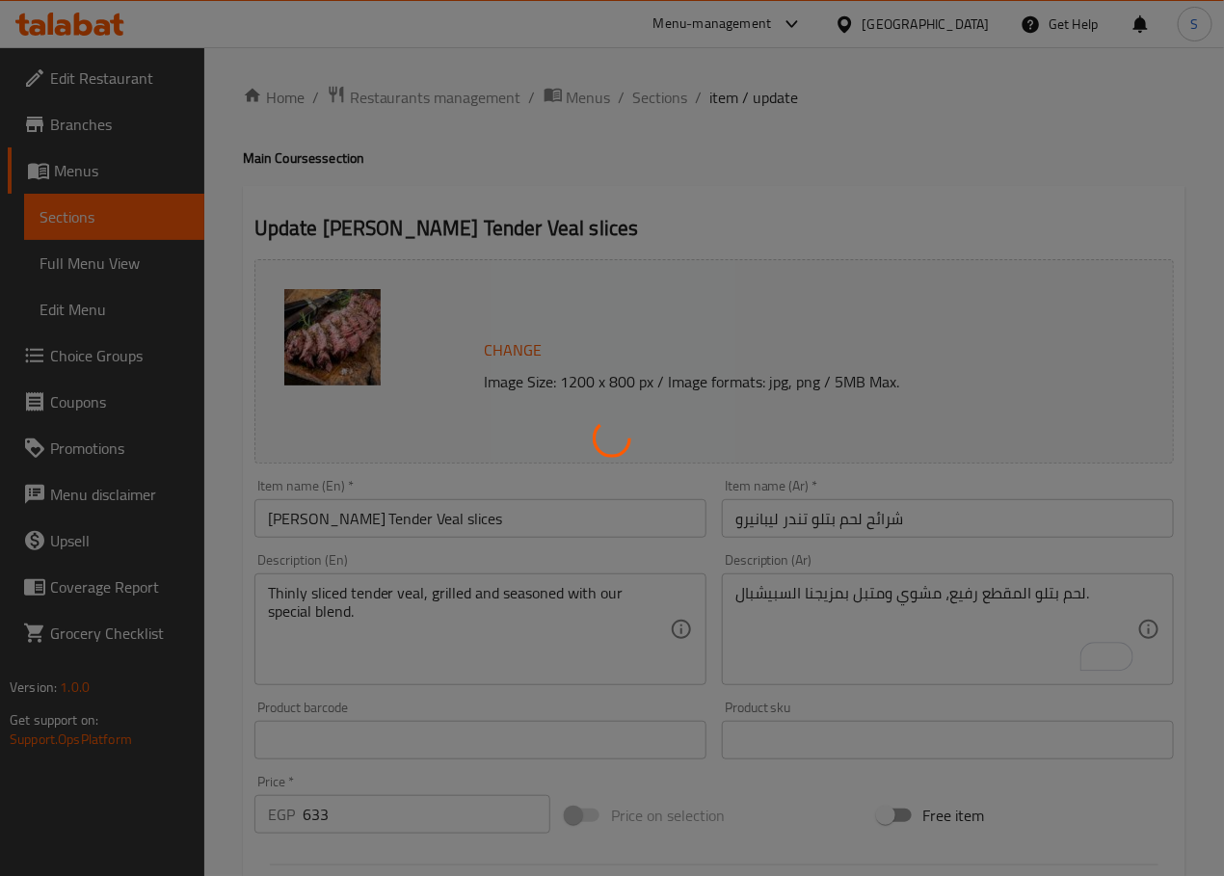
scroll to position [0, 0]
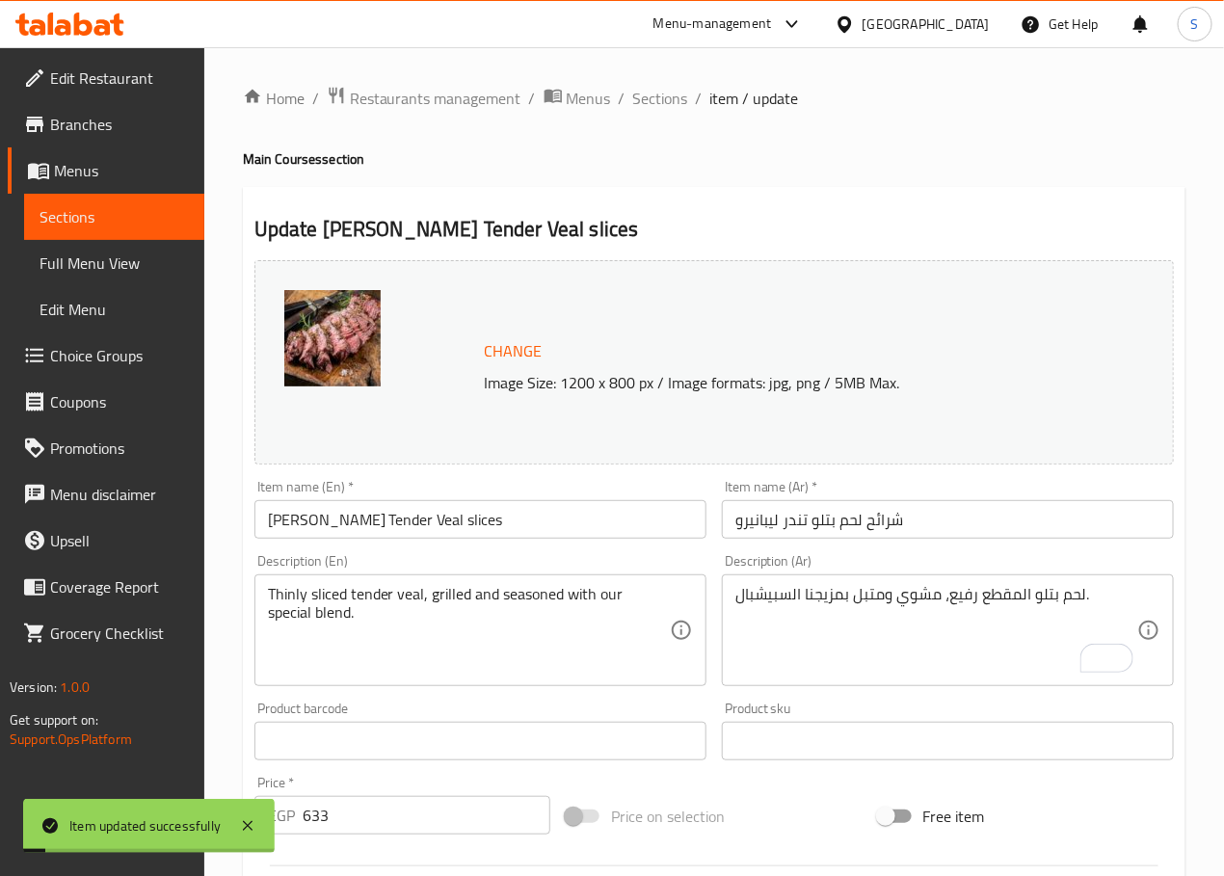
click at [657, 101] on span "Sections" at bounding box center [660, 98] width 55 height 23
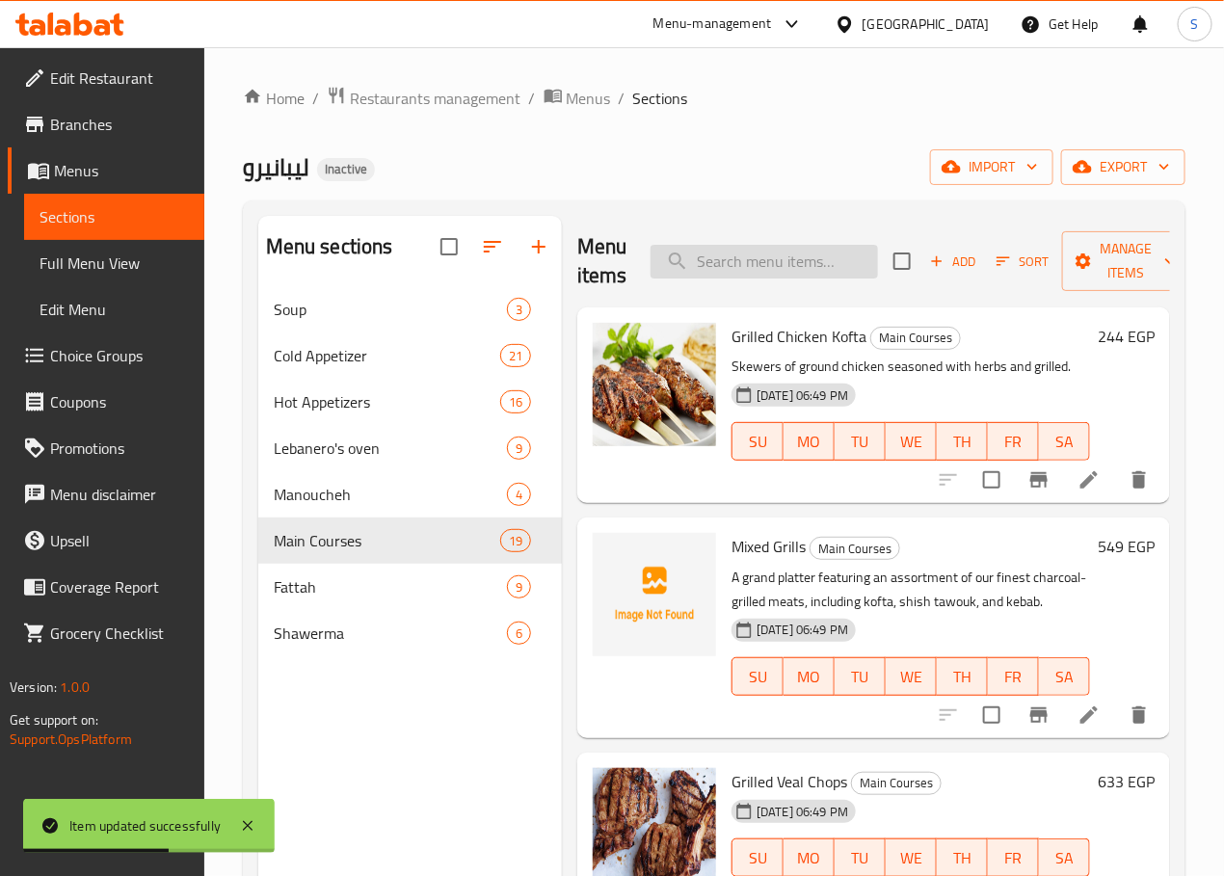
click at [711, 272] on input "search" at bounding box center [763, 262] width 227 height 34
paste input "[PERSON_NAME] Stuffed chicken"
type input "[PERSON_NAME] Stuffed chicken"
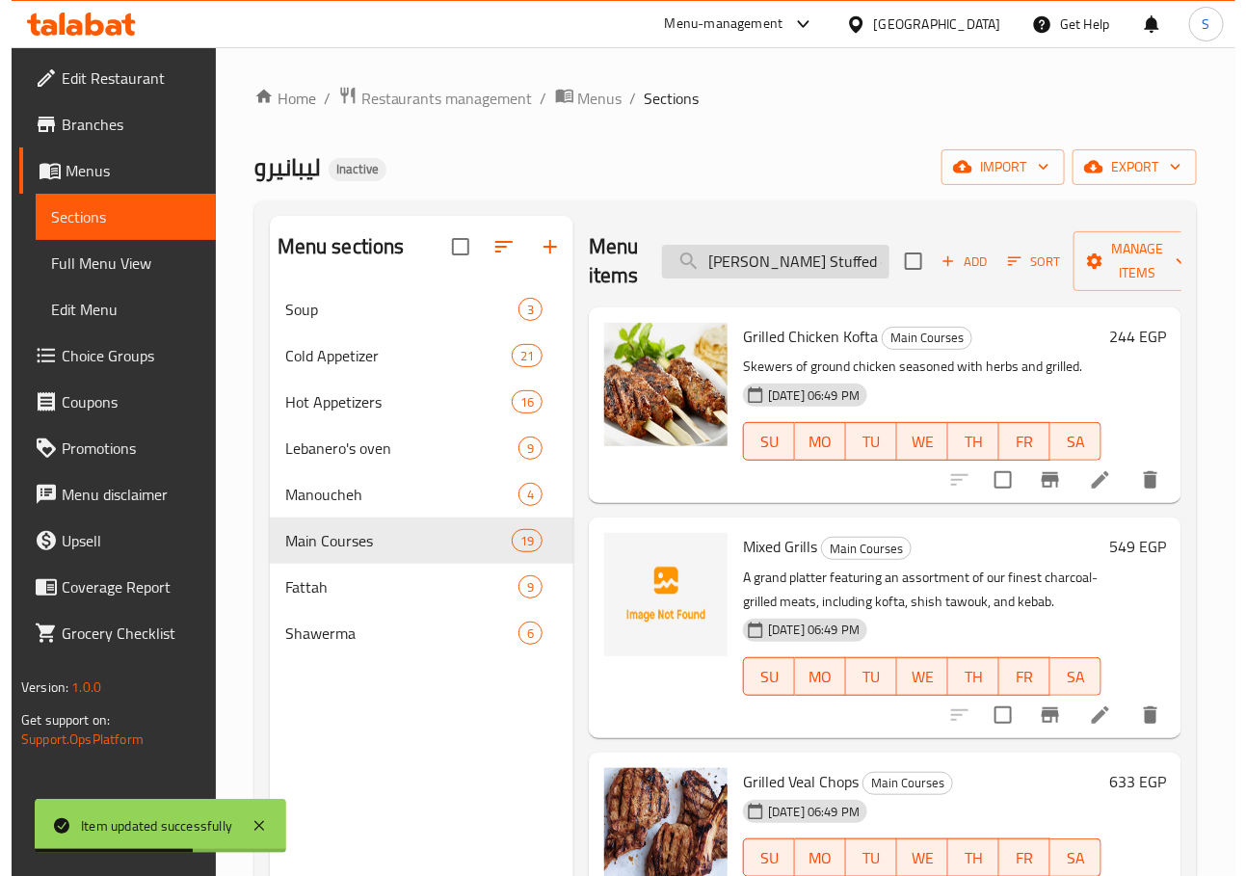
scroll to position [0, 1]
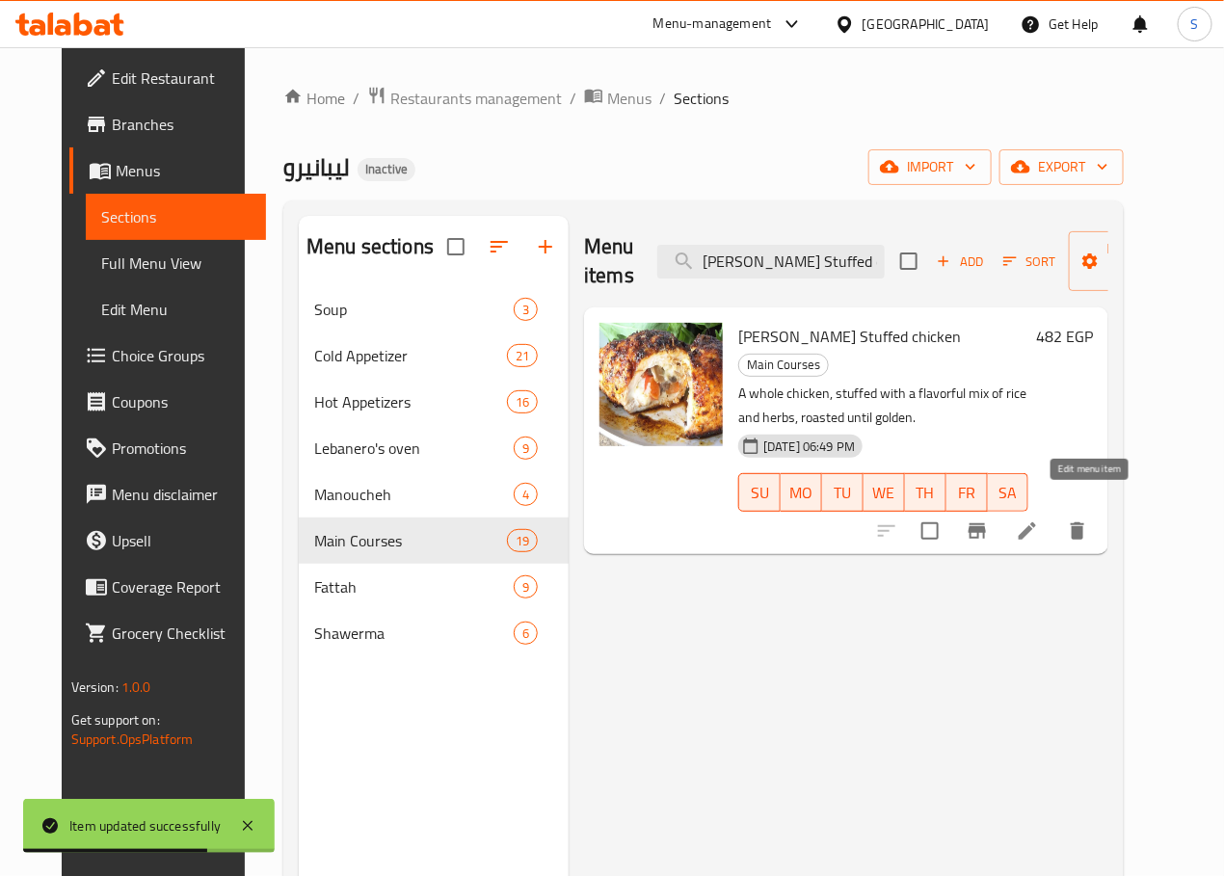
click at [1036, 522] on icon at bounding box center [1026, 530] width 17 height 17
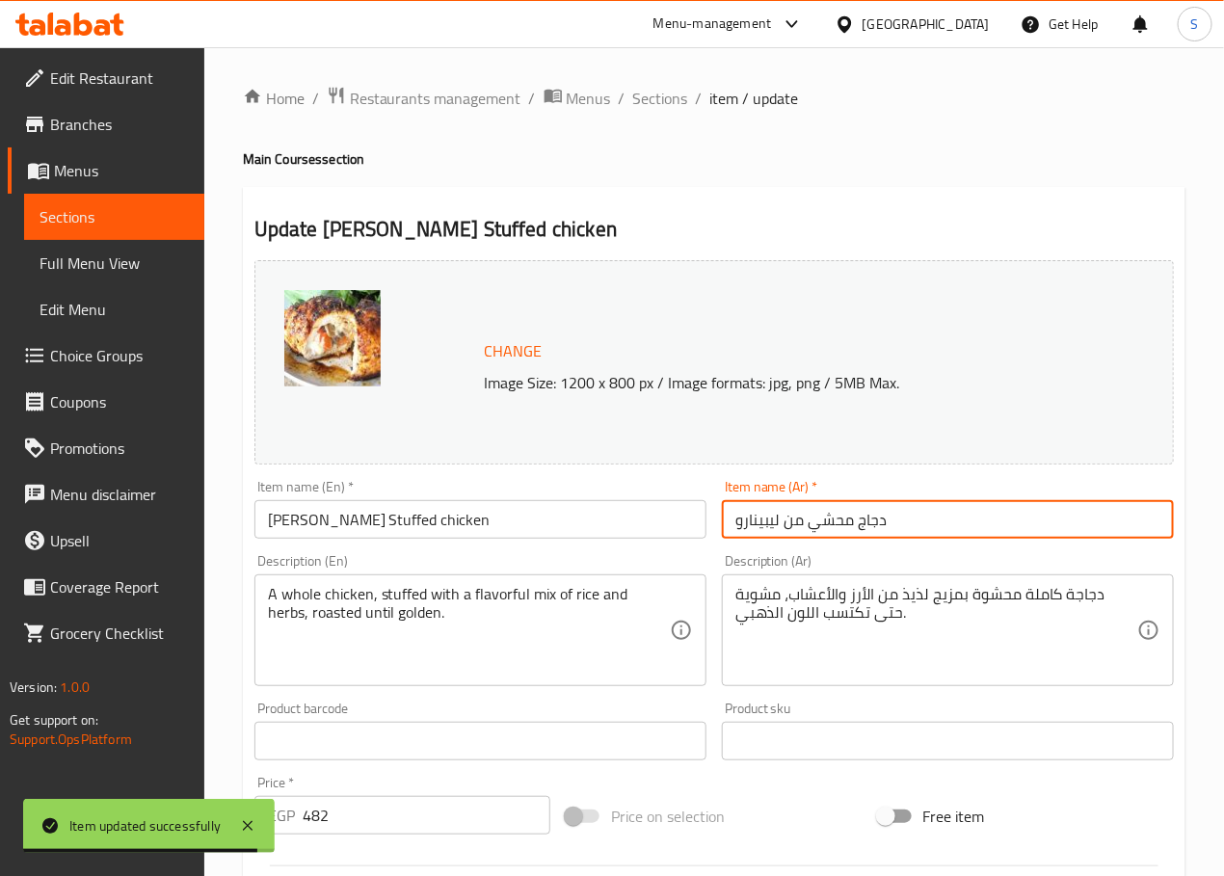
click at [796, 524] on input "دجاج محشي من ليبينارو" at bounding box center [948, 519] width 452 height 39
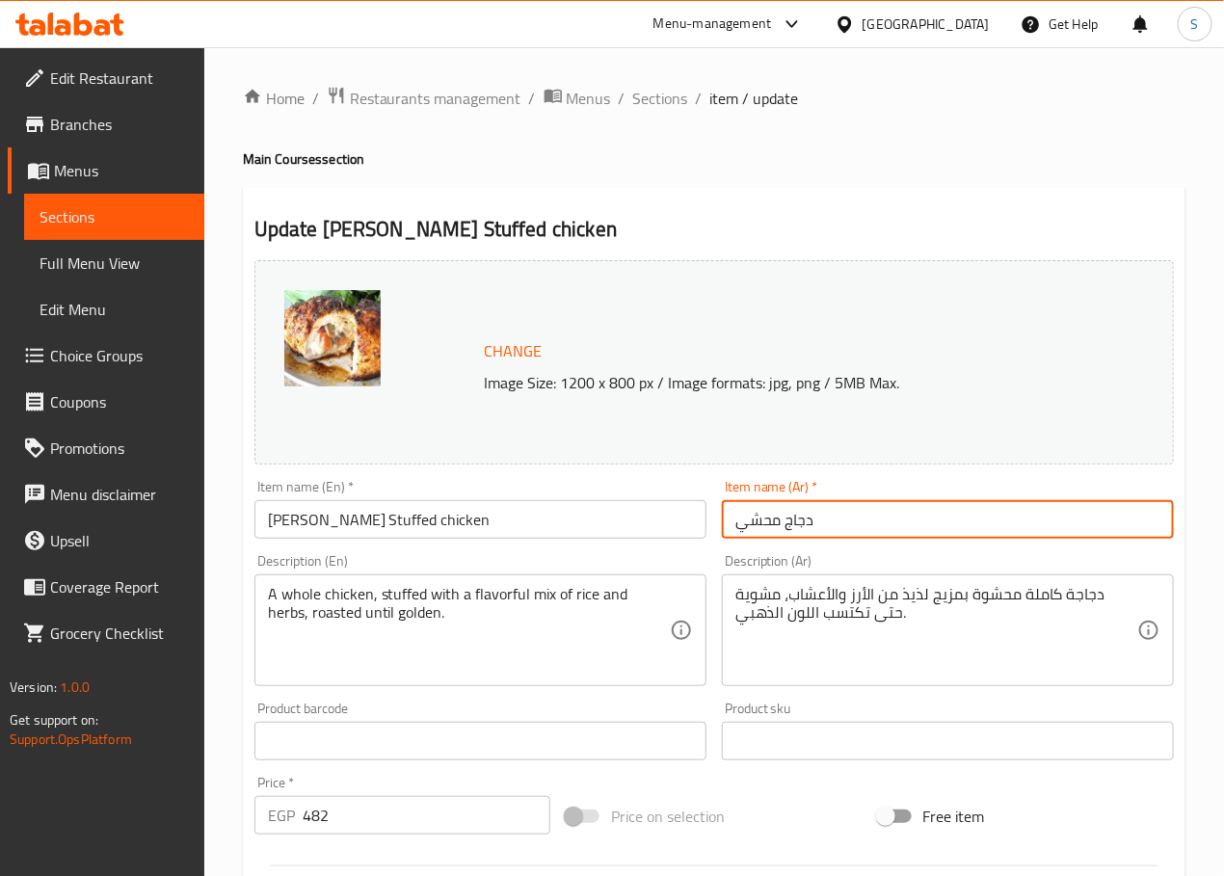
paste input "يبينارو"
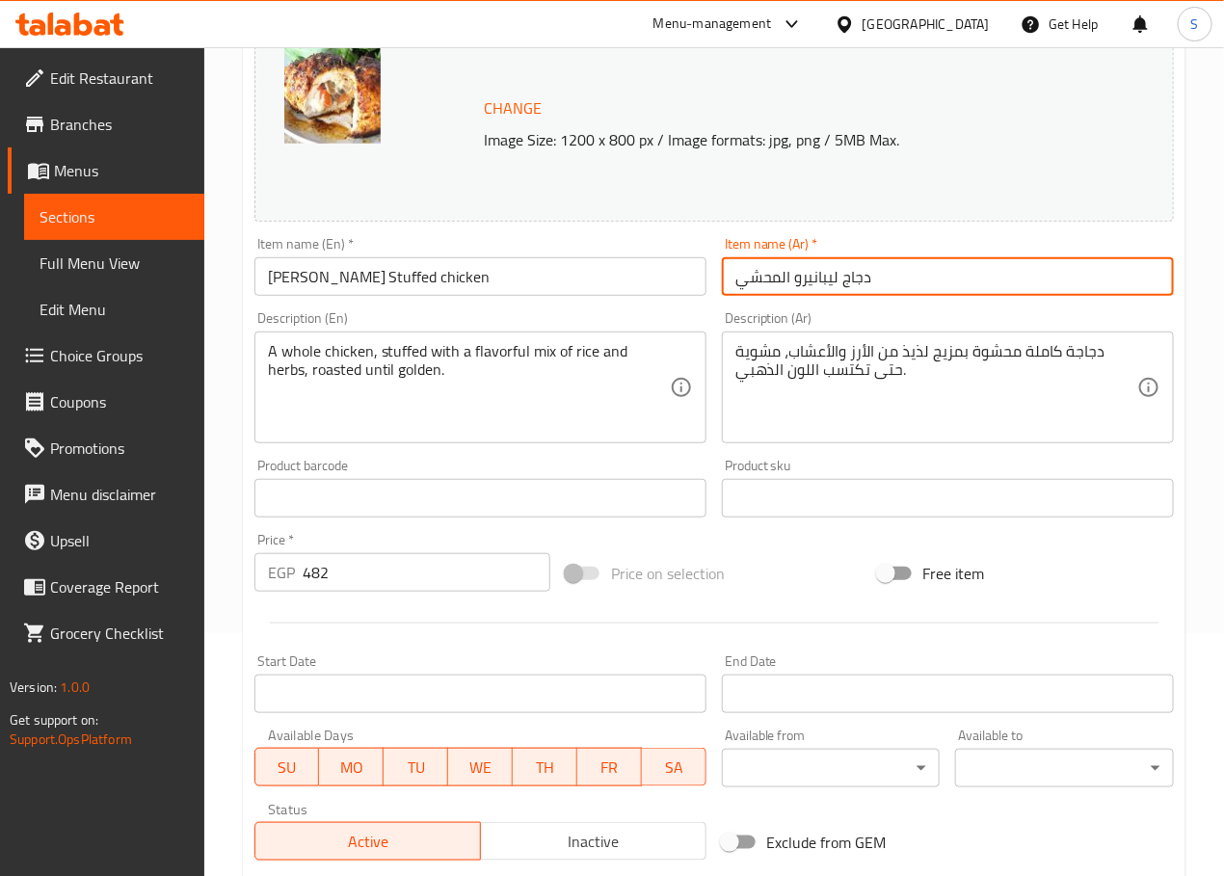
scroll to position [244, 0]
type input "دجاج ليبانيرو المحشي"
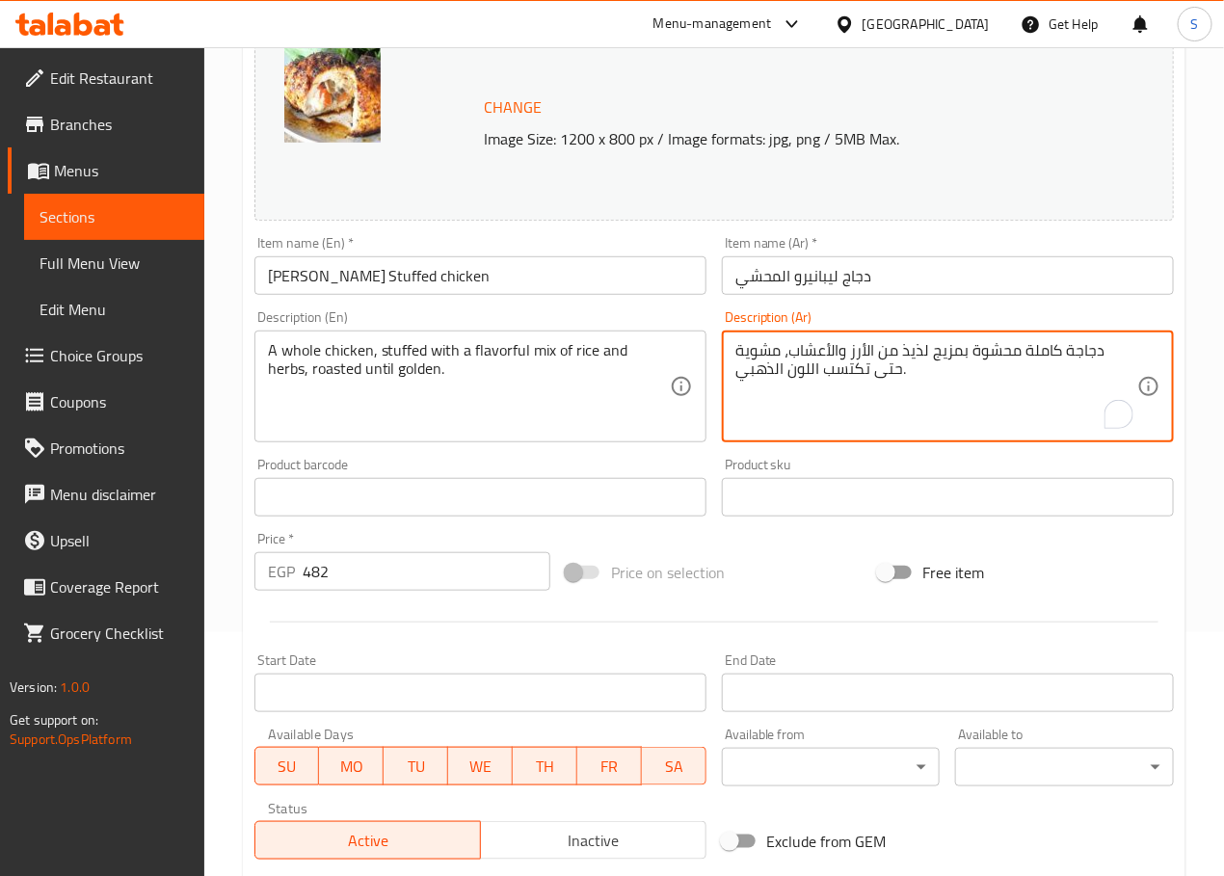
click at [942, 353] on textarea "دجاجة كاملة محشوة بمزيج لذيذ من الأرز والأعشاب، مشوية حتى تكتسب اللون الذهبي." at bounding box center [936, 387] width 402 height 92
type textarea "دجاجة كاملة محشوة بمزيج من الأرز والأعشاب، مشوية حتى تكتسب اللون الذهبي."
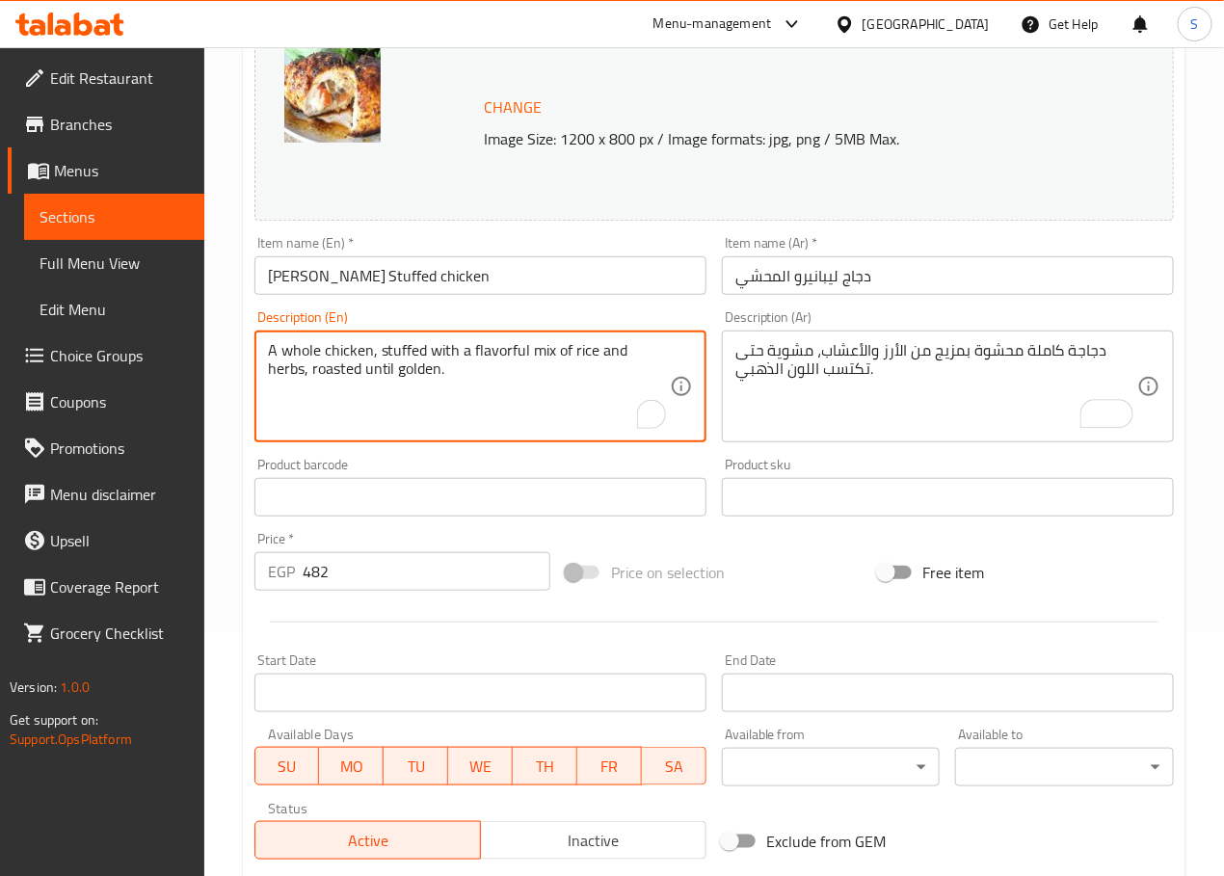
click at [495, 351] on textarea "A whole chicken, stuffed with a flavorful mix of rice and herbs, roasted until …" at bounding box center [469, 387] width 402 height 92
type textarea "A whole chicken, stuffed with a mix of rice and herbs, roasted until golden."
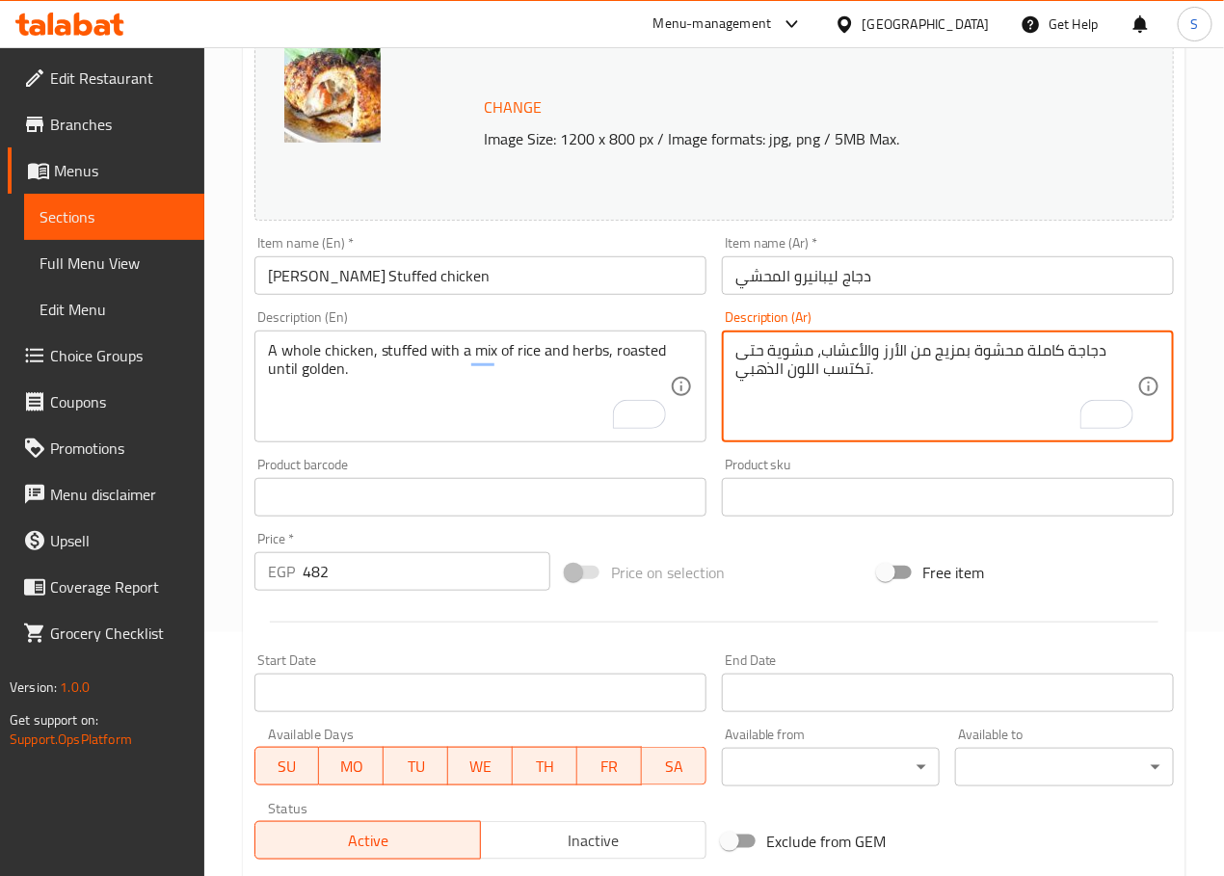
click at [758, 351] on textarea "دجاجة كاملة محشوة بمزيج من الأرز والأعشاب، مشوية حتى تكتسب اللون الذهبي." at bounding box center [936, 387] width 402 height 92
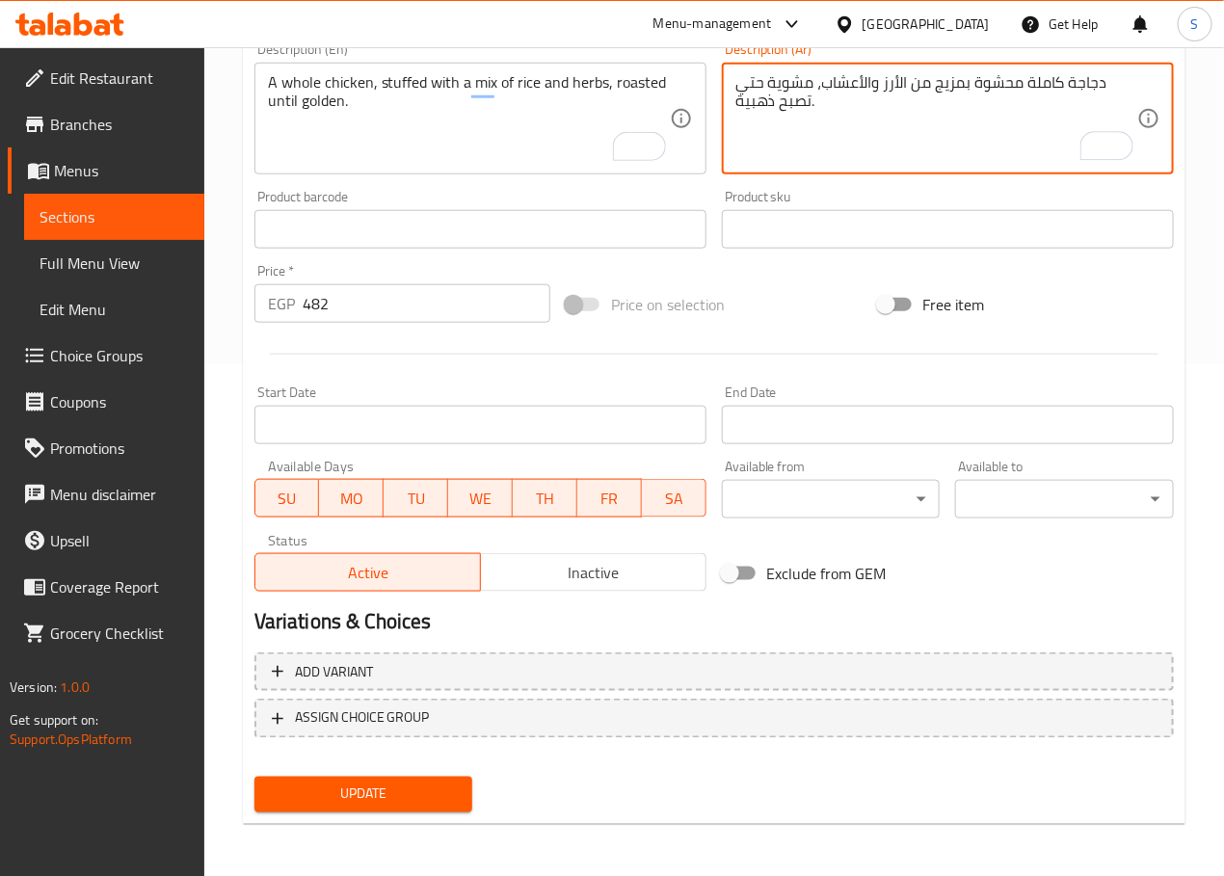
type textarea "دجاجة كاملة محشوة بمزيج من الأرز والأعشاب، مشوية حتي تصبح ذهبية."
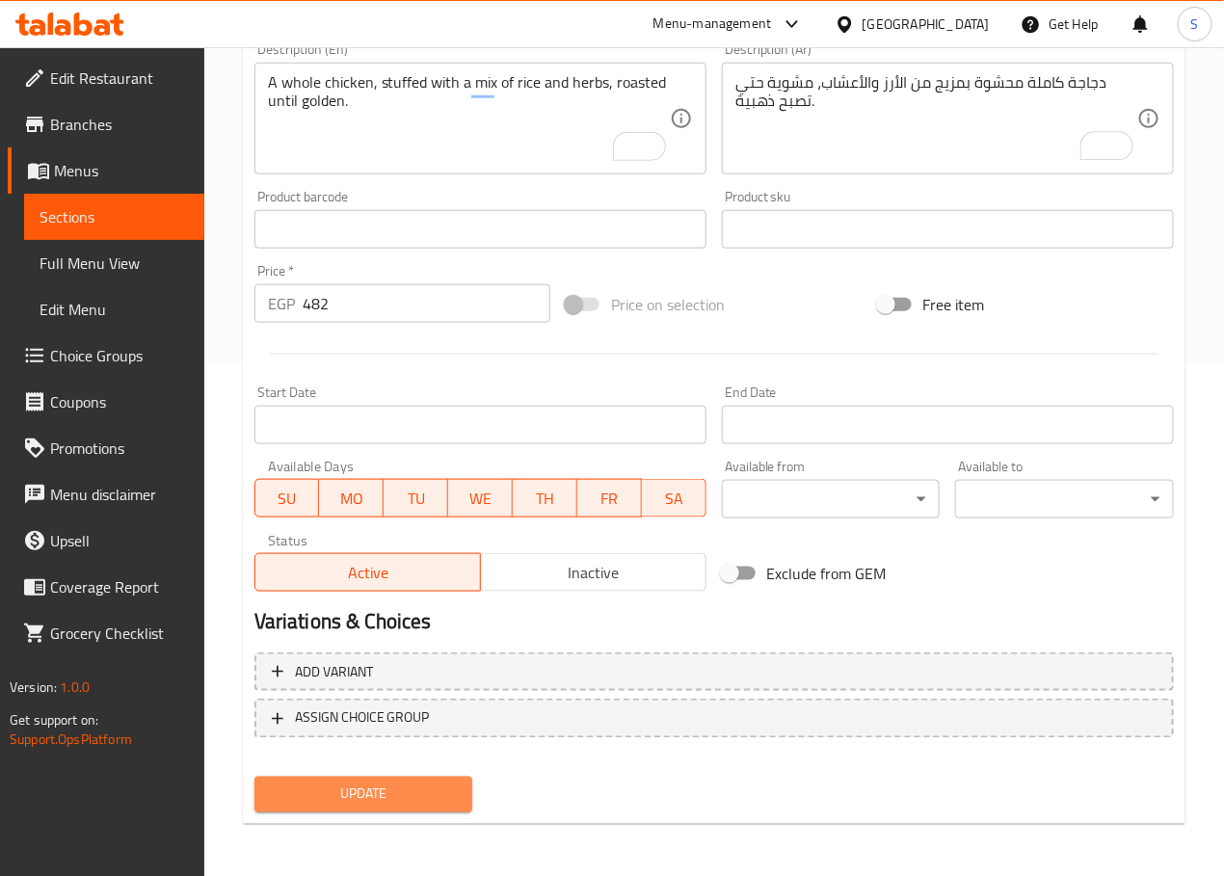
click at [405, 783] on span "Update" at bounding box center [364, 794] width 188 height 24
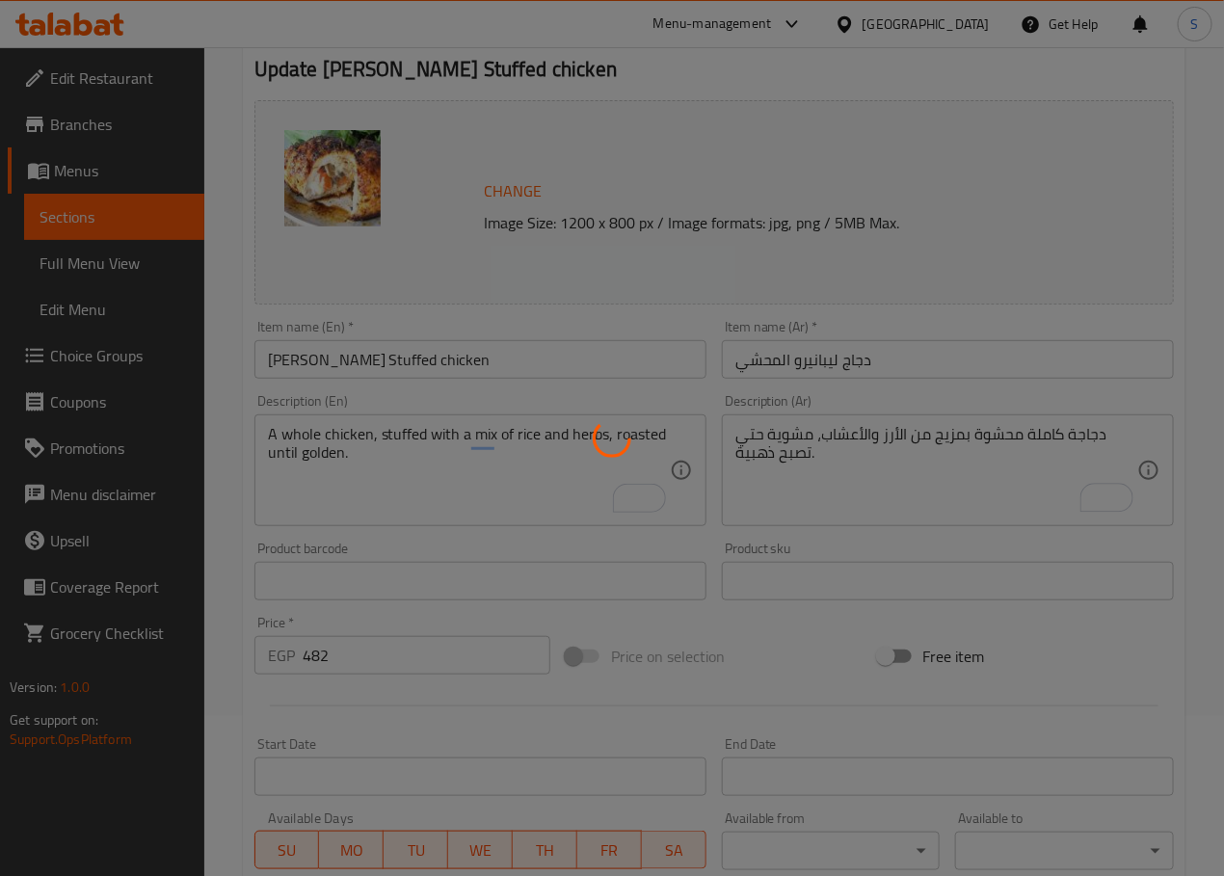
scroll to position [0, 0]
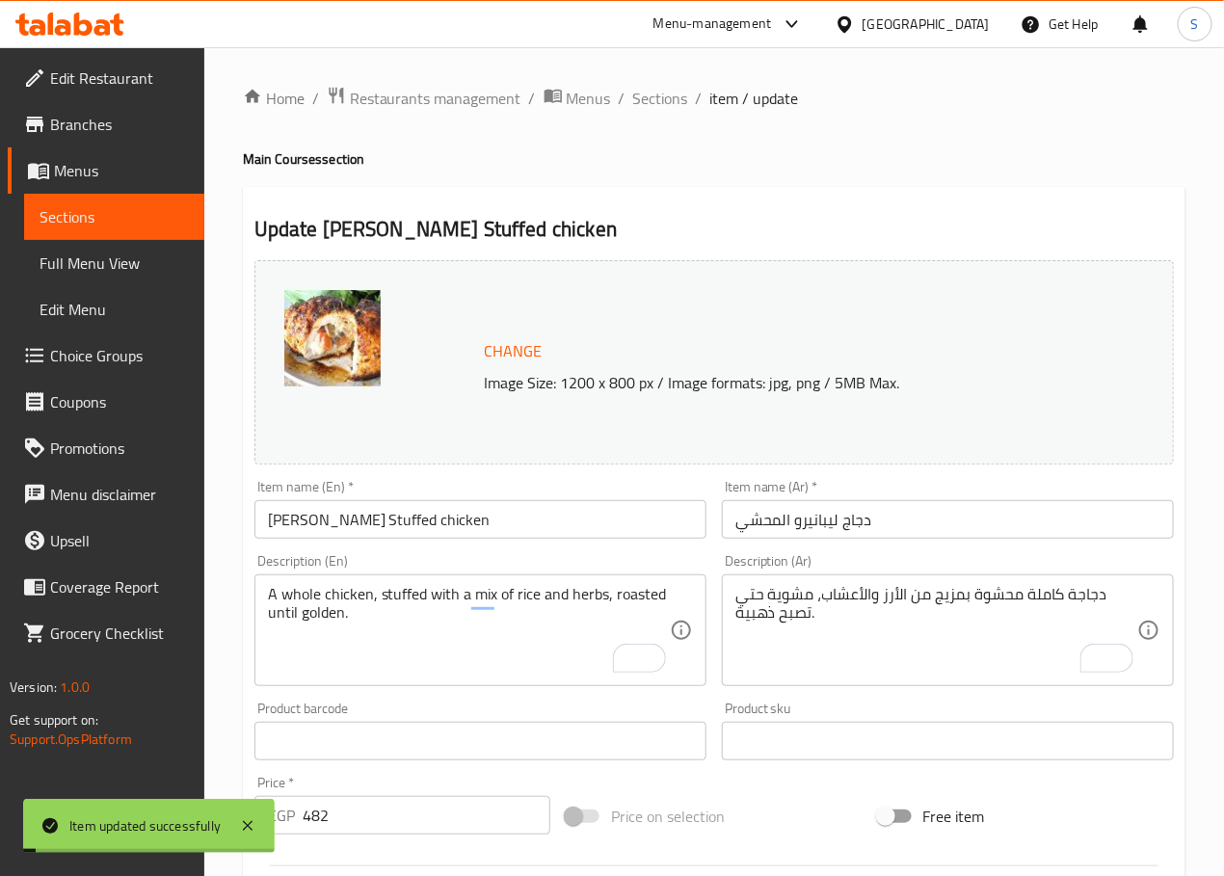
click at [645, 92] on span "Sections" at bounding box center [660, 98] width 55 height 23
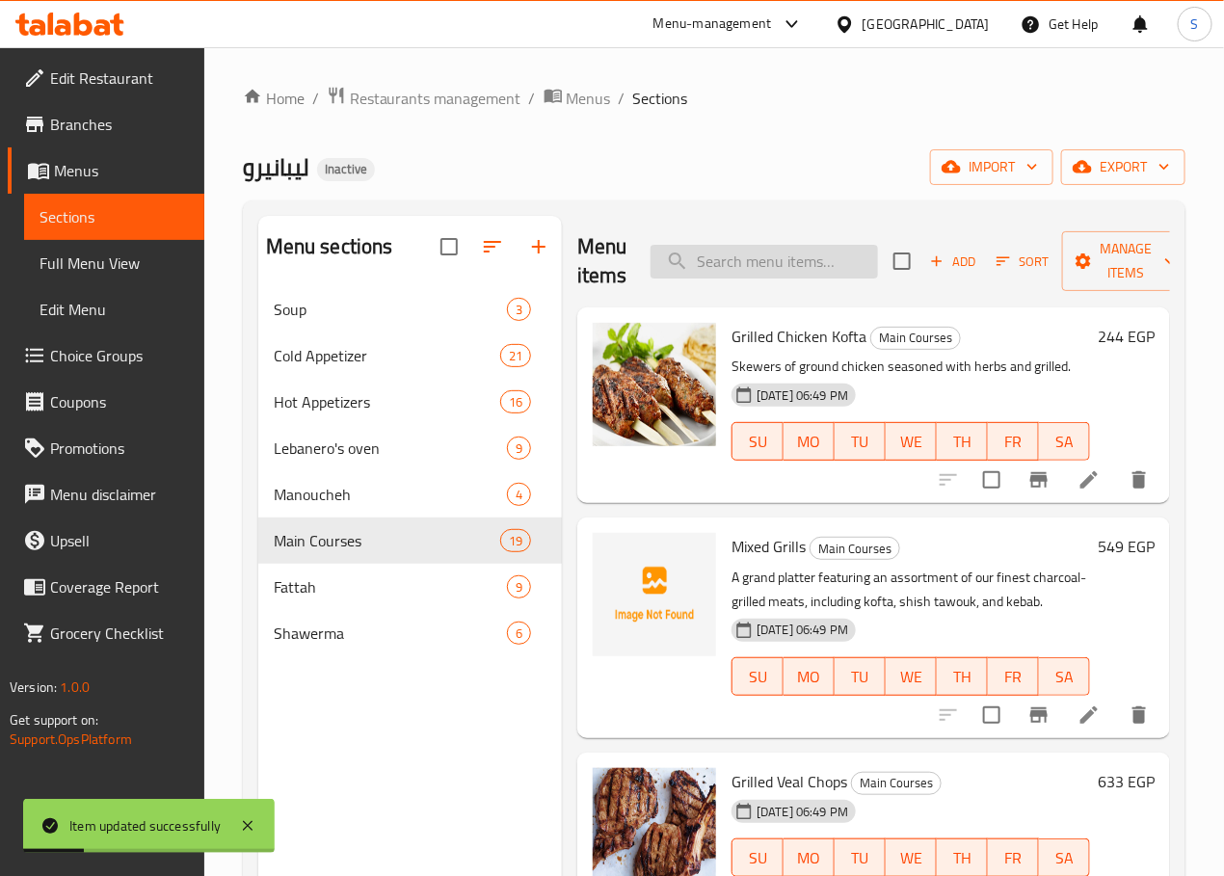
click at [718, 270] on input "search" at bounding box center [763, 262] width 227 height 34
paste input "Kofta with potatoes"
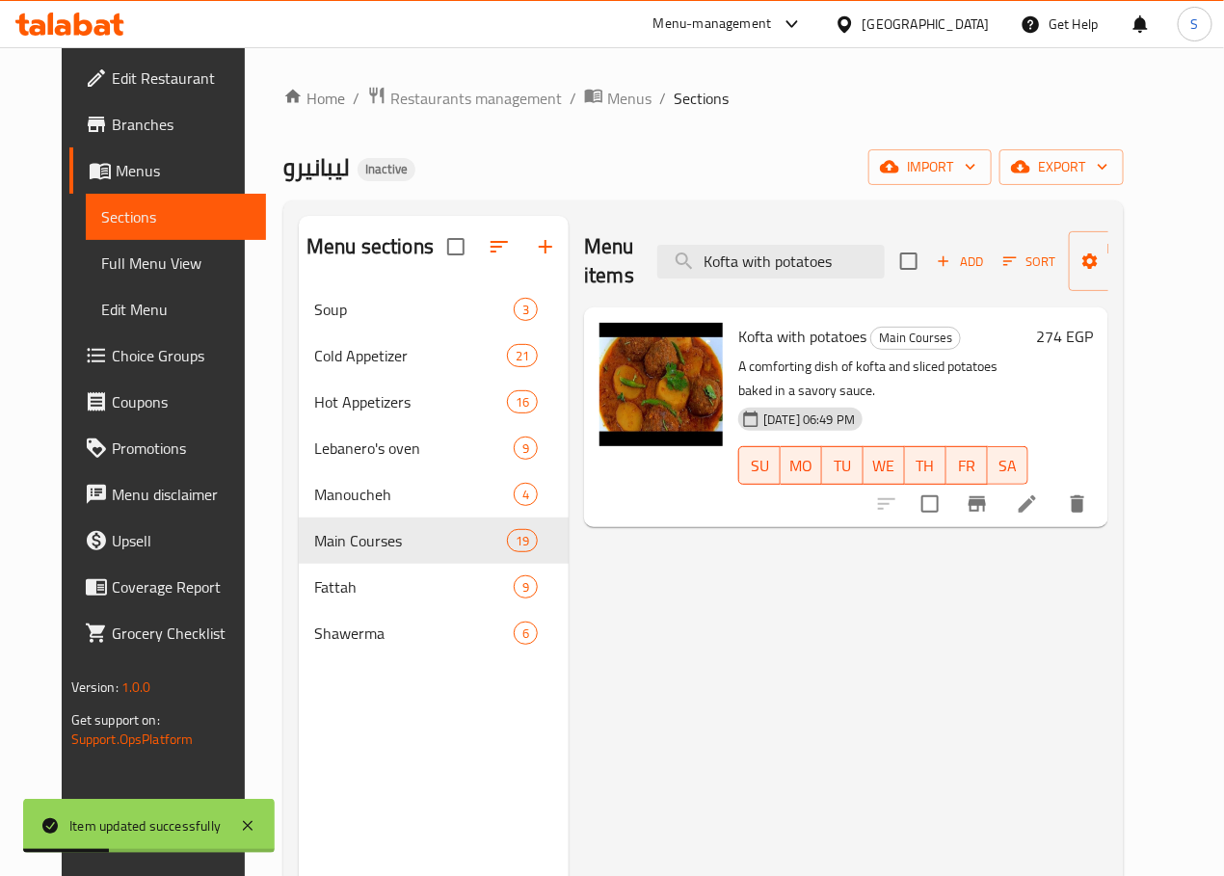
type input "Kofta with potatoes"
click at [1039, 492] on icon at bounding box center [1027, 503] width 23 height 23
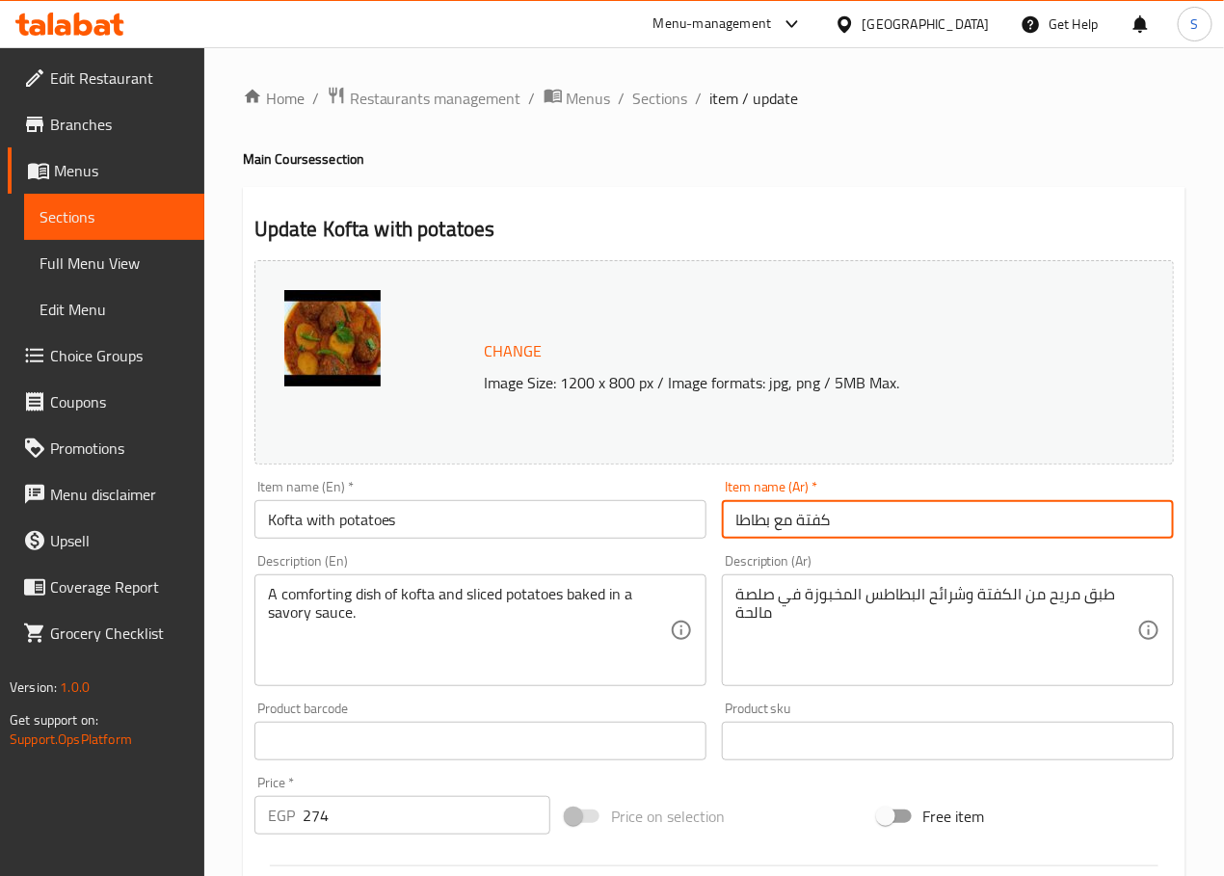
click at [741, 526] on input "كفتة مع بطاطا" at bounding box center [948, 519] width 452 height 39
type input "كفتة مع بطاطس"
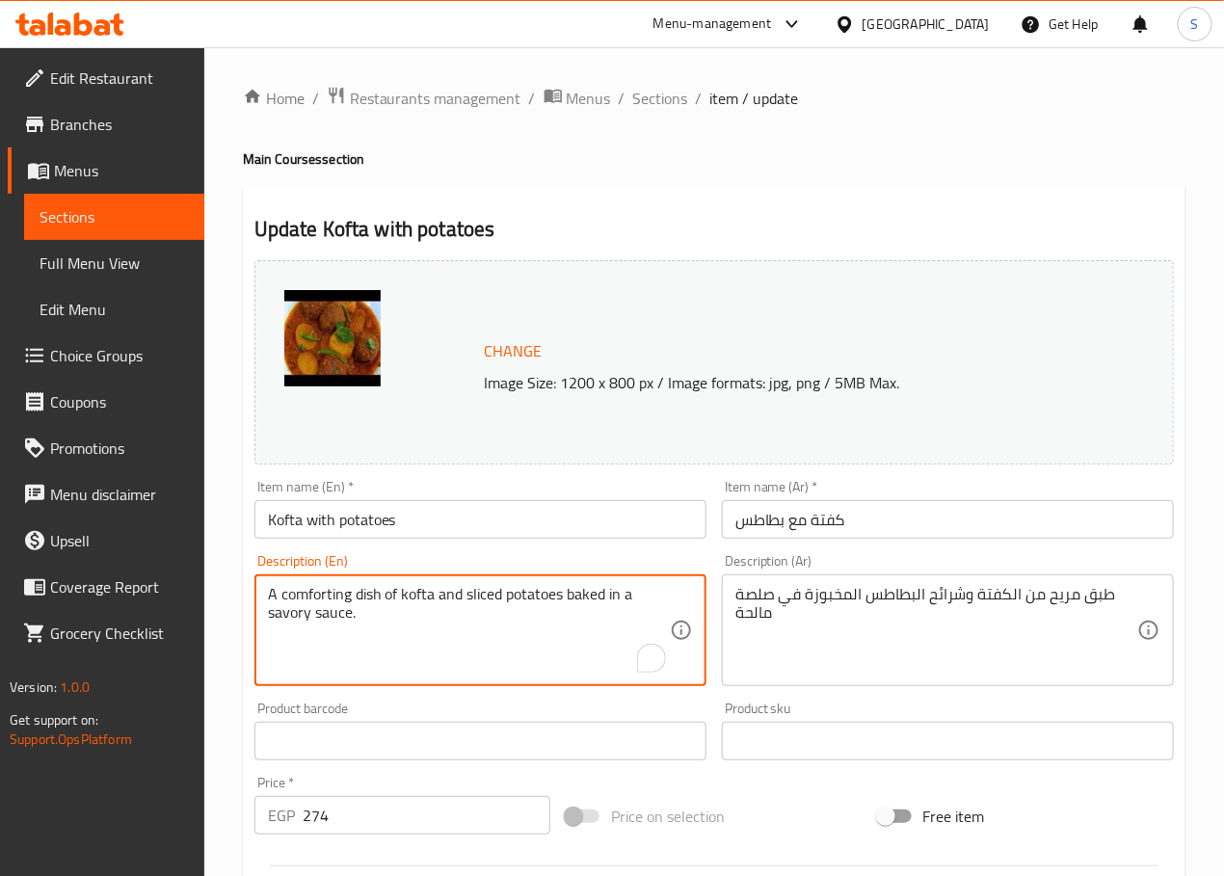
click at [284, 595] on textarea "A comforting dish of kofta and sliced potatoes baked in a savory sauce." at bounding box center [469, 631] width 402 height 92
type textarea "A dish of kofta and sliced potatoes baked in a savory sauce."
click at [1058, 599] on textarea "طبق مريح من الكفتة وشرائح البطاطس المخبوزة في صلصة مالحة" at bounding box center [936, 631] width 402 height 92
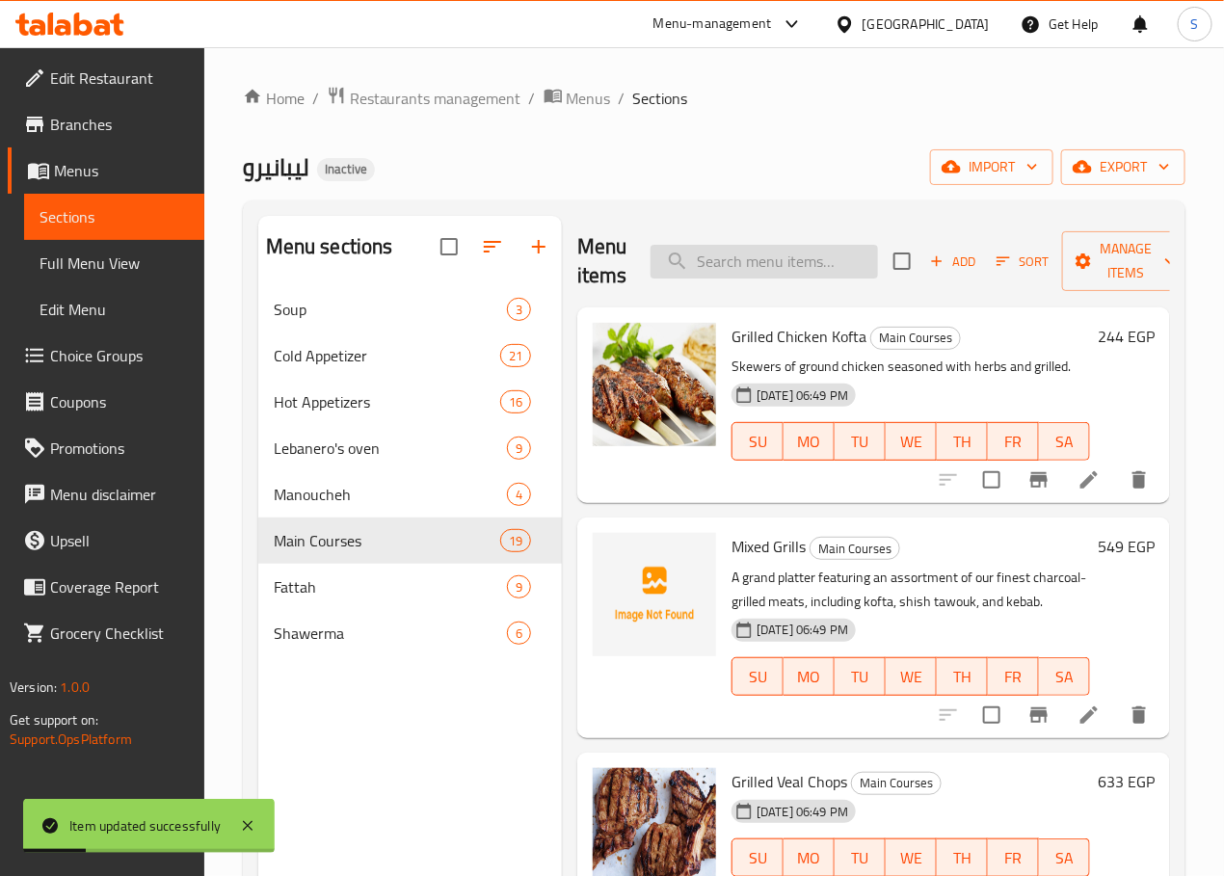
click at [754, 257] on input "search" at bounding box center [763, 262] width 227 height 34
paste input "Grape leaves with veal chops"
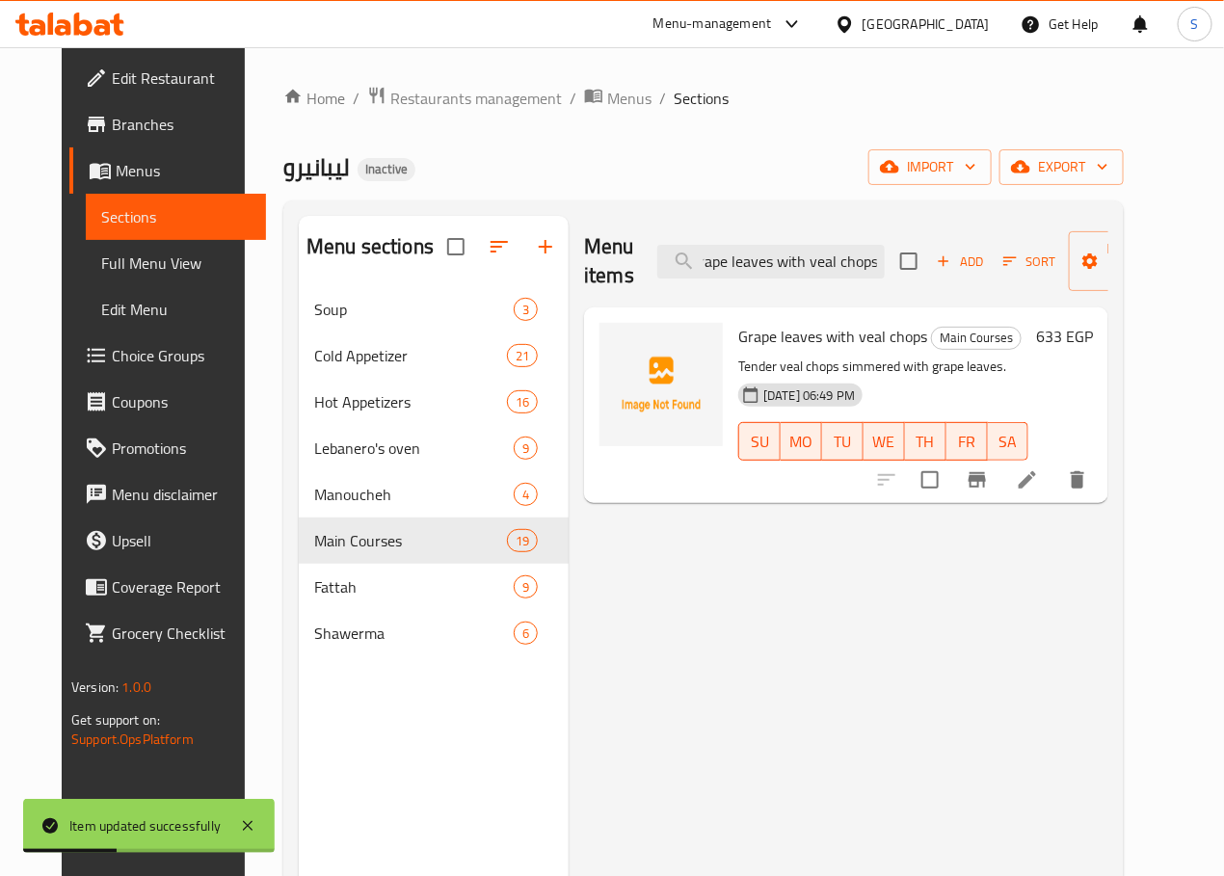
type input "Grape leaves with veal chops"
click at [1039, 491] on icon at bounding box center [1027, 479] width 23 height 23
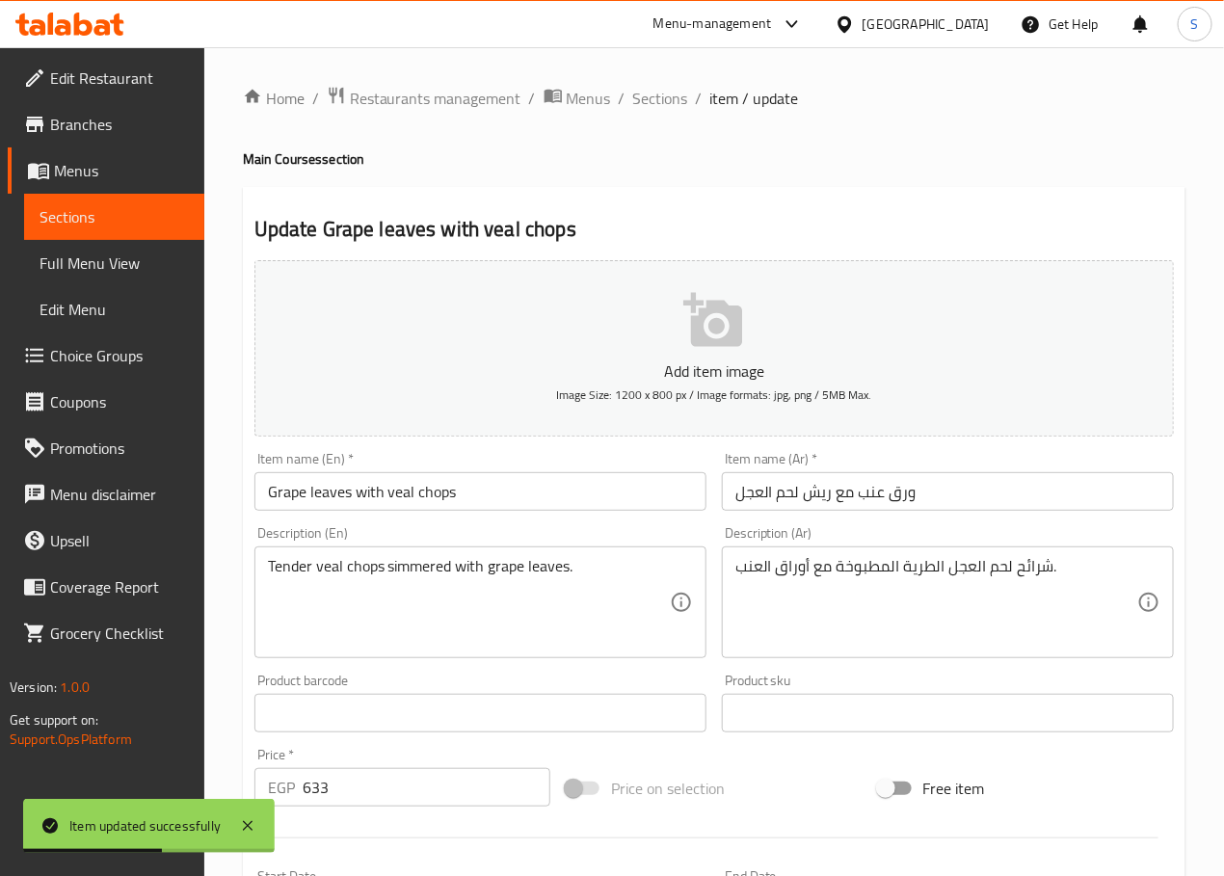
click at [753, 498] on input "ورق عنب مع ريش لحم العجل" at bounding box center [948, 491] width 452 height 39
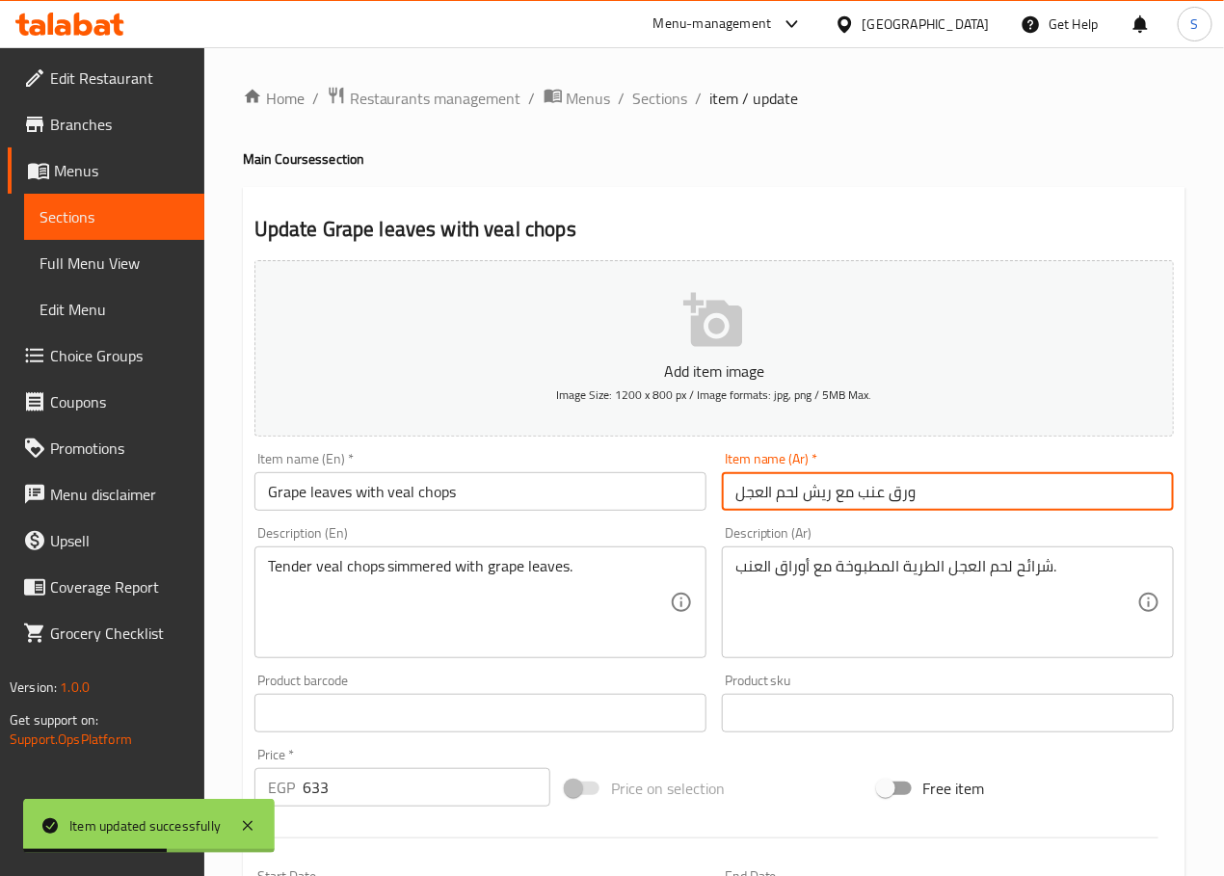
click at [753, 498] on input "ورق عنب مع ريش لحم العجل" at bounding box center [948, 491] width 452 height 39
type input "ورق عنب مع ريش لحم بتلو"
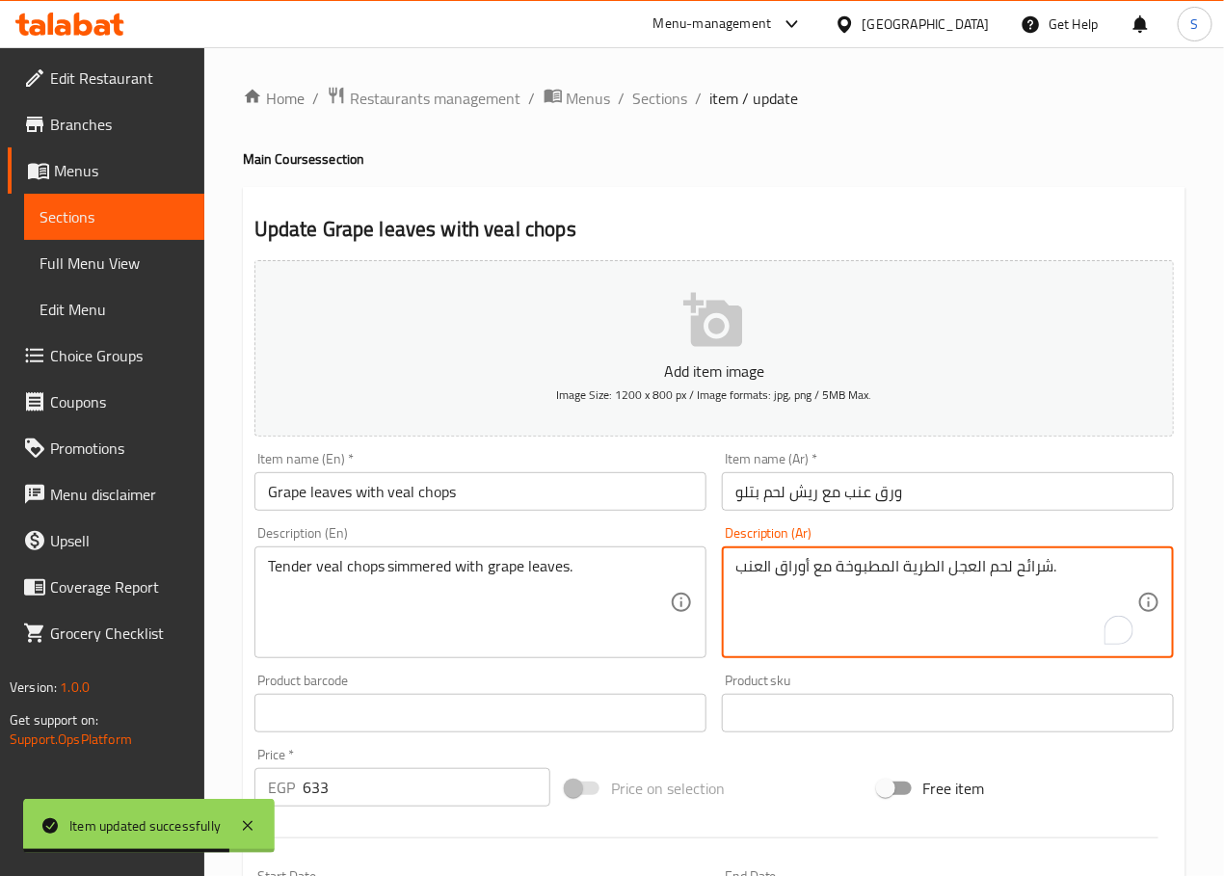
click at [961, 564] on textarea "شرائح لحم العجل الطرية المطبوخة مع أوراق العنب." at bounding box center [936, 603] width 402 height 92
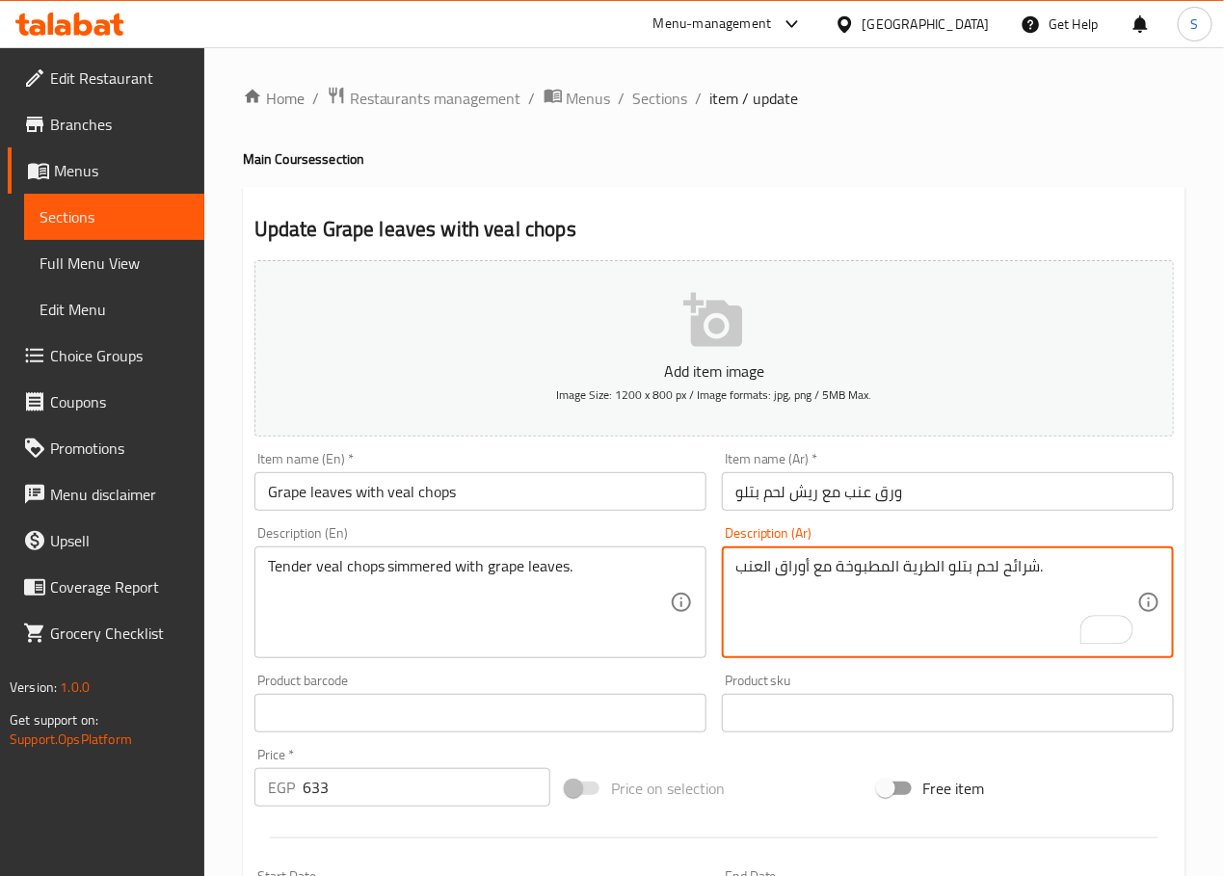
click at [923, 573] on textarea "شرائح لحم بتلو الطرية المطبوخة مع أوراق العنب." at bounding box center [936, 603] width 402 height 92
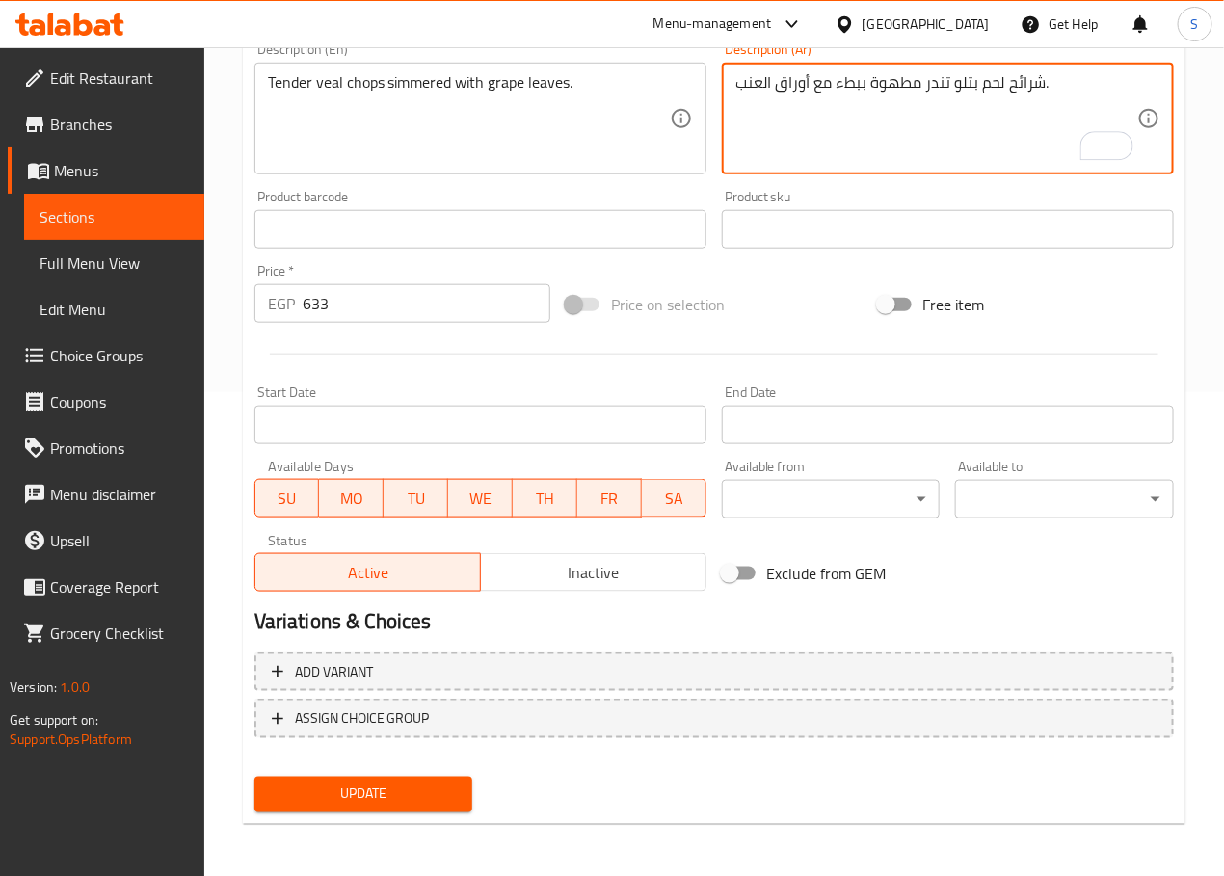
type textarea "شرائح لحم بتلو تندر مطهوة ببطء مع أوراق العنب."
click at [342, 784] on span "Update" at bounding box center [364, 794] width 188 height 24
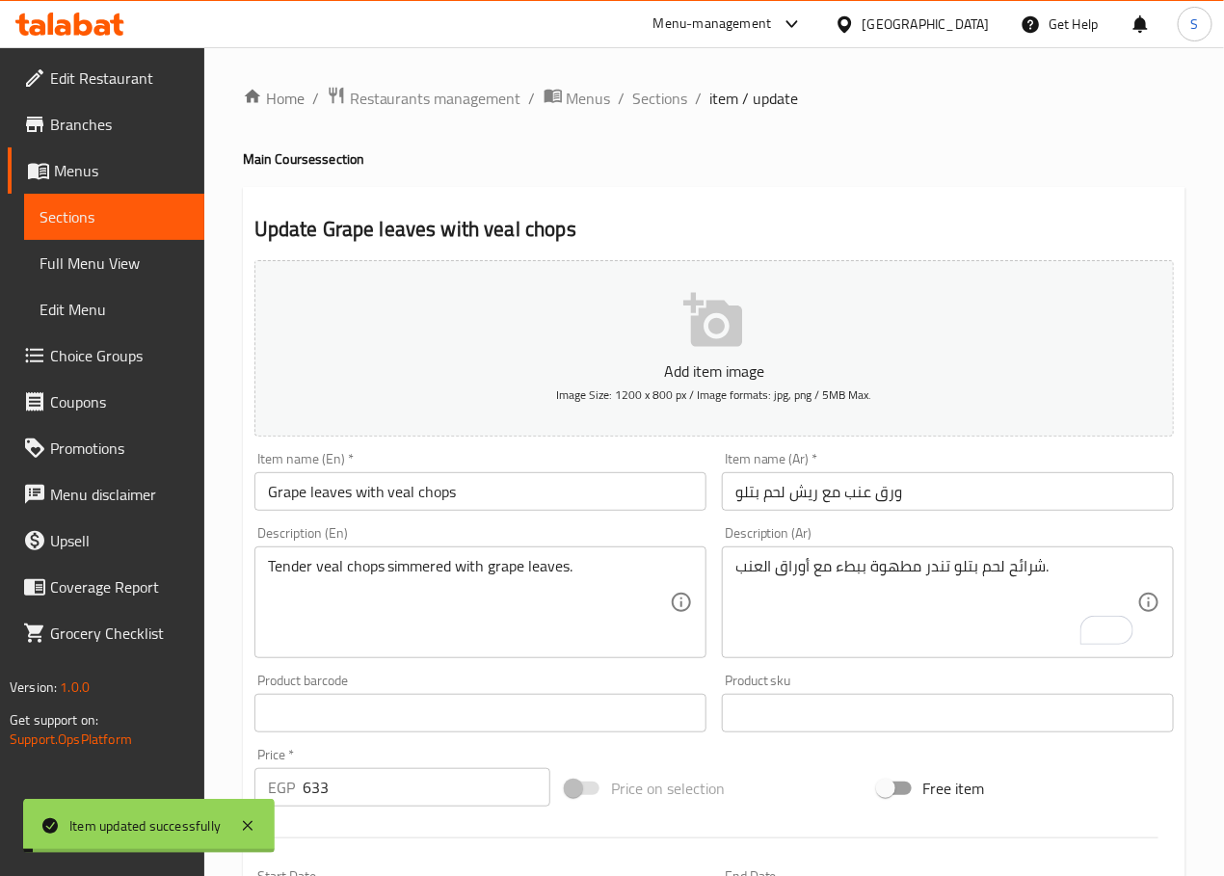
click at [666, 96] on span "Sections" at bounding box center [660, 98] width 55 height 23
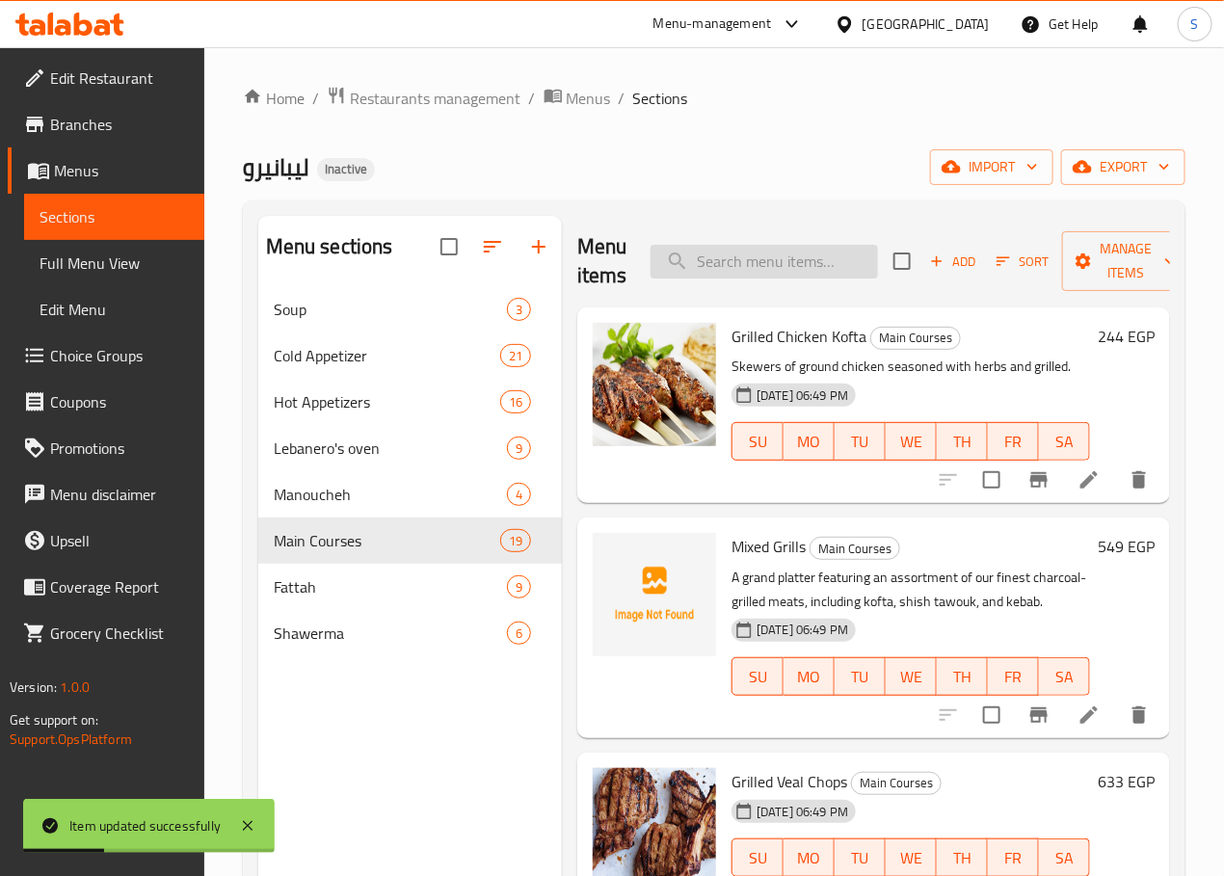
click at [761, 276] on input "search" at bounding box center [763, 262] width 227 height 34
paste input "Freekeh with veal"
type input "Freekeh with veal"
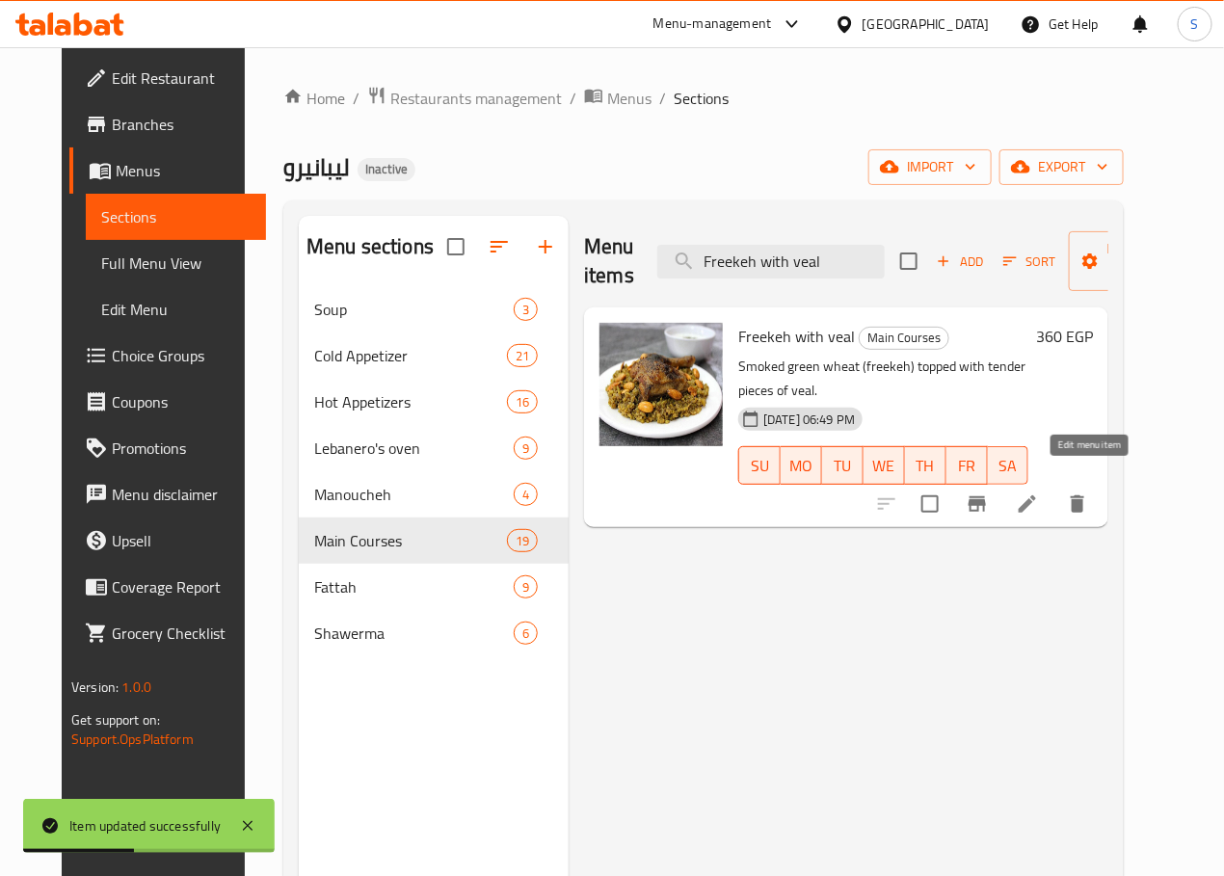
click at [1036, 495] on icon at bounding box center [1026, 503] width 17 height 17
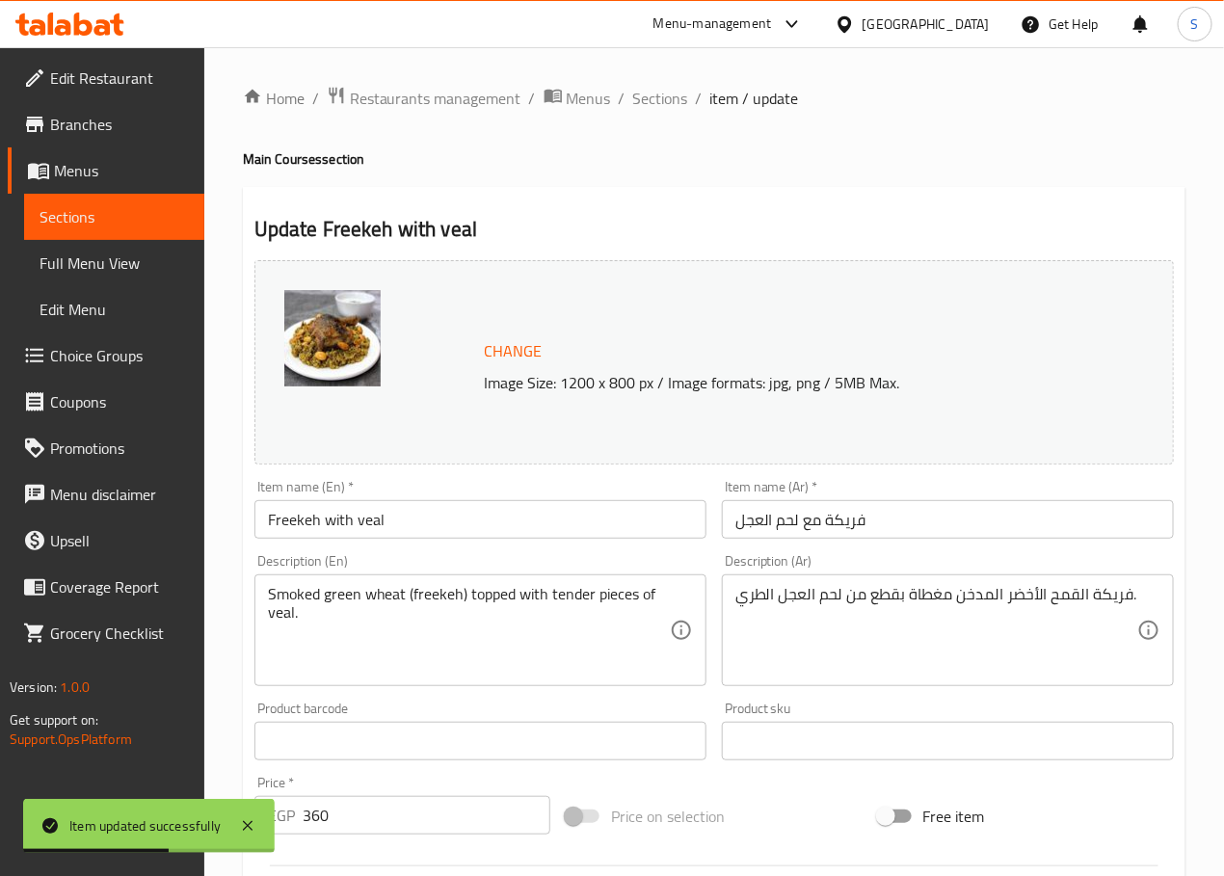
click at [754, 530] on input "فريكة مع لحم العجل" at bounding box center [948, 519] width 452 height 39
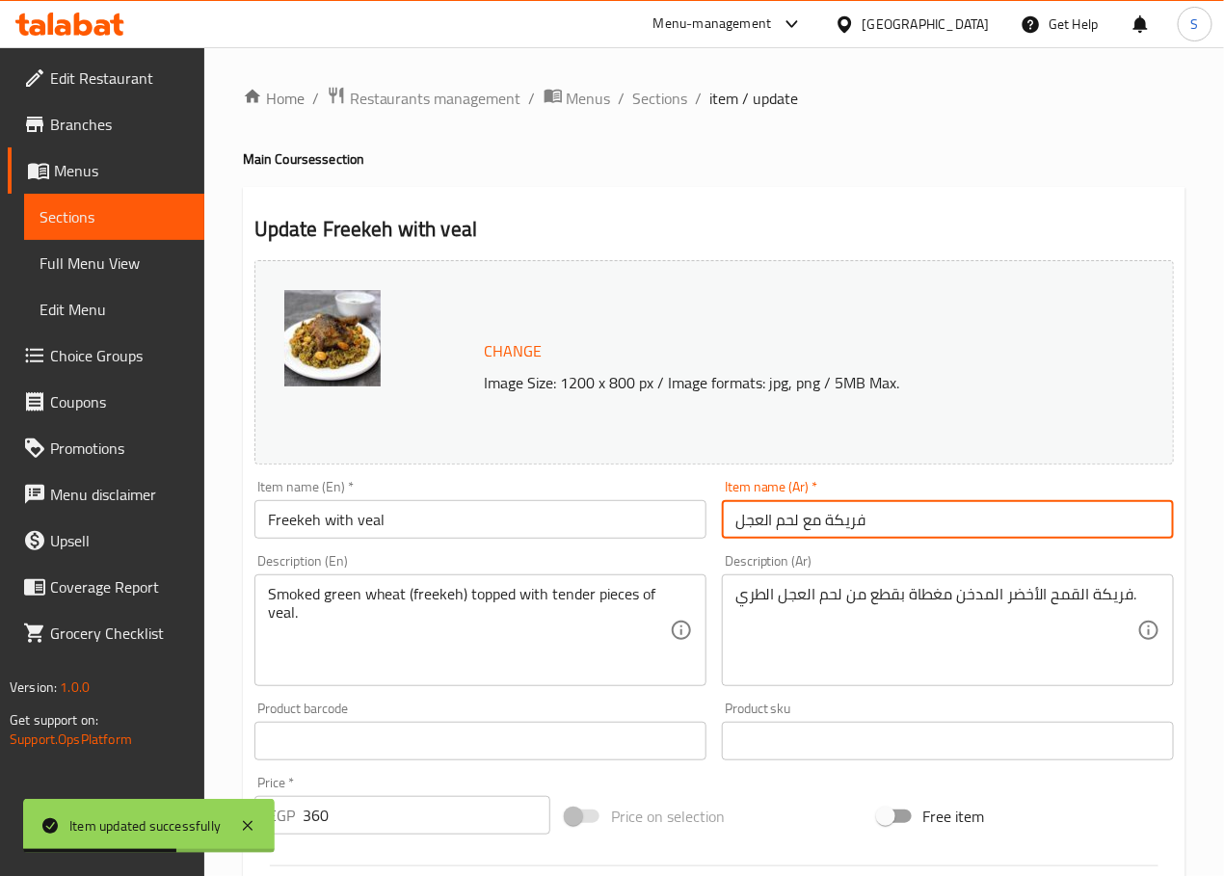
click at [754, 530] on input "فريكة مع لحم العجل" at bounding box center [948, 519] width 452 height 39
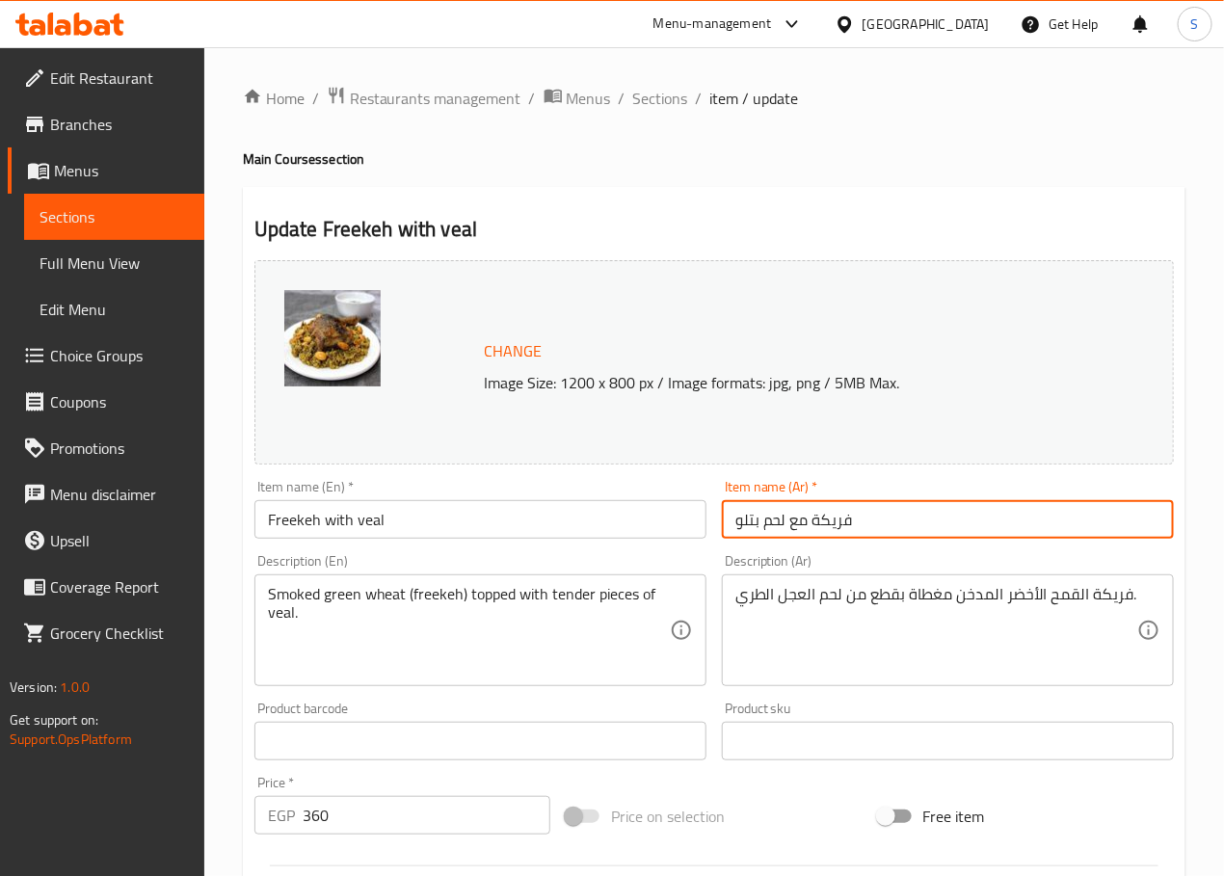
type input "فريكة مع لحم بتلو"
click at [1108, 598] on textarea "فريكة القمح الأخضر المدخن مغطاة بقطع من لحم العجل الطري." at bounding box center [936, 631] width 402 height 92
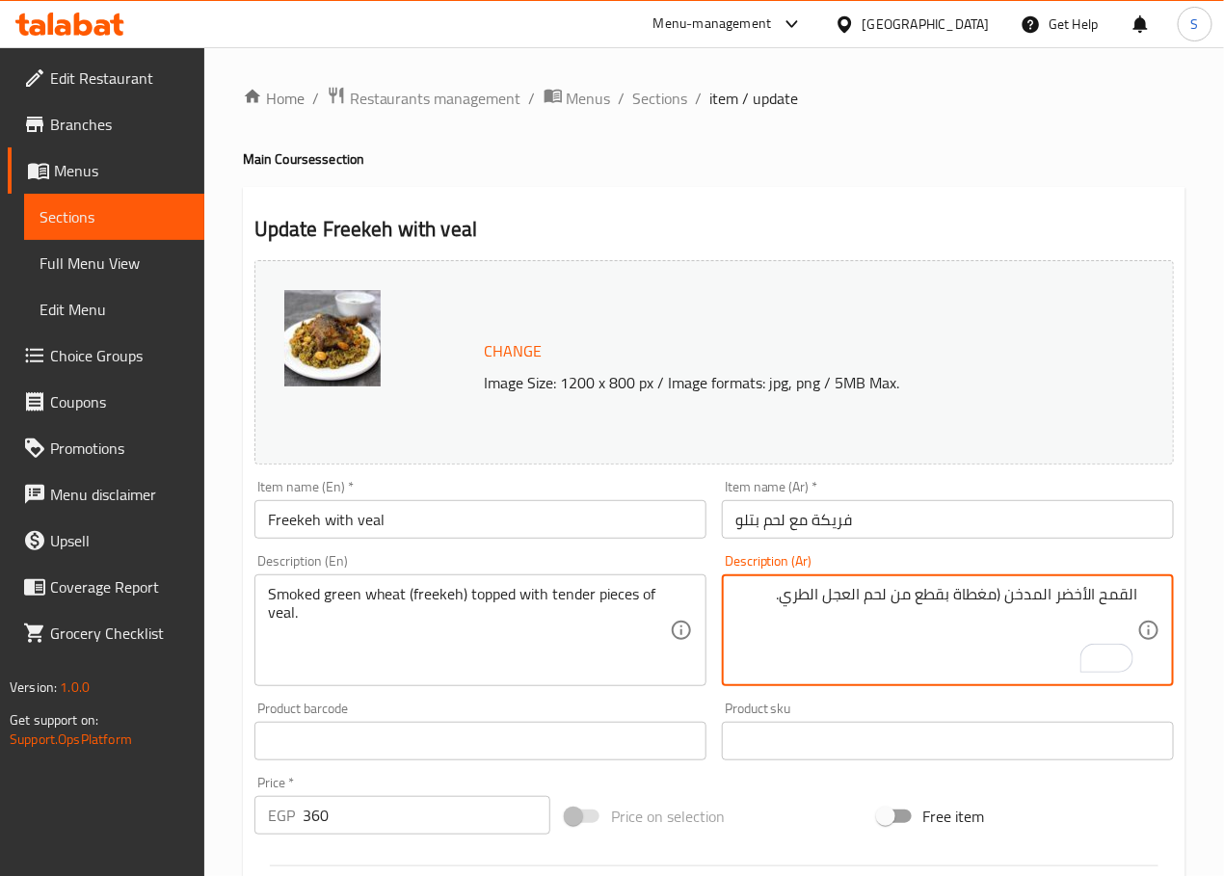
paste textarea "ريكة"
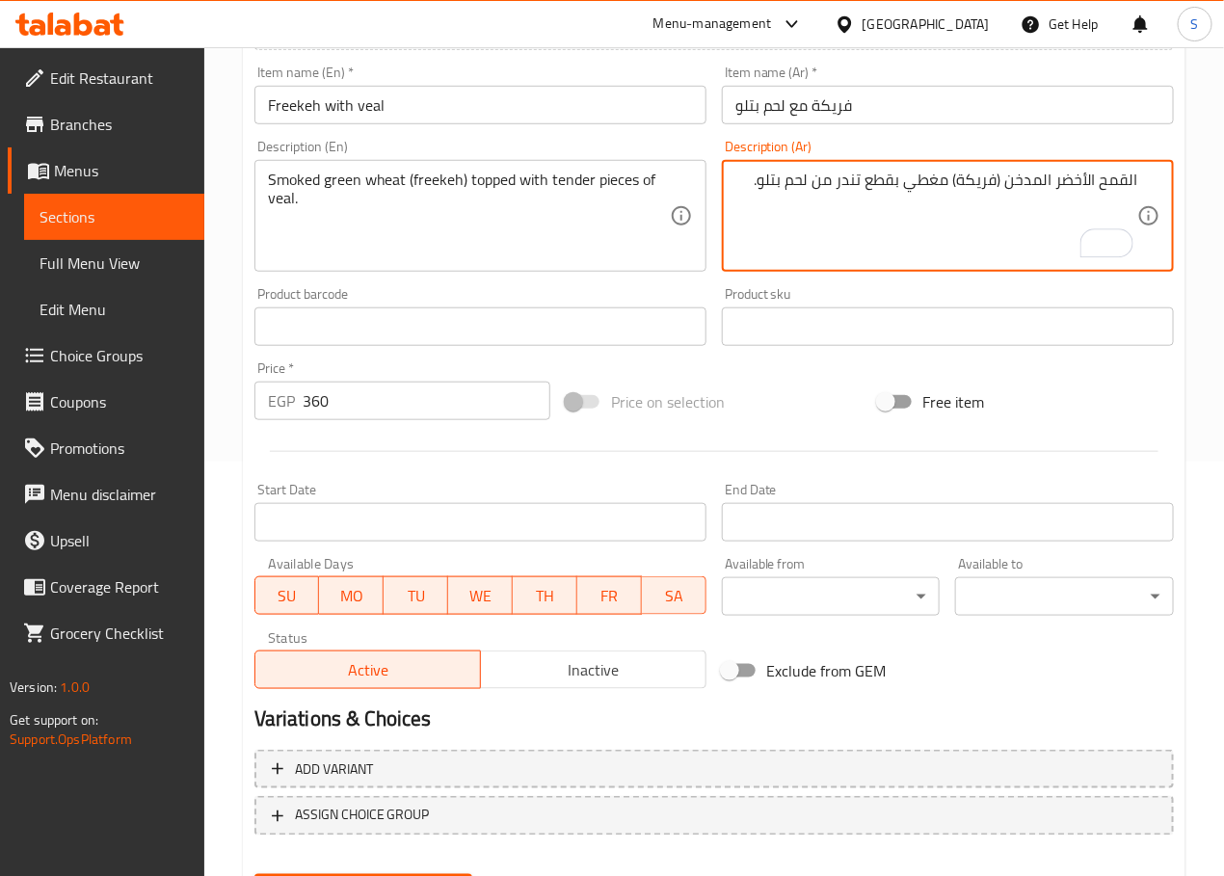
scroll to position [512, 0]
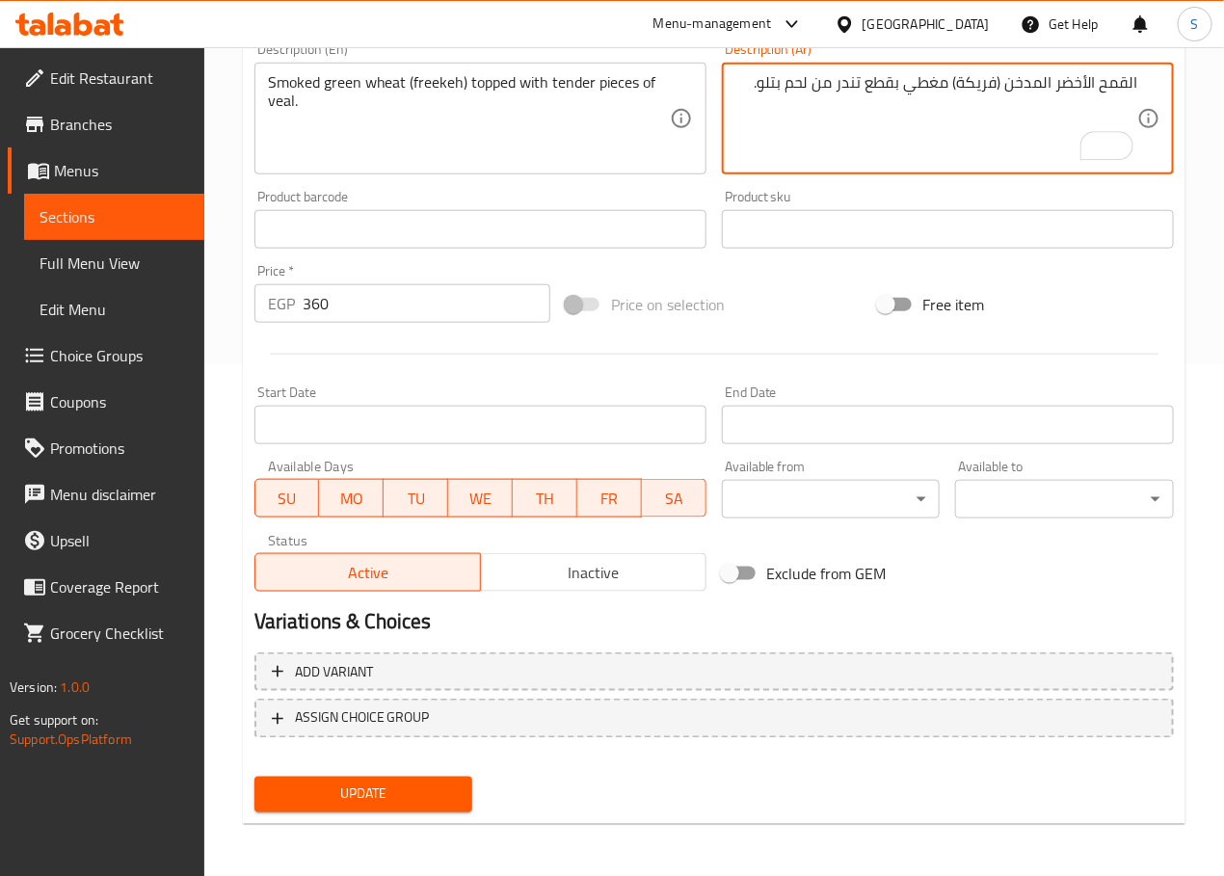
type textarea "القمح الأخضر المدخن (فريكة) مغطي بقطع تندر من لحم بتلو."
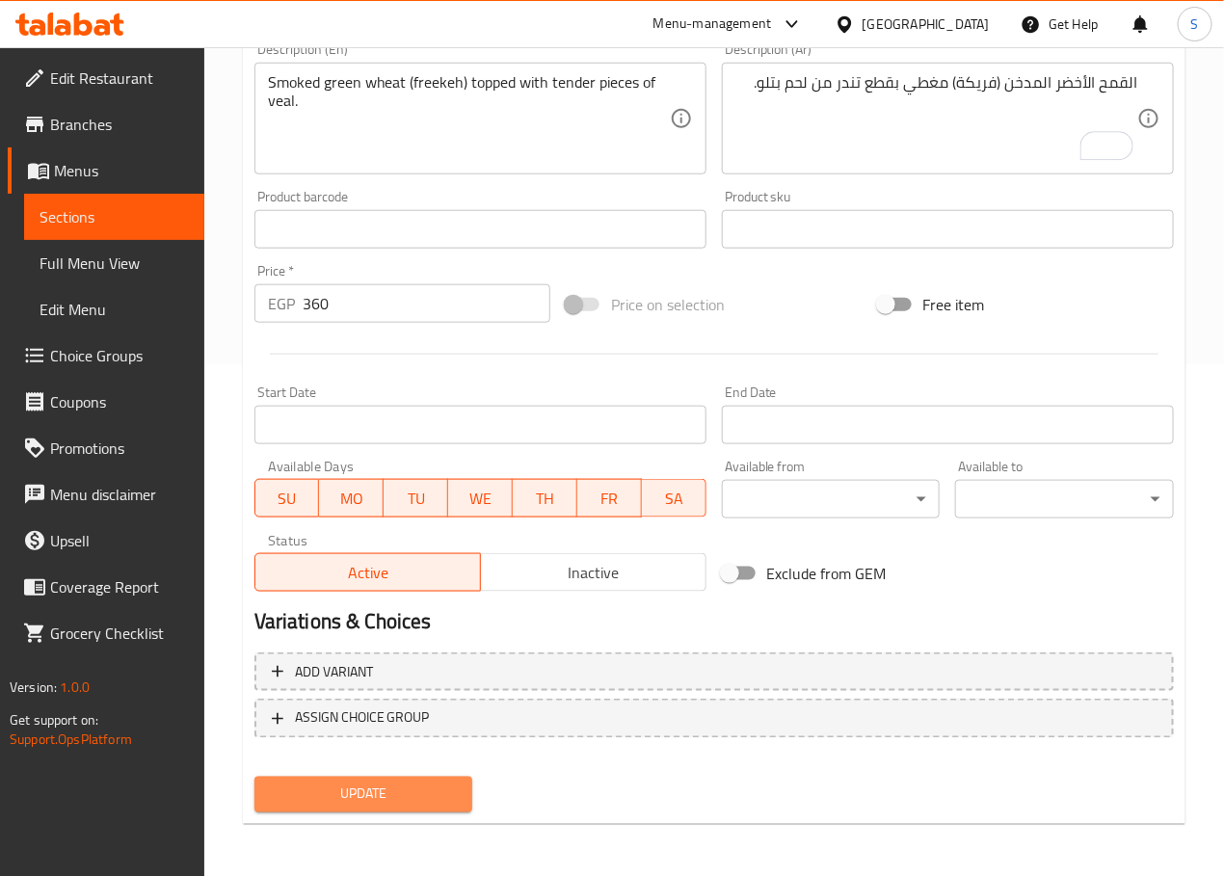
click at [380, 789] on span "Update" at bounding box center [364, 794] width 188 height 24
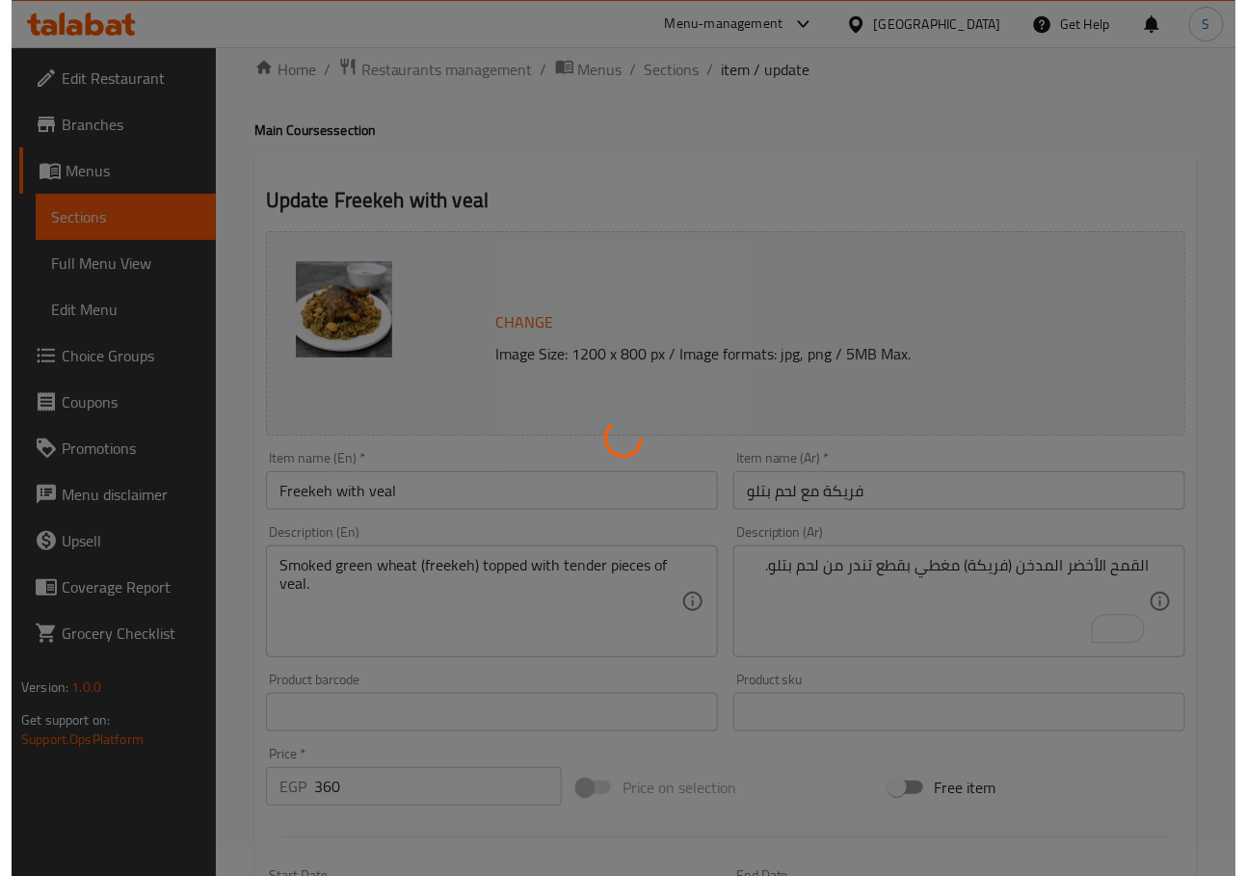
scroll to position [0, 0]
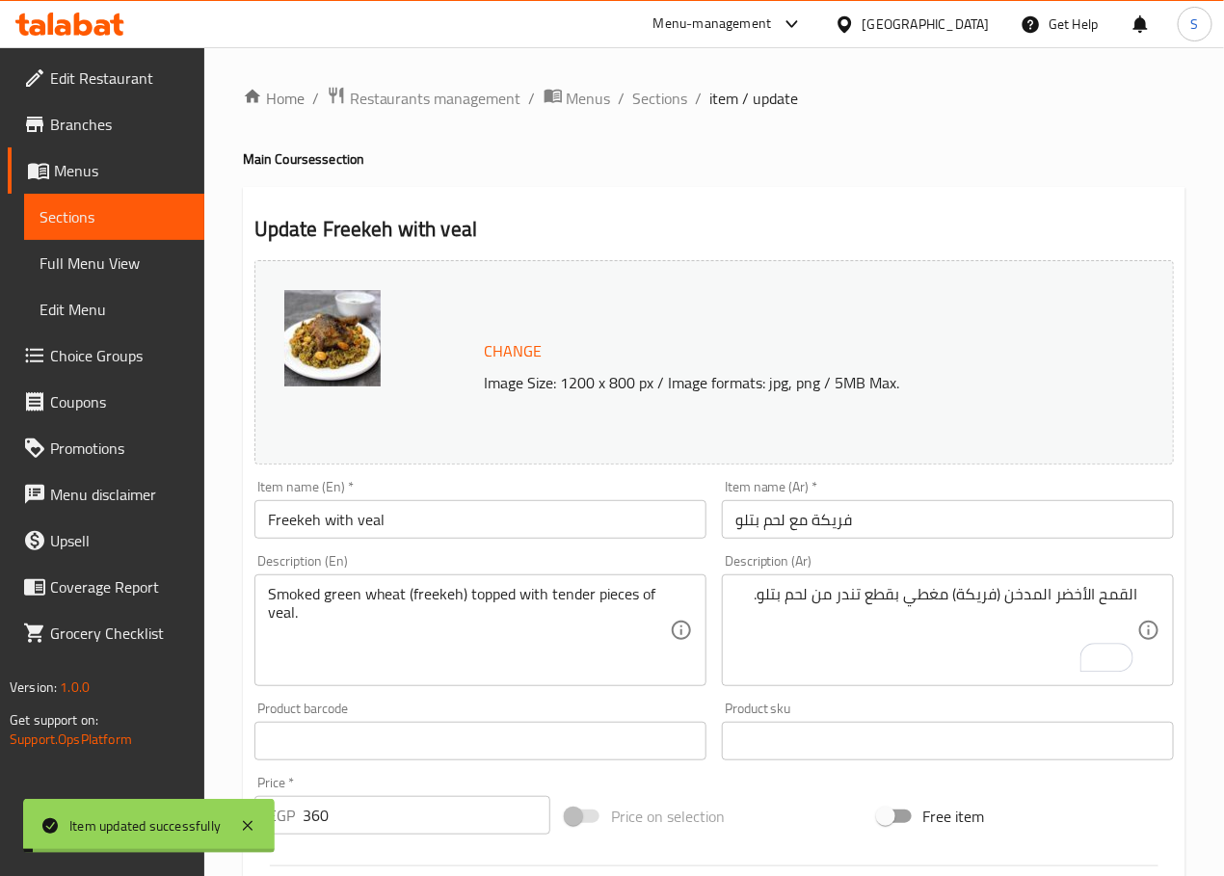
click at [672, 101] on span "Sections" at bounding box center [660, 98] width 55 height 23
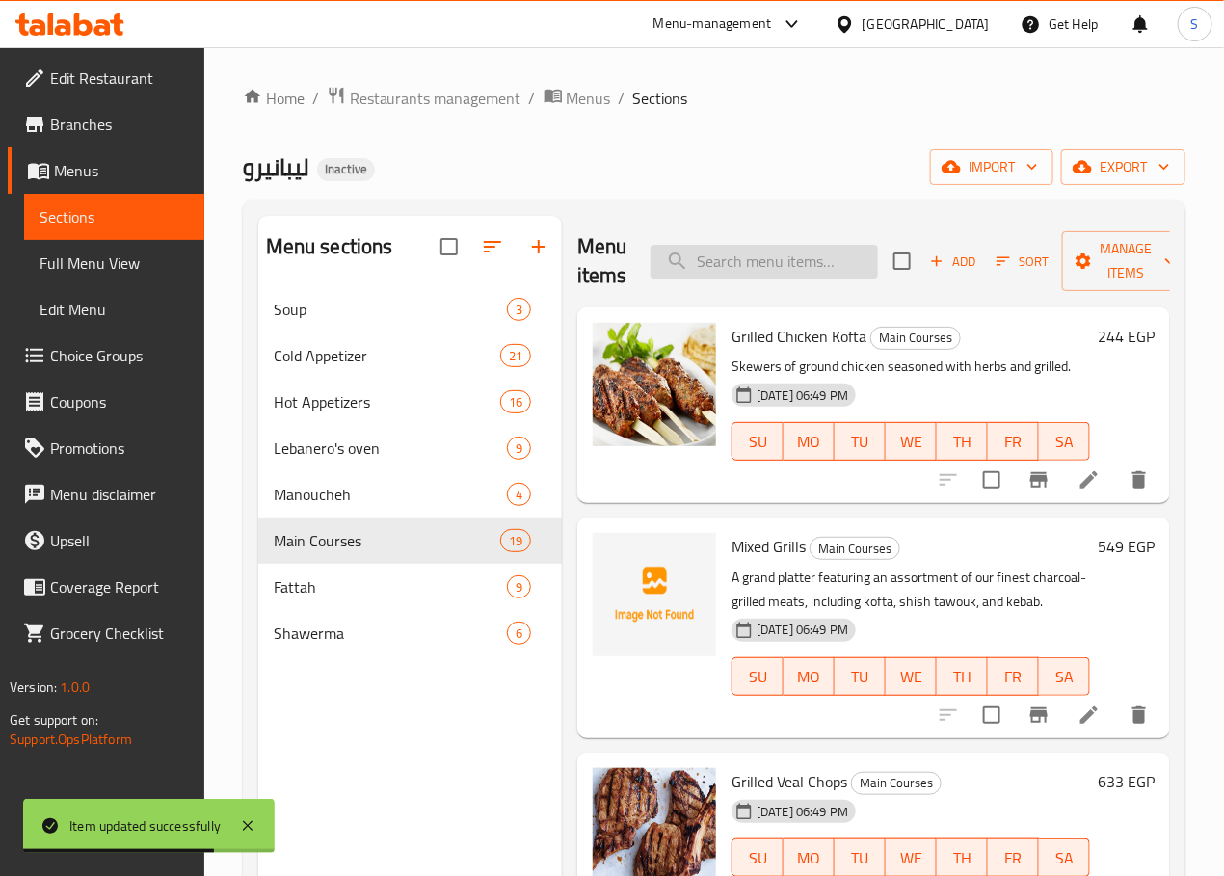
click at [723, 254] on input "search" at bounding box center [763, 262] width 227 height 34
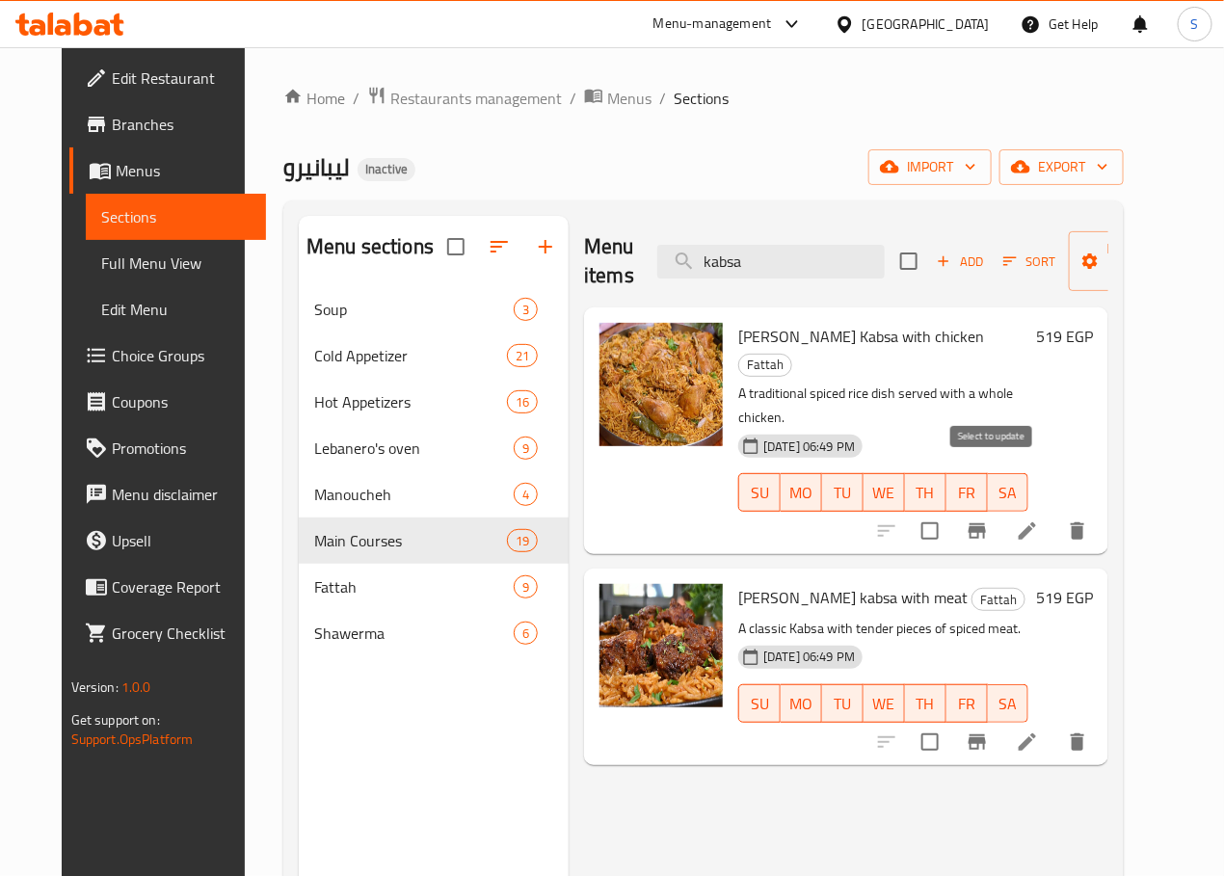
type input "kabsa"
click at [950, 511] on input "checkbox" at bounding box center [930, 531] width 40 height 40
checkbox input "true"
click at [950, 722] on input "checkbox" at bounding box center [930, 742] width 40 height 40
checkbox input "true"
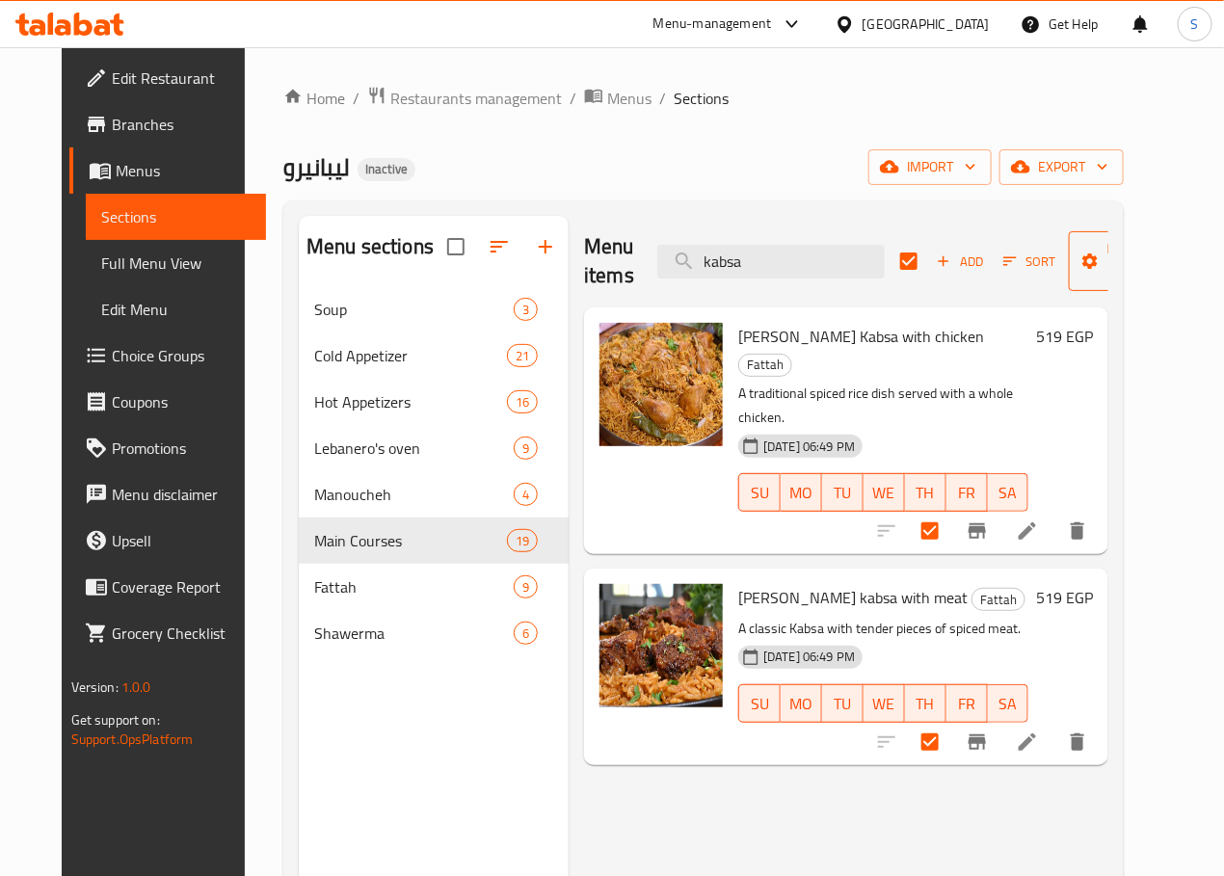
click at [1124, 276] on span "Manage items" at bounding box center [1133, 261] width 98 height 48
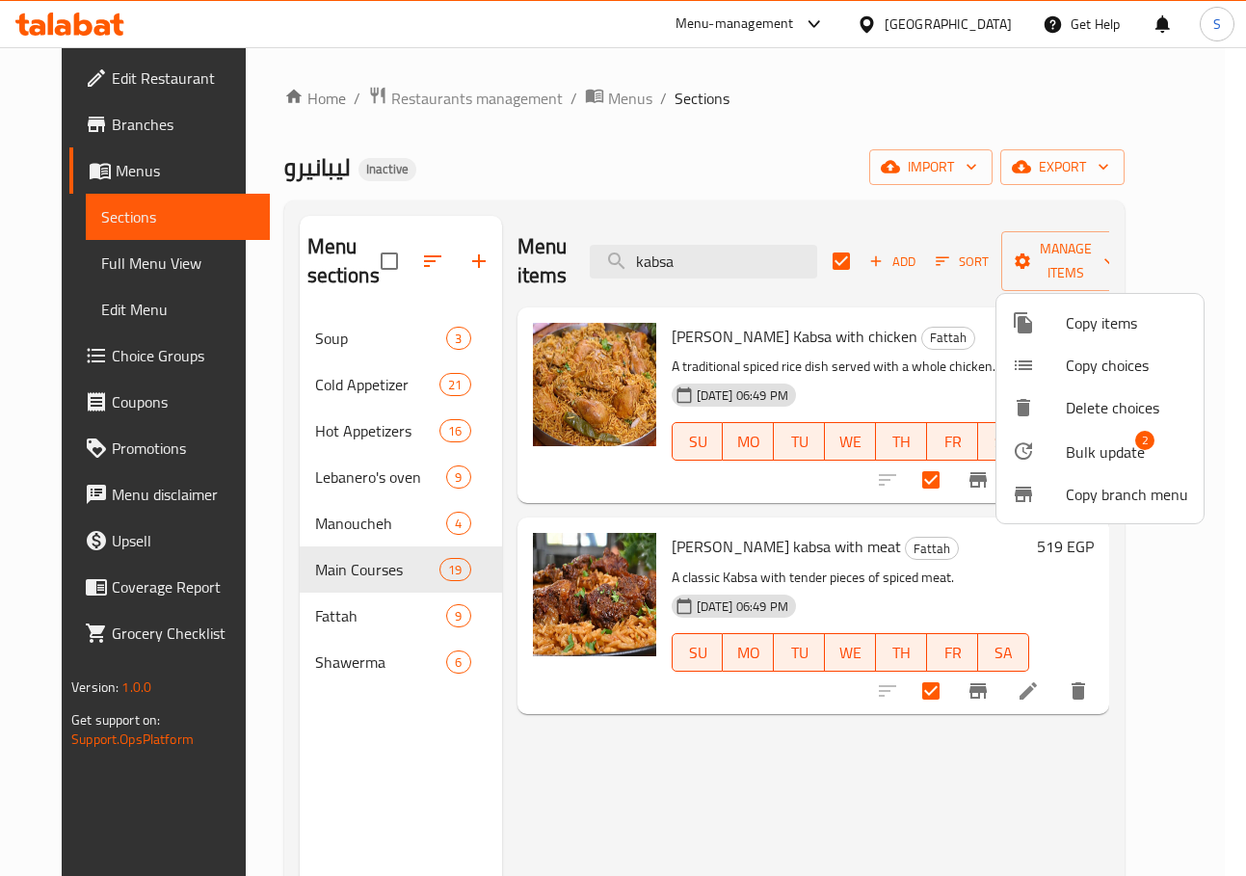
click at [1087, 436] on li "Bulk update 2" at bounding box center [1099, 451] width 207 height 44
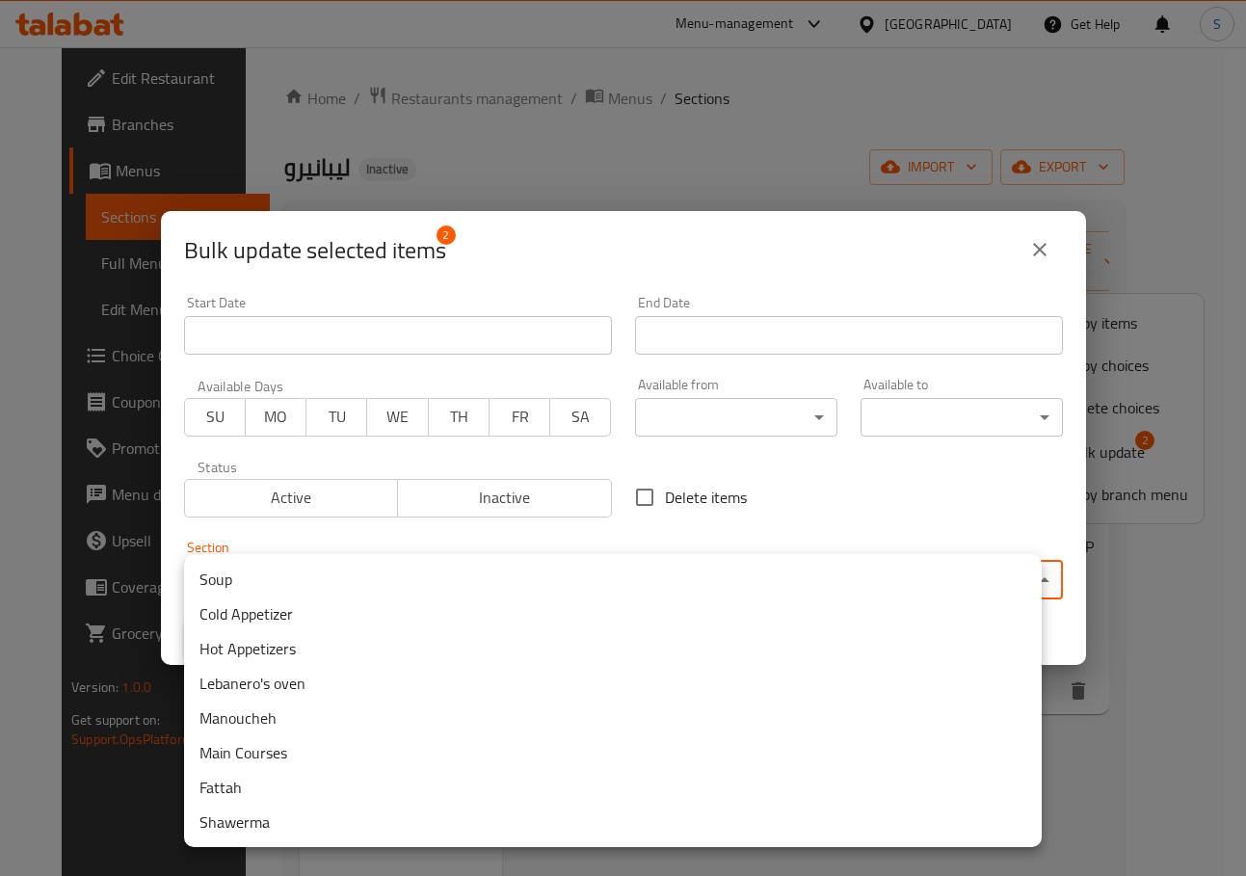
click at [319, 572] on body "​ Menu-management [GEOGRAPHIC_DATA] Get Help S Edit Restaurant Branches Menus S…" at bounding box center [623, 461] width 1246 height 829
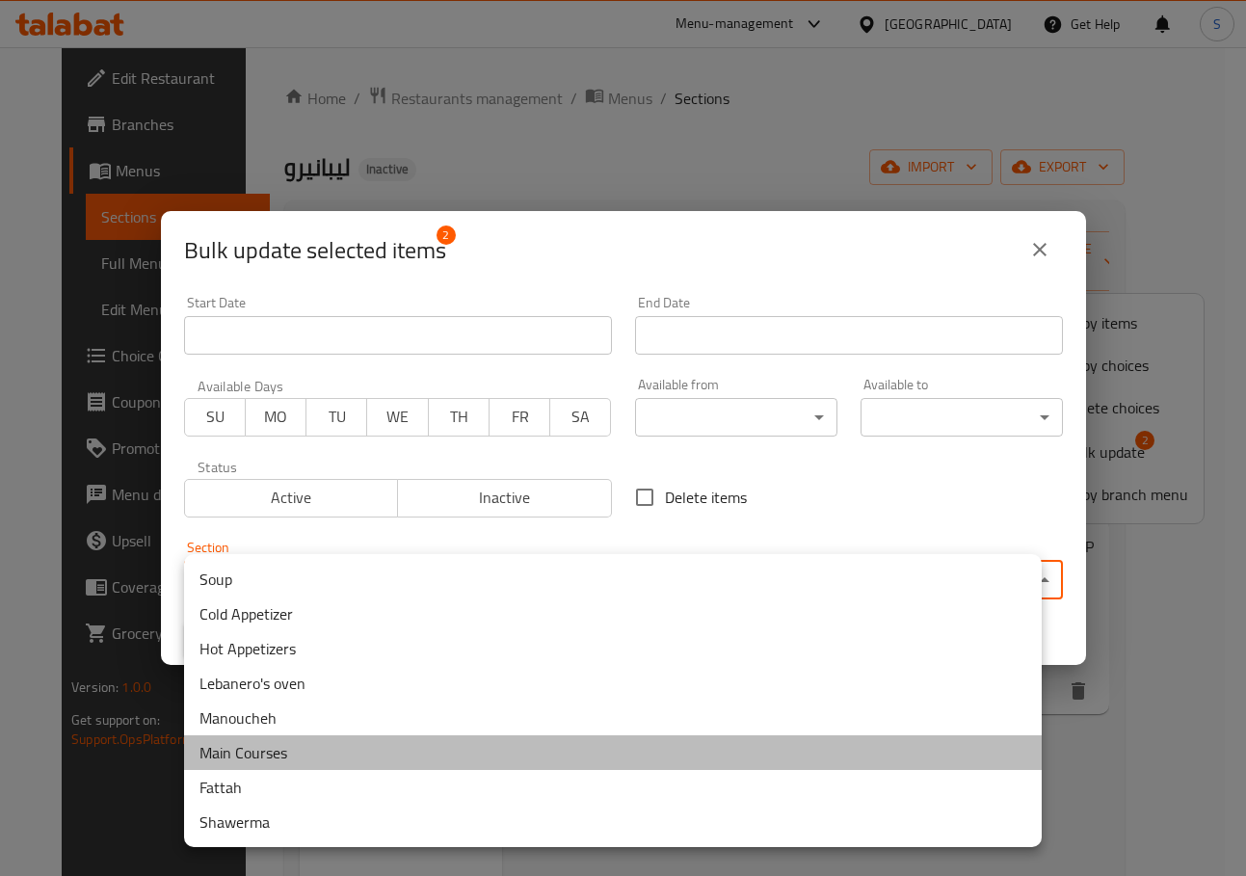
click at [350, 757] on li "Main Courses" at bounding box center [613, 752] width 858 height 35
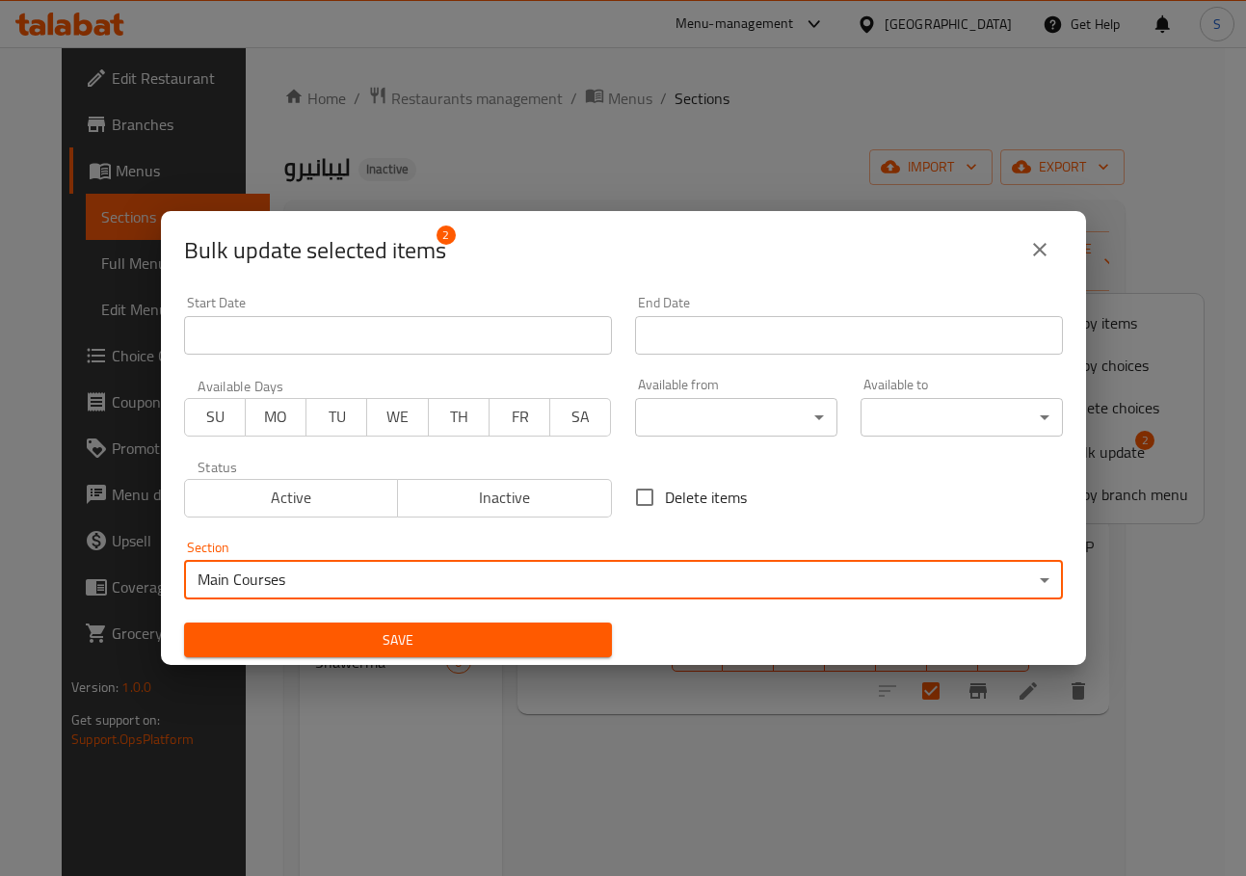
click at [344, 642] on span "Save" at bounding box center [397, 640] width 397 height 24
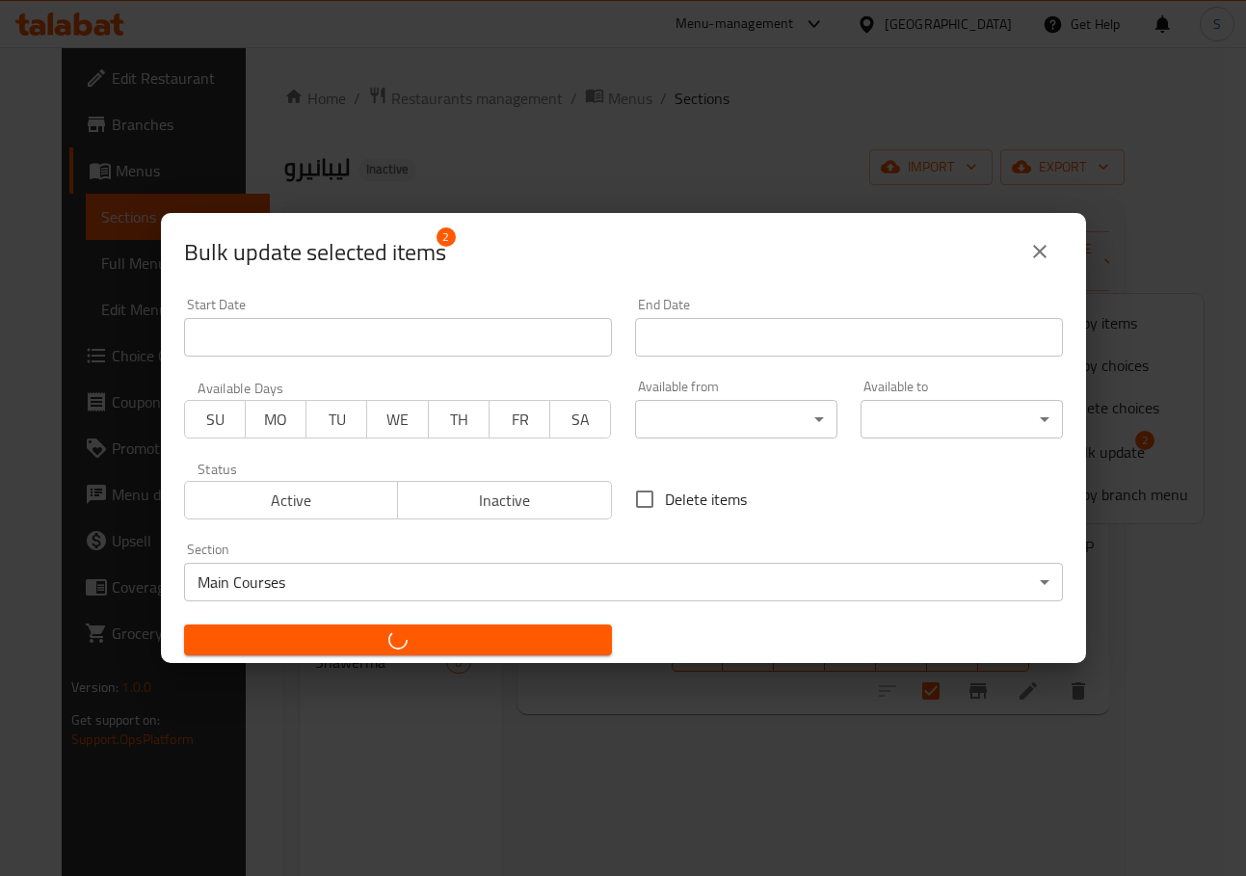
checkbox input "false"
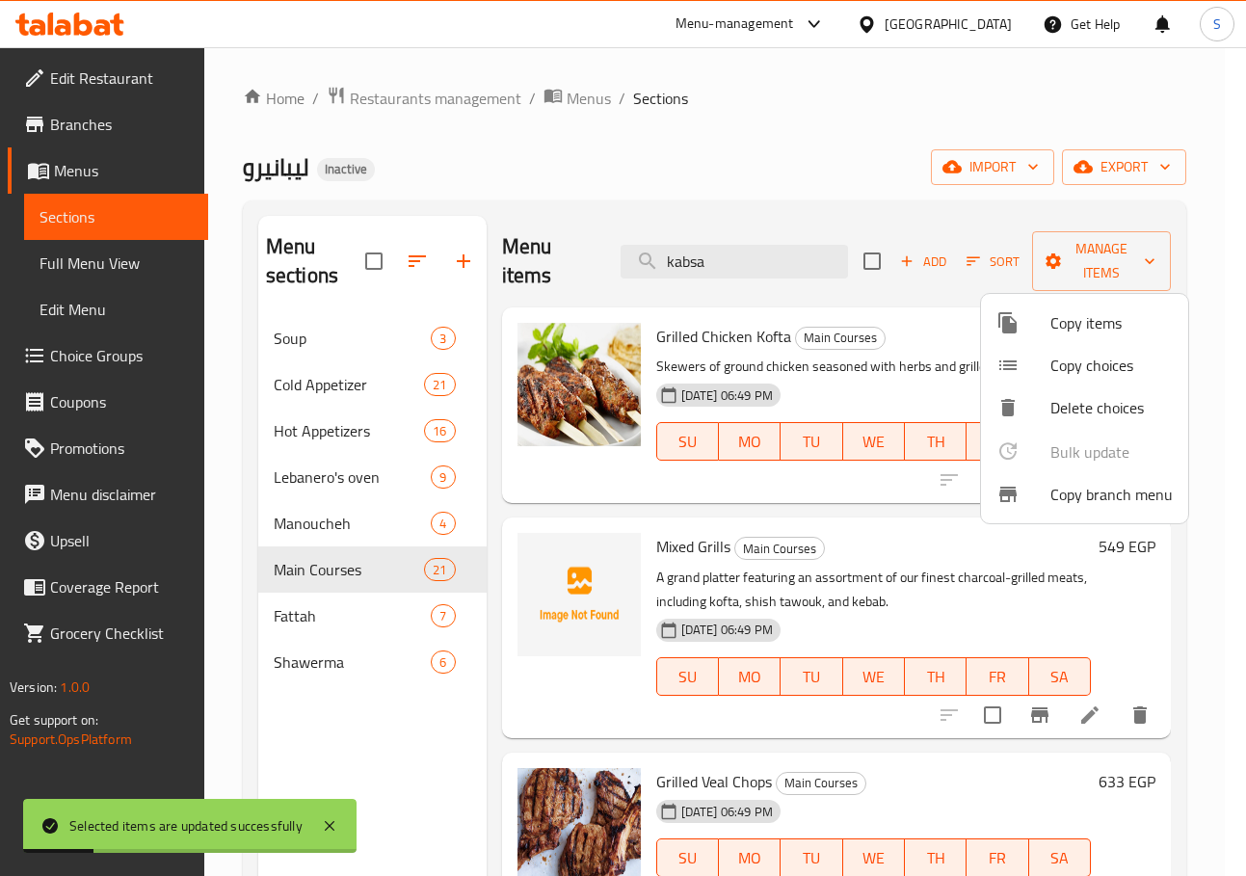
click at [828, 185] on div at bounding box center [623, 438] width 1246 height 876
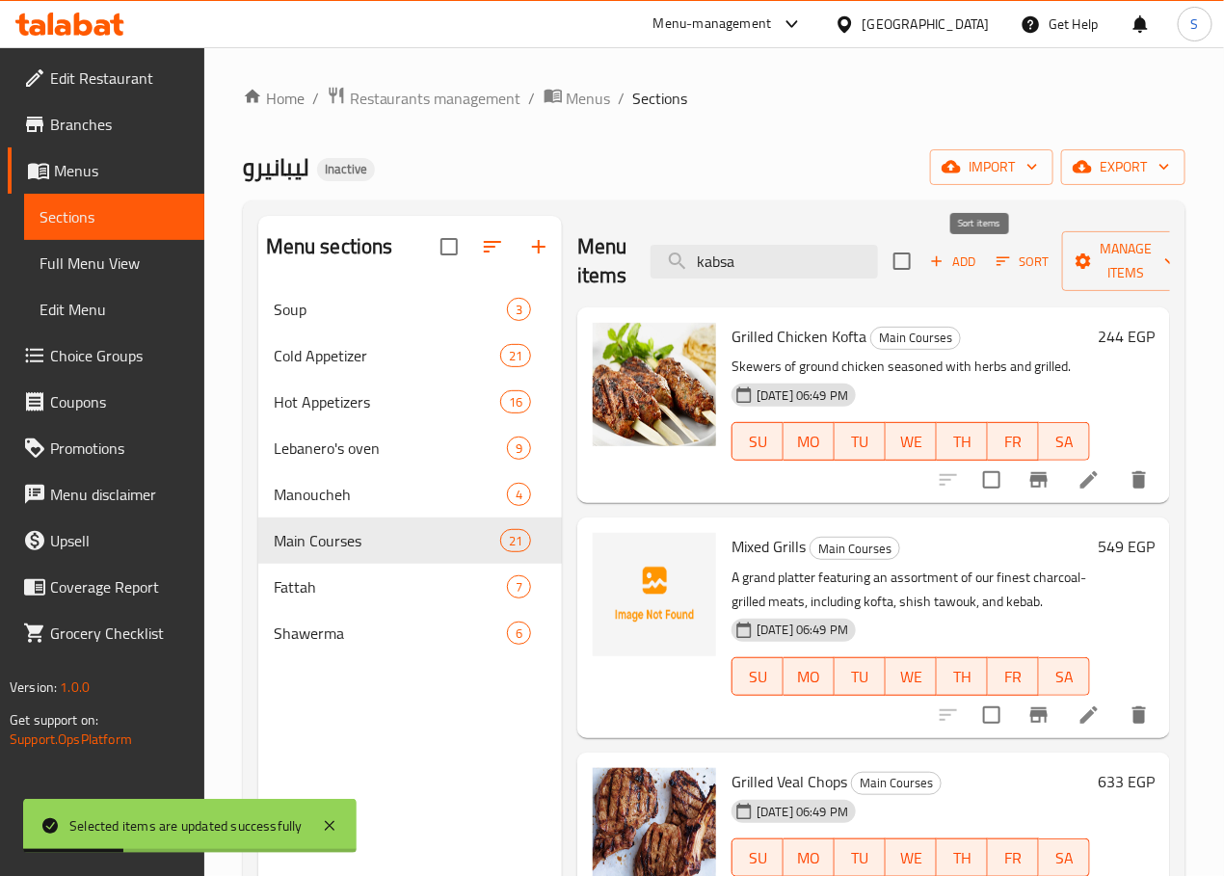
click at [994, 263] on icon "button" at bounding box center [1002, 260] width 17 height 17
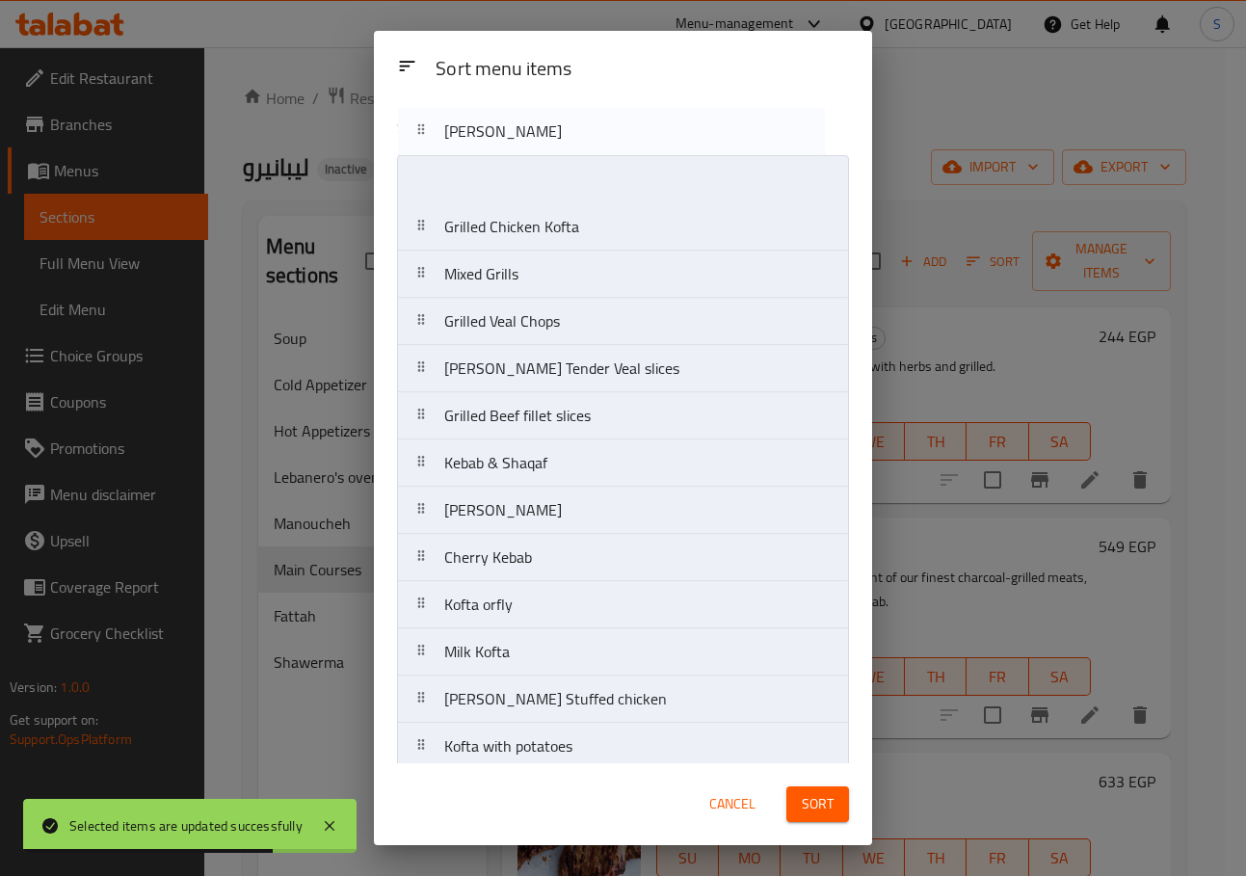
drag, startPoint x: 426, startPoint y: 544, endPoint x: 423, endPoint y: 145, distance: 399.9
click at [423, 143] on div "Sort menu items Grilled Chicken Kofta Mixed Grills Grilled Veal Chops Lebanero'…" at bounding box center [623, 431] width 498 height 663
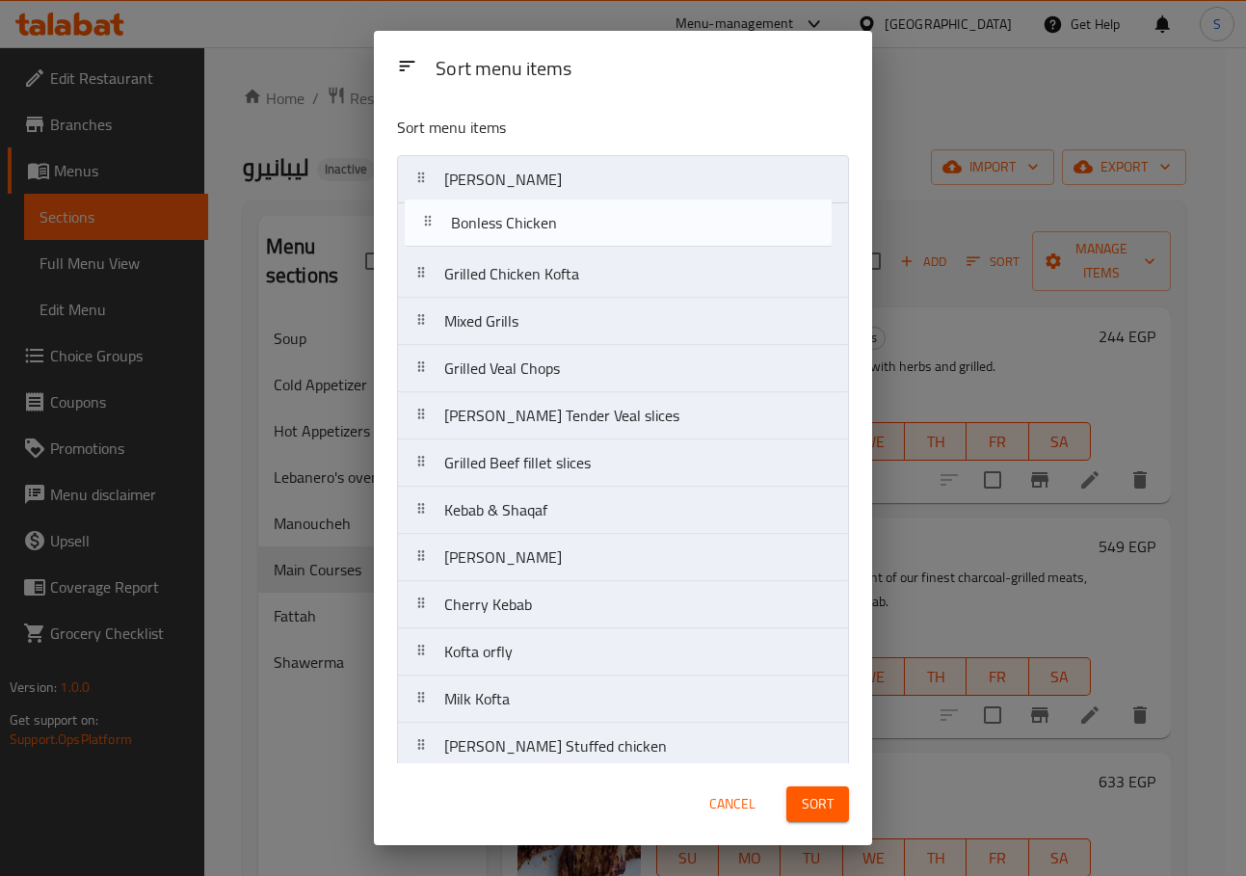
drag, startPoint x: 425, startPoint y: 598, endPoint x: 434, endPoint y: 226, distance: 372.0
click at [434, 226] on nav "Shish Tawouk Grilled Chicken Kofta Mixed Grills Grilled Veal Chops Lebanero's T…" at bounding box center [623, 651] width 452 height 993
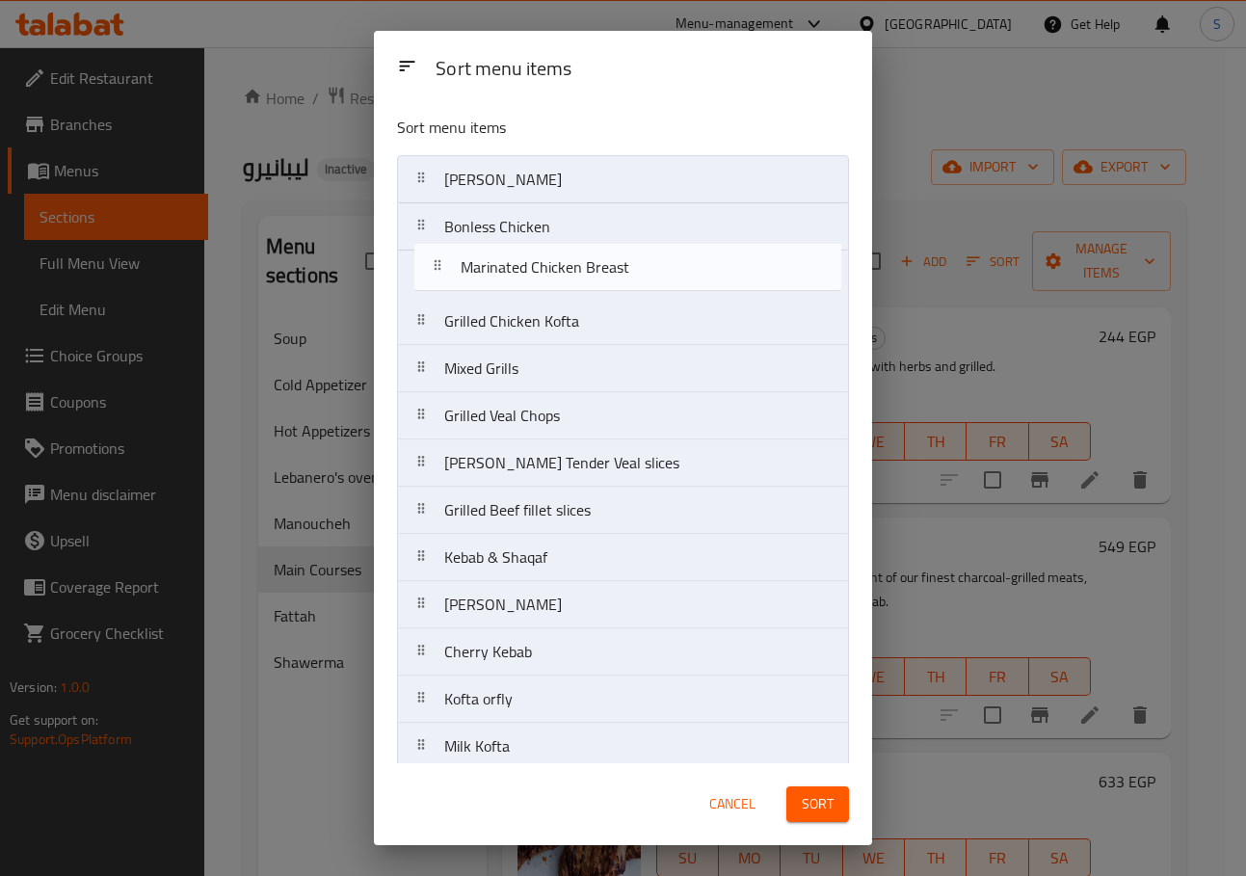
drag, startPoint x: 414, startPoint y: 637, endPoint x: 431, endPoint y: 257, distance: 380.0
click at [431, 257] on nav "Shish Tawouk Bonless Chicken Grilled Chicken Kofta Mixed Grills Grilled Veal Ch…" at bounding box center [623, 651] width 452 height 993
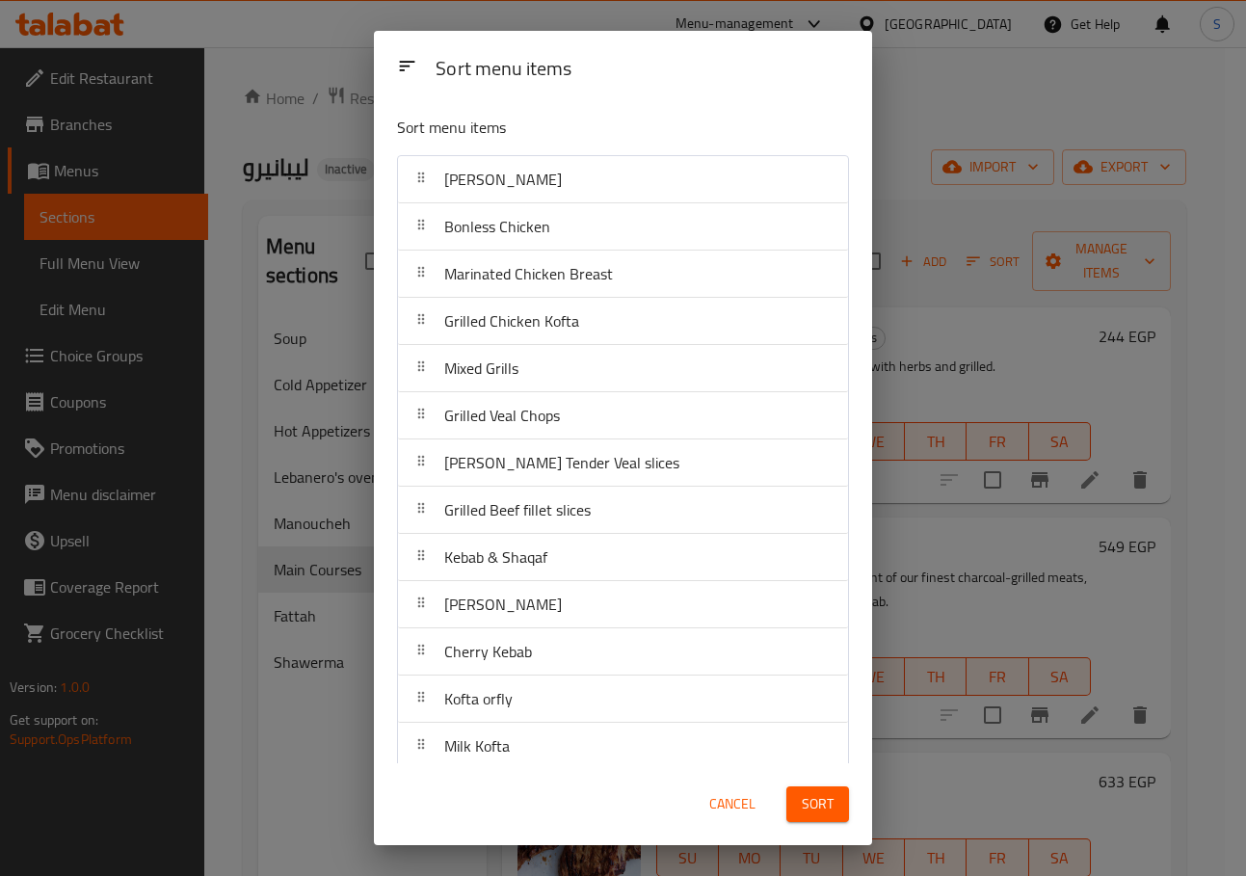
click at [798, 813] on button "Sort" at bounding box center [817, 804] width 63 height 36
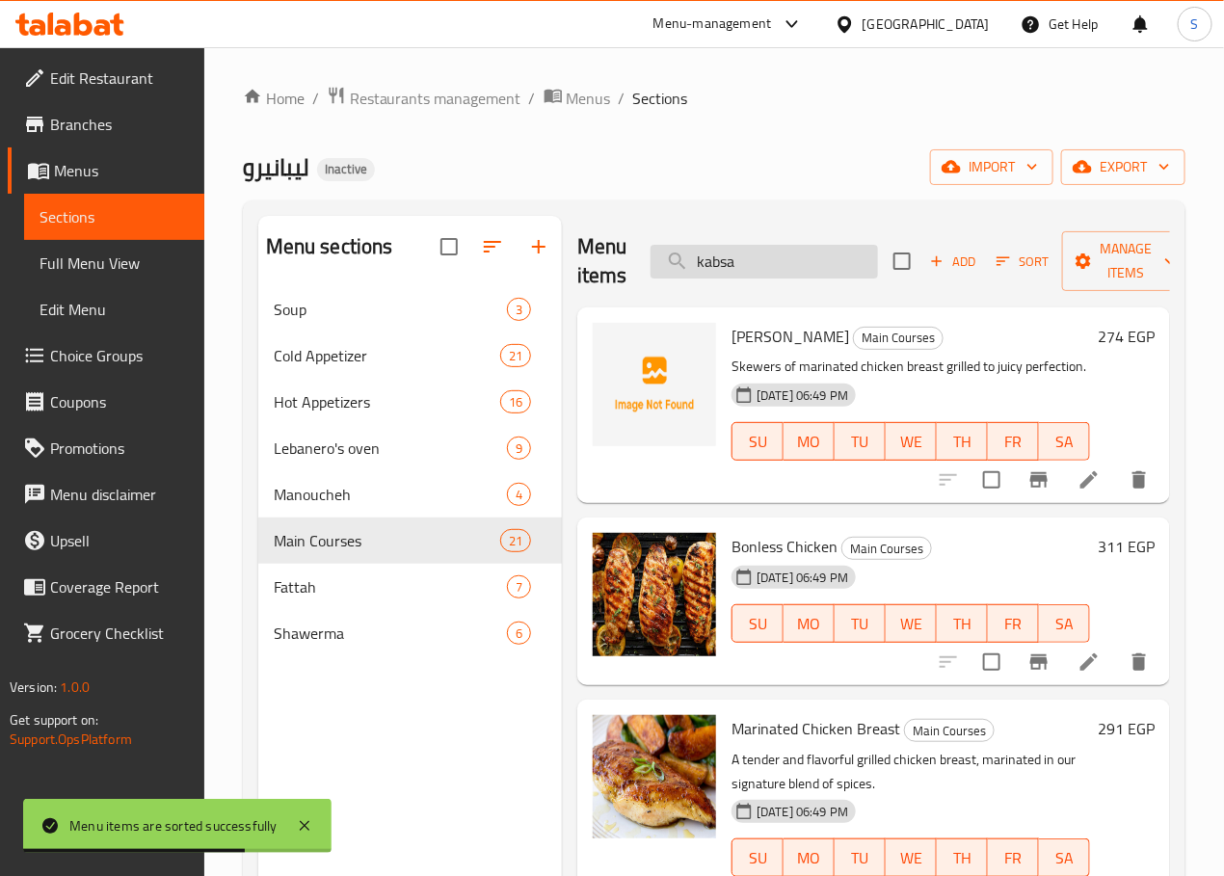
click at [686, 272] on input "kabsa" at bounding box center [763, 262] width 227 height 34
paste input "[PERSON_NAME]"
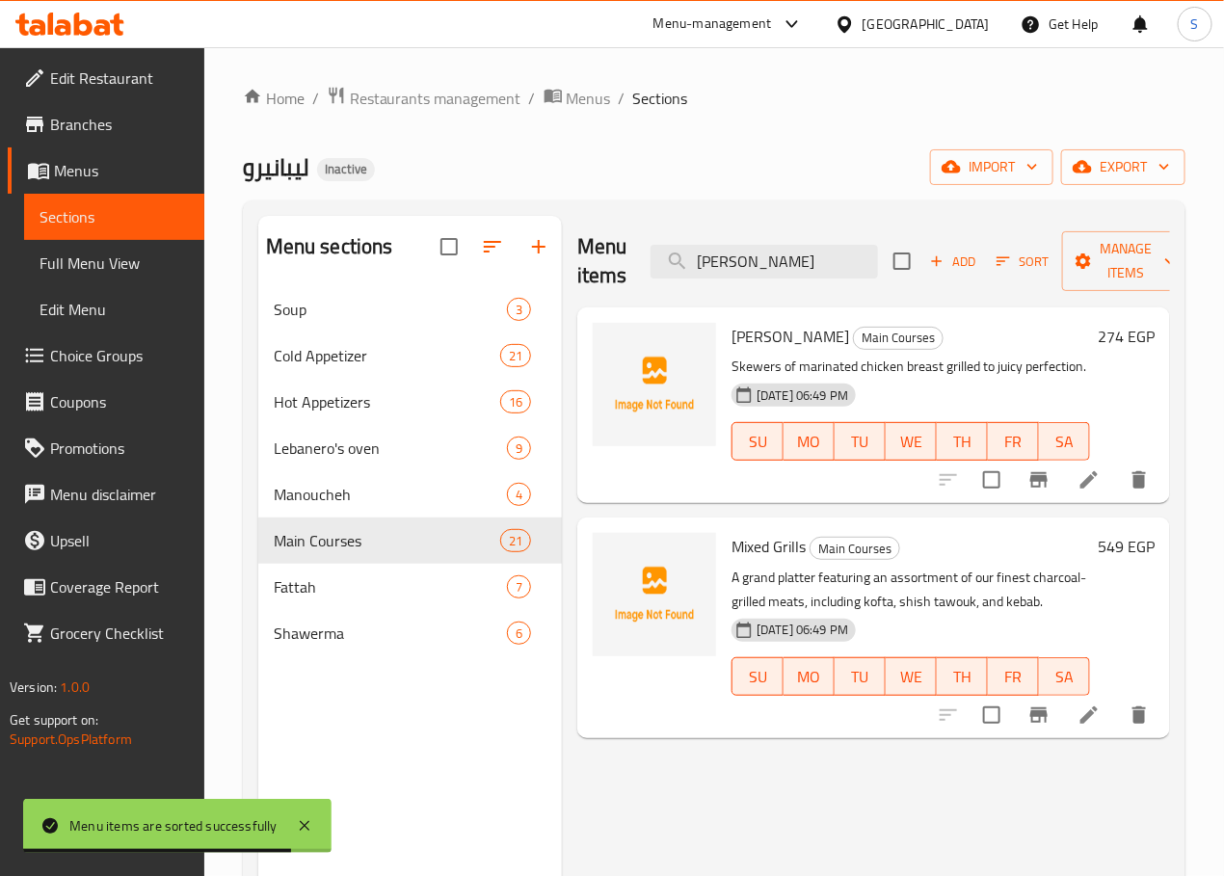
type input "[PERSON_NAME]"
click at [1111, 484] on li at bounding box center [1089, 479] width 54 height 35
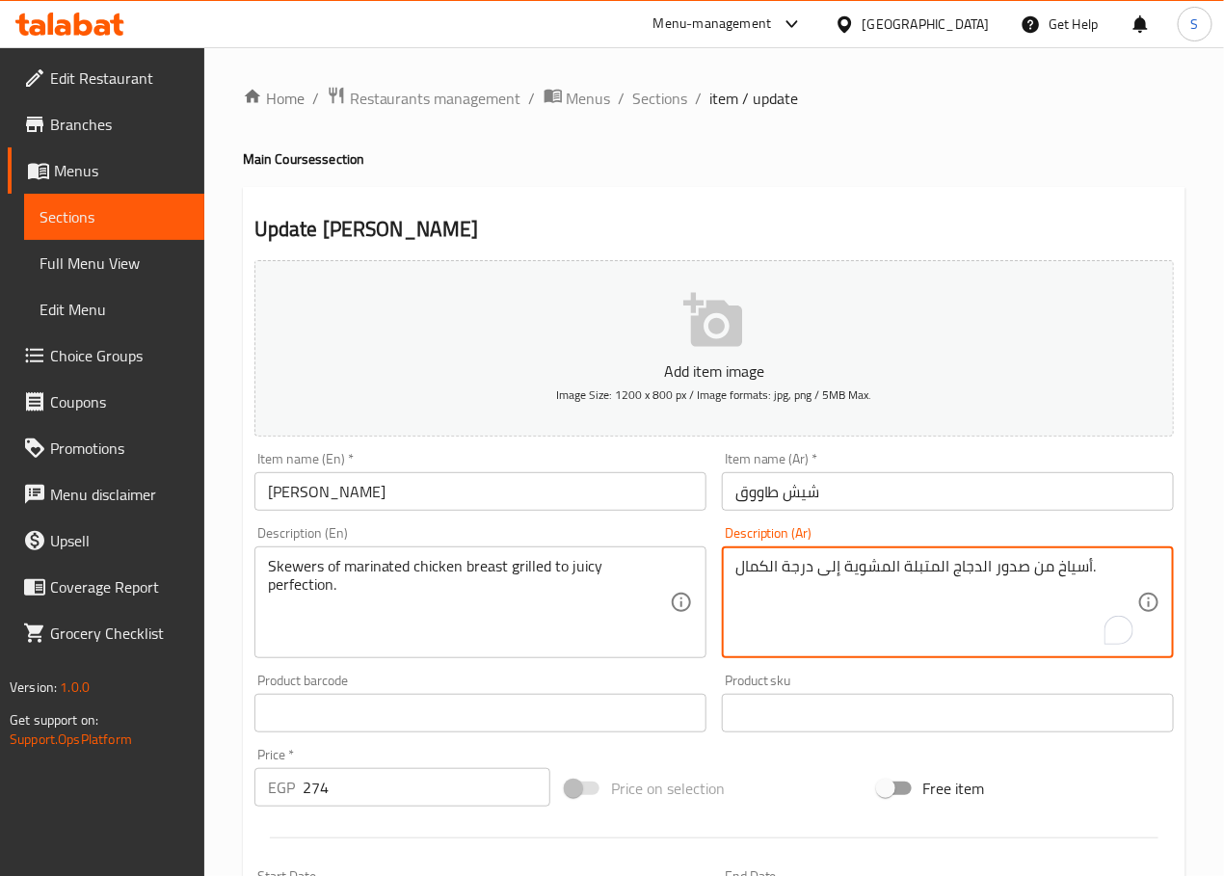
click at [796, 570] on textarea "أسياخ من صدور الدجاج المتبلة المشوية إلى درجة الكمال." at bounding box center [936, 603] width 402 height 92
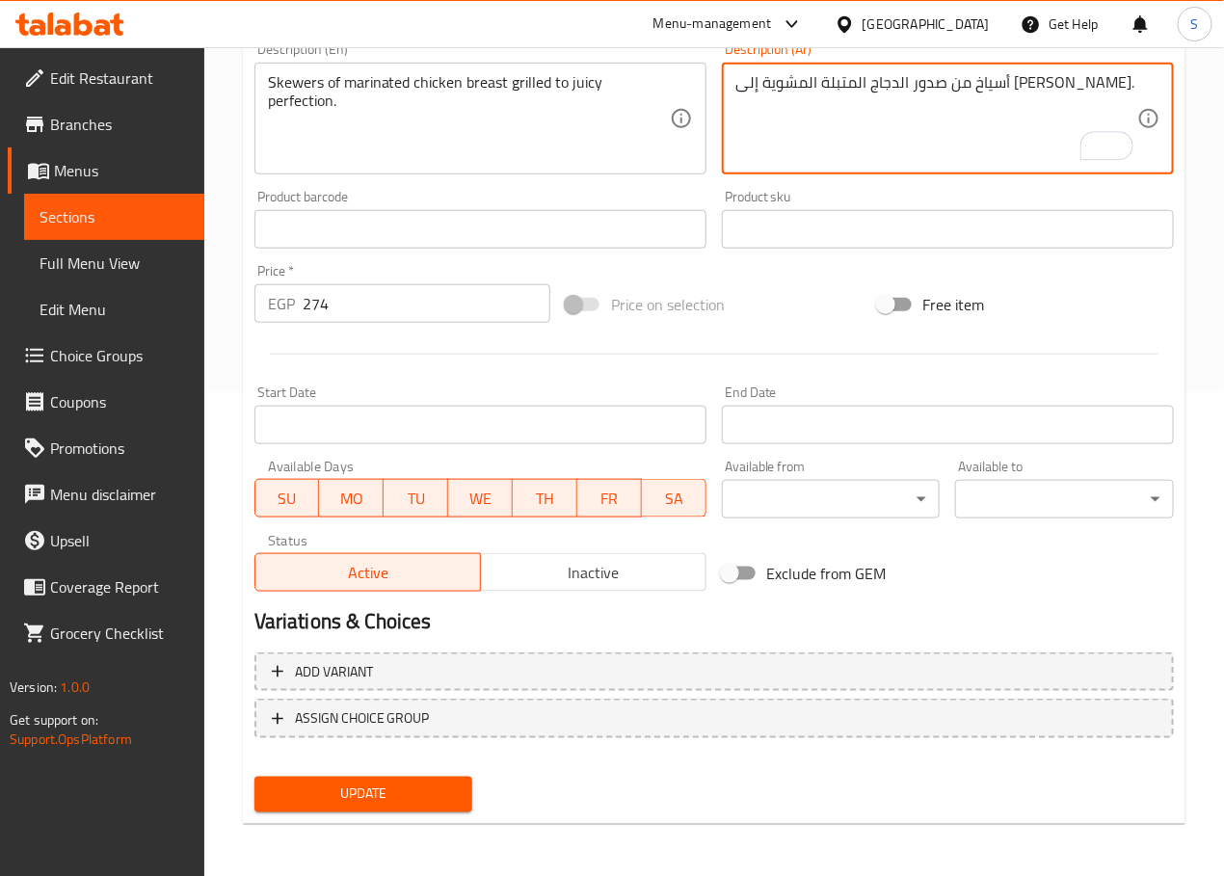
type textarea "أسياخ من صدور الدجاج المتبلة المشوية إلى الكمال الجوسي."
click at [383, 795] on span "Update" at bounding box center [364, 794] width 188 height 24
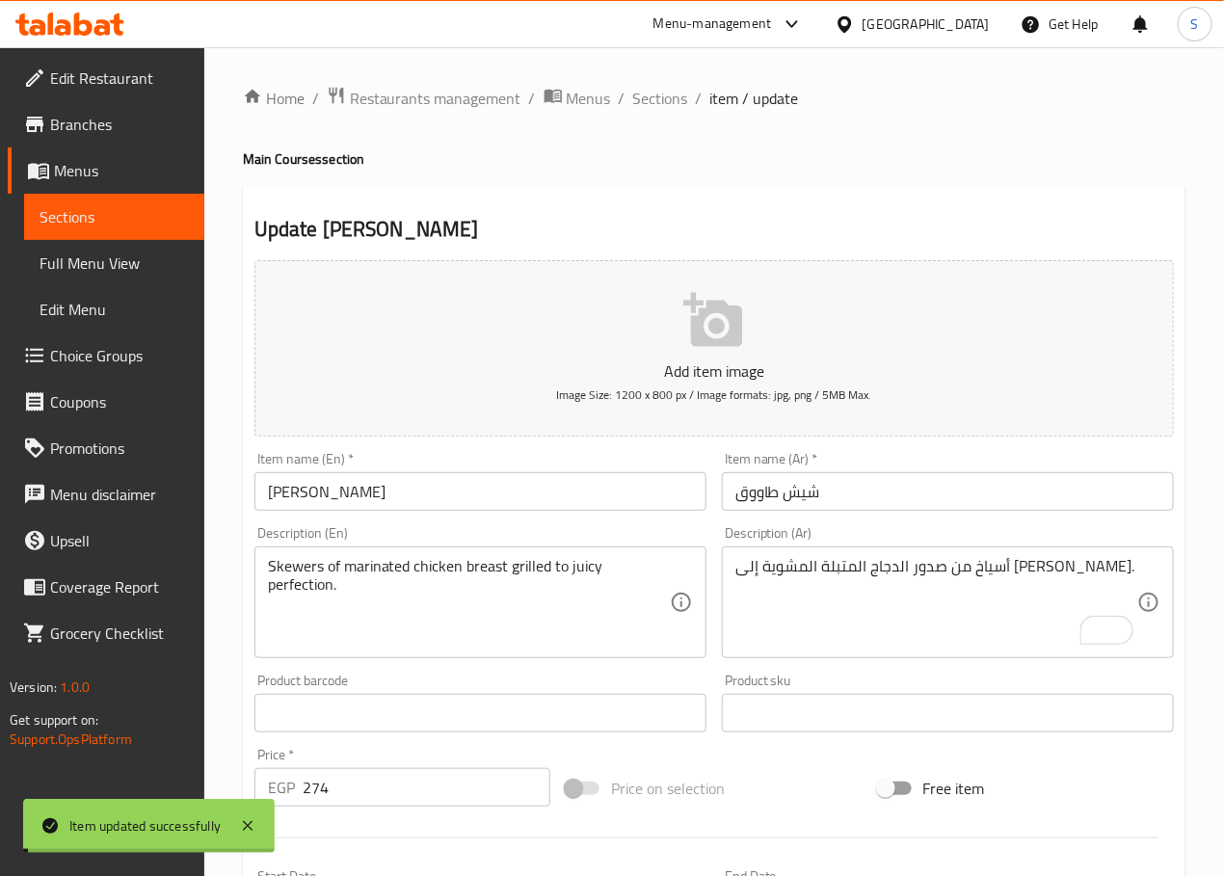
click at [654, 92] on span "Sections" at bounding box center [660, 98] width 55 height 23
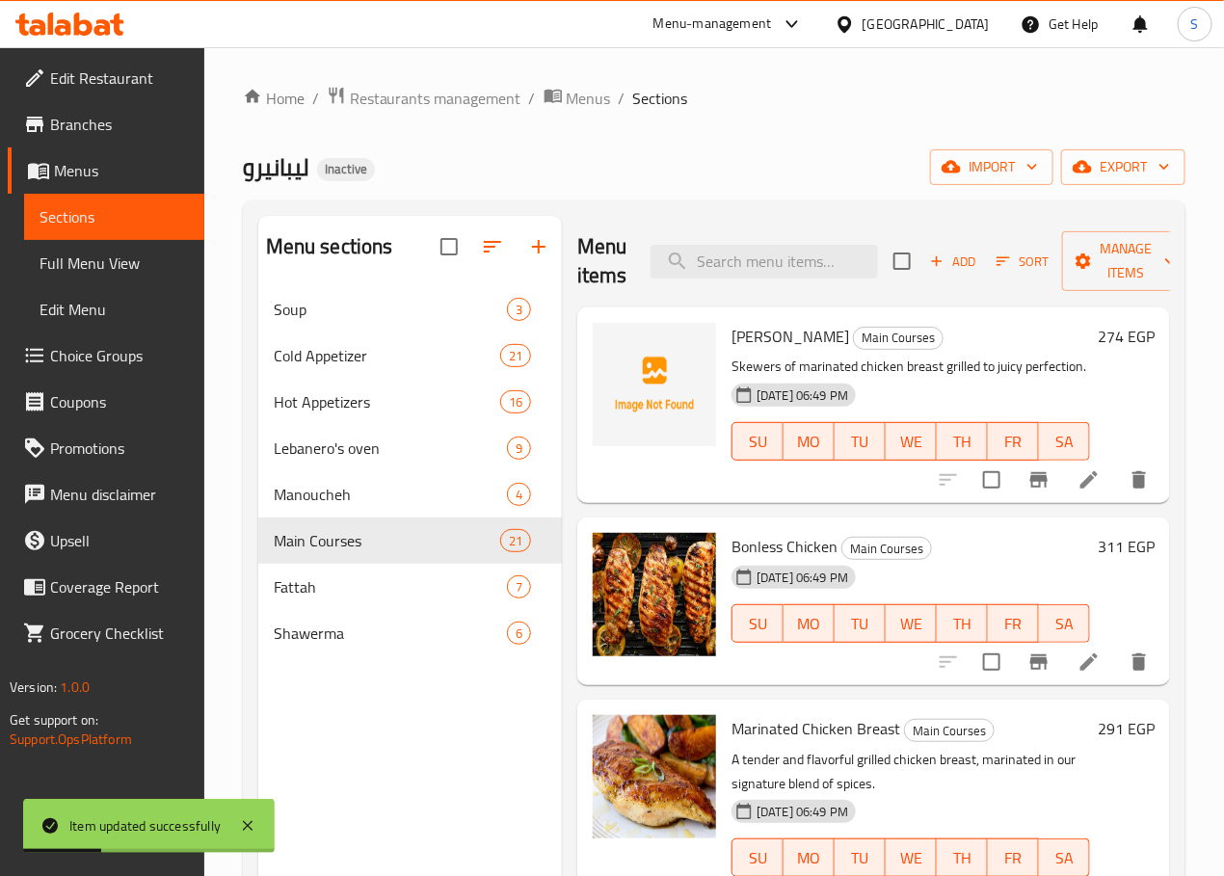
click at [726, 280] on div "Menu items Add Sort Manage items" at bounding box center [873, 262] width 593 height 92
click at [715, 255] on input "search" at bounding box center [763, 262] width 227 height 34
paste input "Marinated Chicken Breast"
type input "Marinated Chicken Breast"
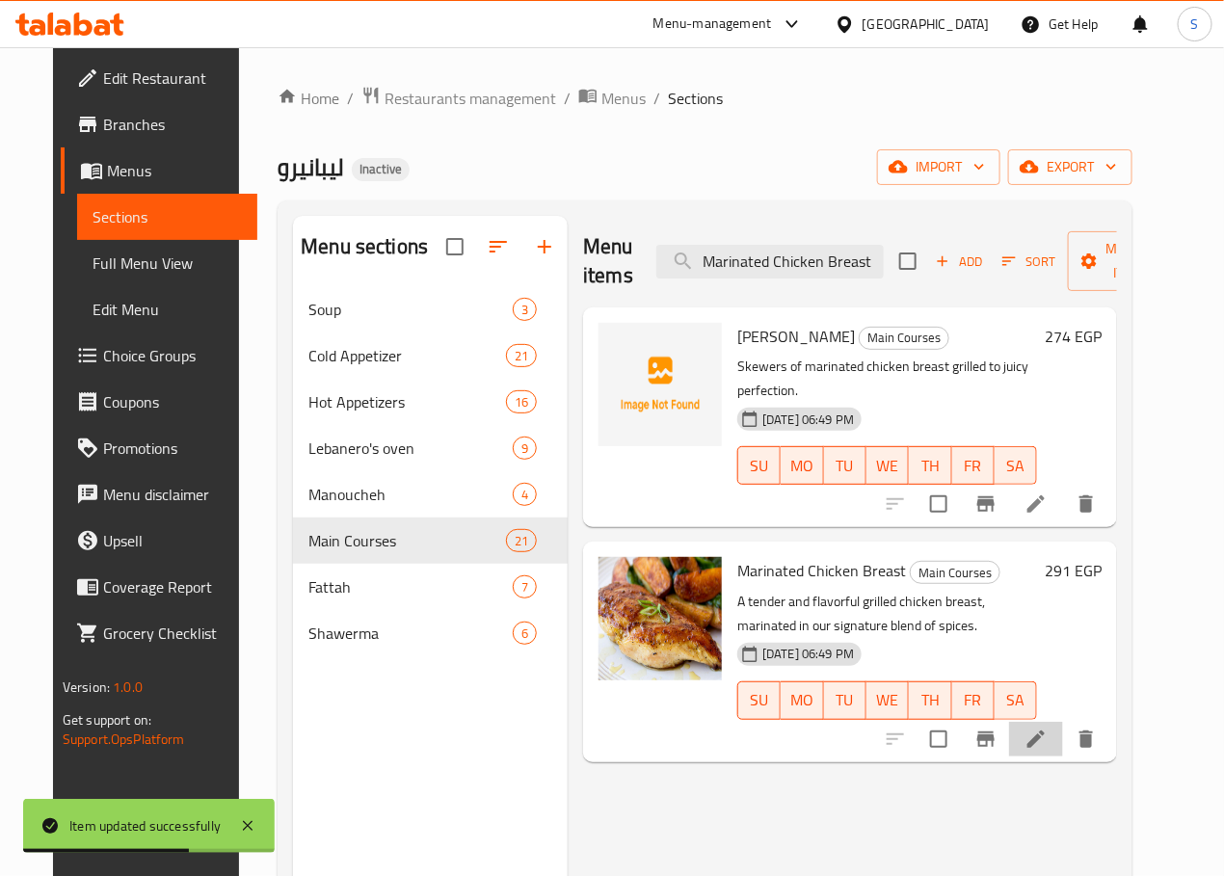
click at [1063, 722] on li at bounding box center [1036, 739] width 54 height 35
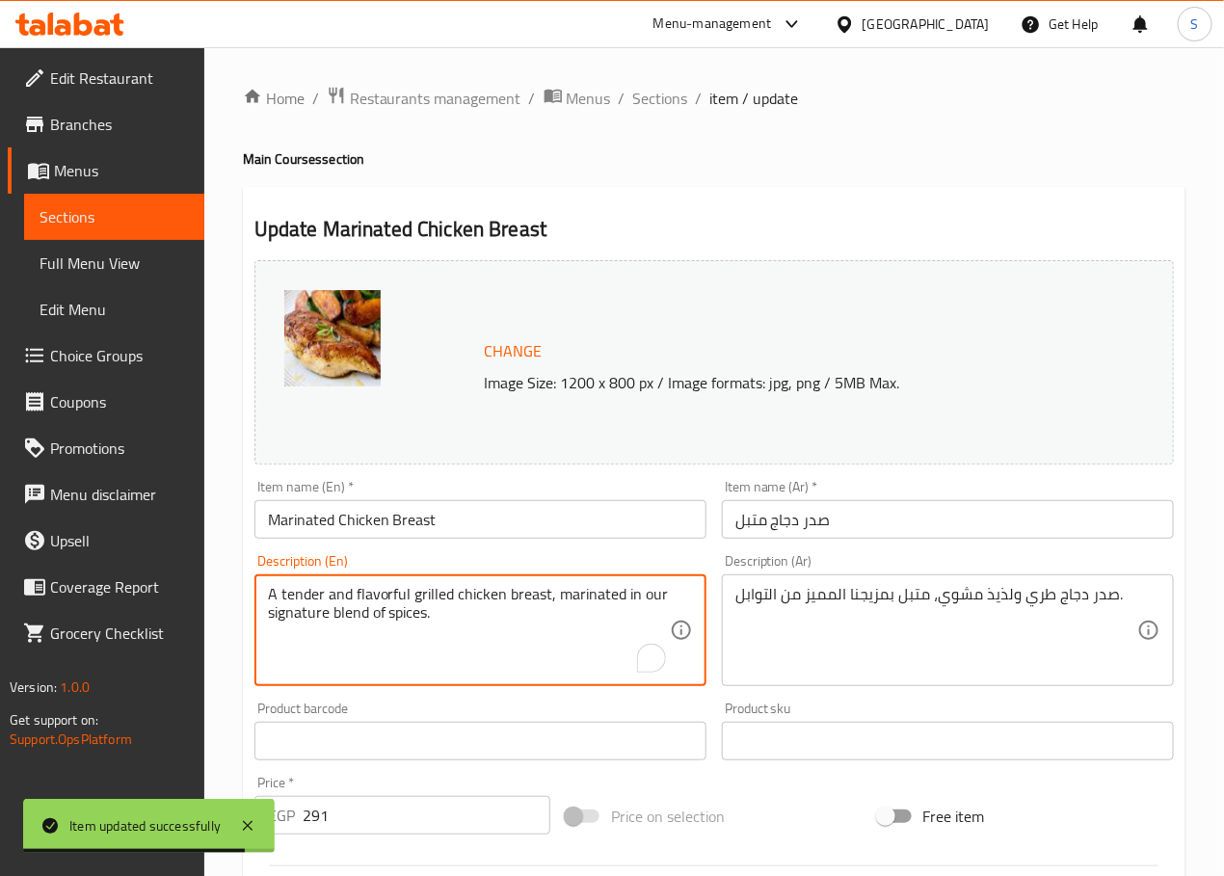
click at [377, 598] on textarea "A tender and flavorful grilled chicken breast, marinated in our signature blend…" at bounding box center [469, 631] width 402 height 92
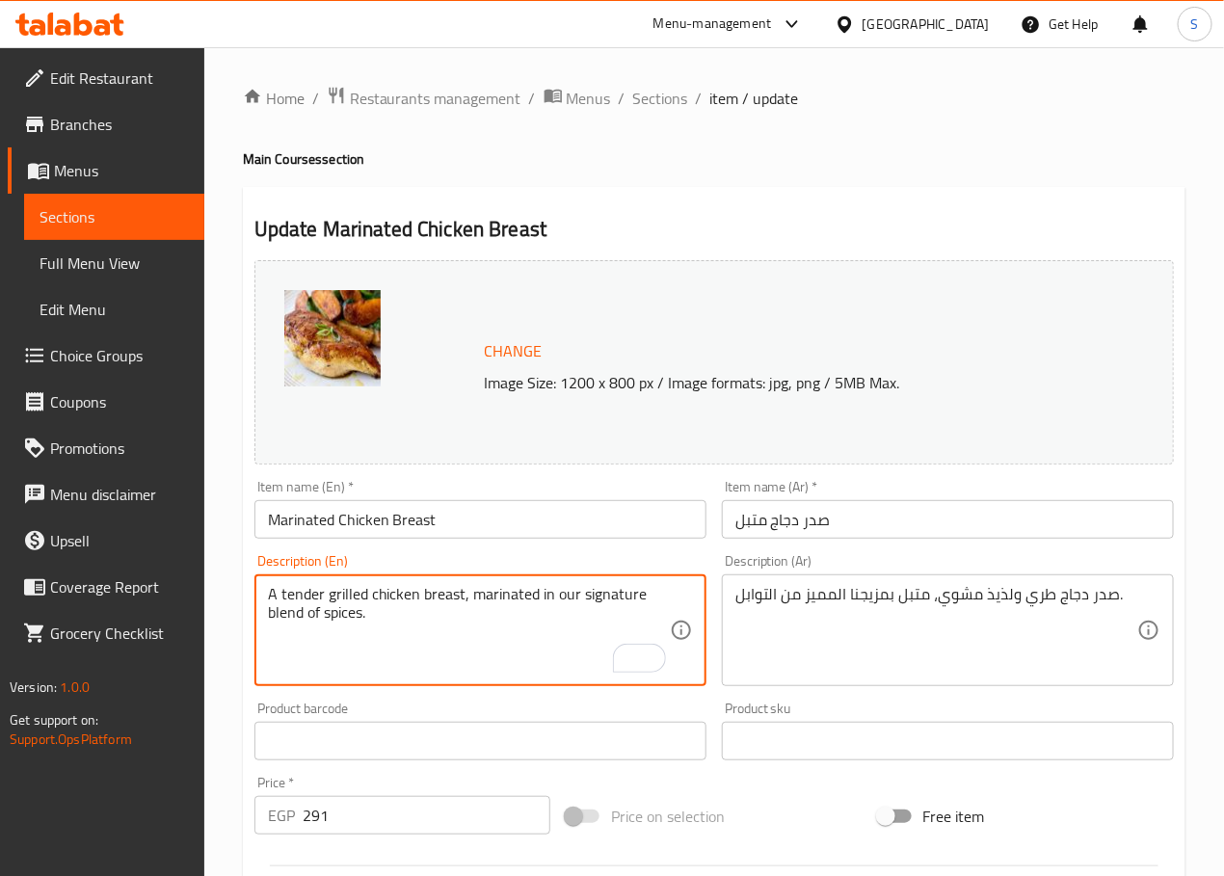
type textarea "A tender grilled chicken breast, marinated in our signature blend of spices."
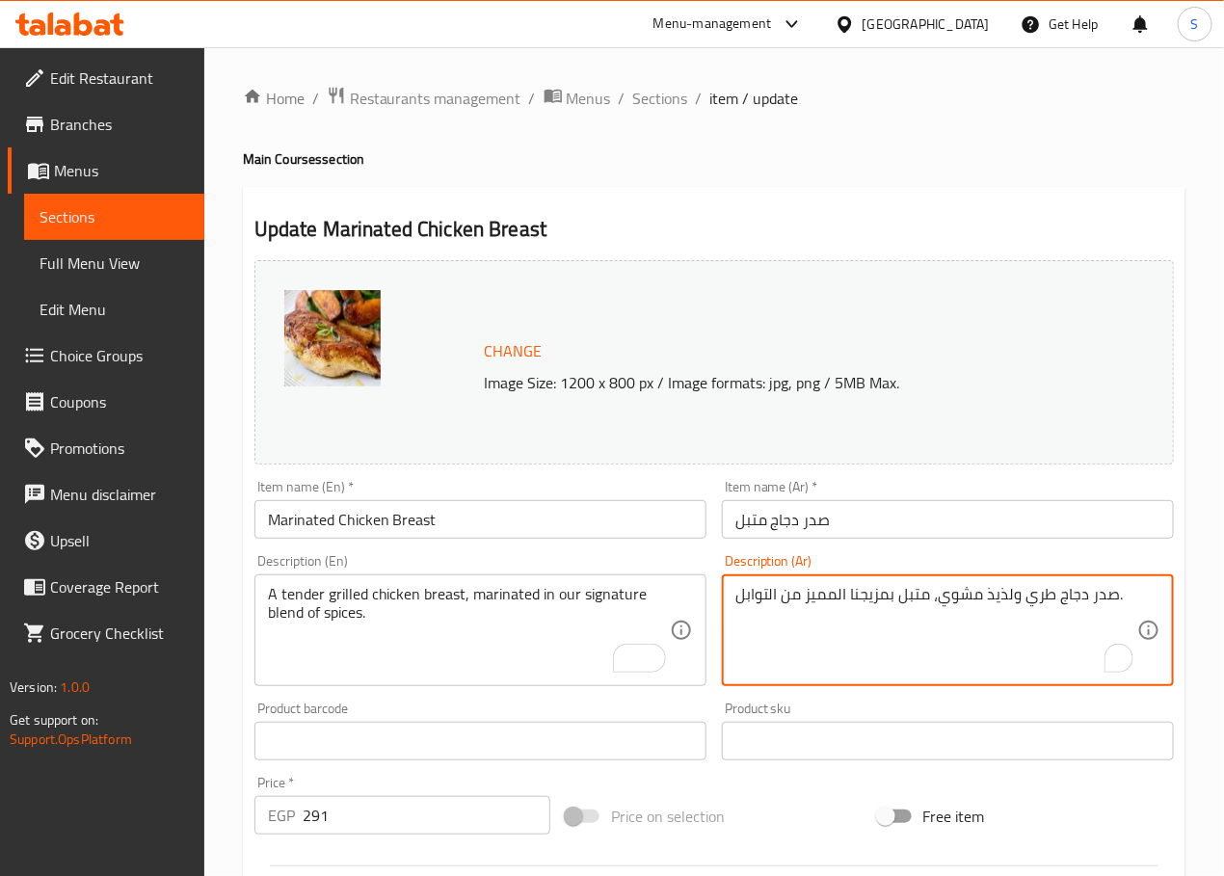
click at [1041, 598] on textarea "صدر دجاج طري ولذيذ مشوي، متبل بمزيجنا المميز من التوابل." at bounding box center [936, 631] width 402 height 92
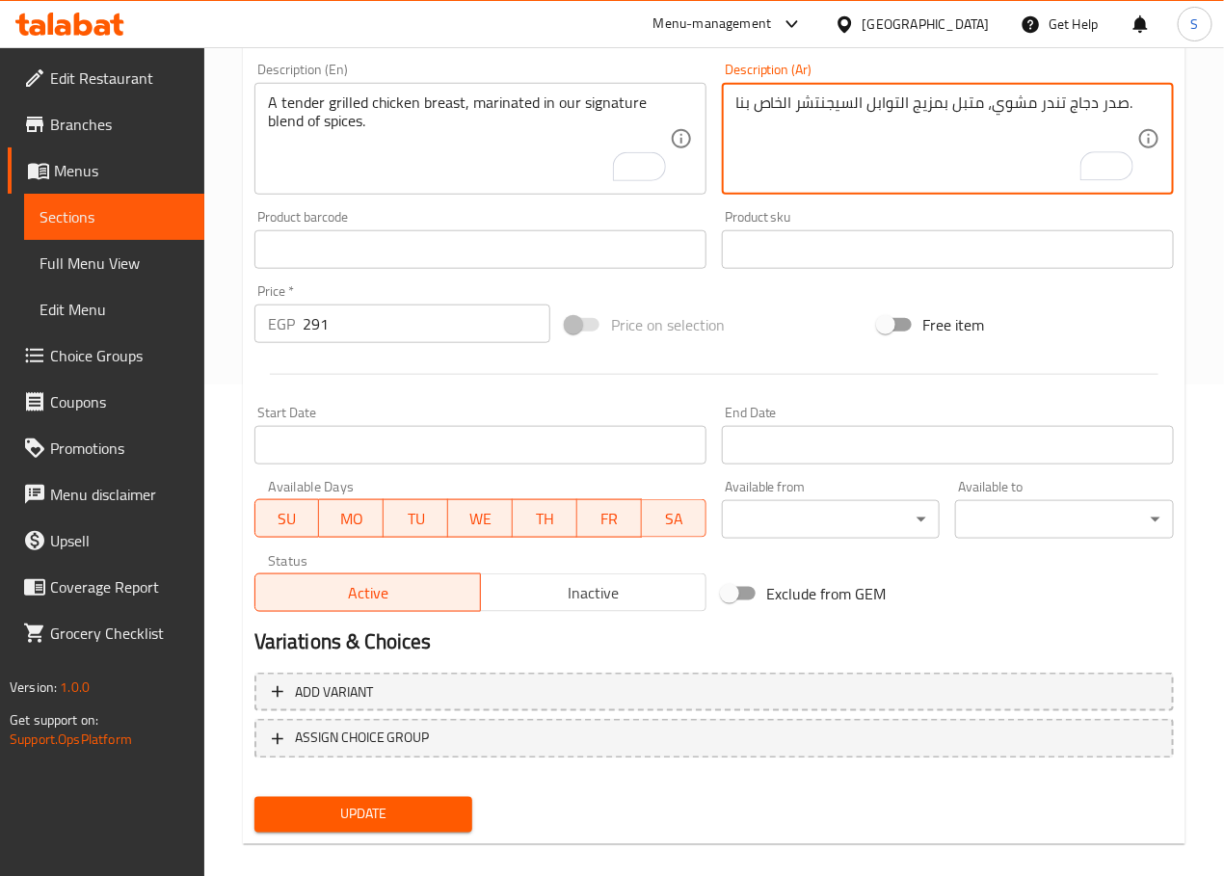
scroll to position [512, 0]
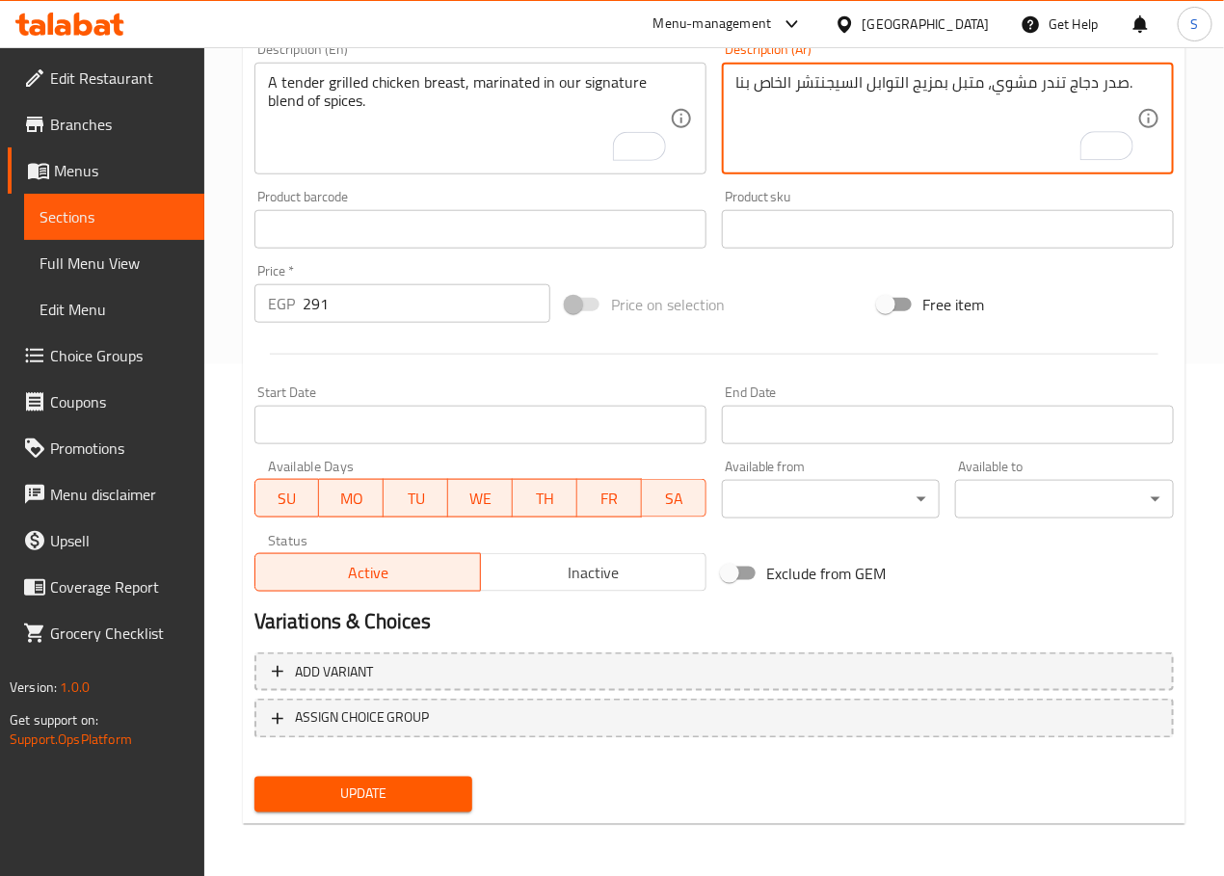
type textarea "صدر دجاج تندر مشوي، متبل بمزيج التوابل السيجنتشر الخاص بنا."
click at [390, 779] on button "Update" at bounding box center [363, 795] width 219 height 36
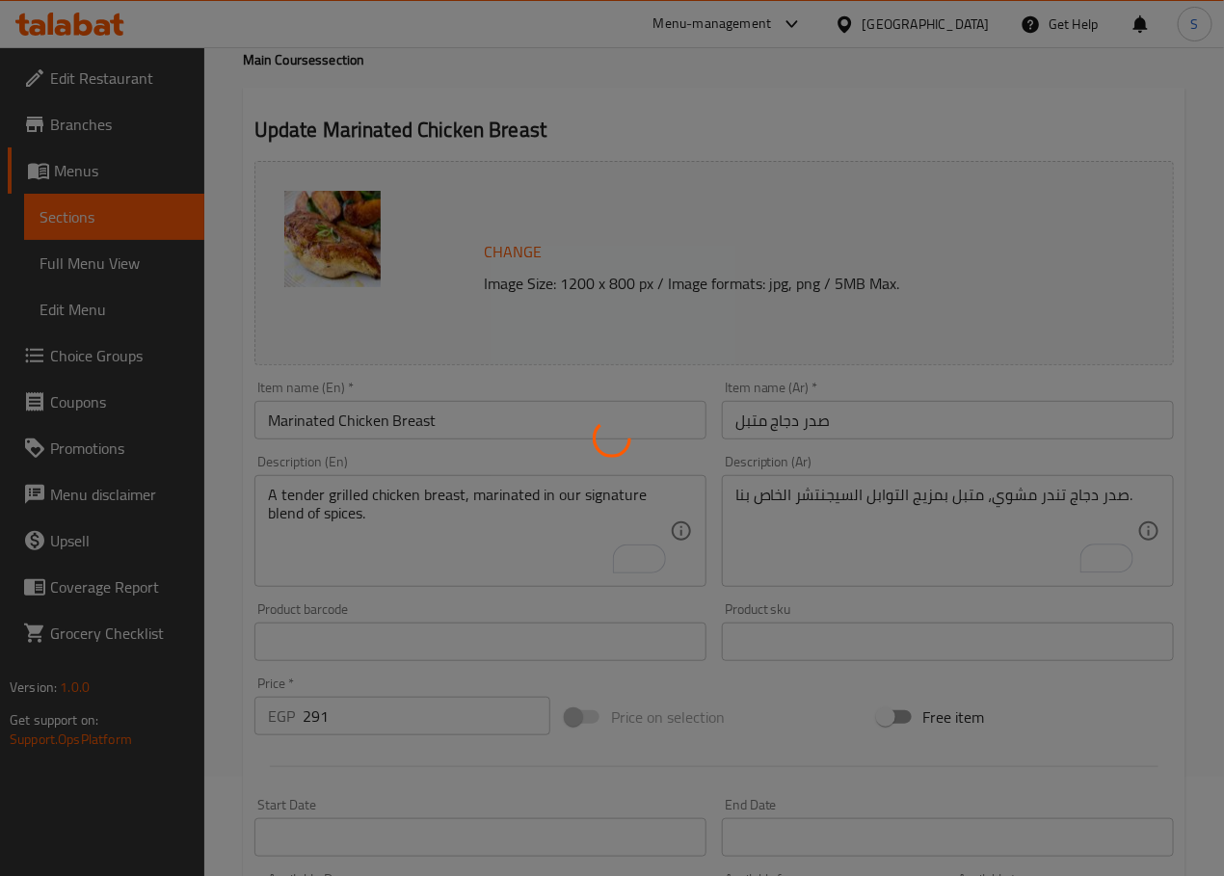
scroll to position [0, 0]
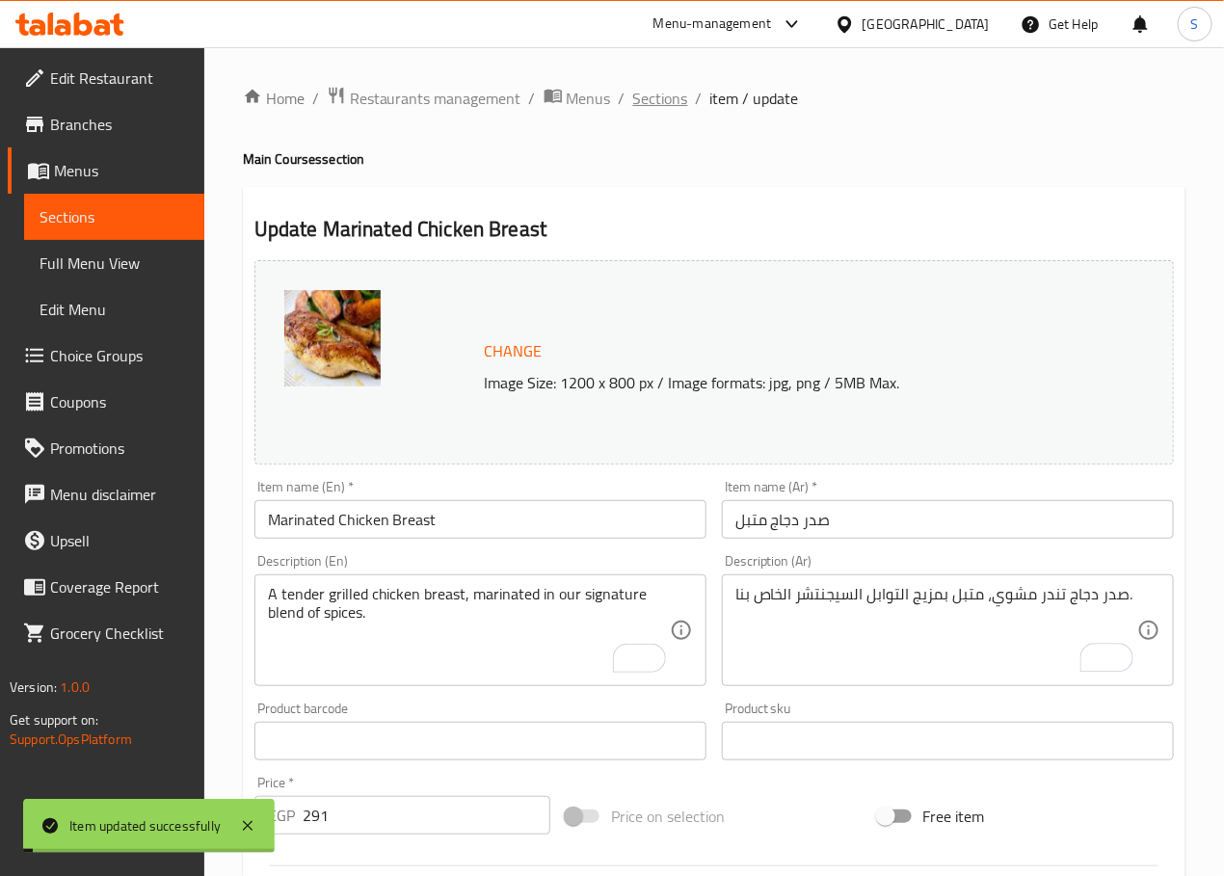
click at [647, 110] on span "Sections" at bounding box center [660, 98] width 55 height 23
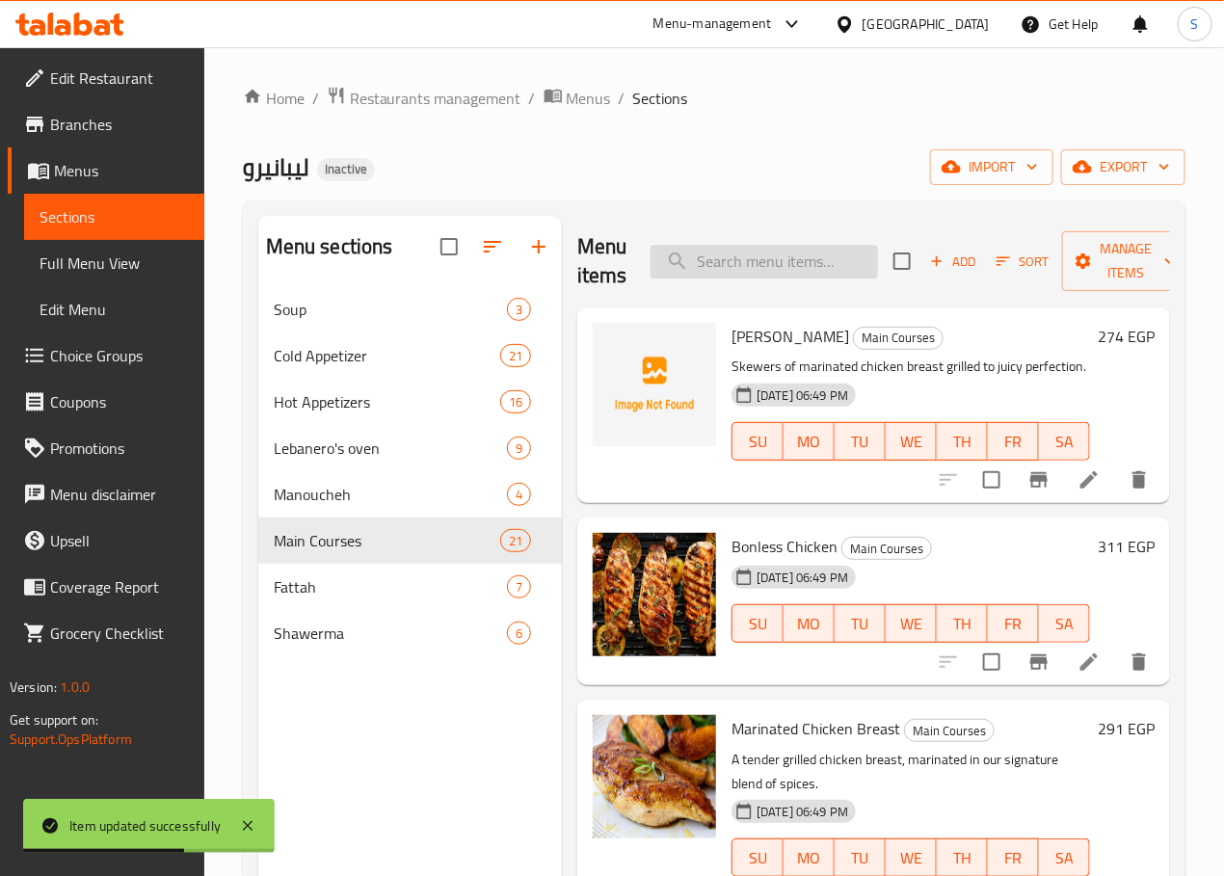
click at [737, 276] on input "search" at bounding box center [763, 262] width 227 height 34
paste input "Mixed Grills"
type input "Mixed Grills"
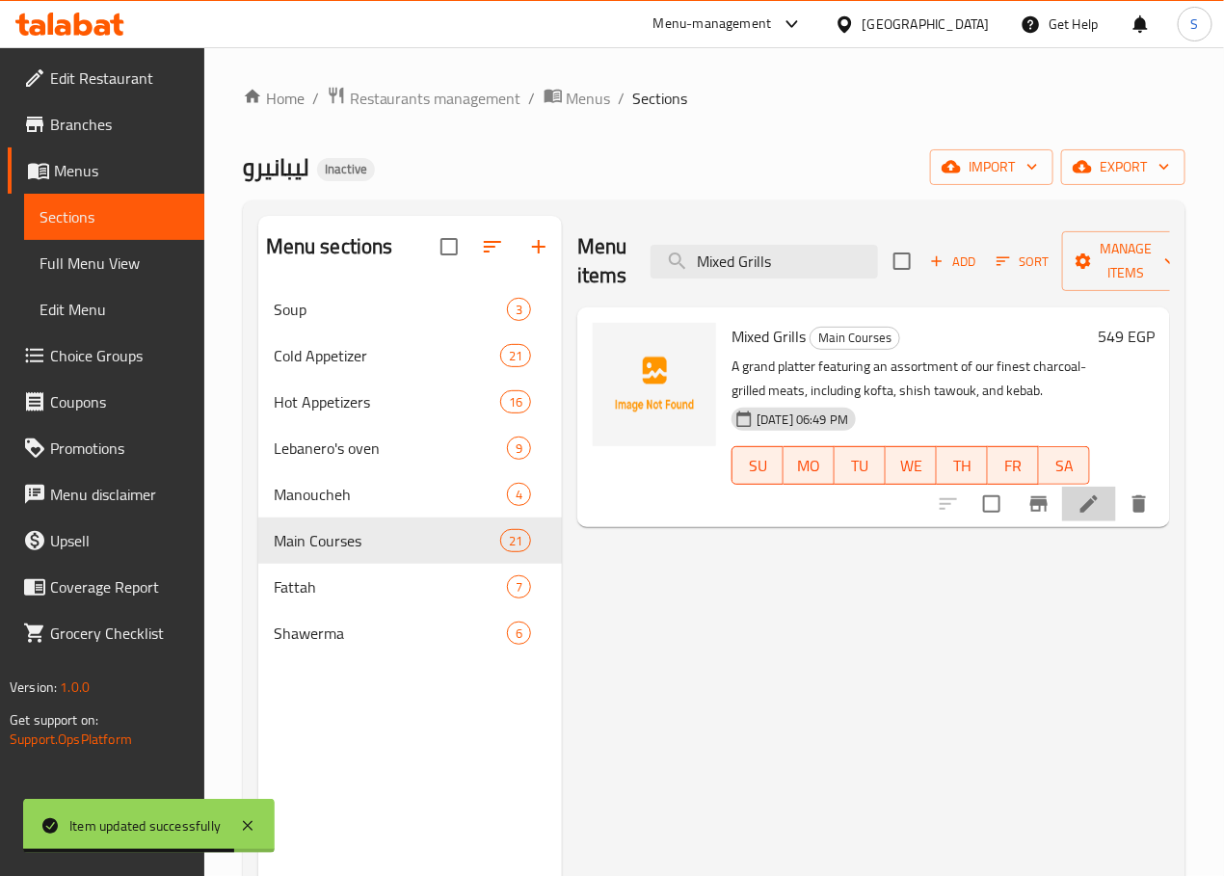
click at [1075, 501] on li at bounding box center [1089, 504] width 54 height 35
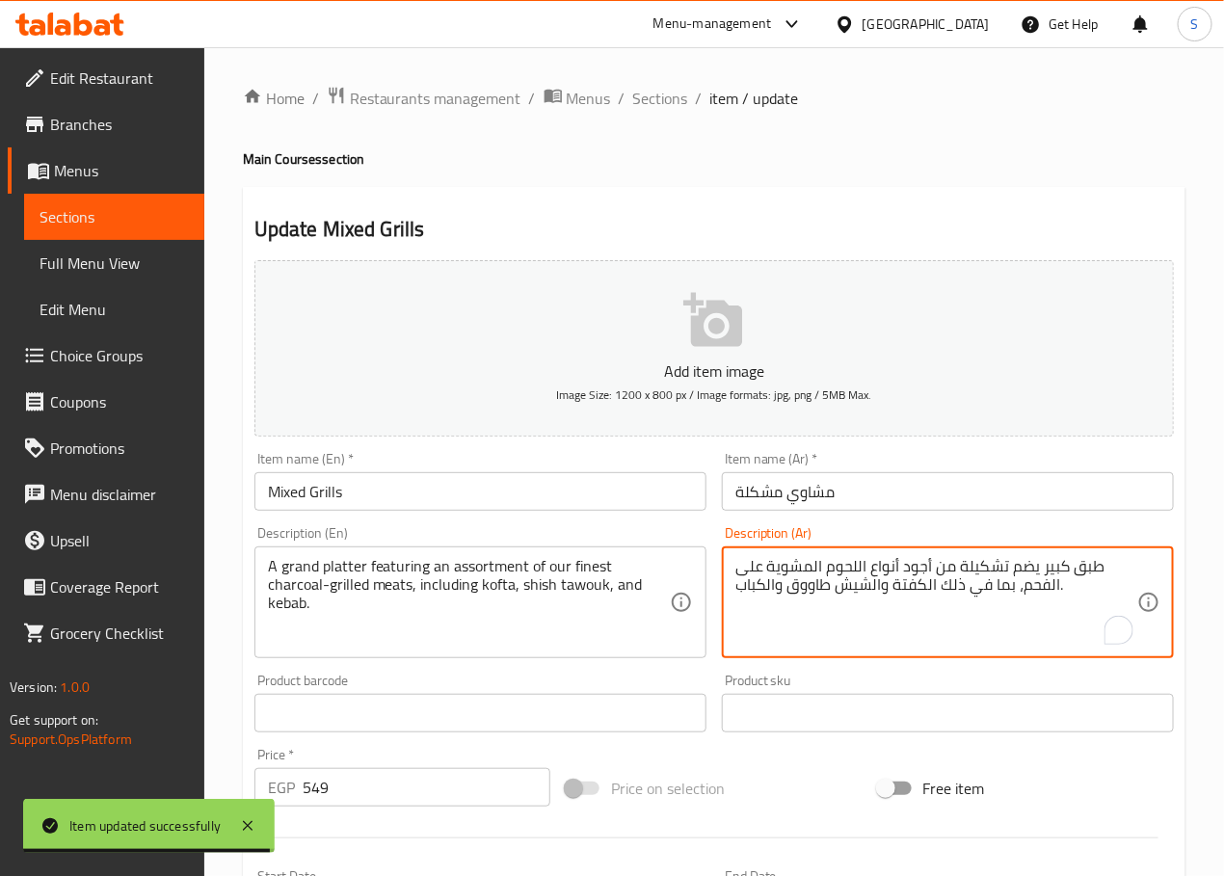
click at [1053, 572] on textarea "طبق كبير يضم تشكيلة من أجود أنواع اللحوم المشوية على الفحم، بما في ذلك الكفتة و…" at bounding box center [936, 603] width 402 height 92
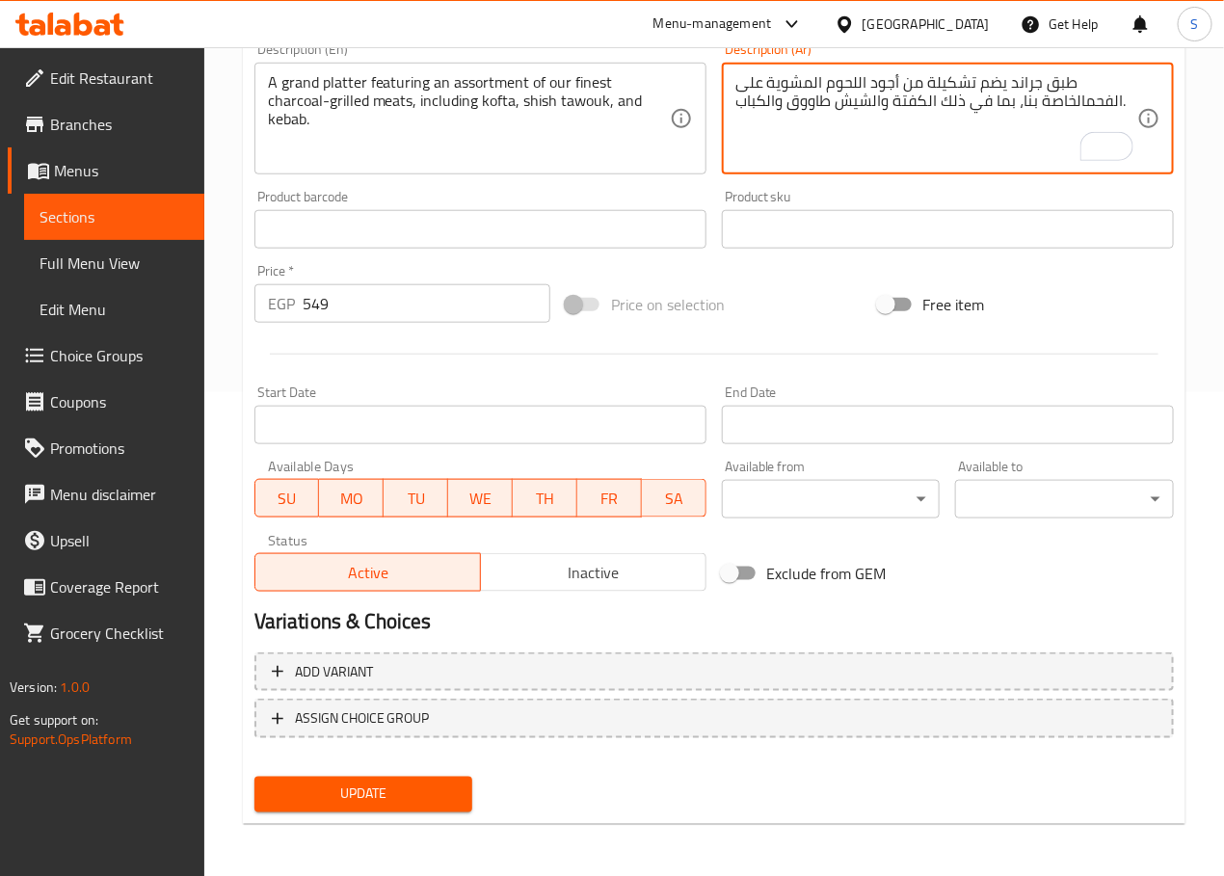
type textarea "طبق جراند يضم تشكيلة من أجود اللحوم المشوية على الفحمالخاصة بنا، بما في ذلك الك…"
click at [422, 783] on span "Update" at bounding box center [364, 794] width 188 height 24
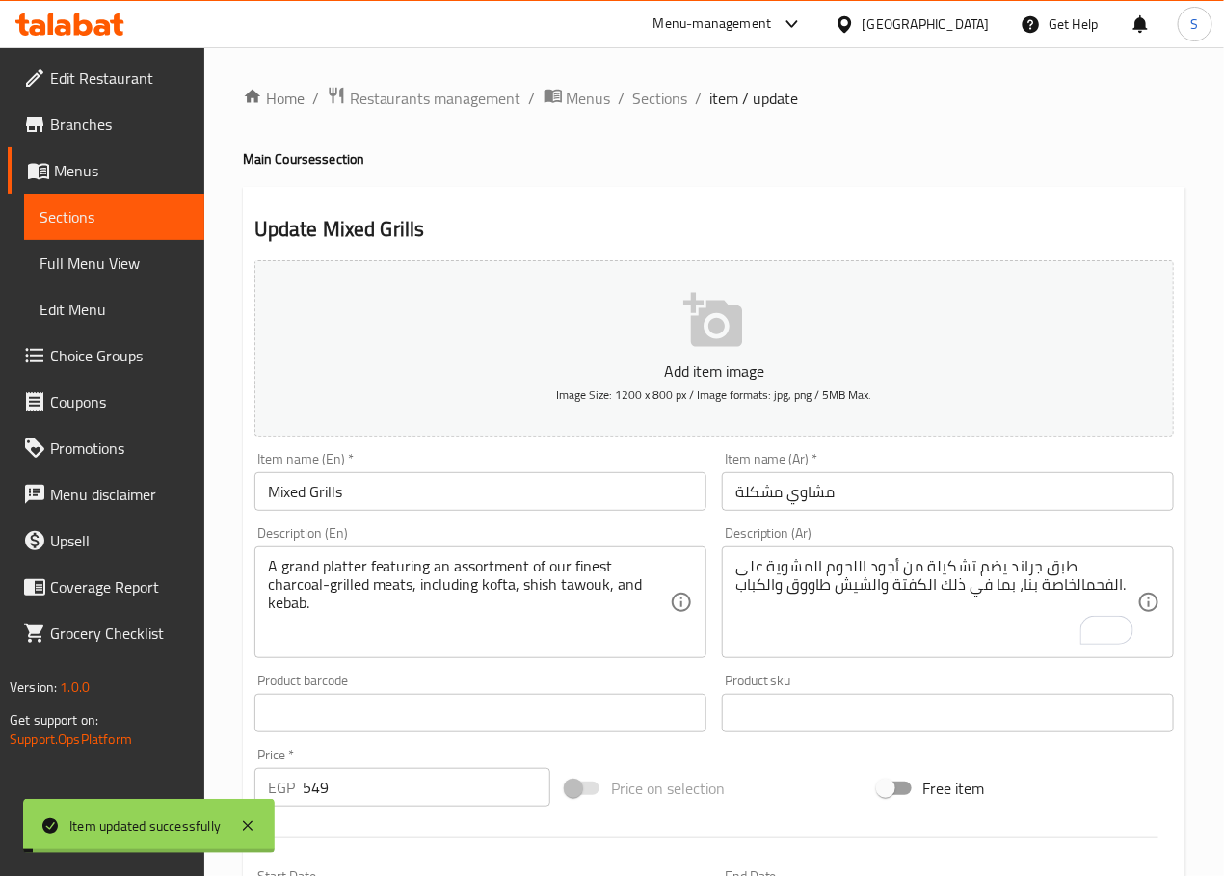
click at [671, 92] on span "Sections" at bounding box center [660, 98] width 55 height 23
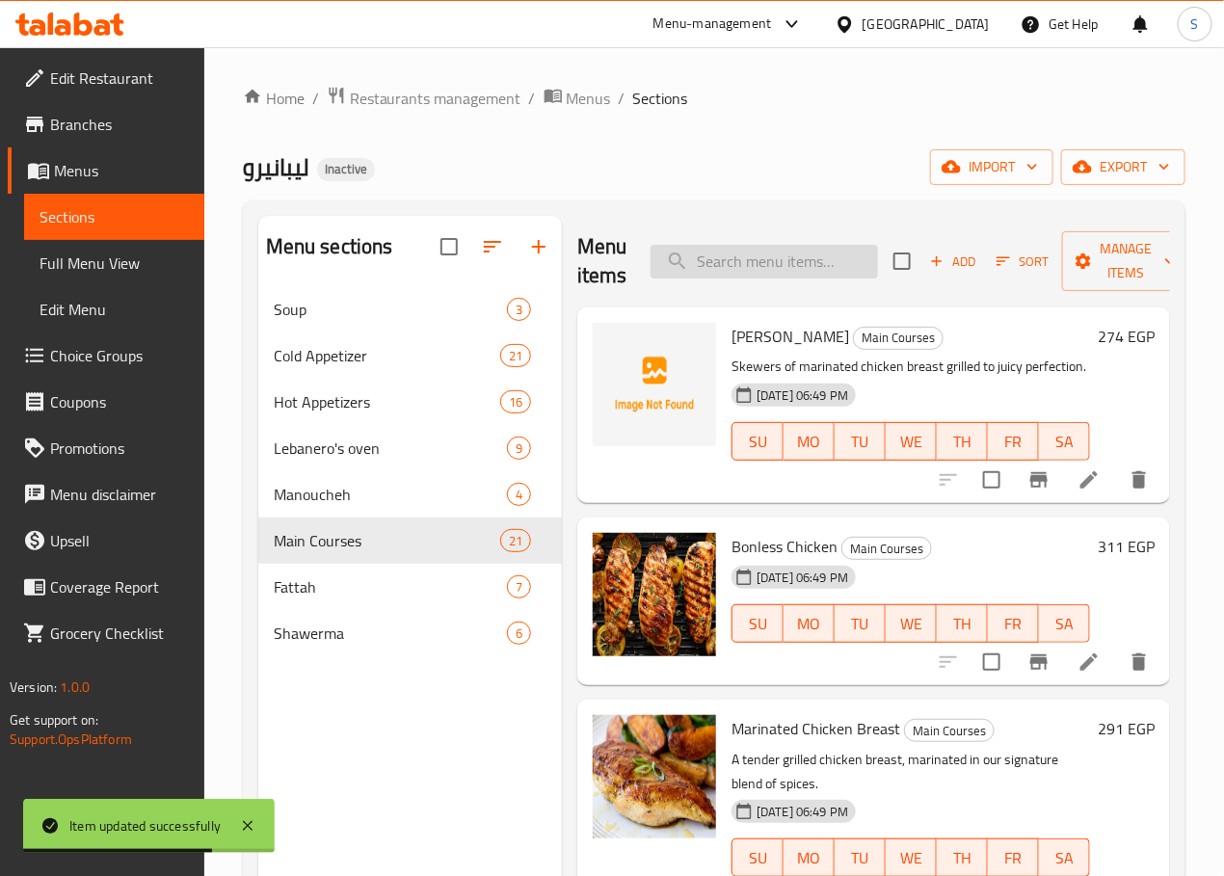
click at [665, 261] on input "search" at bounding box center [763, 262] width 227 height 34
paste input "Kebab & Shaqaf"
type input "Kebab & Shaqaf"
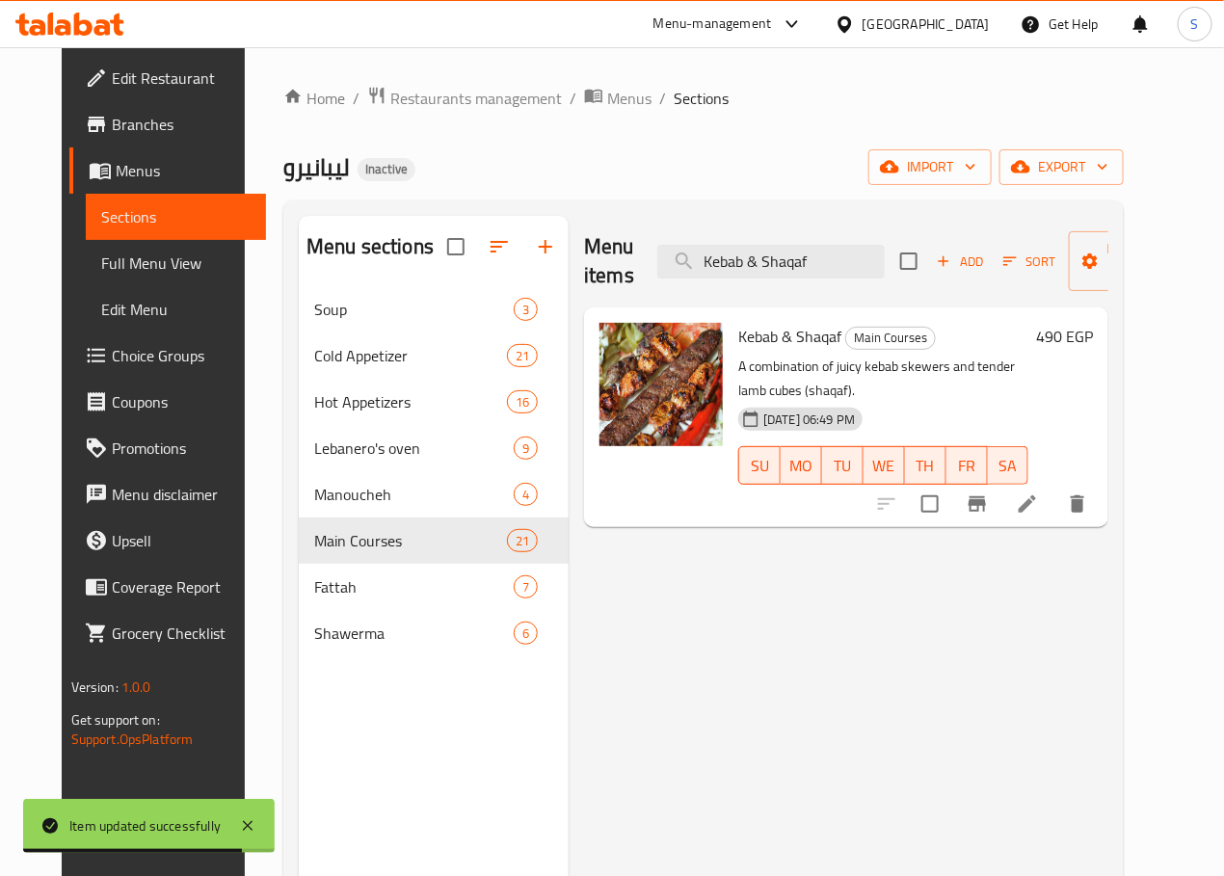
click at [1039, 492] on icon at bounding box center [1027, 503] width 23 height 23
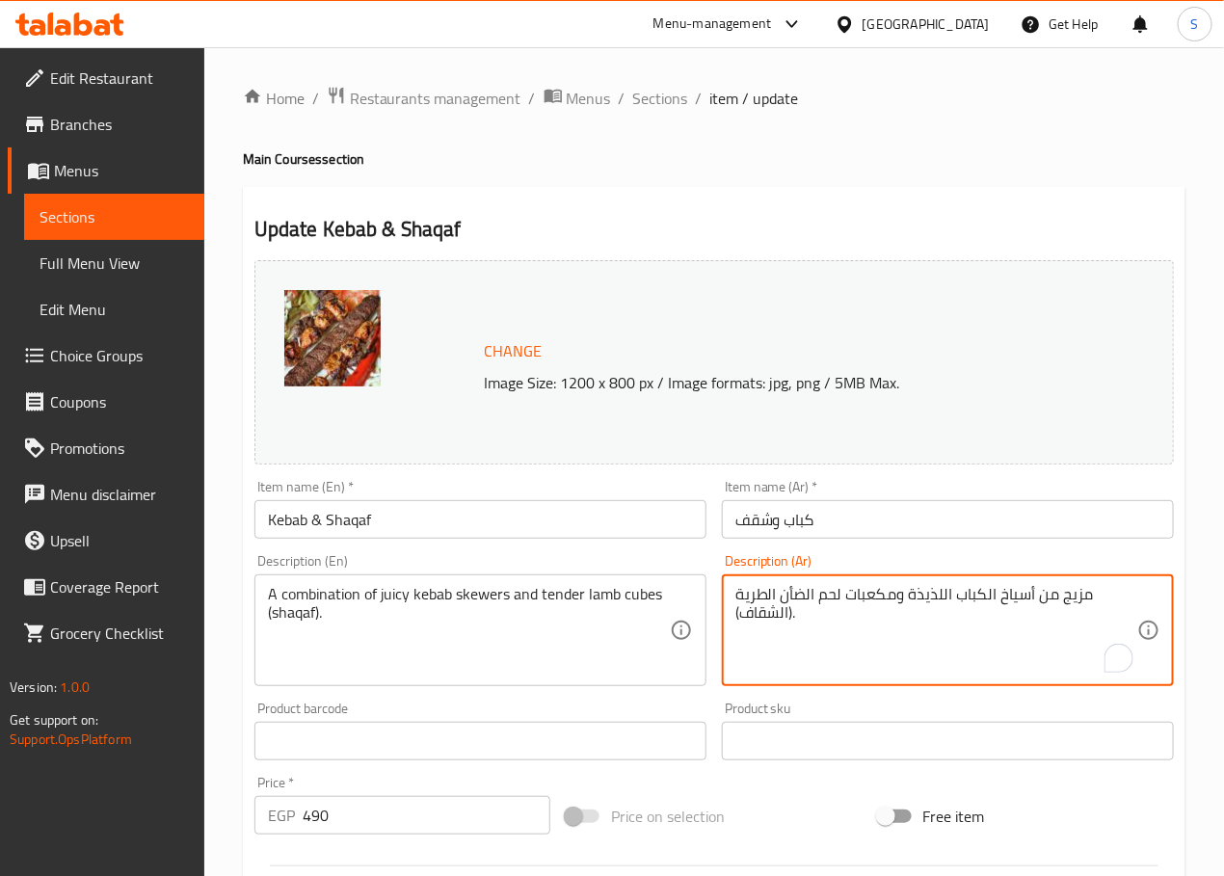
click at [934, 602] on textarea "مزيج من أسياخ الكباب اللذيذة ومكعبات لحم الضأن الطرية (الشقاف)." at bounding box center [936, 631] width 402 height 92
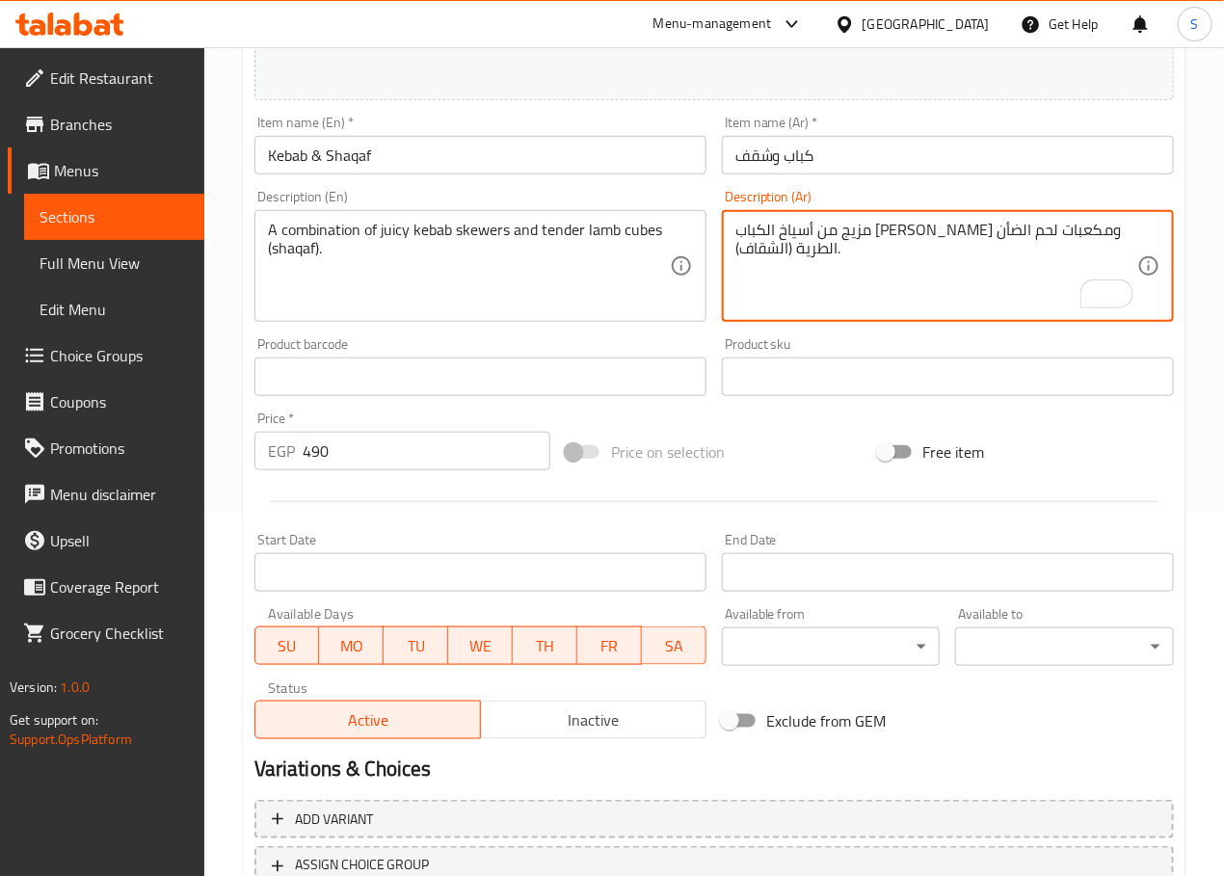
scroll to position [356, 0]
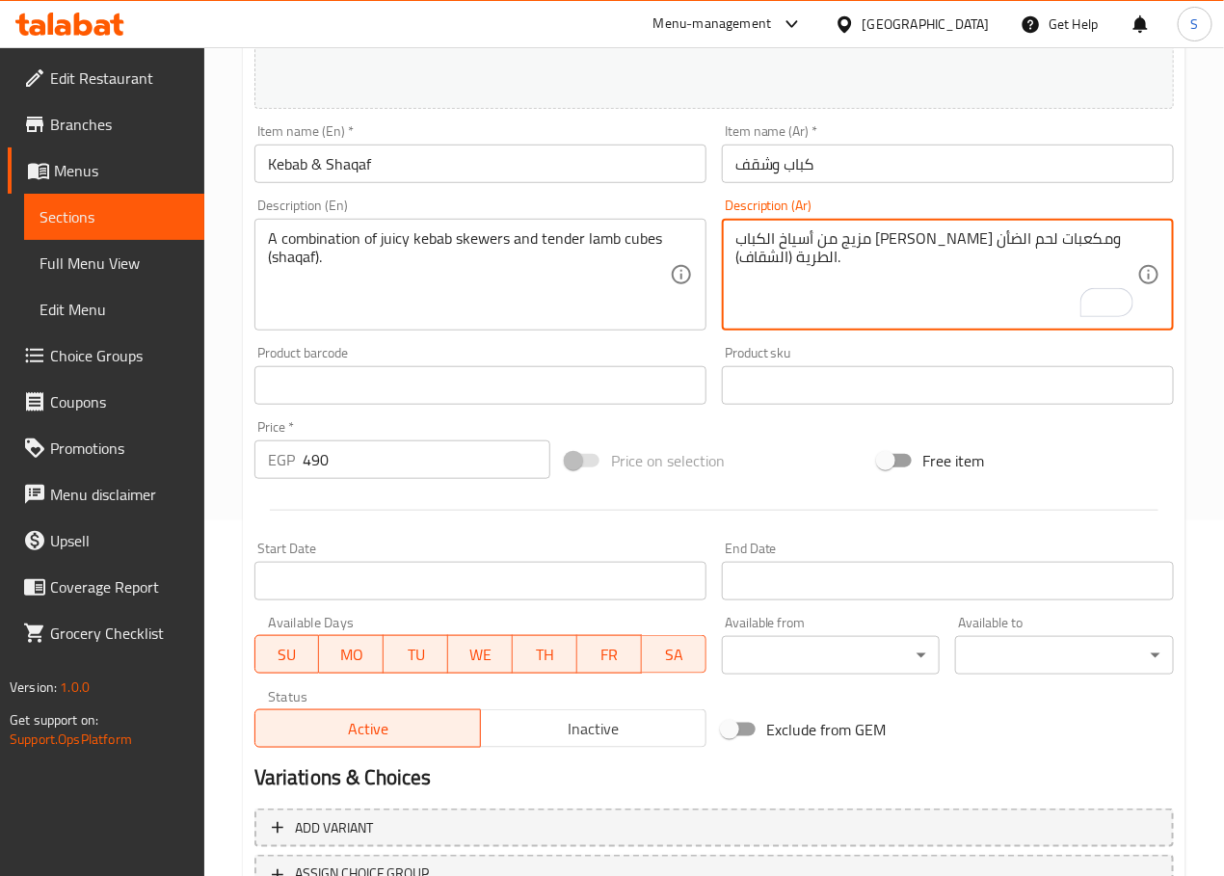
click at [757, 266] on textarea "مزيج من أسياخ الكباب الجوسي ومكعبات لحم الضأن الطرية (الشقاف)." at bounding box center [936, 275] width 402 height 92
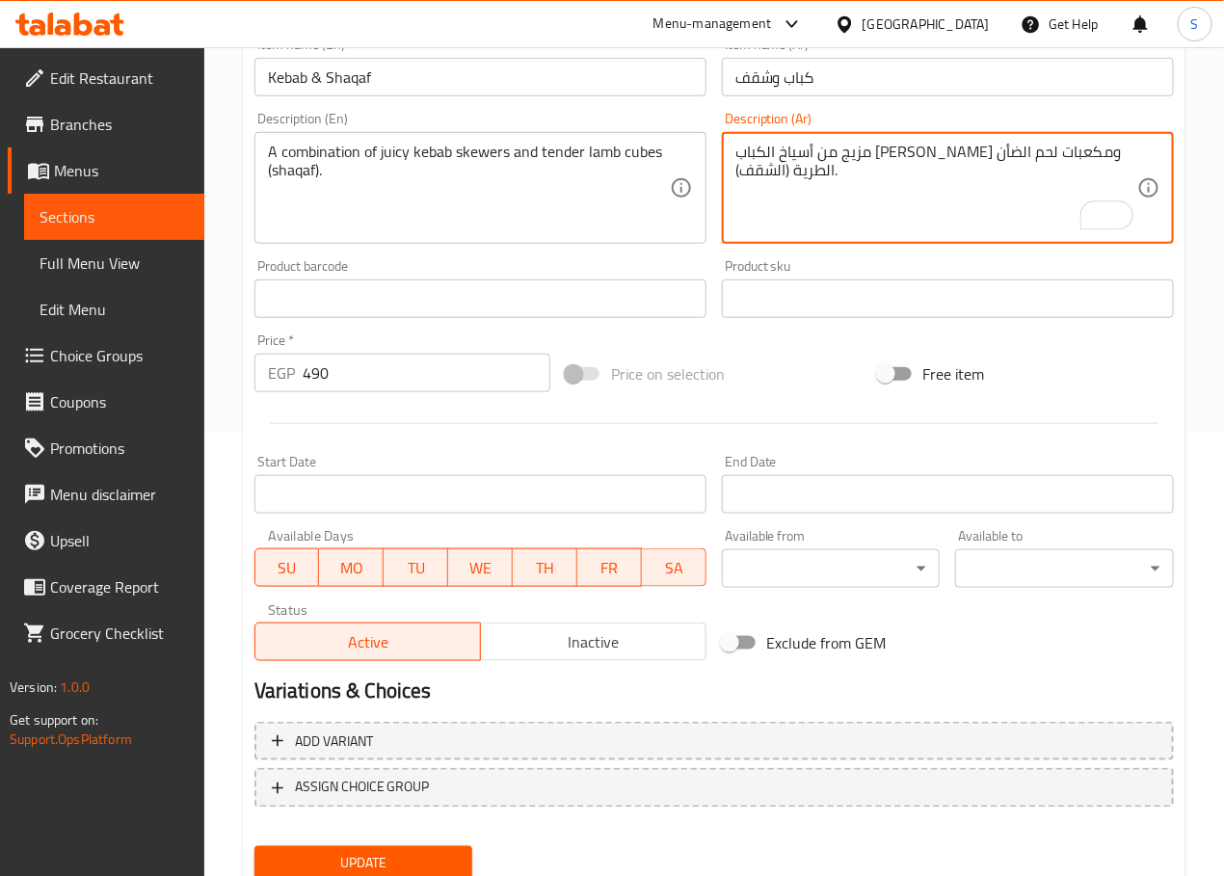
scroll to position [512, 0]
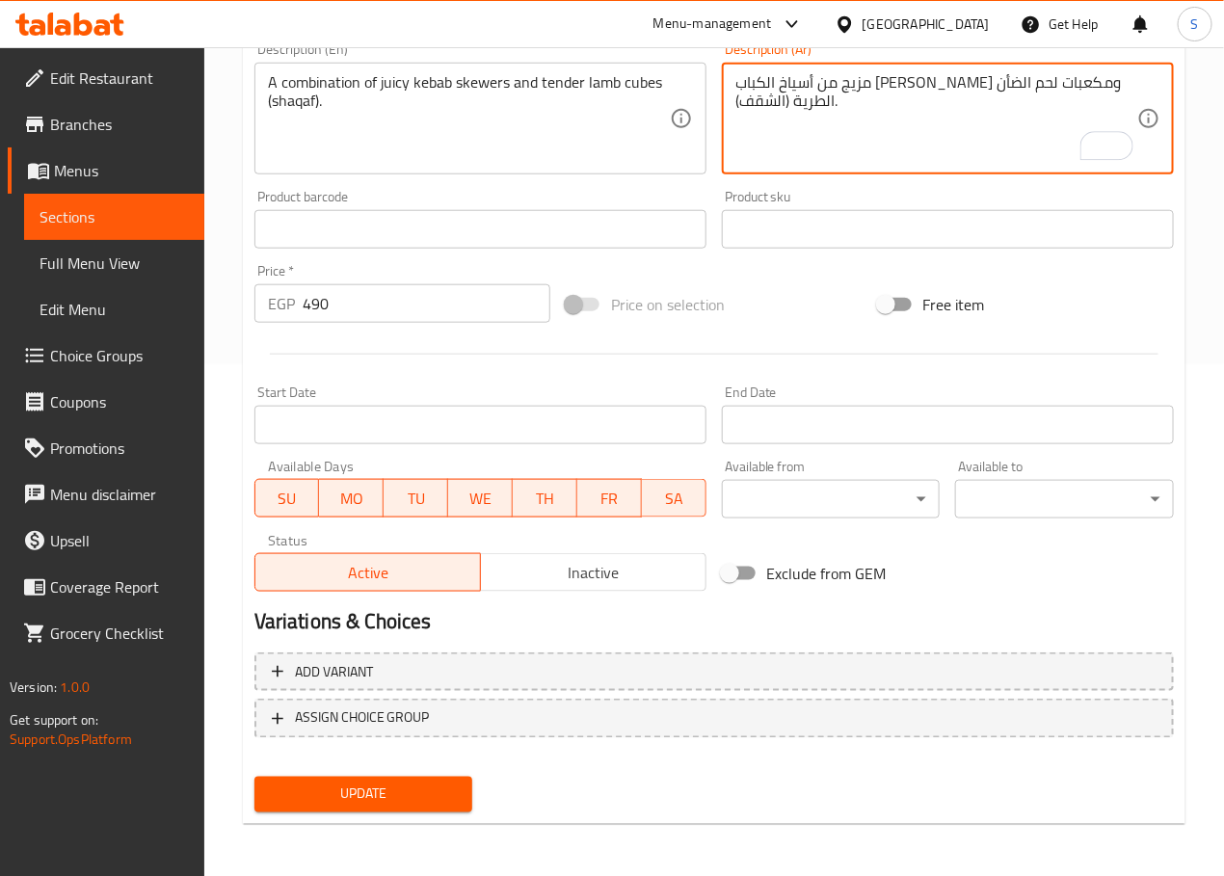
type textarea "مزيج من أسياخ الكباب الجوسي ومكعبات لحم الضأن الطرية (الشقف)."
click at [341, 810] on button "Update" at bounding box center [363, 795] width 219 height 36
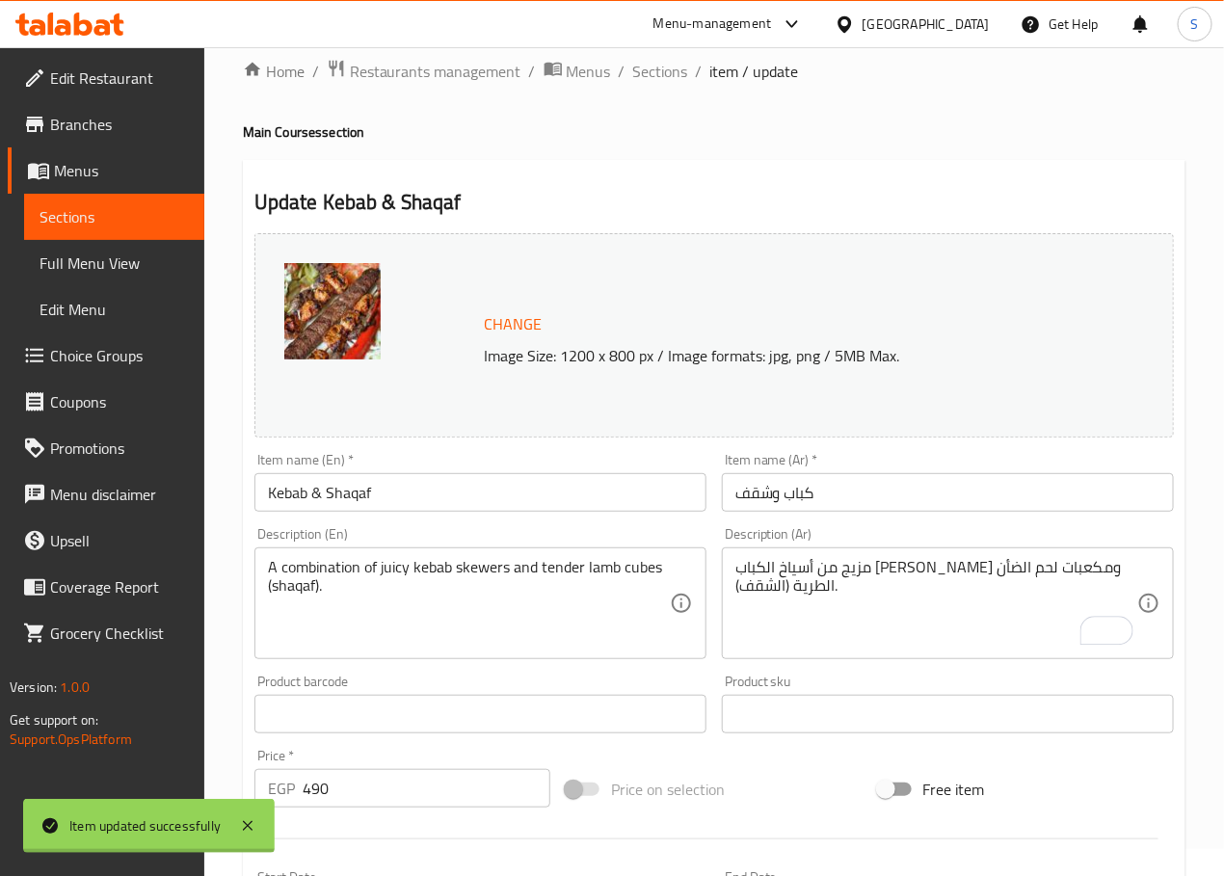
scroll to position [26, 0]
click at [665, 75] on span "Sections" at bounding box center [660, 72] width 55 height 23
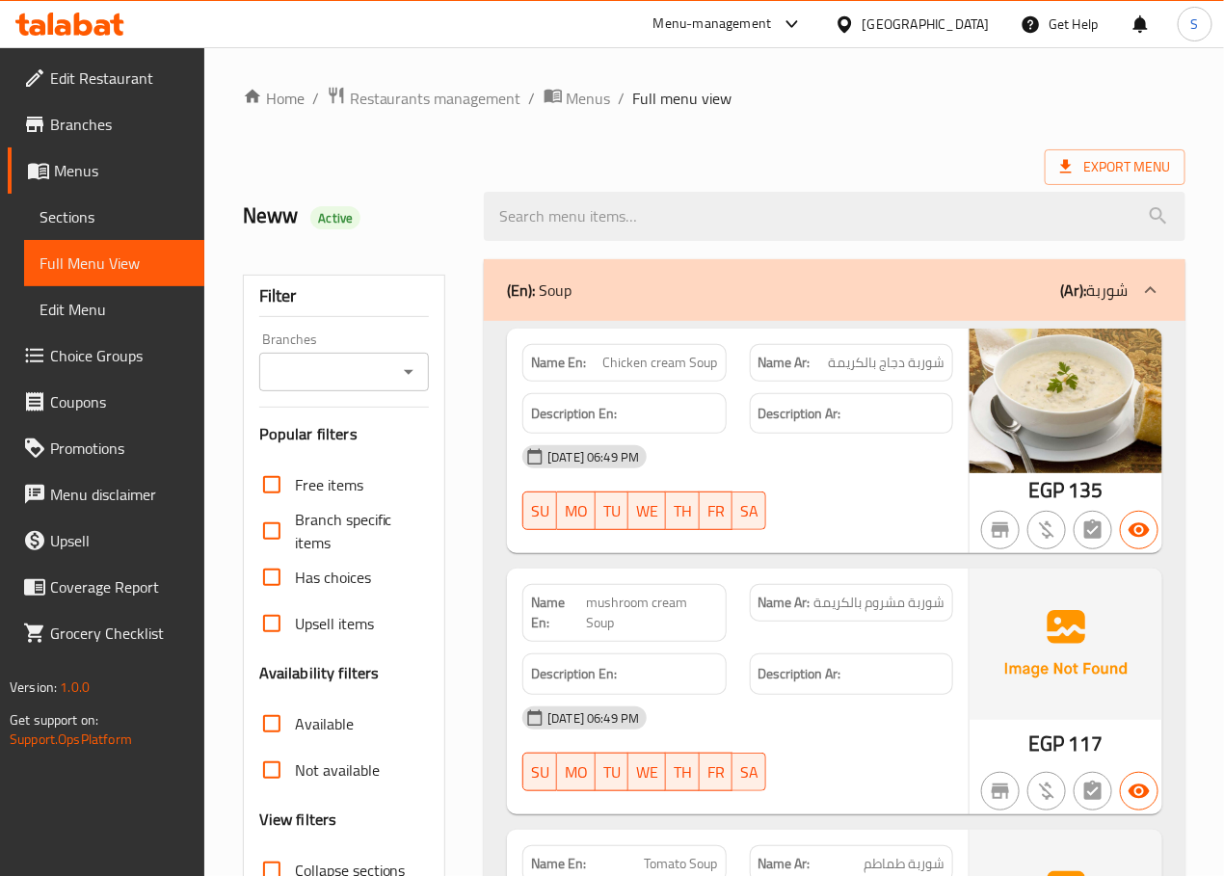
scroll to position [151, 0]
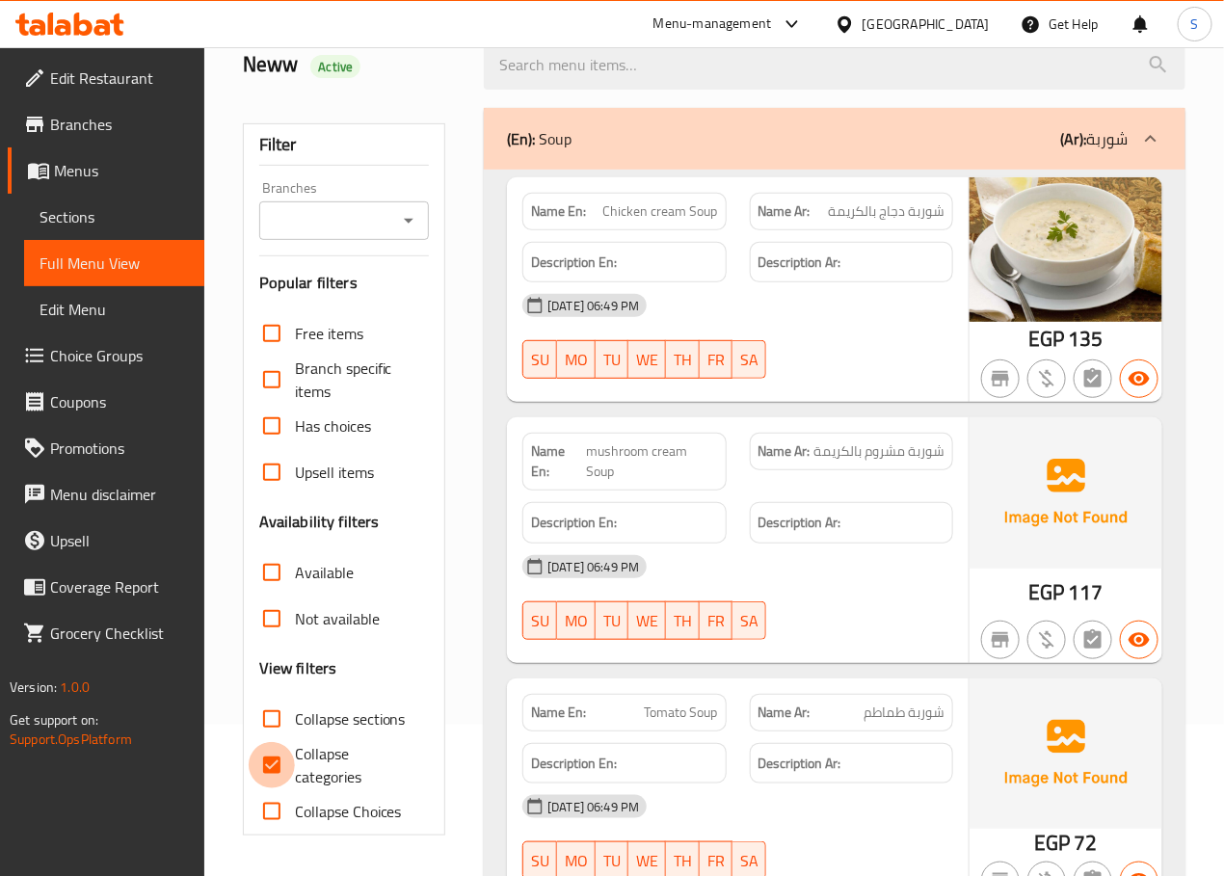
click at [269, 770] on input "Collapse categories" at bounding box center [272, 765] width 46 height 46
checkbox input "false"
click at [772, 131] on div "(En): Soup (Ar): شوربة" at bounding box center [817, 138] width 621 height 23
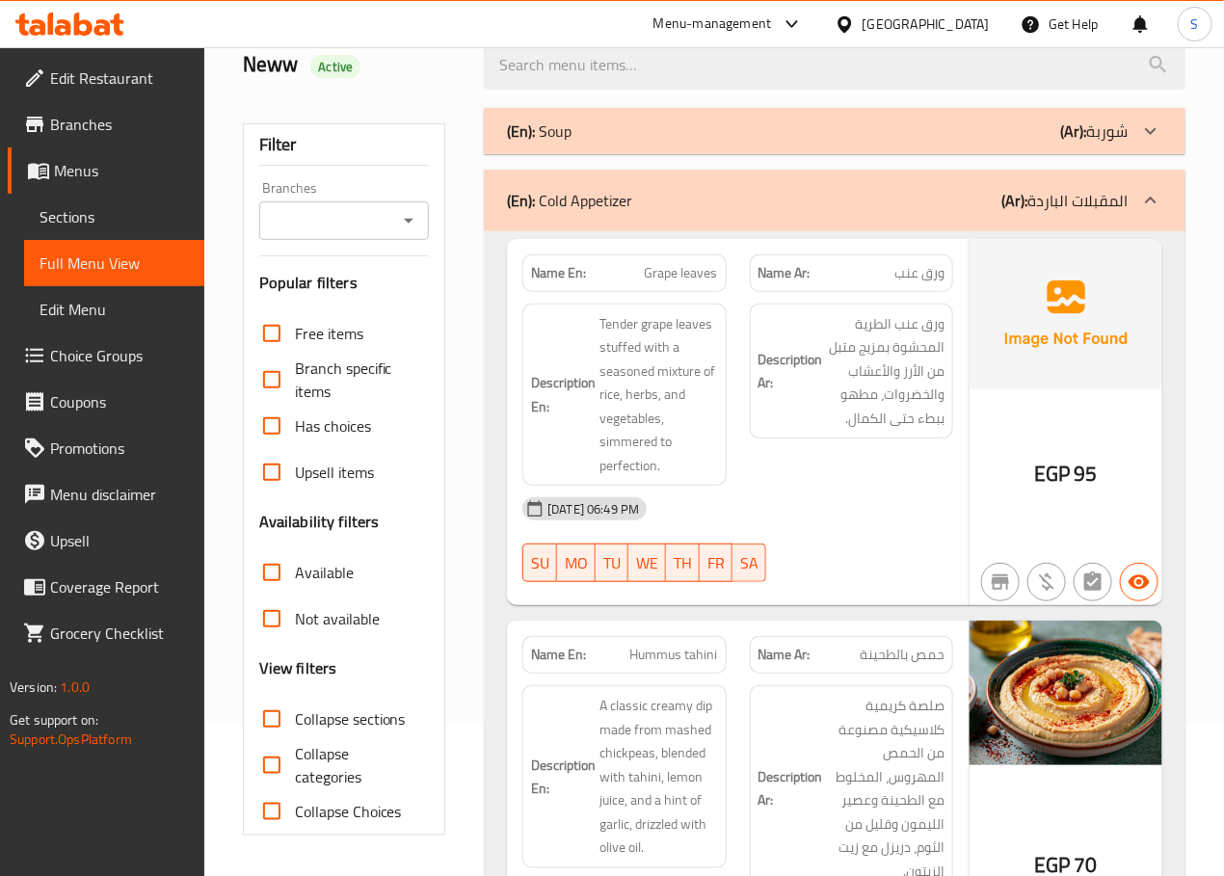
click at [789, 214] on div "(En): Cold Appetizer (Ar): المقبلات الباردة" at bounding box center [834, 201] width 701 height 62
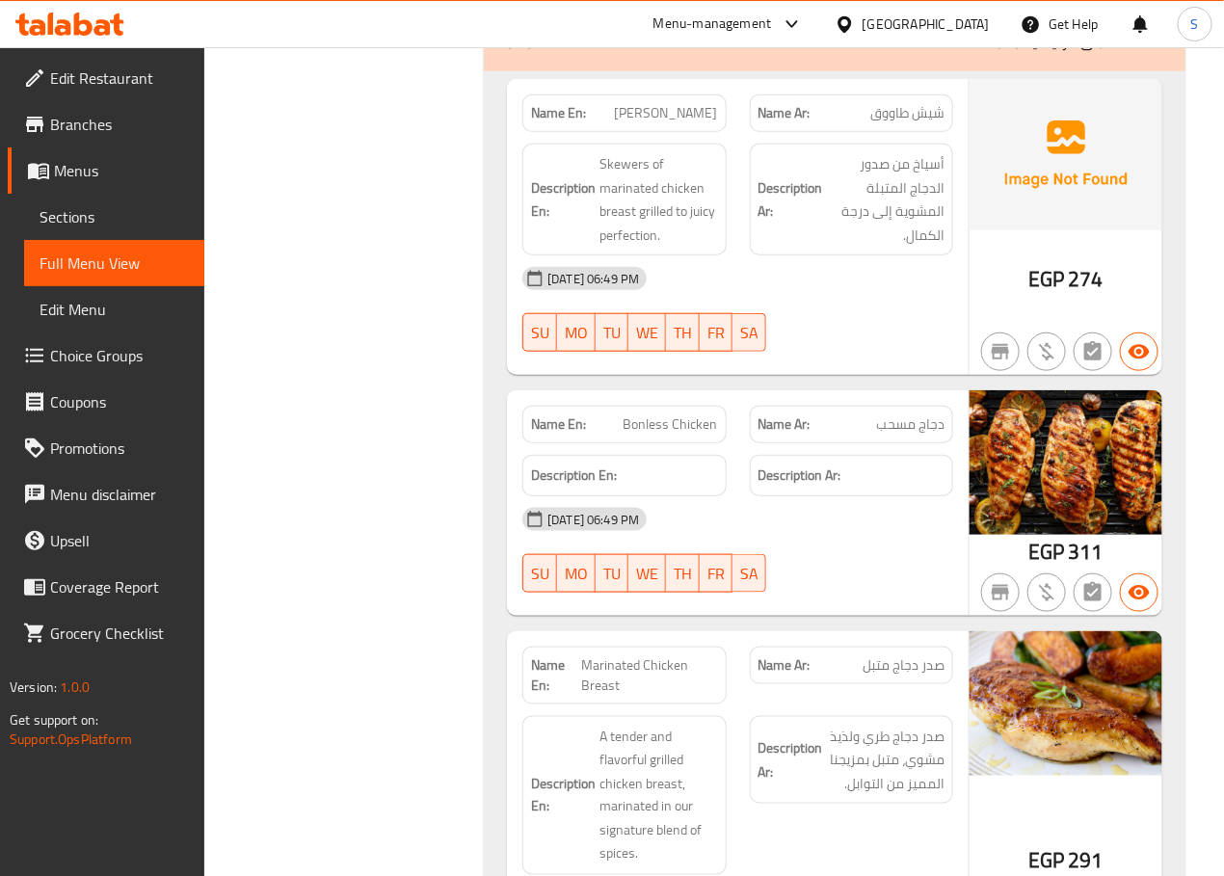
scroll to position [10178, 0]
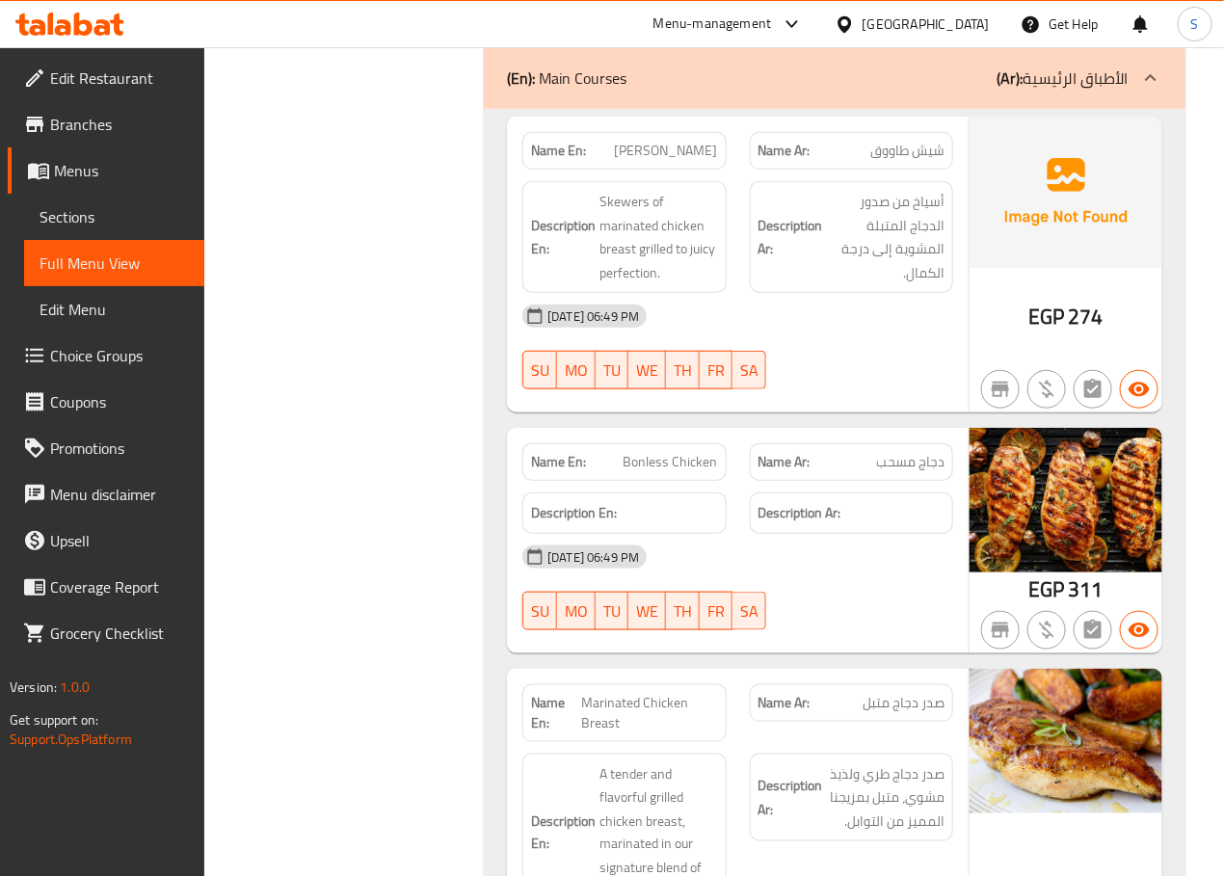
click at [321, 353] on div "Filter Branches Branches Popular filters Free items Branch specific items Has c…" at bounding box center [352, 638] width 242 height 21136
click at [312, 439] on div "Filter Branches Branches Popular filters Free items Branch specific items Has c…" at bounding box center [352, 638] width 242 height 21136
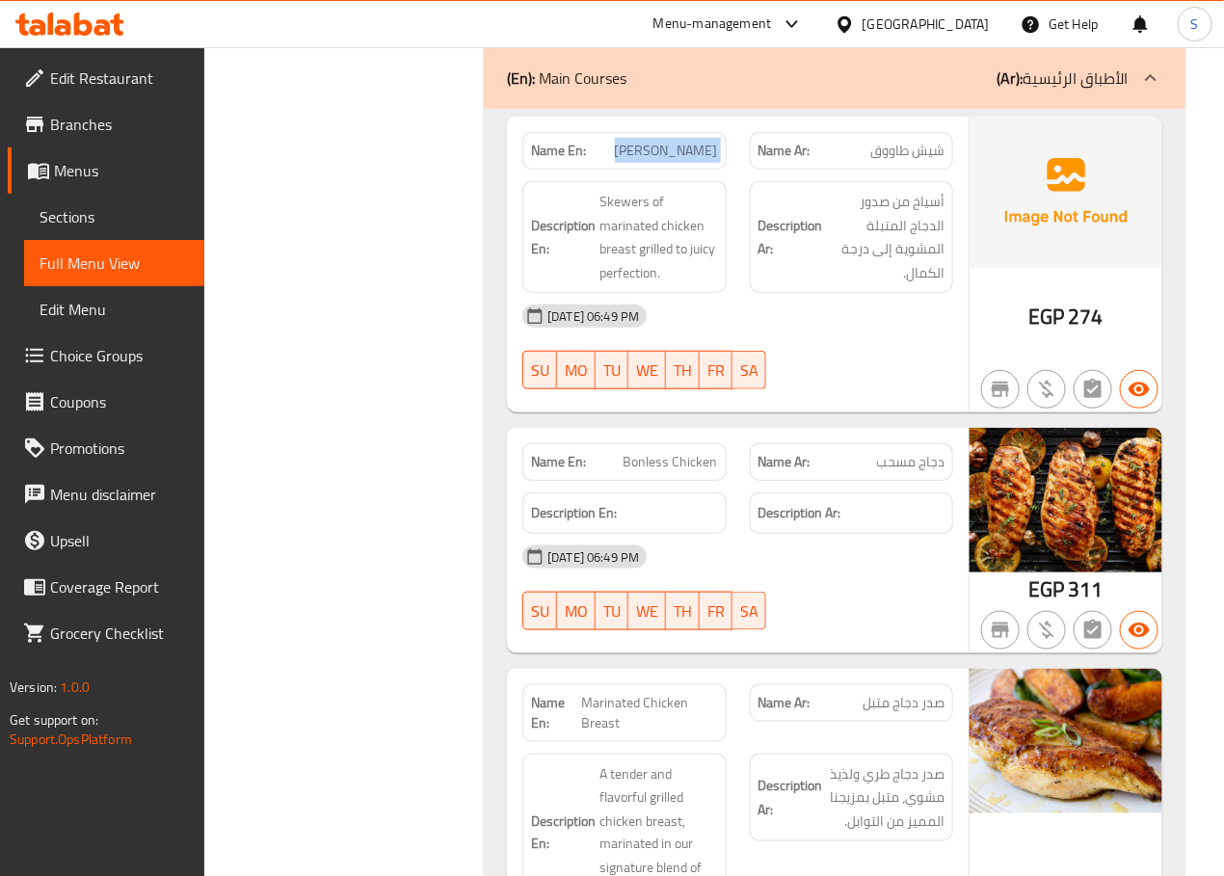
copy span "[PERSON_NAME]"
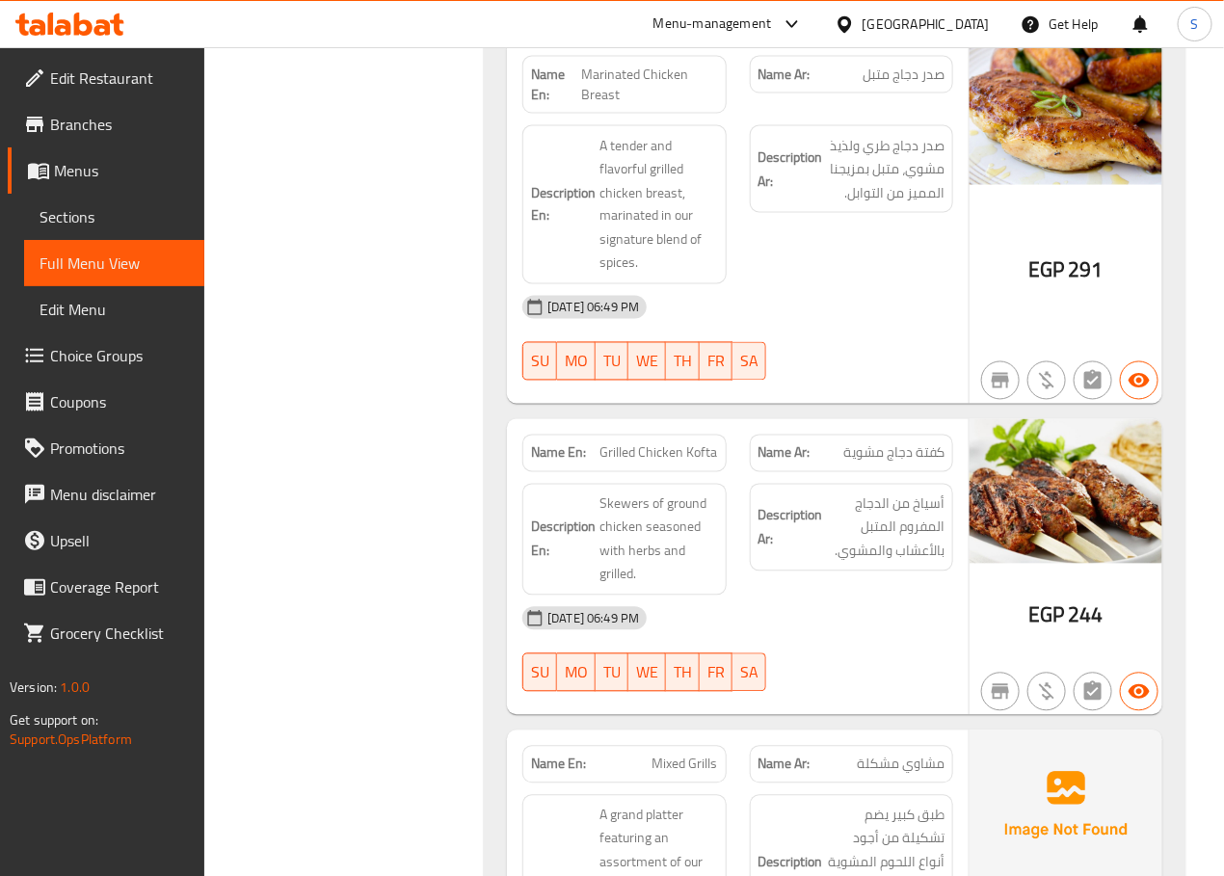
scroll to position [10808, 0]
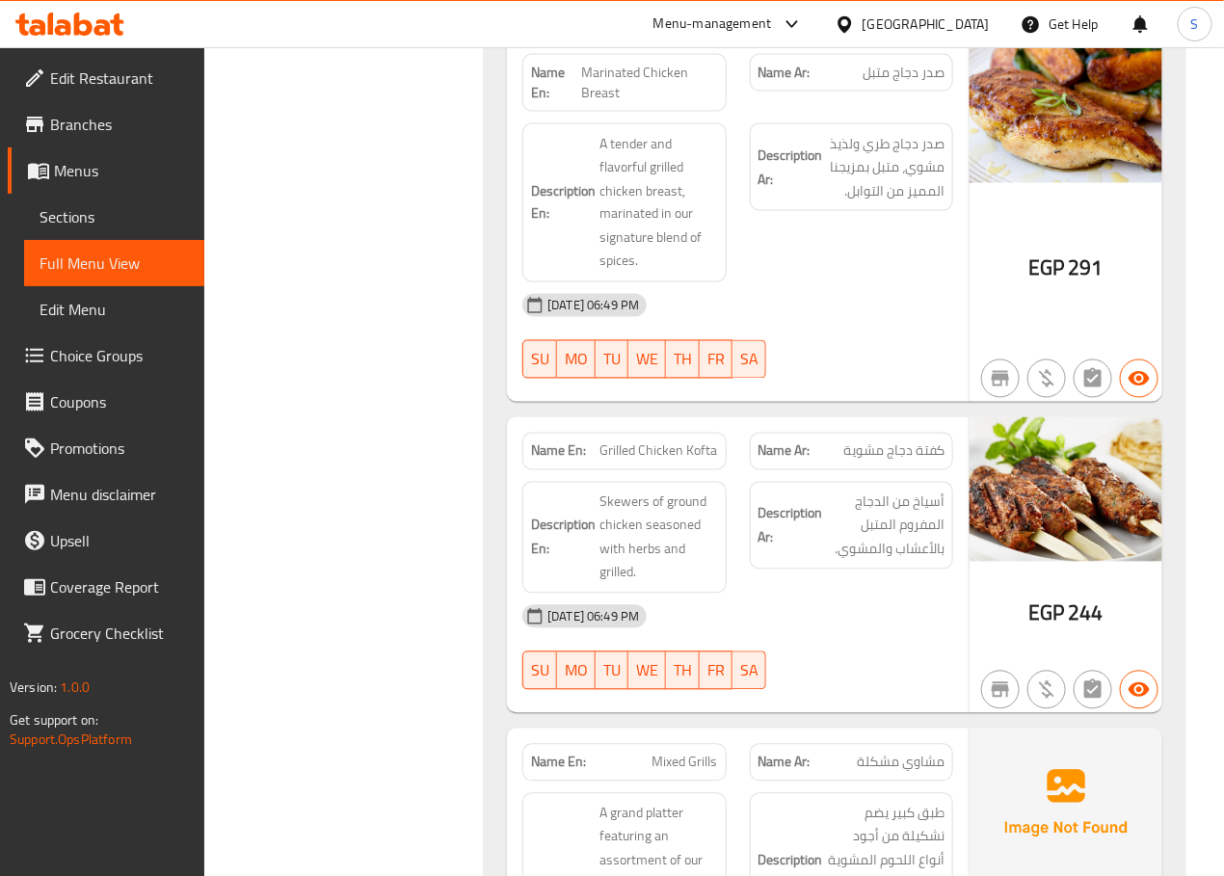
copy span "Marinated Chicken Breast"
click at [402, 461] on div "Filter Branches Branches Popular filters Free items Branch specific items Has c…" at bounding box center [352, 8] width 242 height 21136
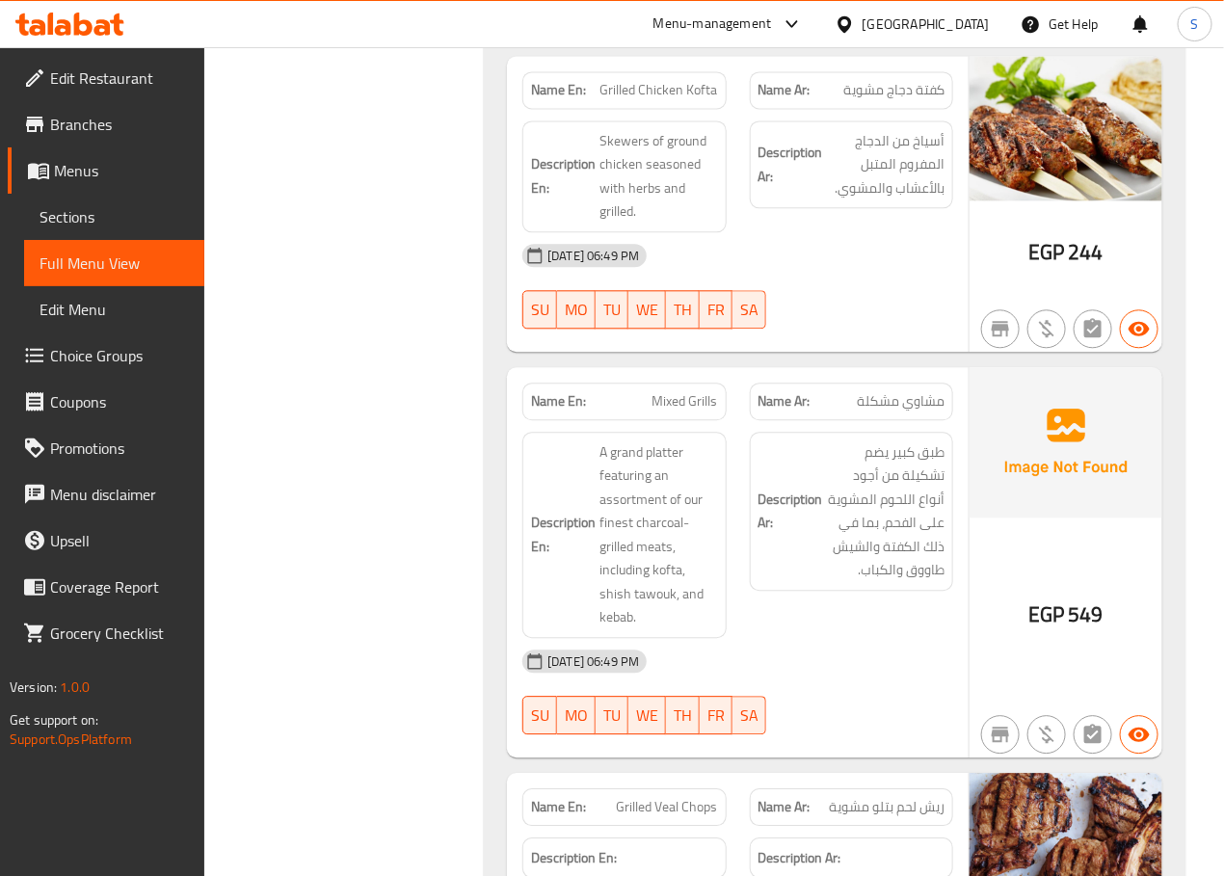
scroll to position [11173, 0]
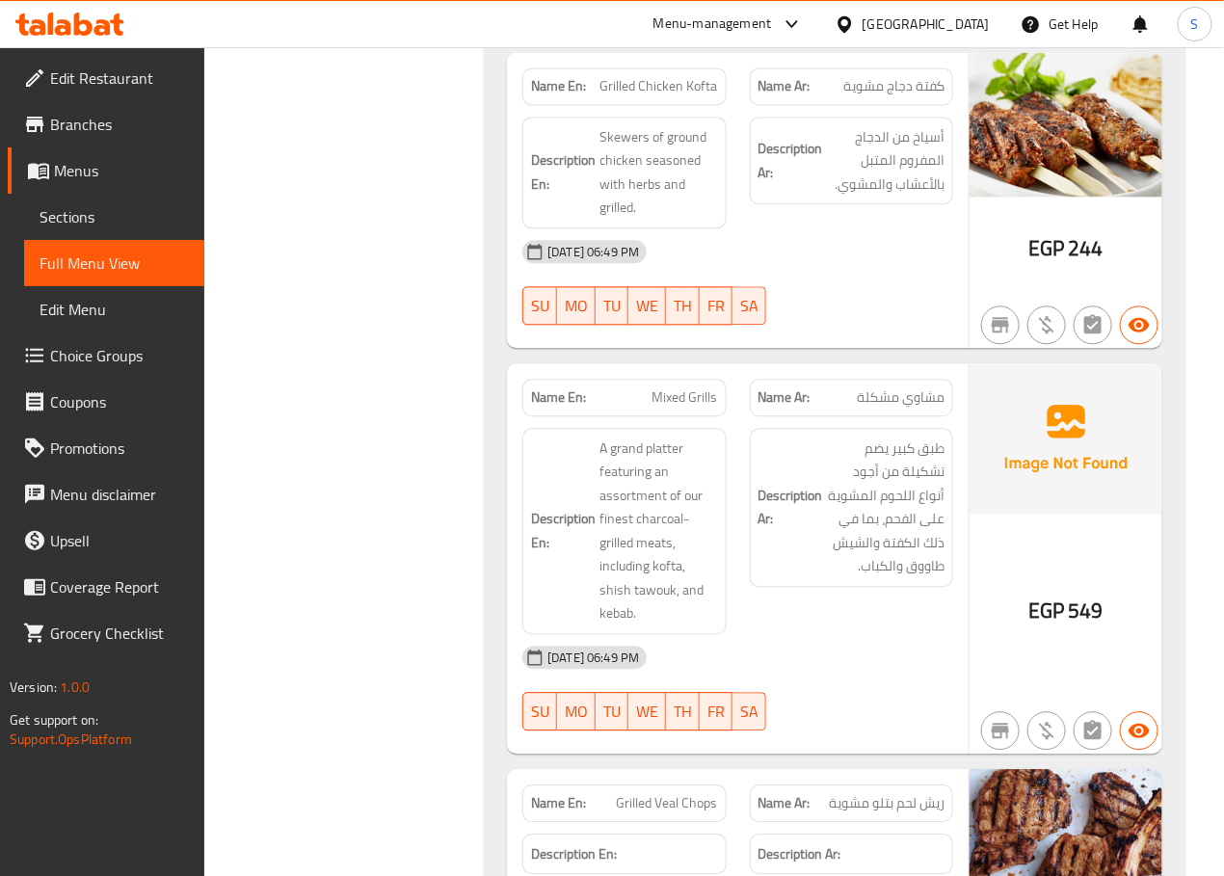
copy span "Mixed Grills"
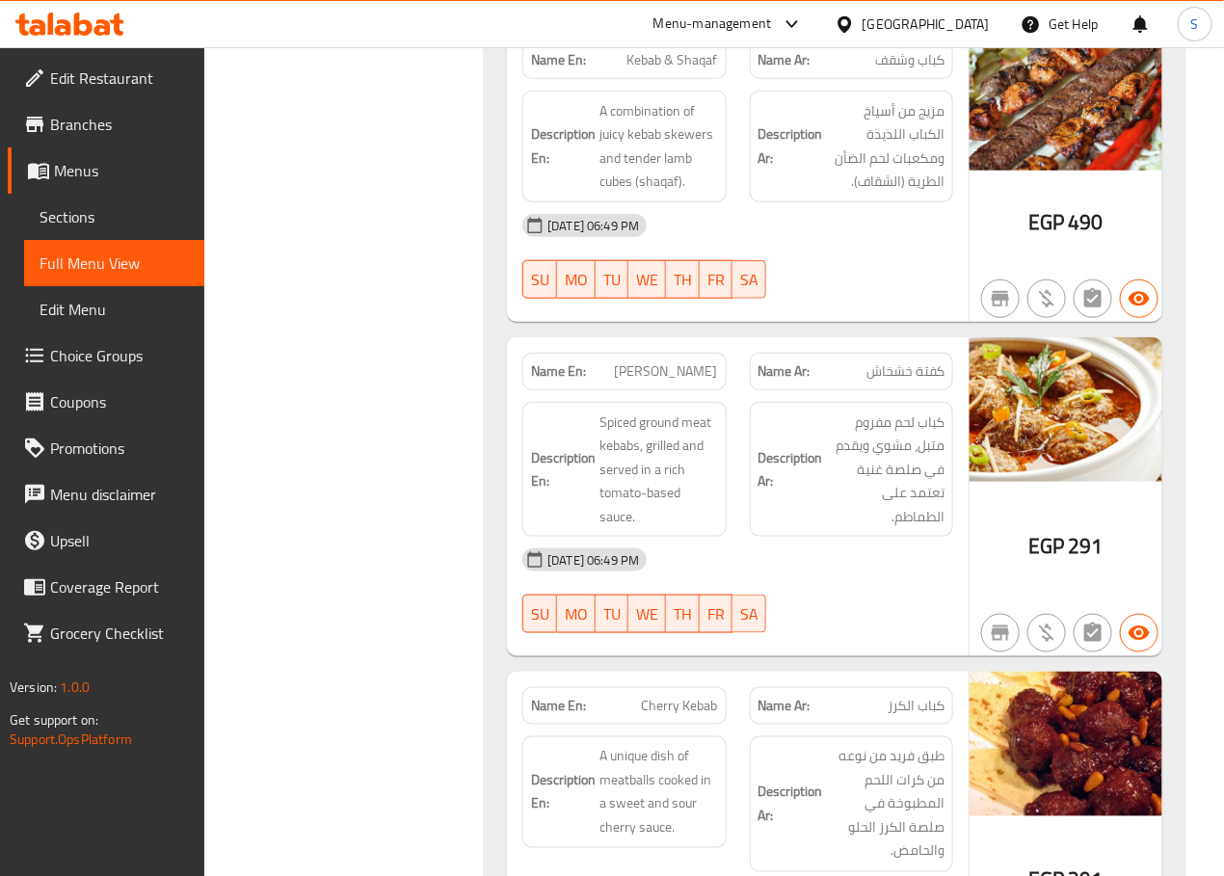
scroll to position [12756, 0]
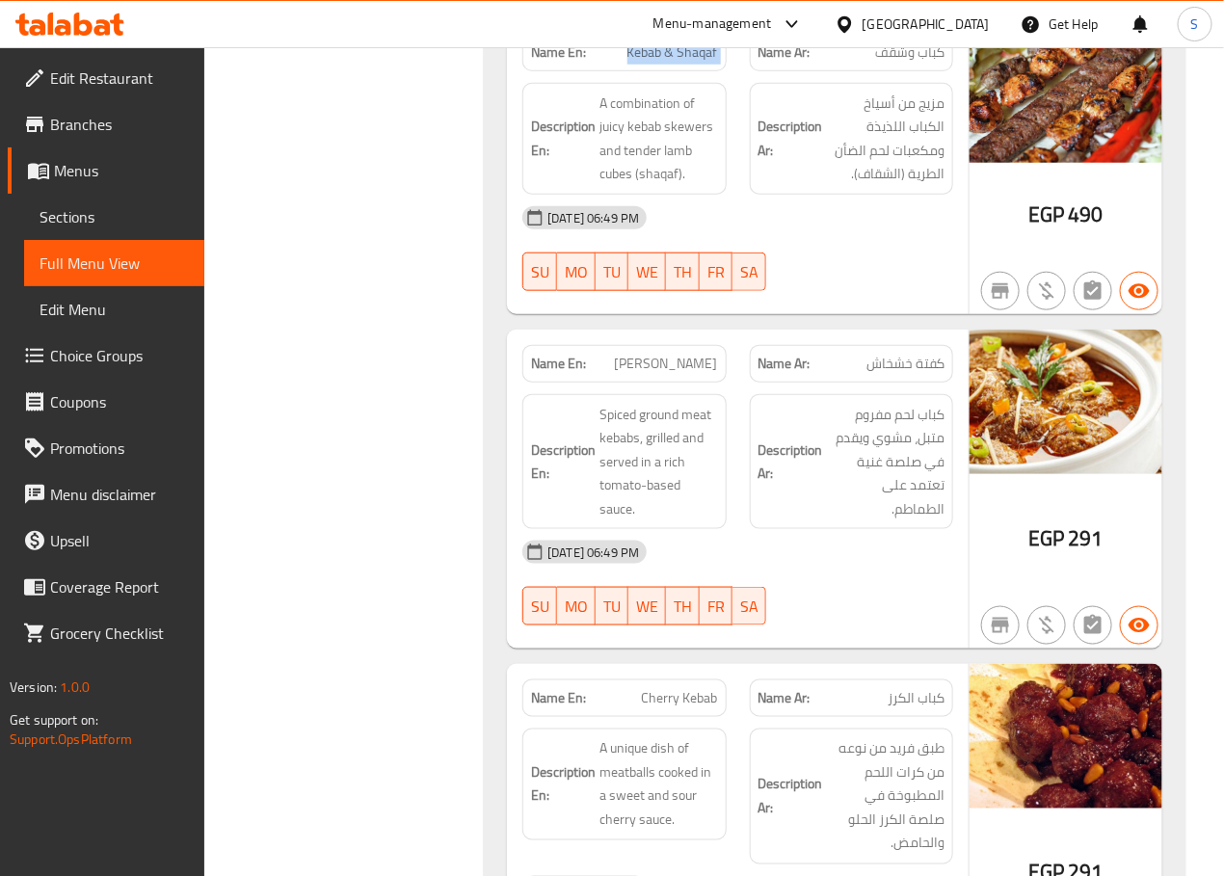
copy span "Kebab & Shaqaf"
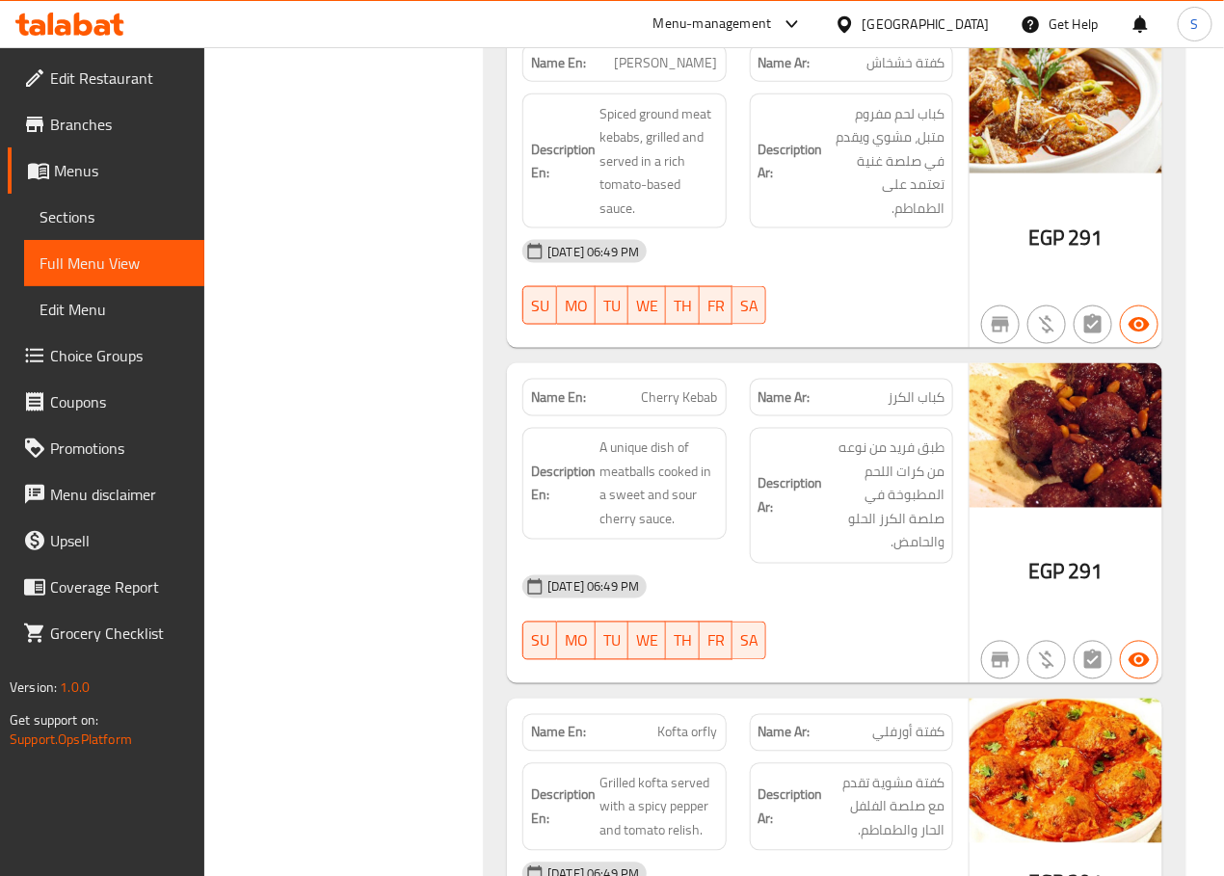
scroll to position [13074, 0]
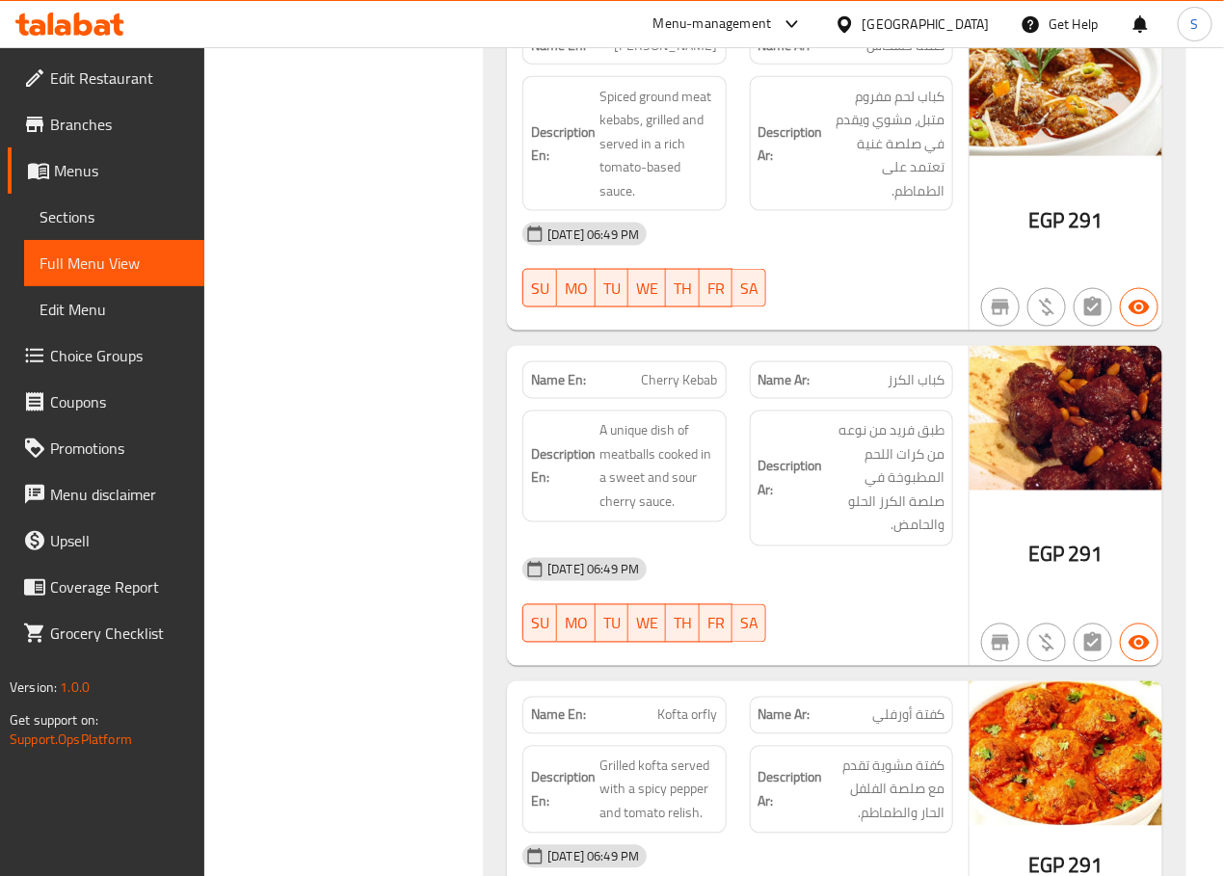
copy span "[PERSON_NAME]"
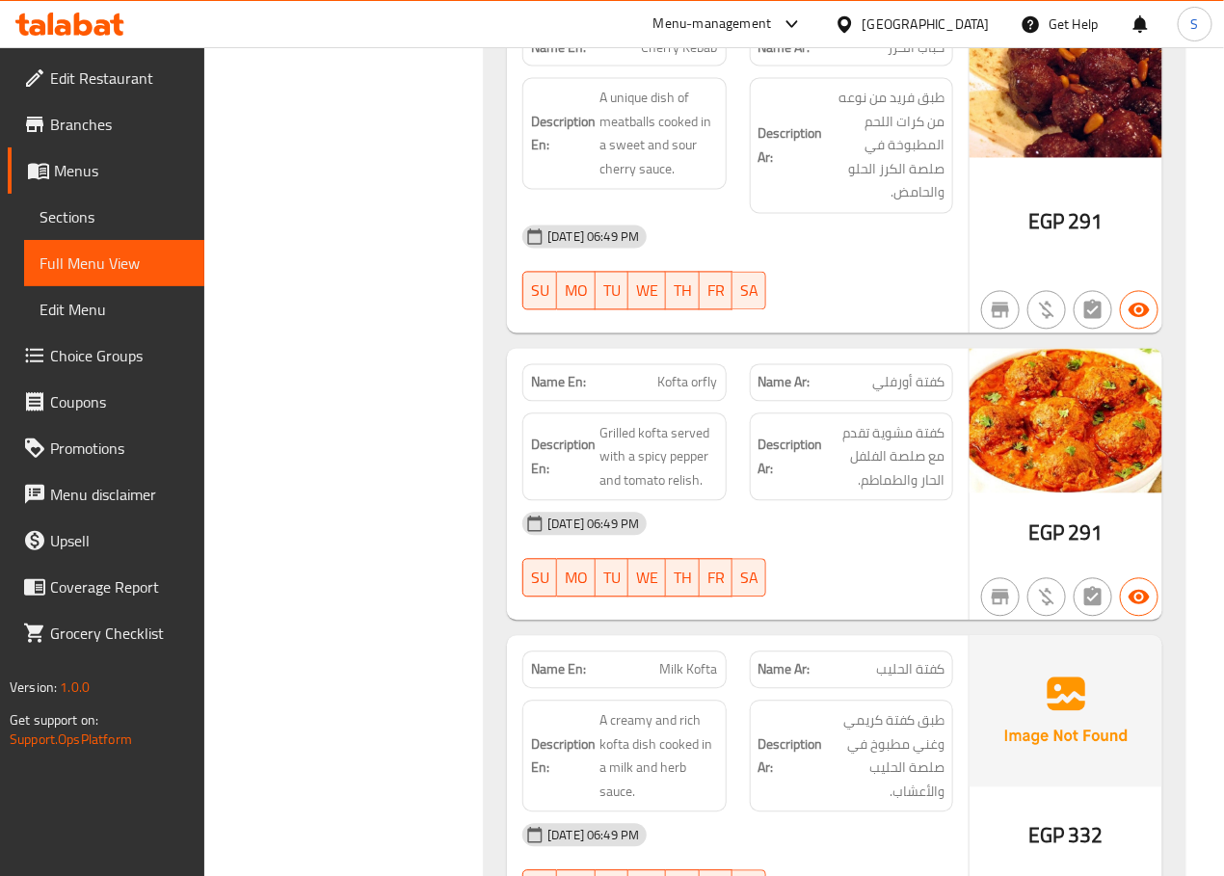
scroll to position [13408, 0]
copy span "Cherry Kebab"
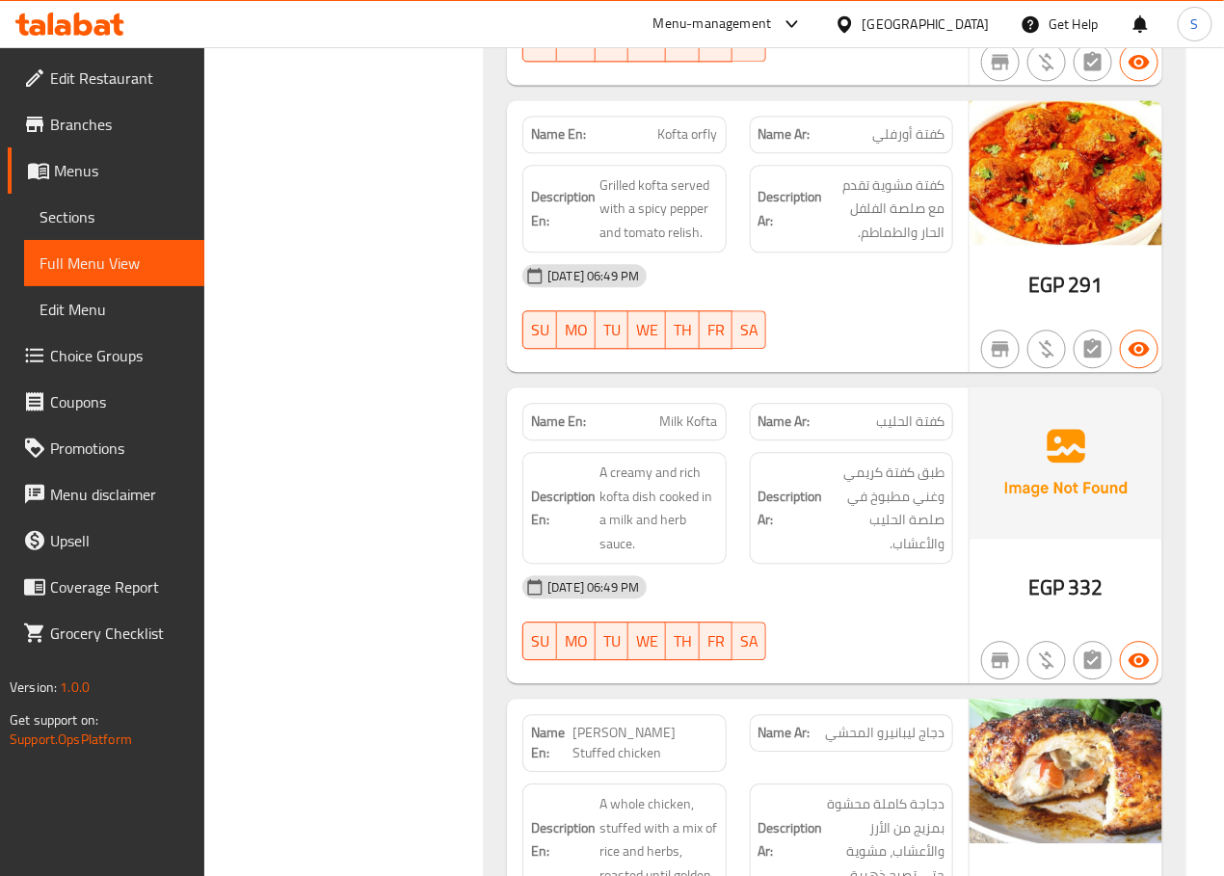
scroll to position [13687, 0]
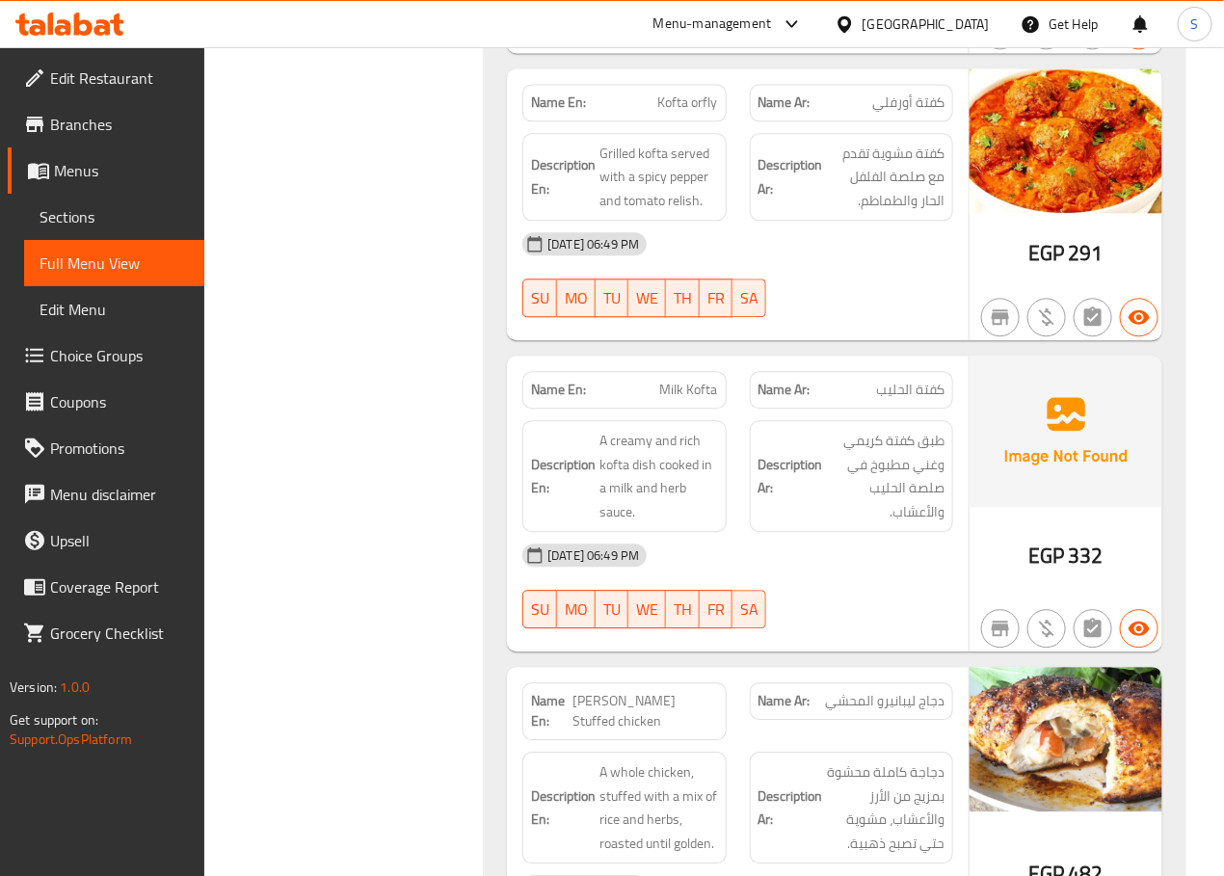
copy span "Kofta orfly"
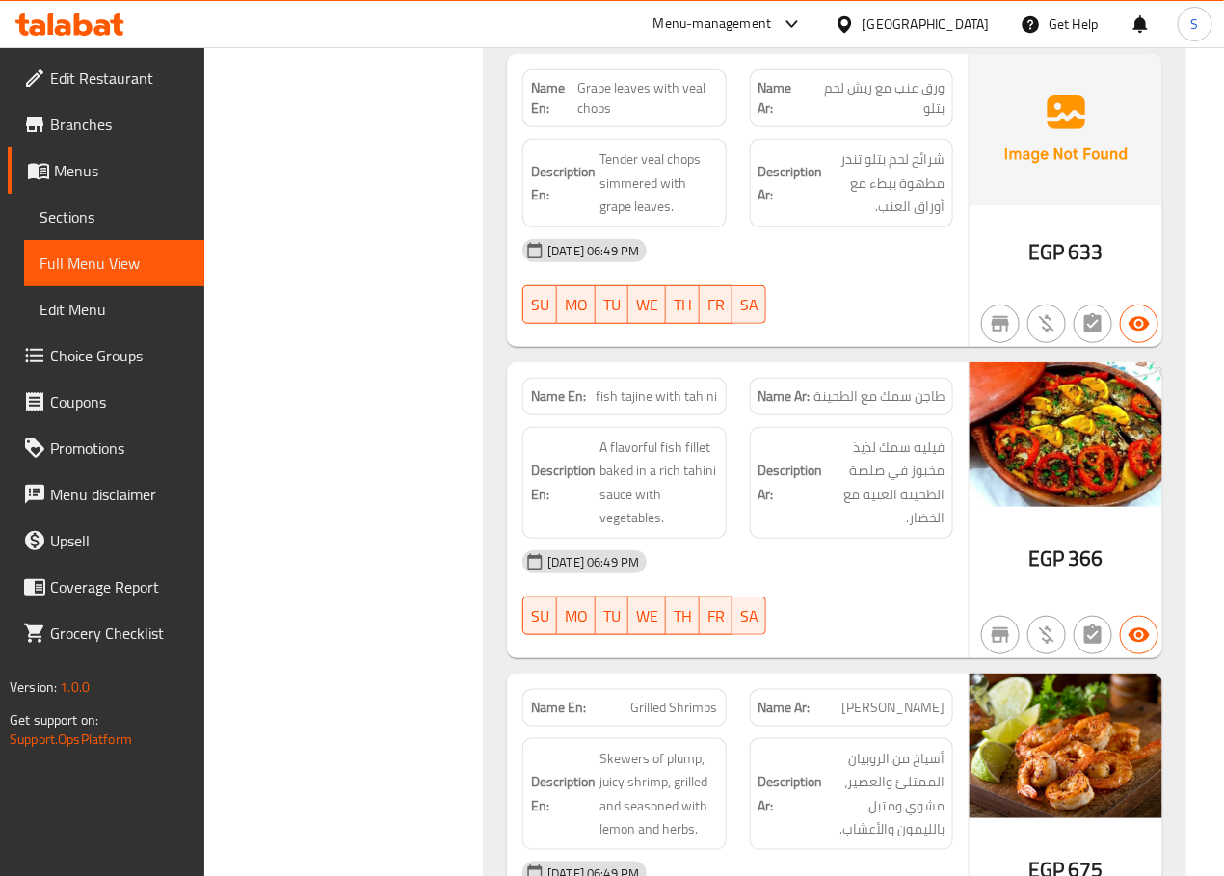
scroll to position [14947, 0]
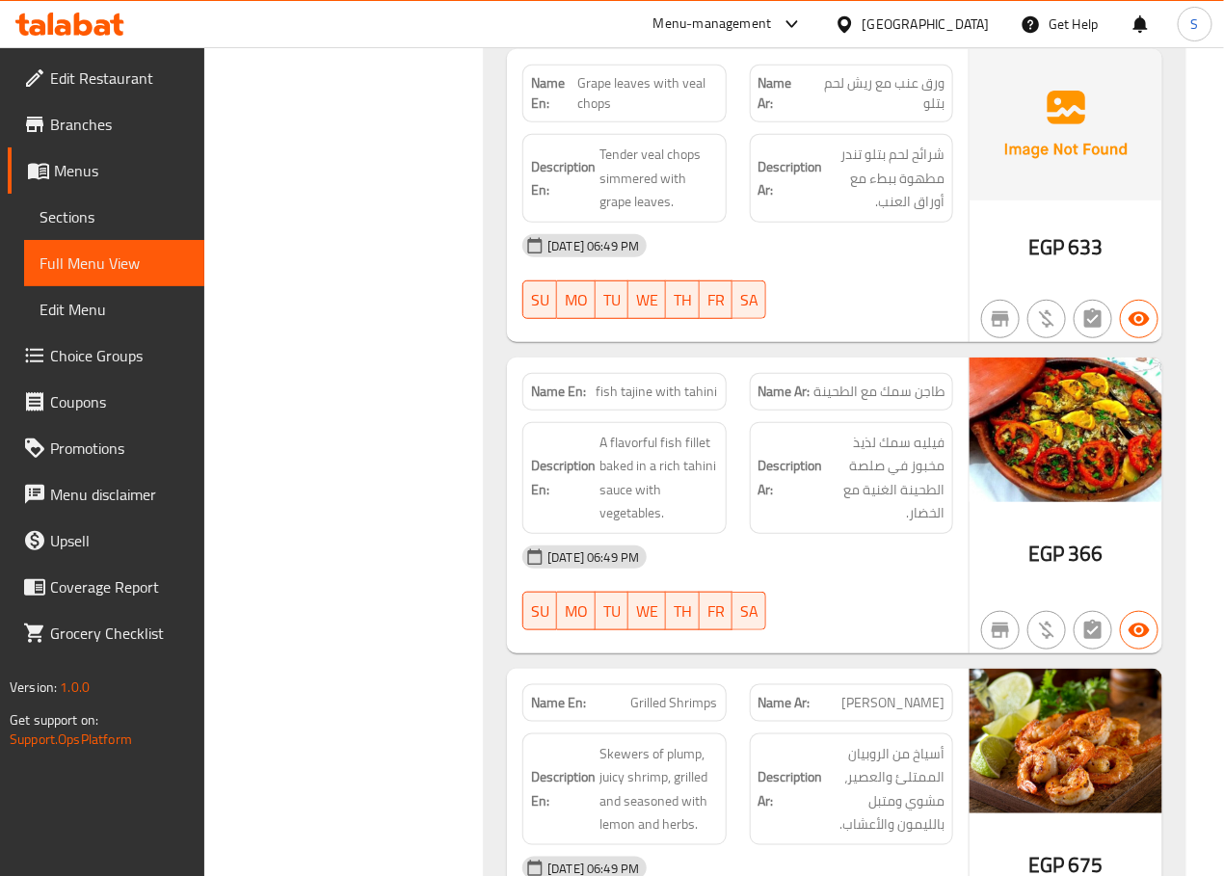
drag, startPoint x: 310, startPoint y: 319, endPoint x: 457, endPoint y: 396, distance: 165.5
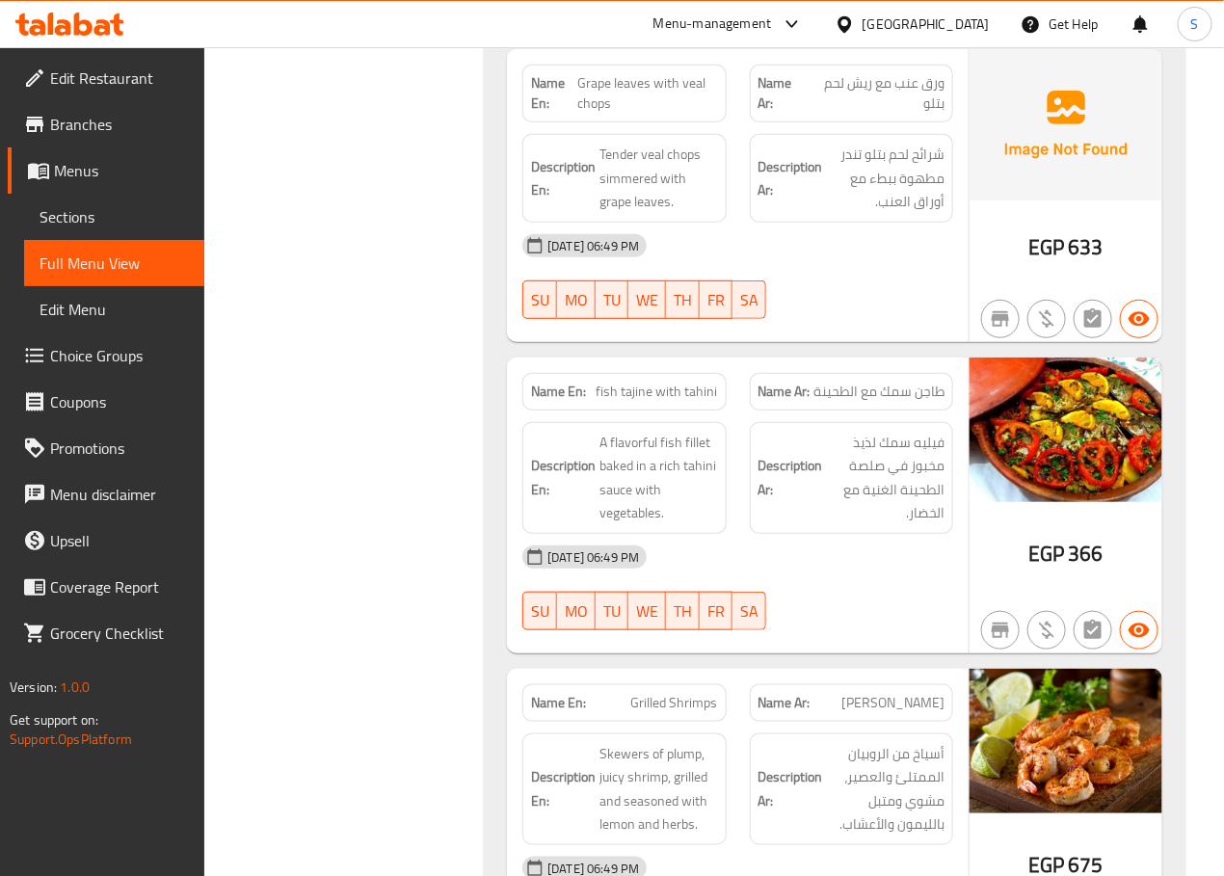
click at [202, 596] on link "Coverage Report" at bounding box center [106, 587] width 197 height 46
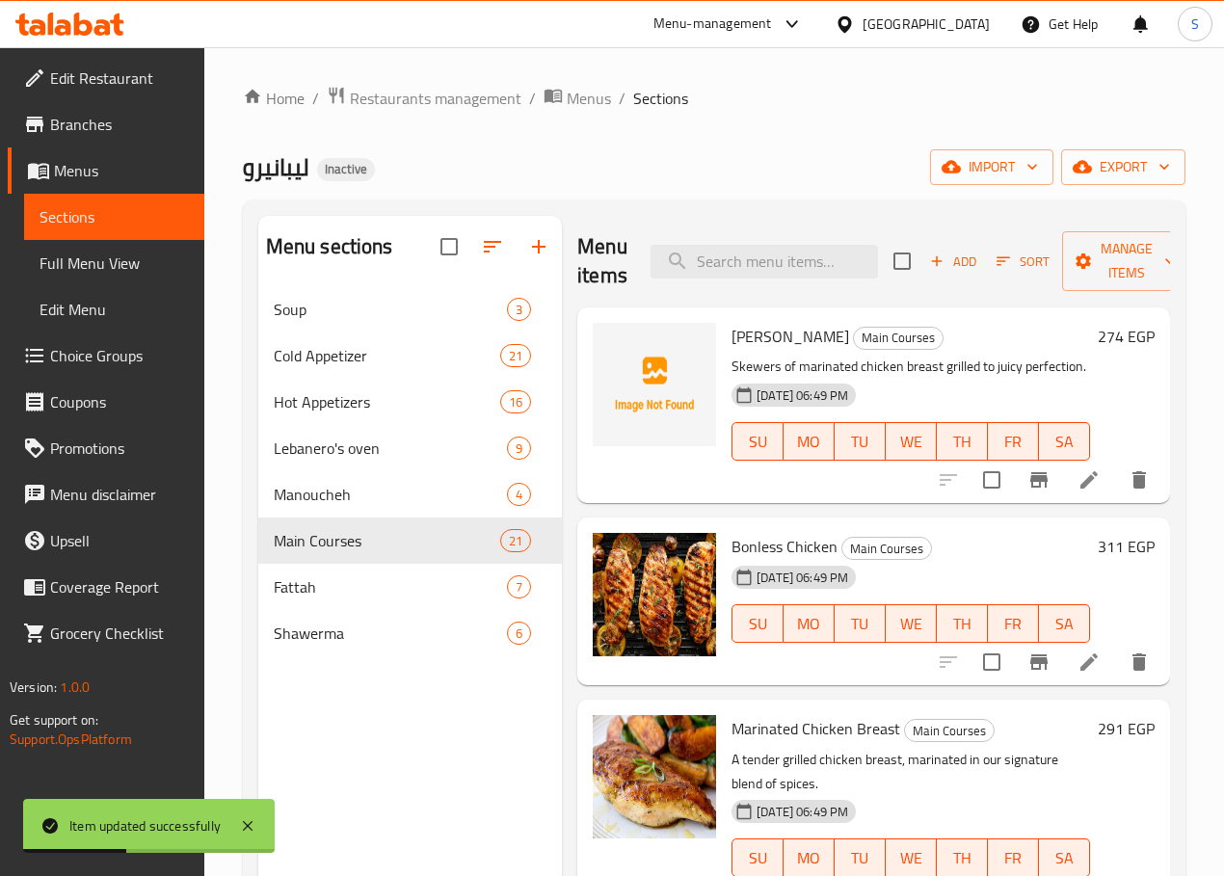
scroll to position [26, 0]
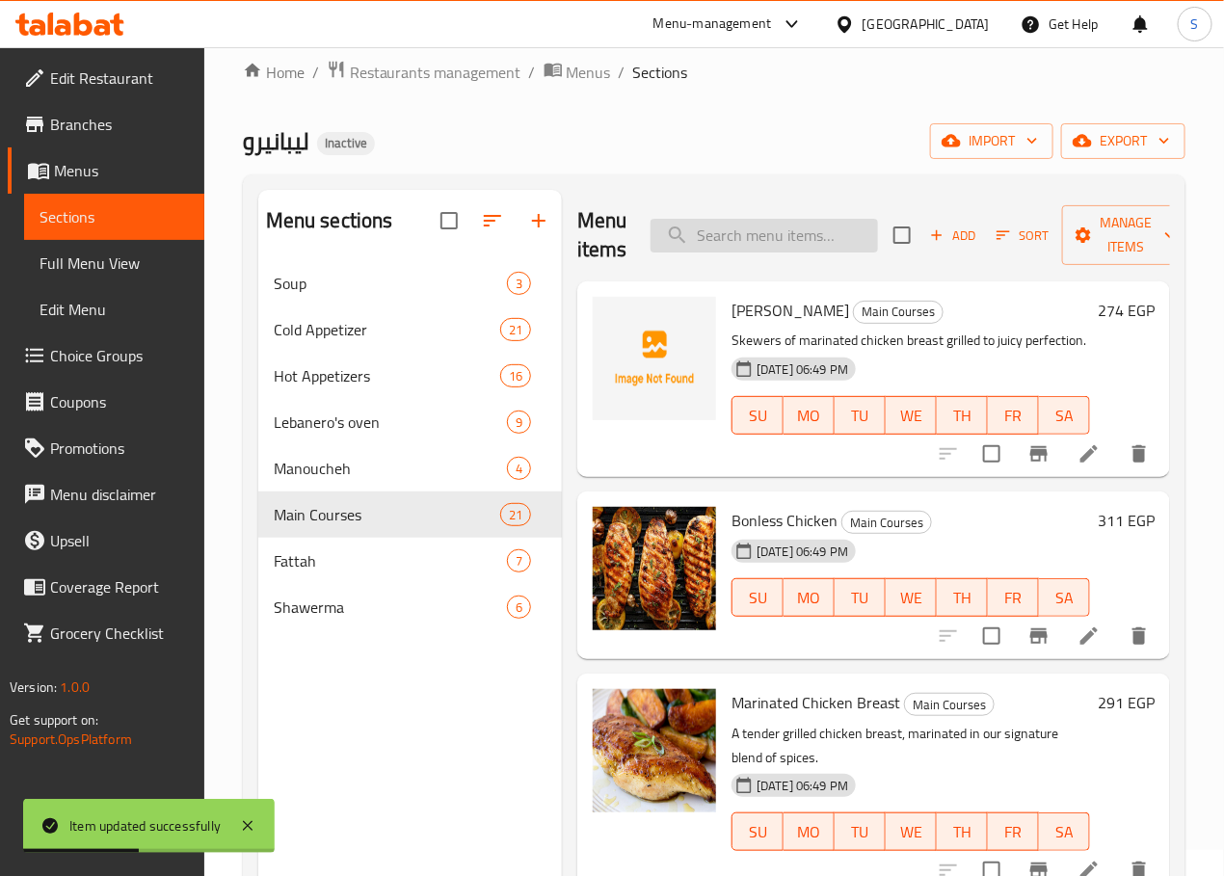
click at [729, 226] on input "search" at bounding box center [763, 236] width 227 height 34
paste input "[PERSON_NAME]"
type input "[PERSON_NAME]"
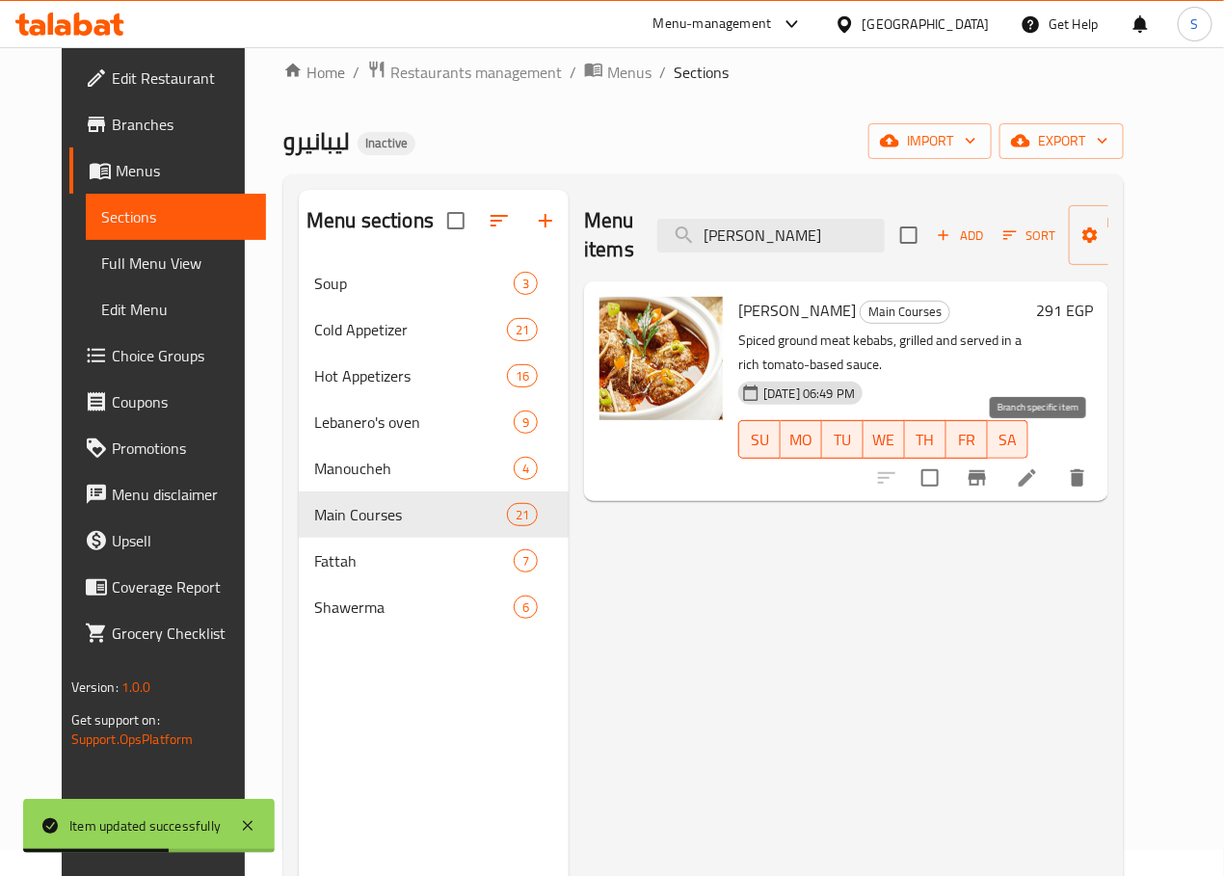
click at [1039, 466] on icon at bounding box center [1027, 477] width 23 height 23
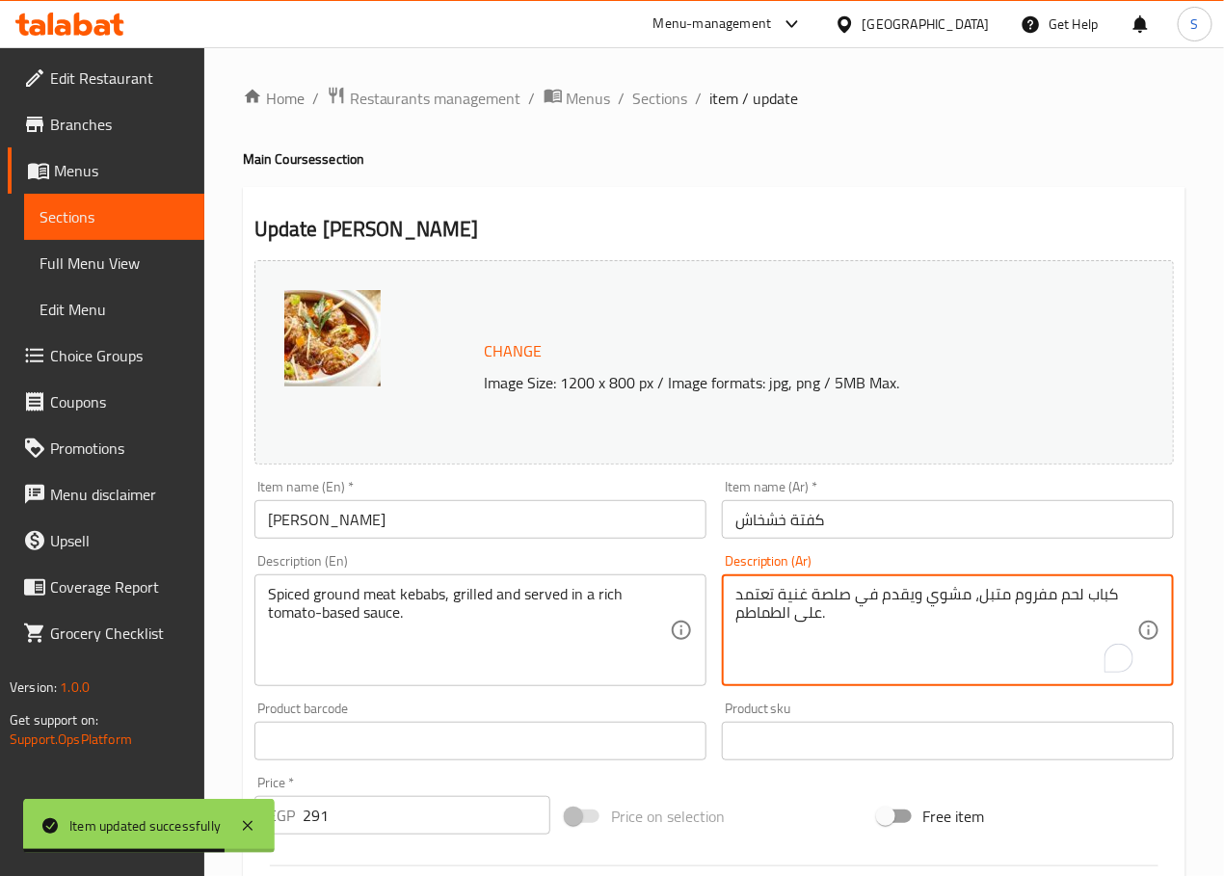
click at [760, 602] on textarea "كباب لحم مفروم متبل، مشوي ويقدم في صلصة غنية تعتمد على الطماطم." at bounding box center [936, 631] width 402 height 92
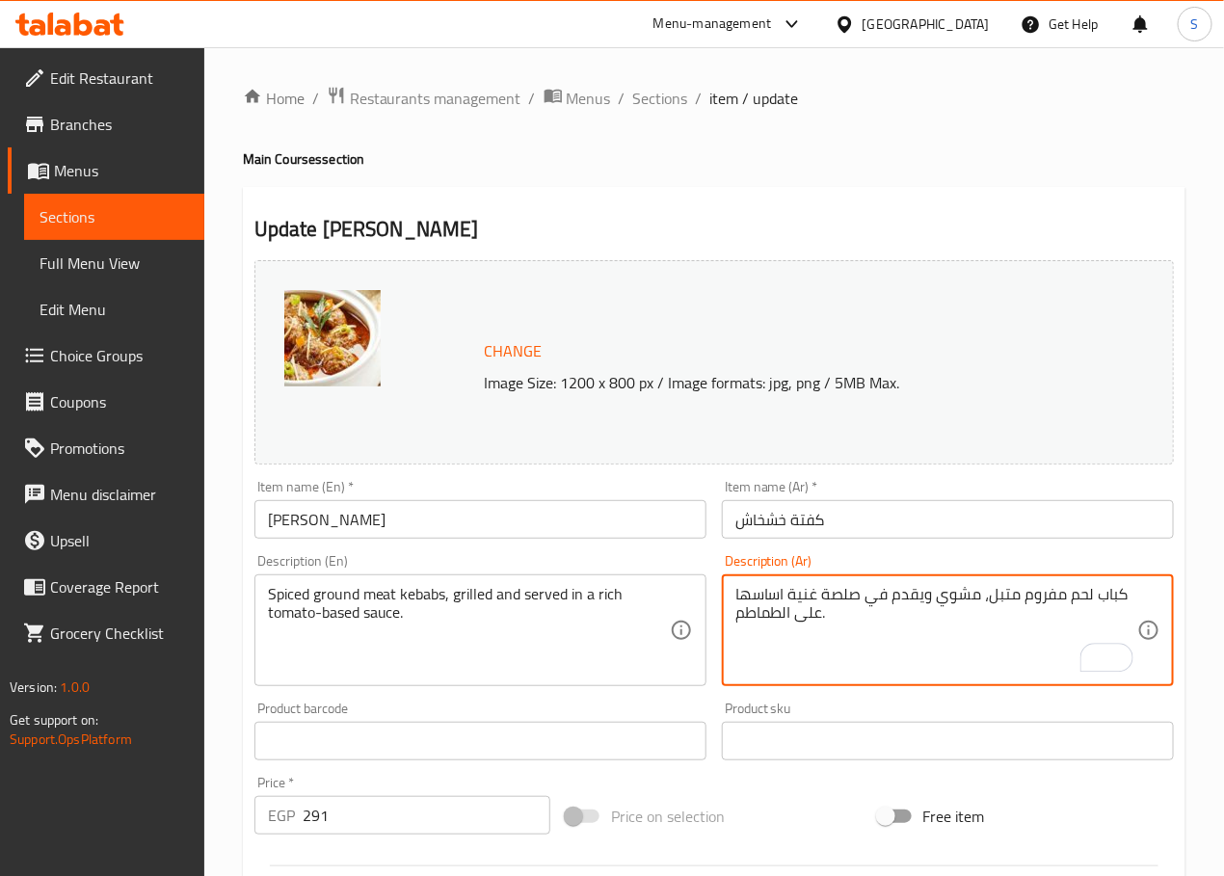
click at [805, 614] on textarea "كباب لحم مفروم متبل، مشوي ويقدم في صلصة غنية اساسها على الطماطم." at bounding box center [936, 631] width 402 height 92
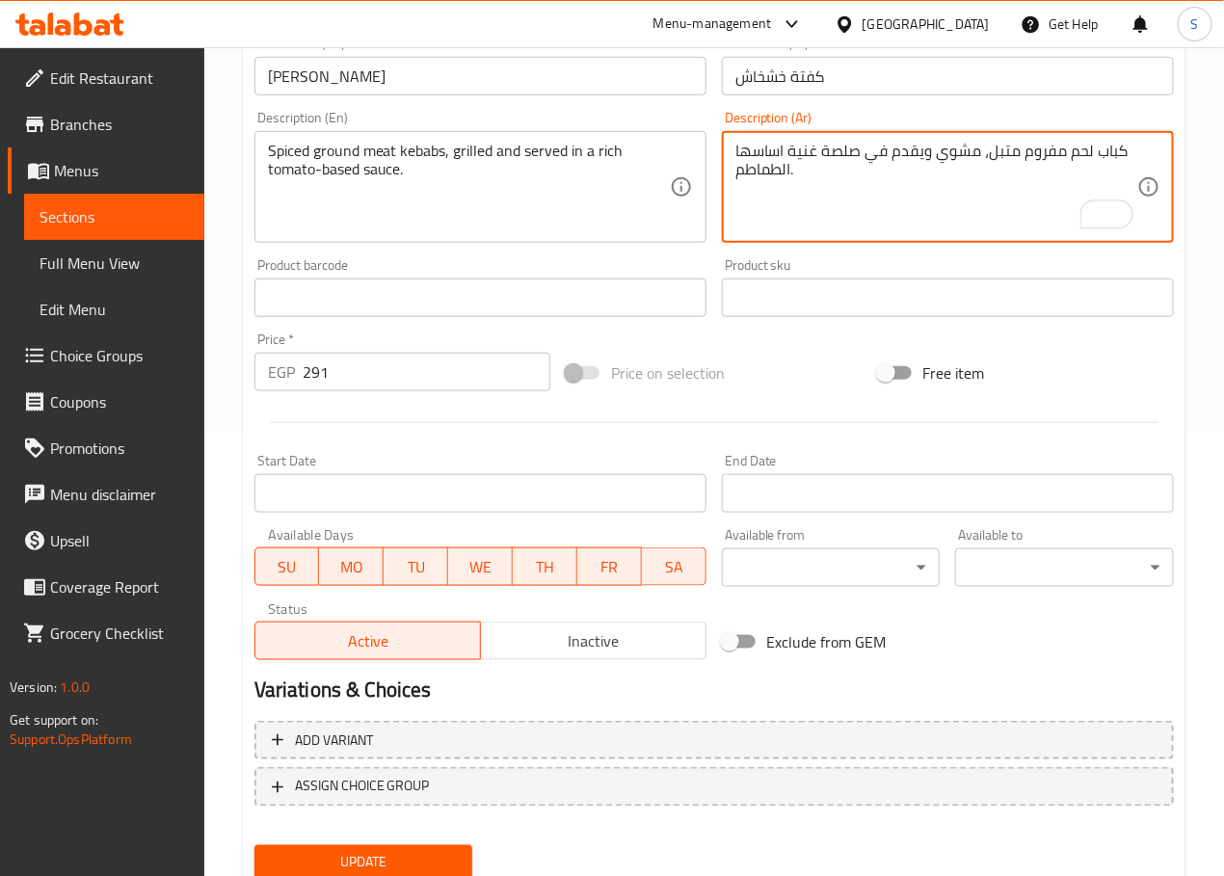
scroll to position [512, 0]
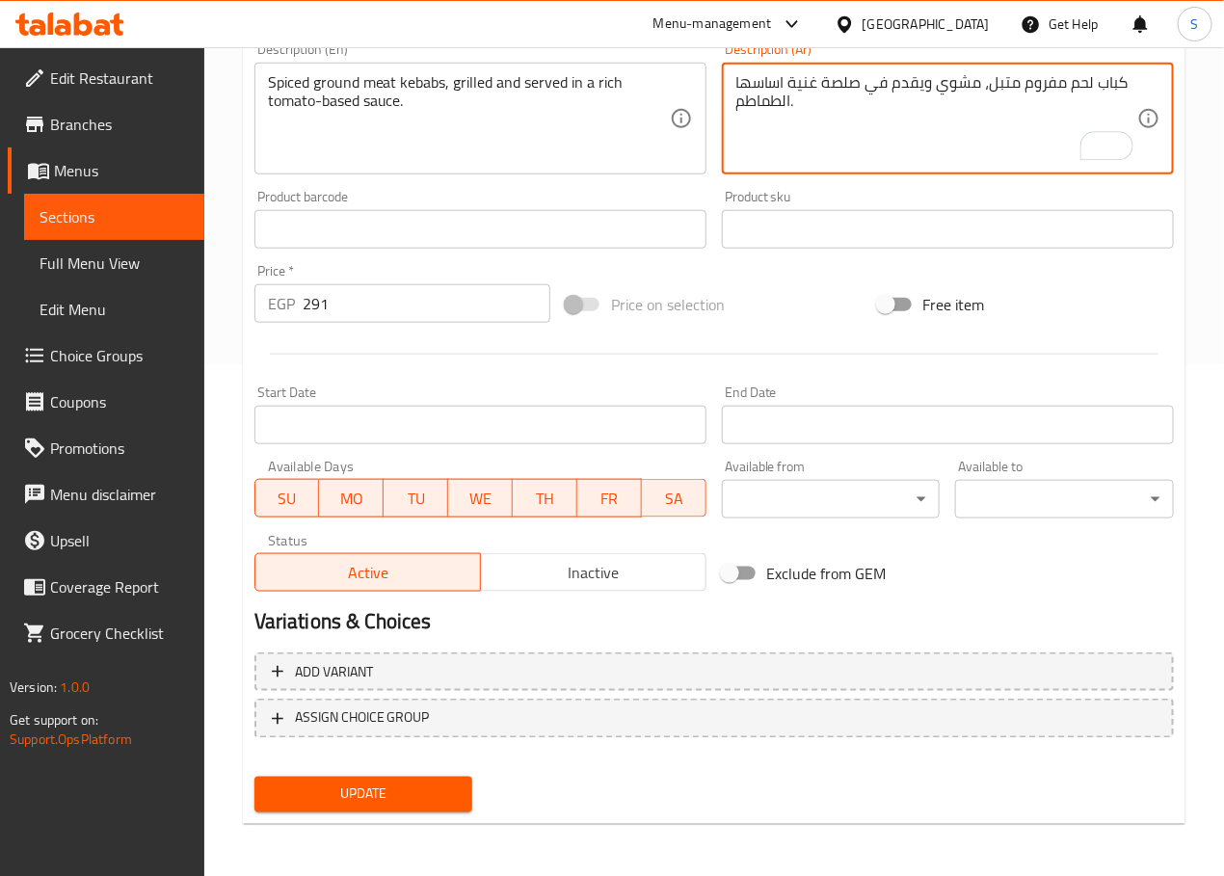
type textarea "كباب لحم مفروم متبل، مشوي ويقدم في صلصة غنية اساسها الطماطم."
click at [371, 790] on span "Update" at bounding box center [364, 794] width 188 height 24
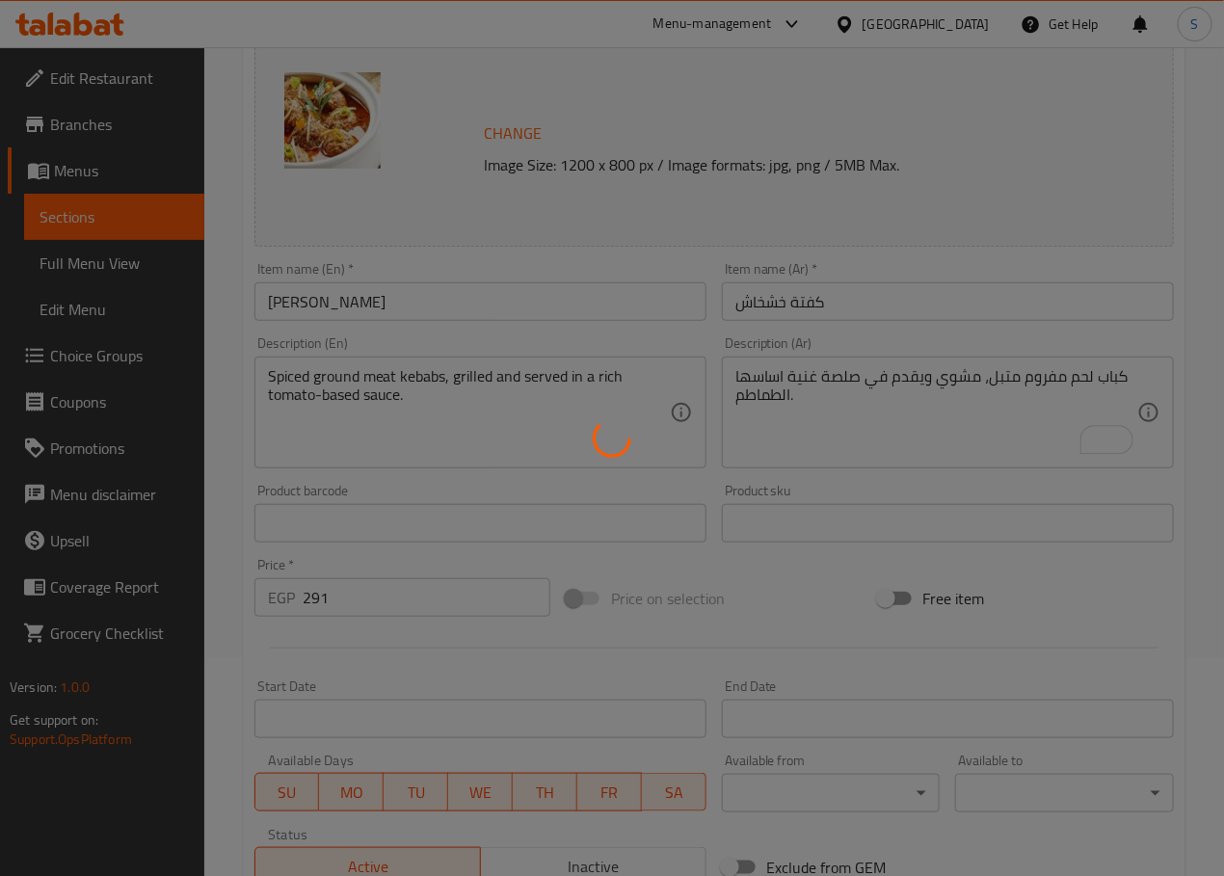
scroll to position [0, 0]
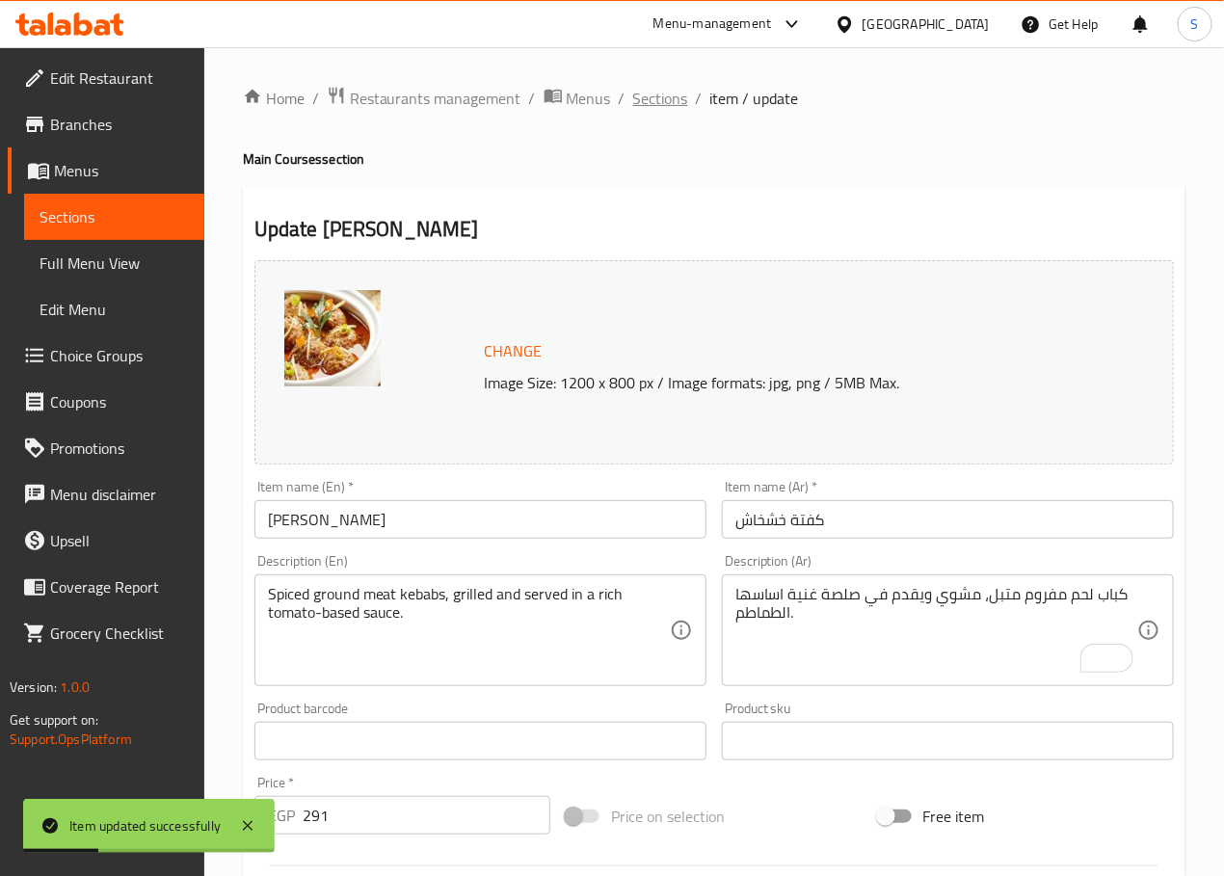
click at [663, 96] on span "Sections" at bounding box center [660, 98] width 55 height 23
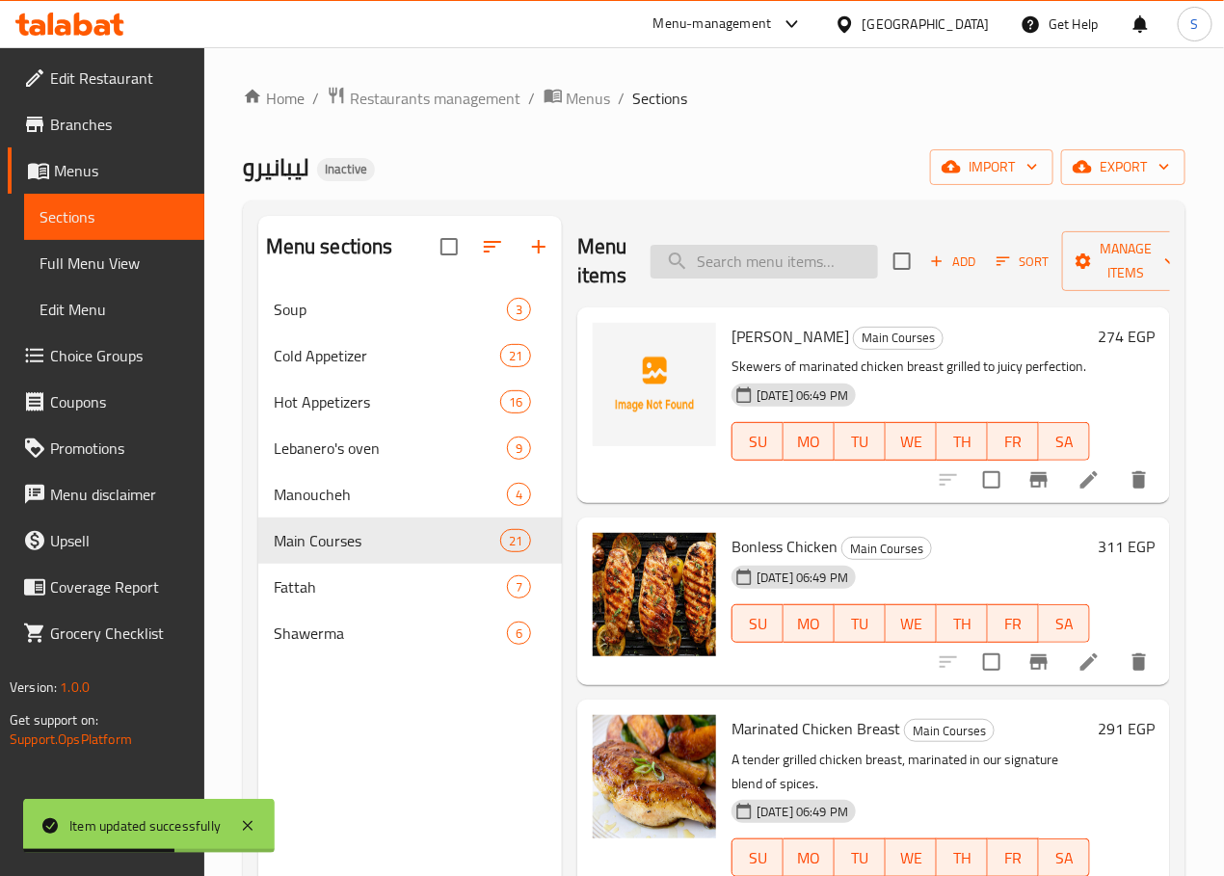
click at [750, 251] on input "search" at bounding box center [763, 262] width 227 height 34
paste input "Cherry Kebab"
type input "Cherry Kebab"
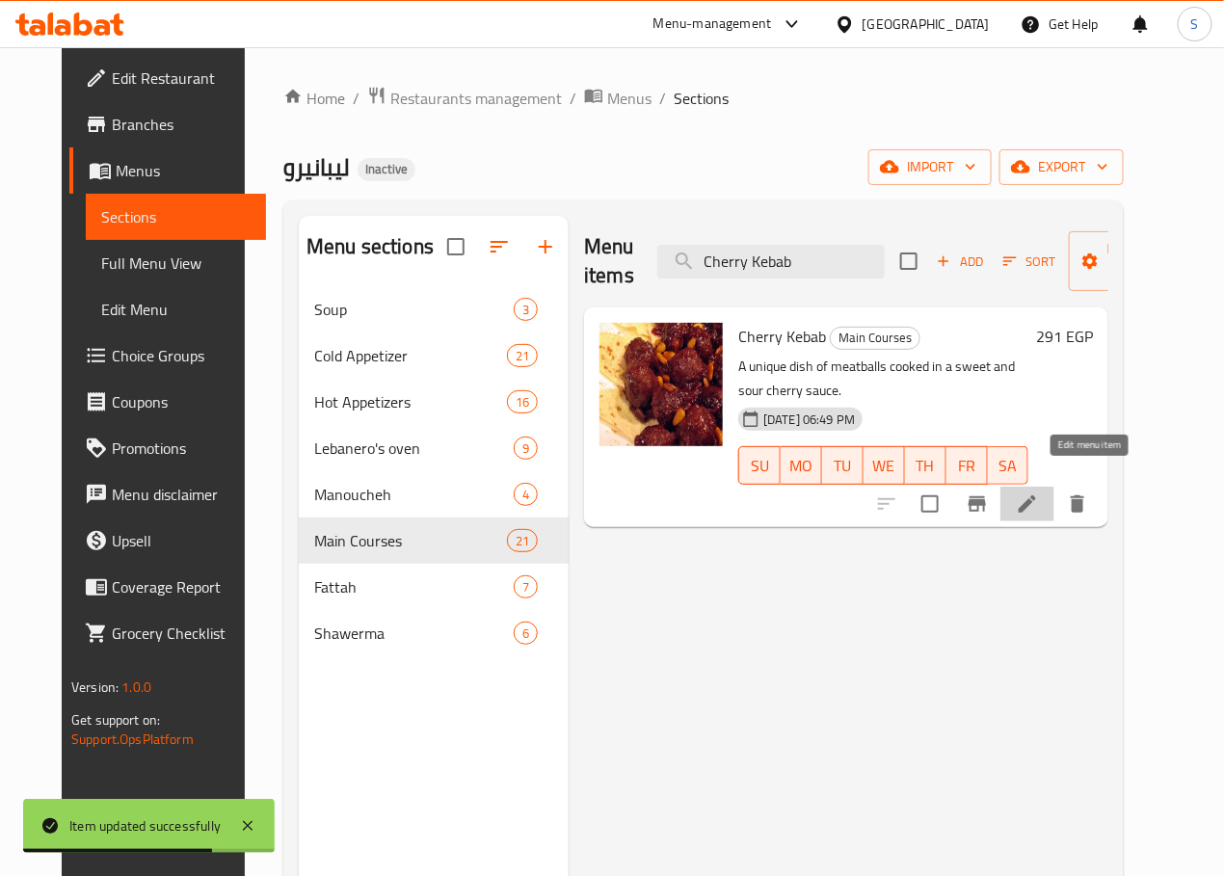
click at [1039, 492] on icon at bounding box center [1027, 503] width 23 height 23
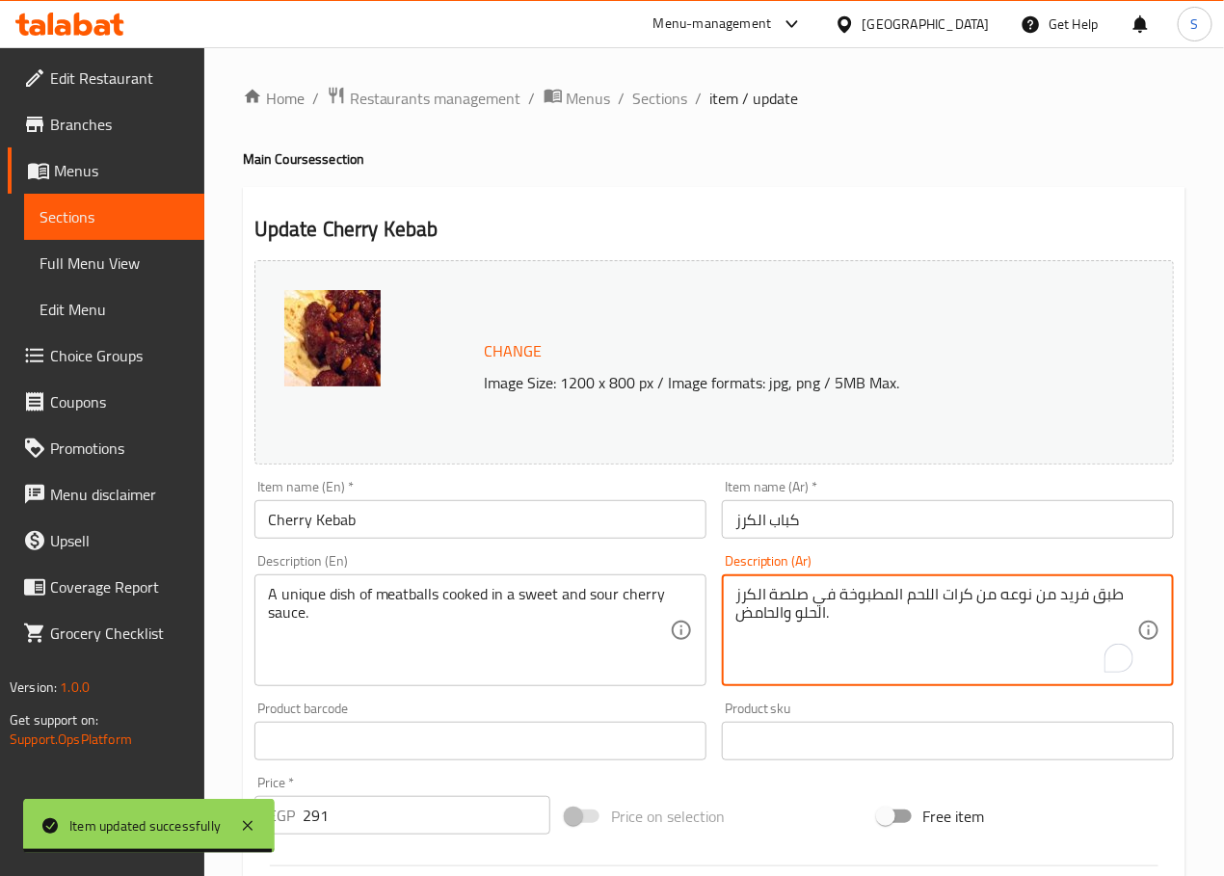
click at [1017, 598] on textarea "طبق فريد من نوعه من كرات اللحم المطبوخة في صلصة الكرز الحلو والحامض." at bounding box center [936, 631] width 402 height 92
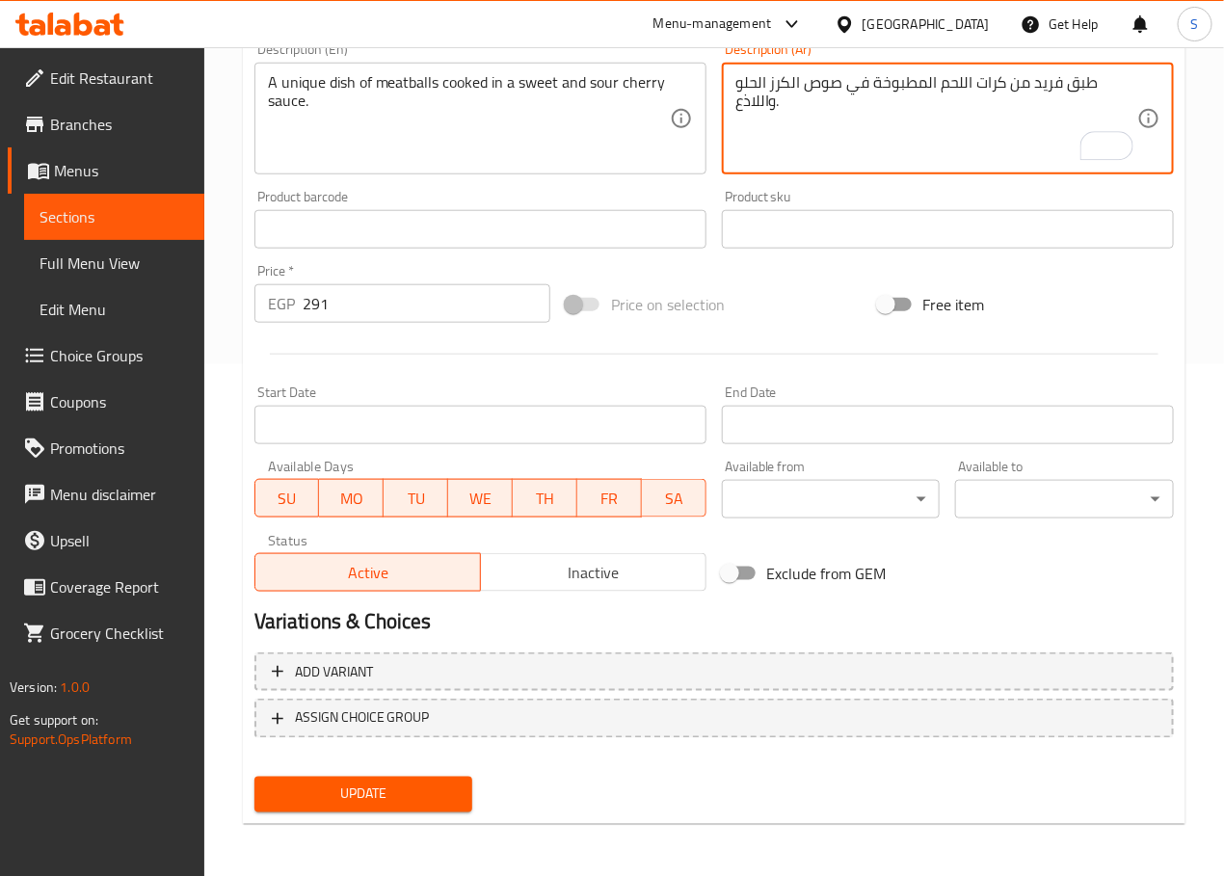
type textarea "طبق فريد من كرات اللحم المطبوخة في صوص الكرز الحلو واللاذع."
click at [347, 777] on button "Update" at bounding box center [363, 795] width 219 height 36
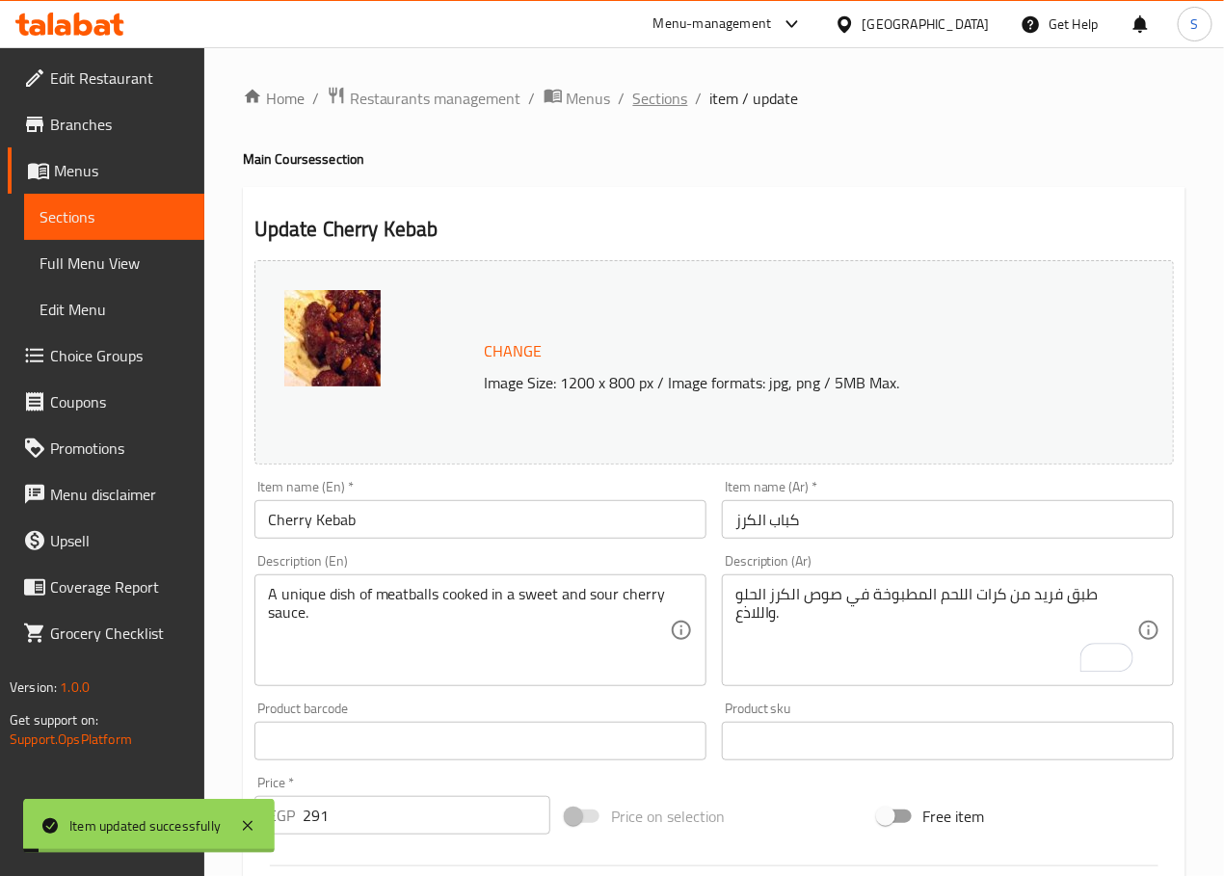
click at [665, 104] on span "Sections" at bounding box center [660, 98] width 55 height 23
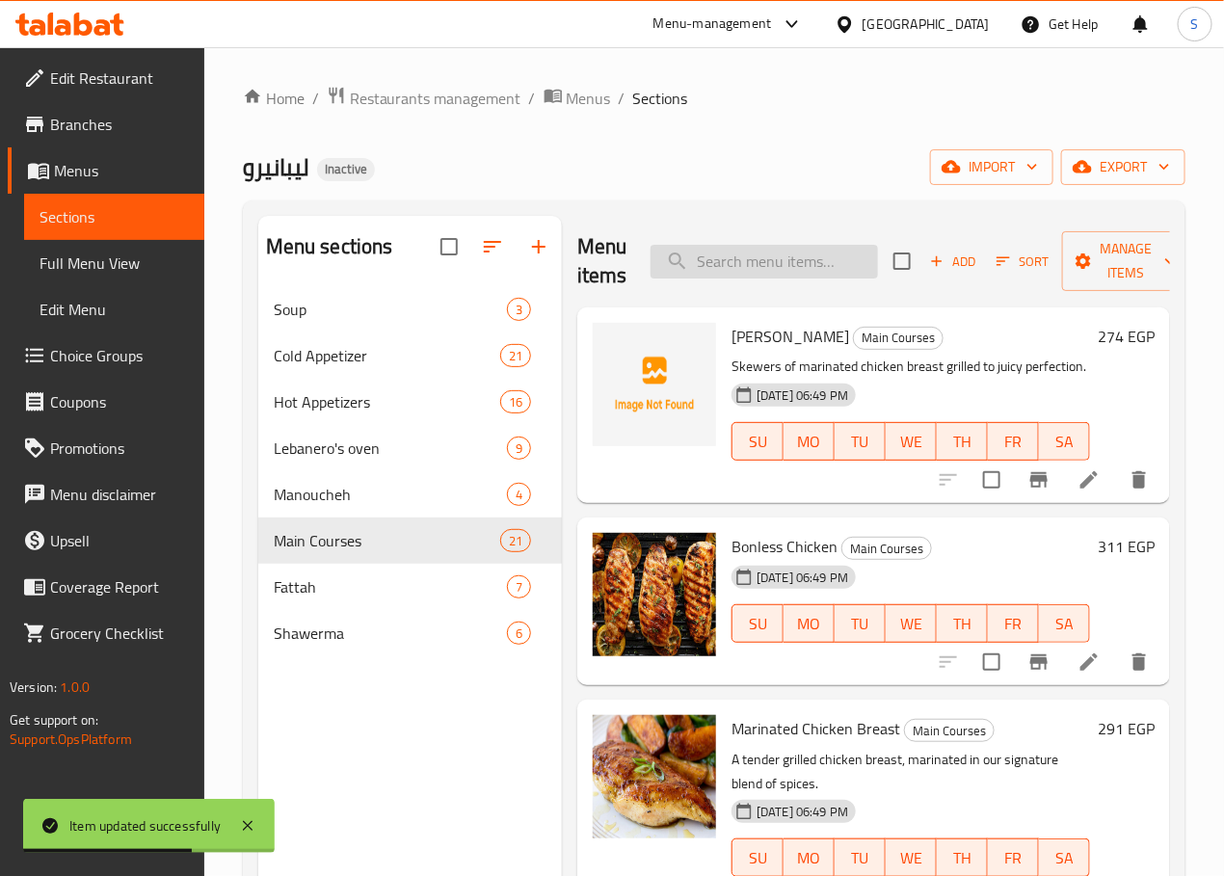
click at [741, 260] on input "search" at bounding box center [763, 262] width 227 height 34
paste input "Kofta orfly"
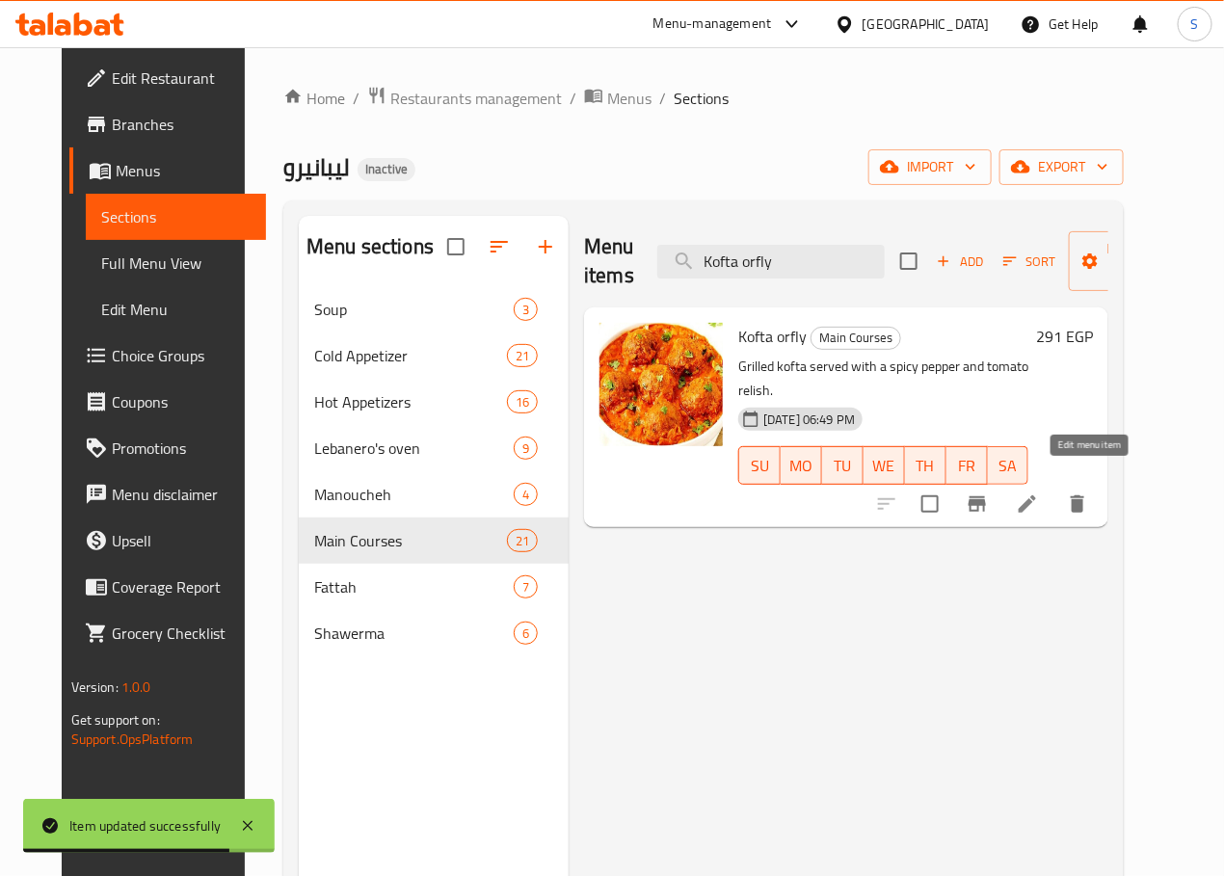
type input "Kofta orfly"
click at [1039, 492] on icon at bounding box center [1027, 503] width 23 height 23
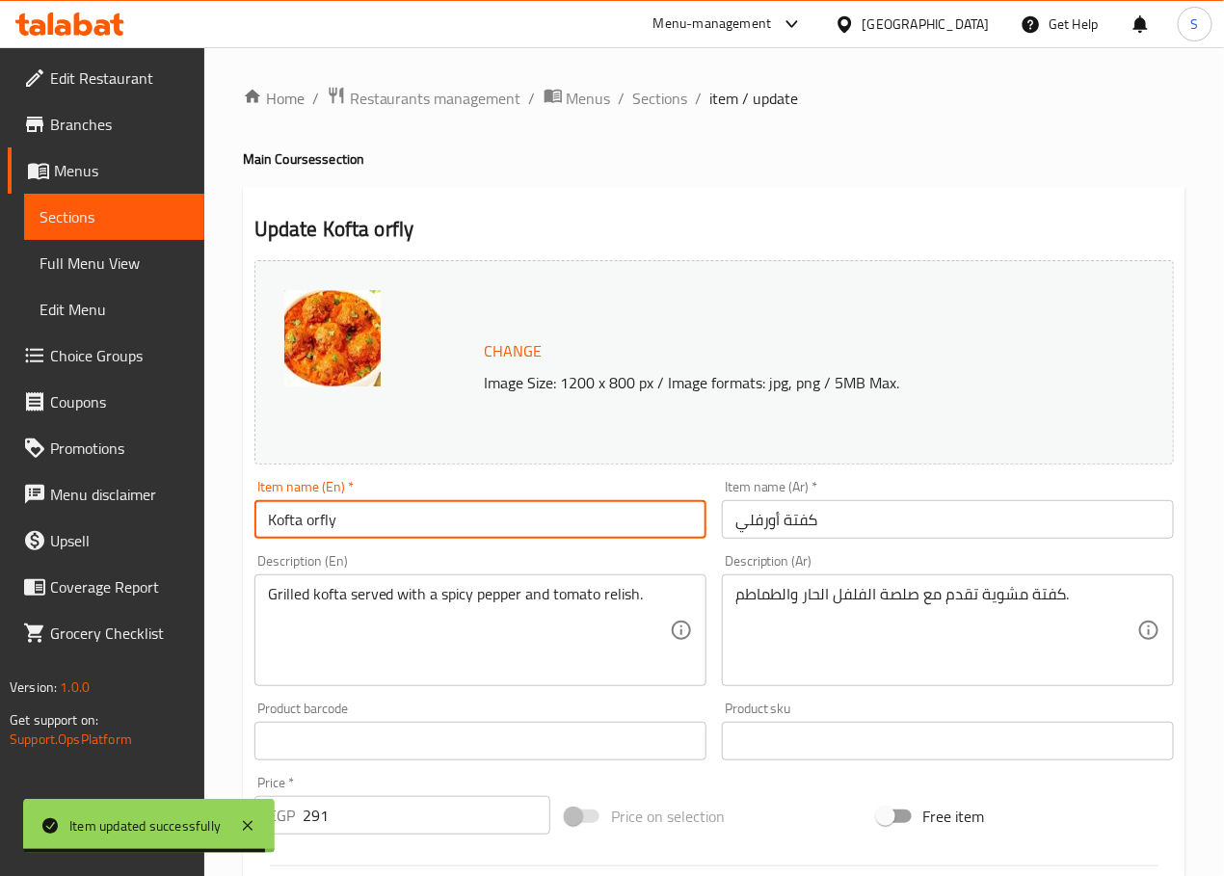
click at [315, 524] on input "Kofta orfly" at bounding box center [480, 519] width 452 height 39
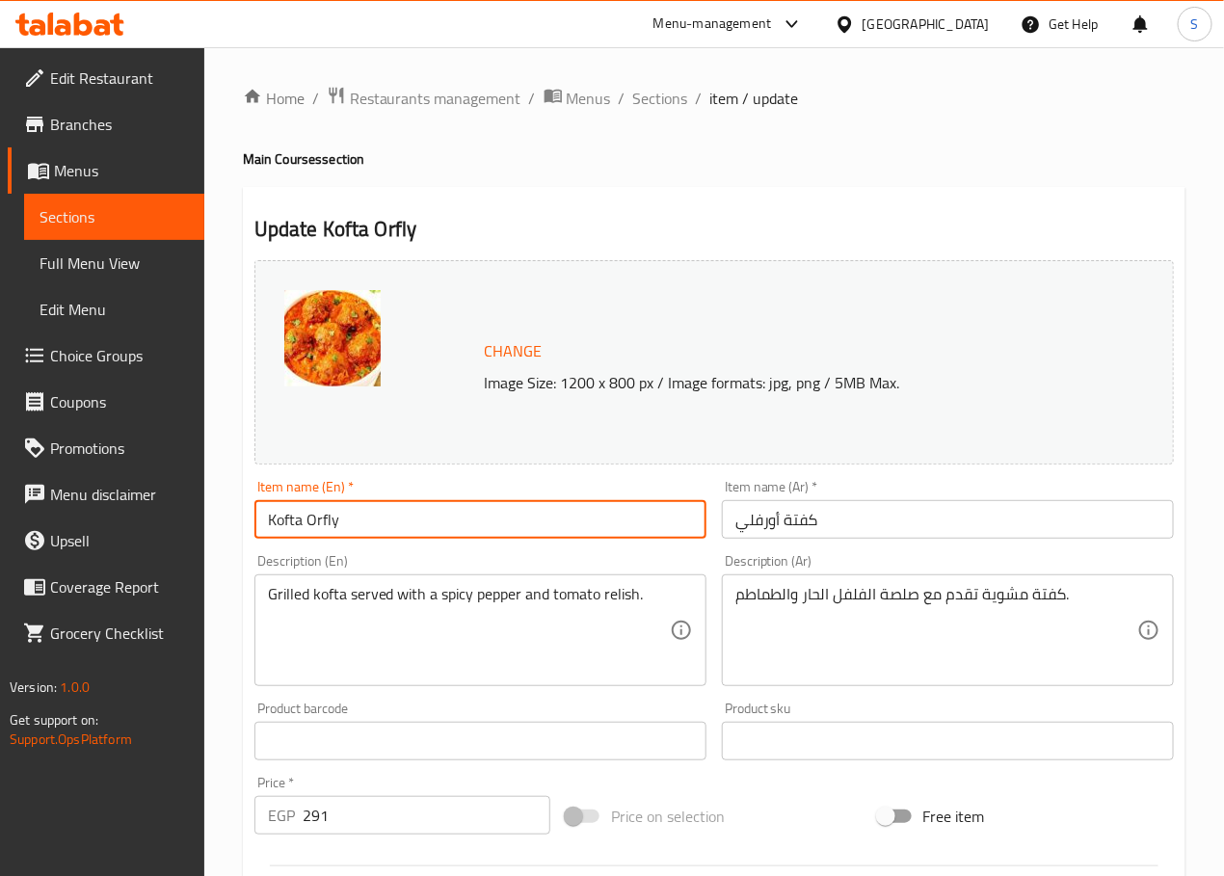
type input "Kofta Orfly"
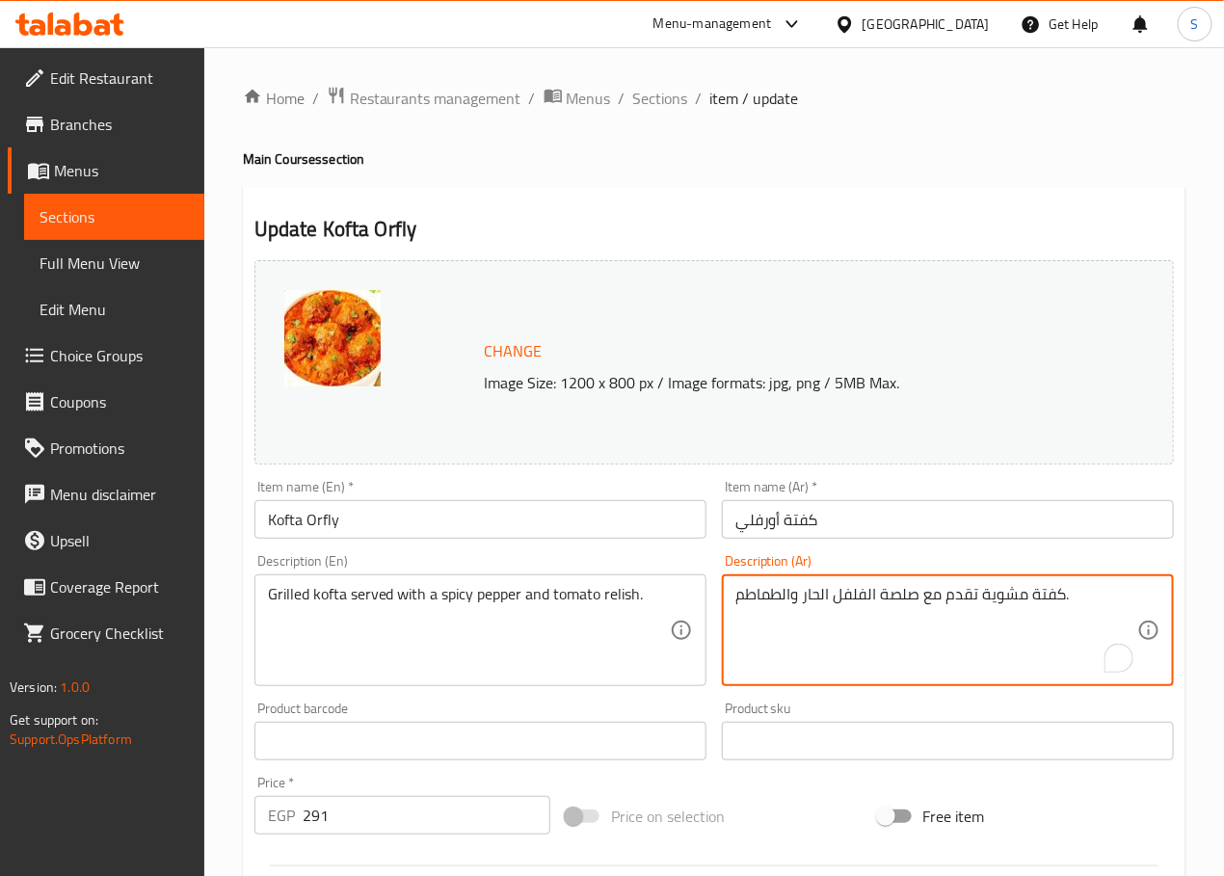
click at [905, 591] on textarea "كفتة مشوية تقدم مع صلصة الفلفل الحار والطماطم." at bounding box center [936, 631] width 402 height 92
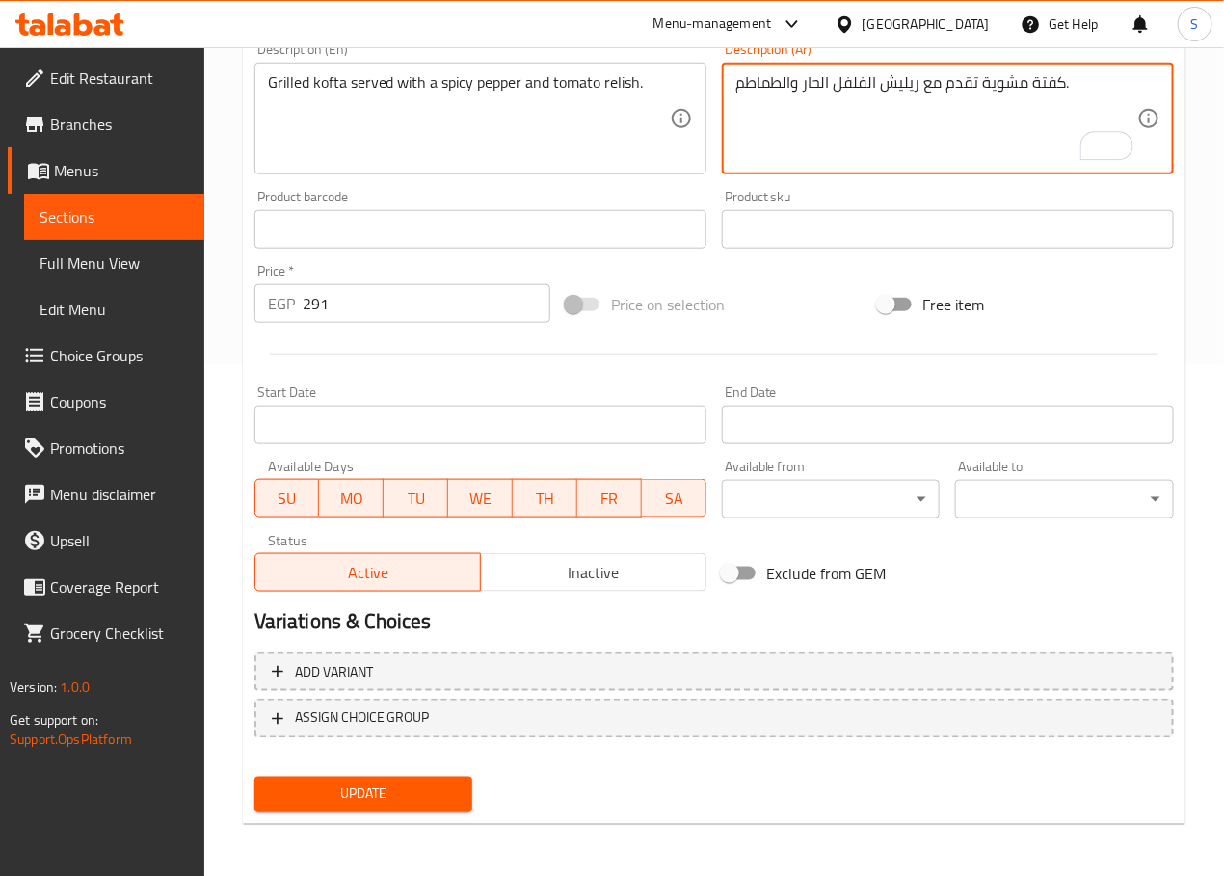
type textarea "كفتة مشوية تقدم مع ريليش الفلفل الحار والطماطم."
click at [443, 790] on span "Update" at bounding box center [364, 794] width 188 height 24
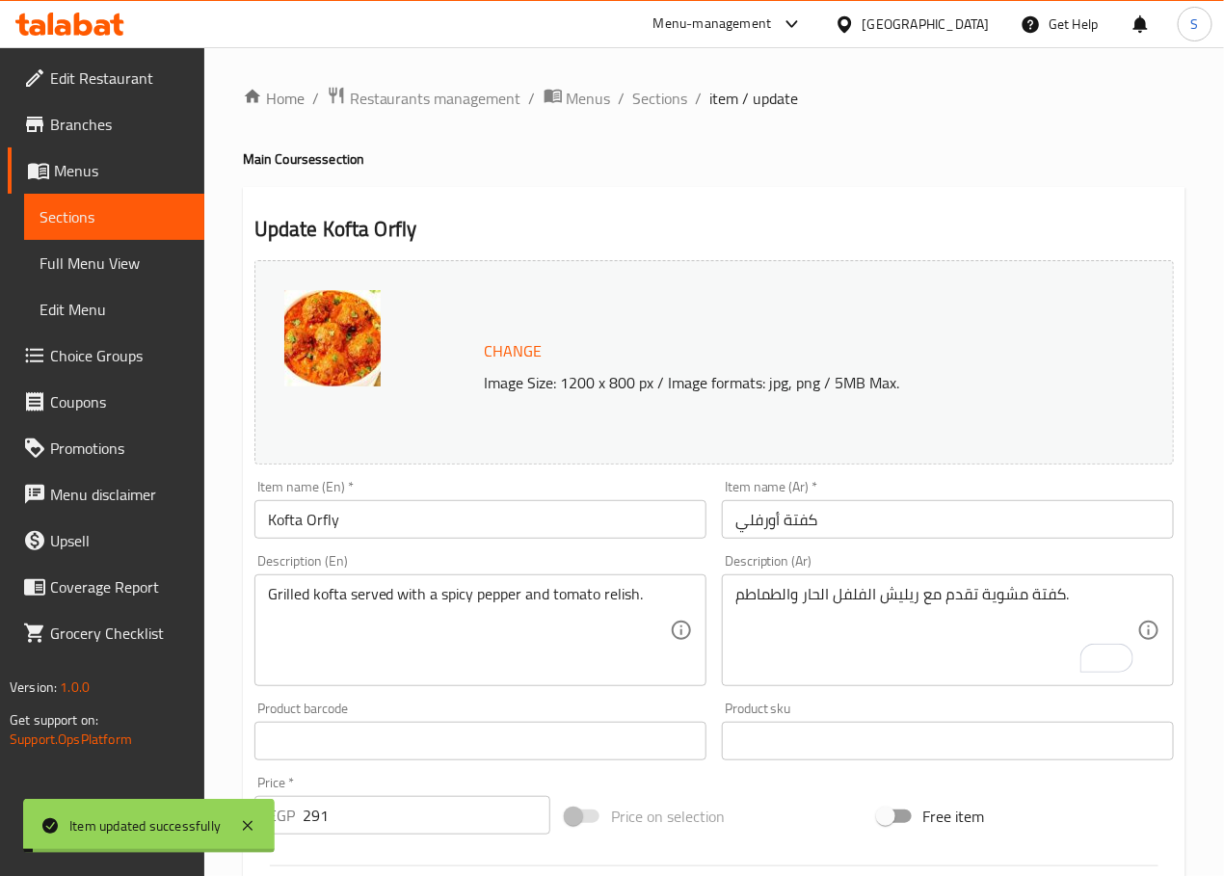
click at [657, 95] on span "Sections" at bounding box center [660, 98] width 55 height 23
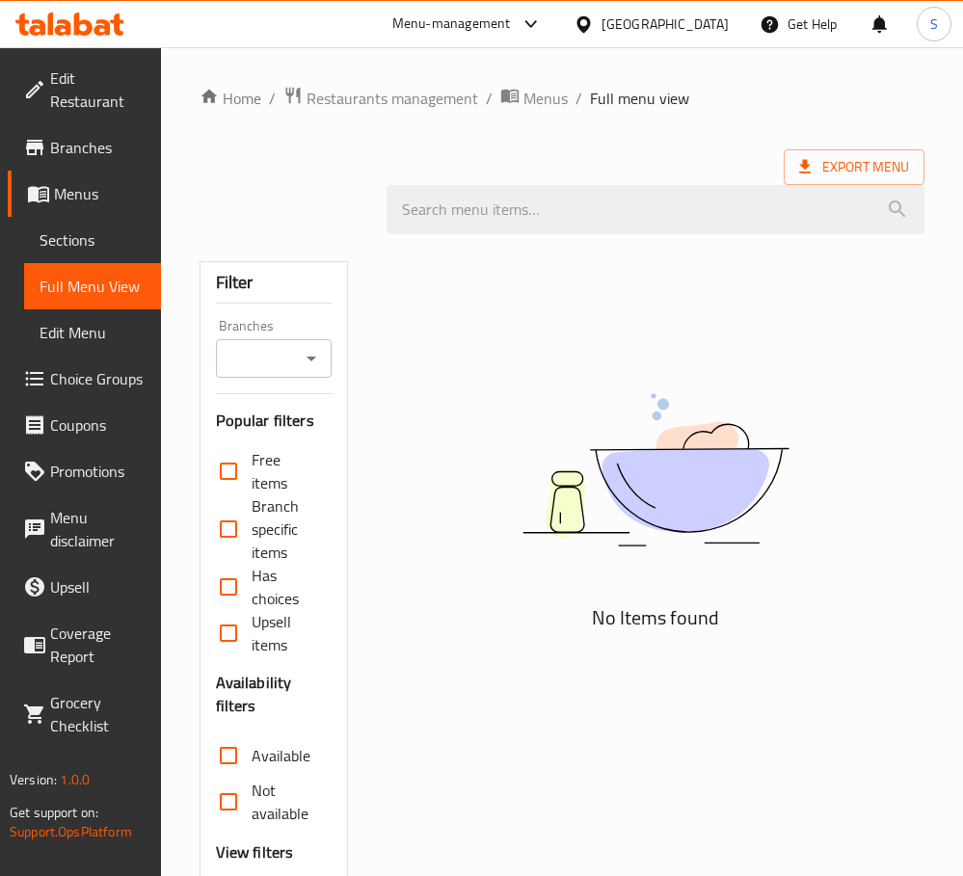
click at [757, 481] on img at bounding box center [655, 469] width 482 height 255
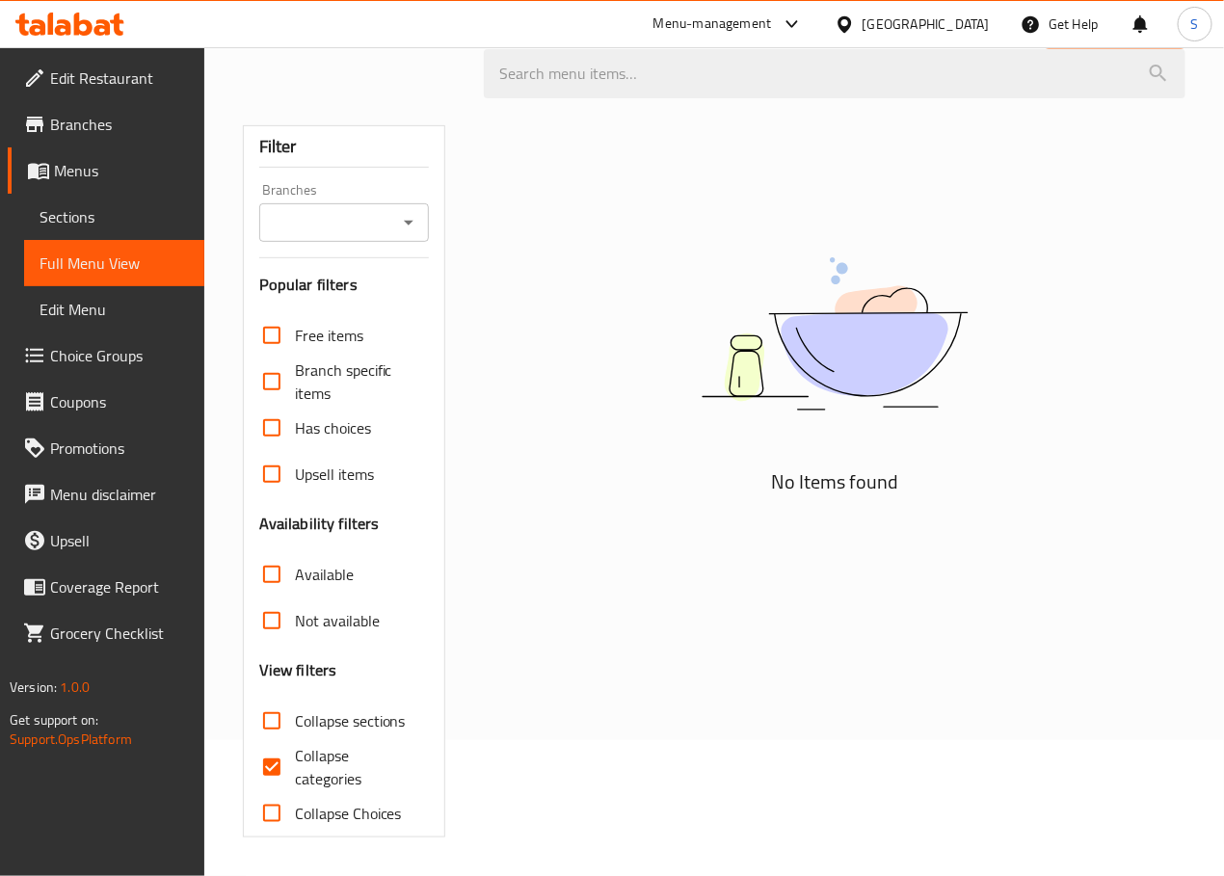
scroll to position [139, 0]
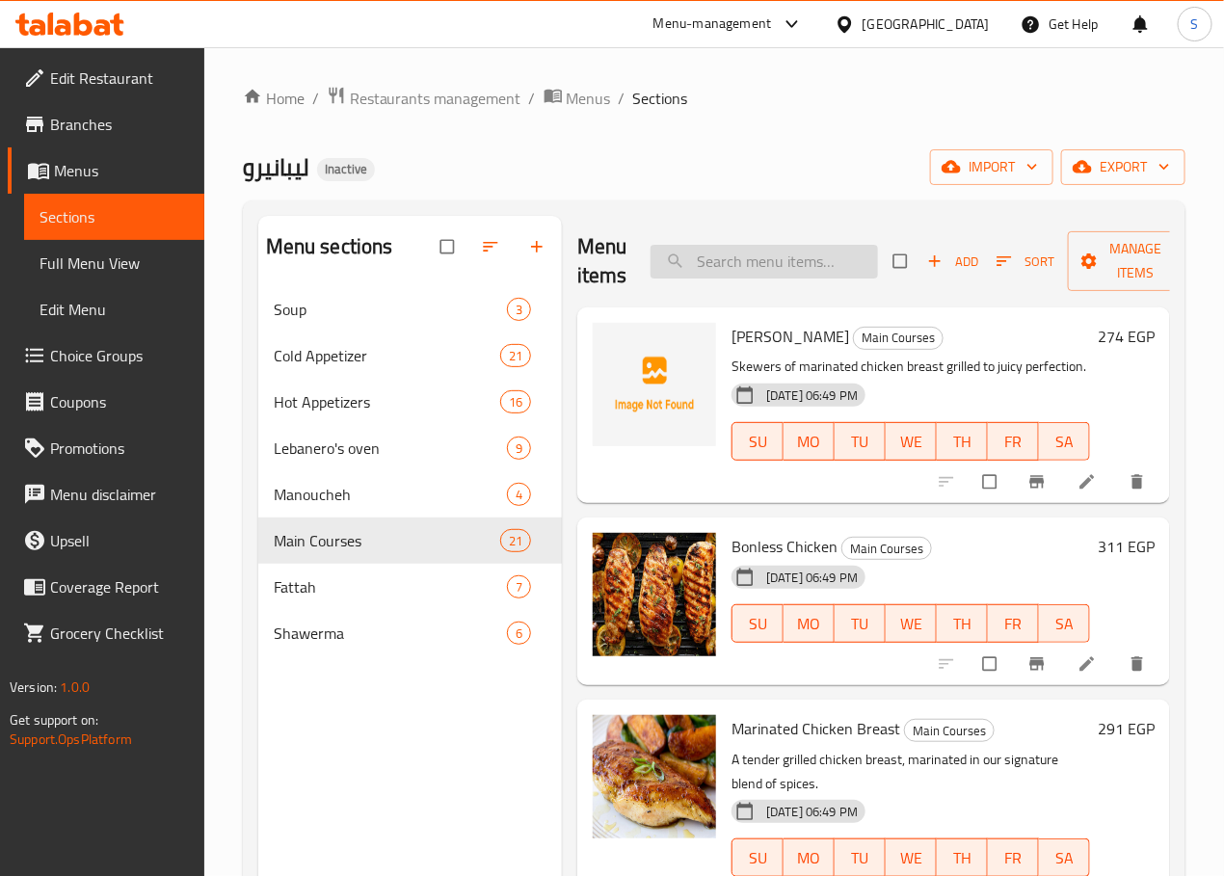
click at [689, 267] on input "search" at bounding box center [763, 262] width 227 height 34
paste input "fish tajine with tahini"
type input "fish tajine with tahini"
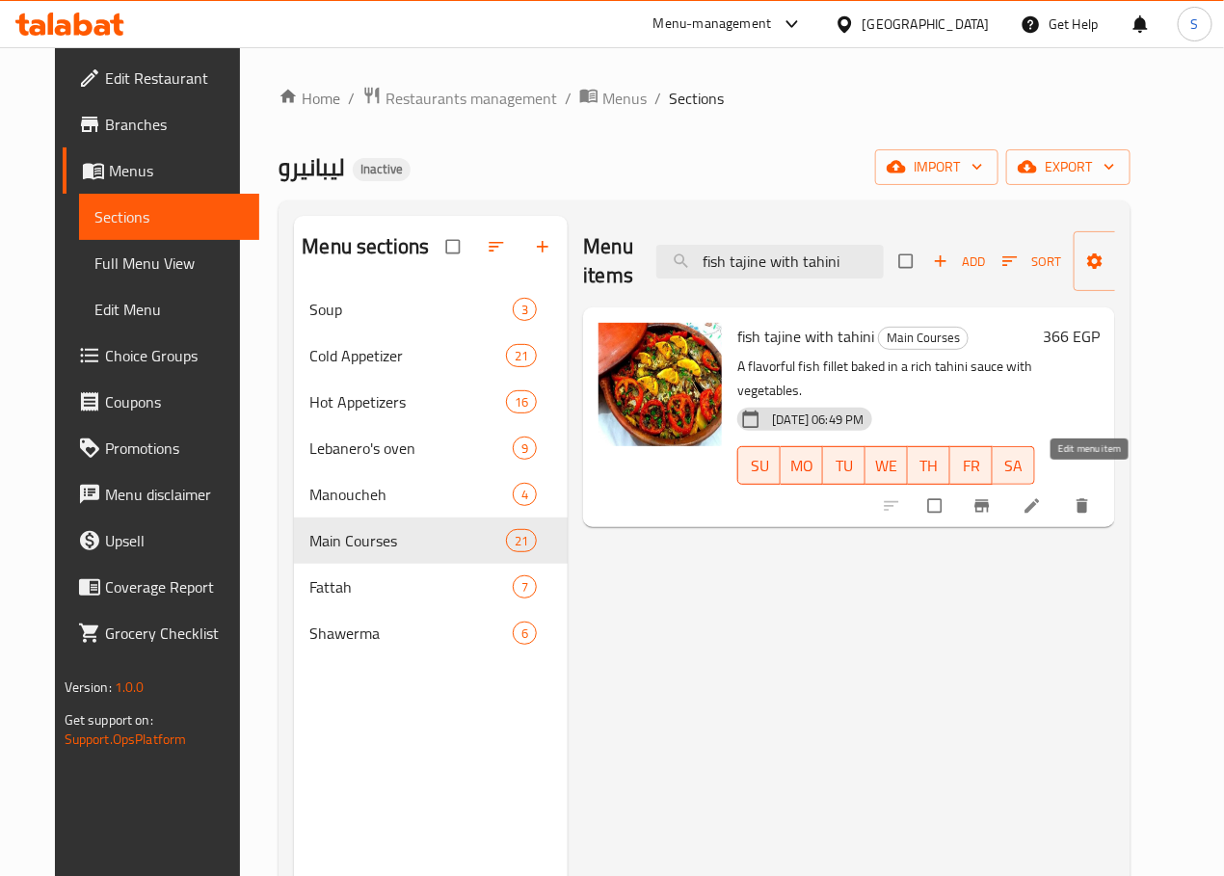
click at [1042, 496] on icon at bounding box center [1031, 505] width 19 height 19
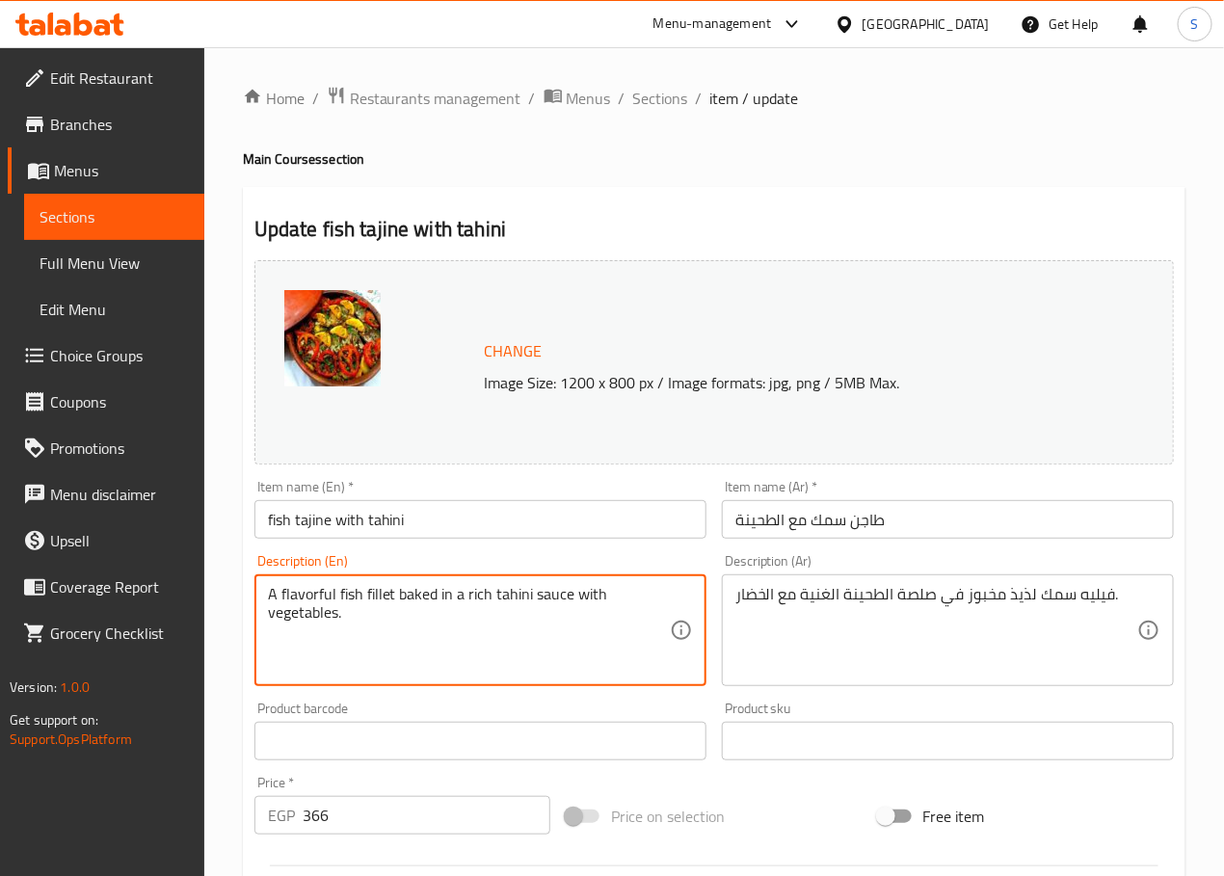
click at [313, 598] on textarea "A flavorful fish fillet baked in a rich tahini sauce with vegetables." at bounding box center [469, 631] width 402 height 92
type textarea "A fish fillet baked in a rich tahini sauce with vegetables."
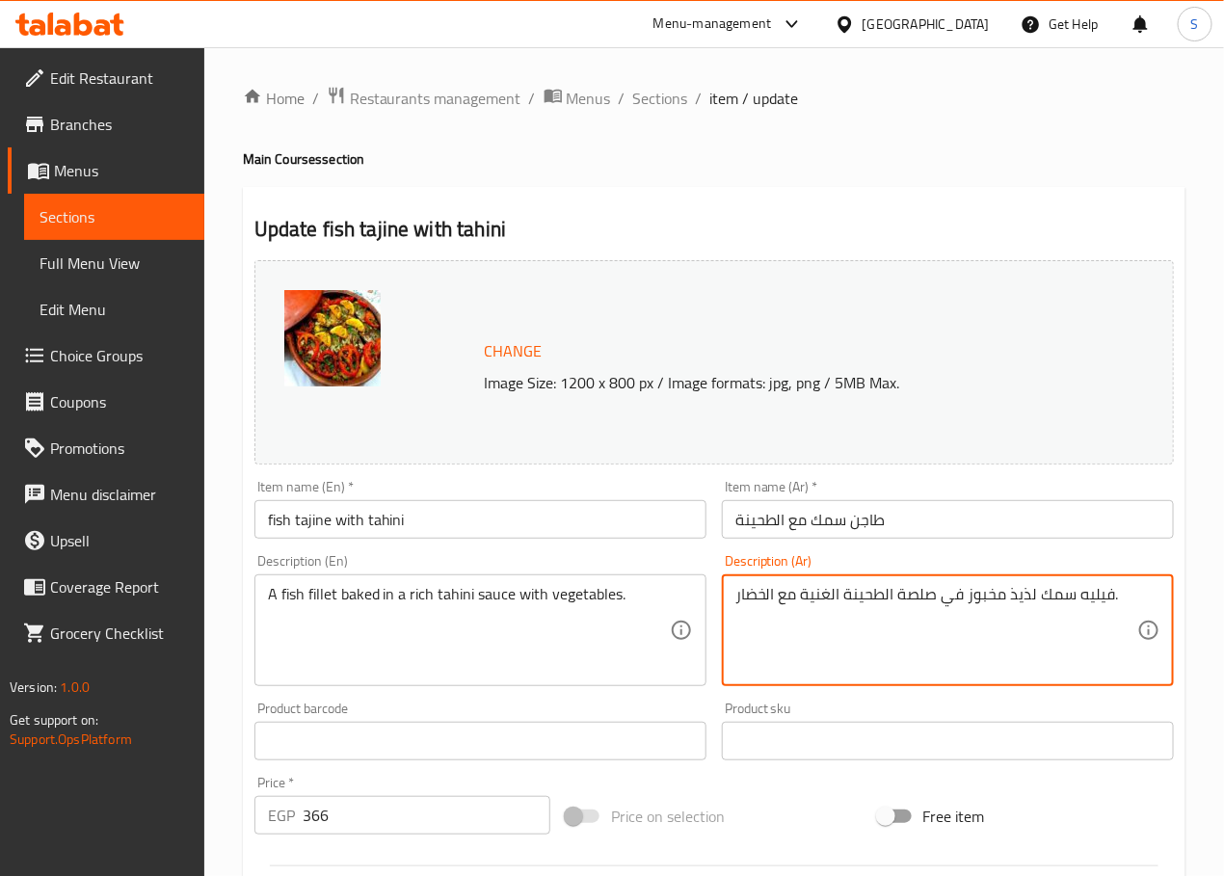
click at [1021, 598] on textarea "فيليه سمك لذيذ مخبوز في صلصة الطحينة الغنية مع الخضار." at bounding box center [936, 631] width 402 height 92
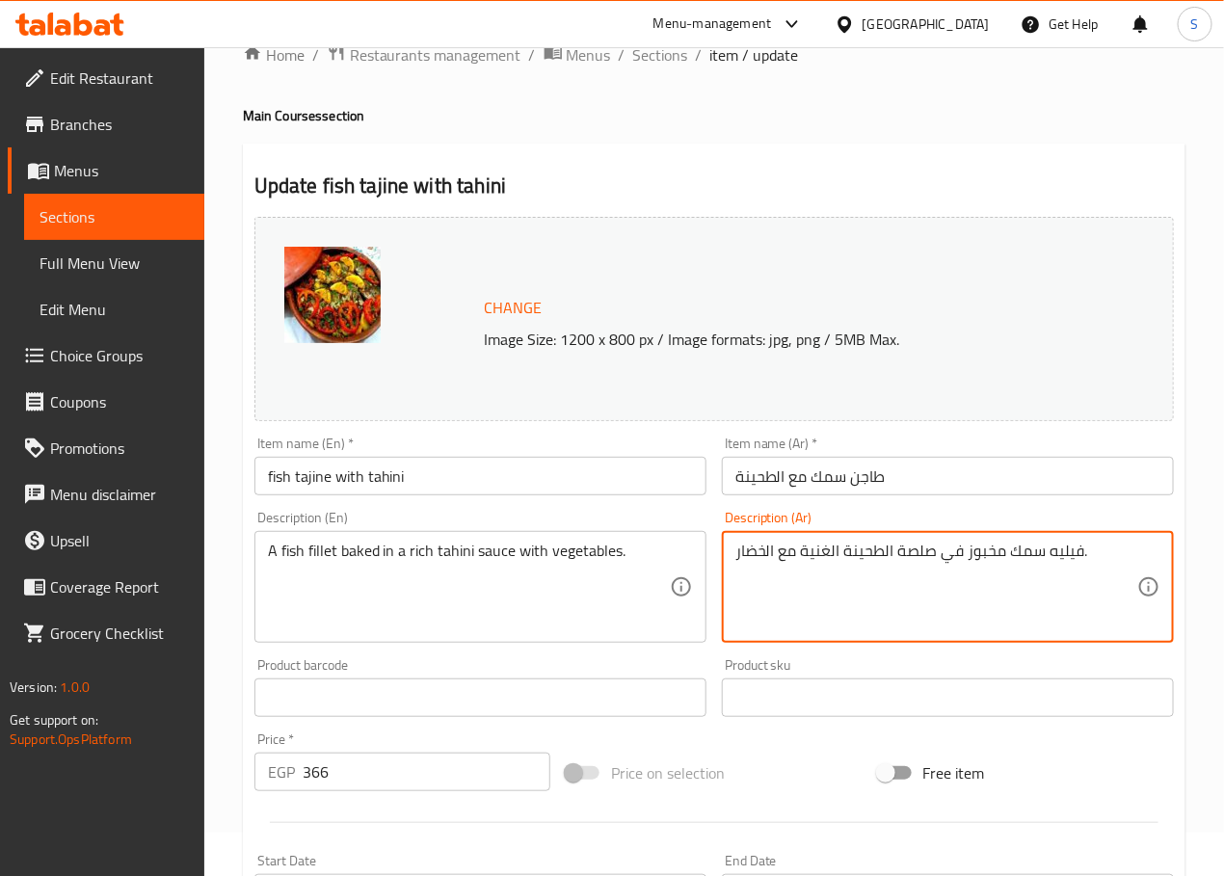
scroll to position [512, 0]
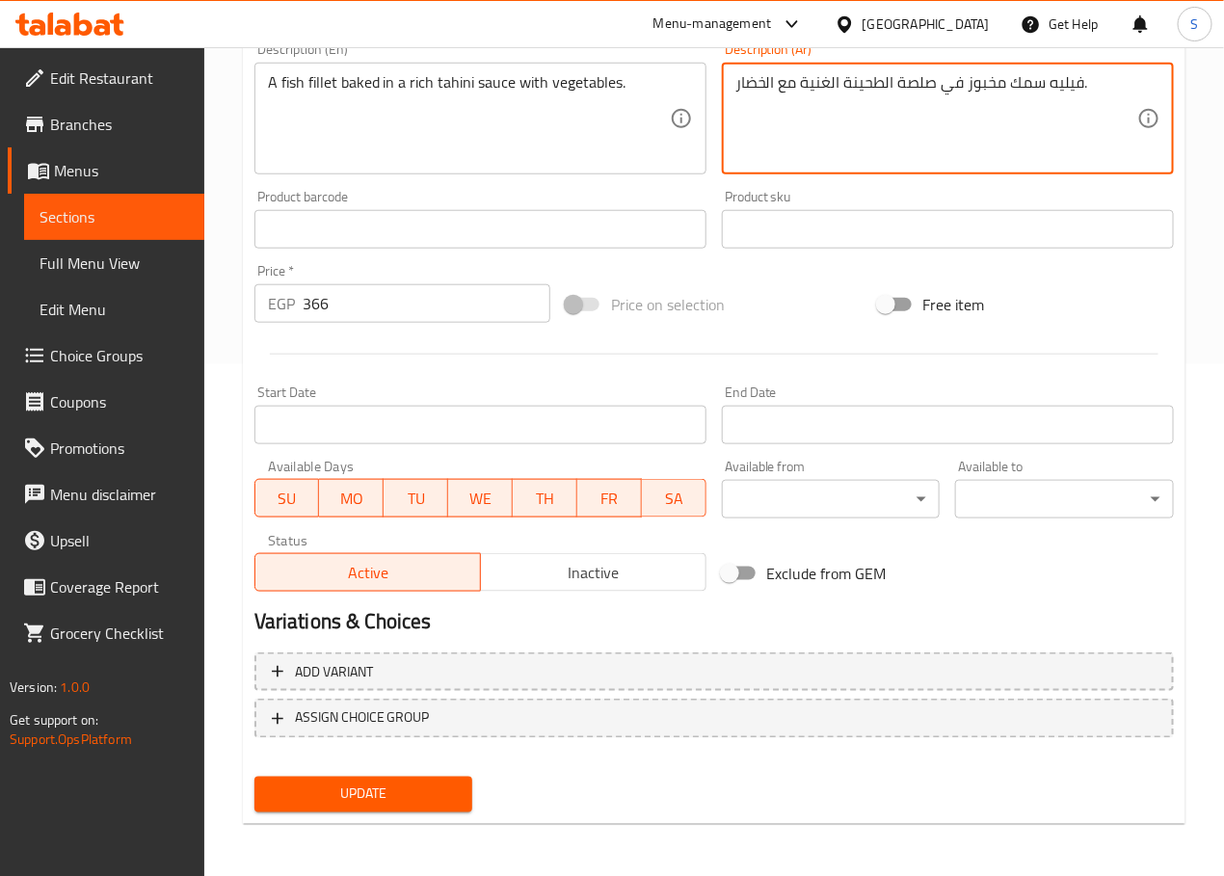
type textarea "فيليه سمك مخبوز في صلصة الطحينة الغنية مع الخضار."
click at [411, 773] on div "Update" at bounding box center [364, 794] width 234 height 51
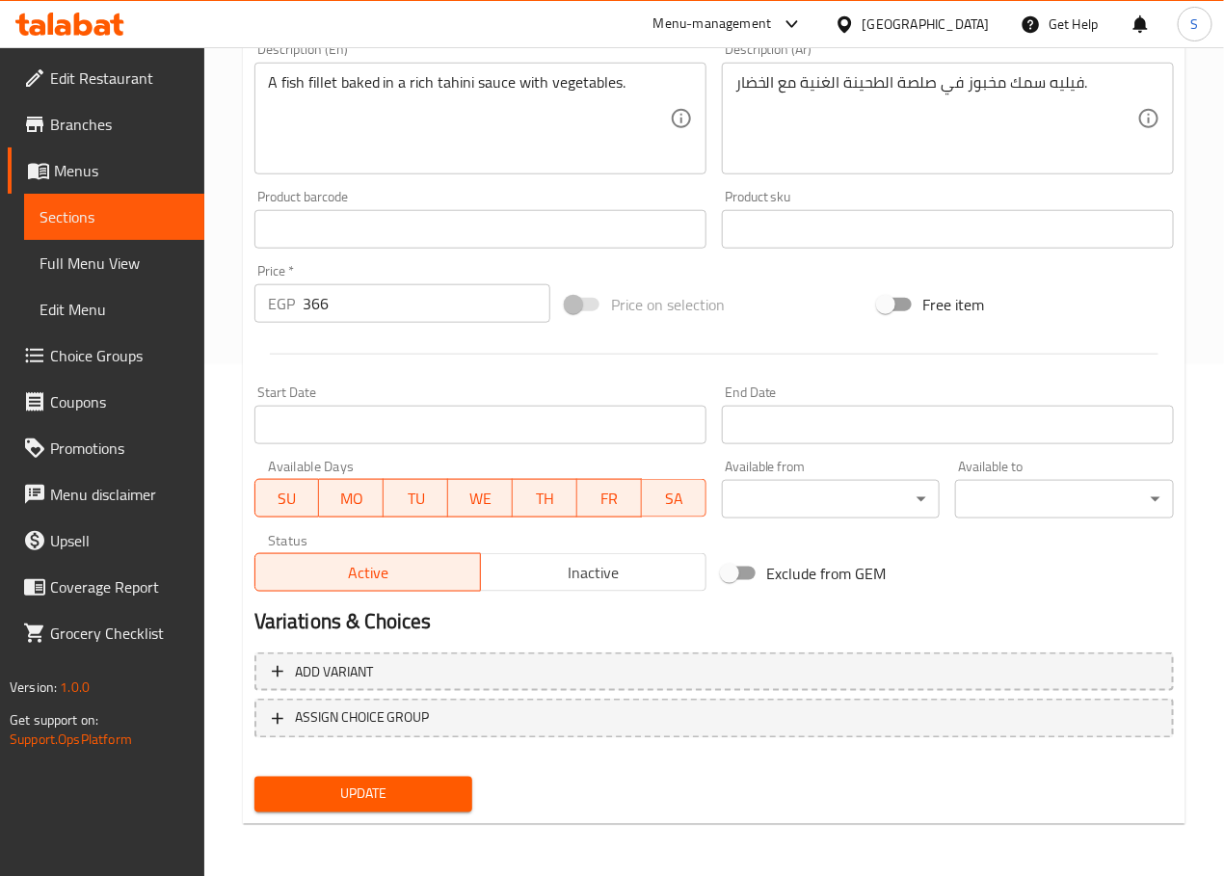
click at [409, 790] on span "Update" at bounding box center [364, 794] width 188 height 24
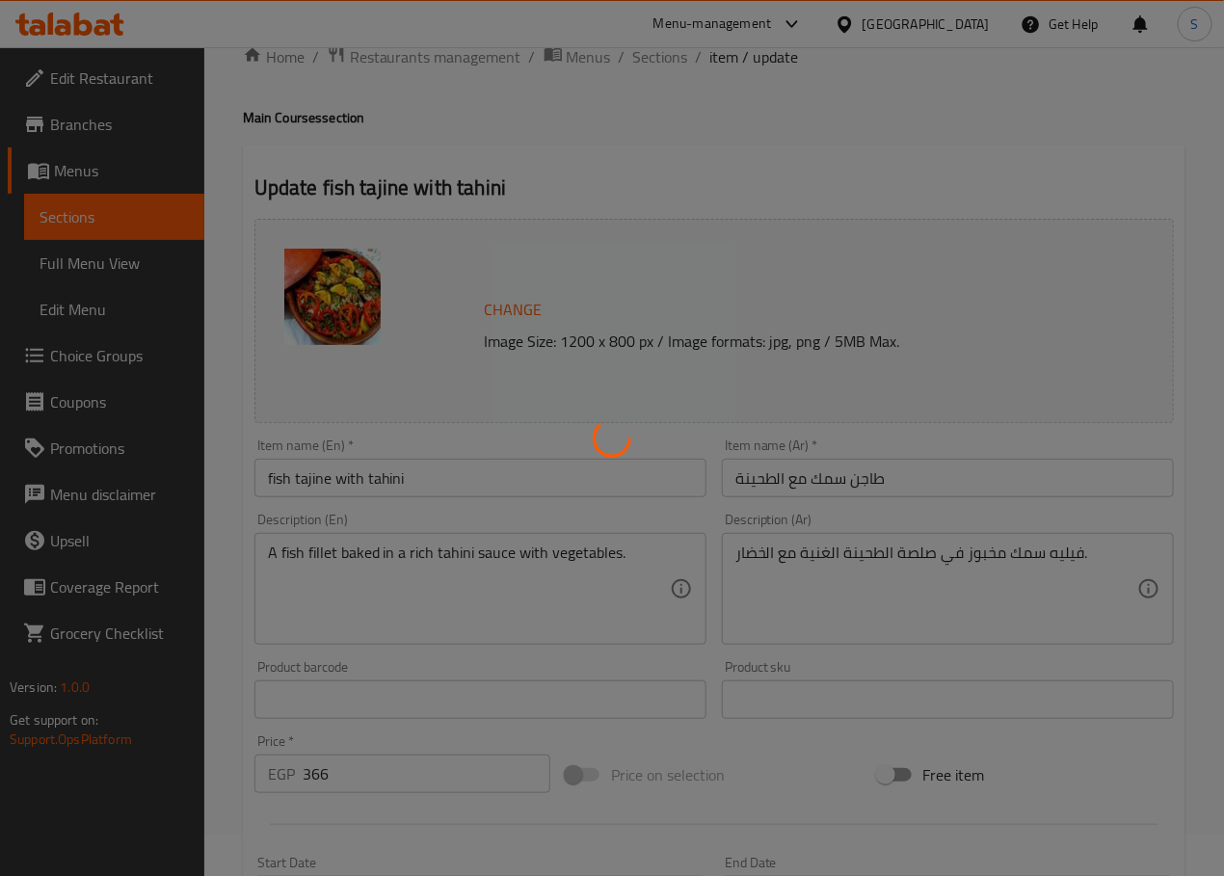
scroll to position [0, 0]
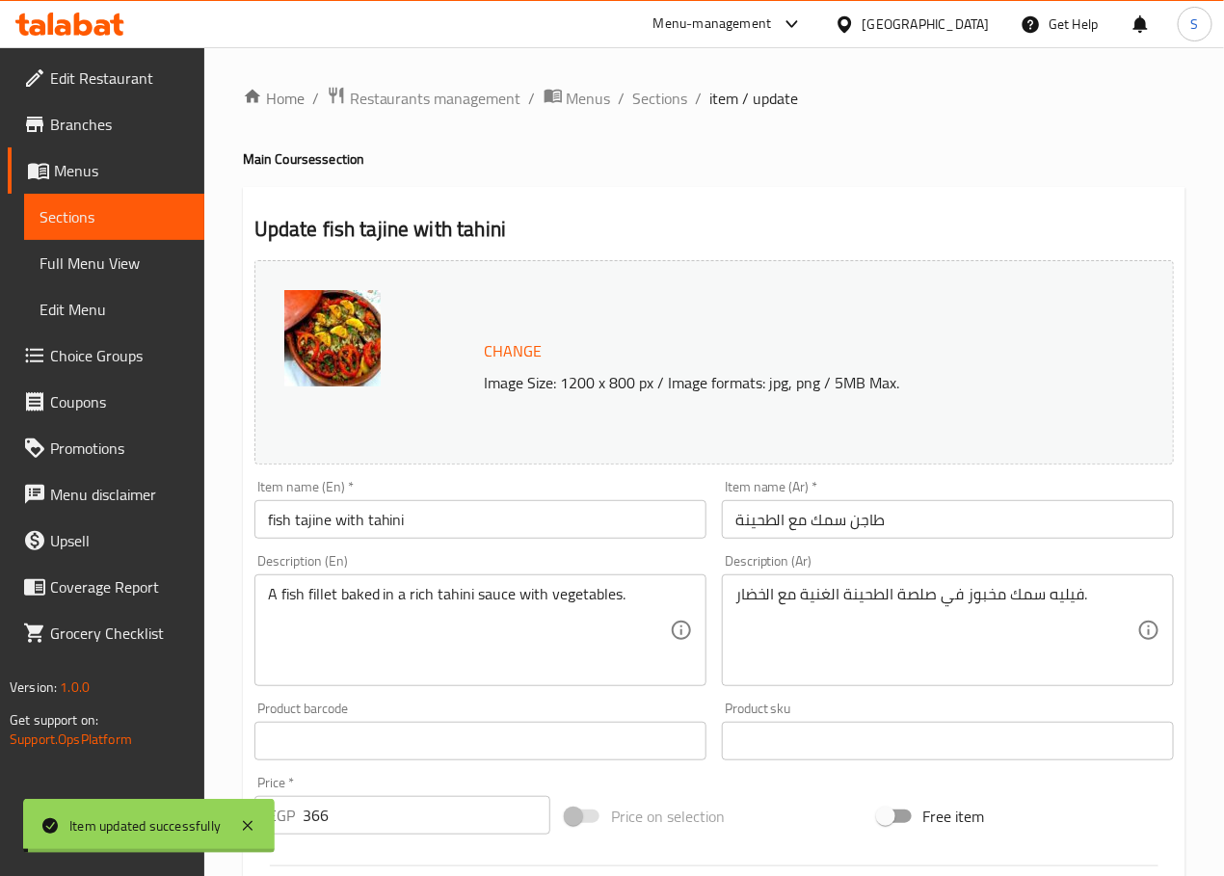
click at [645, 96] on span "Sections" at bounding box center [660, 98] width 55 height 23
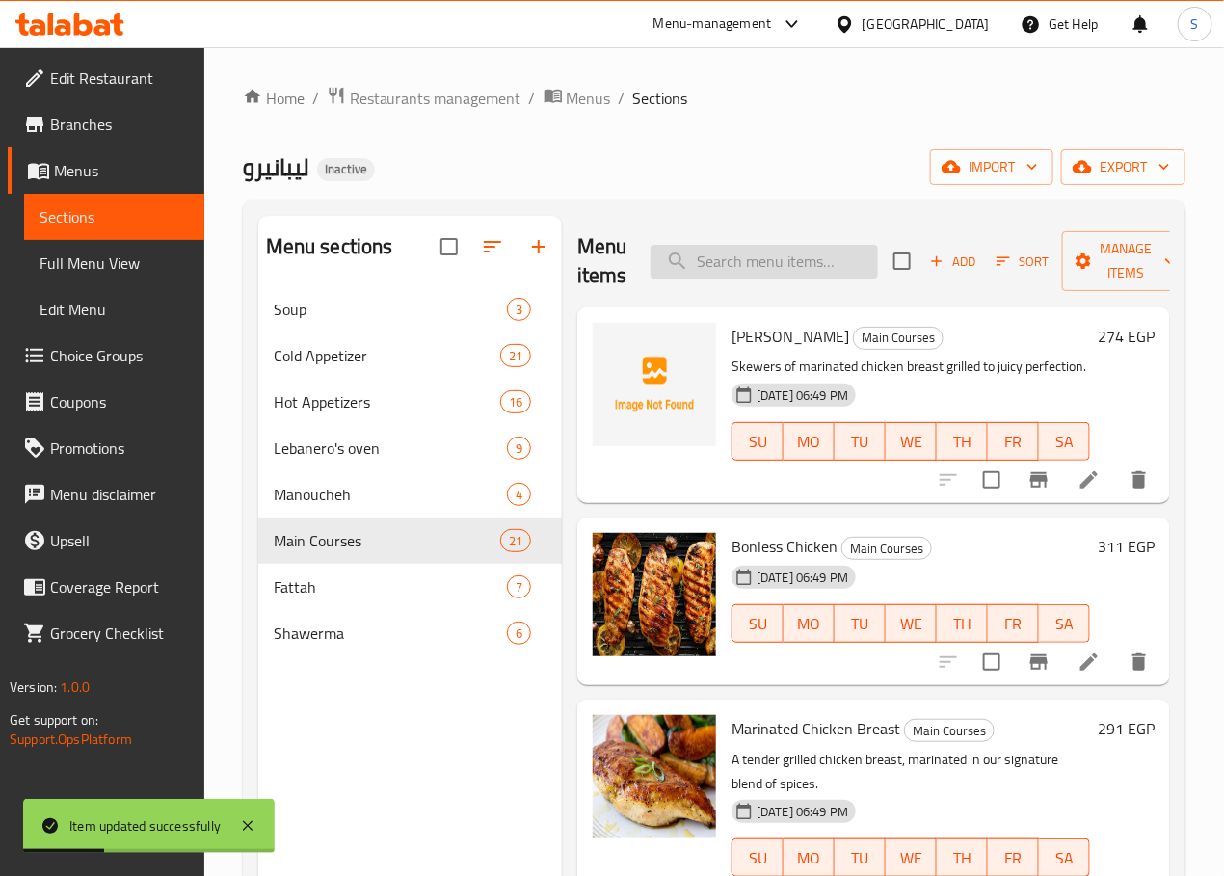
click at [723, 258] on input "search" at bounding box center [763, 262] width 227 height 34
paste input "Grilled Shrimps"
type input "Grilled Shrimps"
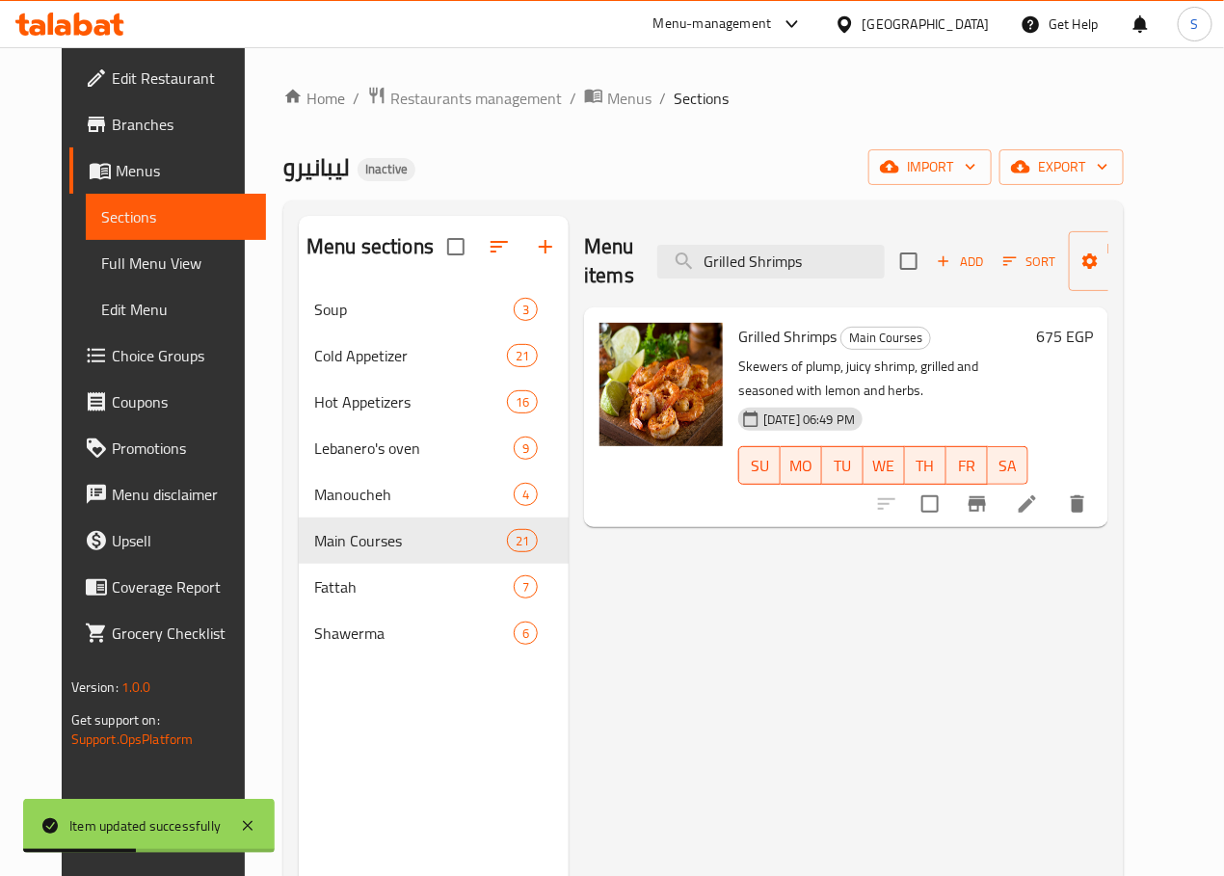
click at [1054, 489] on li at bounding box center [1027, 504] width 54 height 35
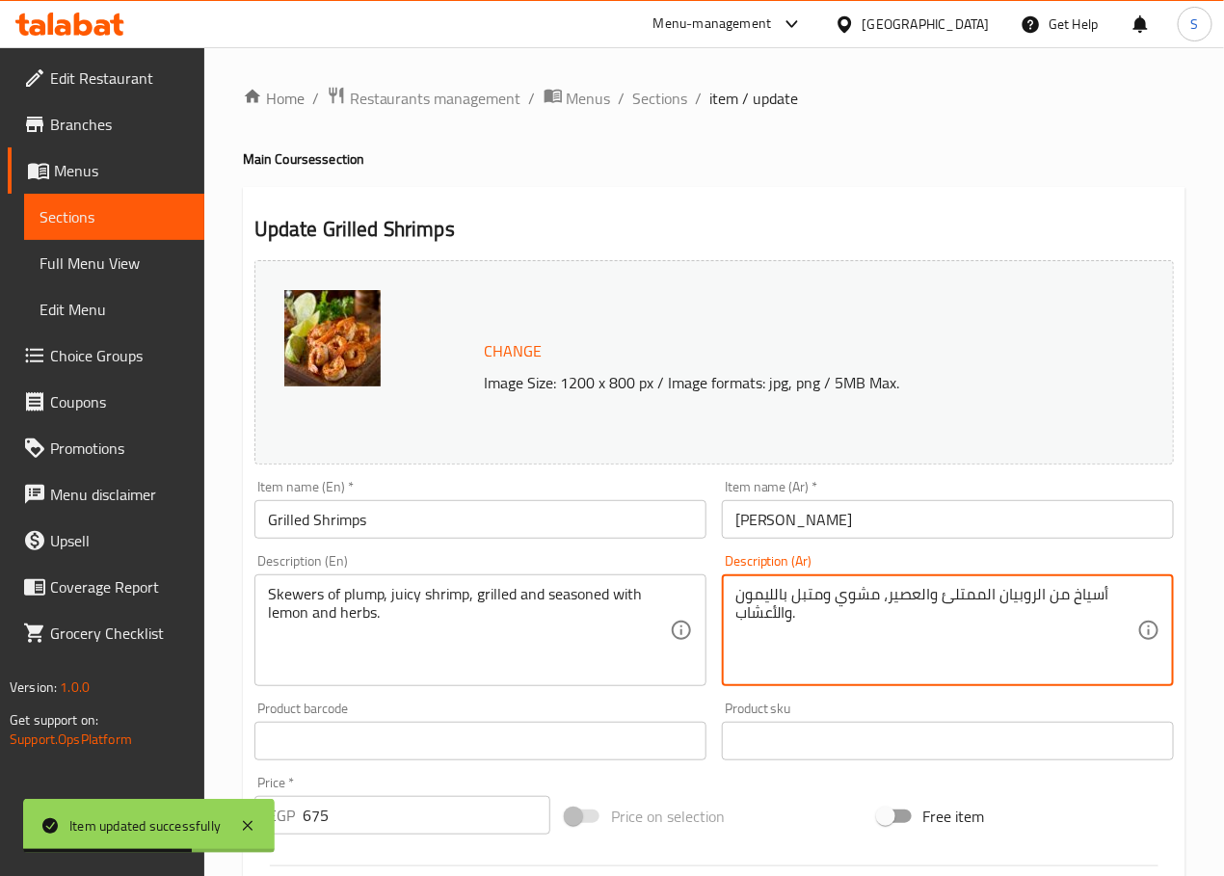
click at [894, 596] on textarea "أسياخ من الروبيان الممتلئ والعصير، مشوي ومتبل بالليمون والأعشاب." at bounding box center [936, 631] width 402 height 92
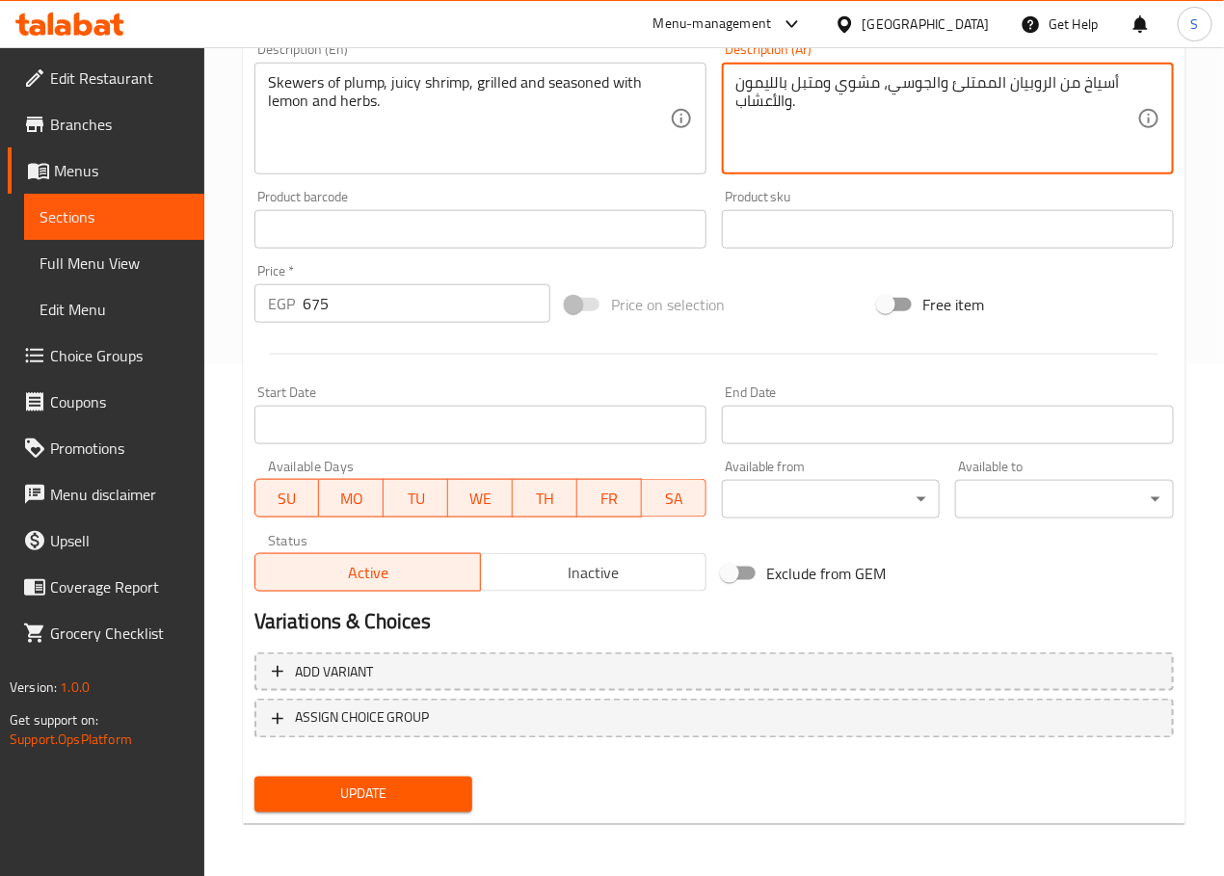
type textarea "أسياخ من الروبيان الممتلئ والجوسي، مشوي ومتبل بالليمون والأعشاب."
click at [411, 792] on span "Update" at bounding box center [364, 794] width 188 height 24
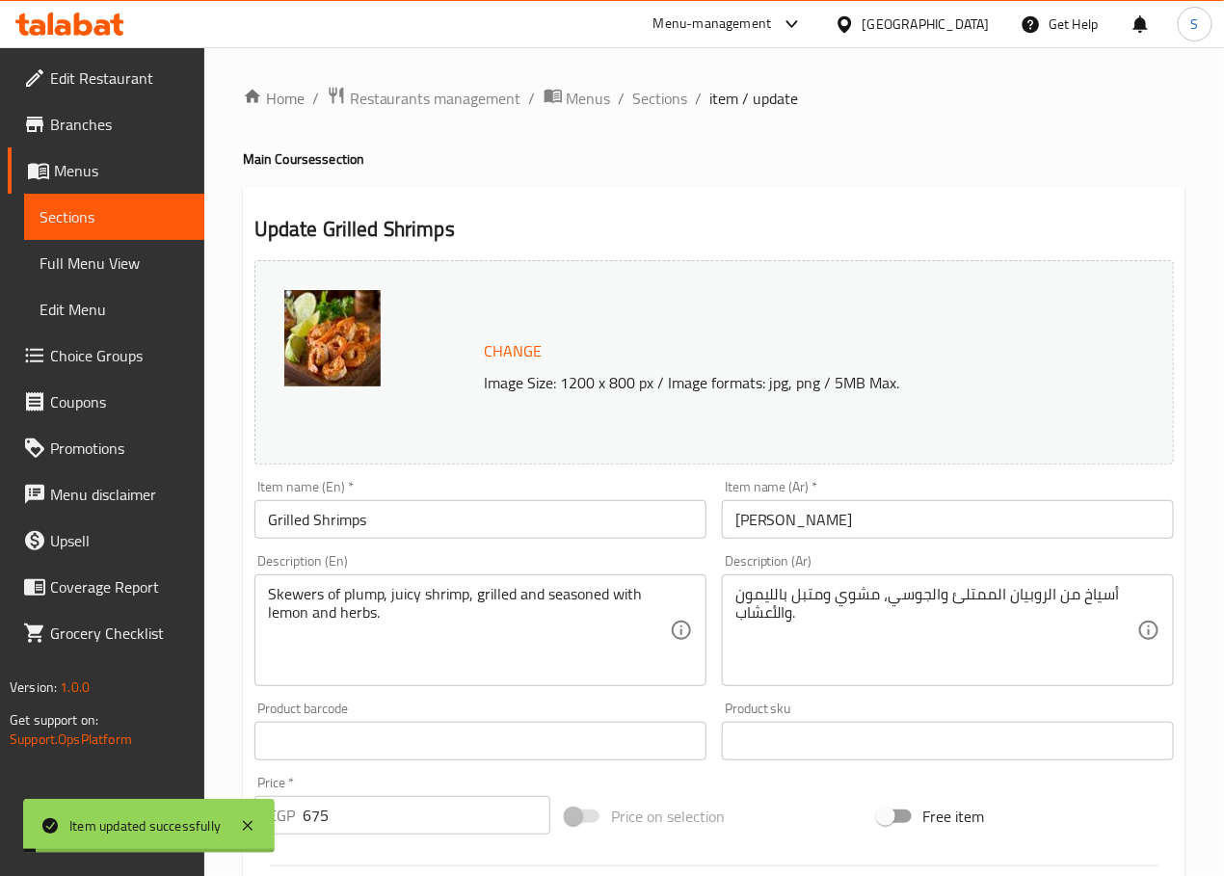
click at [656, 102] on span "Sections" at bounding box center [660, 98] width 55 height 23
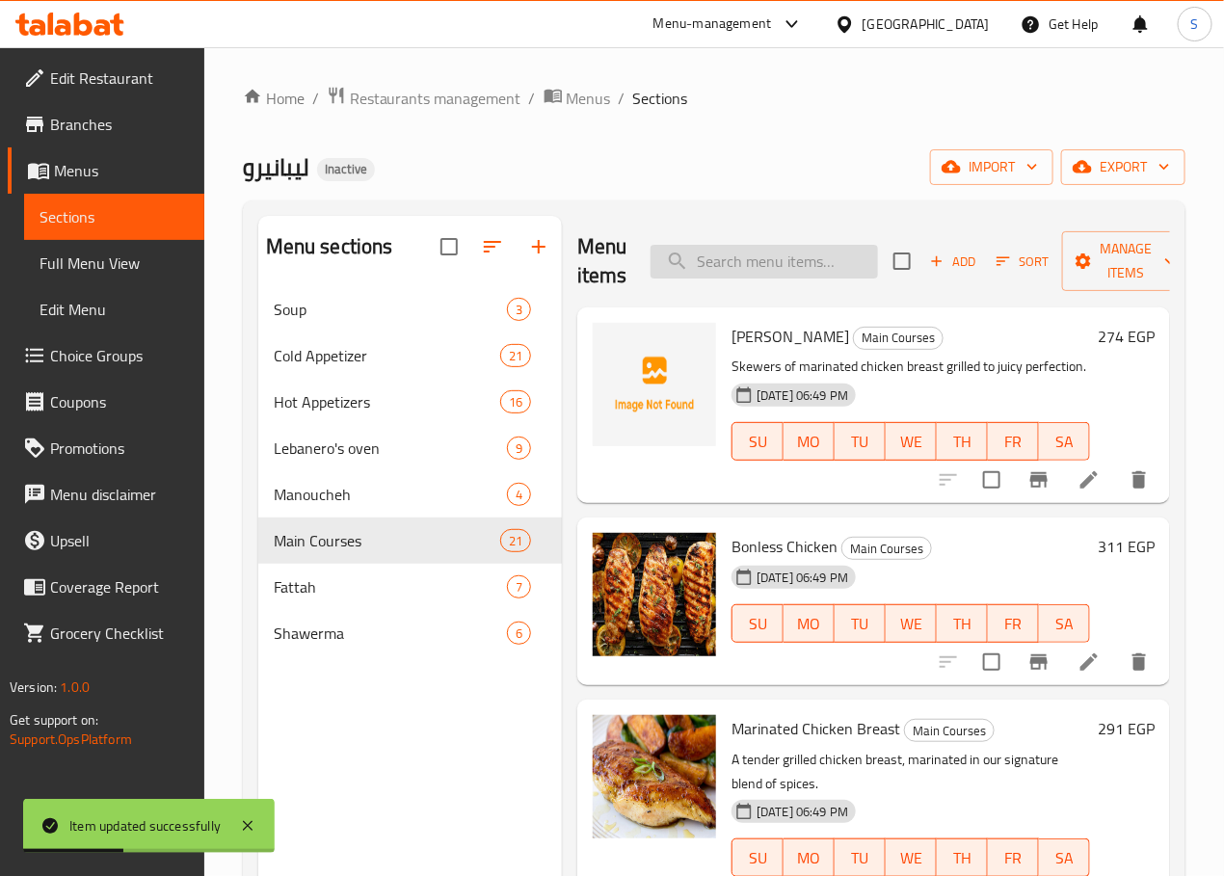
click at [760, 264] on input "search" at bounding box center [763, 262] width 227 height 34
paste input "[PERSON_NAME]'s kabsa with meat"
type input "[PERSON_NAME]'s kabsa with meat"
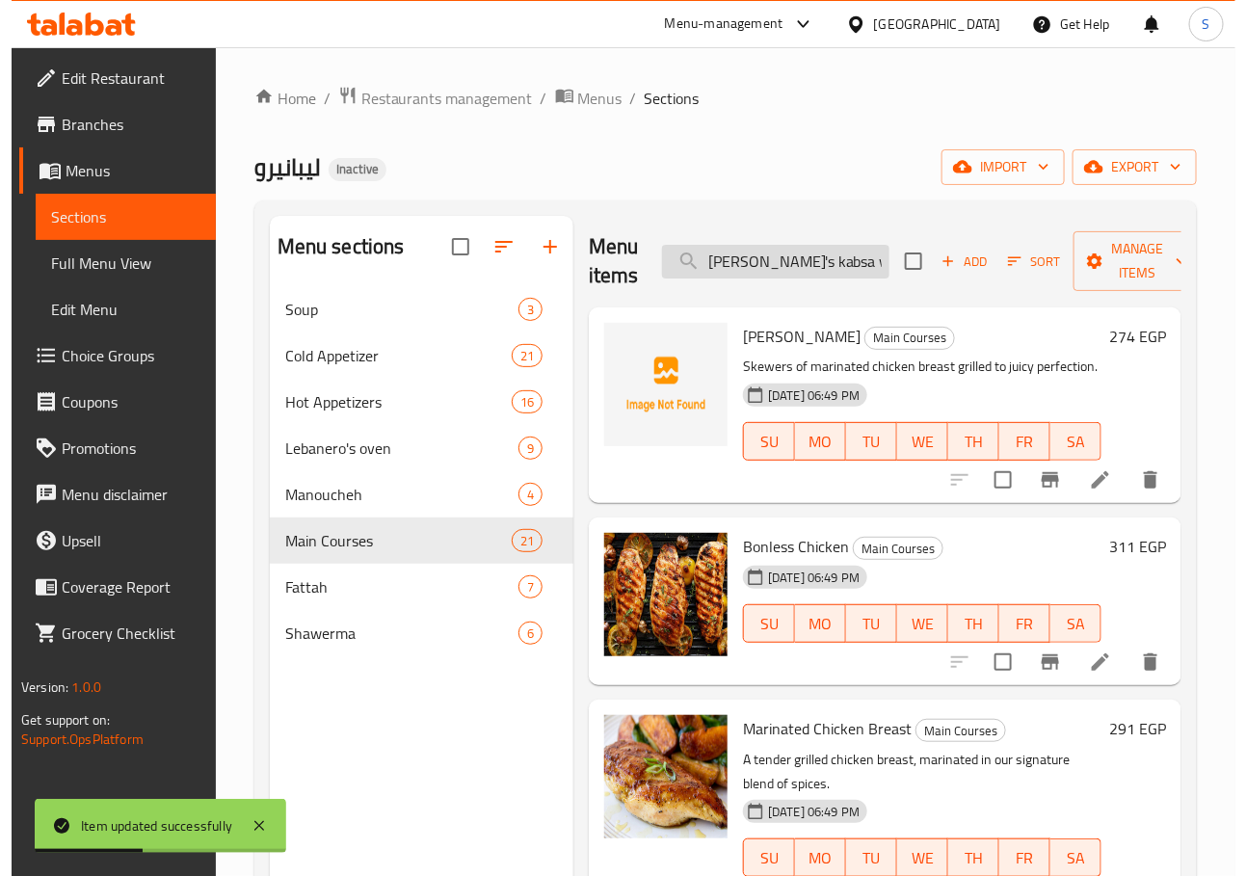
scroll to position [0, 9]
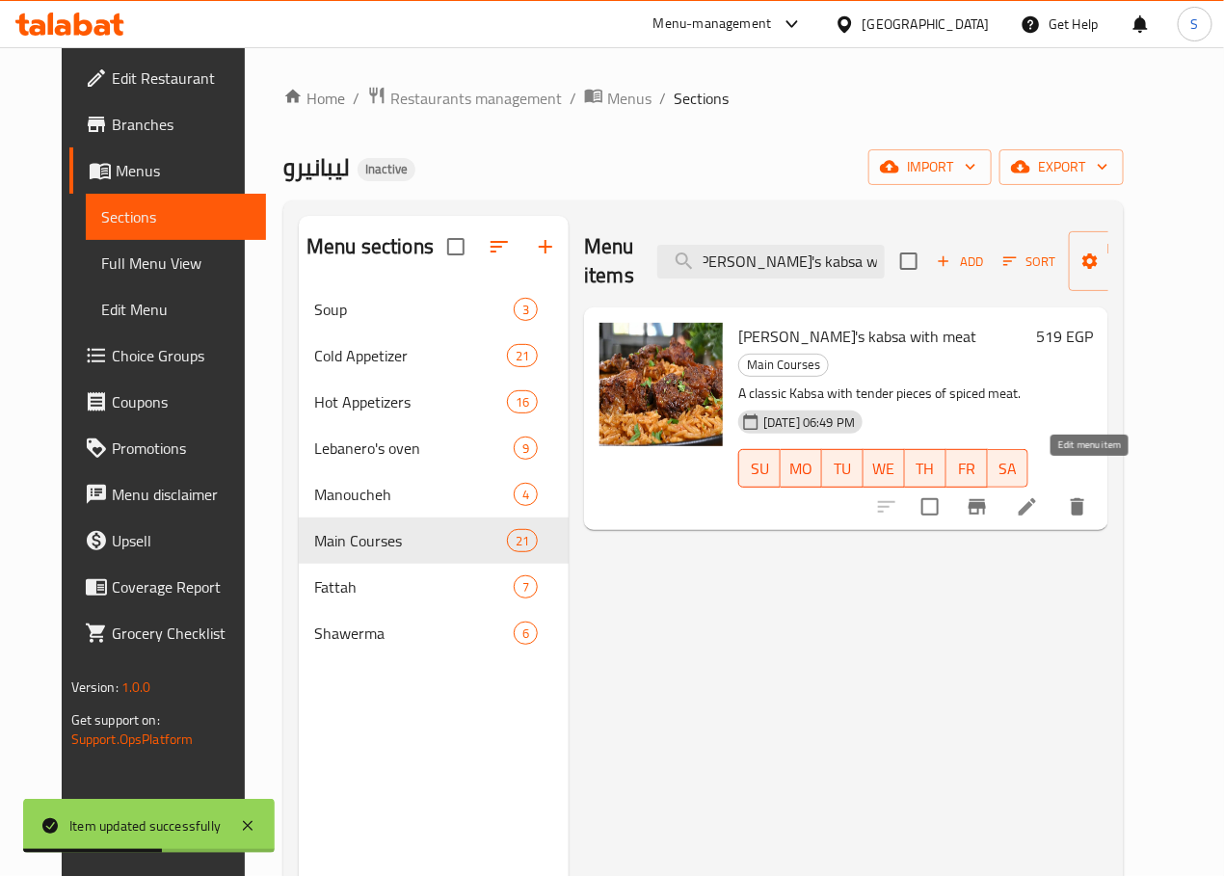
click at [1039, 495] on icon at bounding box center [1027, 506] width 23 height 23
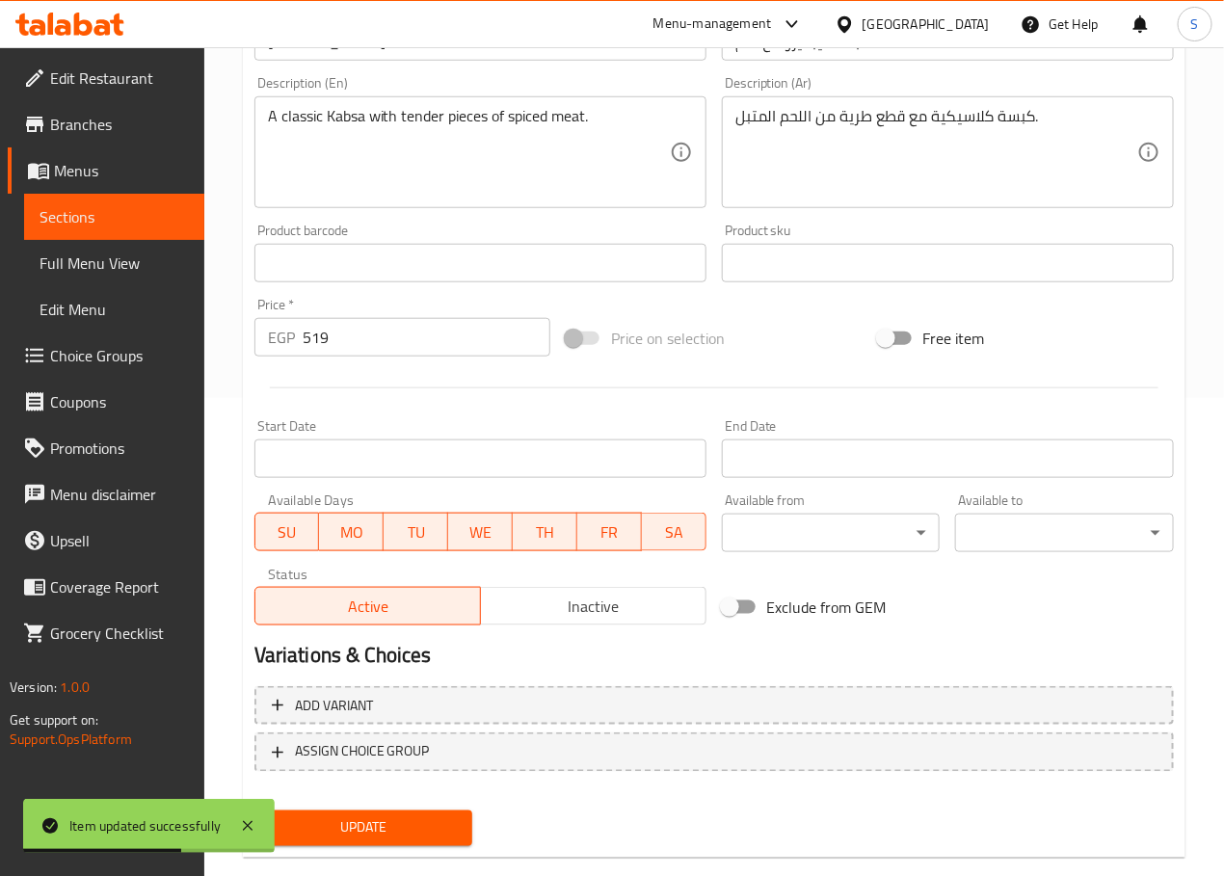
scroll to position [512, 0]
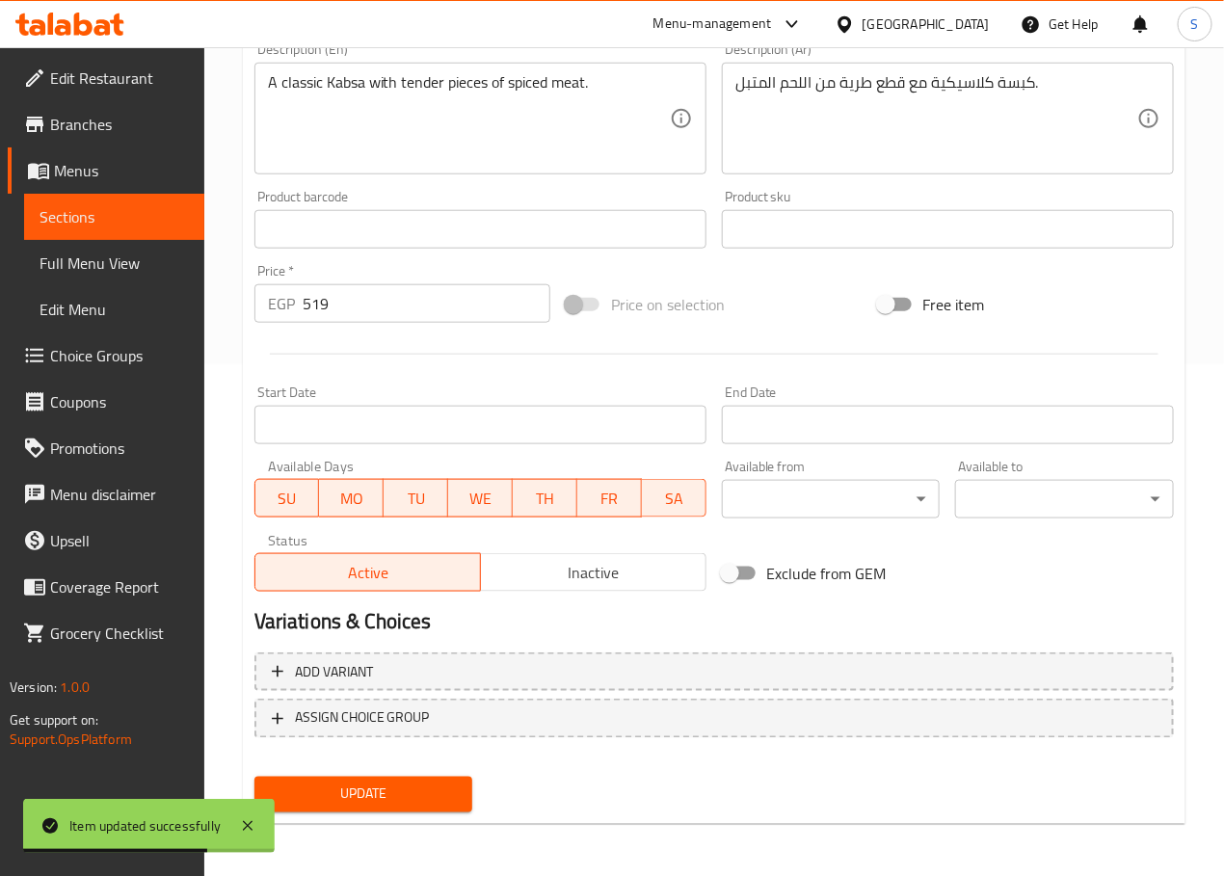
click at [857, 69] on div "كبسة كلاسيكية مع قطع طرية من اللحم المتبل. Description (Ar)" at bounding box center [948, 119] width 452 height 112
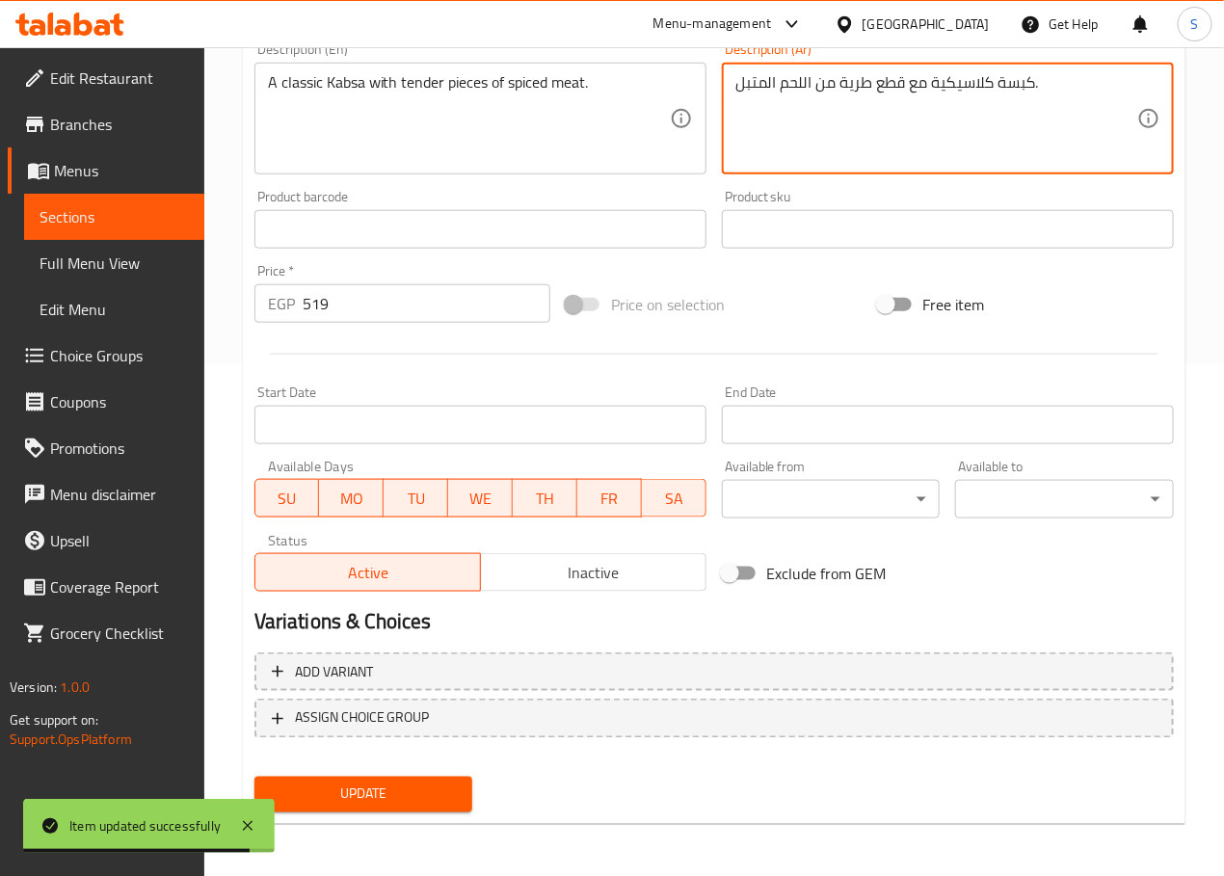
click at [854, 85] on textarea "كبسة كلاسيكية مع قطع طرية من اللحم المتبل." at bounding box center [936, 119] width 402 height 92
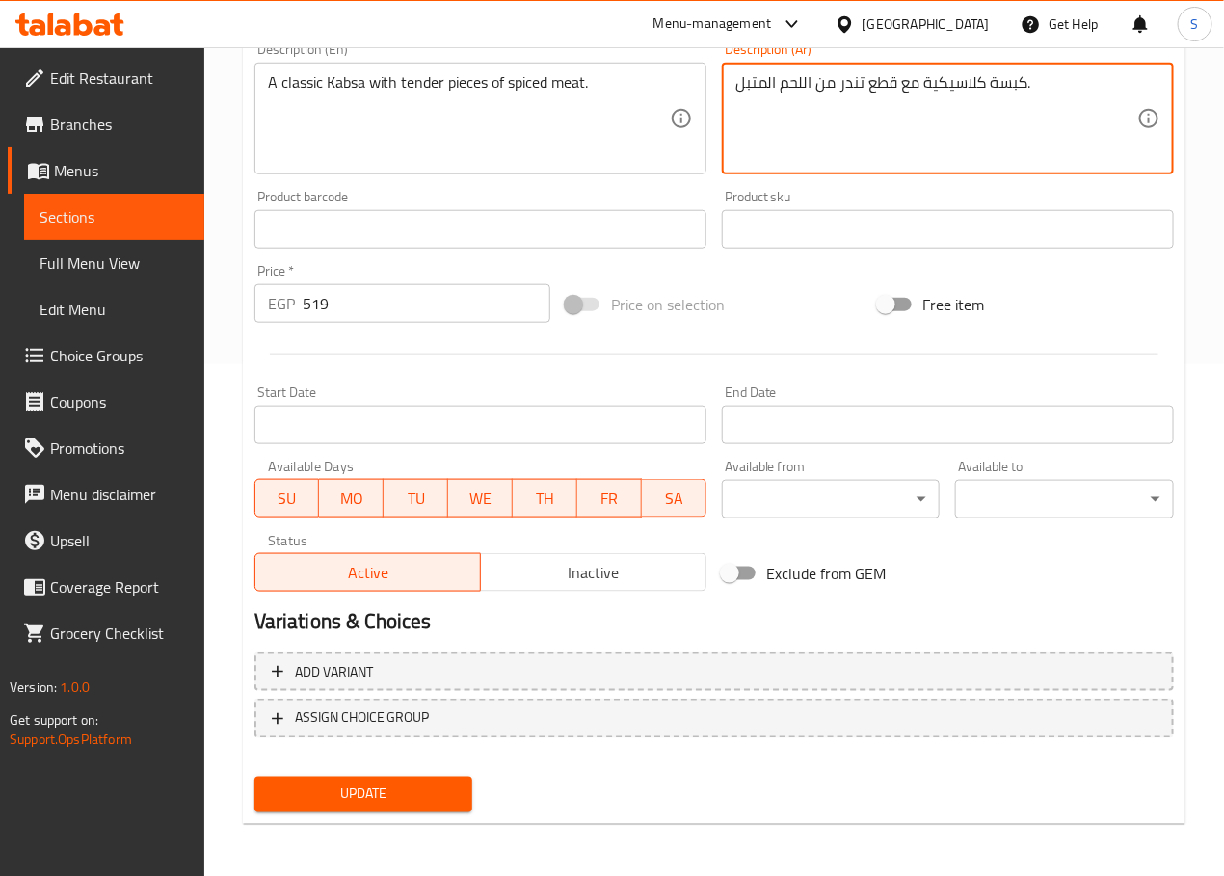
type textarea "كبسة كلاسيكية مع قطع تندر من اللحم المتبل."
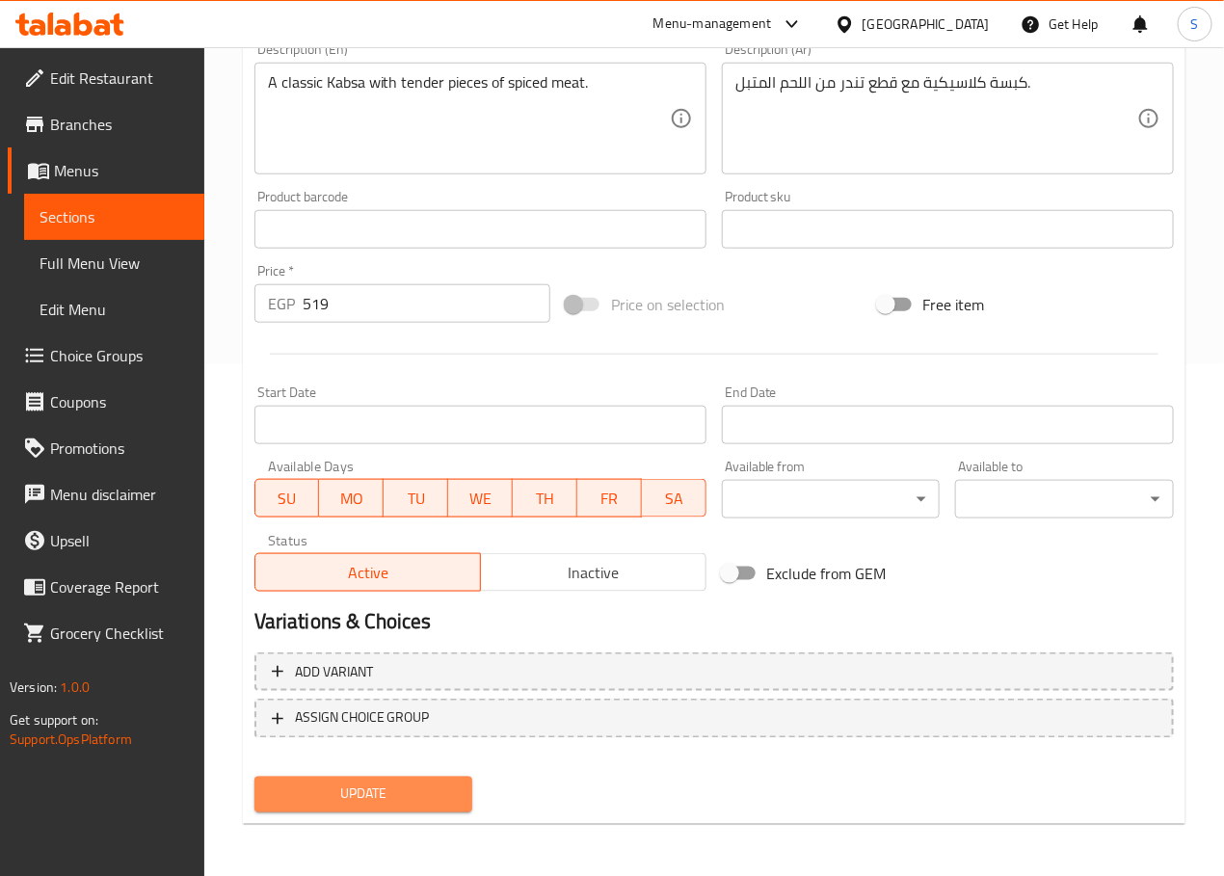
click at [356, 804] on span "Update" at bounding box center [364, 794] width 188 height 24
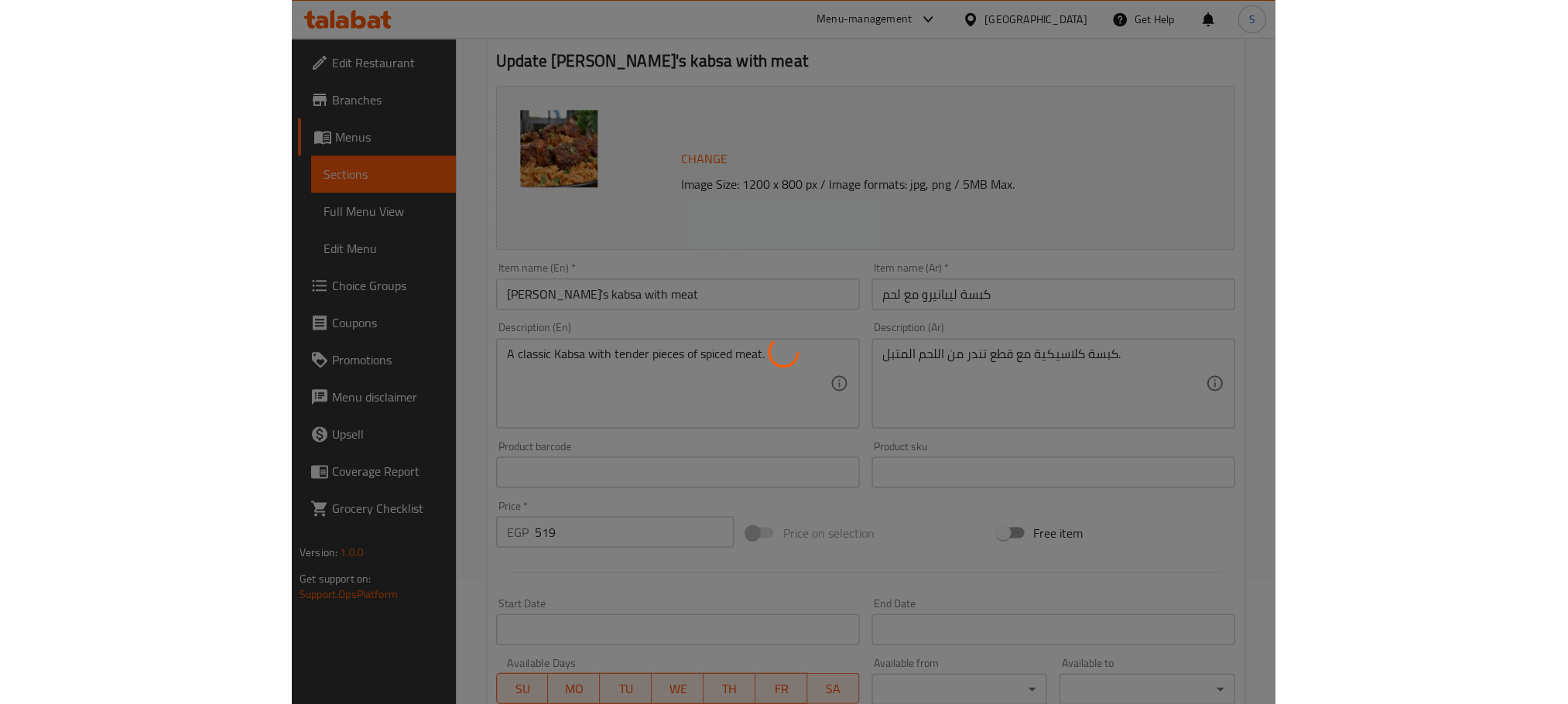
scroll to position [0, 0]
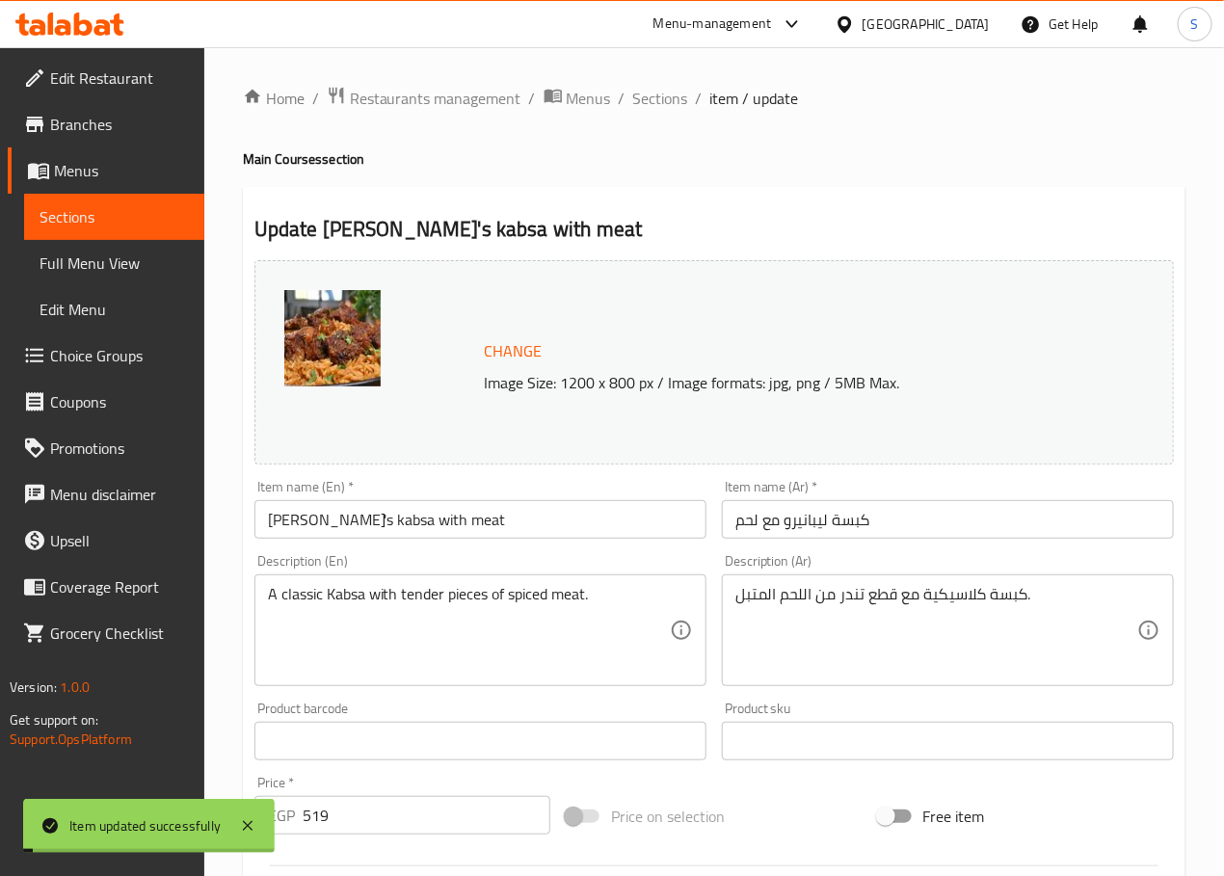
click at [646, 107] on span "Sections" at bounding box center [660, 98] width 55 height 23
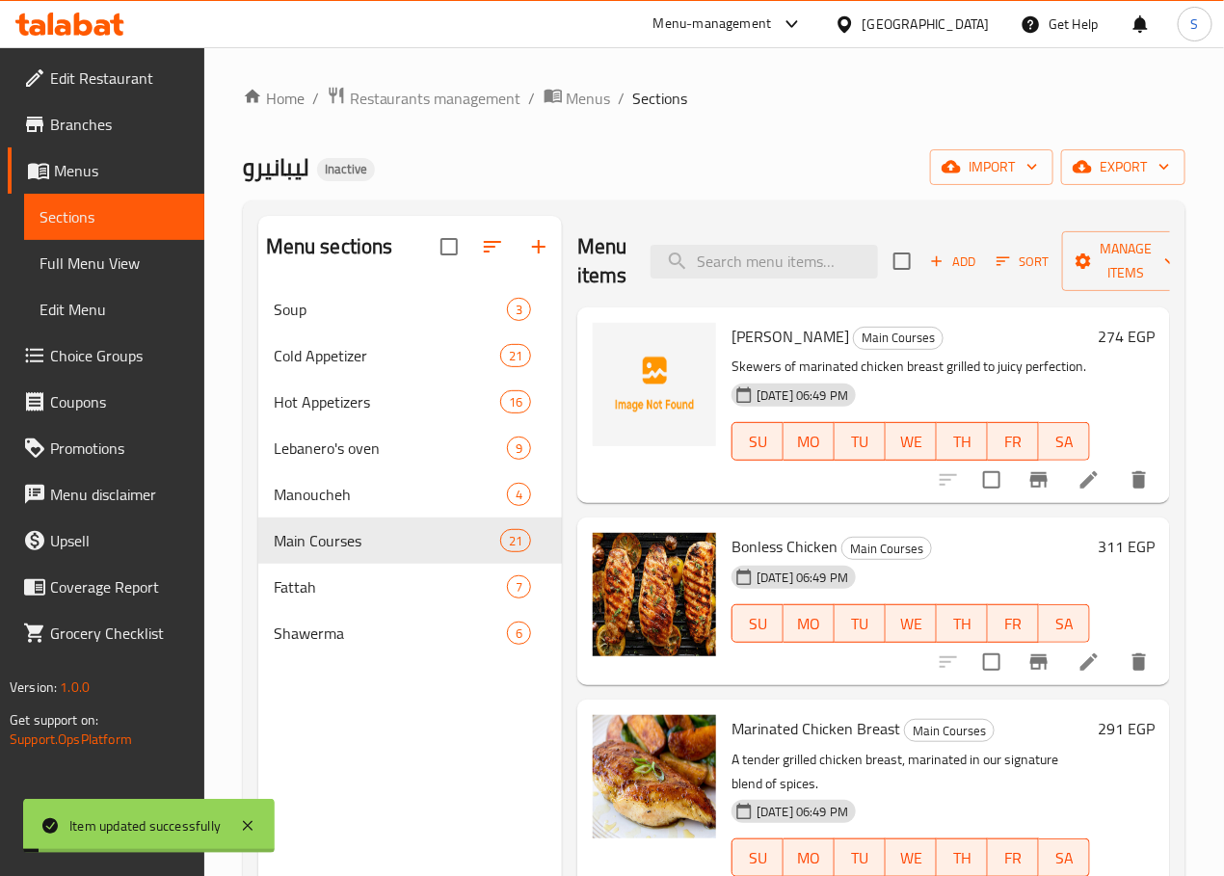
click at [882, 130] on div "Home / Restaurants management / Menus / Sections ليبانيرو Inactive import expor…" at bounding box center [714, 596] width 942 height 1021
click at [1099, 168] on span "export" at bounding box center [1122, 167] width 93 height 24
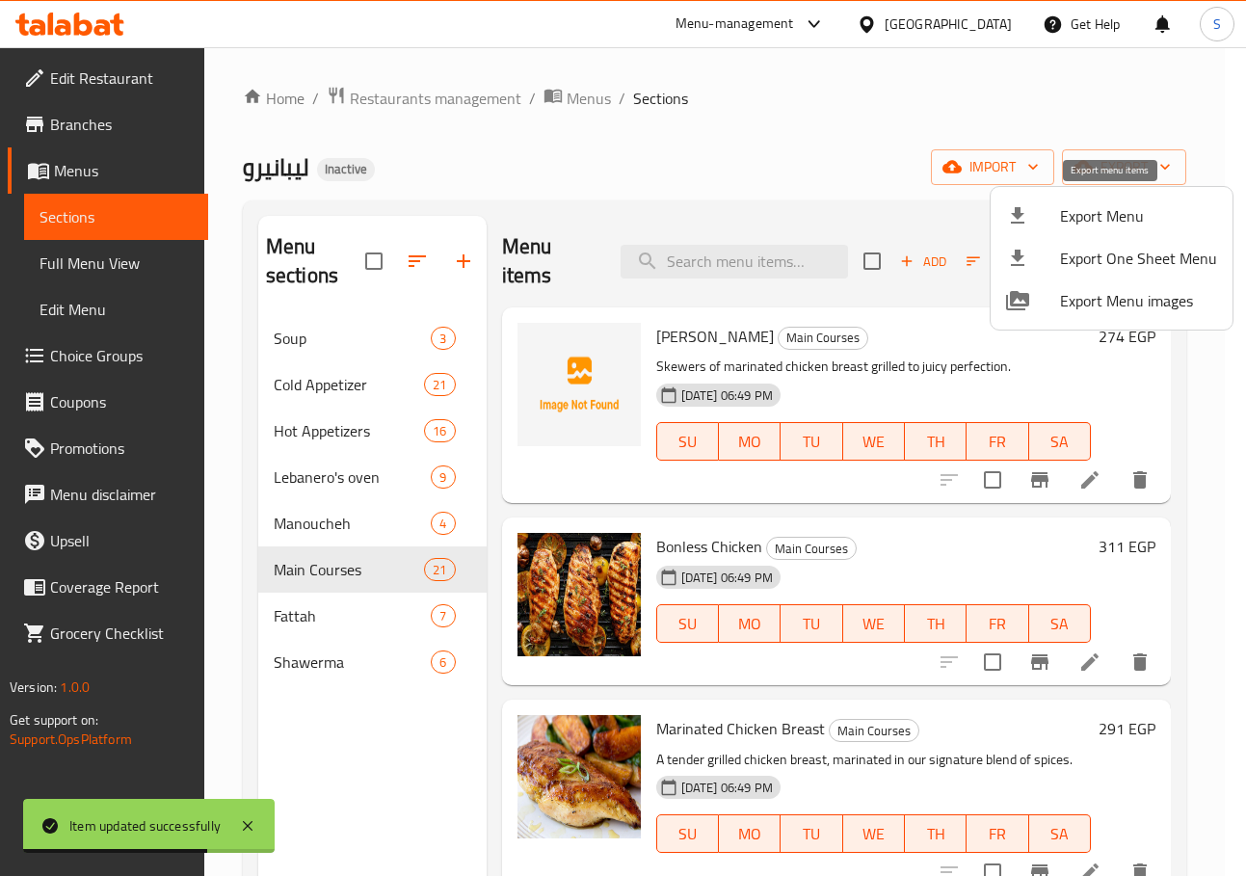
click at [1050, 228] on li "Export Menu" at bounding box center [1112, 216] width 242 height 42
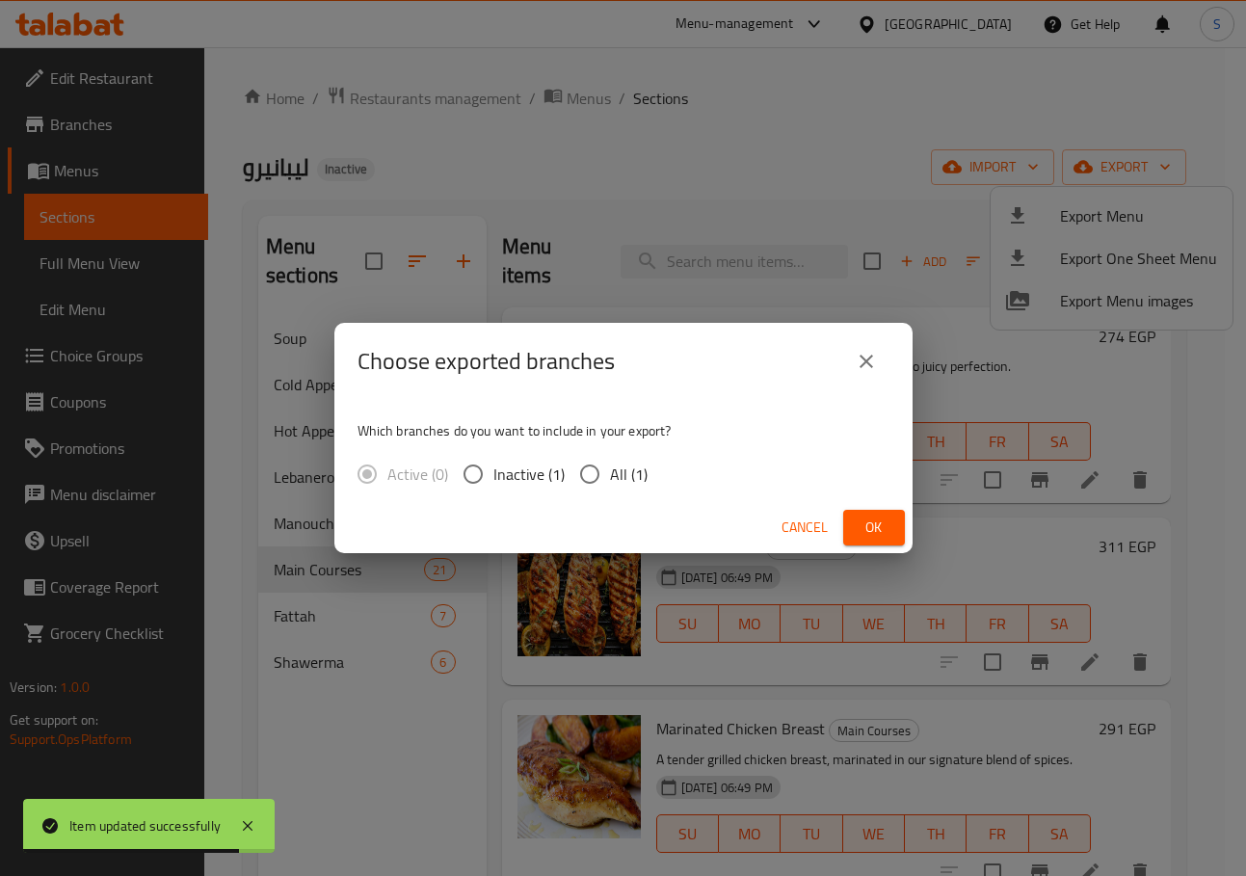
click at [576, 481] on input "All (1)" at bounding box center [589, 474] width 40 height 40
radio input "true"
click at [903, 535] on button "Ok" at bounding box center [874, 528] width 62 height 36
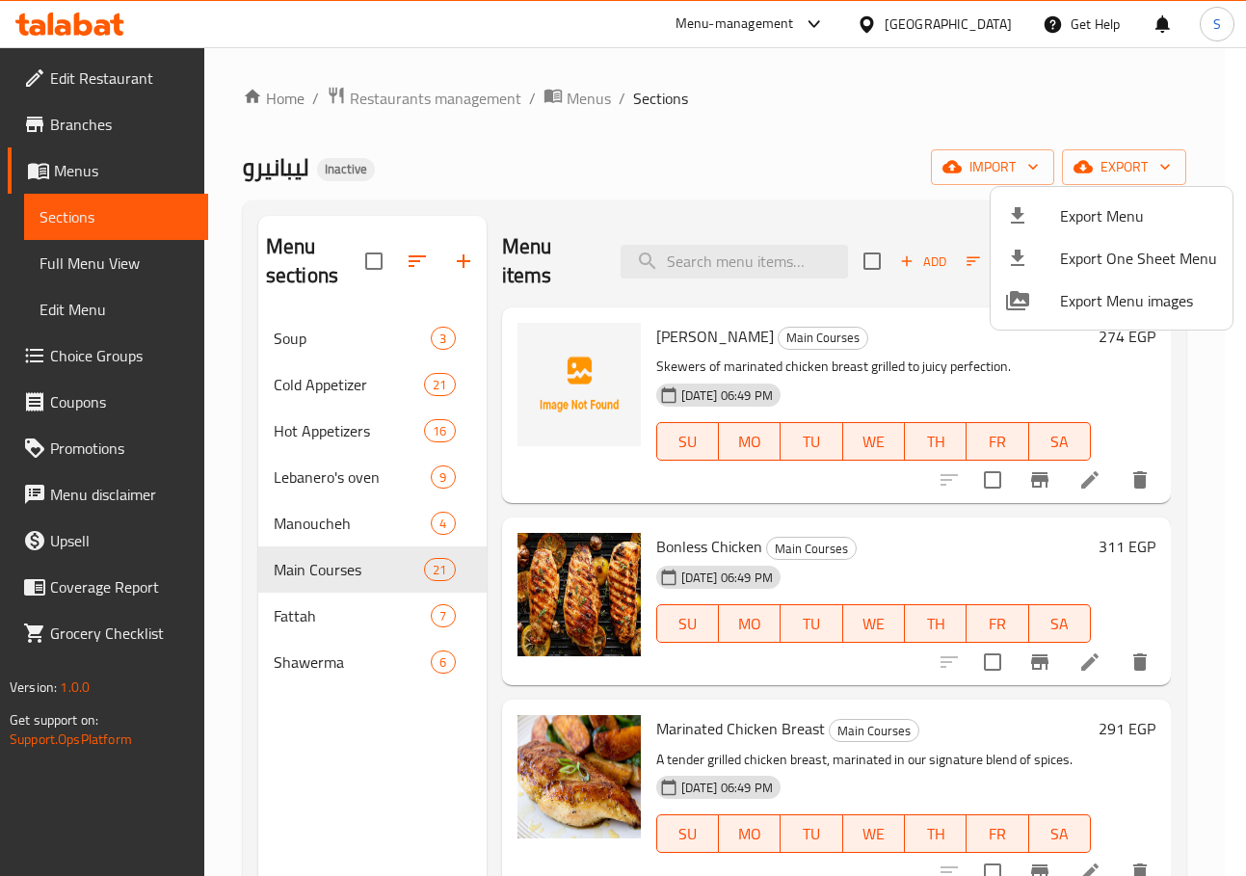
click at [729, 195] on div at bounding box center [623, 438] width 1246 height 876
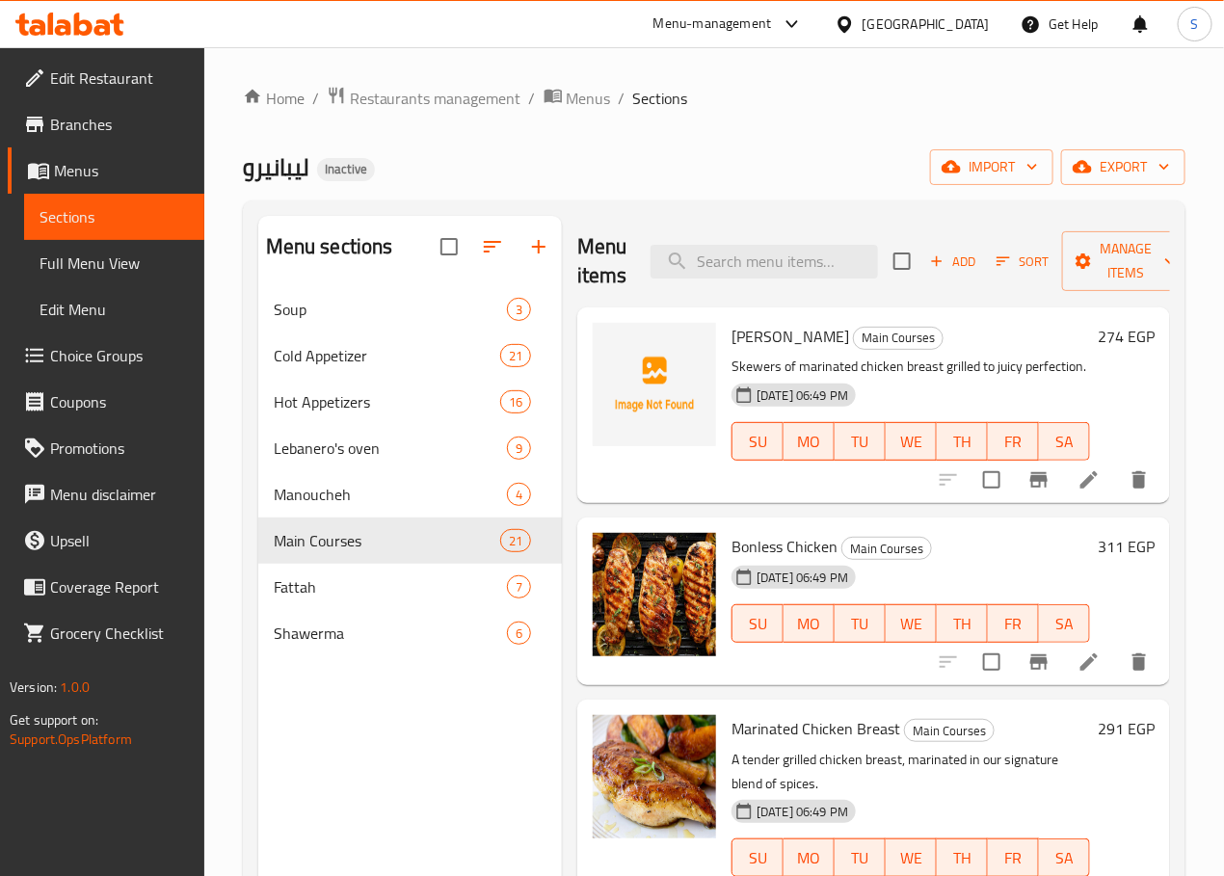
click at [695, 151] on div "ليبانيرو Inactive import export" at bounding box center [714, 167] width 942 height 36
click at [368, 758] on div "Menu sections Soup 3 Cold Appetizer 21 Hot Appetizers 16 Lebanero's oven 9 Mano…" at bounding box center [410, 654] width 304 height 876
click at [613, 194] on div "Home / Restaurants management / Menus / Sections ليبانيرو Inactive import expor…" at bounding box center [714, 596] width 942 height 1021
click at [702, 163] on div "ليبانيرو Inactive import export" at bounding box center [714, 167] width 942 height 36
click at [608, 143] on div "Home / Restaurants management / Menus / Sections ليبانيرو Inactive import expor…" at bounding box center [714, 596] width 942 height 1021
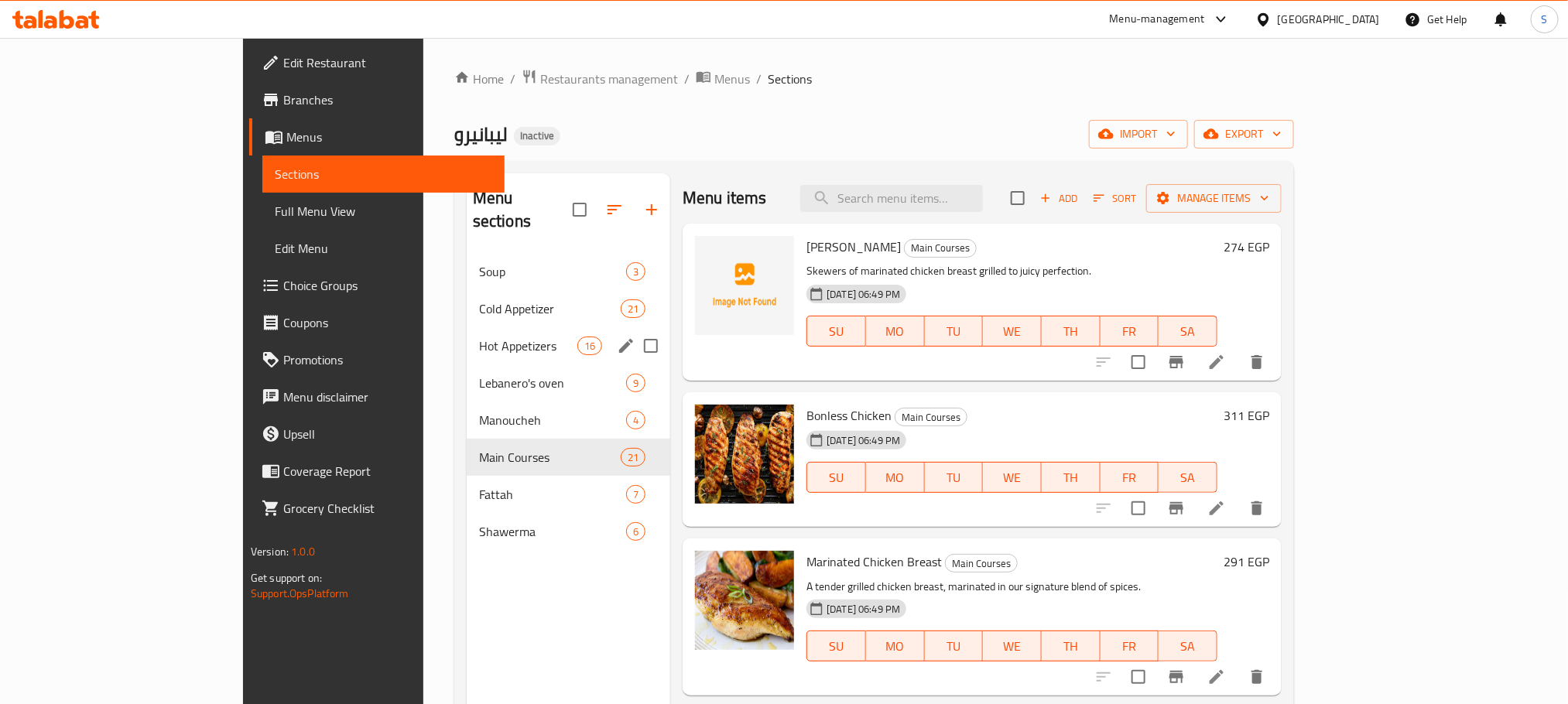
click at [619, 339] on icon "edit" at bounding box center [626, 345] width 14 height 14
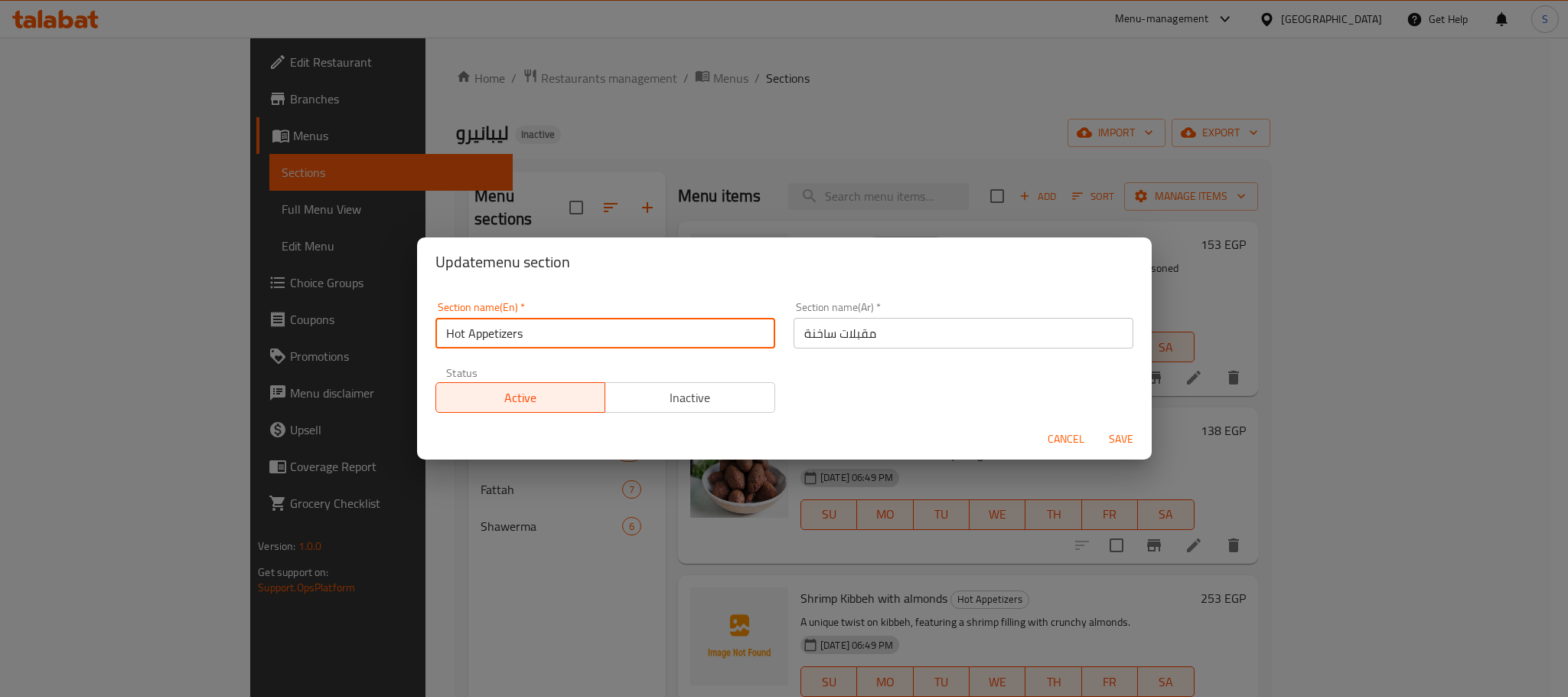
click at [596, 333] on input "Hot Appetizers" at bounding box center [605, 333] width 340 height 31
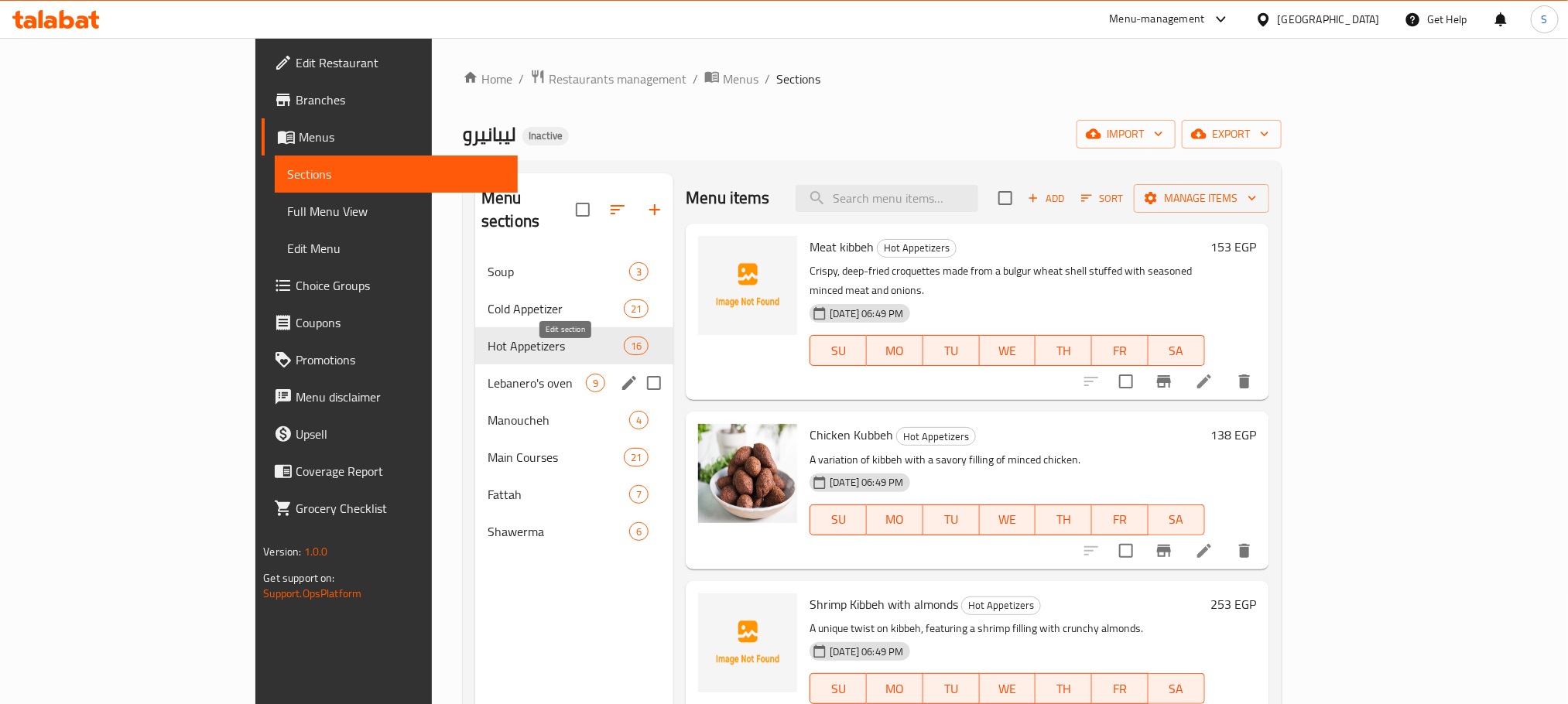
click at [620, 373] on icon "edit" at bounding box center [629, 382] width 18 height 18
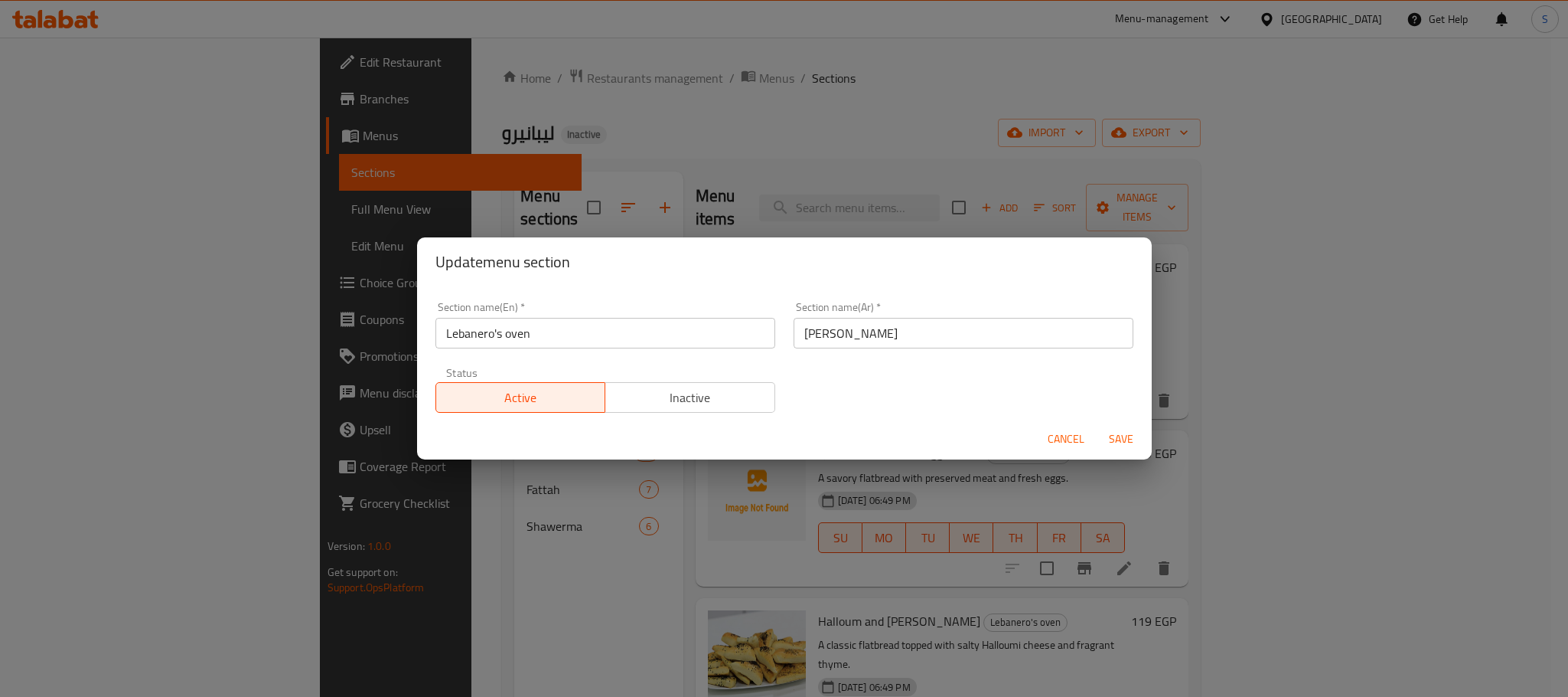
click at [515, 339] on input "Lebanero's oven" at bounding box center [605, 333] width 340 height 31
paste input "Hot Appetizers"
type input "Hot Appetizers"
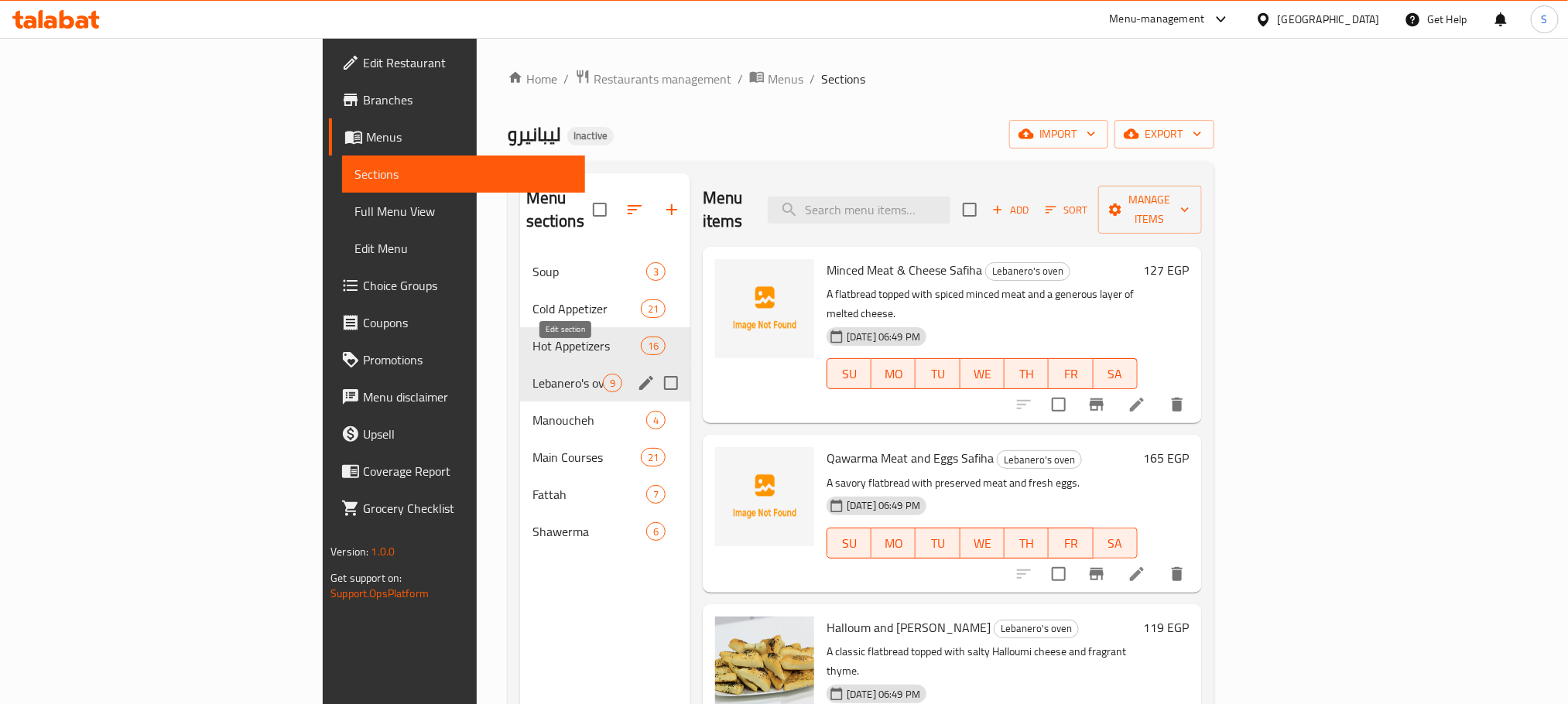
click at [637, 373] on icon "edit" at bounding box center [646, 382] width 18 height 18
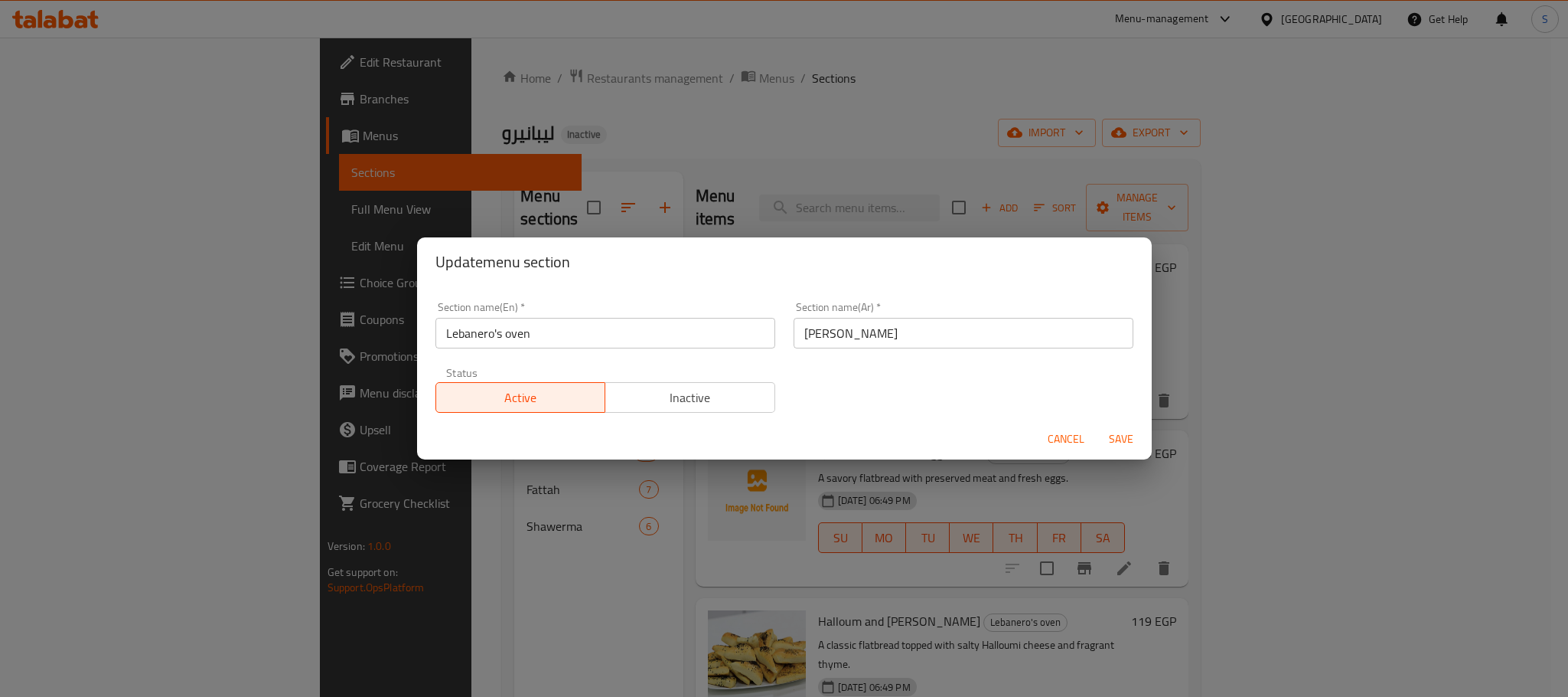
click at [488, 334] on input "Lebanero's oven" at bounding box center [605, 333] width 340 height 31
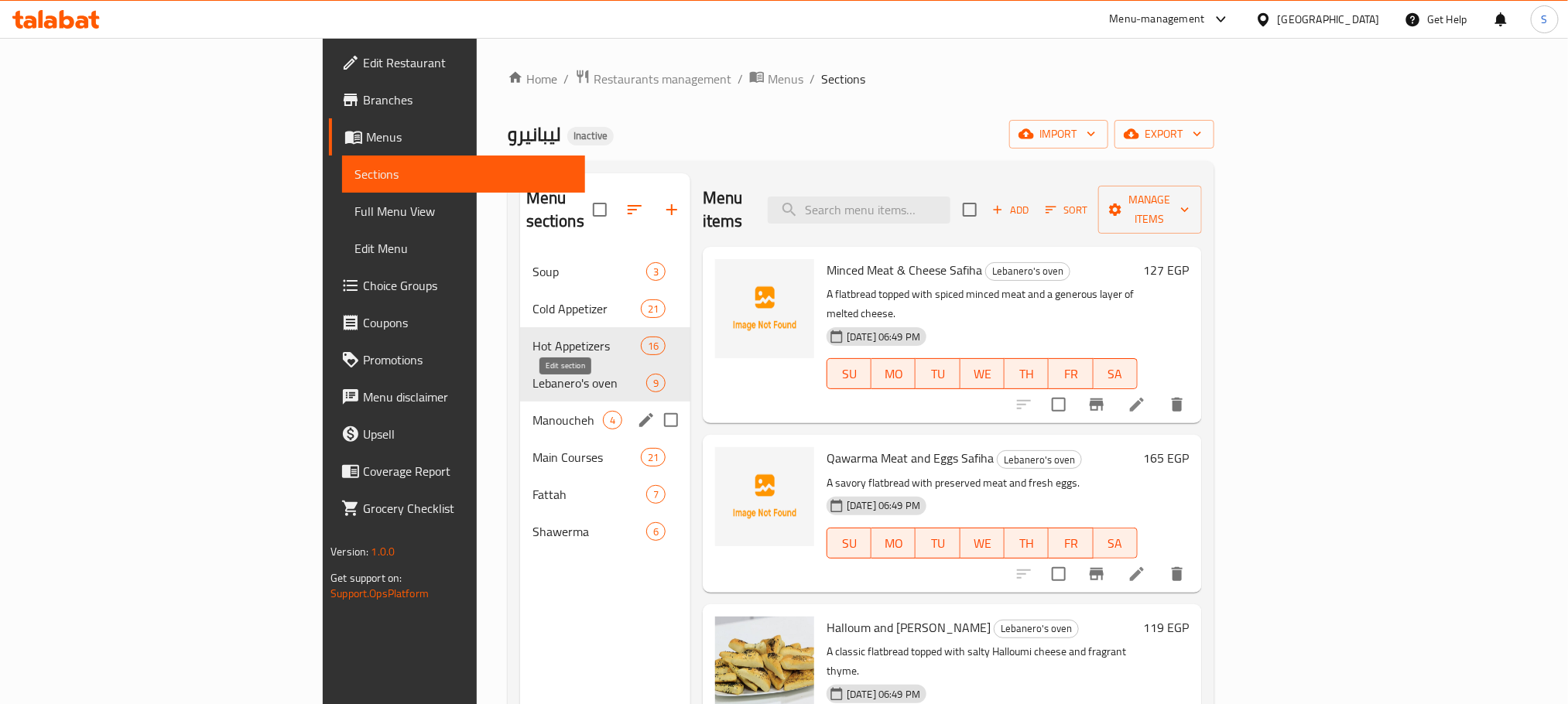
click at [637, 411] on icon "edit" at bounding box center [646, 420] width 18 height 18
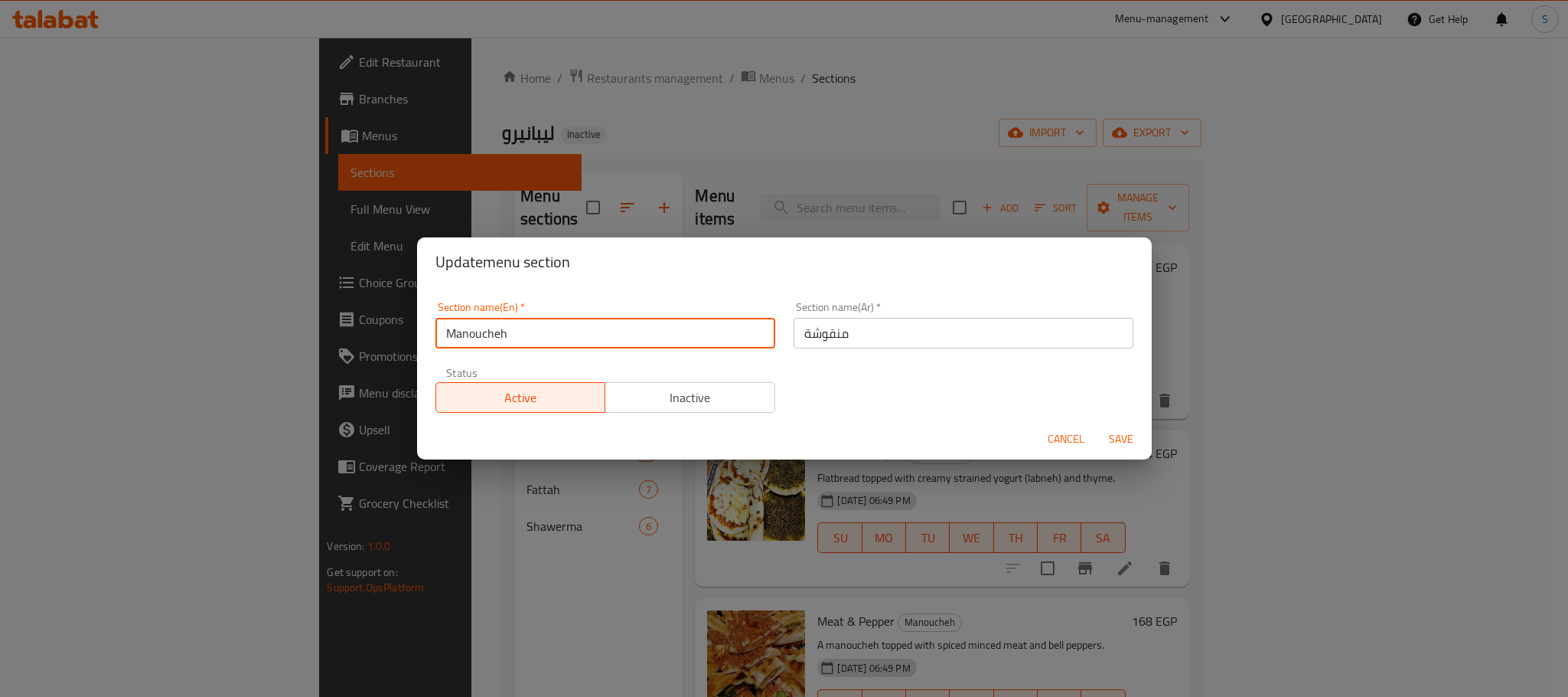
click at [496, 343] on input "Manoucheh" at bounding box center [605, 333] width 340 height 31
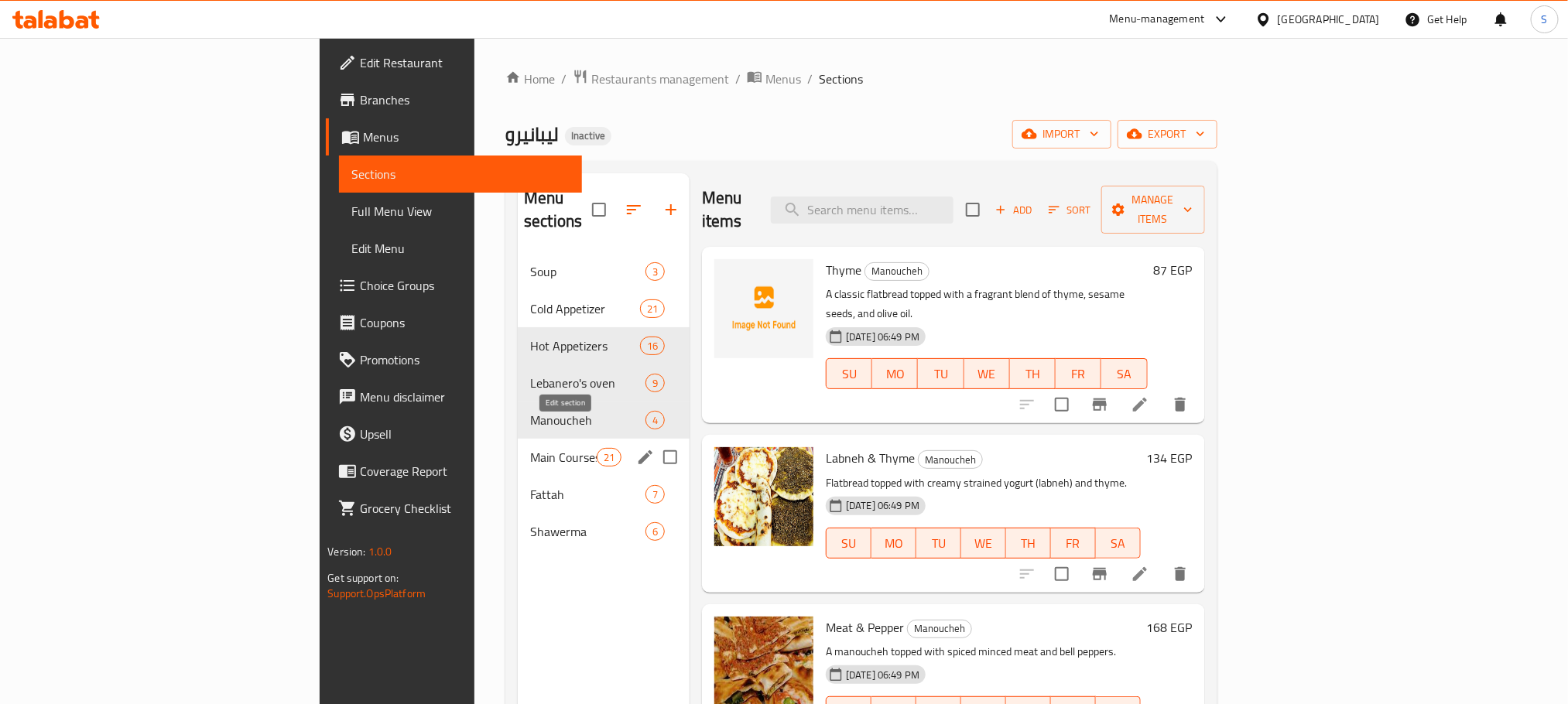
click at [639, 450] on icon "edit" at bounding box center [645, 457] width 14 height 14
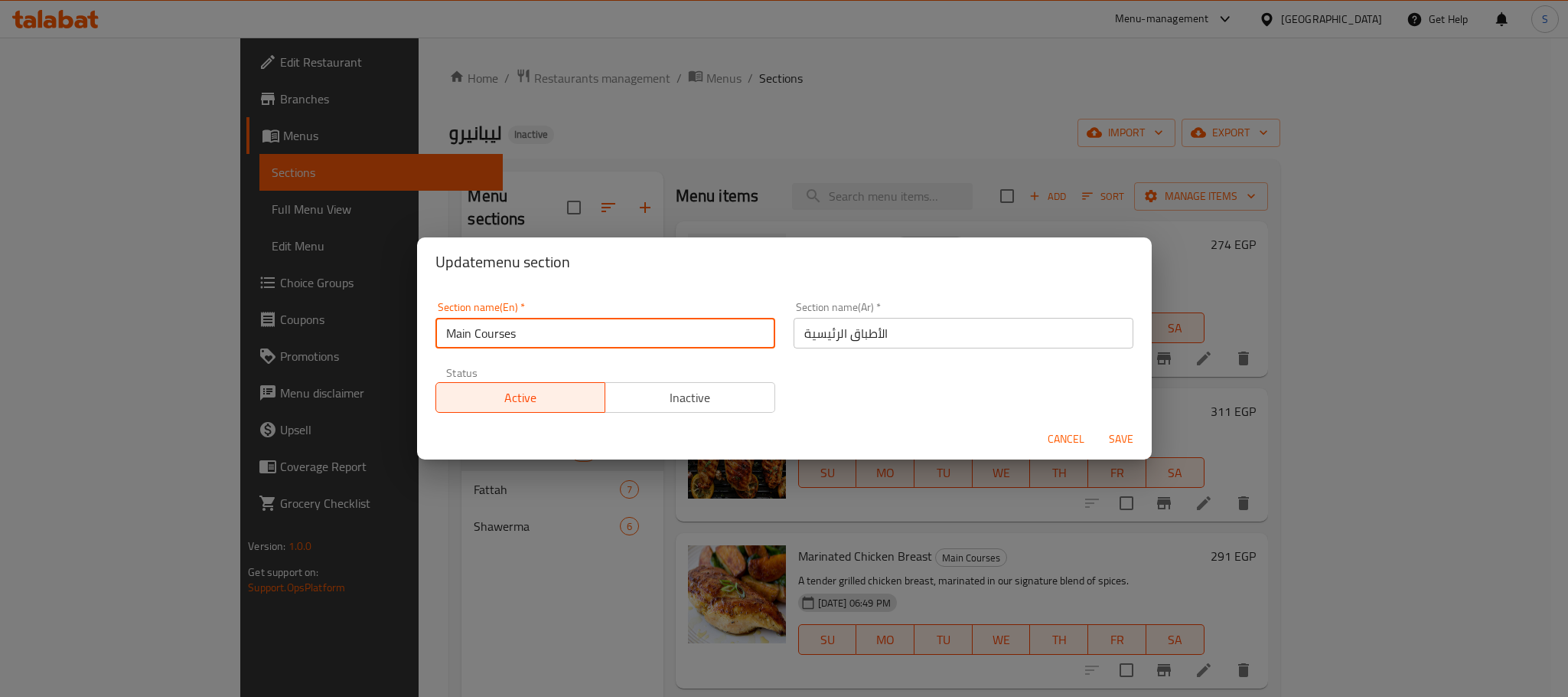
click at [689, 331] on input "Main Courses" at bounding box center [605, 333] width 340 height 31
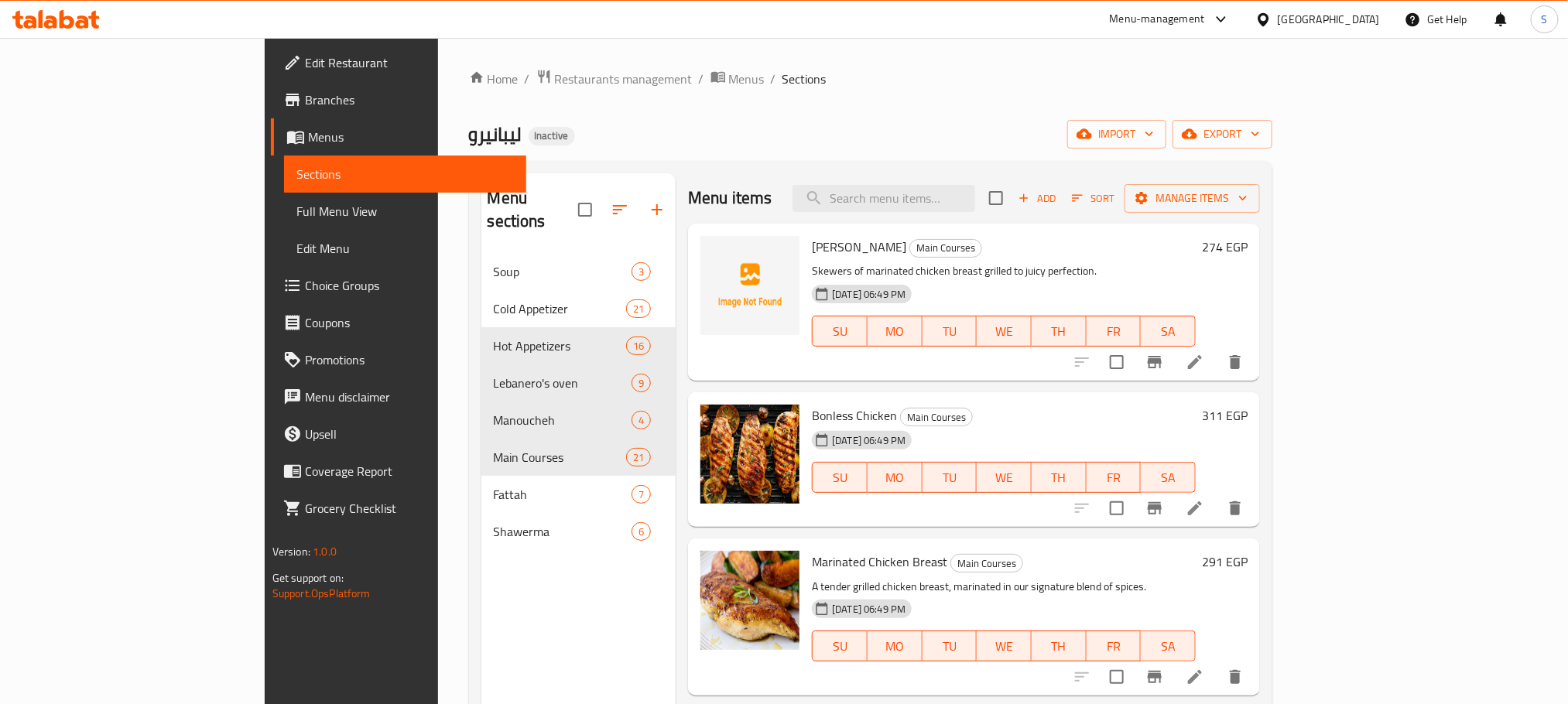
click at [1000, 16] on icon at bounding box center [1264, 19] width 16 height 16
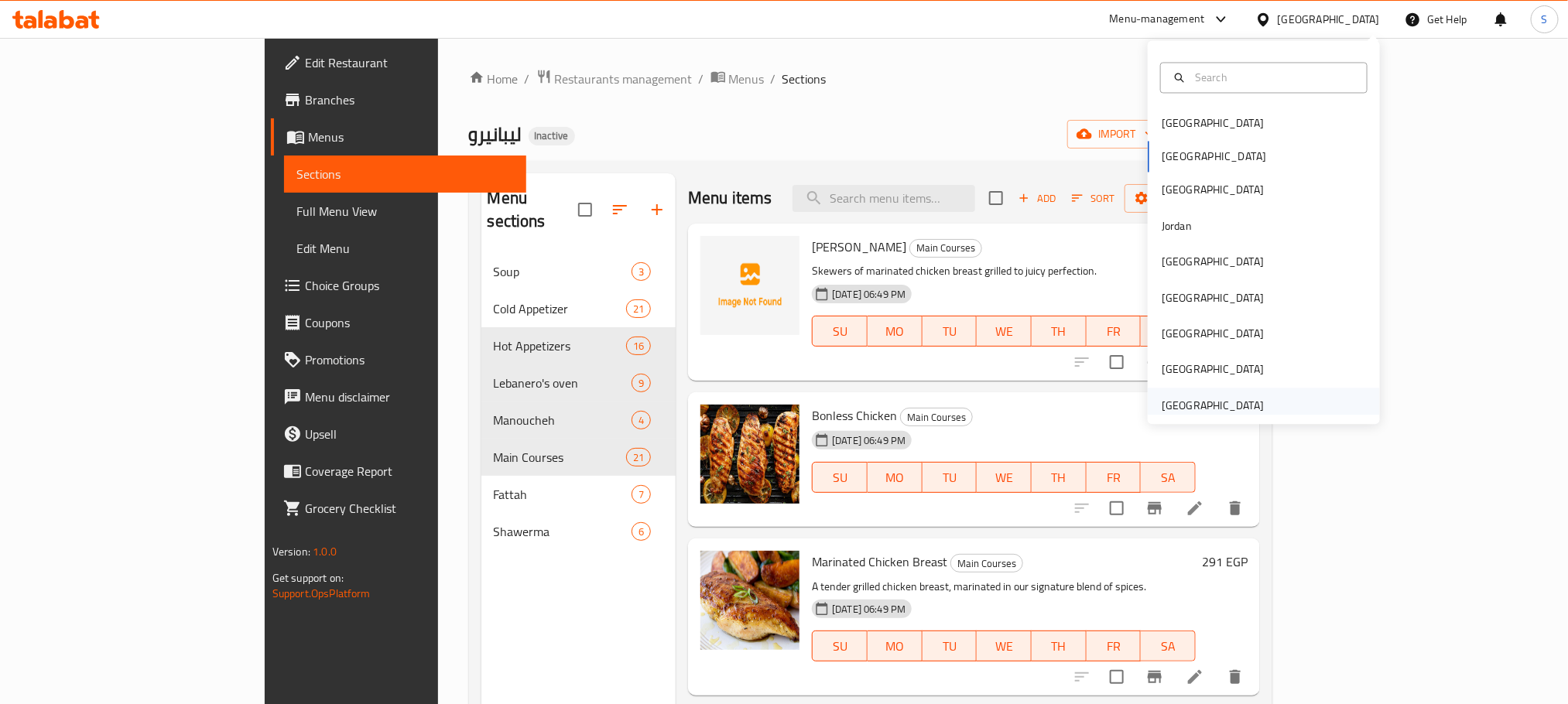
click at [1000, 409] on div "United Arab Emirates" at bounding box center [1212, 405] width 102 height 17
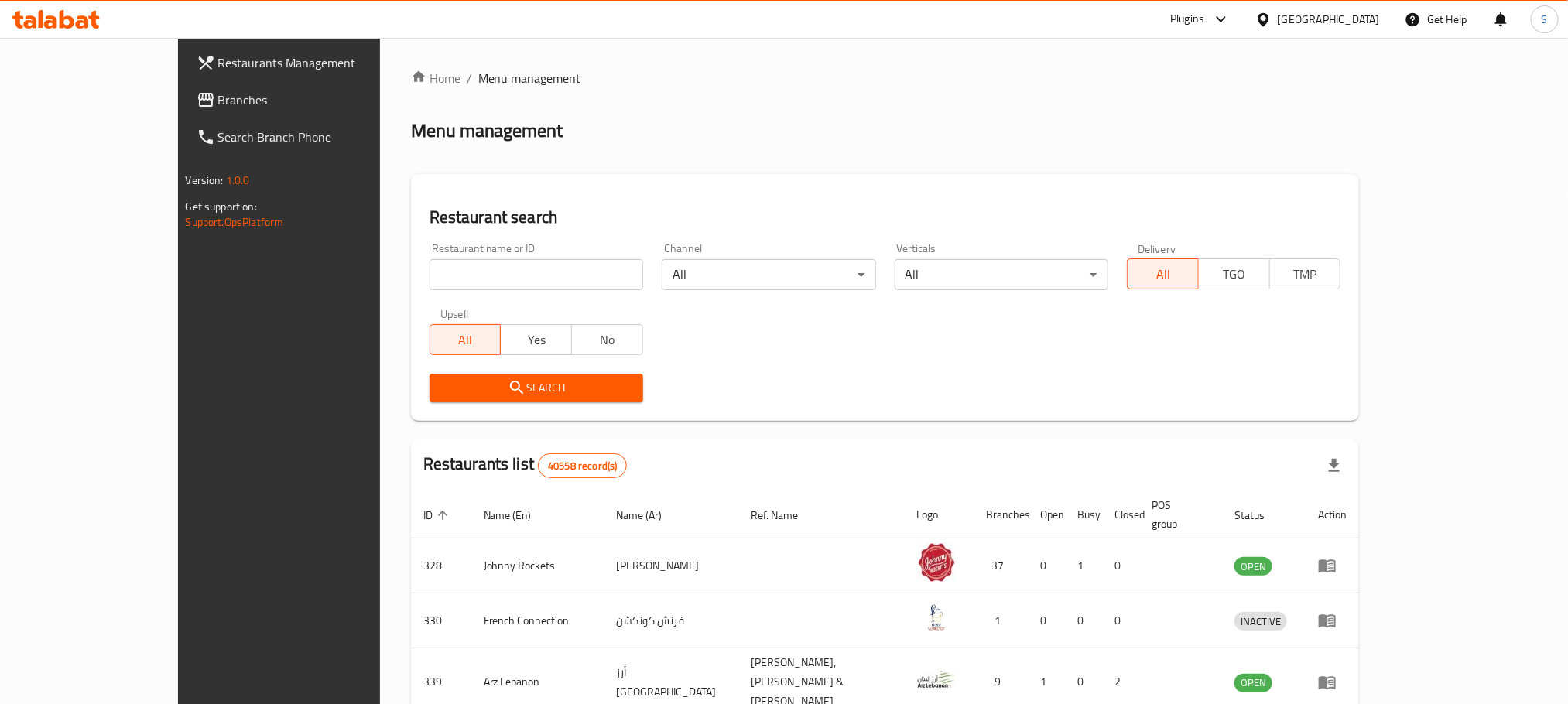
click at [218, 94] on span "Branches" at bounding box center [323, 100] width 209 height 18
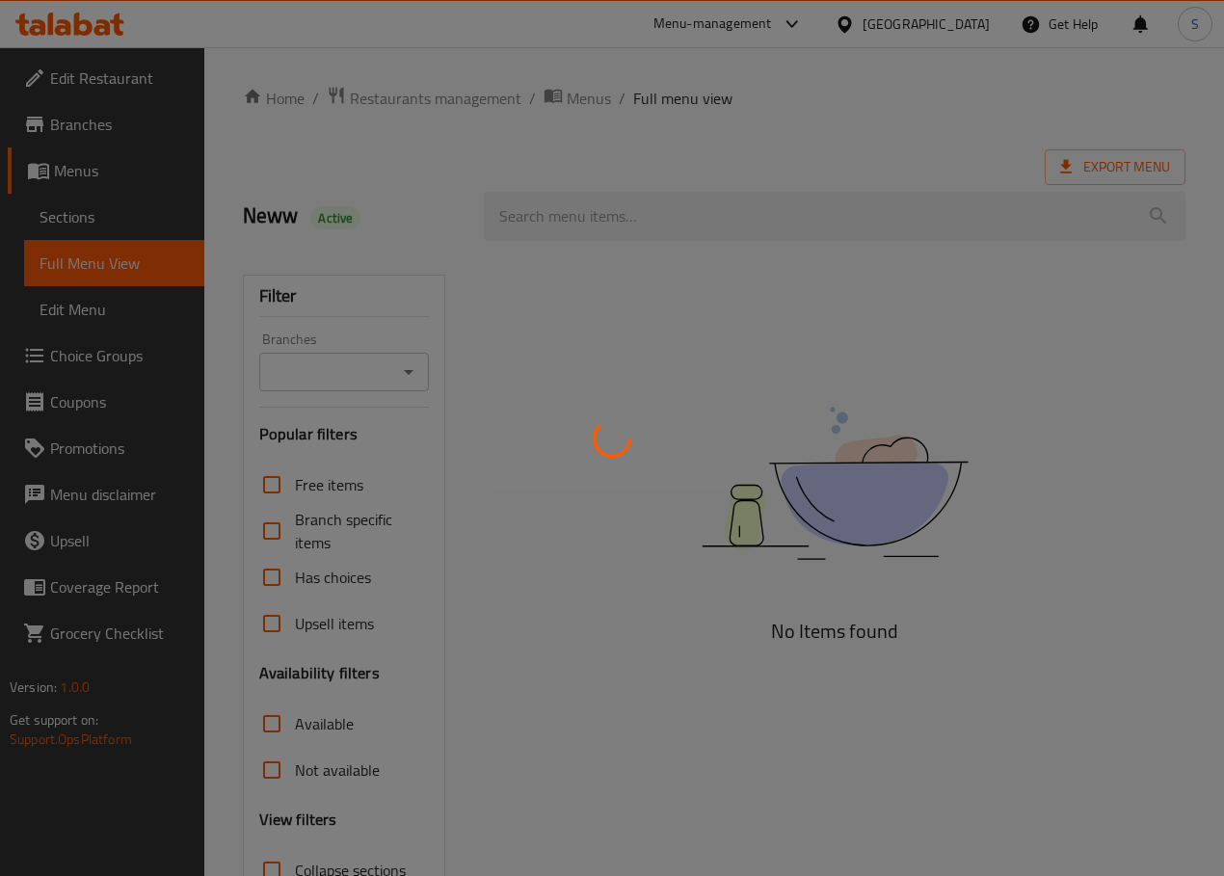
click at [469, 432] on div at bounding box center [612, 438] width 1224 height 876
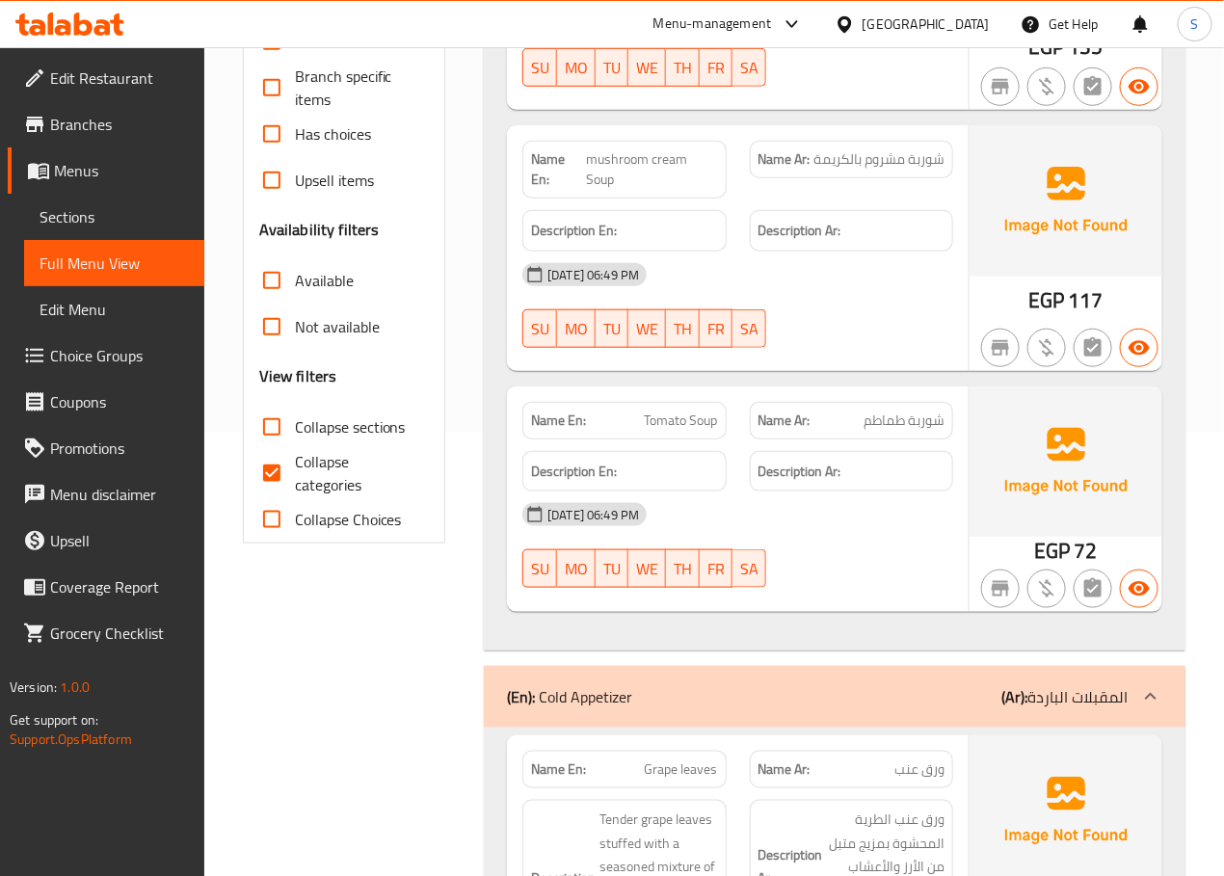
scroll to position [443, 0]
click at [277, 478] on input "Collapse categories" at bounding box center [272, 473] width 46 height 46
checkbox input "false"
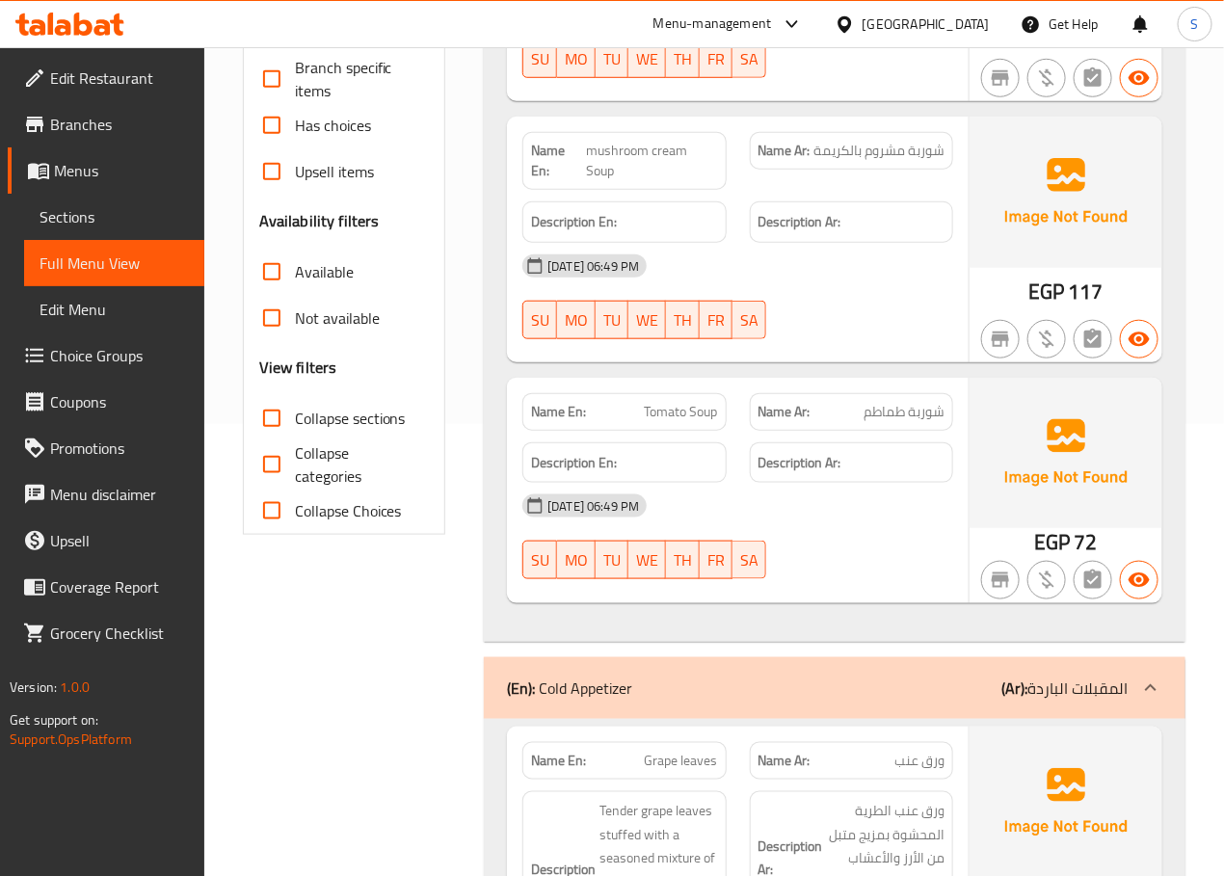
scroll to position [0, 0]
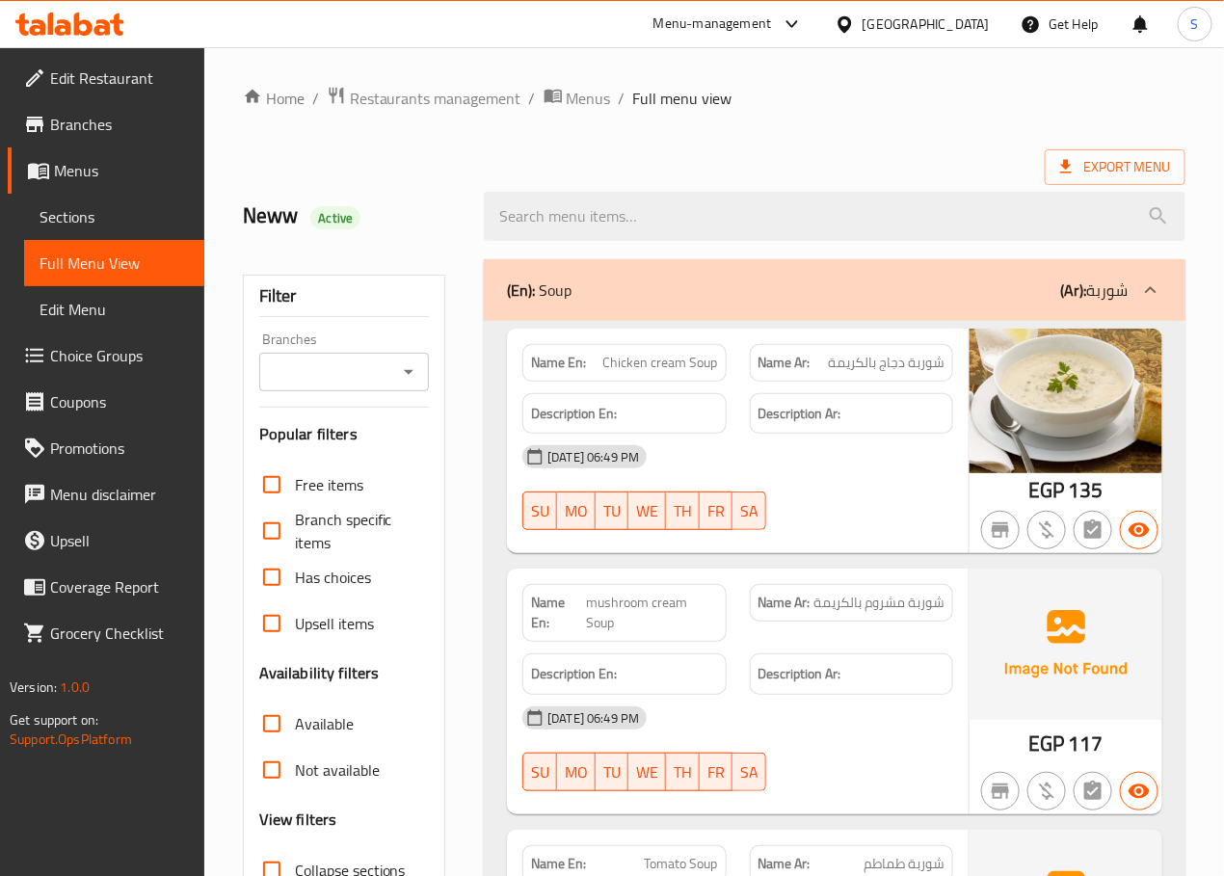
click at [717, 307] on div "(En): Soup (Ar): شوربة" at bounding box center [834, 290] width 701 height 62
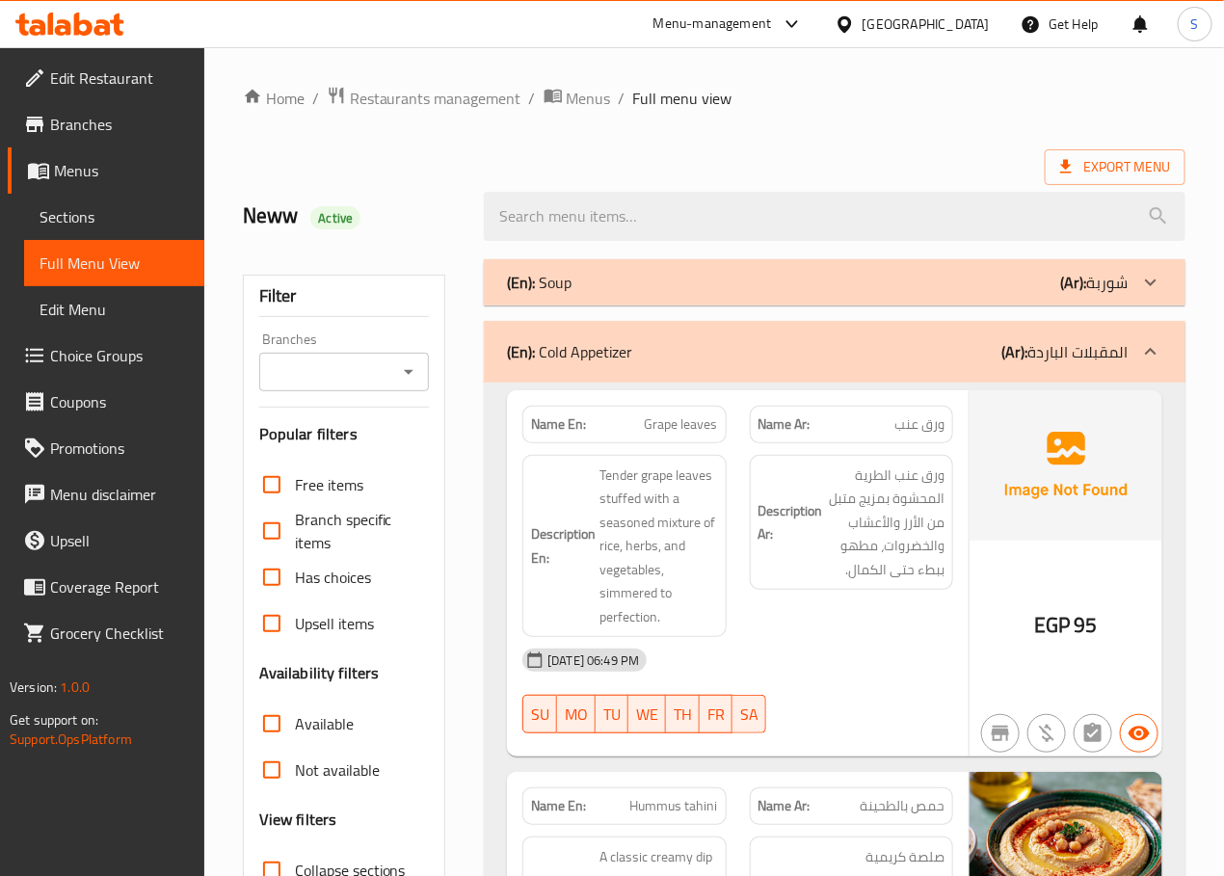
click at [702, 368] on div "(En): Cold Appetizer (Ar): المقبلات الباردة" at bounding box center [834, 352] width 701 height 62
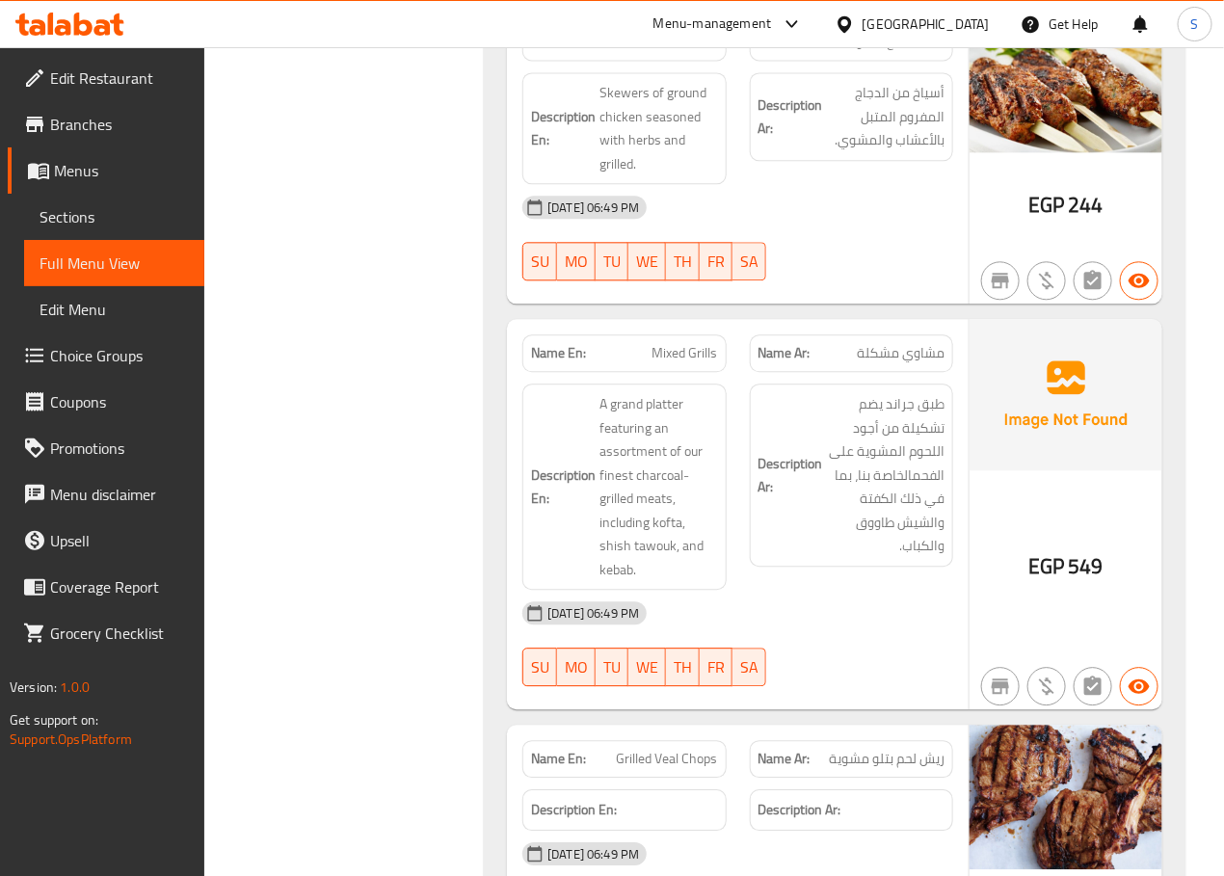
scroll to position [11231, 0]
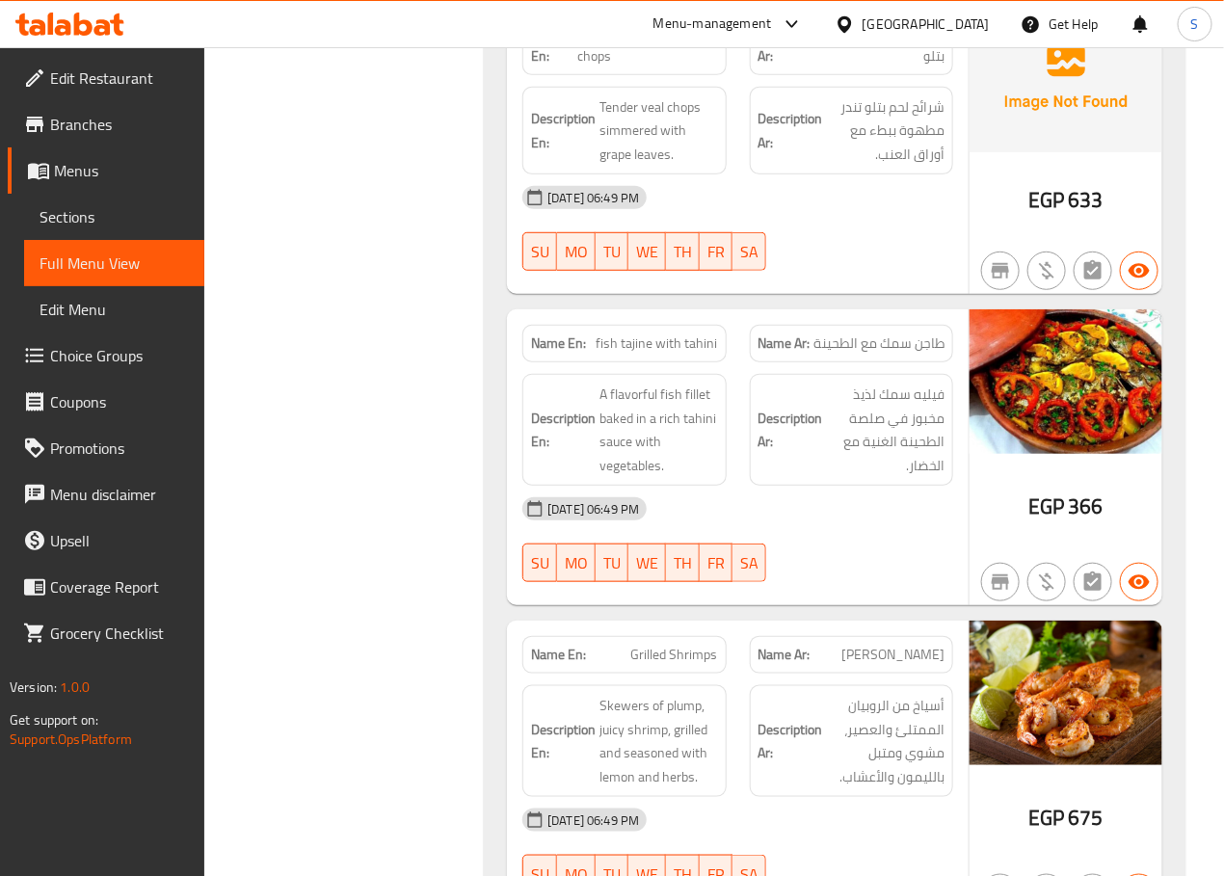
scroll to position [14974, 0]
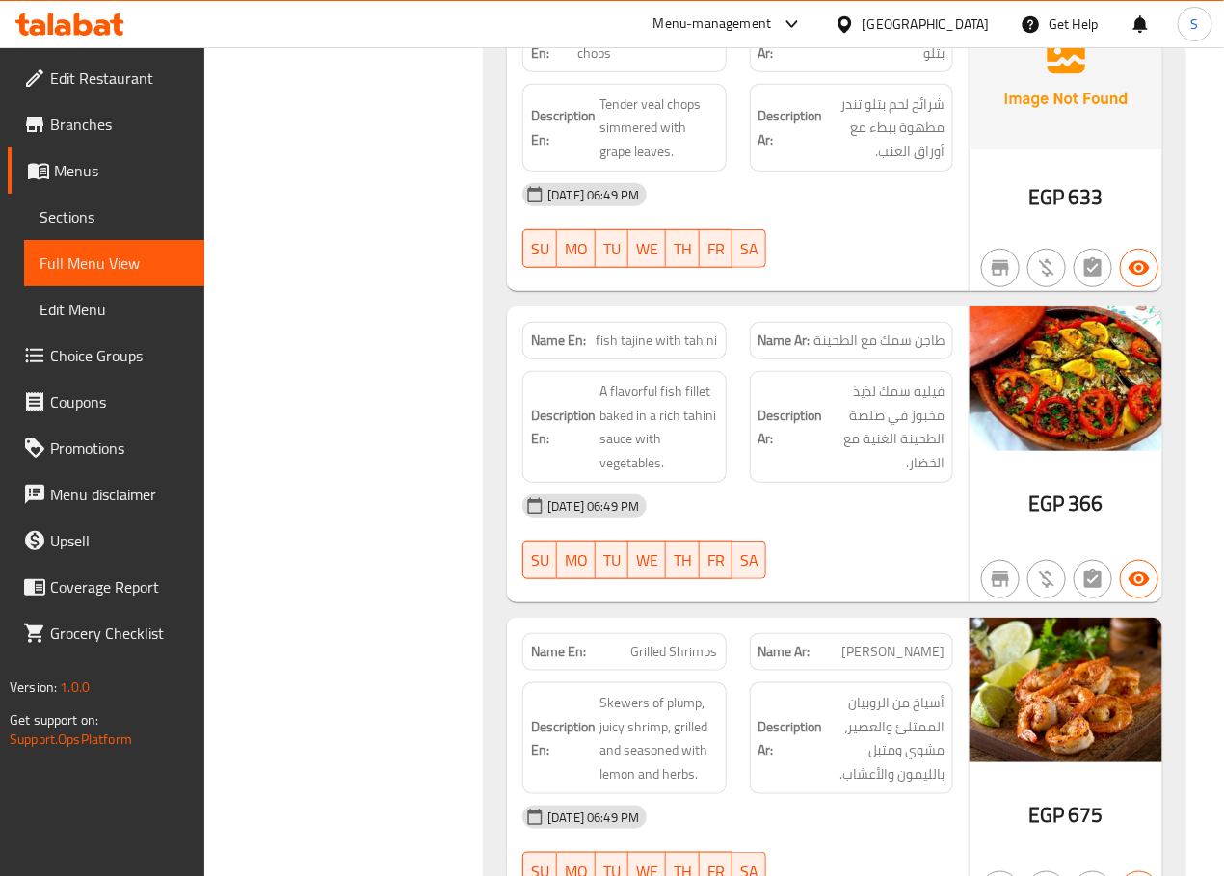
click at [692, 350] on span "fish tajine with tahini" at bounding box center [656, 340] width 121 height 20
copy span "fish tajine with tahini"
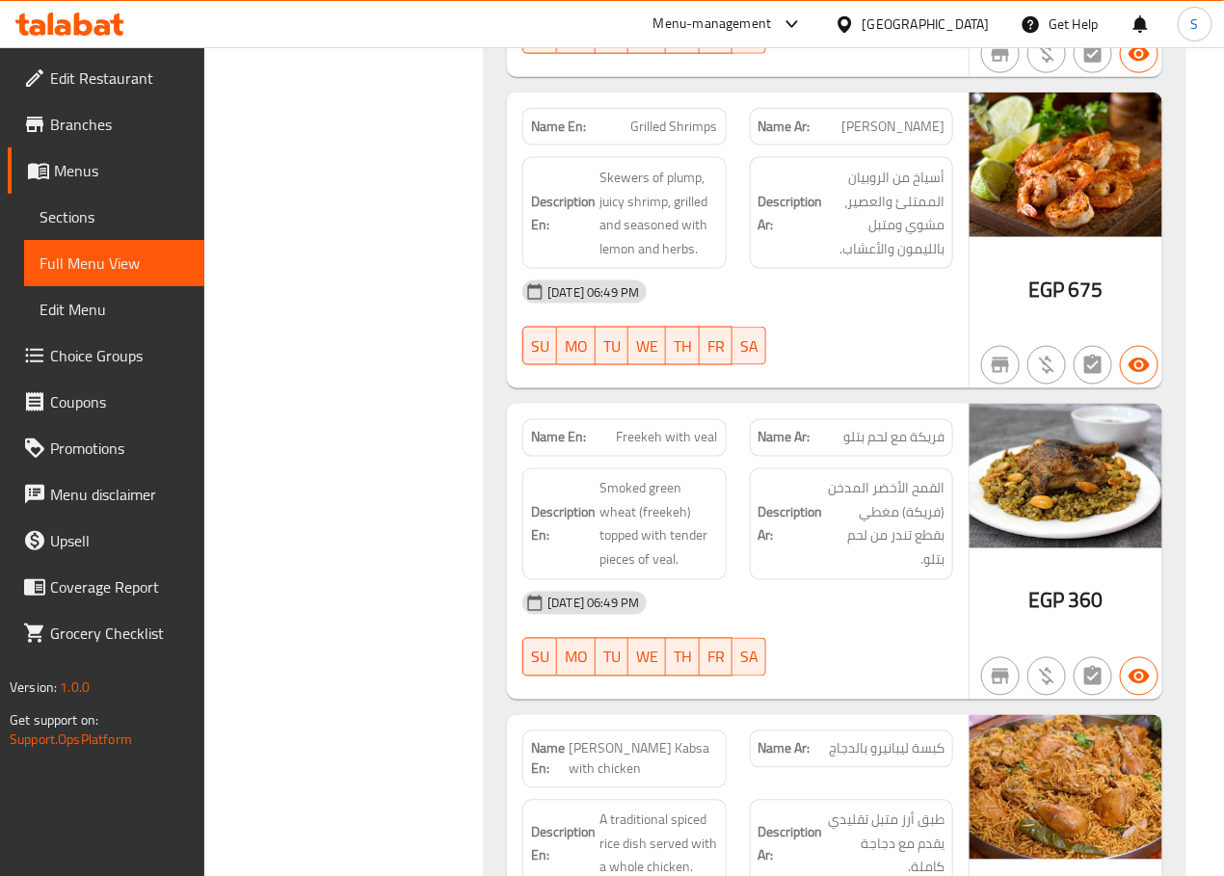
scroll to position [15502, 0]
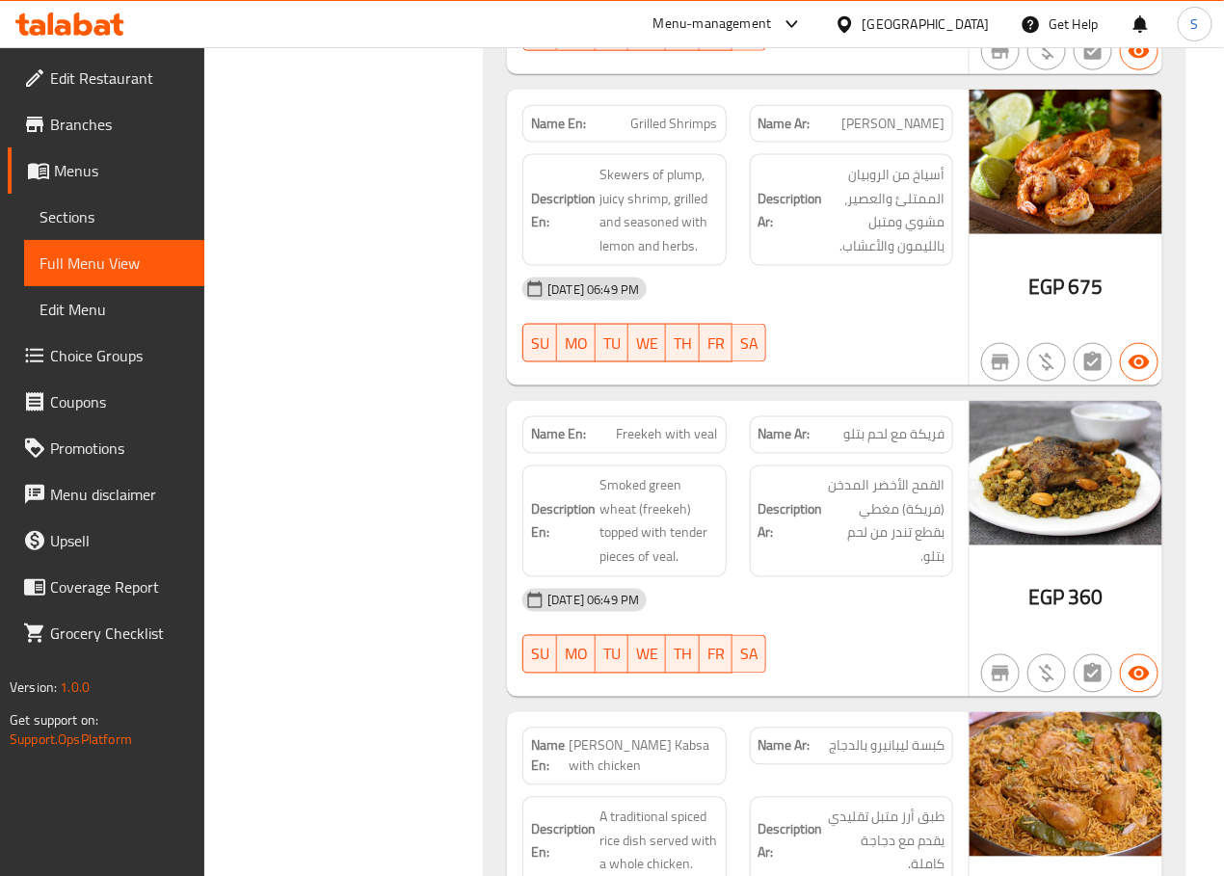
click at [669, 128] on span "Grilled Shrimps" at bounding box center [674, 124] width 87 height 20
copy span "Grilled Shrimps"
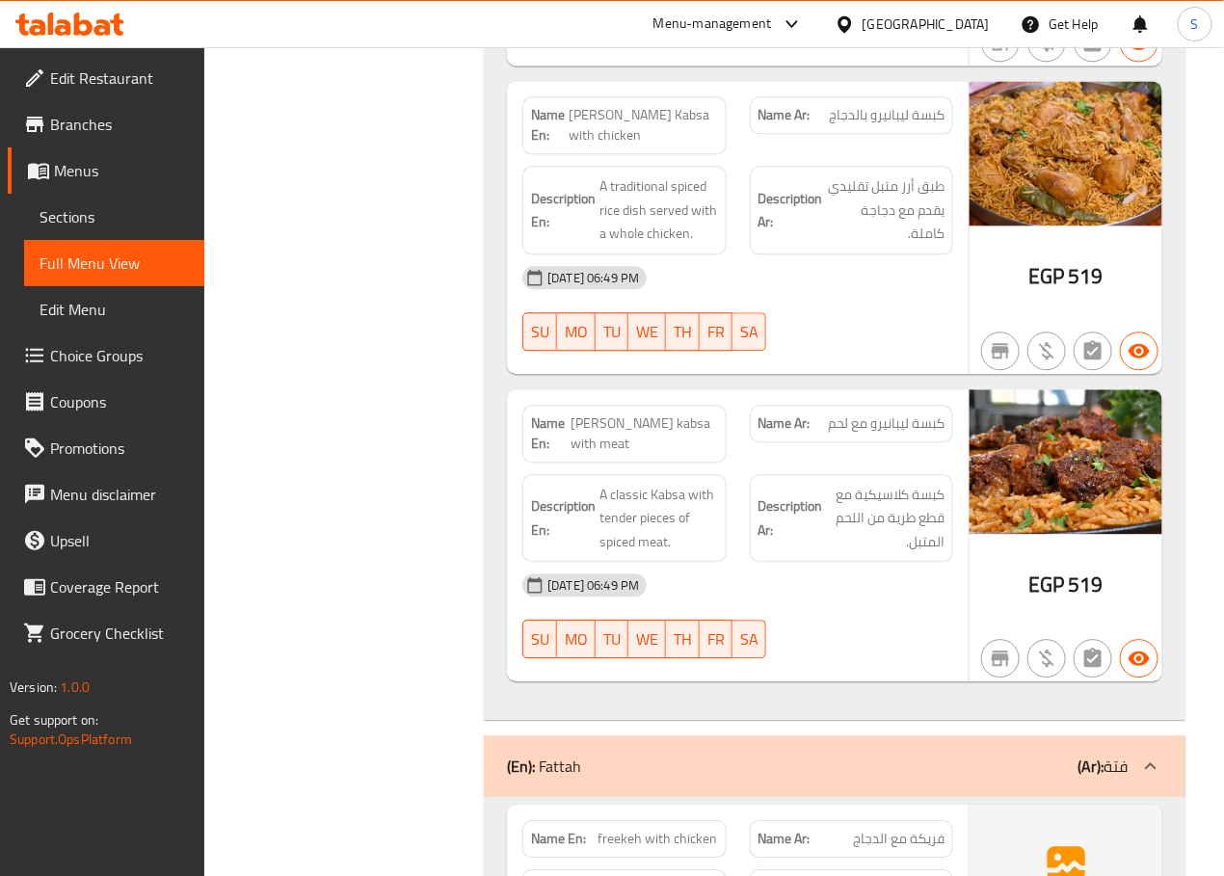
scroll to position [16154, 0]
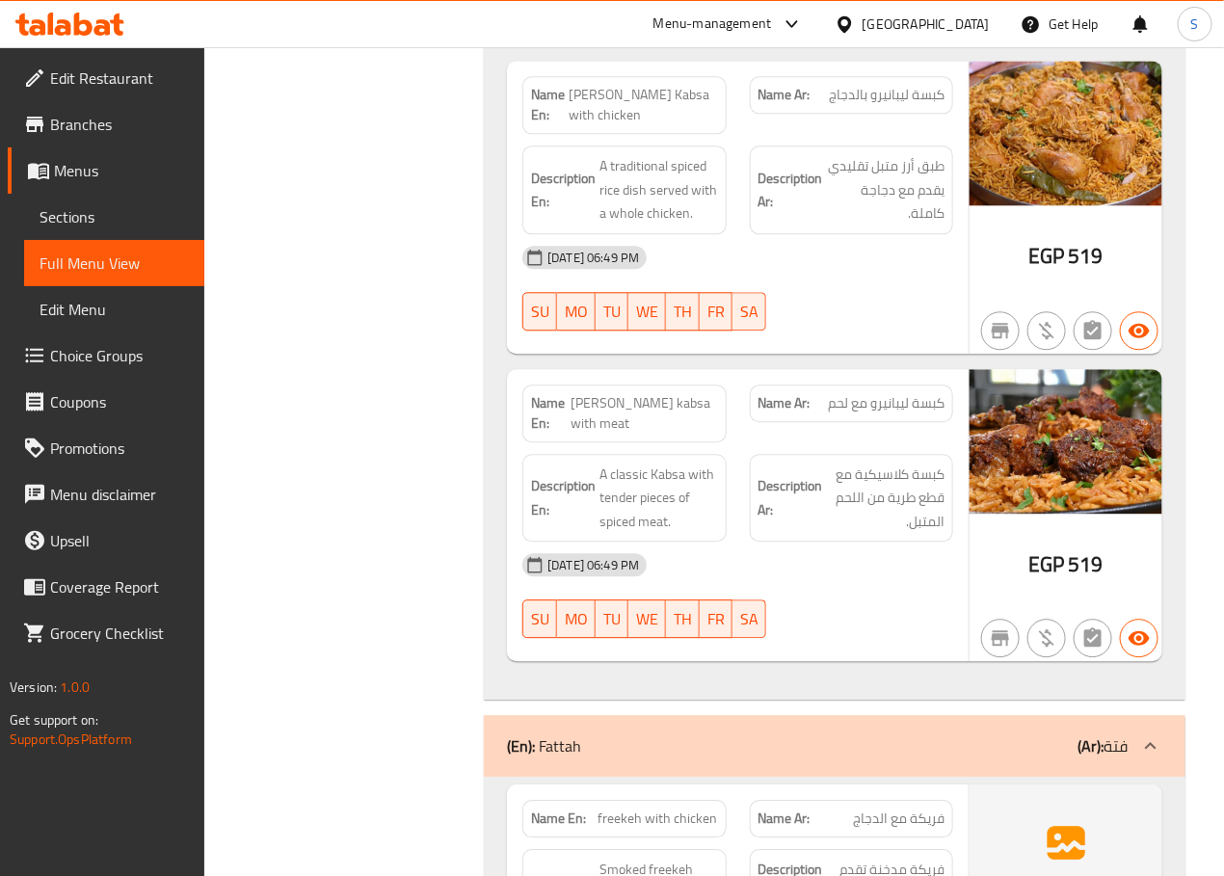
click at [628, 413] on span "Lebanero's kabsa with meat" at bounding box center [644, 413] width 146 height 40
copy span "Lebanero's kabsa with meat"
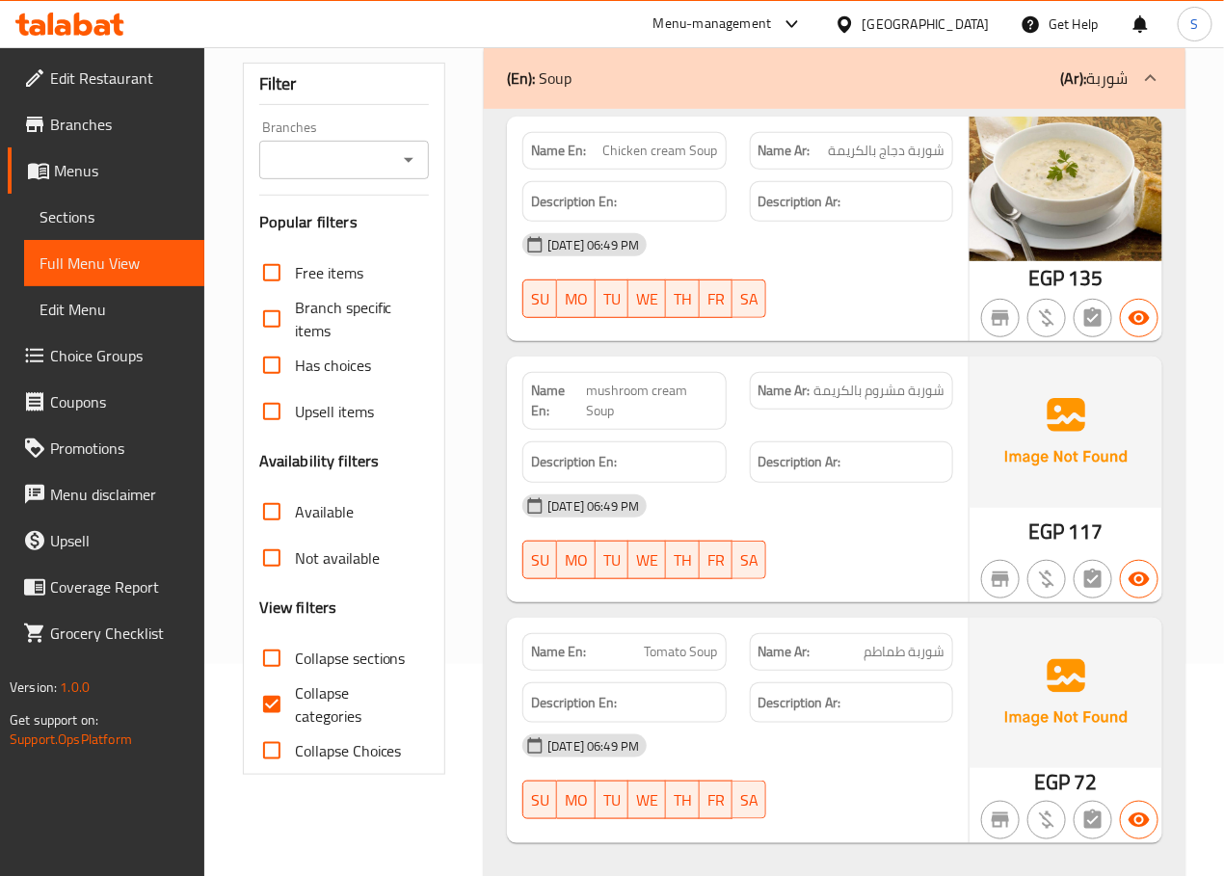
scroll to position [211, 0]
click at [258, 706] on input "Collapse categories" at bounding box center [272, 705] width 46 height 46
checkbox input "false"
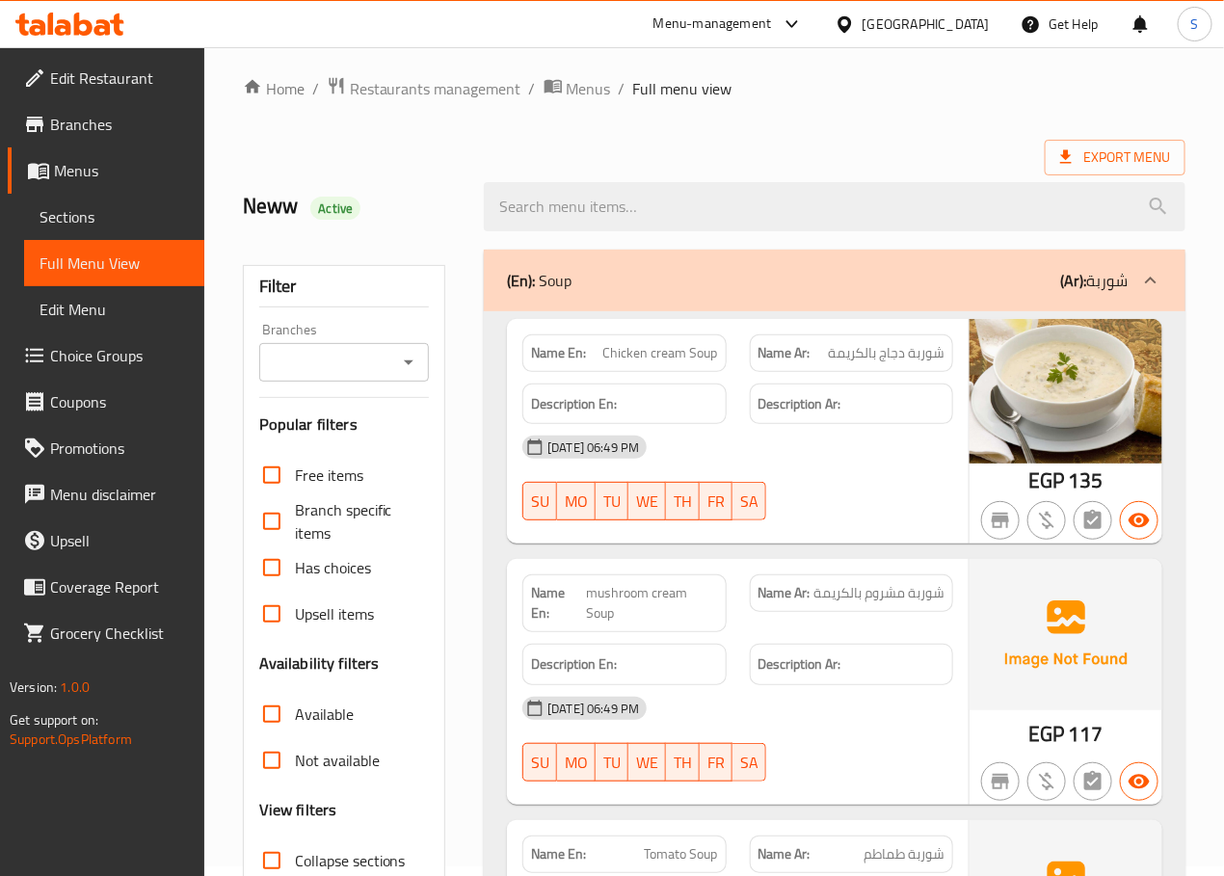
scroll to position [0, 0]
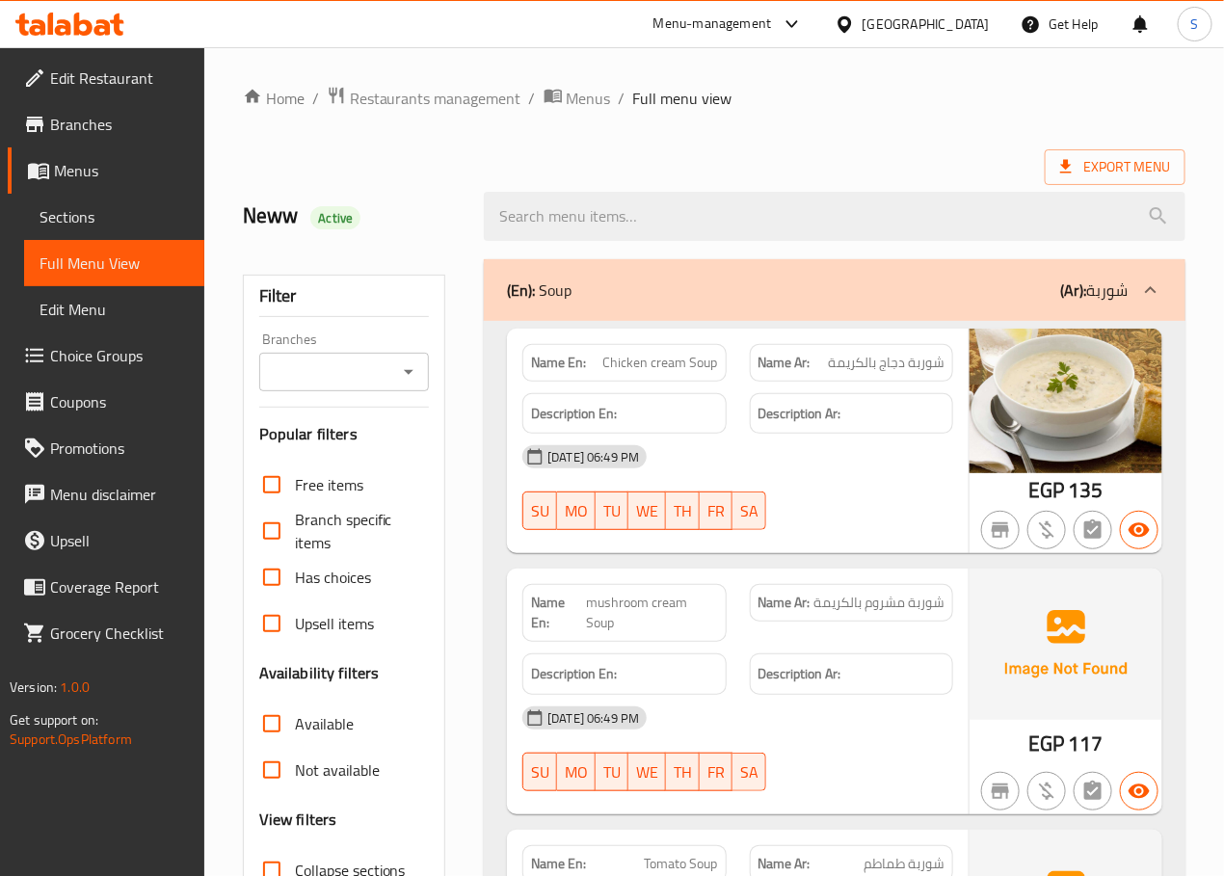
click at [728, 275] on div "(En): Soup (Ar): شوربة" at bounding box center [834, 290] width 701 height 62
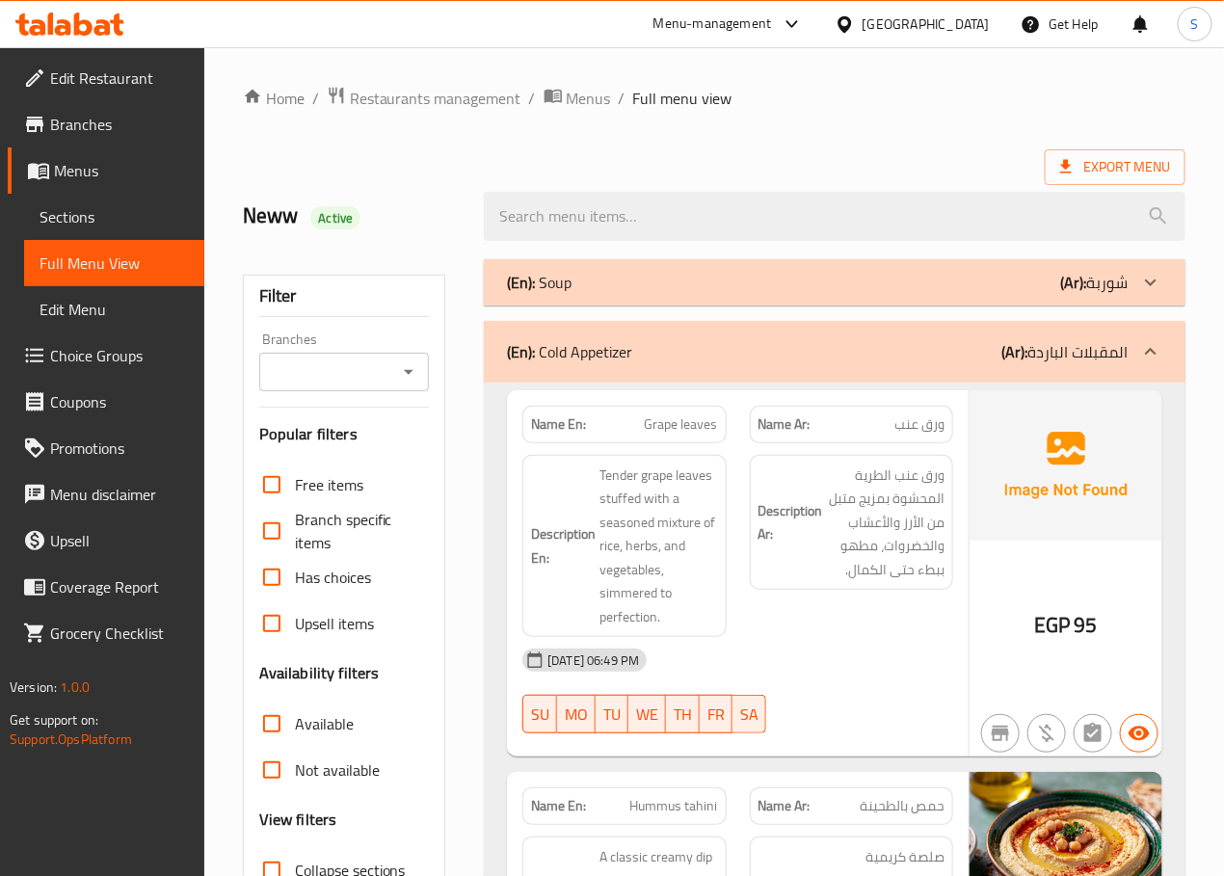
click at [721, 348] on div "(En): Cold Appetizer (Ar): المقبلات الباردة" at bounding box center [817, 351] width 621 height 23
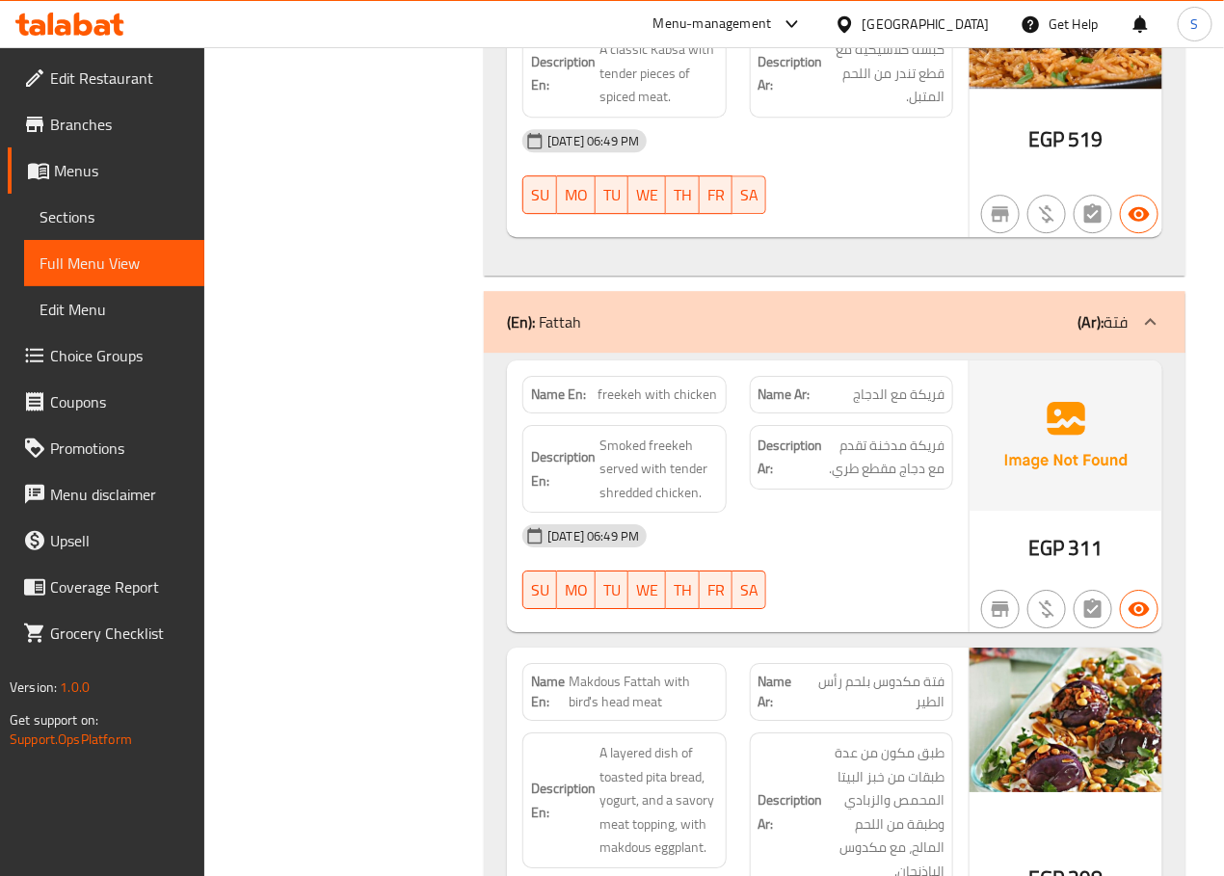
scroll to position [16592, 0]
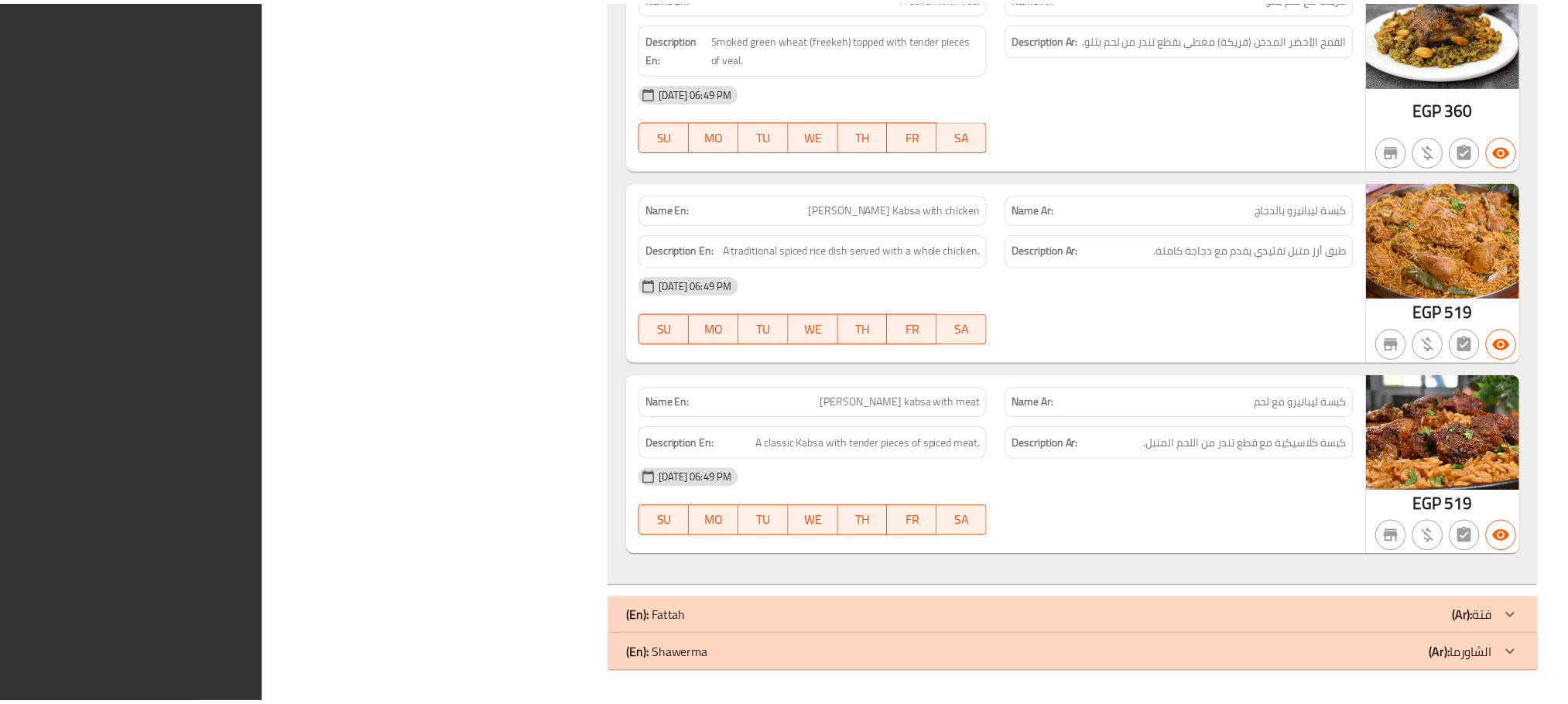
scroll to position [10464, 0]
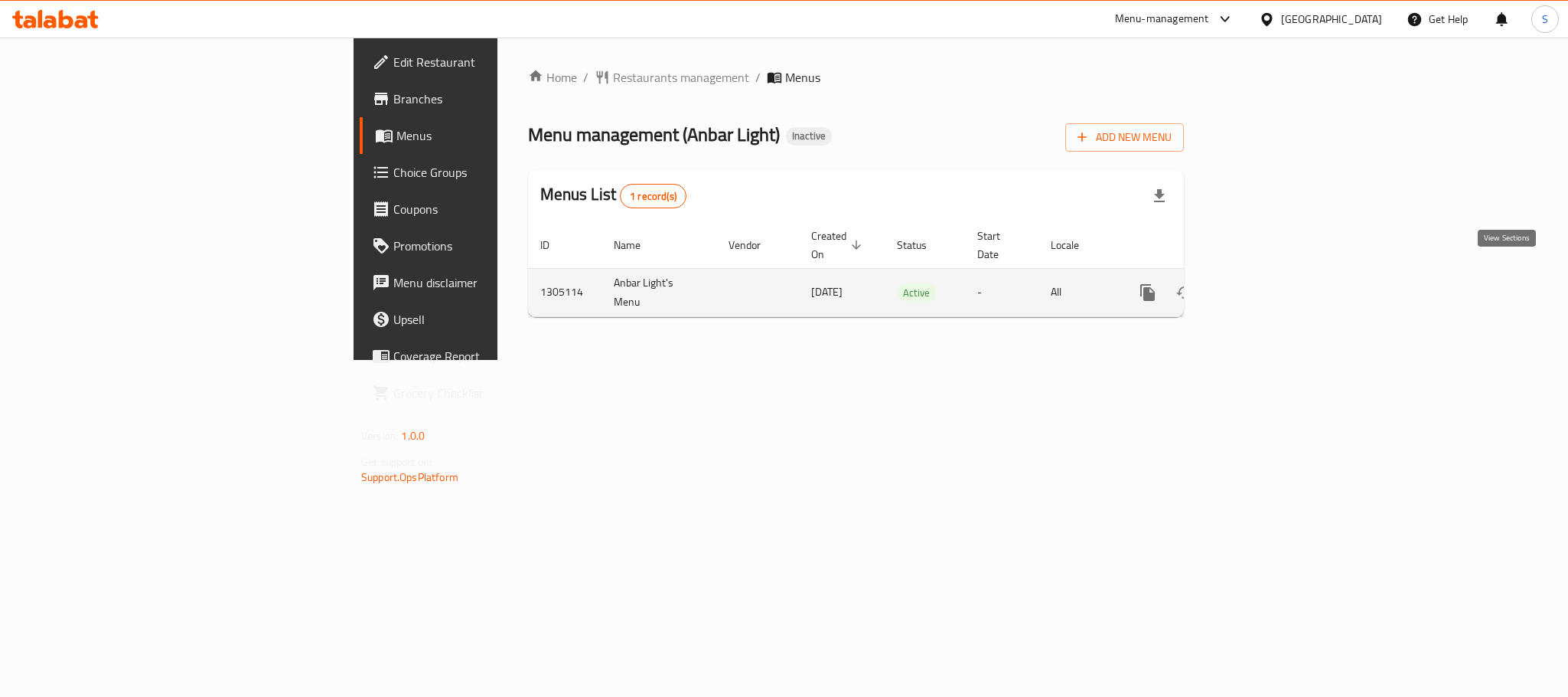
click at [1265, 285] on icon "enhanced table" at bounding box center [1257, 292] width 14 height 14
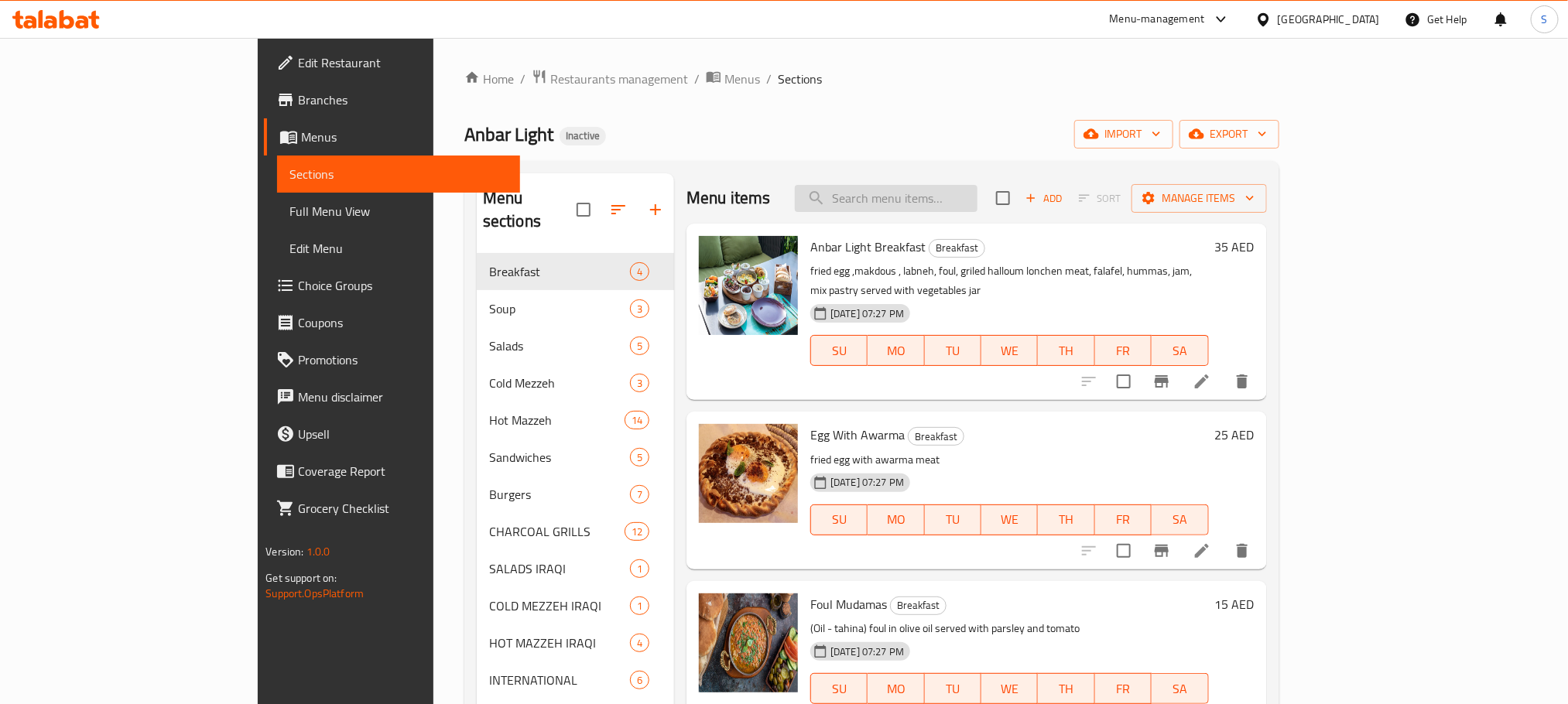
click at [962, 201] on input "search" at bounding box center [886, 198] width 182 height 27
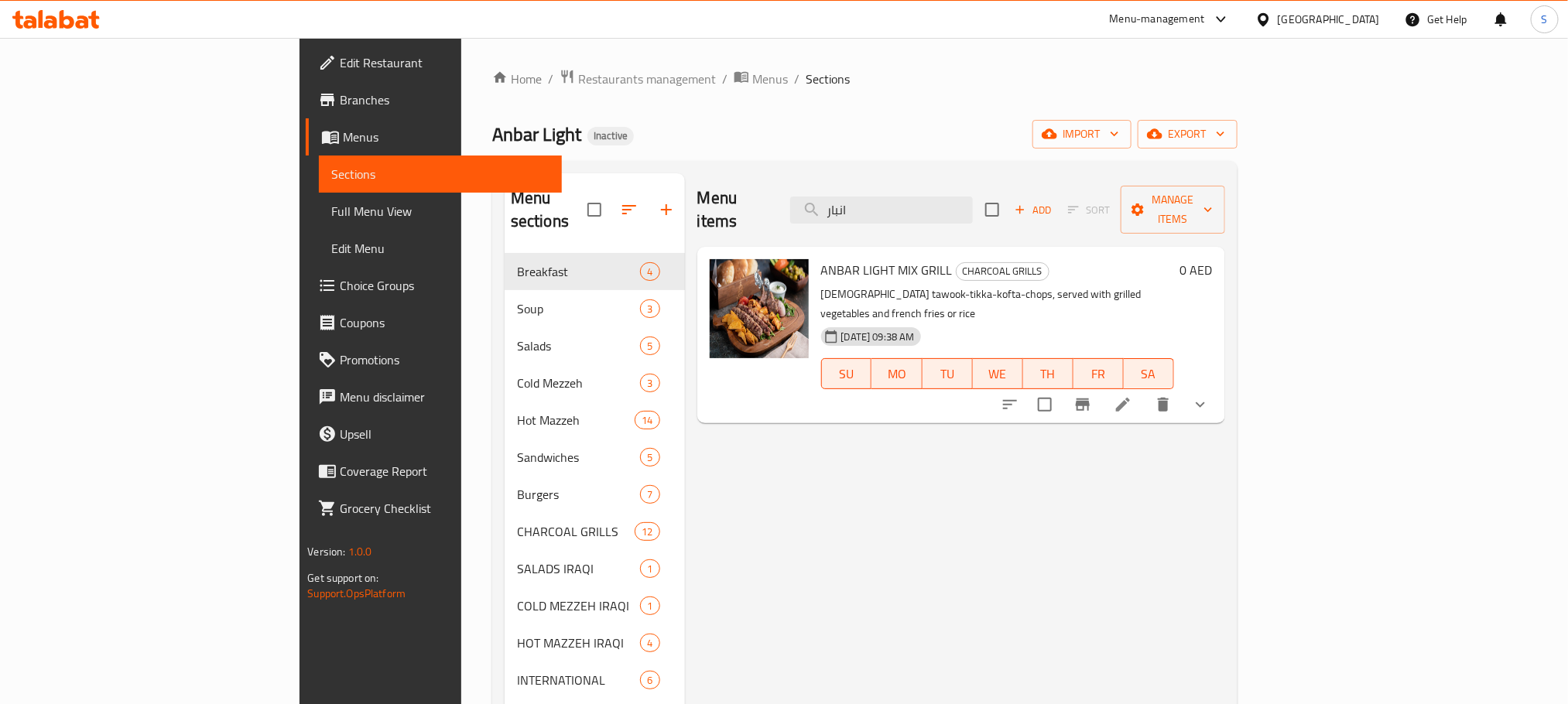
type input "انبار"
click at [1133, 395] on icon at bounding box center [1123, 404] width 18 height 18
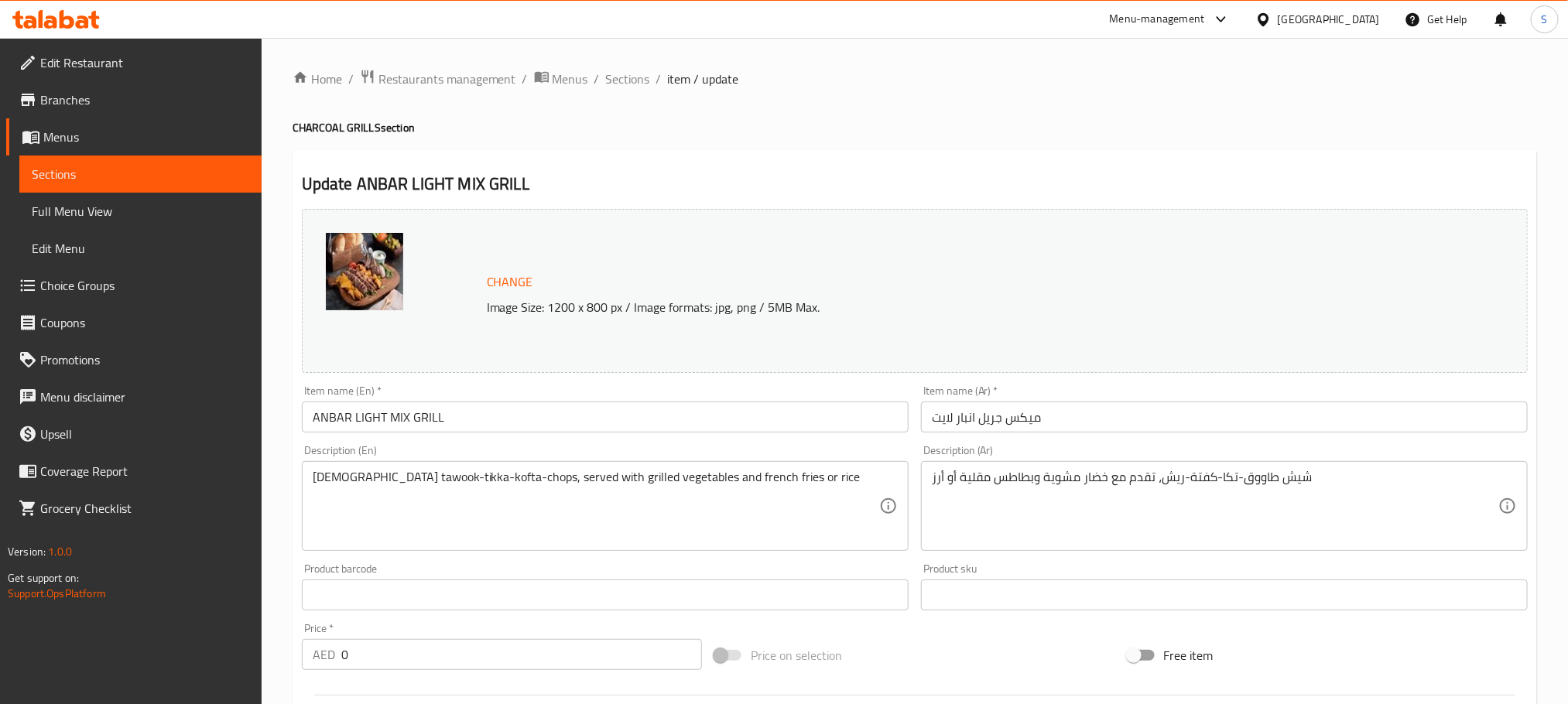
click at [960, 420] on input "ميكس جريل انبار لايت" at bounding box center [1224, 417] width 606 height 31
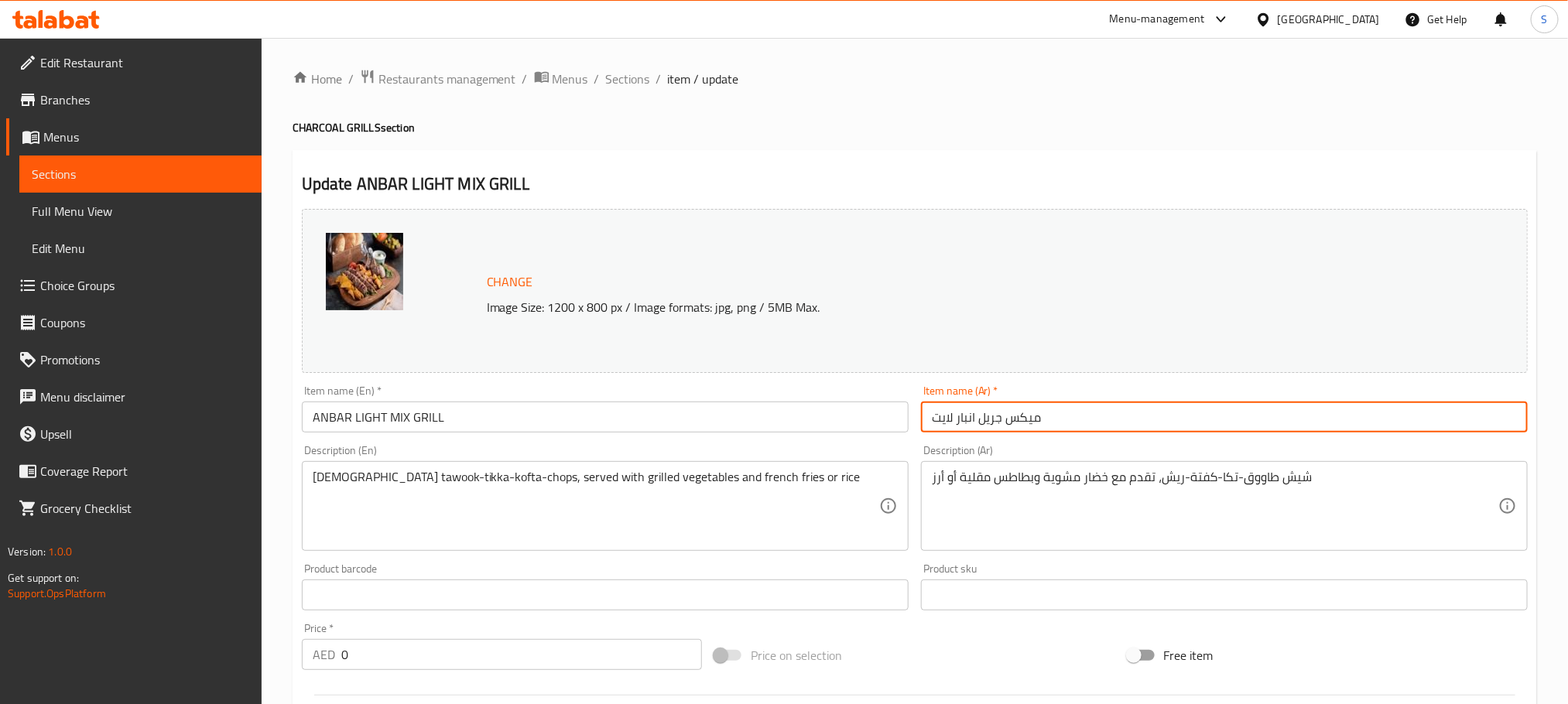
click at [960, 420] on input "ميكس جريل انبار لايت" at bounding box center [1224, 417] width 606 height 31
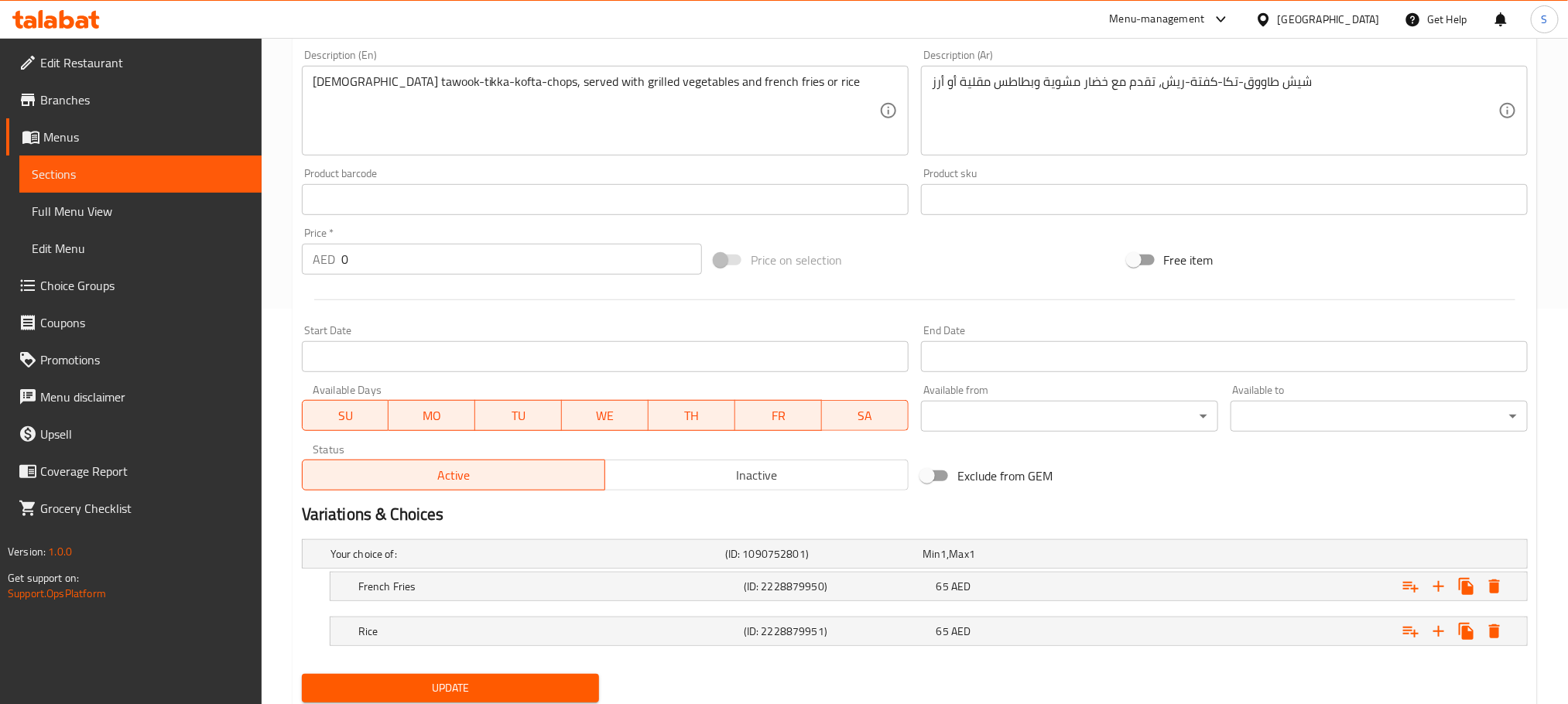
scroll to position [448, 0]
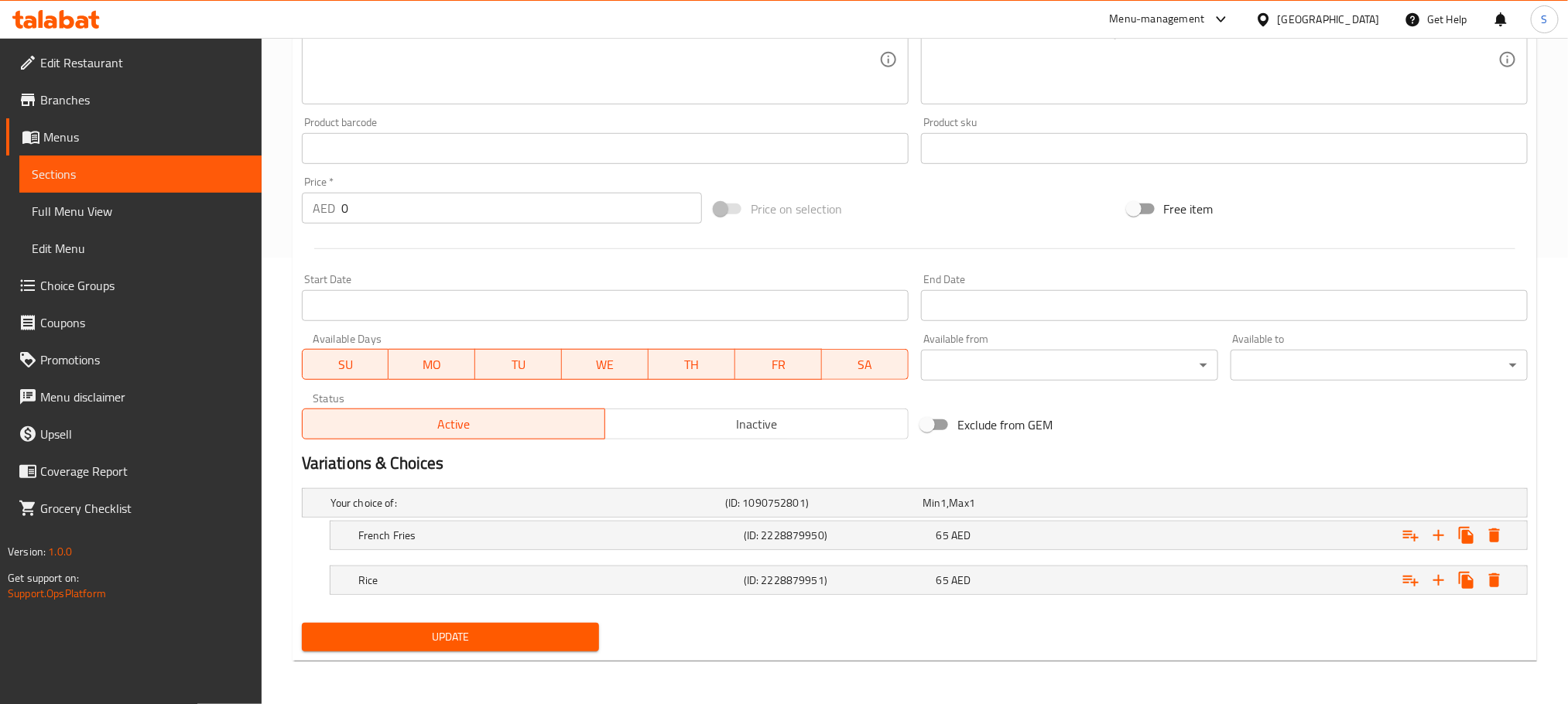
type input "ميكس جريل عنبر لايت"
click at [467, 648] on button "Update" at bounding box center [451, 637] width 297 height 29
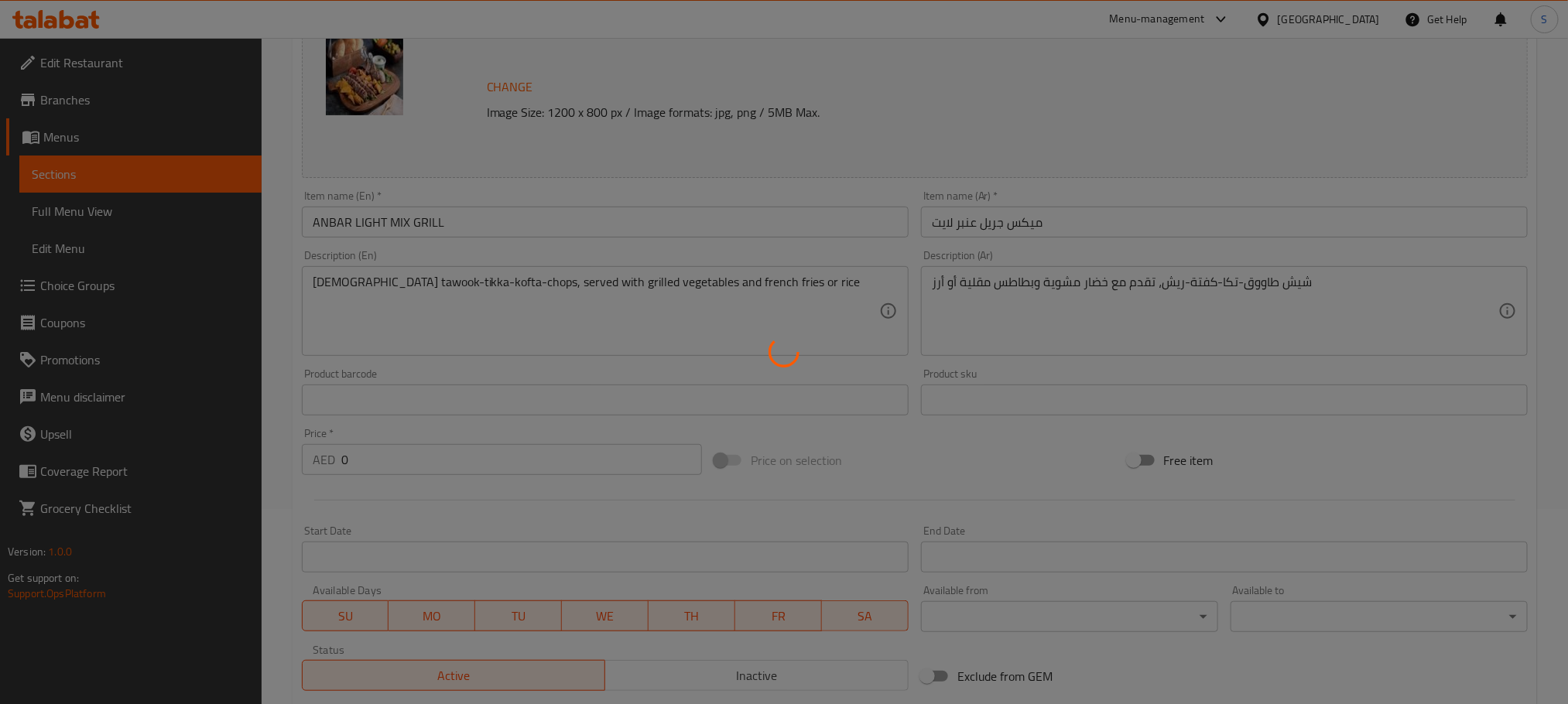
scroll to position [0, 0]
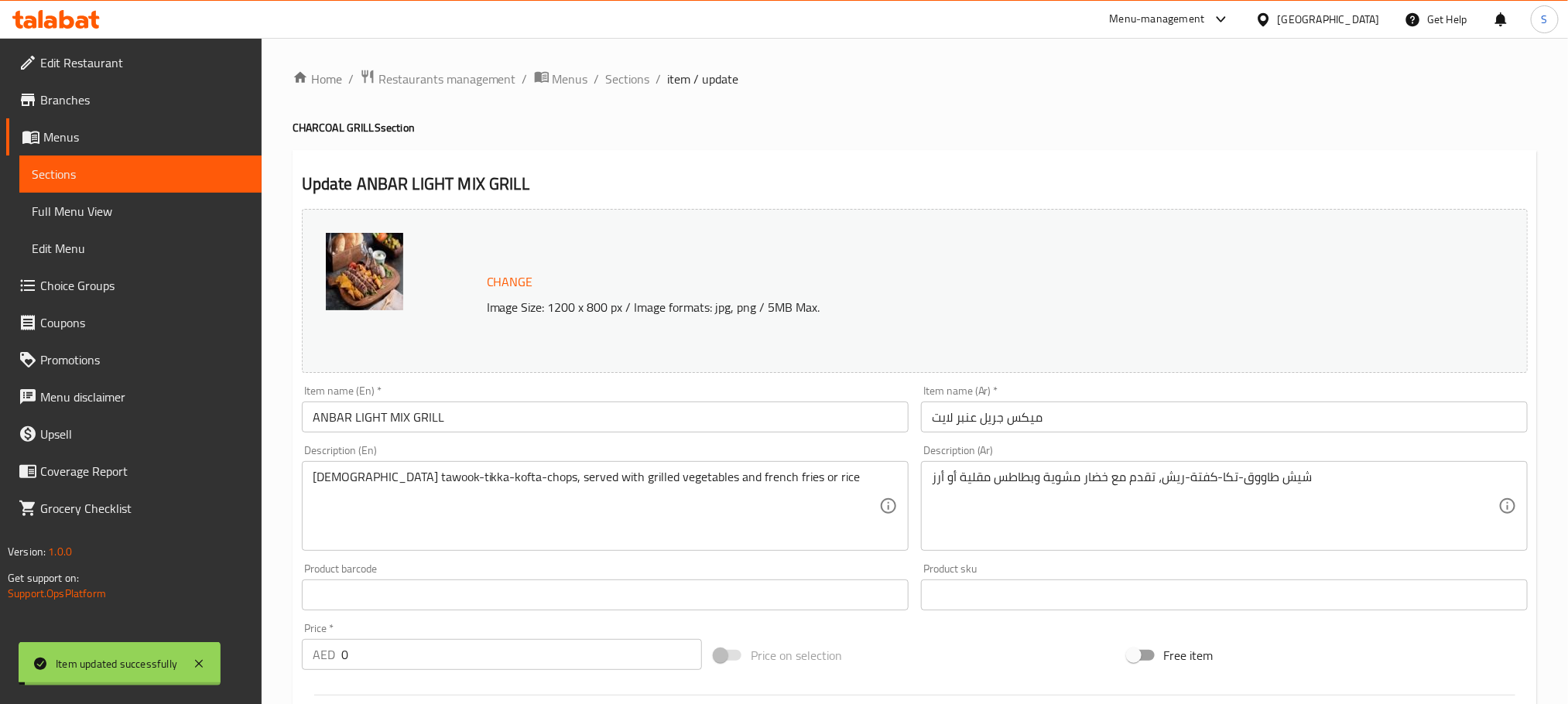
click at [625, 82] on span "Sections" at bounding box center [627, 79] width 44 height 18
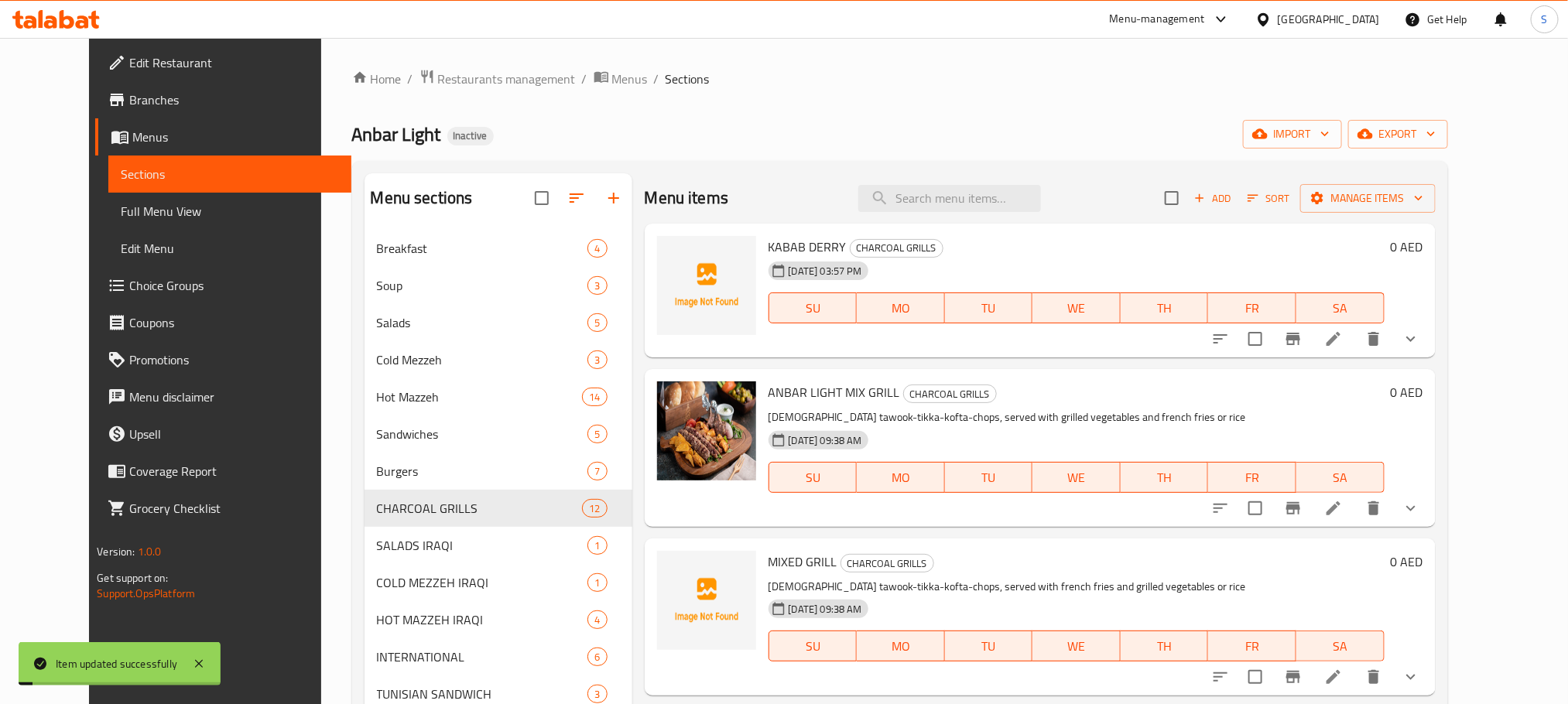
click at [179, 217] on span "Full Menu View" at bounding box center [229, 210] width 218 height 18
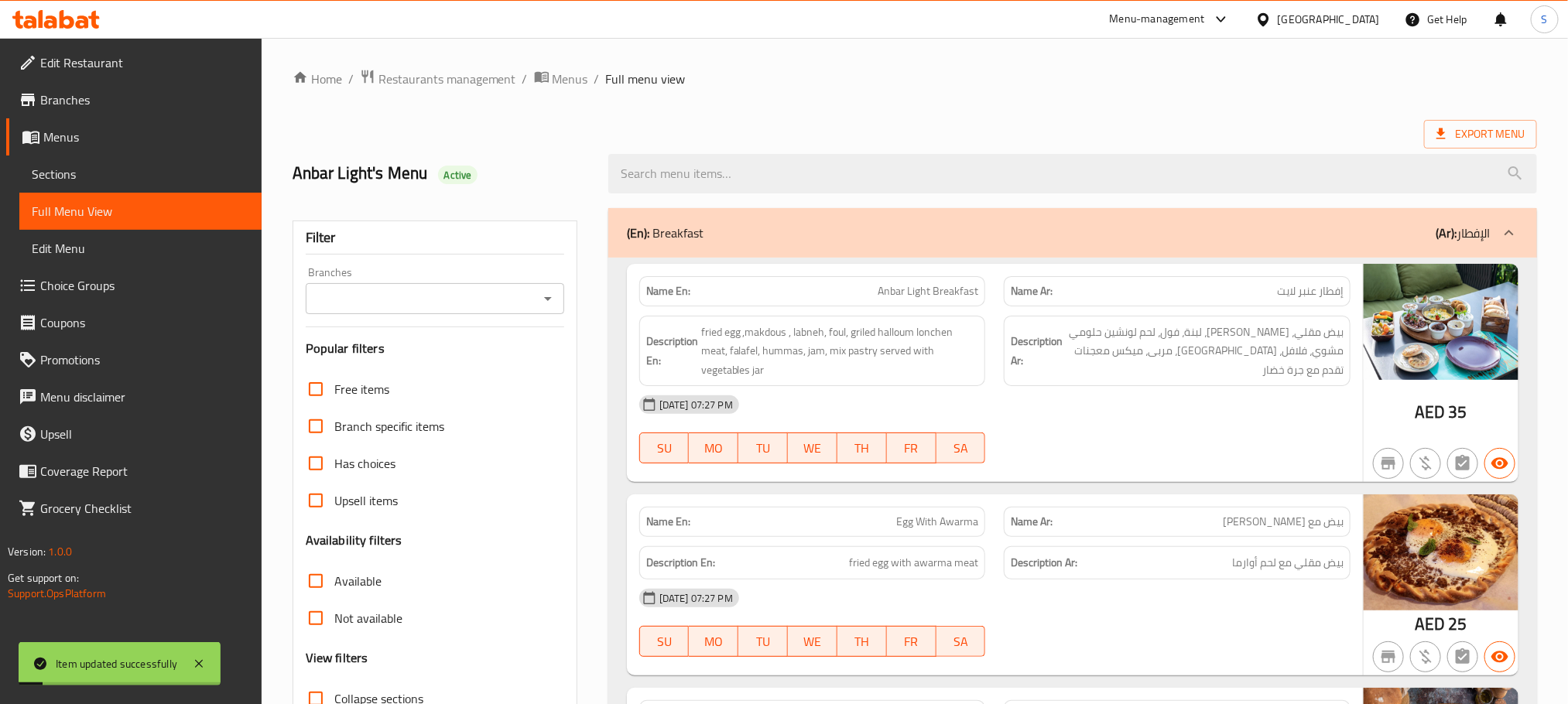
scroll to position [318, 0]
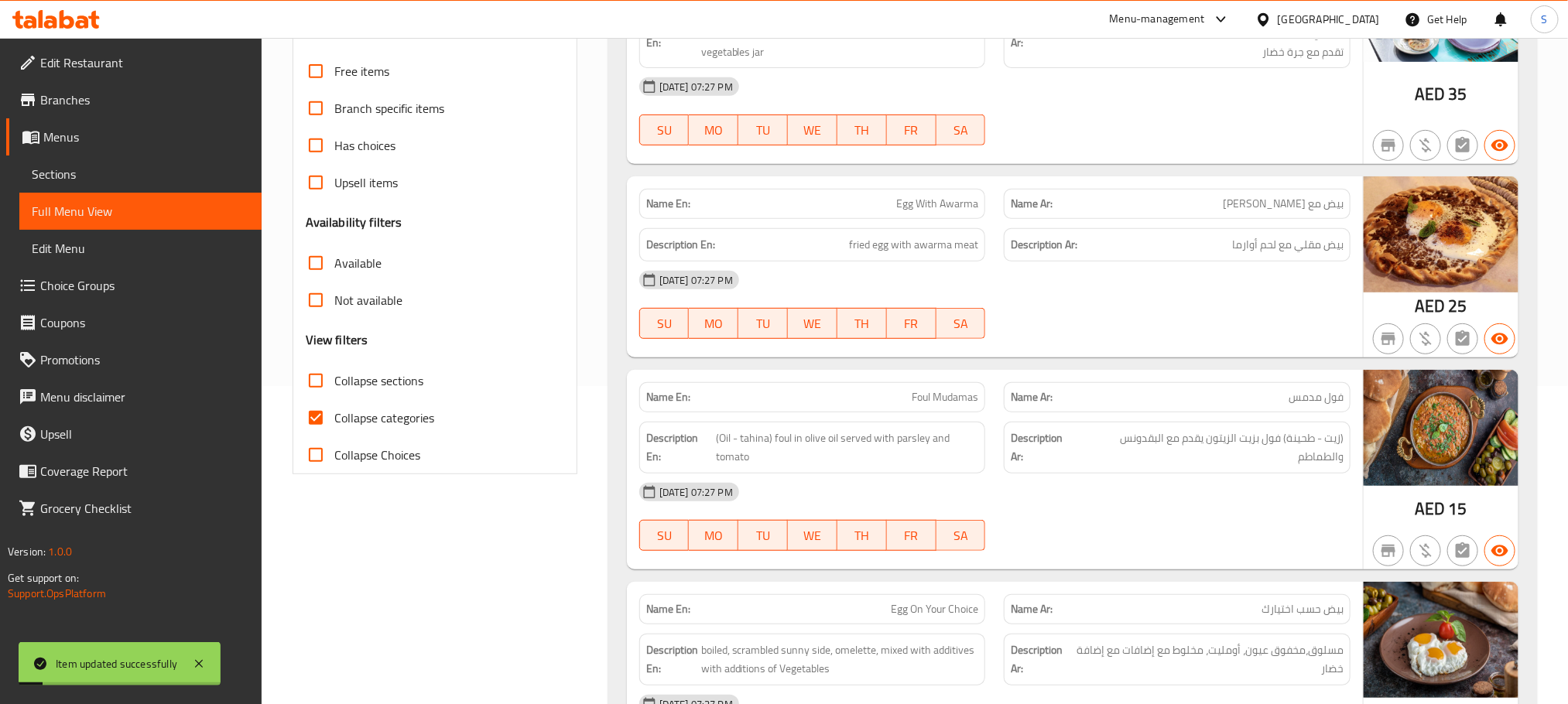
click at [314, 429] on input "Collapse categories" at bounding box center [316, 417] width 37 height 37
checkbox input "false"
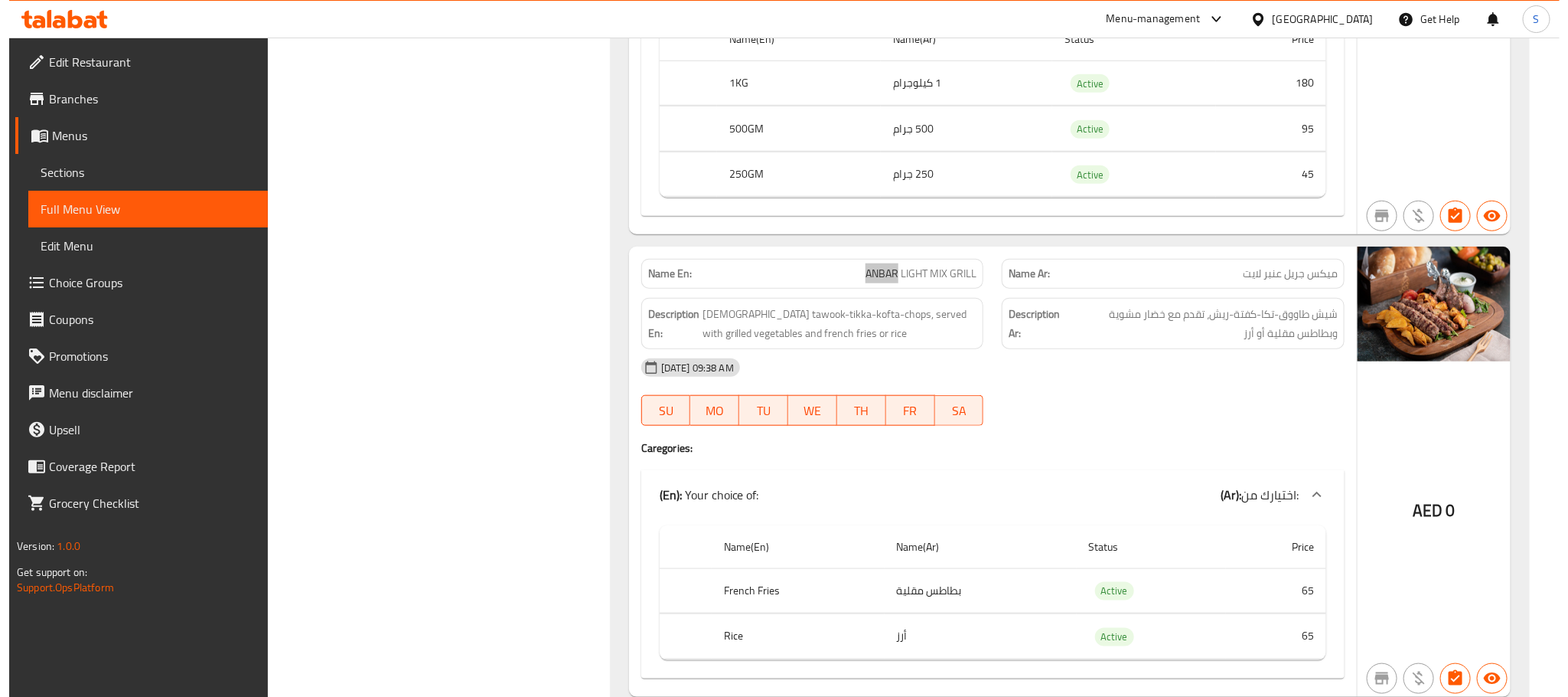
scroll to position [0, 0]
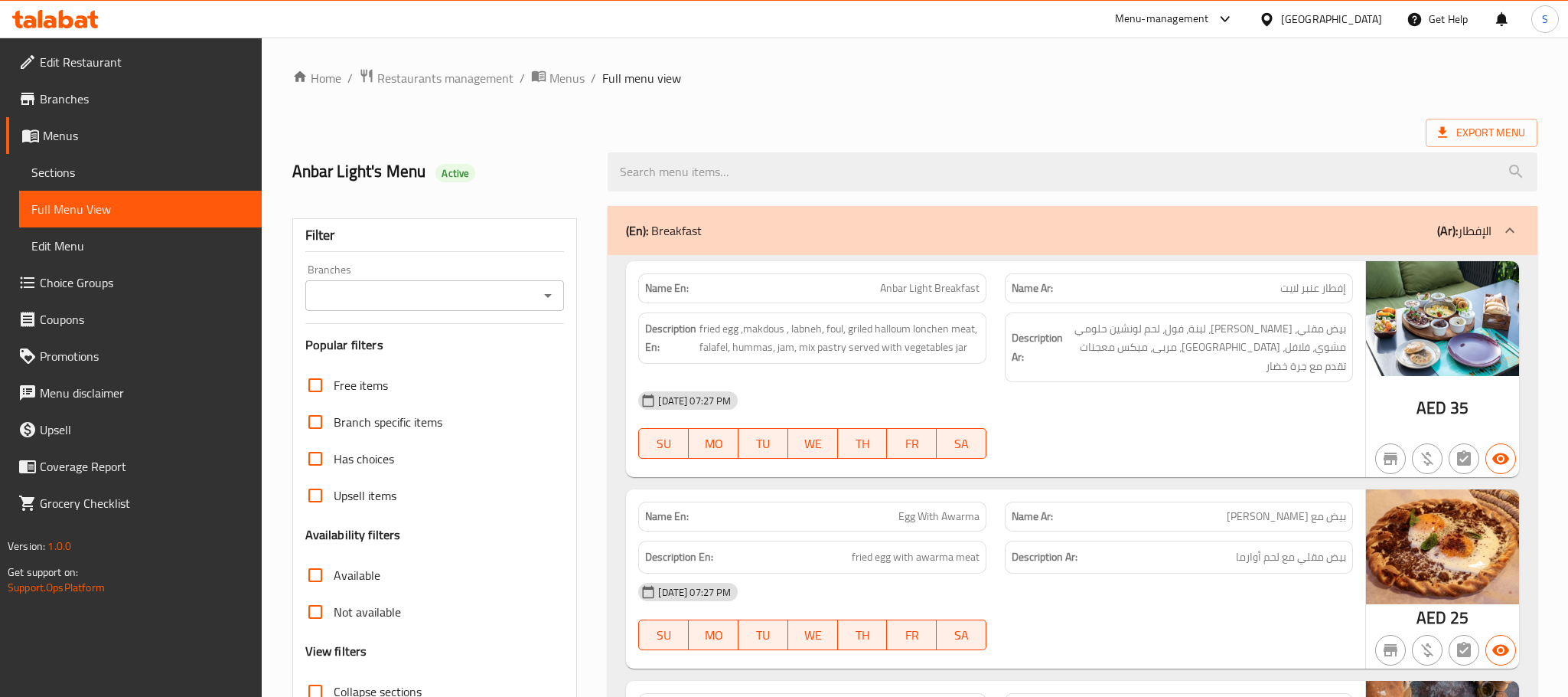
click at [552, 277] on div "Branches Branches" at bounding box center [434, 287] width 260 height 47
click at [933, 28] on div "Menu-management [GEOGRAPHIC_DATA] Get Help S" at bounding box center [784, 19] width 1568 height 37
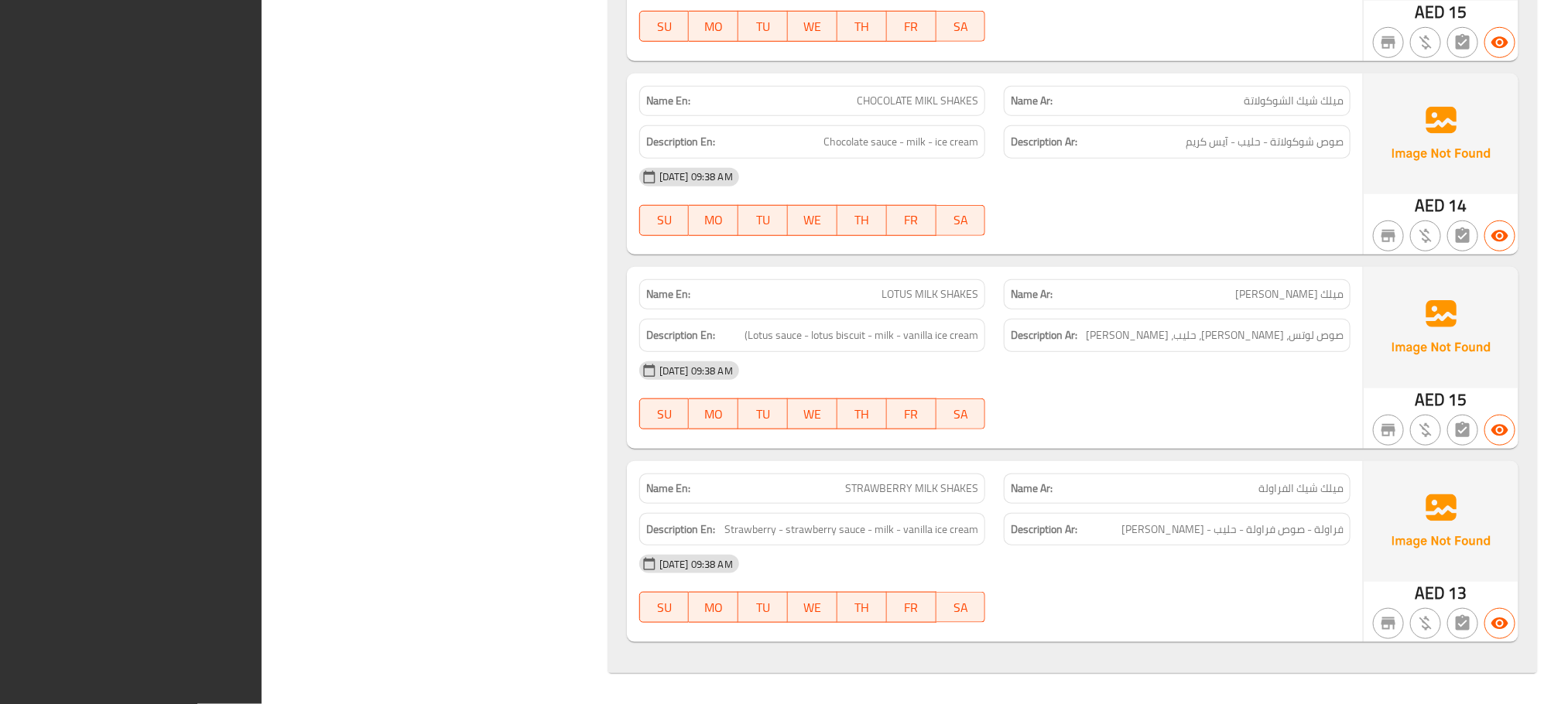
scroll to position [25828, 0]
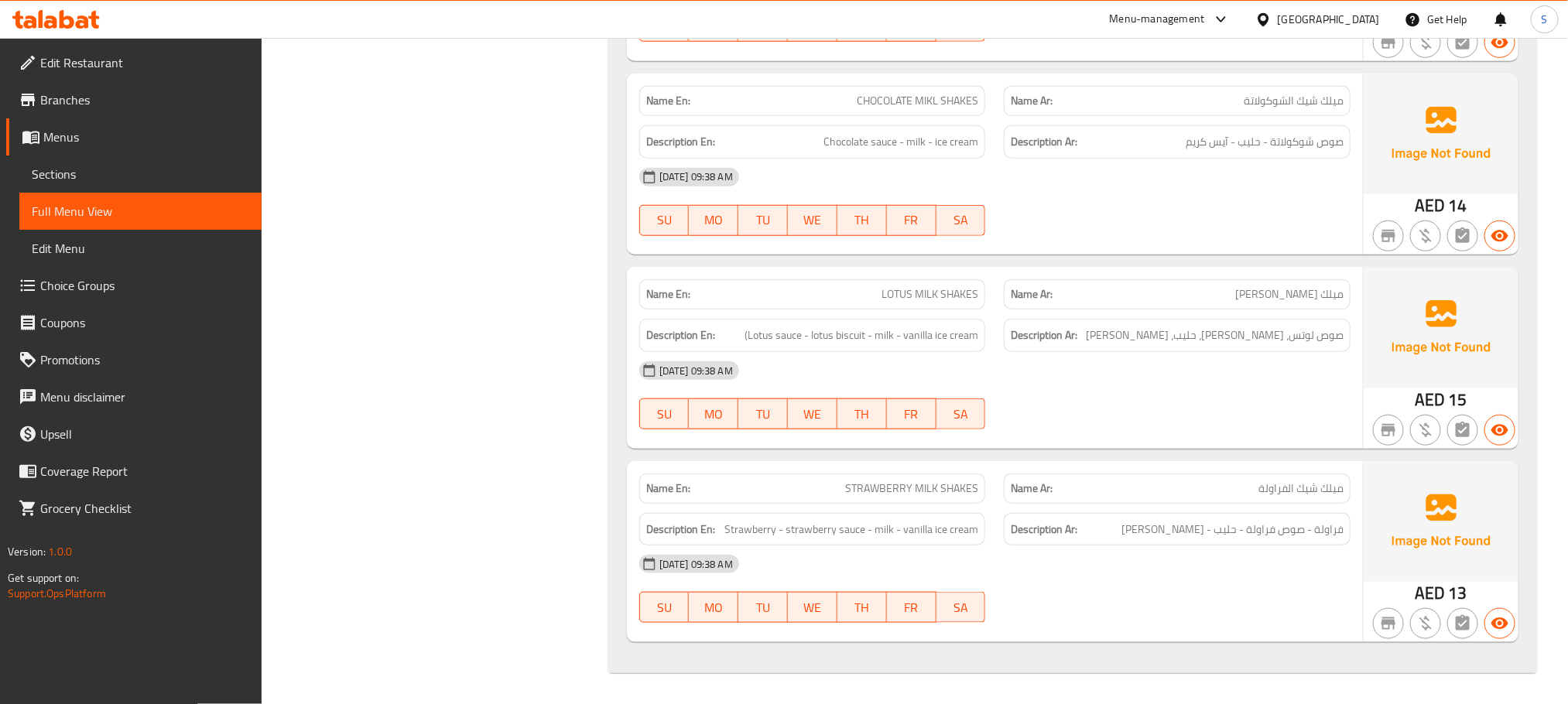
click at [140, 179] on span "Sections" at bounding box center [141, 173] width 218 height 18
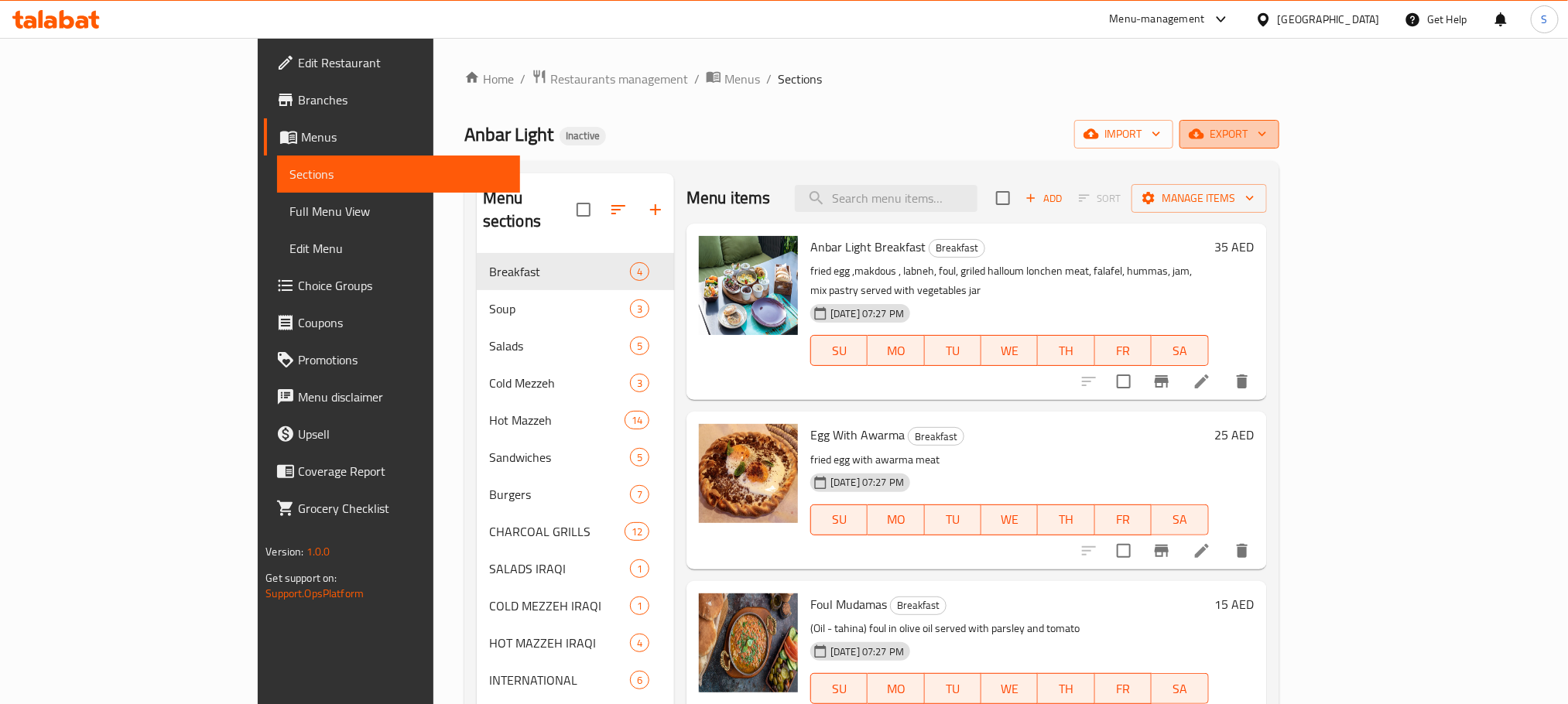
click at [1280, 132] on button "export" at bounding box center [1229, 134] width 100 height 29
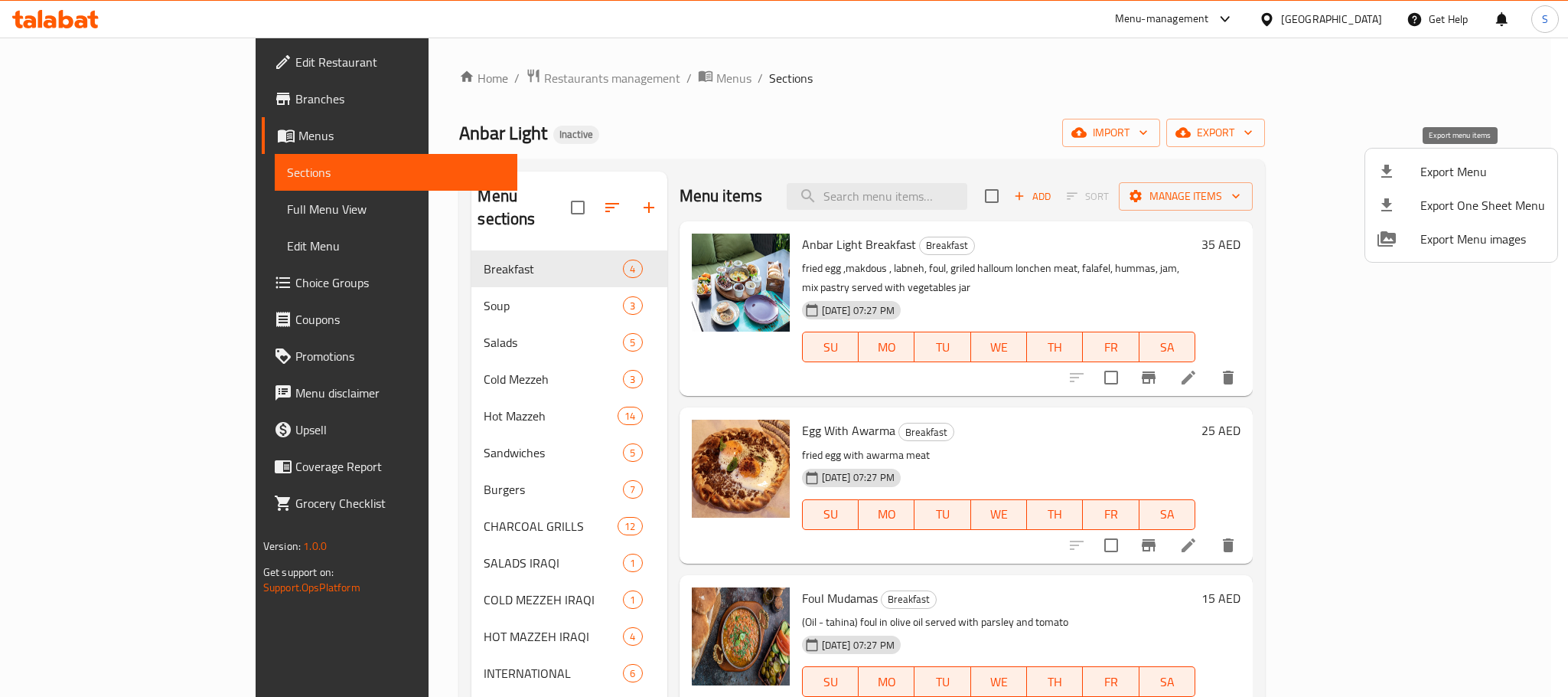
click at [1442, 168] on span "Export Menu" at bounding box center [1482, 171] width 125 height 18
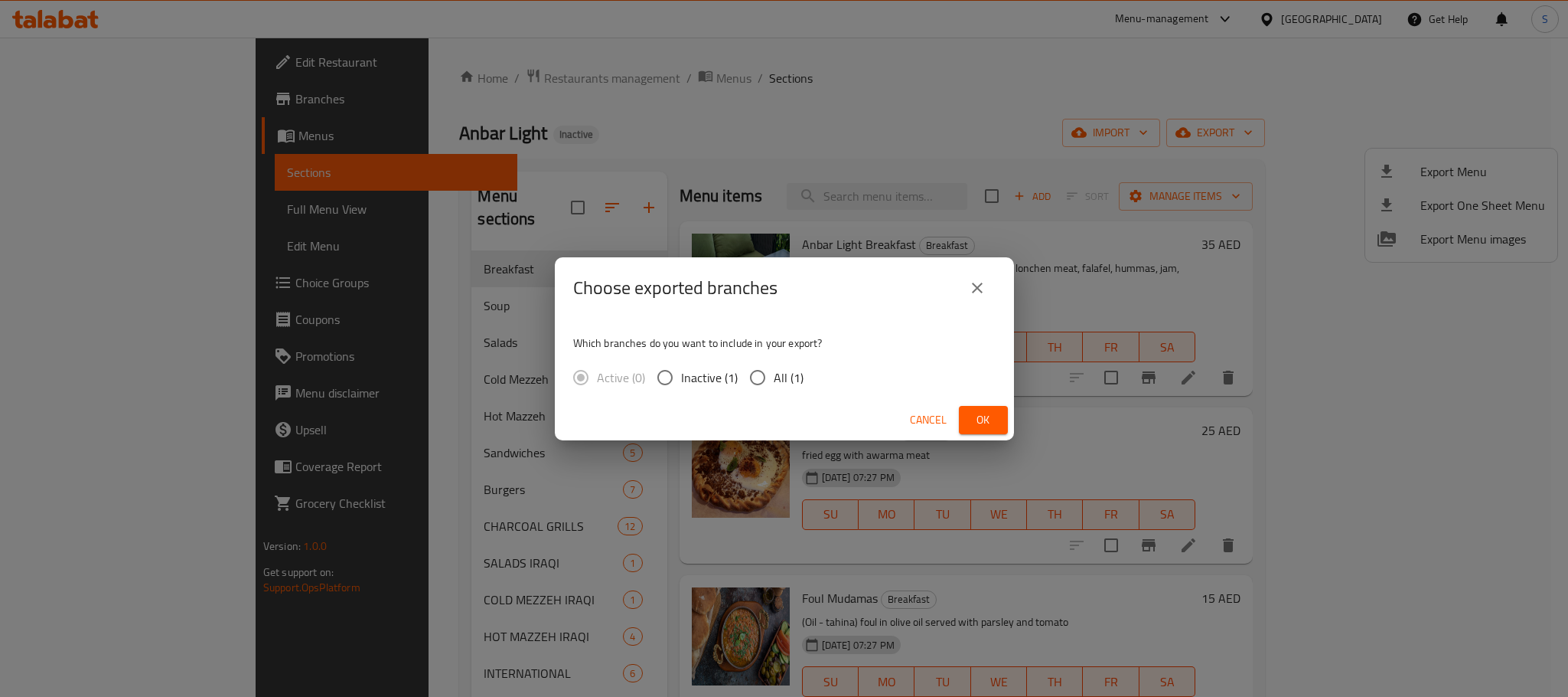
click at [795, 374] on span "All (1)" at bounding box center [789, 377] width 30 height 18
click at [774, 374] on input "All (1)" at bounding box center [758, 378] width 32 height 32
radio input "true"
click at [974, 421] on span "Ok" at bounding box center [983, 420] width 25 height 19
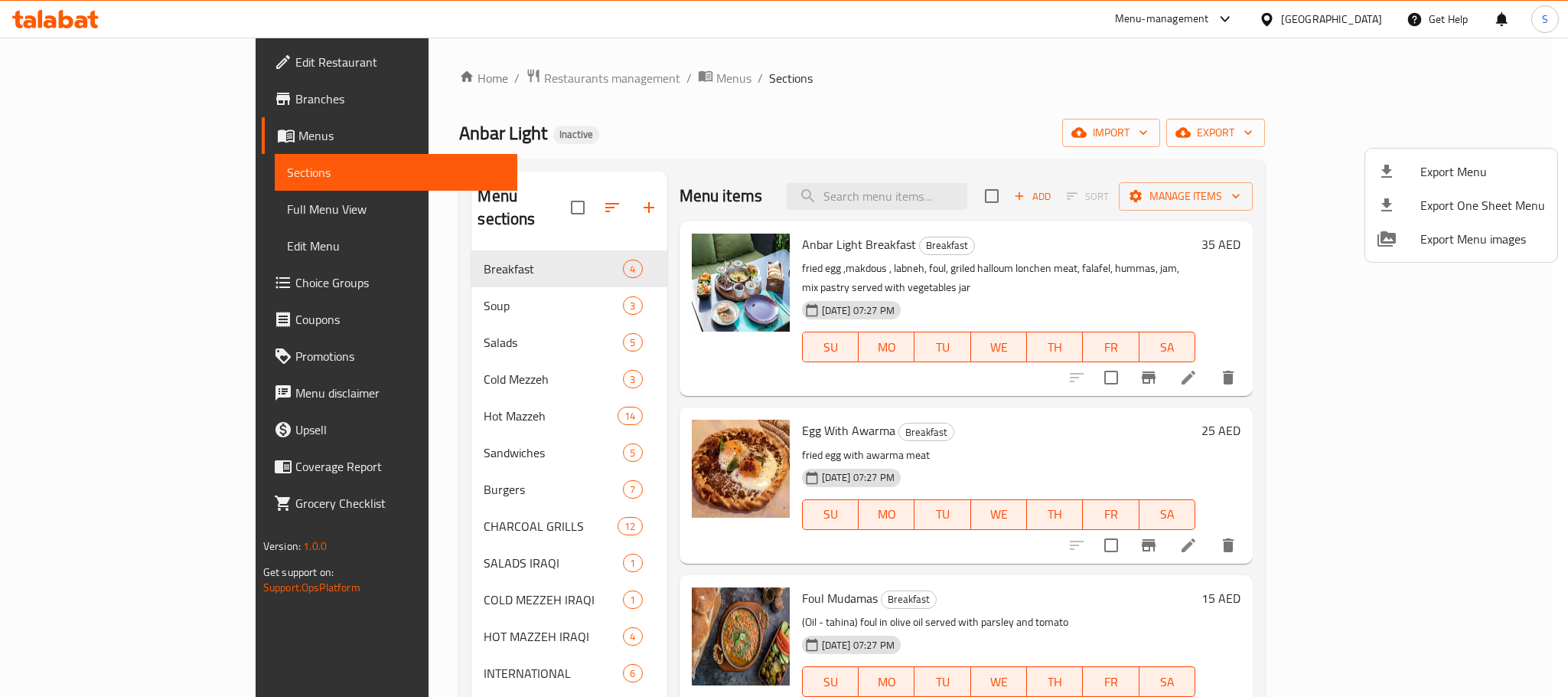
click at [742, 134] on div at bounding box center [784, 348] width 1568 height 697
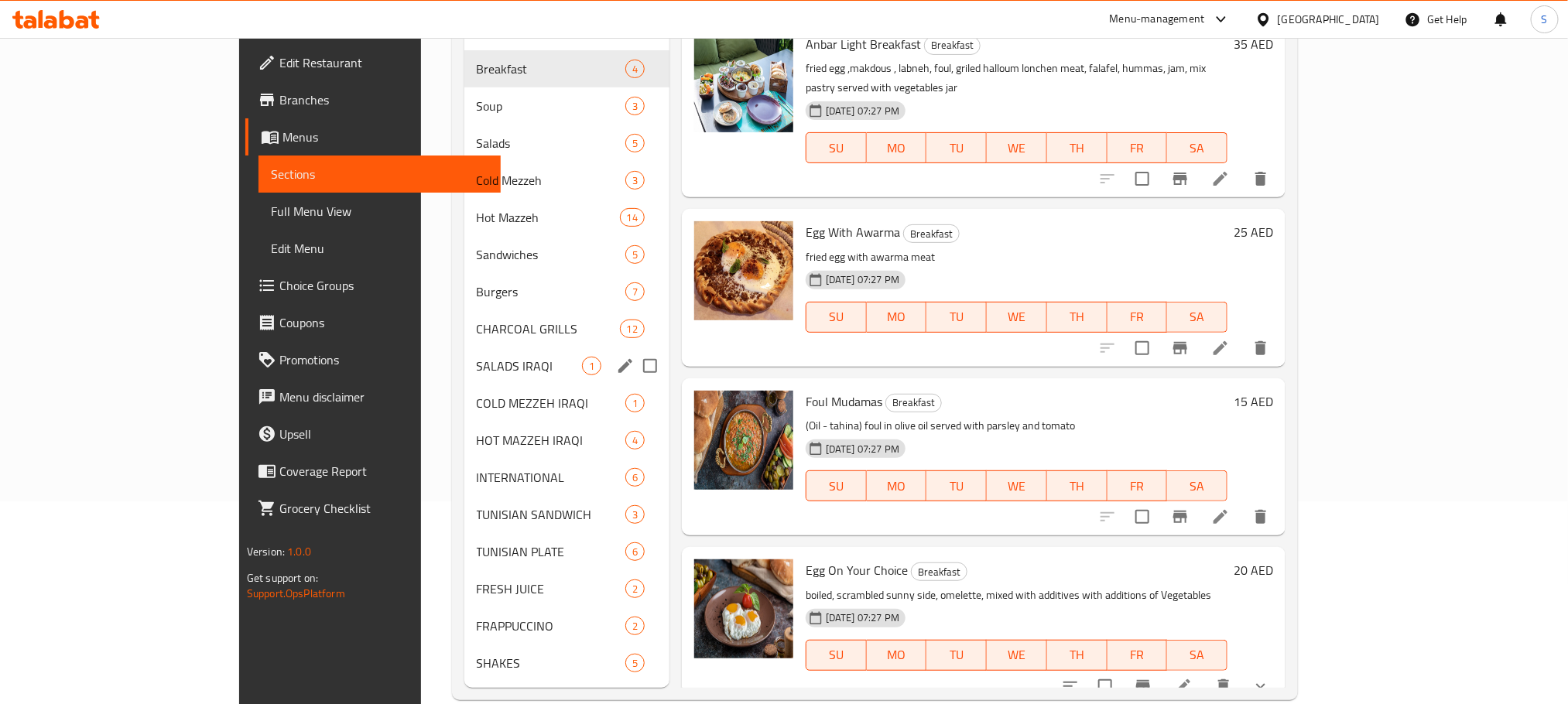
scroll to position [217, 0]
